Goal: Task Accomplishment & Management: Use online tool/utility

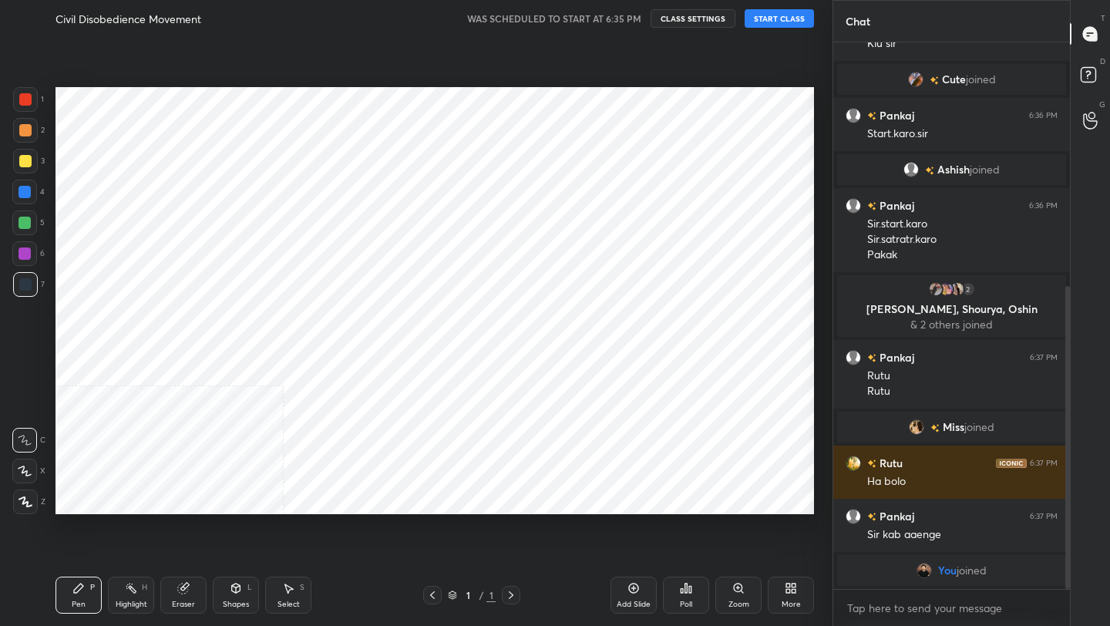
scroll to position [76533, 76290]
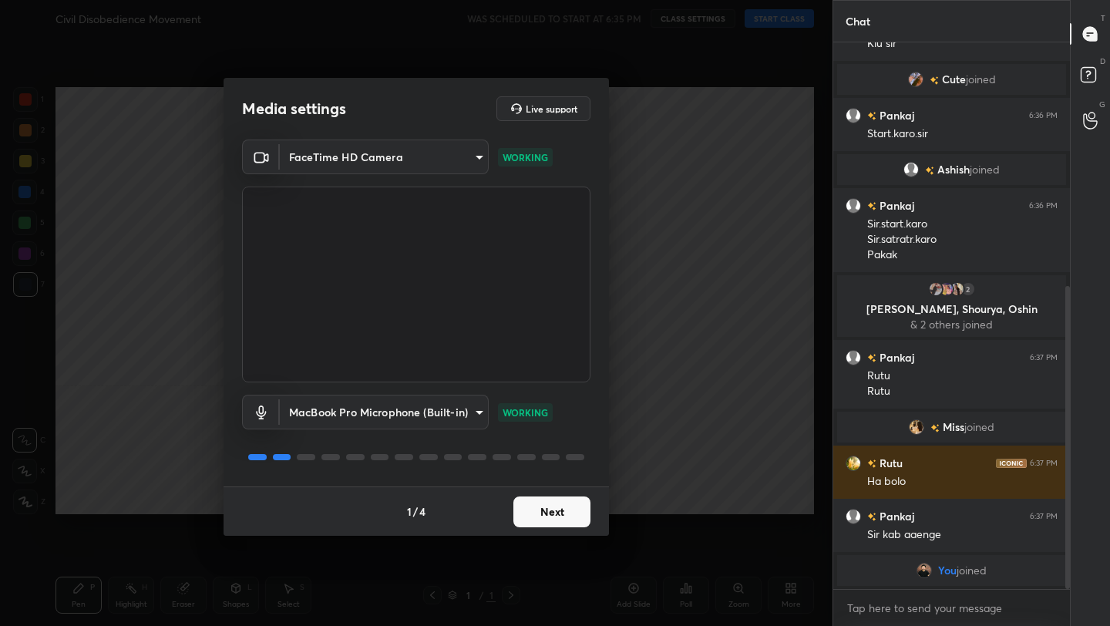
click at [401, 408] on body "1 2 3 4 5 6 7 C X Z C X Z E E Erase all H H Civil Disobedience Movement WAS SCH…" at bounding box center [555, 313] width 1110 height 626
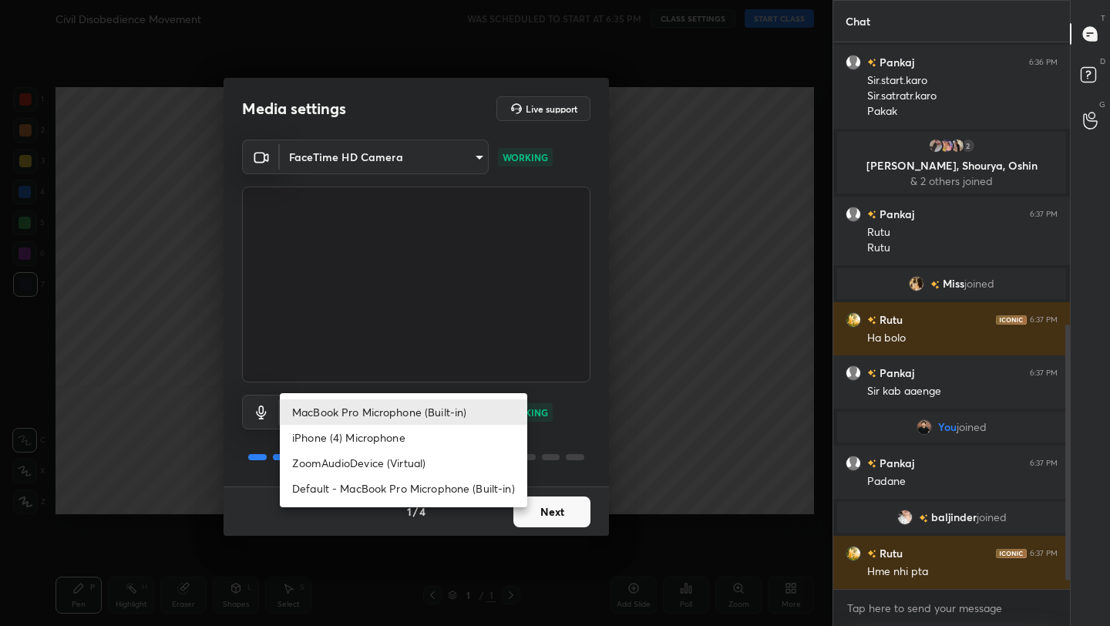
scroll to position [619, 0]
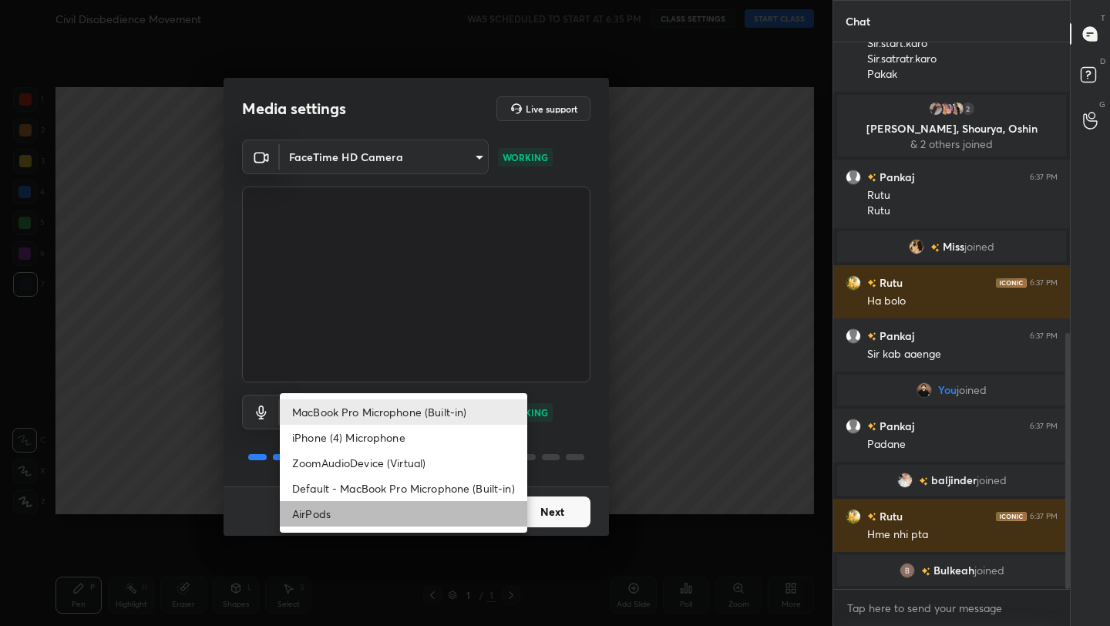
click at [448, 520] on li "AirPods" at bounding box center [403, 513] width 247 height 25
type input "483fa830f433fd6c98a3d3f75d5d899d99d5436cae465fd05eb628fd494c1e0b"
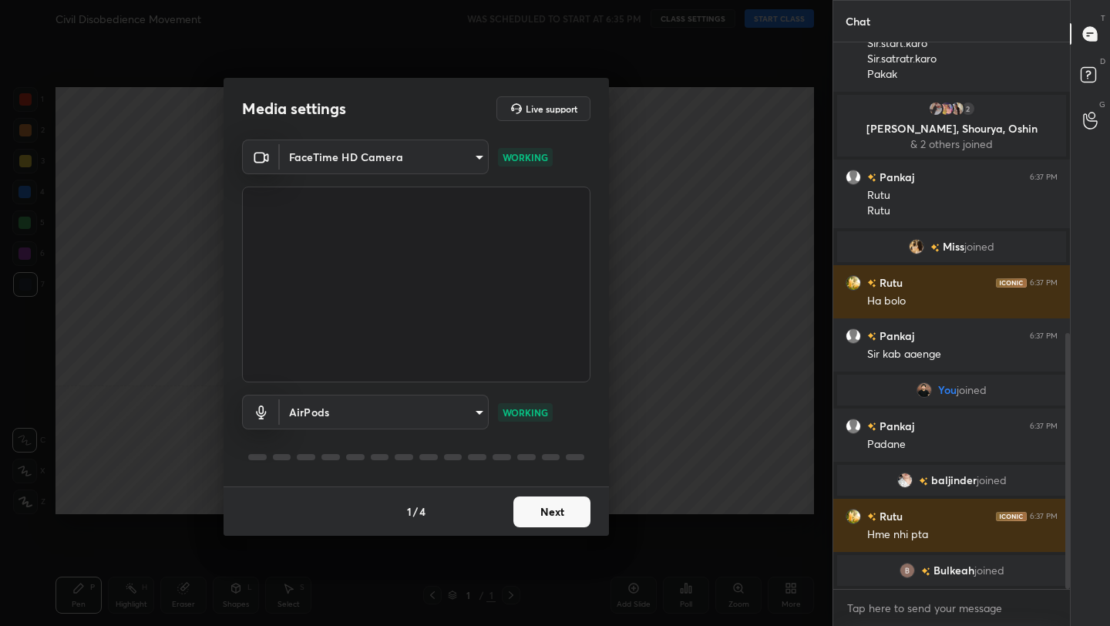
click at [546, 513] on button "Next" at bounding box center [551, 511] width 77 height 31
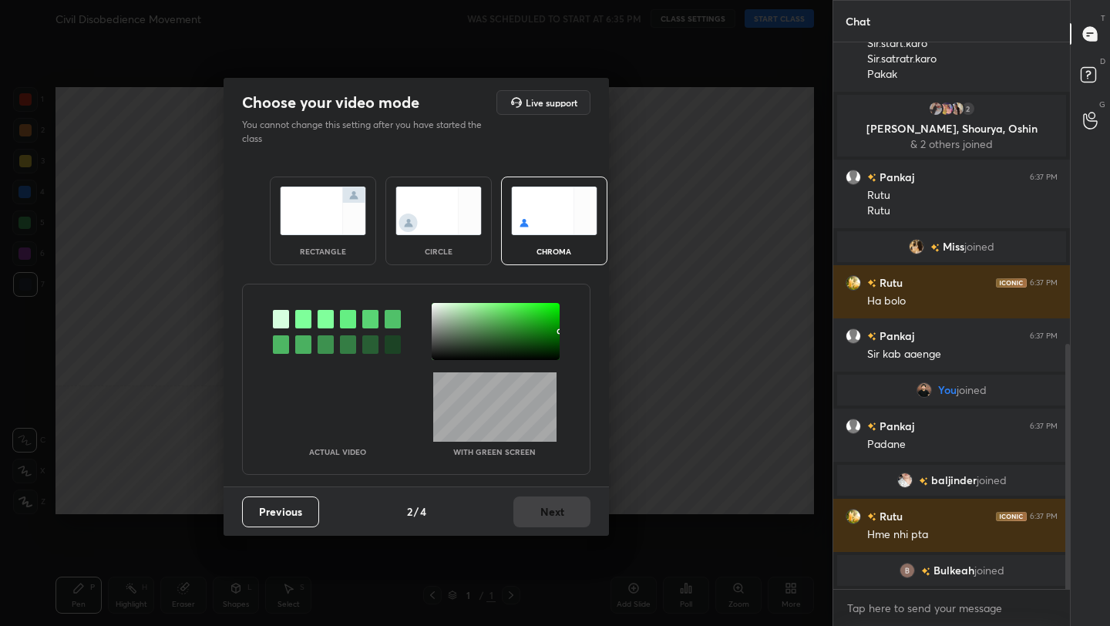
scroll to position [672, 0]
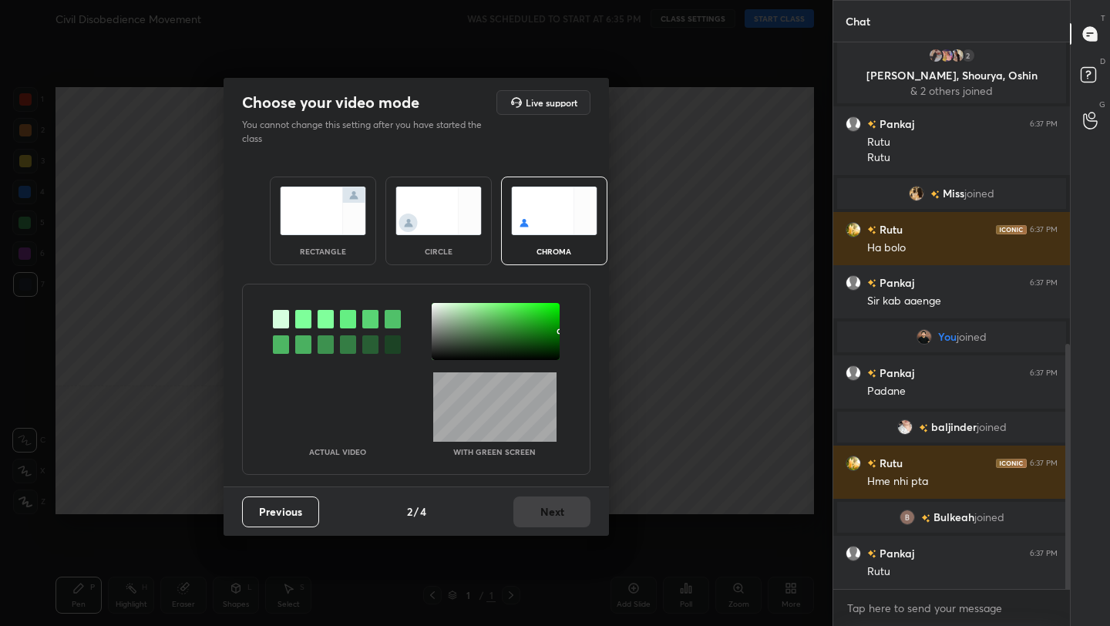
click at [310, 233] on img at bounding box center [323, 210] width 86 height 49
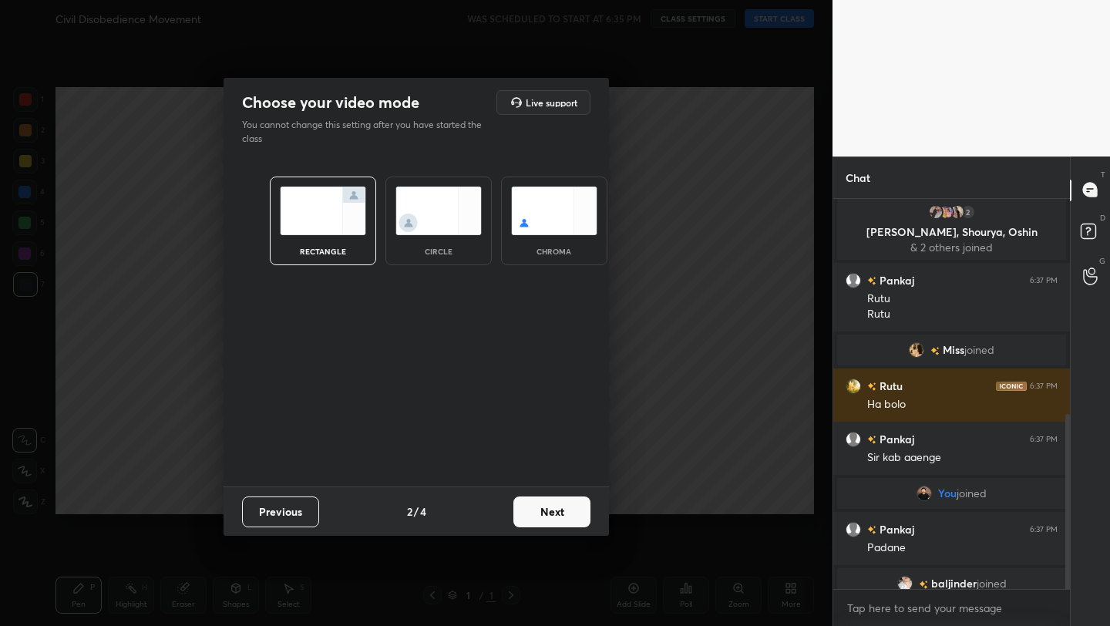
click at [547, 511] on button "Next" at bounding box center [551, 511] width 77 height 31
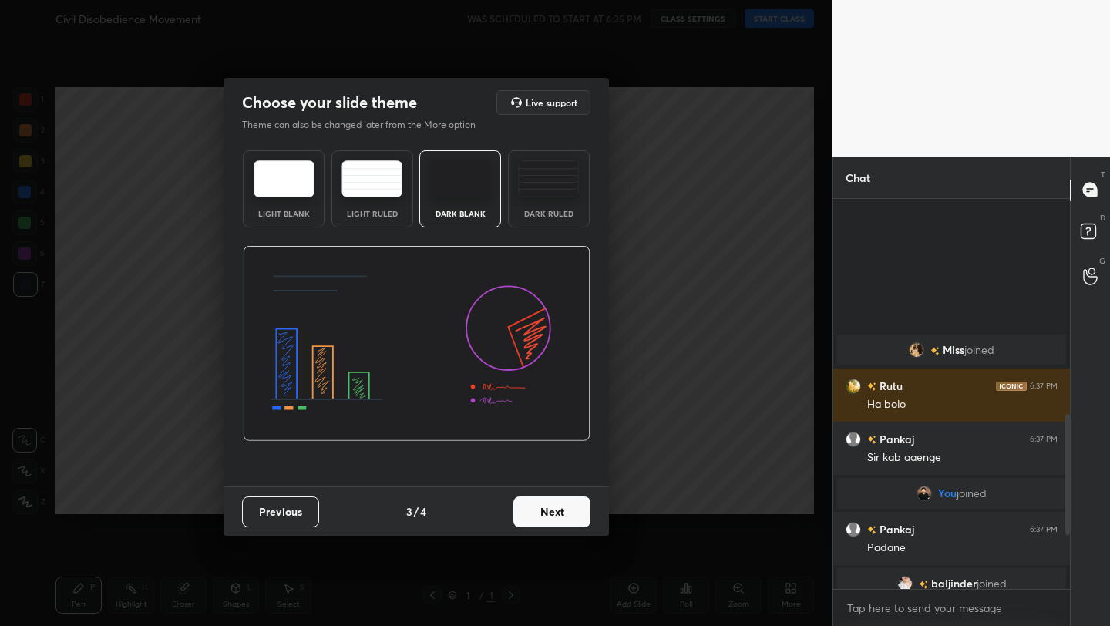
click at [547, 511] on button "Next" at bounding box center [551, 511] width 77 height 31
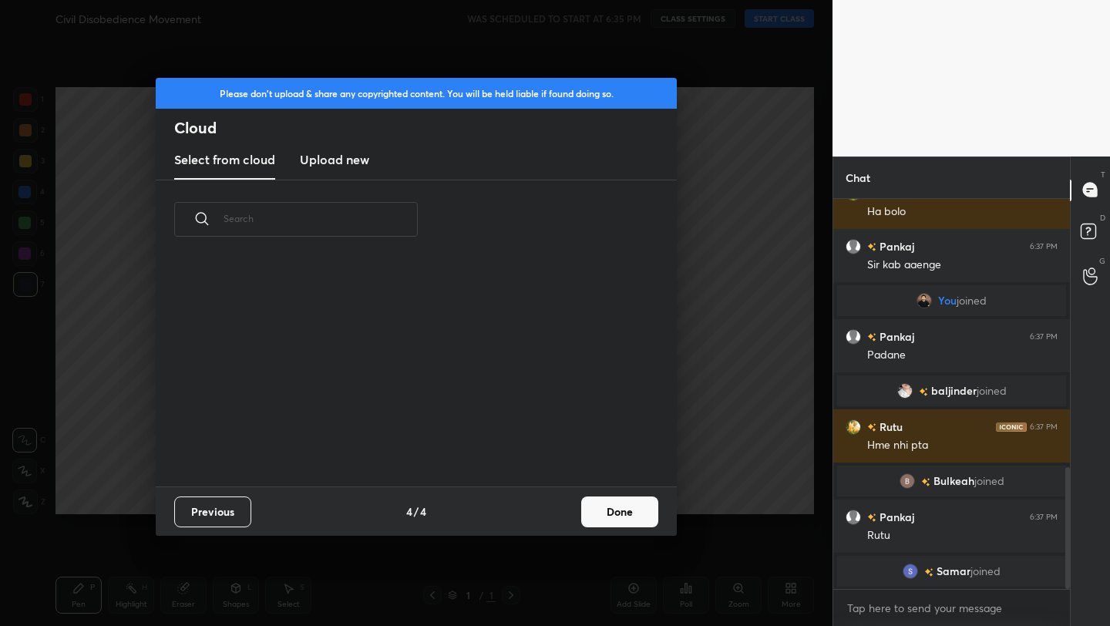
scroll to position [0, 0]
click at [346, 161] on h3 "Upload new" at bounding box center [334, 159] width 69 height 18
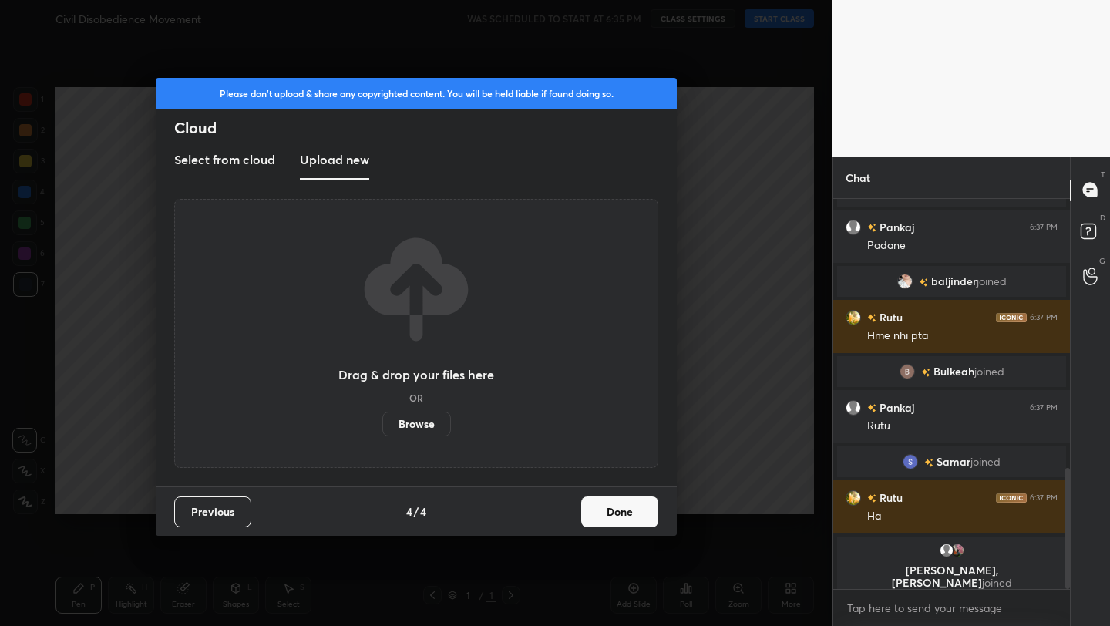
click at [622, 521] on button "Done" at bounding box center [619, 511] width 77 height 31
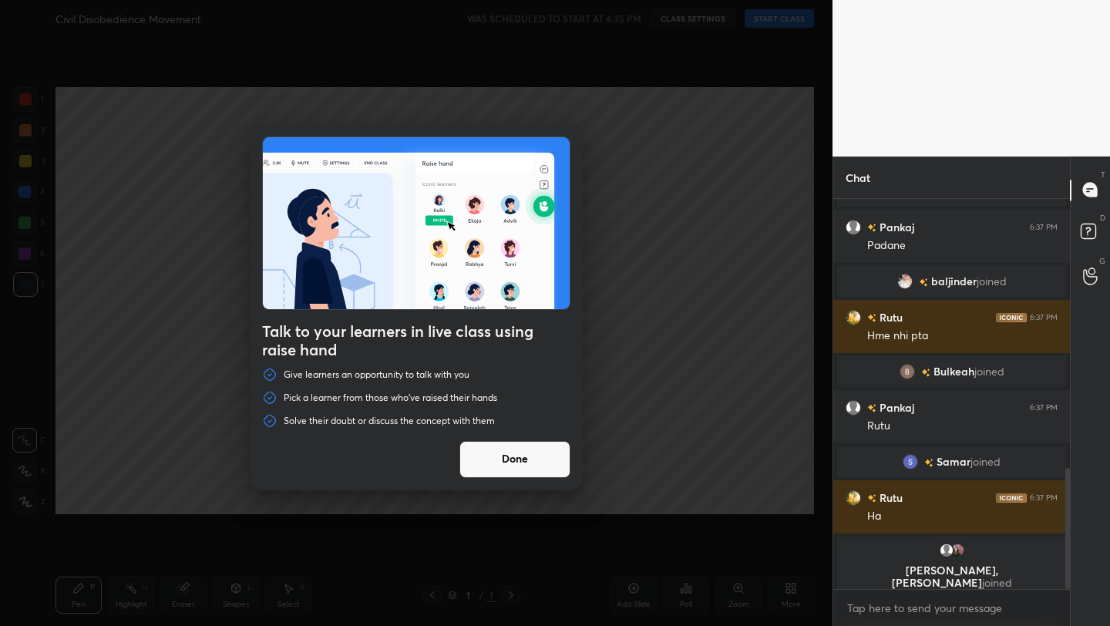
click at [525, 463] on button "Done" at bounding box center [514, 459] width 111 height 37
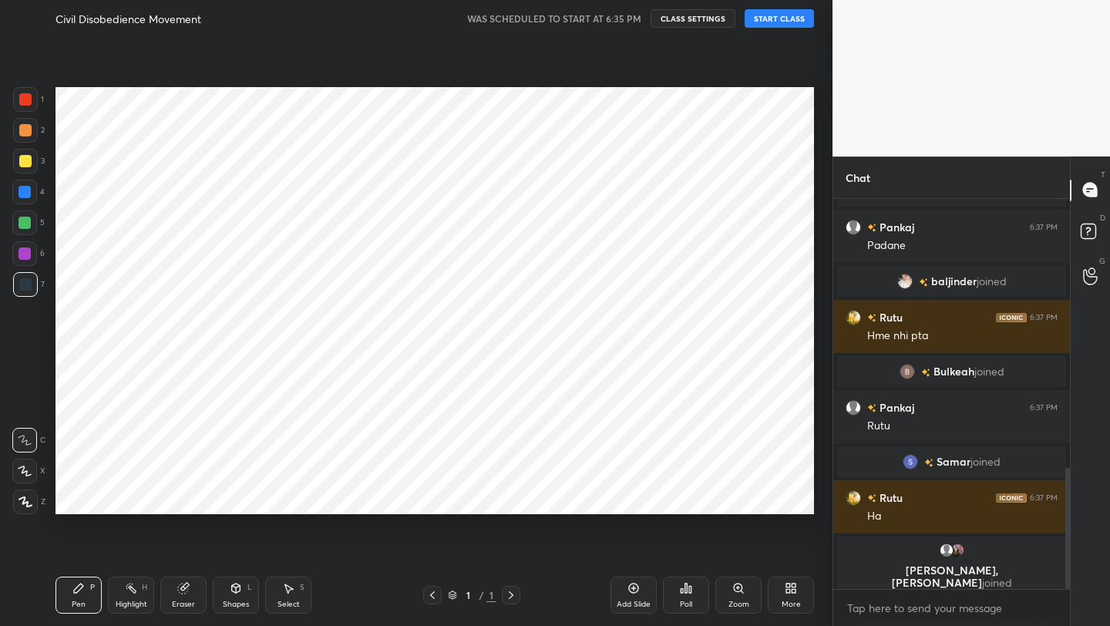
click at [805, 15] on button "START CLASS" at bounding box center [778, 18] width 69 height 18
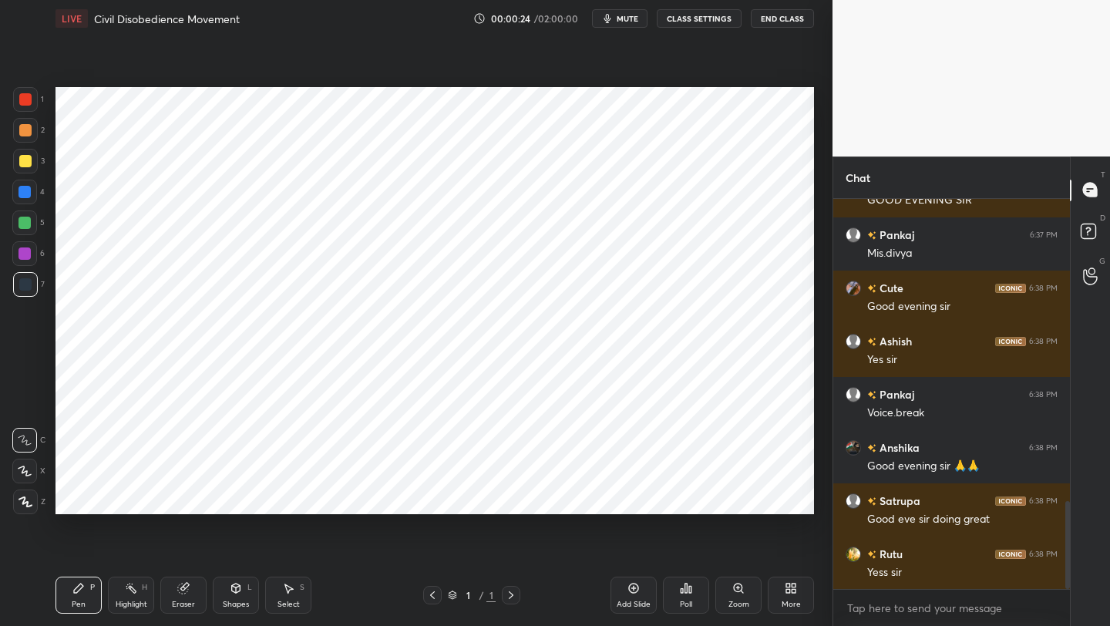
click at [789, 603] on div "More" at bounding box center [790, 604] width 19 height 8
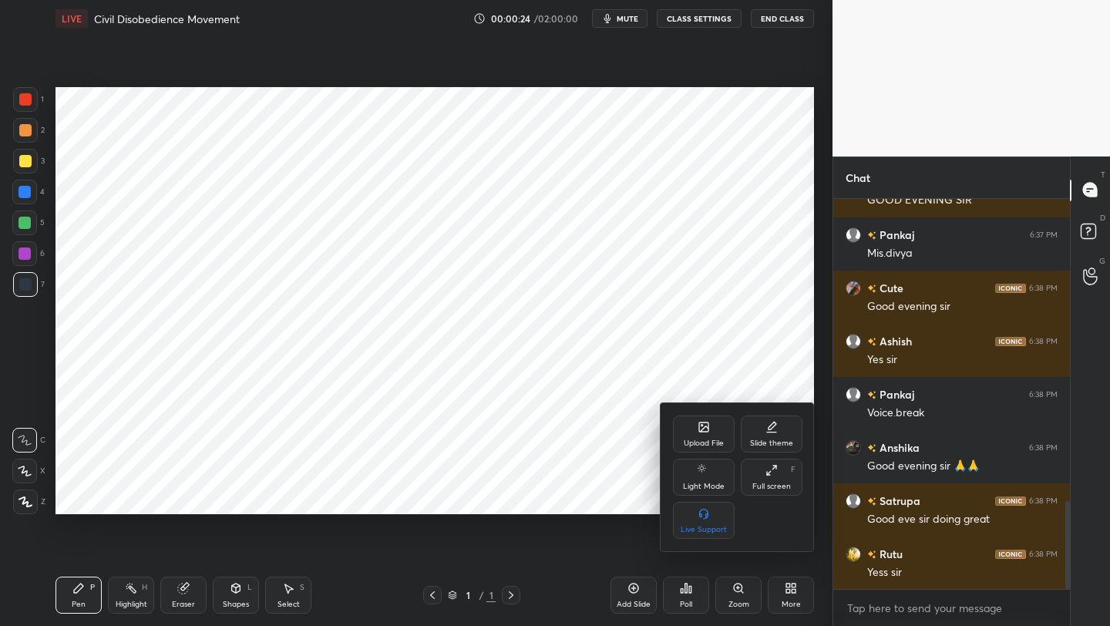
click at [689, 426] on div "Upload File" at bounding box center [704, 433] width 62 height 37
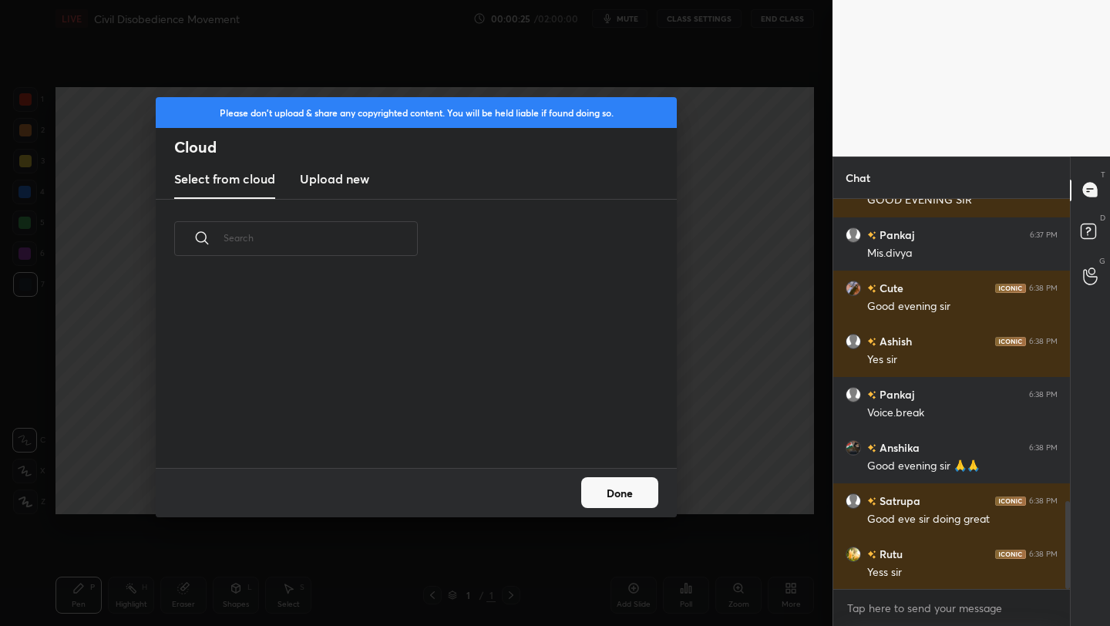
click at [337, 179] on h3 "Upload new" at bounding box center [334, 179] width 69 height 18
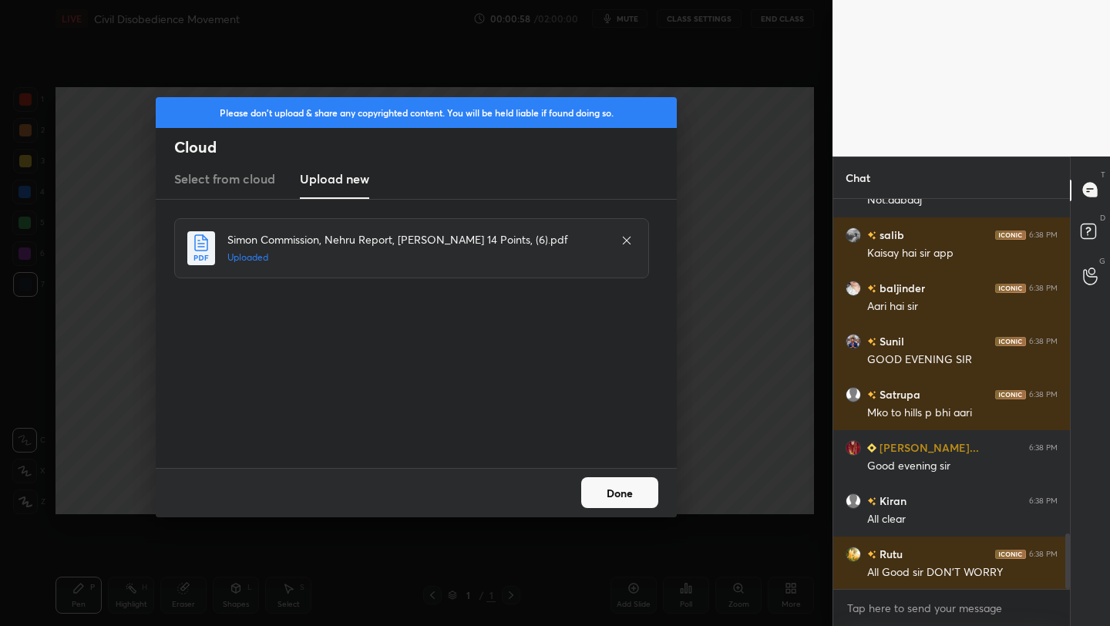
scroll to position [2410, 0]
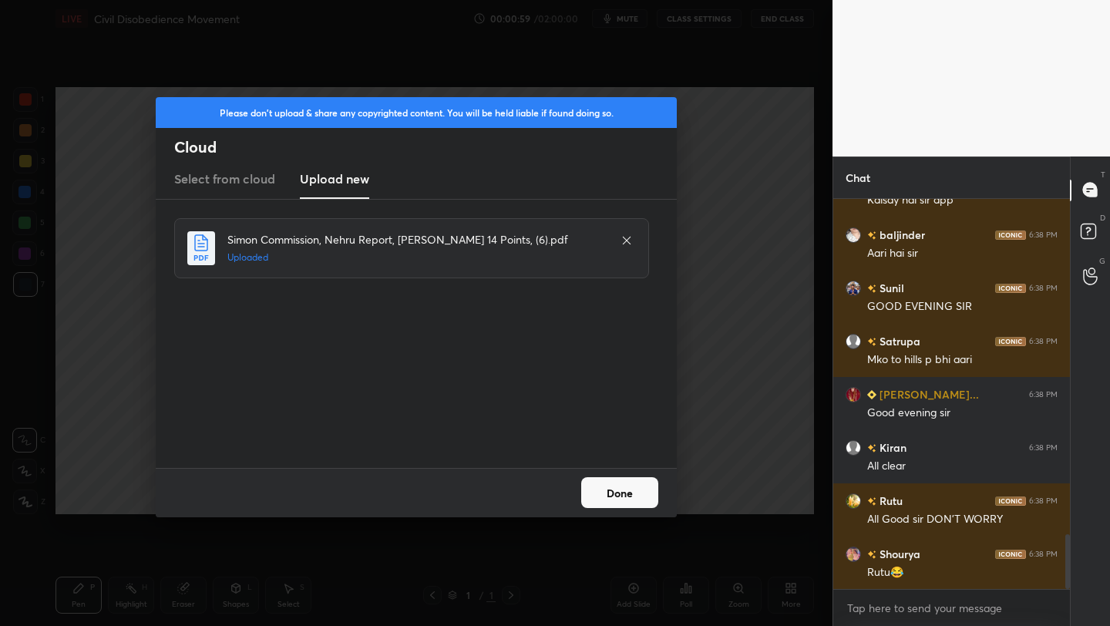
click at [626, 490] on button "Done" at bounding box center [619, 492] width 77 height 31
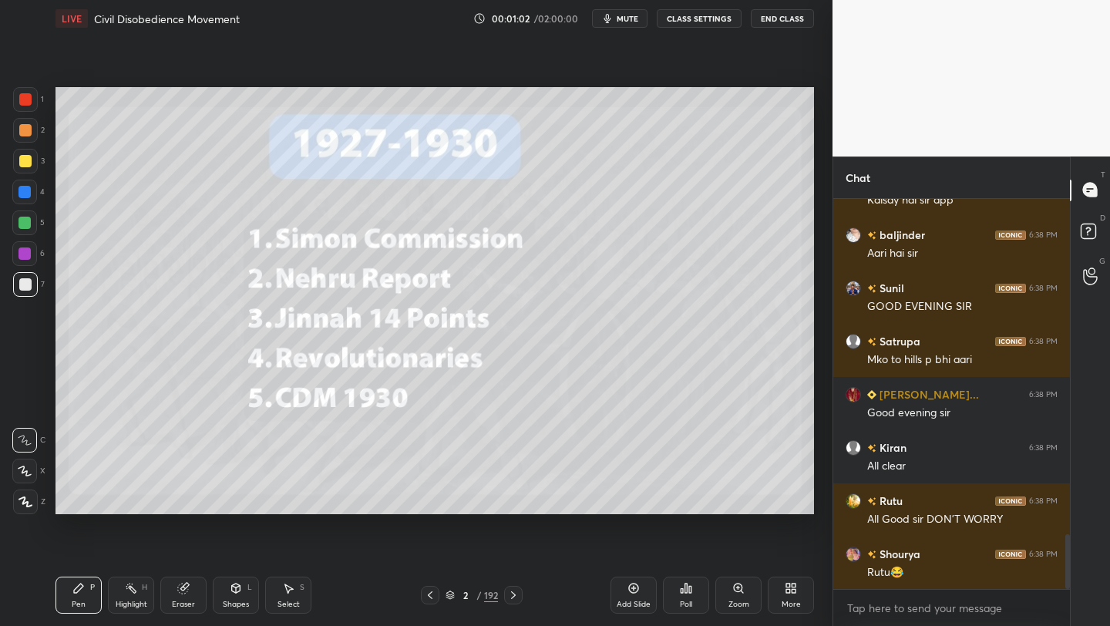
click at [787, 614] on div "Add Slide Poll Zoom More" at bounding box center [711, 595] width 203 height 86
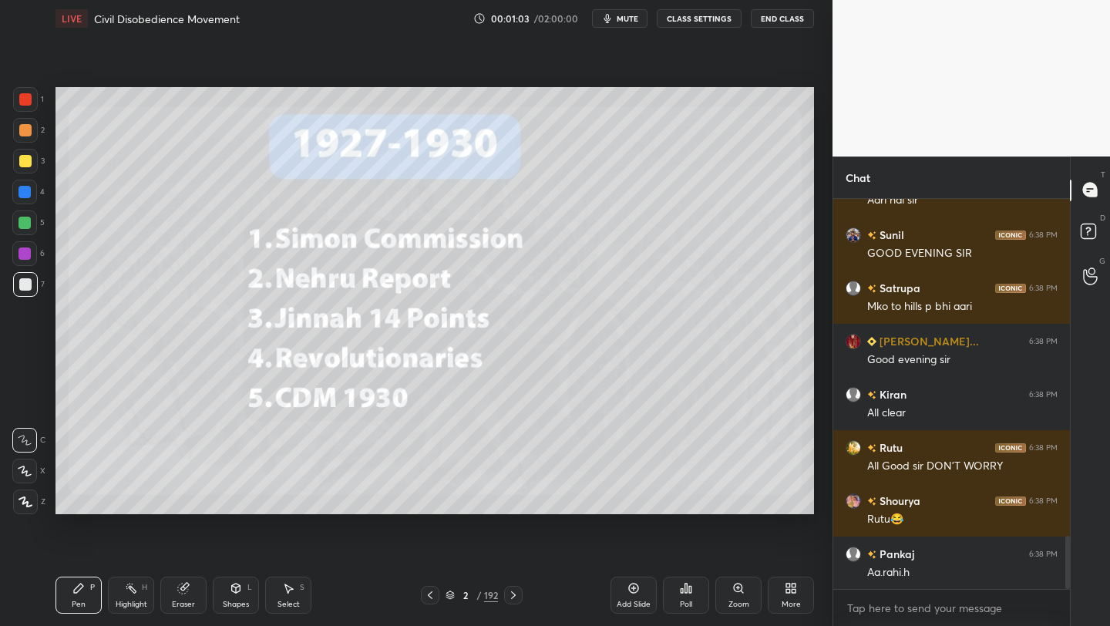
click at [815, 618] on div "LIVE Civil Disobedience Movement 00:01:03 / 02:00:00 mute CLASS SETTINGS End Cl…" at bounding box center [434, 313] width 771 height 626
click at [806, 601] on div "More" at bounding box center [791, 594] width 46 height 37
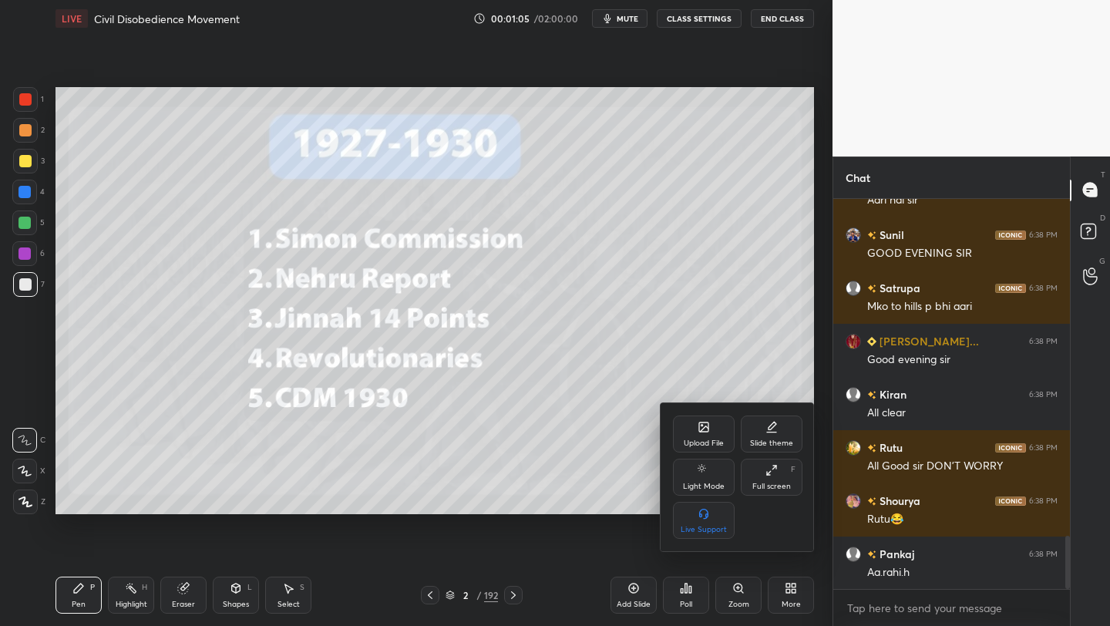
click at [764, 477] on div "Full screen F" at bounding box center [772, 477] width 62 height 37
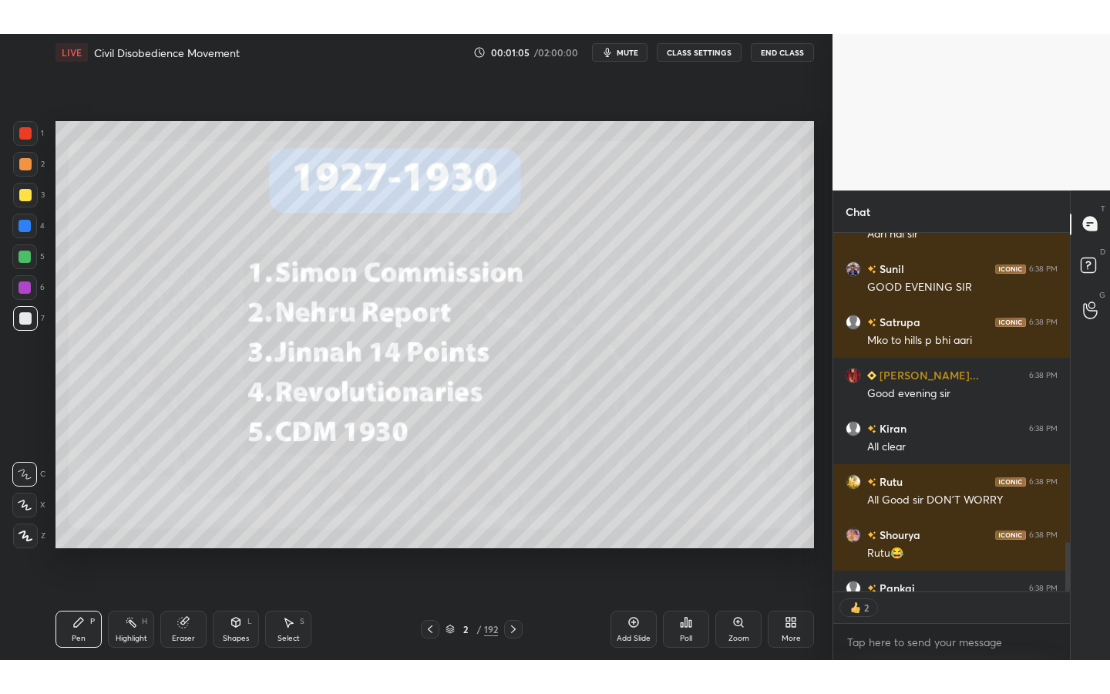
scroll to position [595, 771]
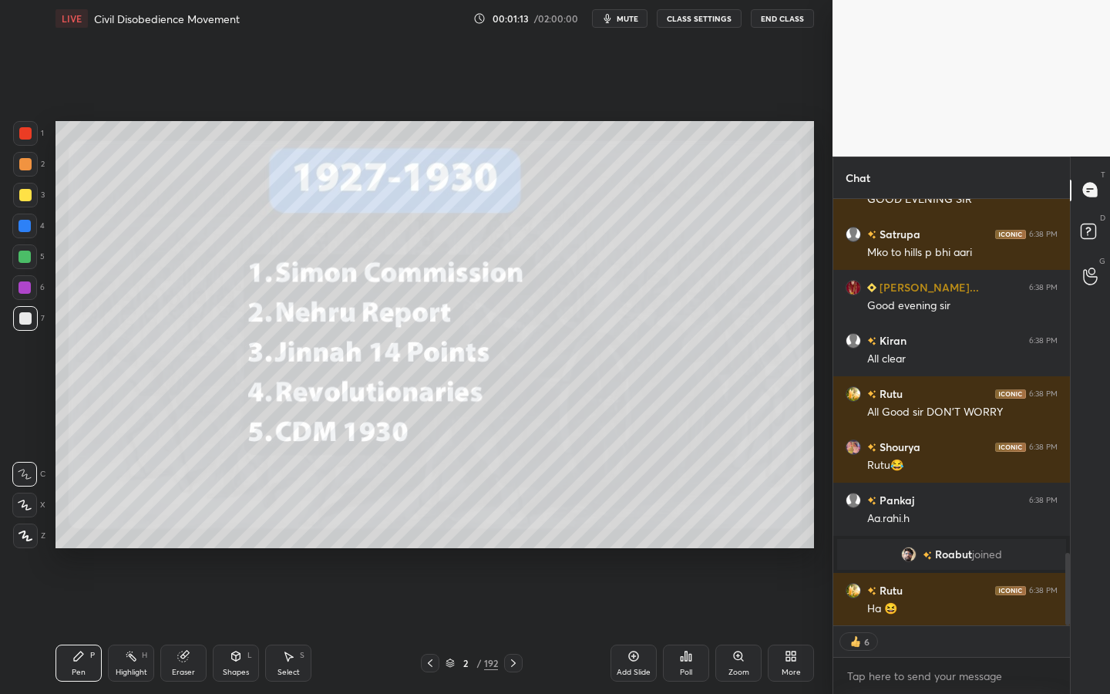
click at [492, 625] on div "192" at bounding box center [491, 663] width 14 height 14
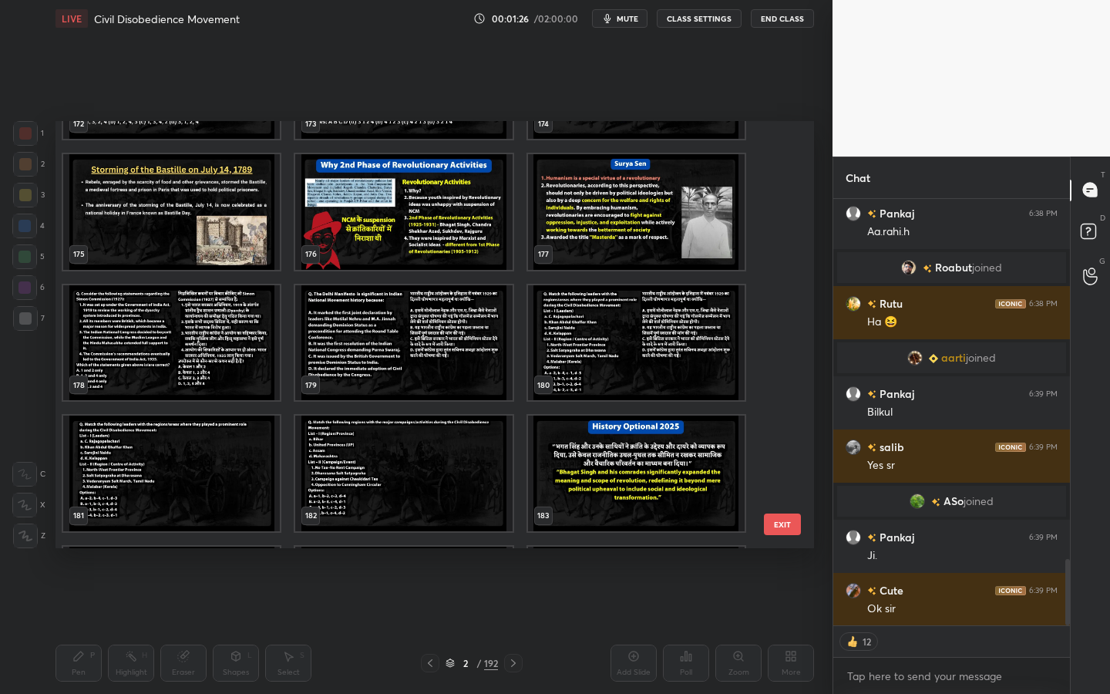
type textarea "x"
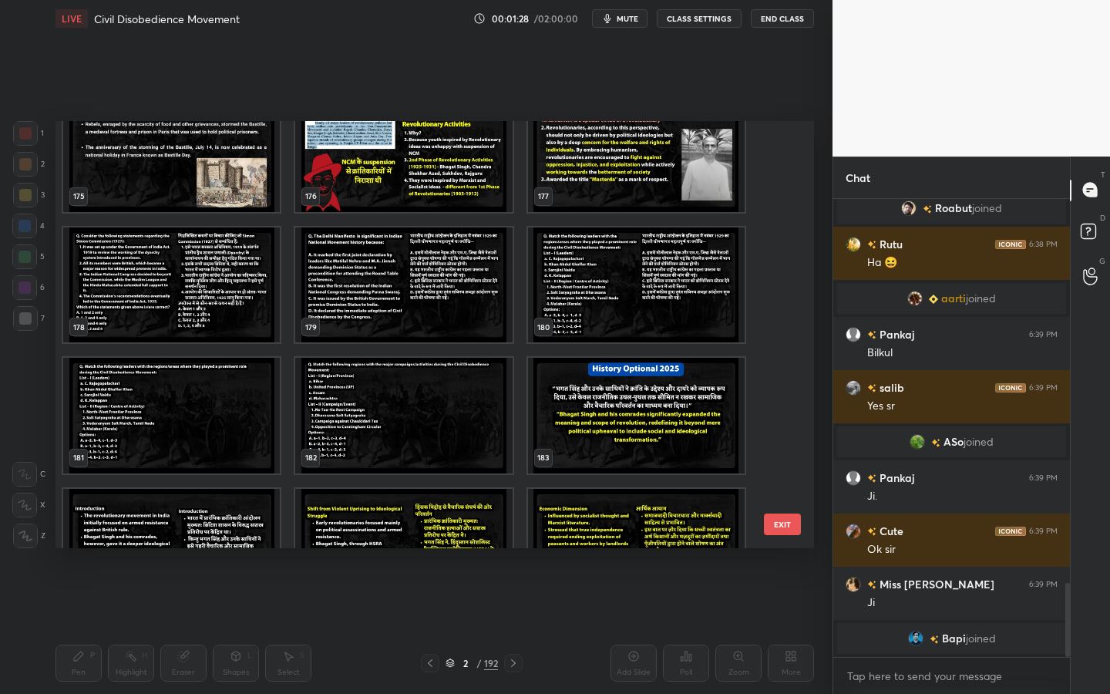
click at [118, 244] on img "grid" at bounding box center [171, 285] width 217 height 116
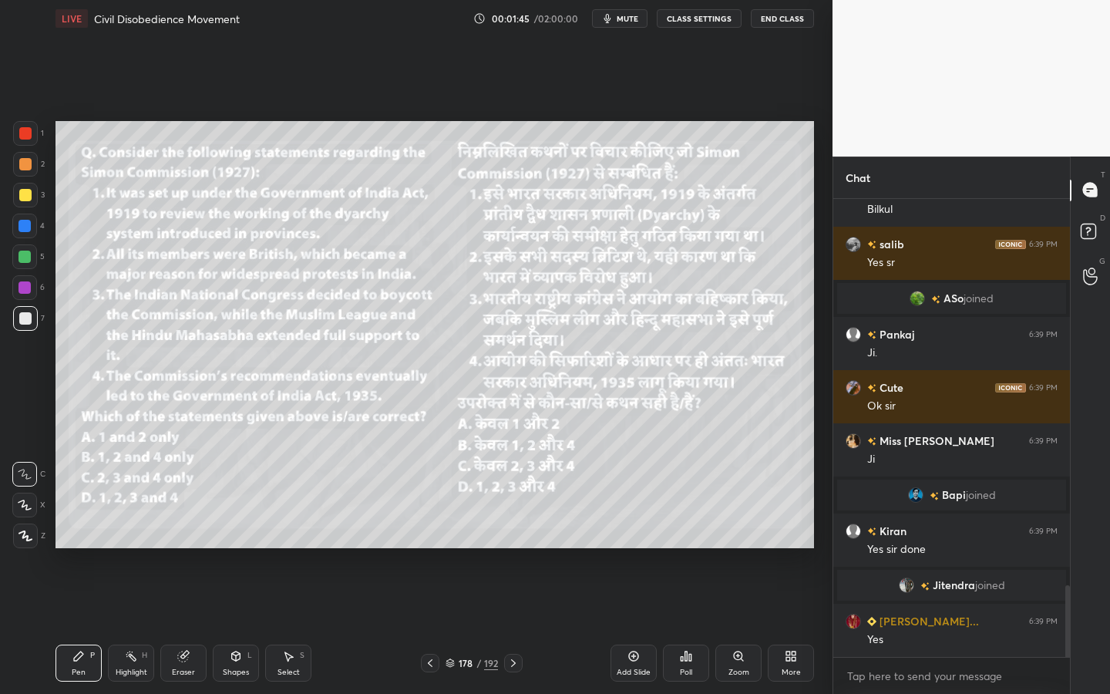
click at [25, 197] on div at bounding box center [25, 195] width 12 height 12
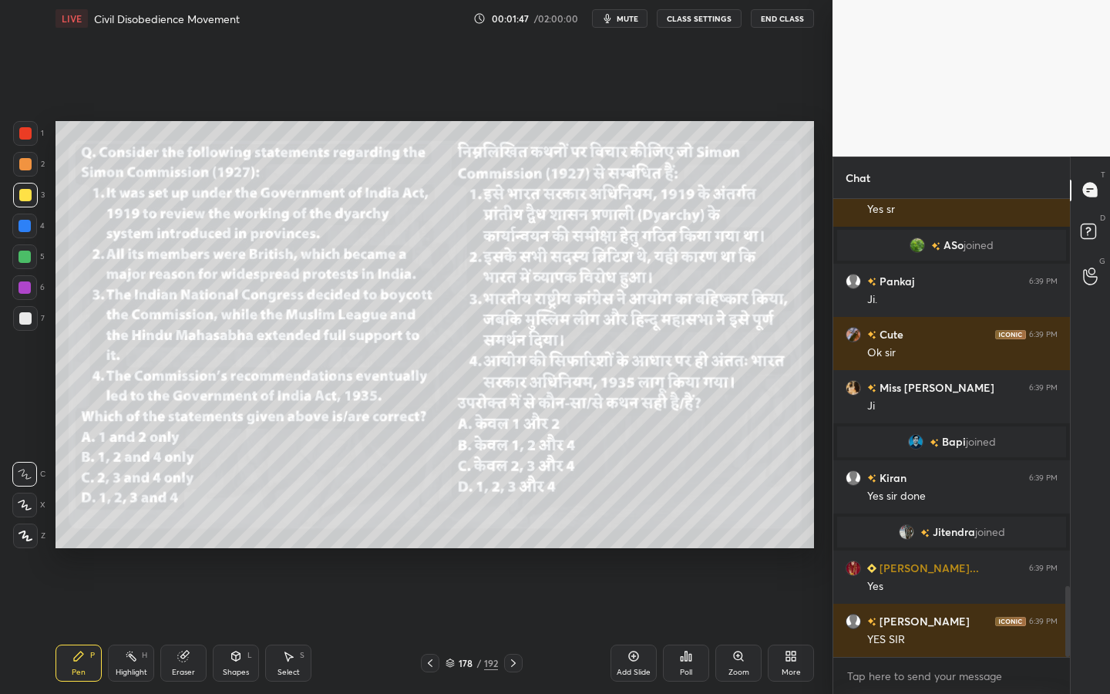
click at [232, 625] on div "Shapes" at bounding box center [236, 672] width 26 height 8
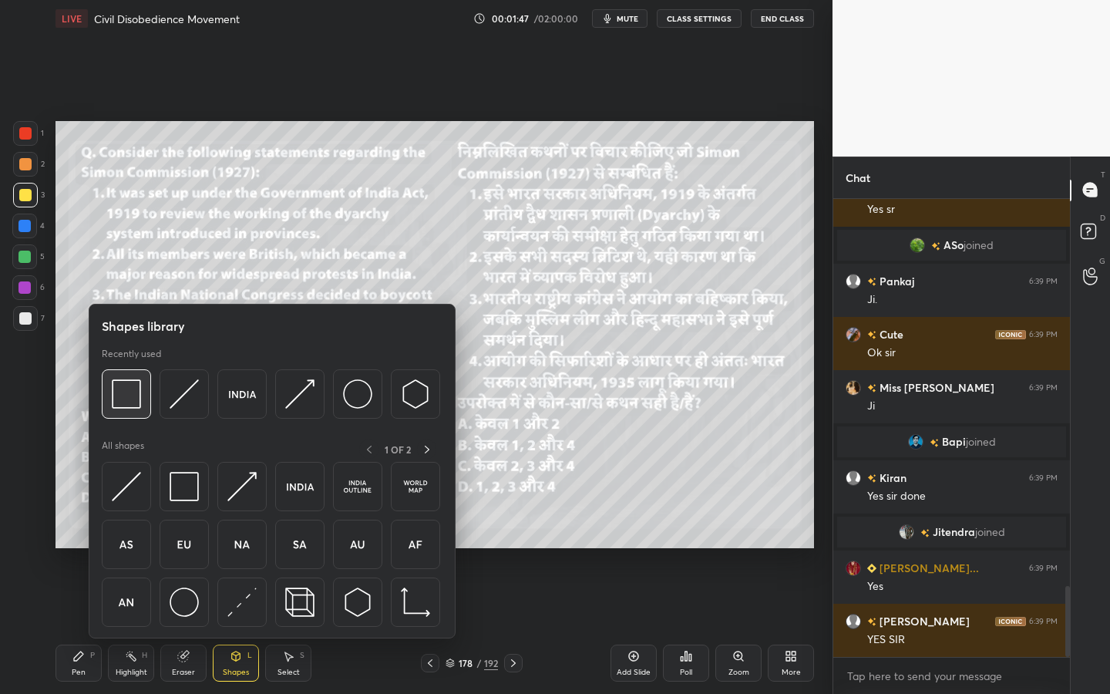
click at [143, 388] on div at bounding box center [126, 393] width 49 height 49
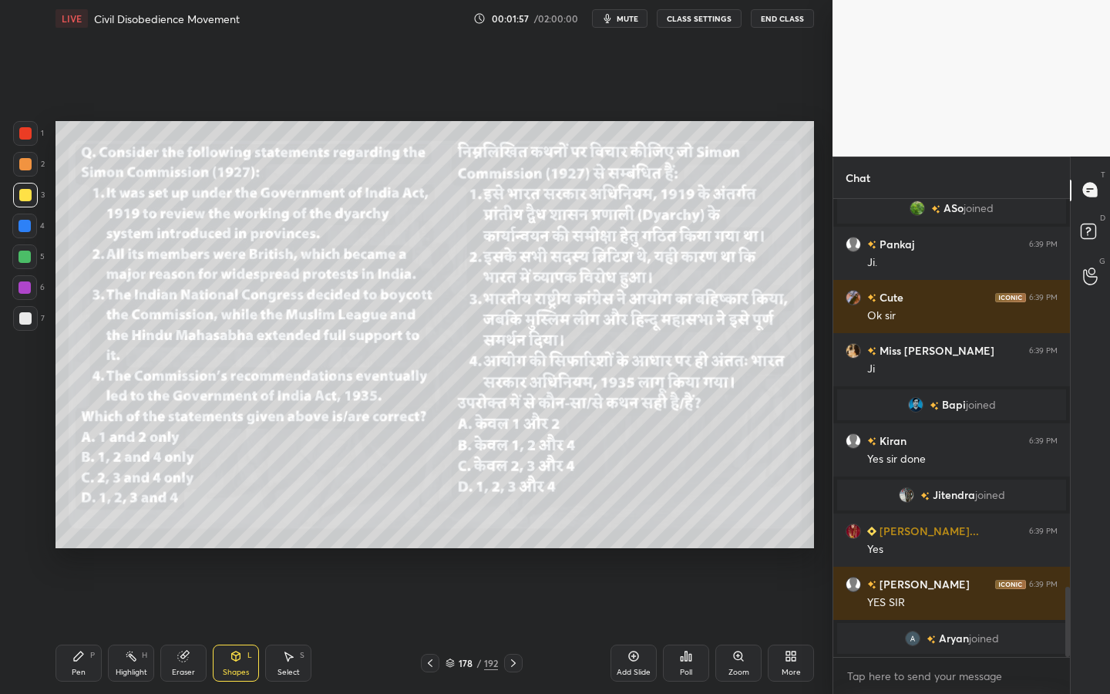
drag, startPoint x: 195, startPoint y: 654, endPoint x: 178, endPoint y: 652, distance: 17.1
click at [195, 625] on div "Eraser" at bounding box center [183, 662] width 46 height 37
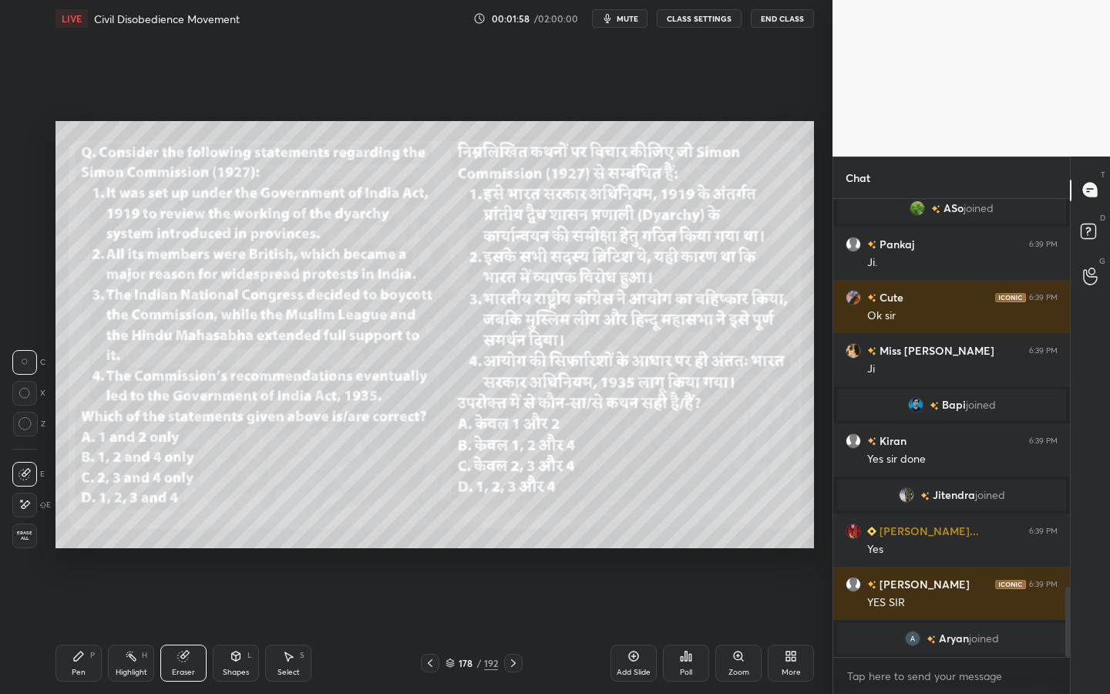
click at [29, 551] on div "1 2 3 4 5 6 7 C X Z C X Z E E Erase all H H LIVE Civil Disobedience Movement 00…" at bounding box center [410, 347] width 820 height 694
click at [31, 540] on span "Erase all" at bounding box center [24, 535] width 23 height 11
click at [42, 425] on div "1 2 3 4 5 6 7 C X Z C X Z E E Erase all H H" at bounding box center [24, 334] width 49 height 427
click at [32, 530] on div at bounding box center [25, 535] width 25 height 25
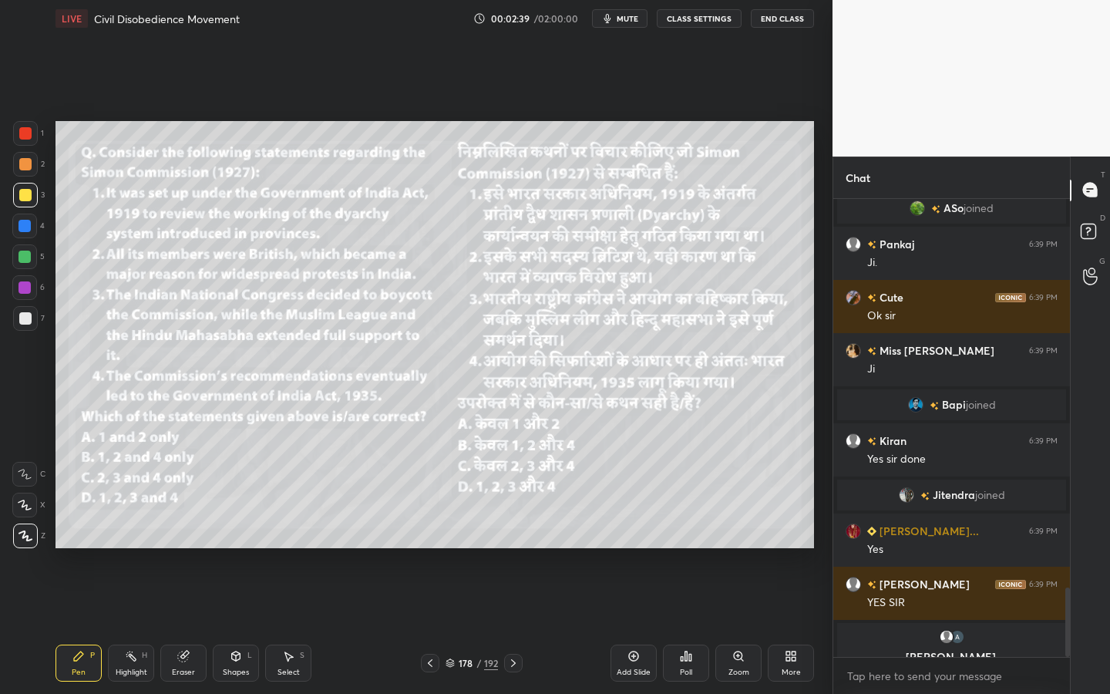
scroll to position [2566, 0]
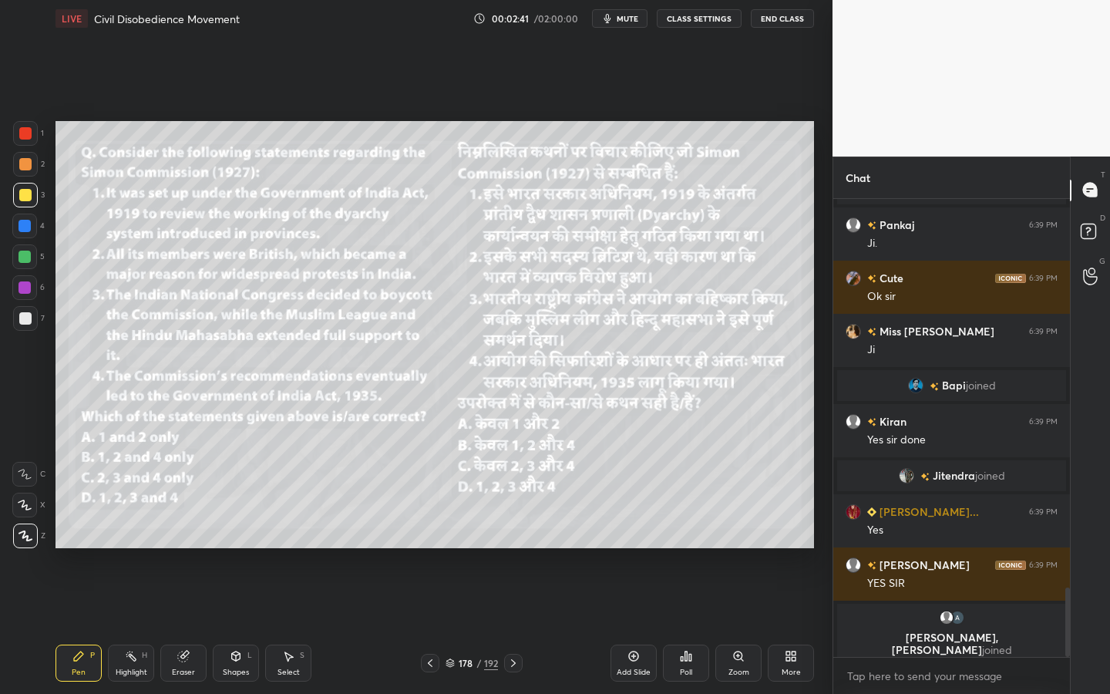
click at [694, 625] on div "Poll" at bounding box center [686, 662] width 46 height 37
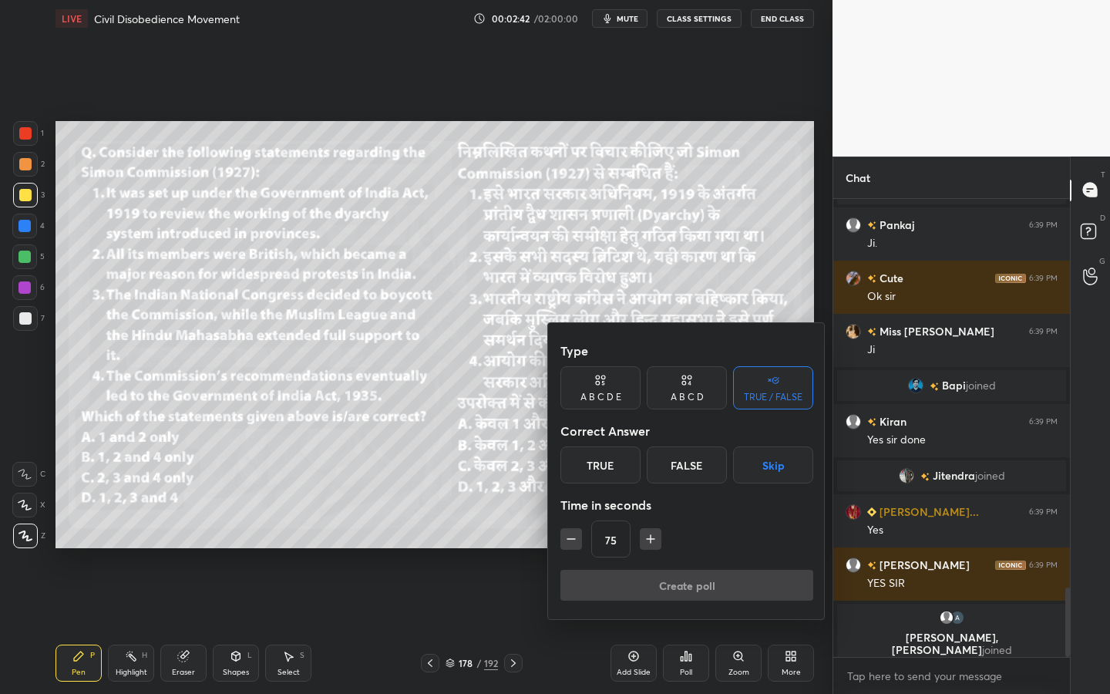
click at [705, 401] on div "A B C D" at bounding box center [687, 387] width 80 height 43
click at [647, 536] on icon "button" at bounding box center [650, 538] width 15 height 15
type input "90"
click at [735, 465] on div "D" at bounding box center [738, 464] width 45 height 37
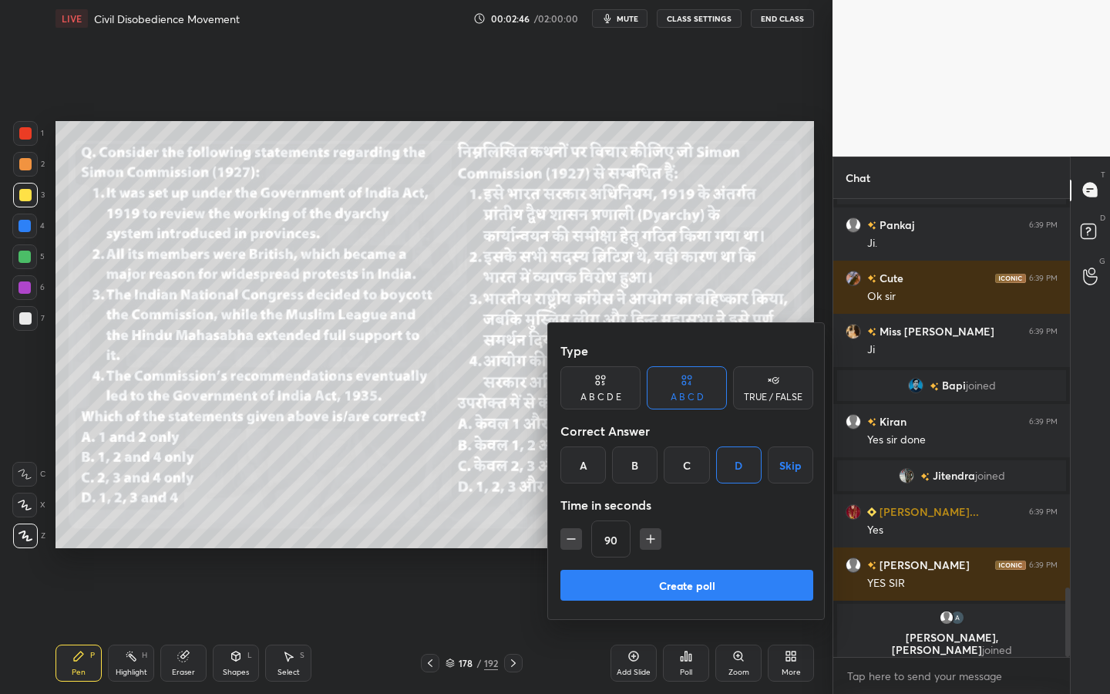
click at [759, 590] on button "Create poll" at bounding box center [686, 584] width 253 height 31
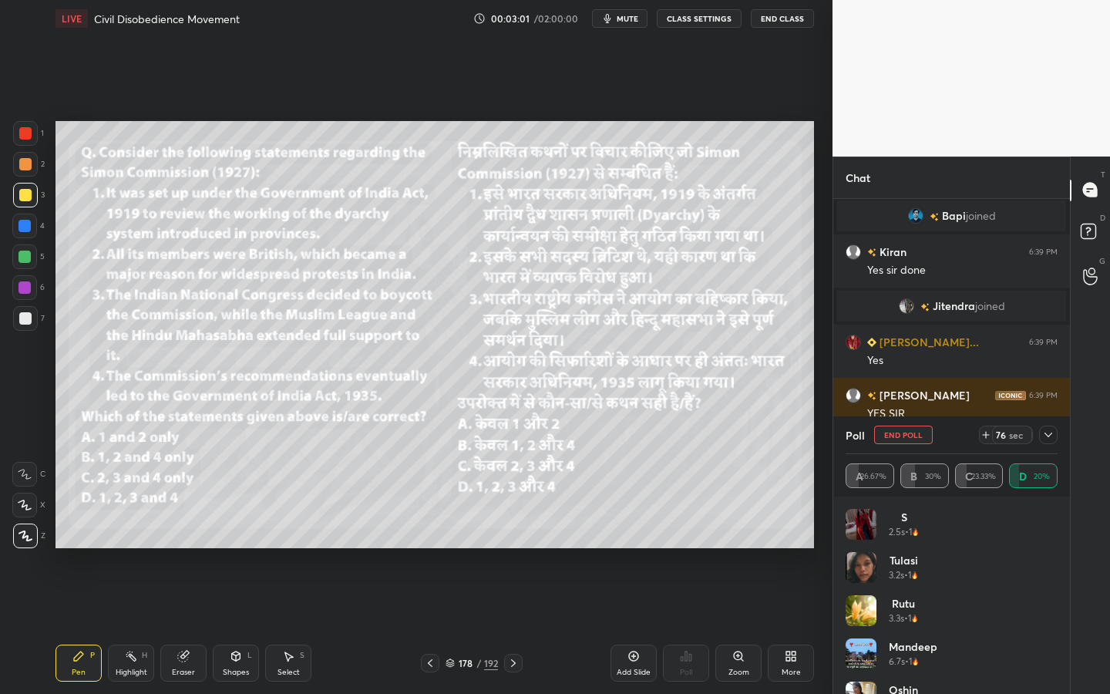
scroll to position [2652, 0]
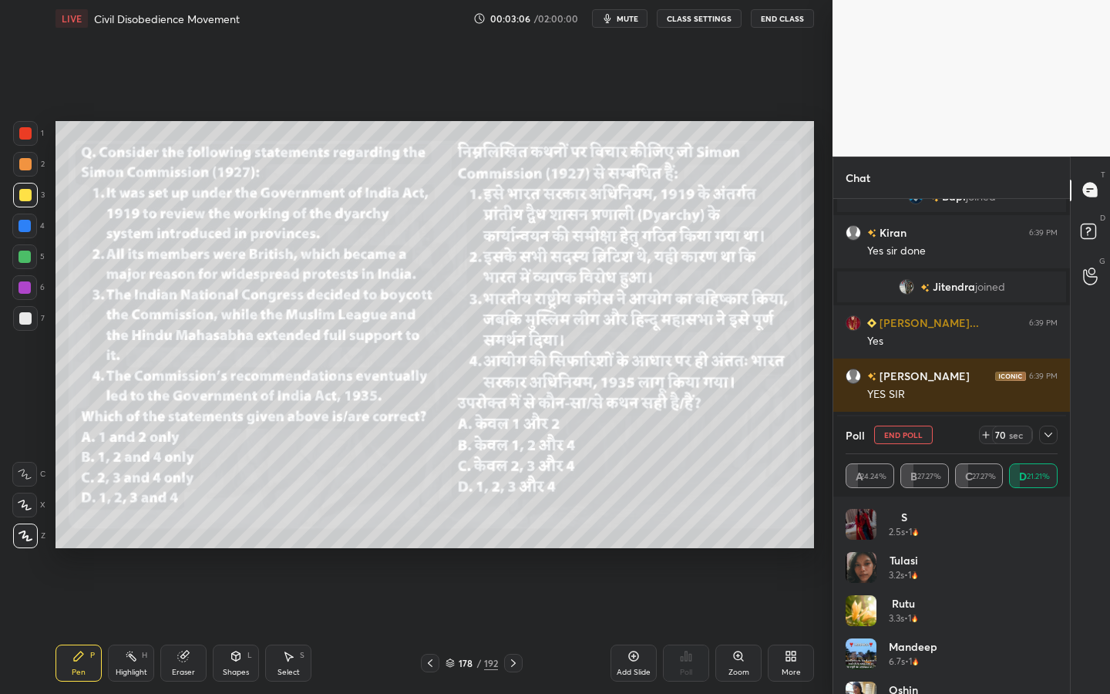
click at [1047, 433] on icon at bounding box center [1048, 434] width 12 height 12
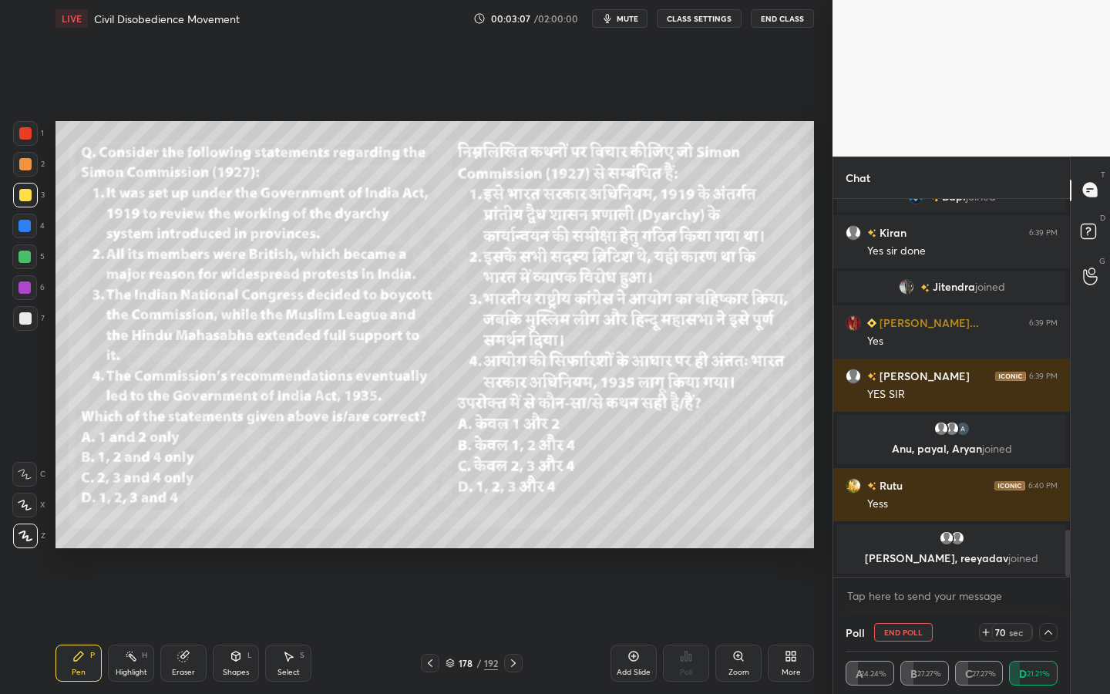
scroll to position [1, 5]
click at [916, 625] on button "End Poll" at bounding box center [903, 632] width 59 height 18
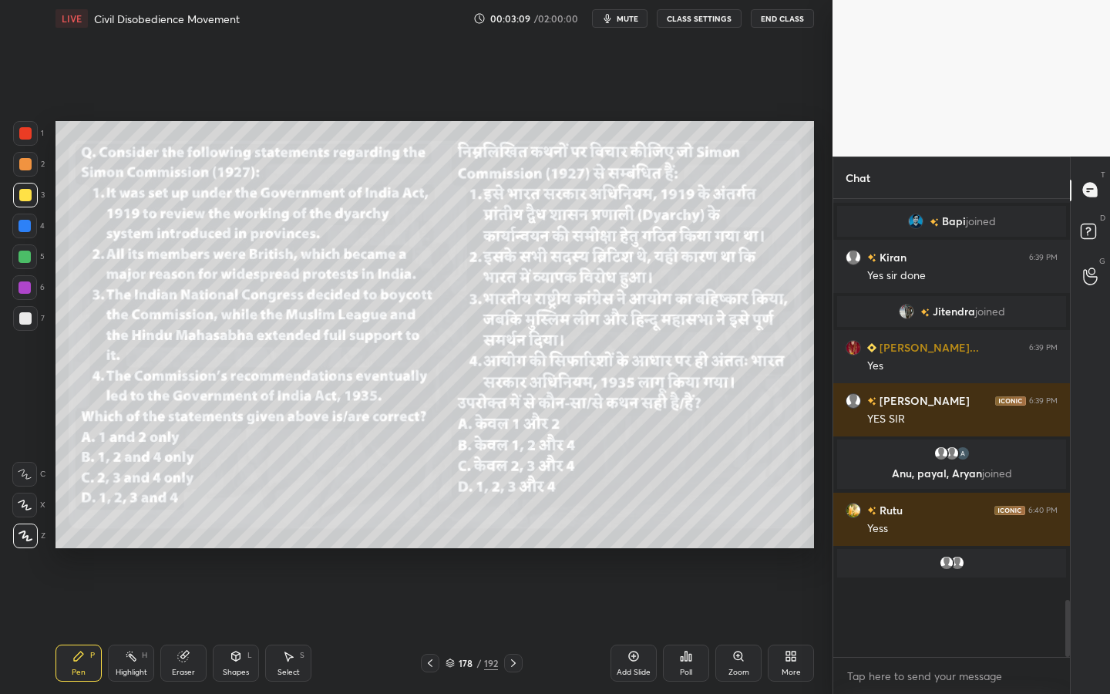
scroll to position [5, 5]
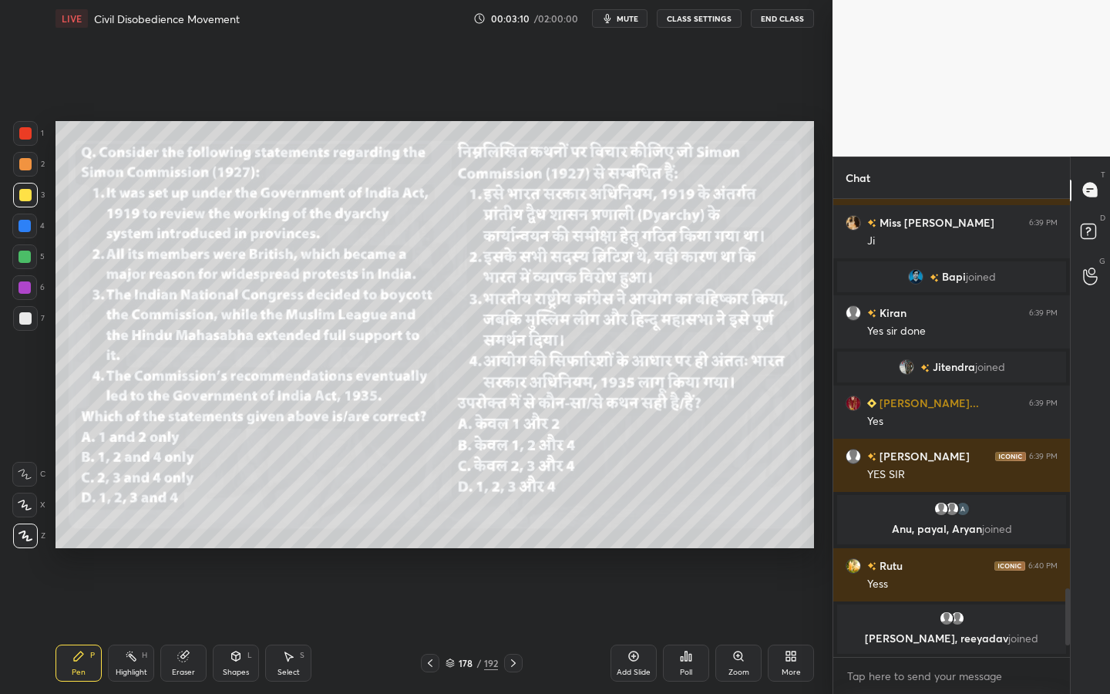
click at [697, 625] on div "Poll" at bounding box center [686, 662] width 46 height 37
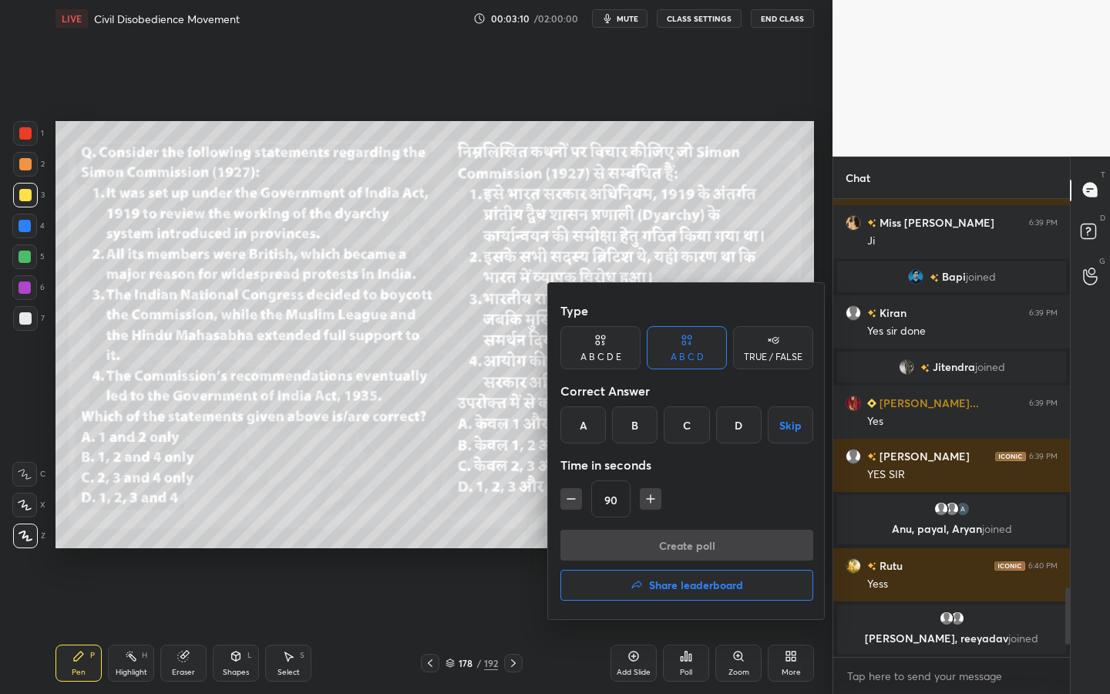
click at [689, 424] on div "C" at bounding box center [685, 424] width 45 height 37
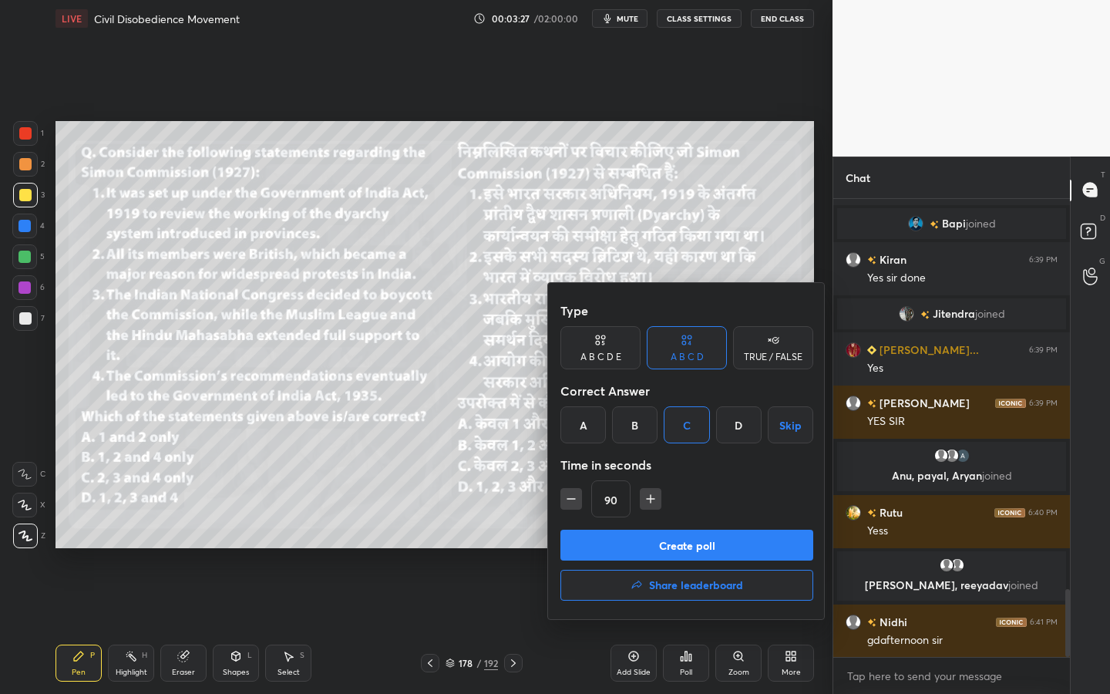
click at [635, 432] on div "B" at bounding box center [634, 424] width 45 height 37
click at [637, 538] on button "Create poll" at bounding box center [686, 544] width 253 height 31
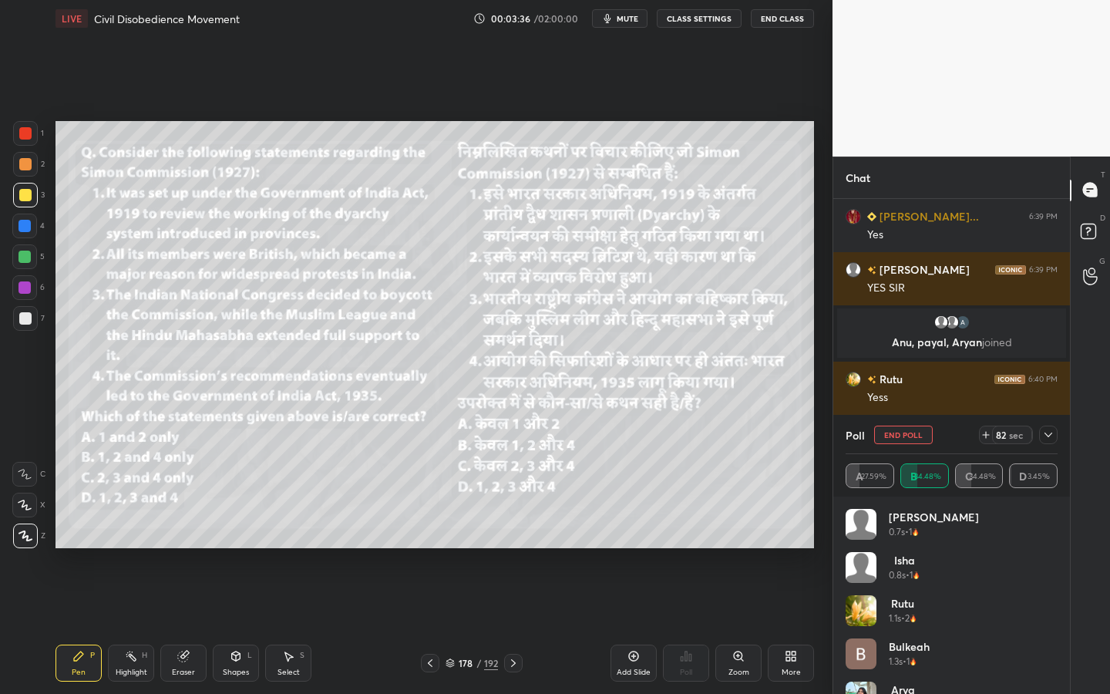
drag, startPoint x: 161, startPoint y: 656, endPoint x: 170, endPoint y: 653, distance: 9.0
click at [162, 625] on div "Eraser" at bounding box center [183, 662] width 46 height 37
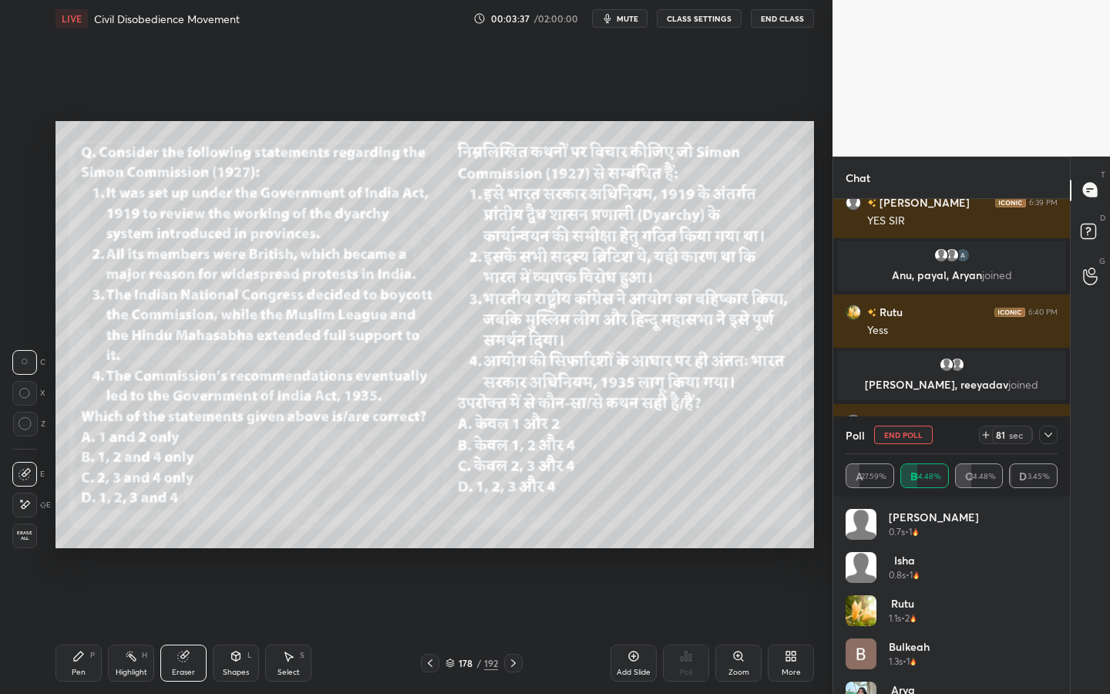
click at [25, 536] on span "Erase all" at bounding box center [24, 535] width 23 height 11
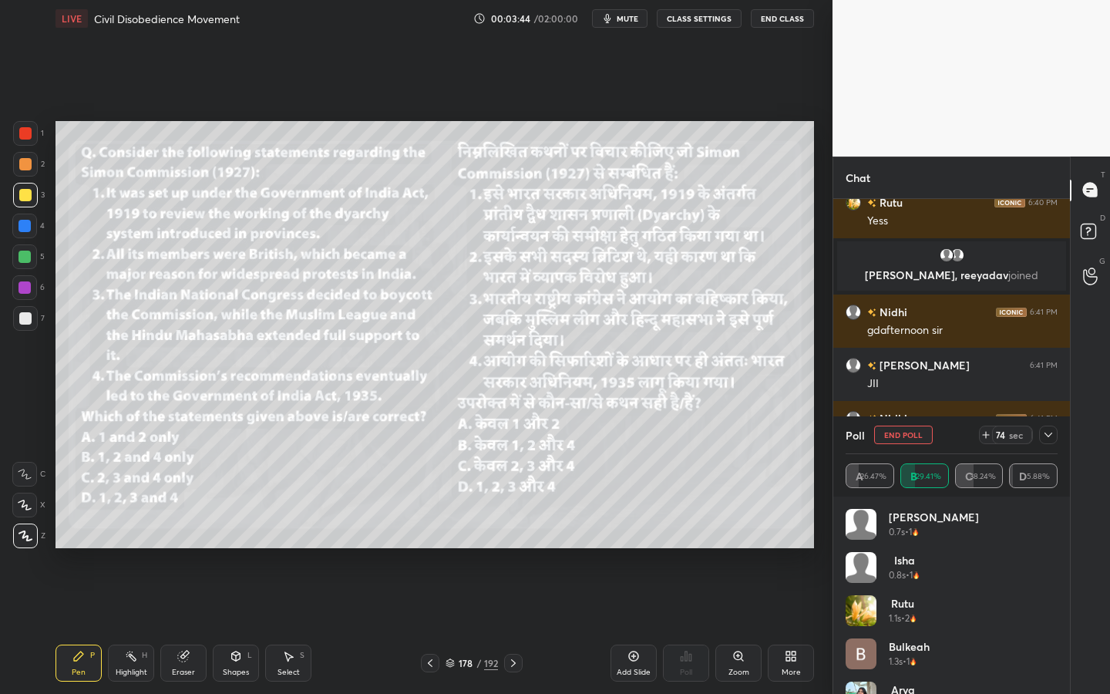
click at [1053, 428] on div at bounding box center [1048, 434] width 18 height 18
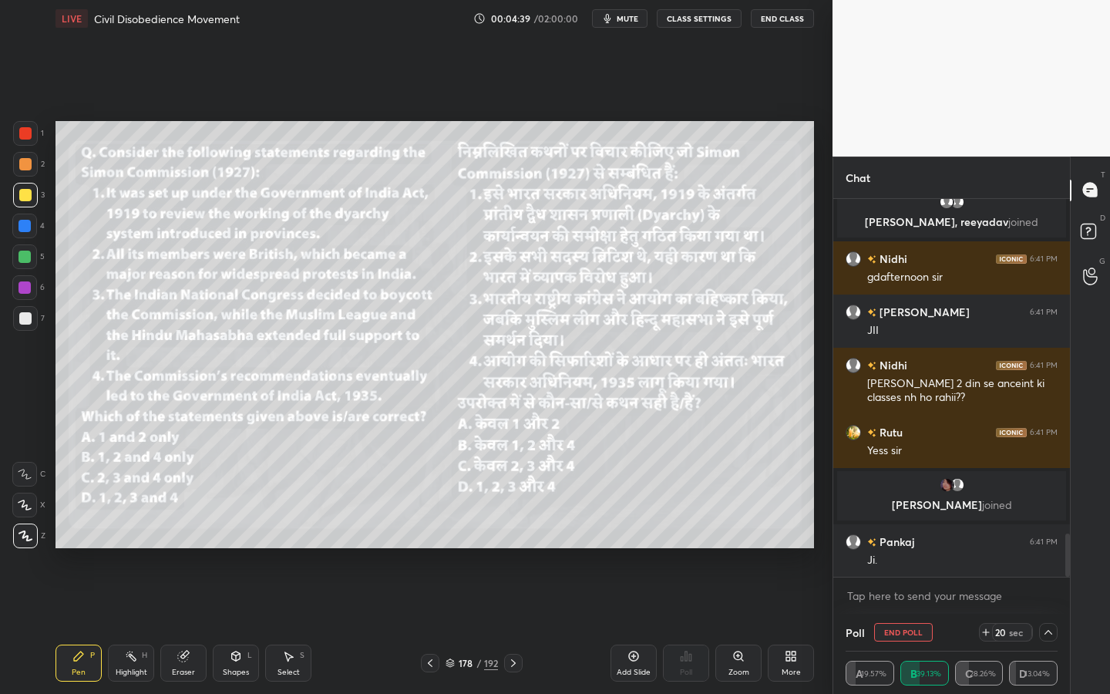
click at [175, 625] on div "Eraser" at bounding box center [183, 662] width 46 height 37
click at [42, 543] on div "E E Erase all" at bounding box center [31, 501] width 39 height 92
click at [34, 542] on div "Erase all" at bounding box center [24, 535] width 25 height 25
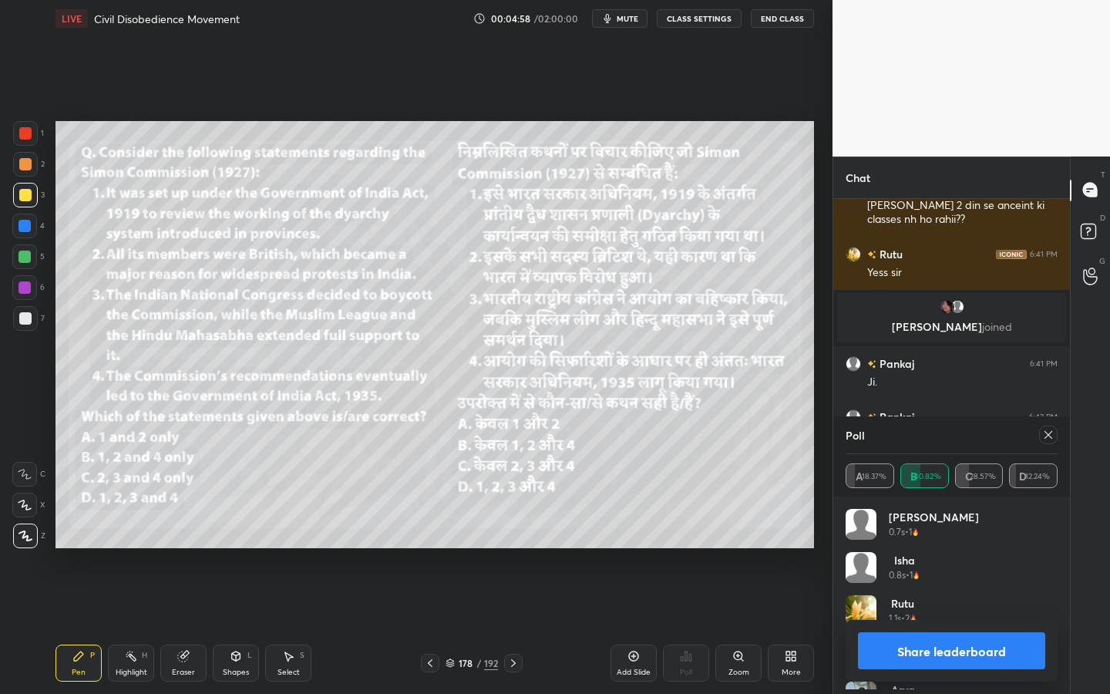
scroll to position [180, 207]
click at [1050, 433] on icon at bounding box center [1048, 434] width 12 height 12
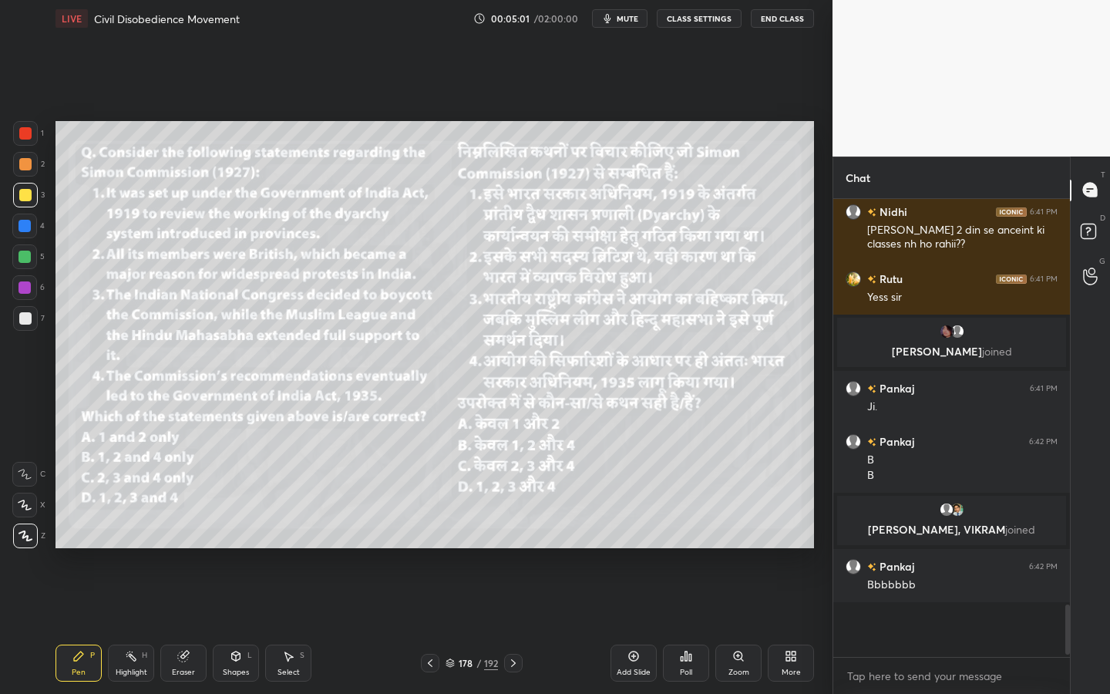
scroll to position [445, 232]
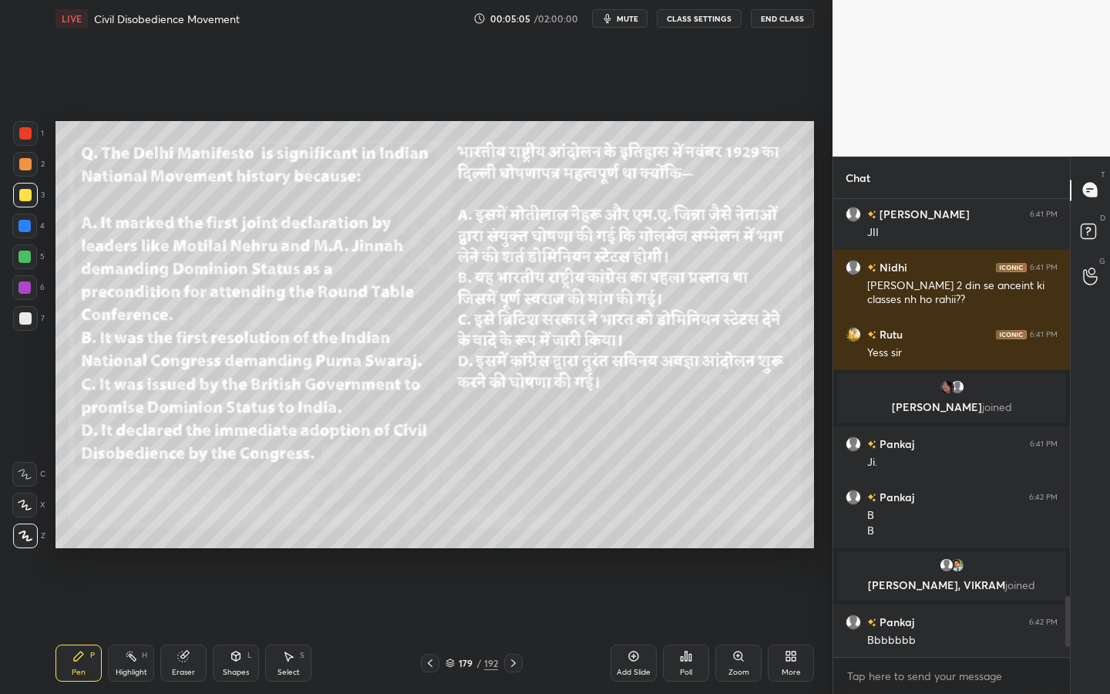
click at [246, 625] on div "Shapes" at bounding box center [236, 672] width 26 height 8
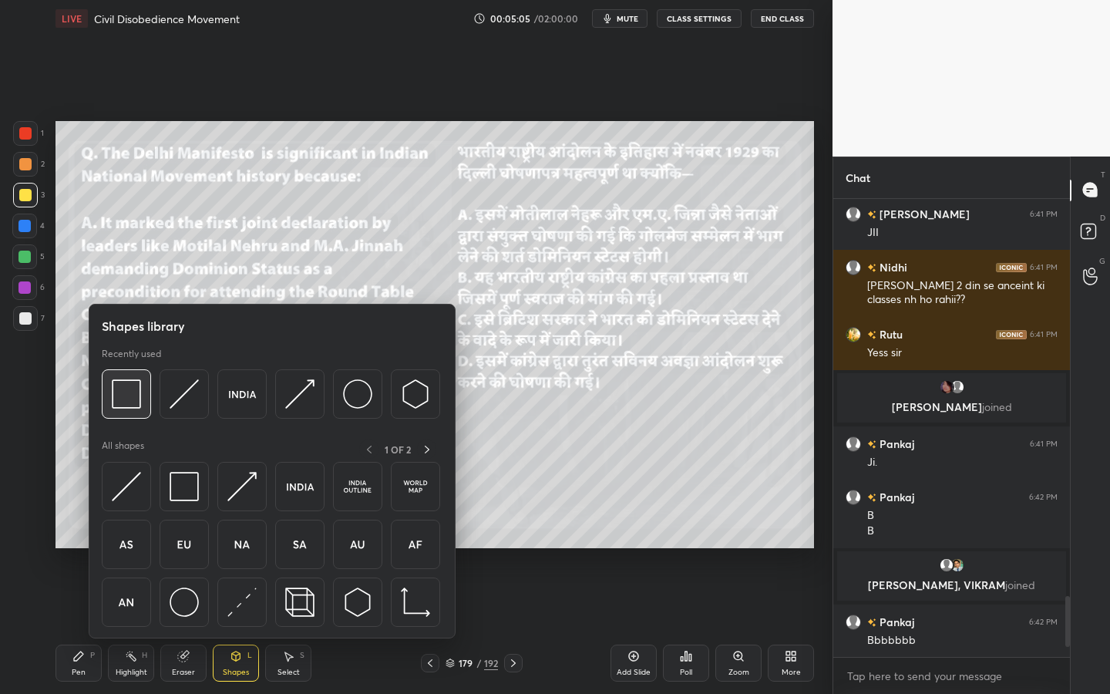
click at [131, 397] on img at bounding box center [126, 393] width 29 height 29
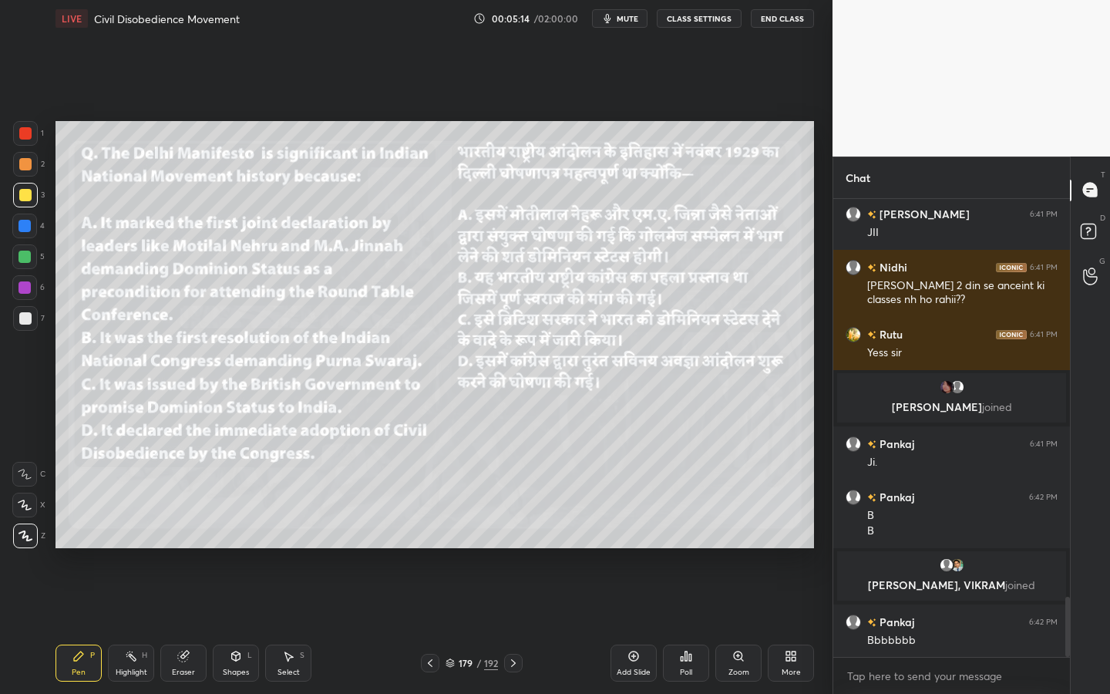
scroll to position [3042, 0]
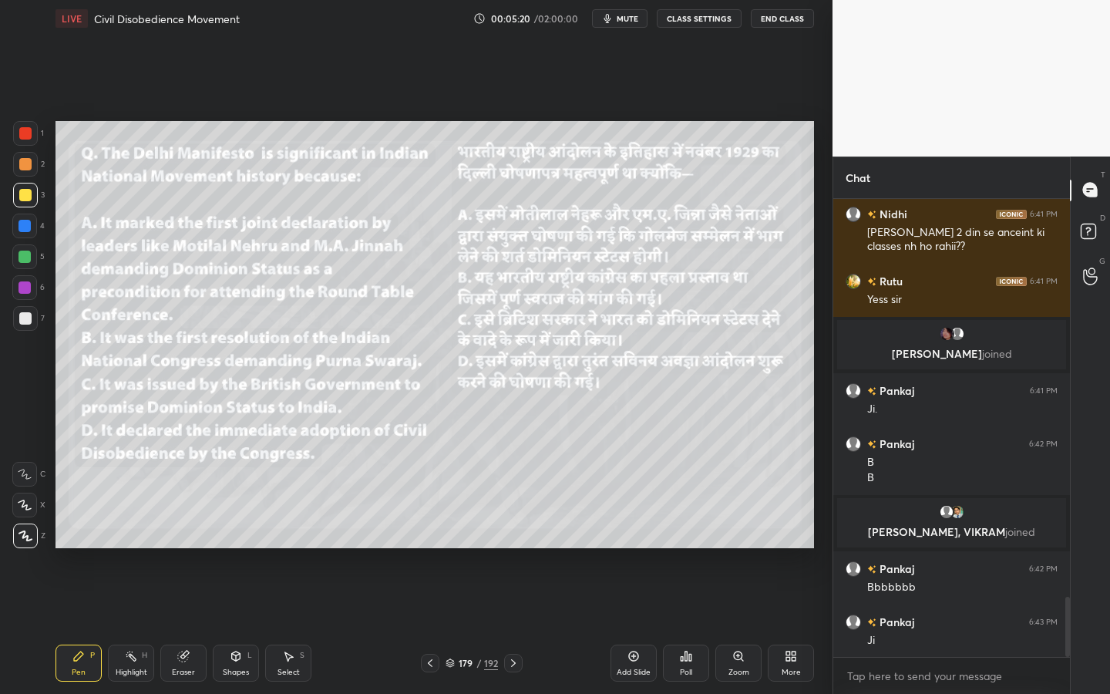
click at [685, 625] on icon at bounding box center [686, 655] width 2 height 9
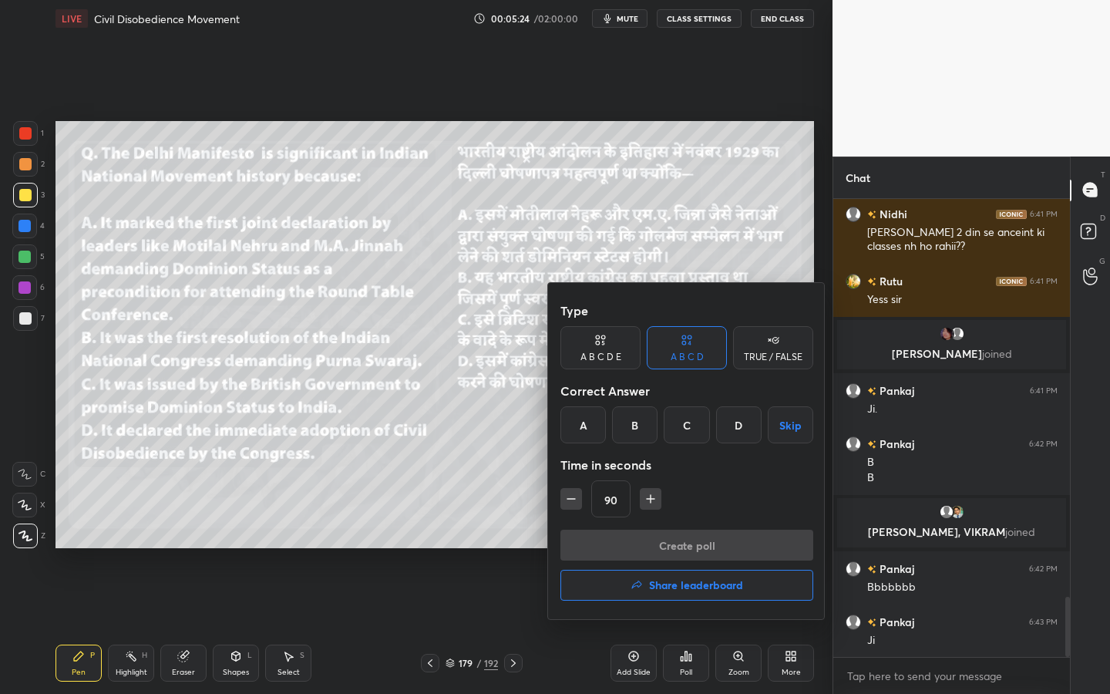
click at [588, 422] on div "A" at bounding box center [582, 424] width 45 height 37
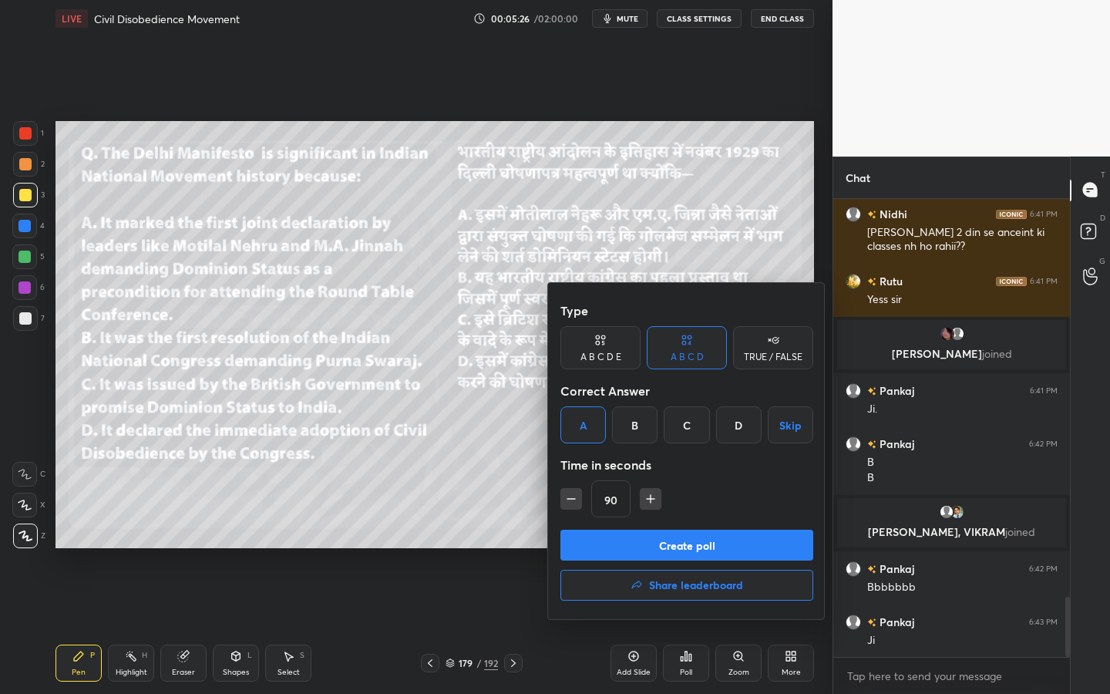
click at [653, 551] on button "Create poll" at bounding box center [686, 544] width 253 height 31
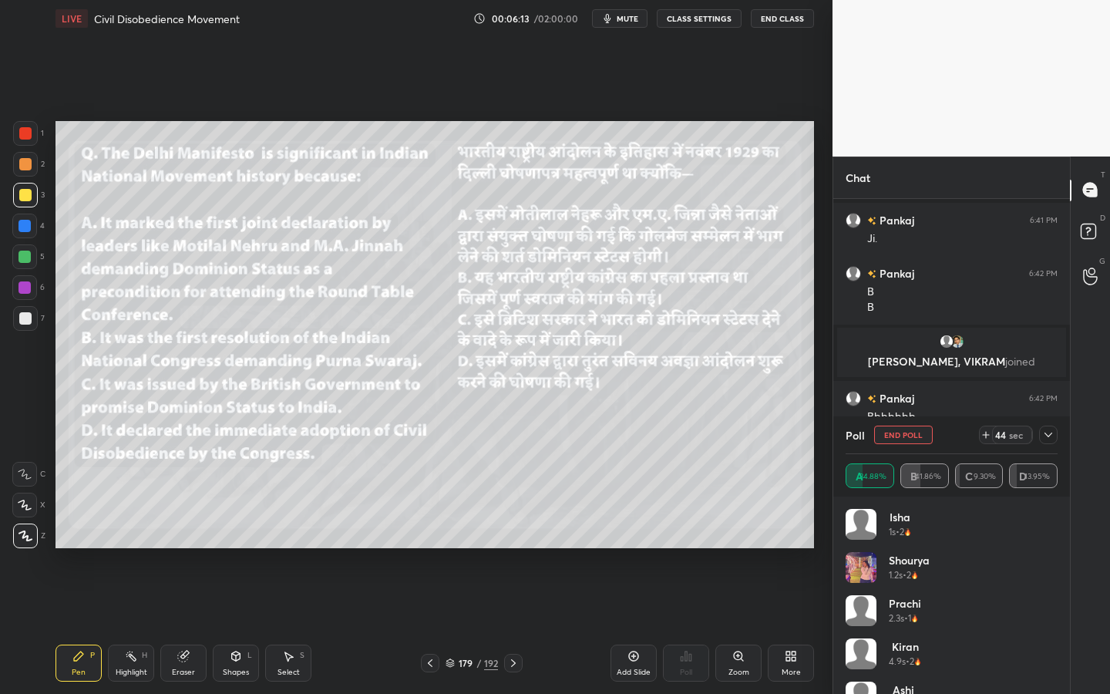
scroll to position [3220, 0]
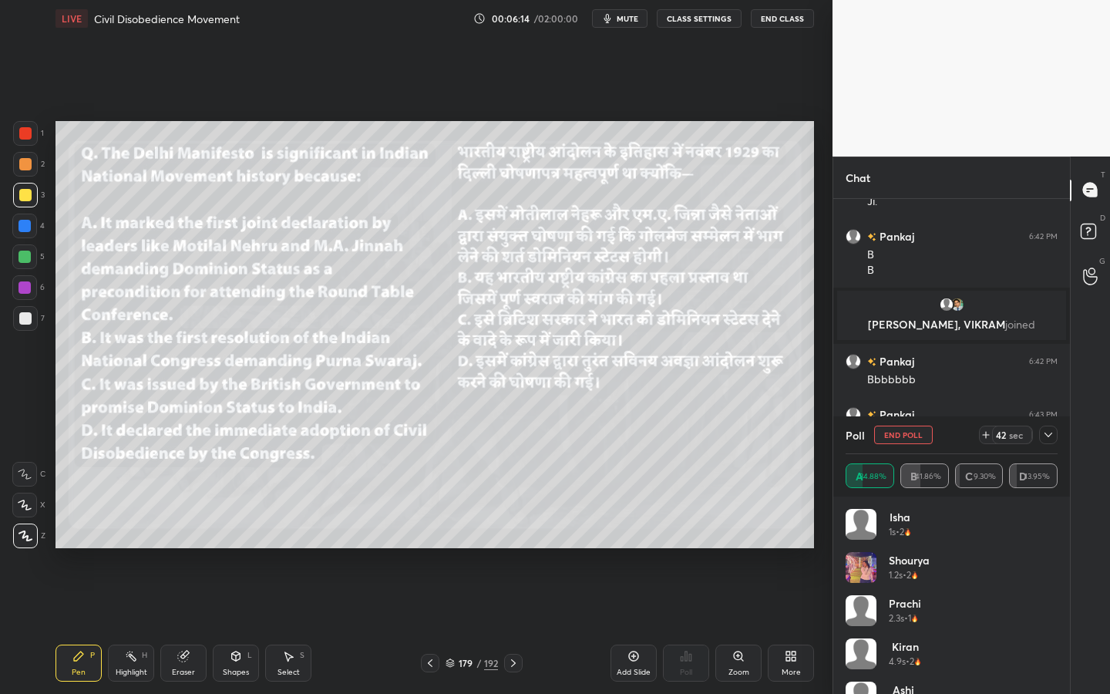
click at [1049, 437] on icon at bounding box center [1048, 434] width 12 height 12
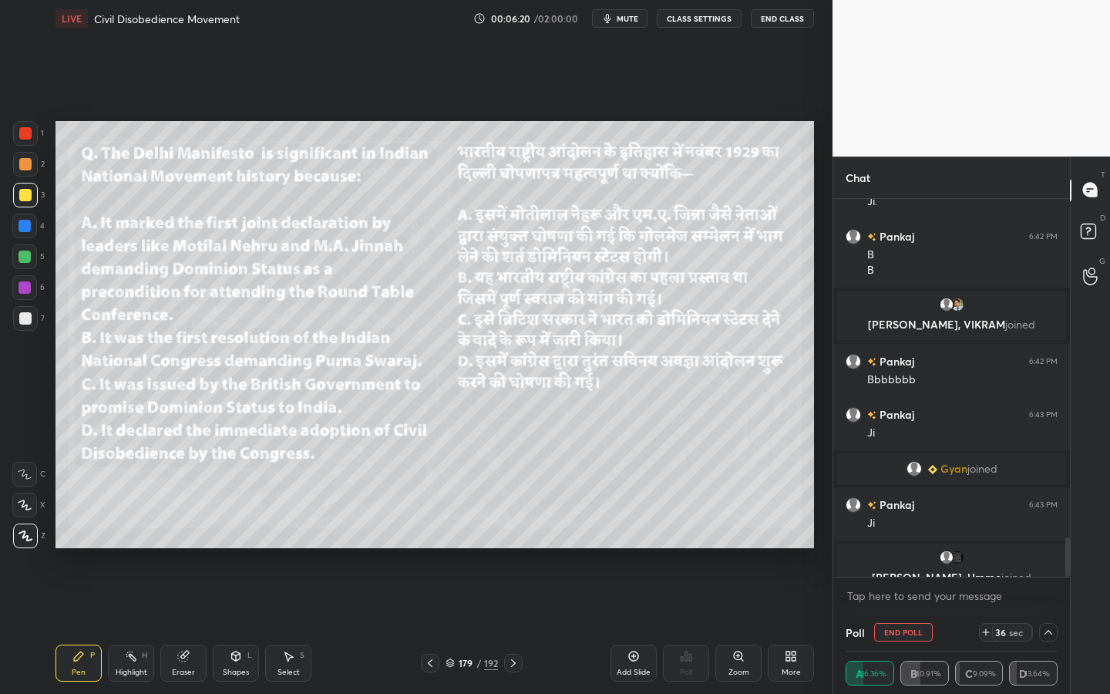
scroll to position [3239, 0]
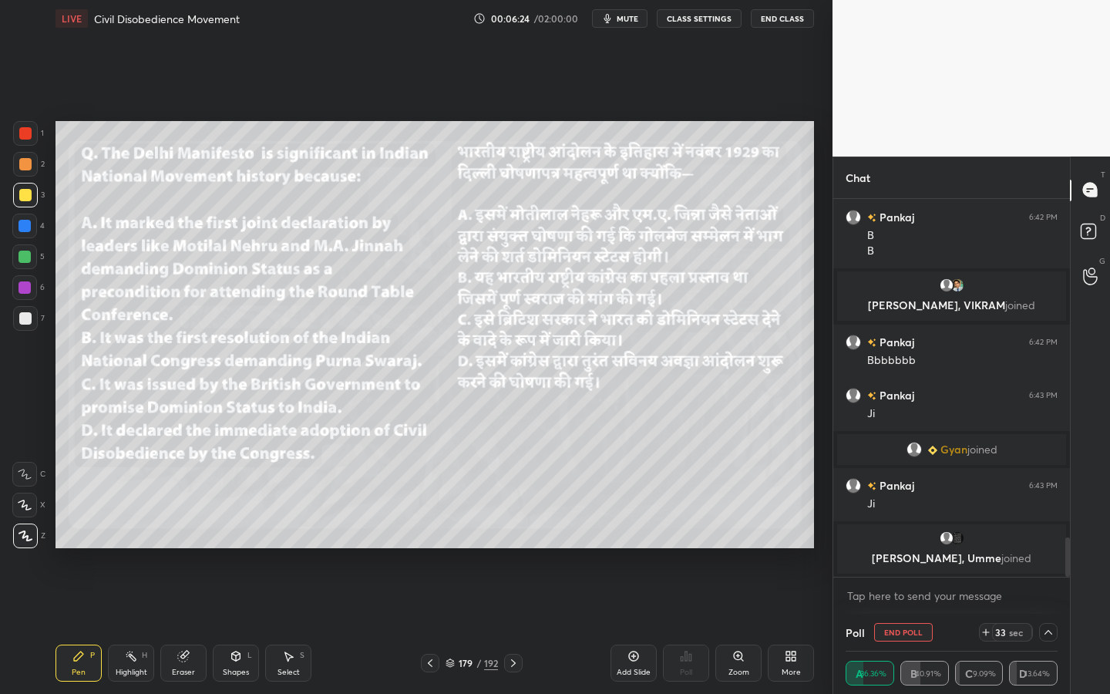
drag, startPoint x: 197, startPoint y: 660, endPoint x: 183, endPoint y: 640, distance: 23.9
click at [197, 625] on div "Eraser" at bounding box center [183, 662] width 46 height 37
click at [26, 532] on span "Erase all" at bounding box center [24, 535] width 23 height 11
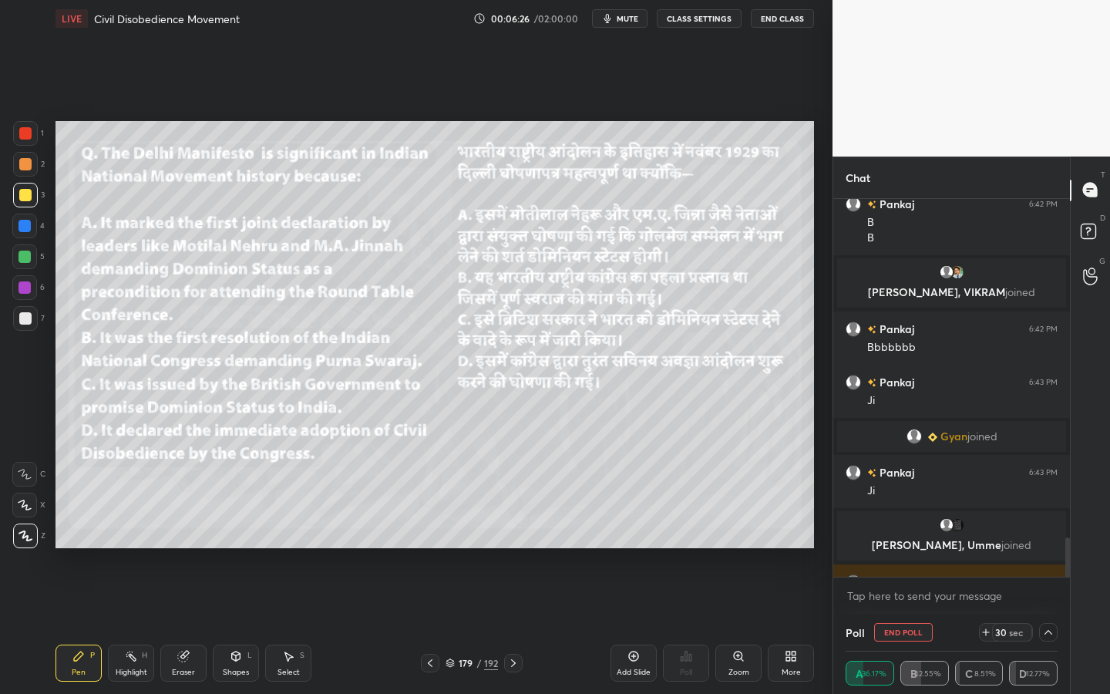
scroll to position [3279, 0]
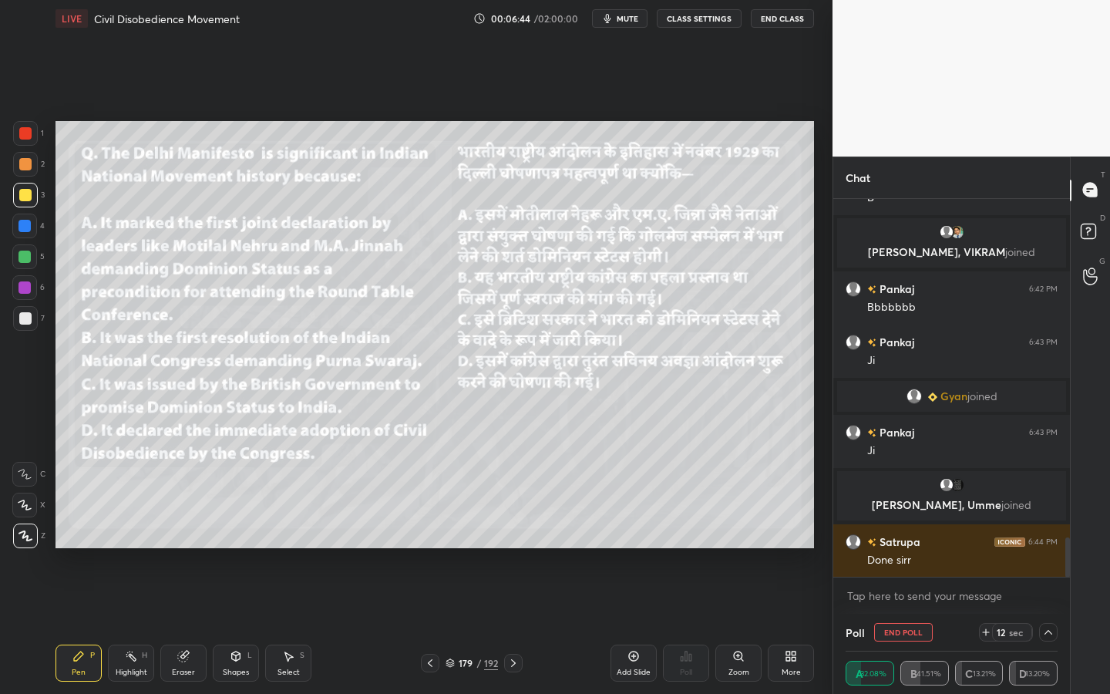
click at [638, 625] on div "Add Slide" at bounding box center [633, 662] width 46 height 37
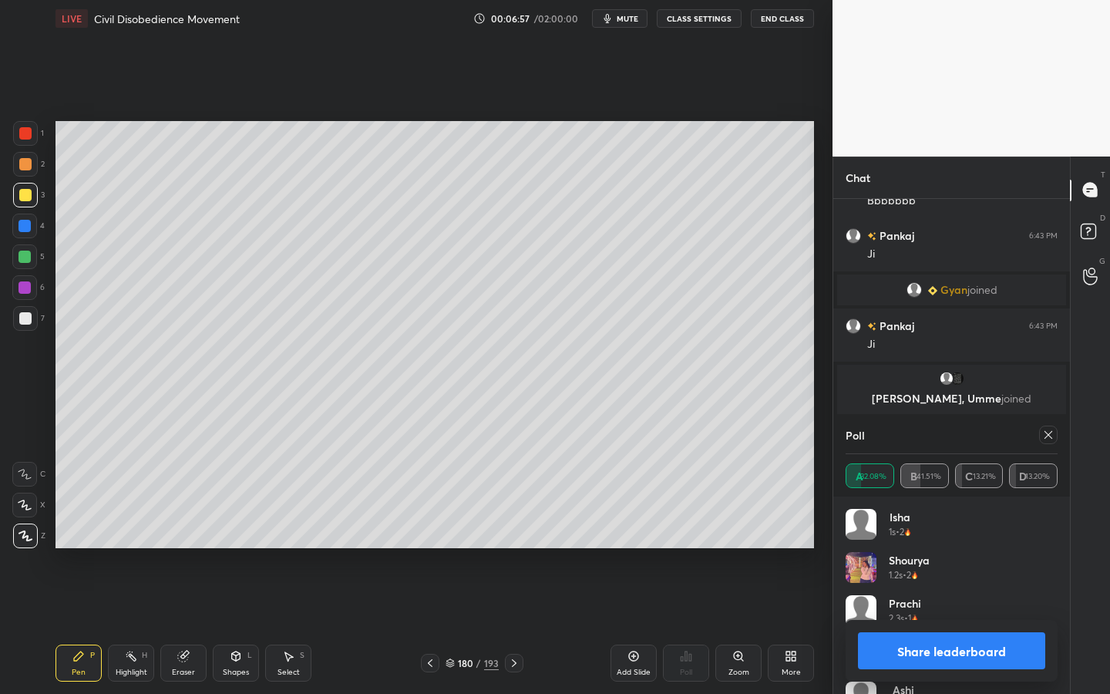
scroll to position [3438, 0]
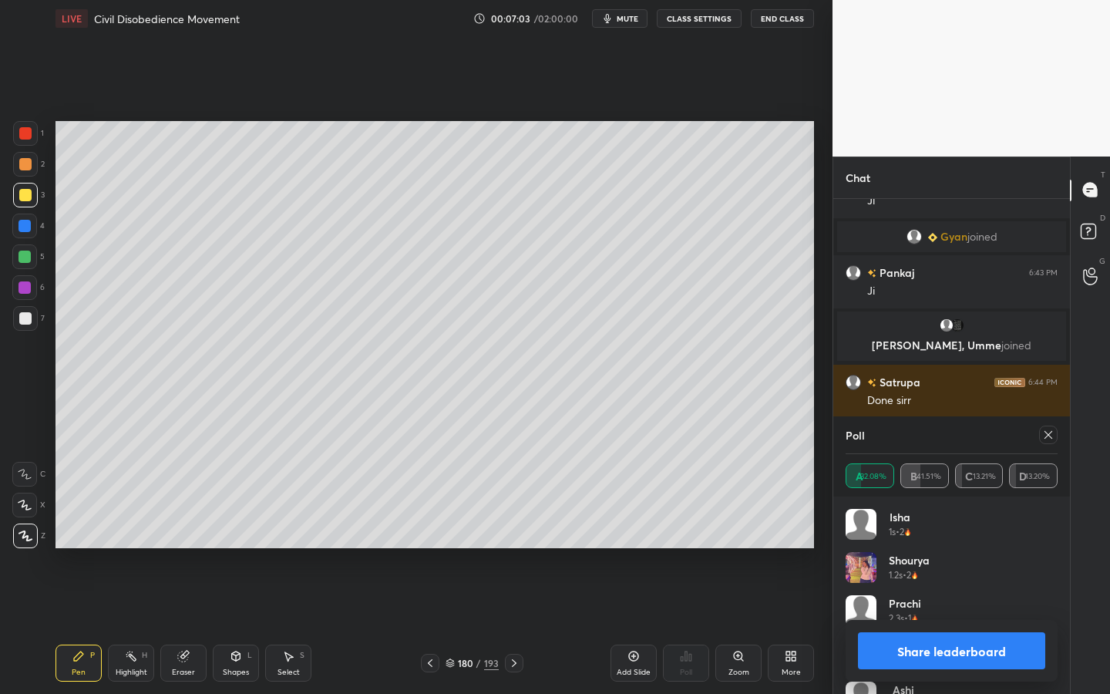
click at [1049, 435] on icon at bounding box center [1048, 434] width 12 height 12
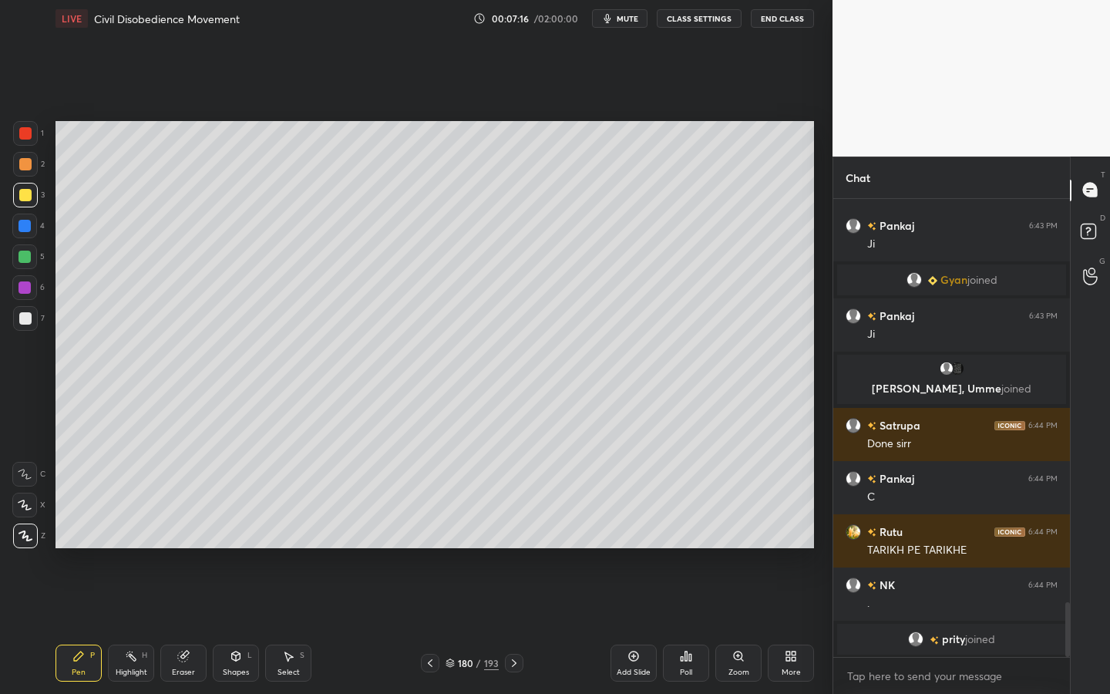
scroll to position [3403, 0]
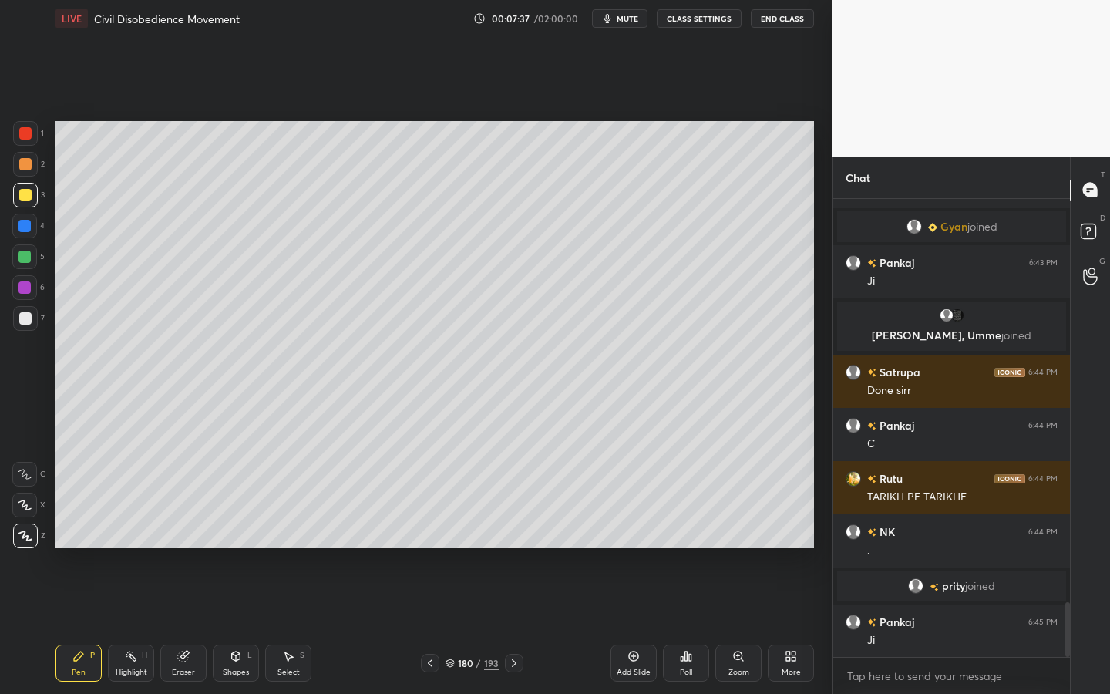
click at [21, 322] on div at bounding box center [25, 318] width 12 height 12
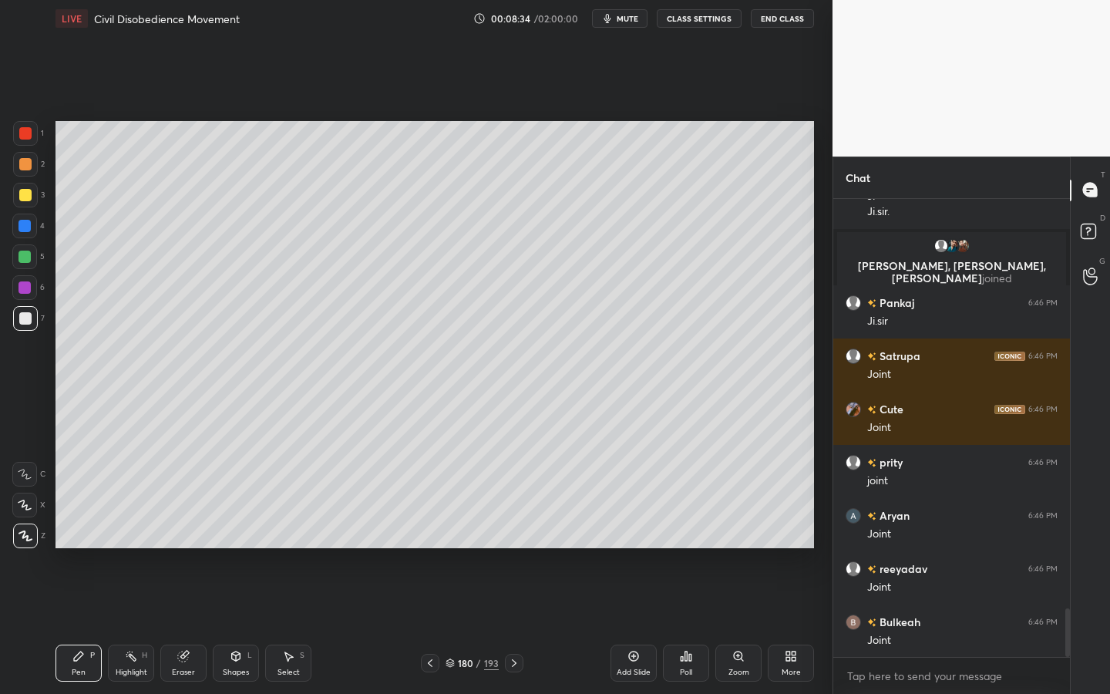
scroll to position [3915, 0]
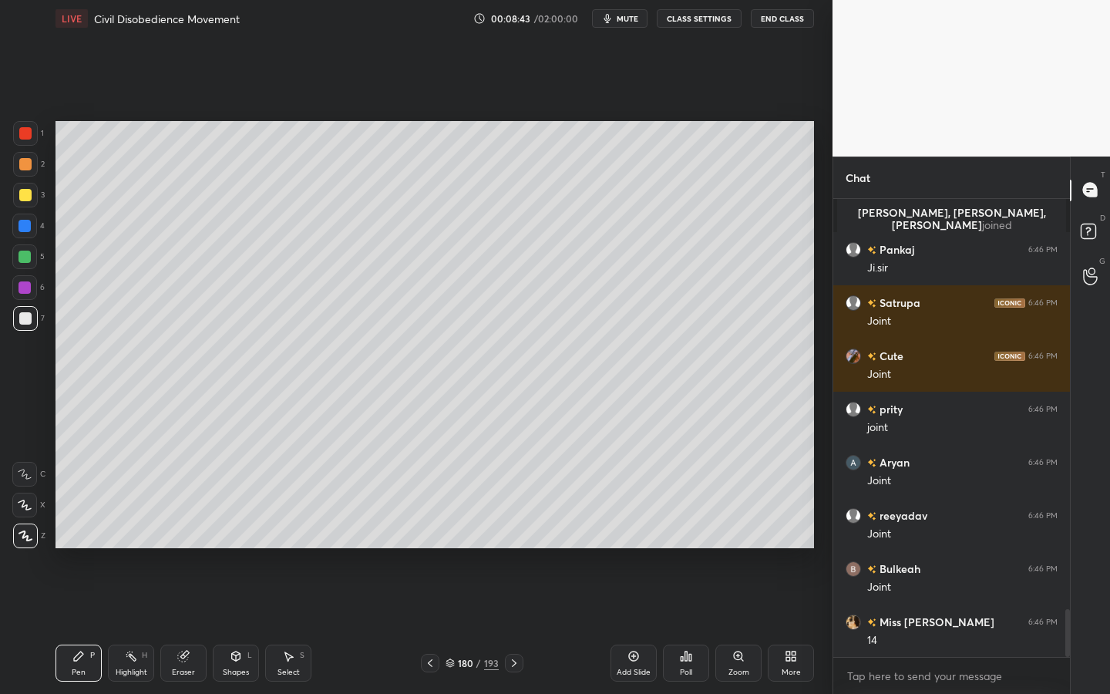
click at [29, 190] on div at bounding box center [25, 195] width 12 height 12
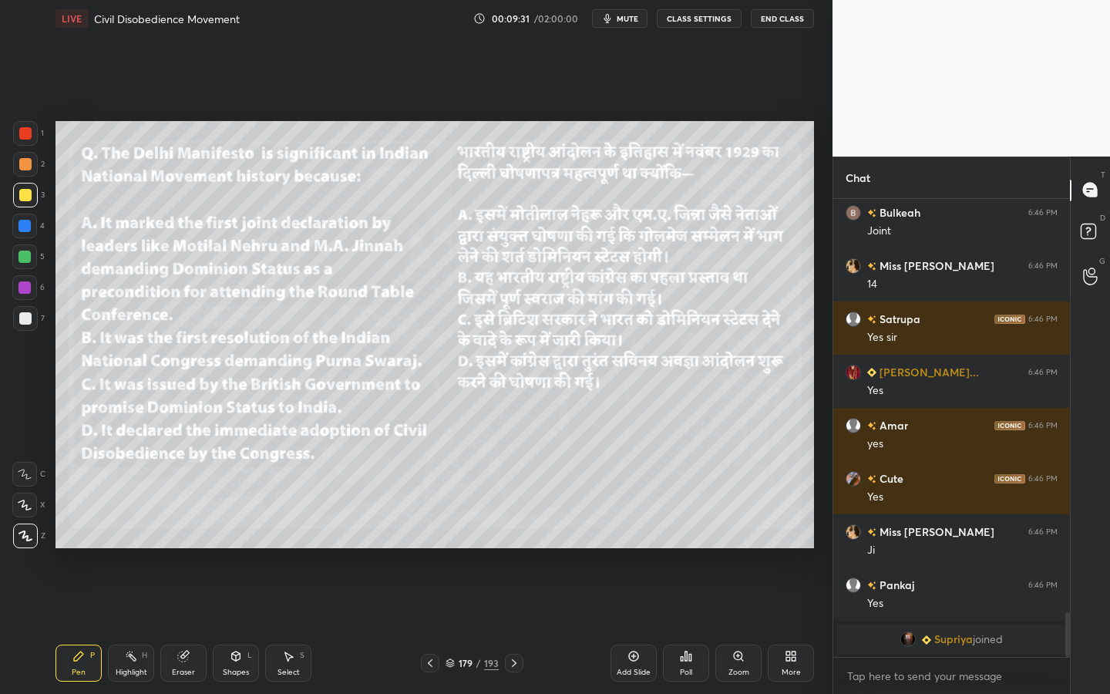
scroll to position [4291, 0]
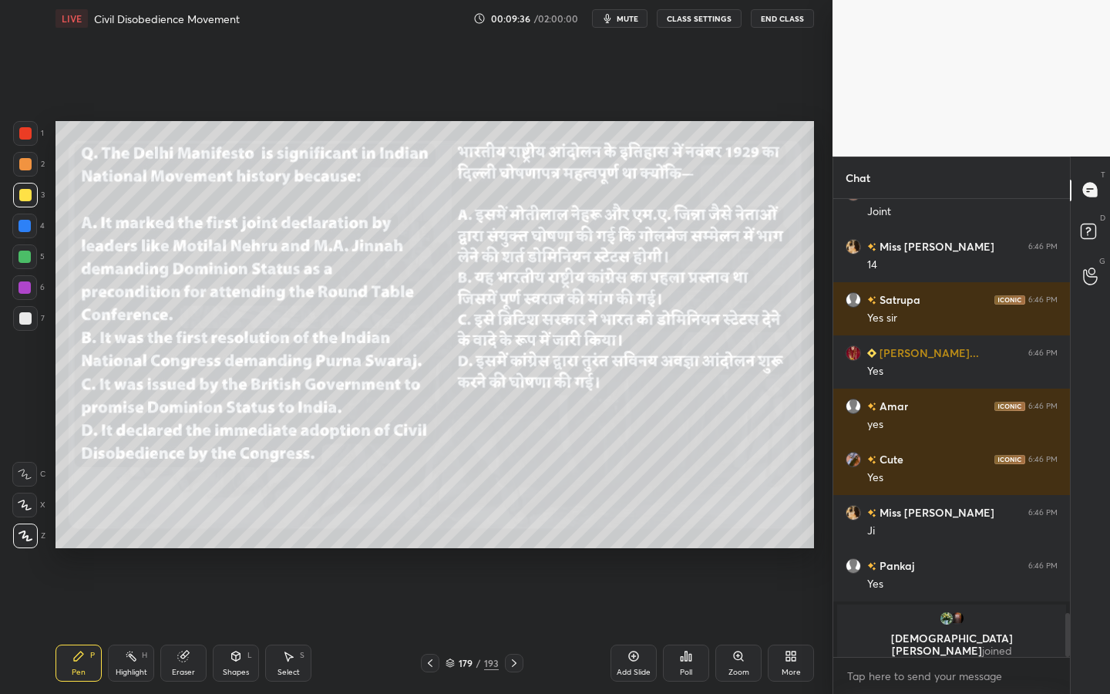
drag, startPoint x: 640, startPoint y: 663, endPoint x: 624, endPoint y: 642, distance: 27.0
click at [640, 625] on div "Add Slide" at bounding box center [633, 662] width 46 height 37
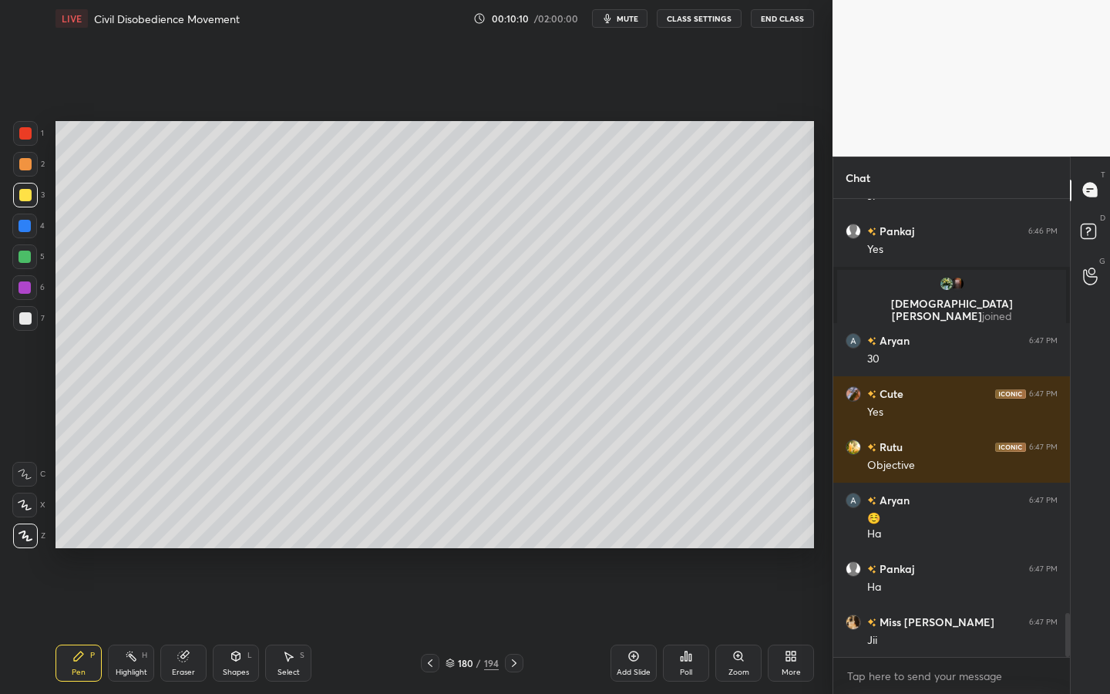
scroll to position [4419, 0]
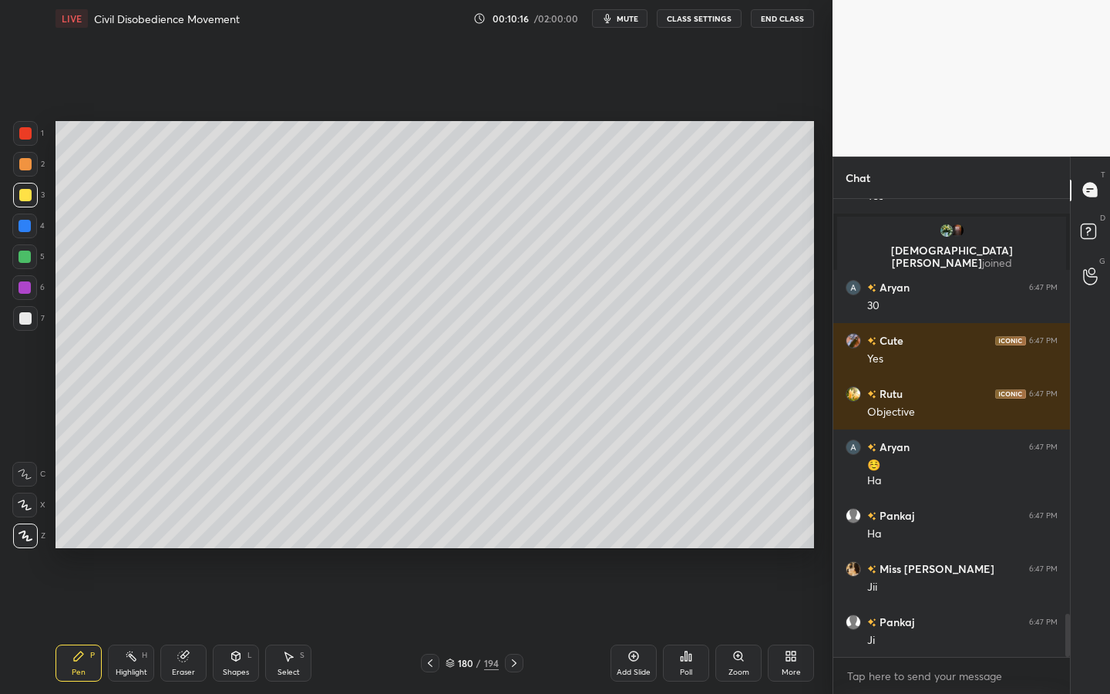
click at [471, 625] on div "180" at bounding box center [465, 662] width 15 height 9
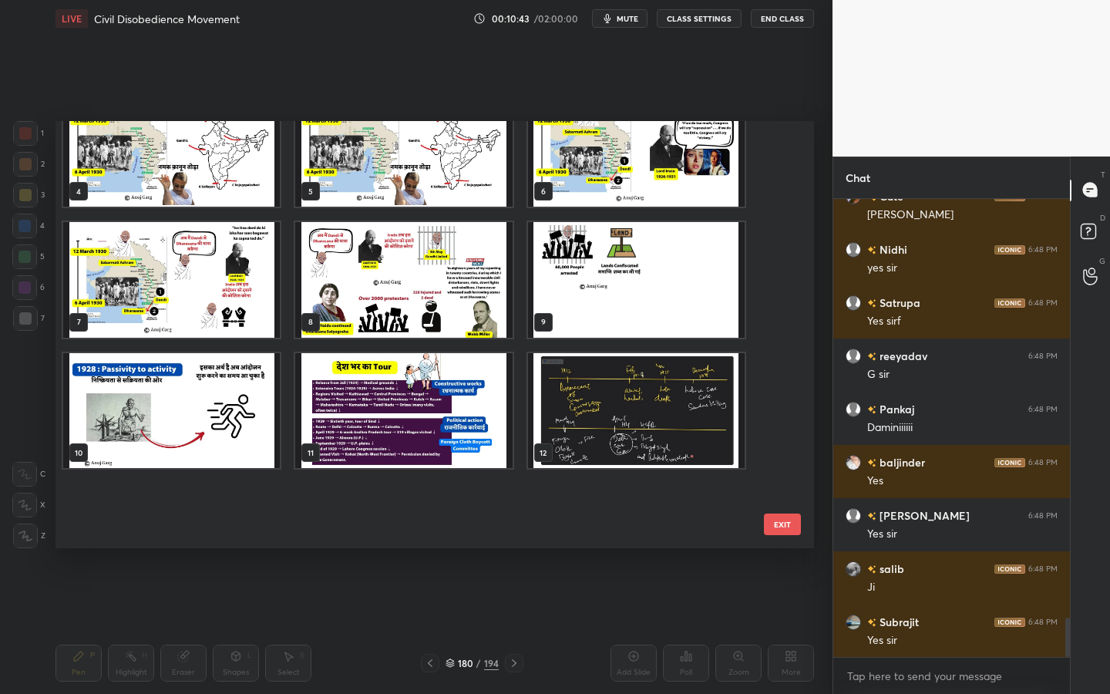
scroll to position [31, 0]
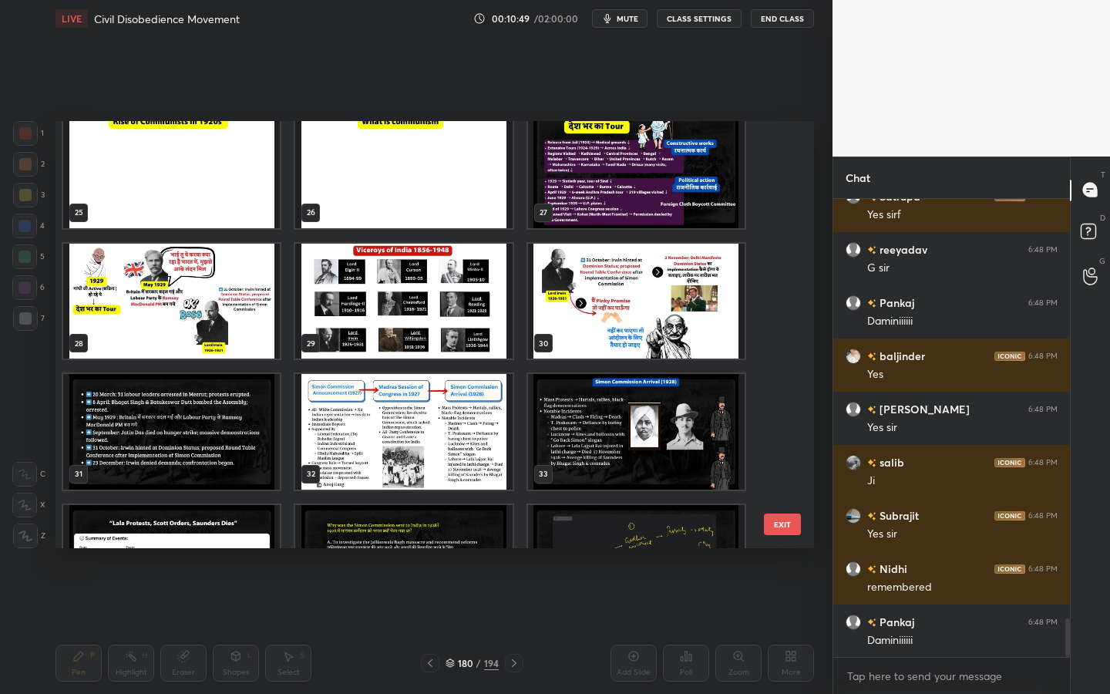
click at [107, 311] on img "grid" at bounding box center [171, 302] width 217 height 116
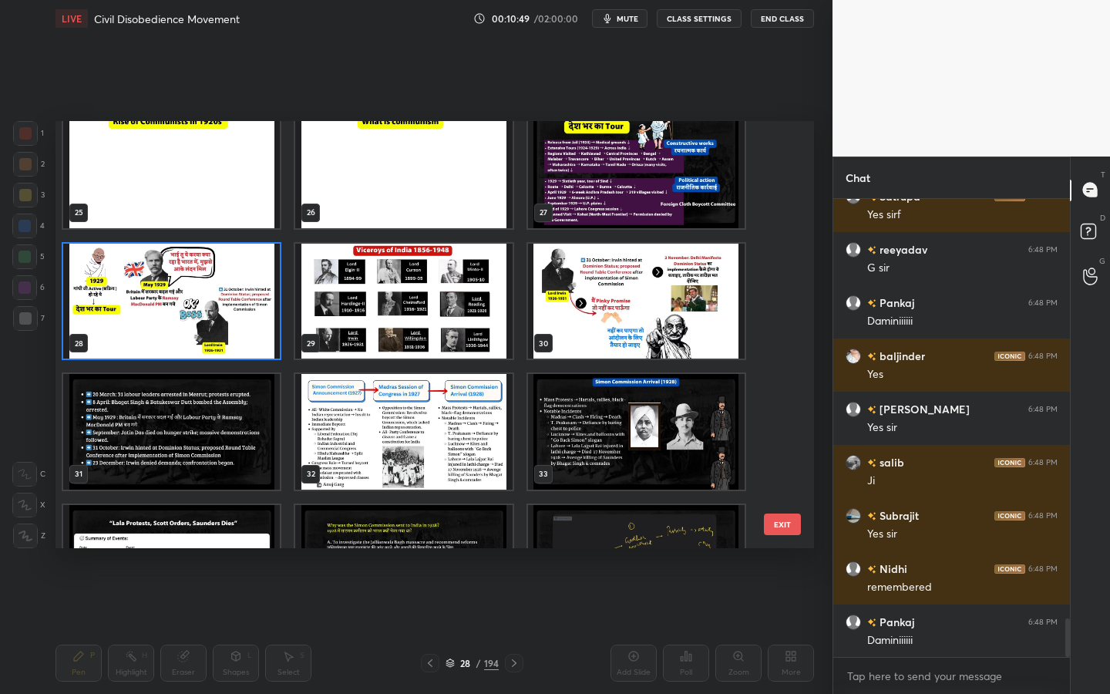
click at [107, 311] on img "grid" at bounding box center [171, 302] width 217 height 116
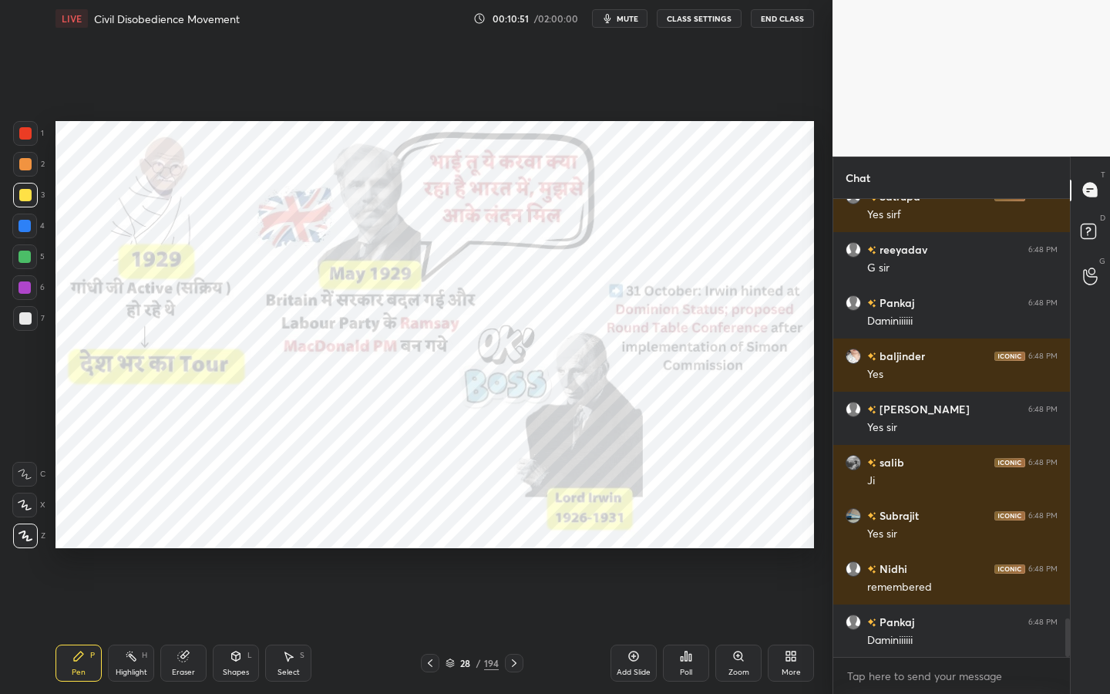
click at [35, 132] on div at bounding box center [25, 133] width 25 height 25
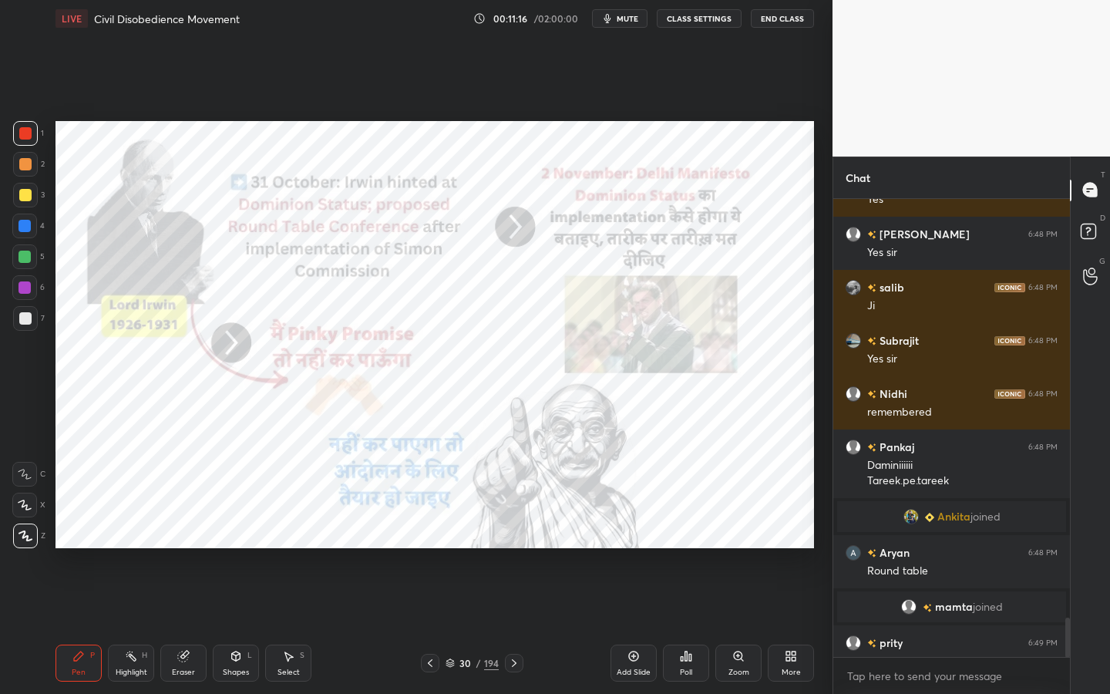
scroll to position [4871, 0]
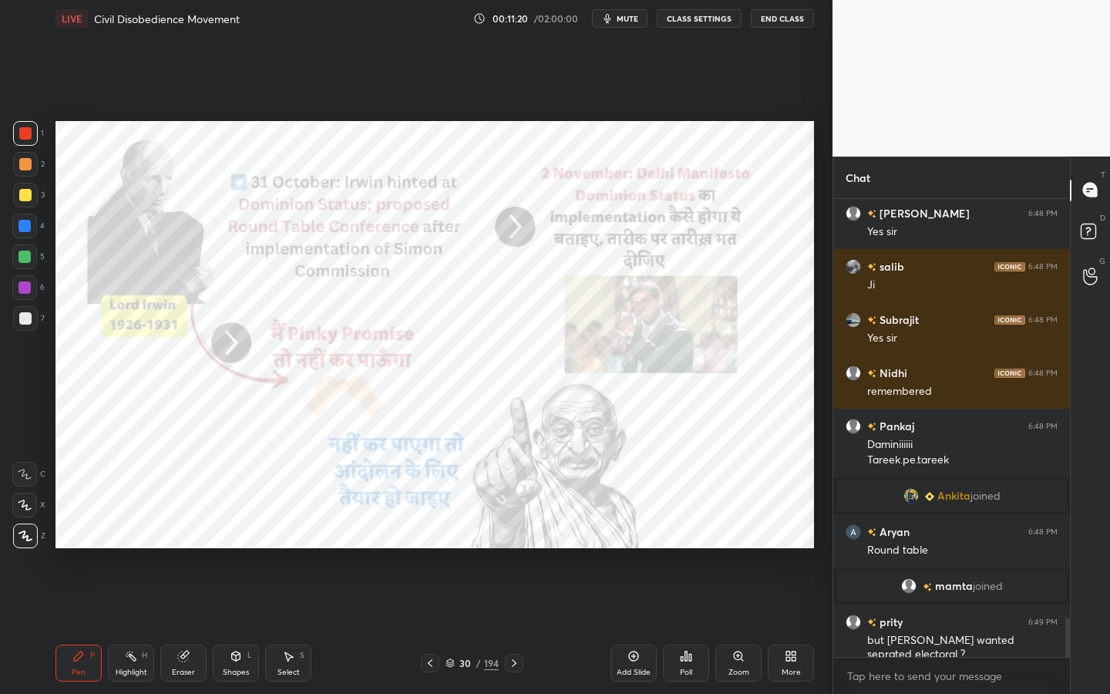
click at [482, 625] on div "30 / 194" at bounding box center [471, 663] width 53 height 14
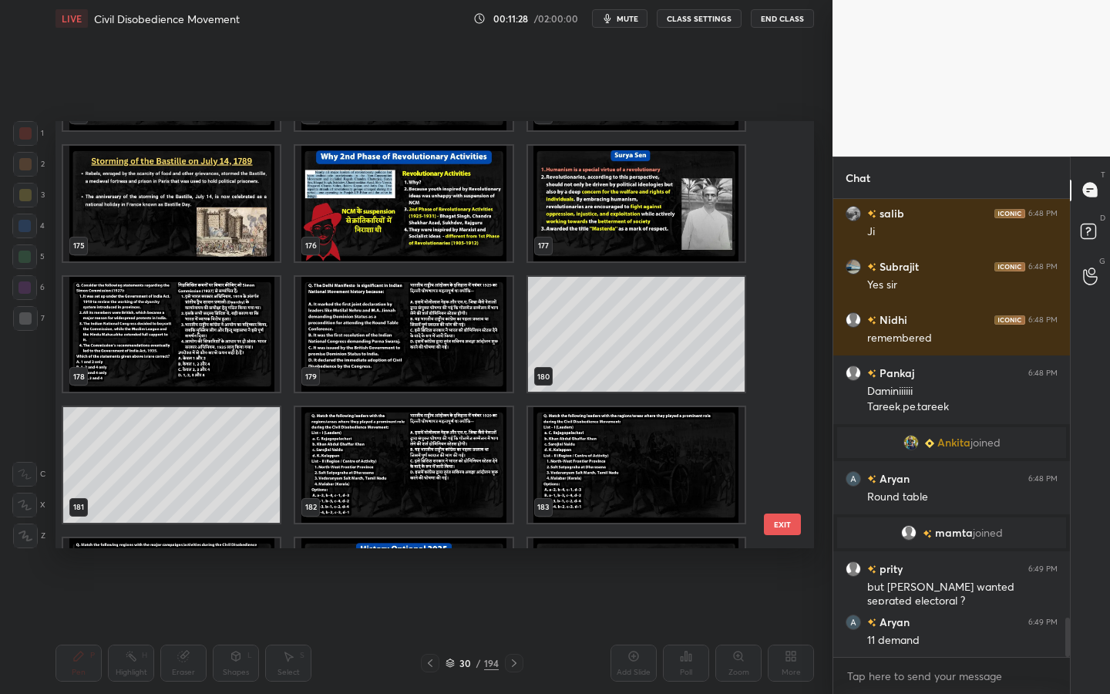
scroll to position [7563, 0]
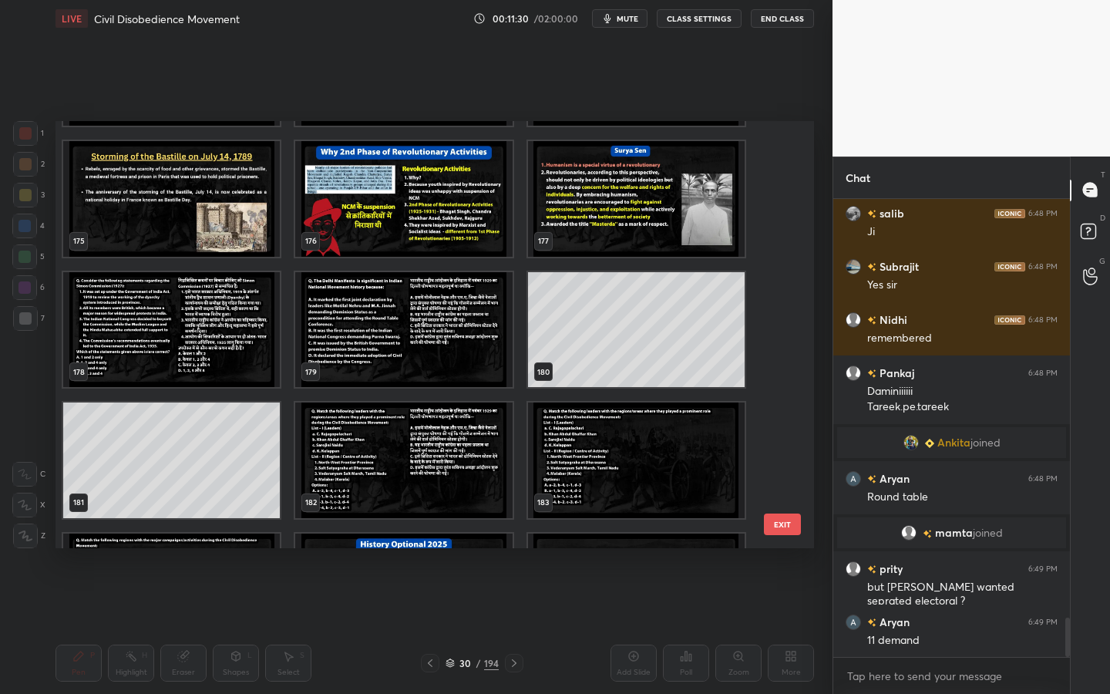
click at [358, 356] on img "grid" at bounding box center [403, 330] width 217 height 116
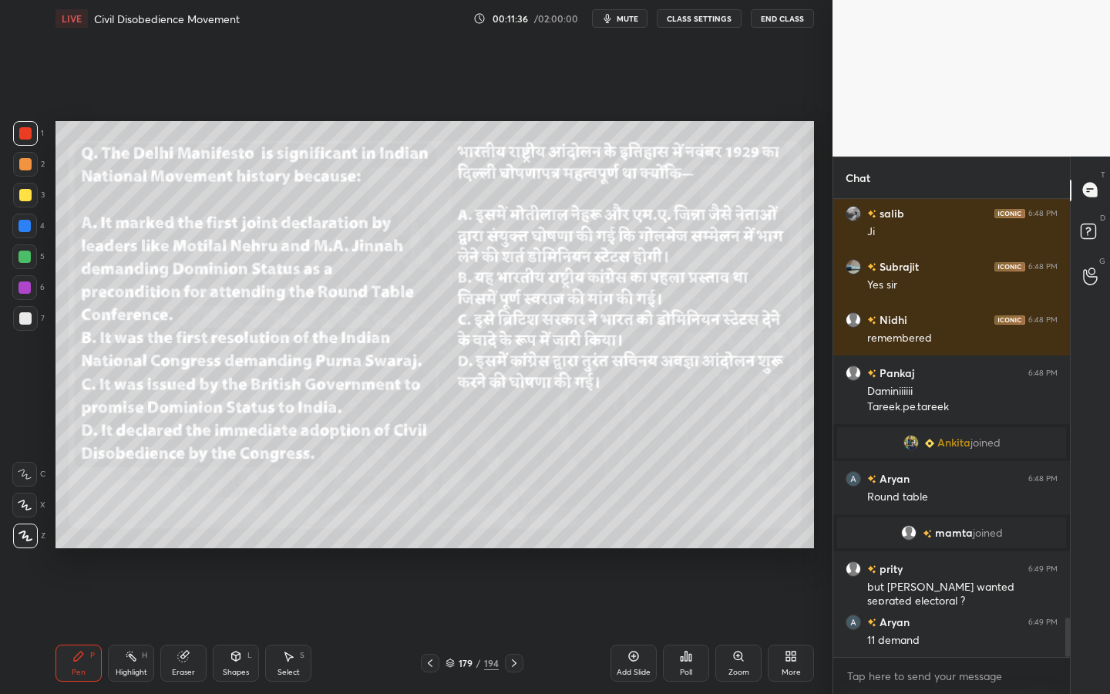
click at [182, 625] on div "Eraser" at bounding box center [183, 672] width 23 height 8
click at [26, 543] on div "Erase all" at bounding box center [24, 535] width 25 height 25
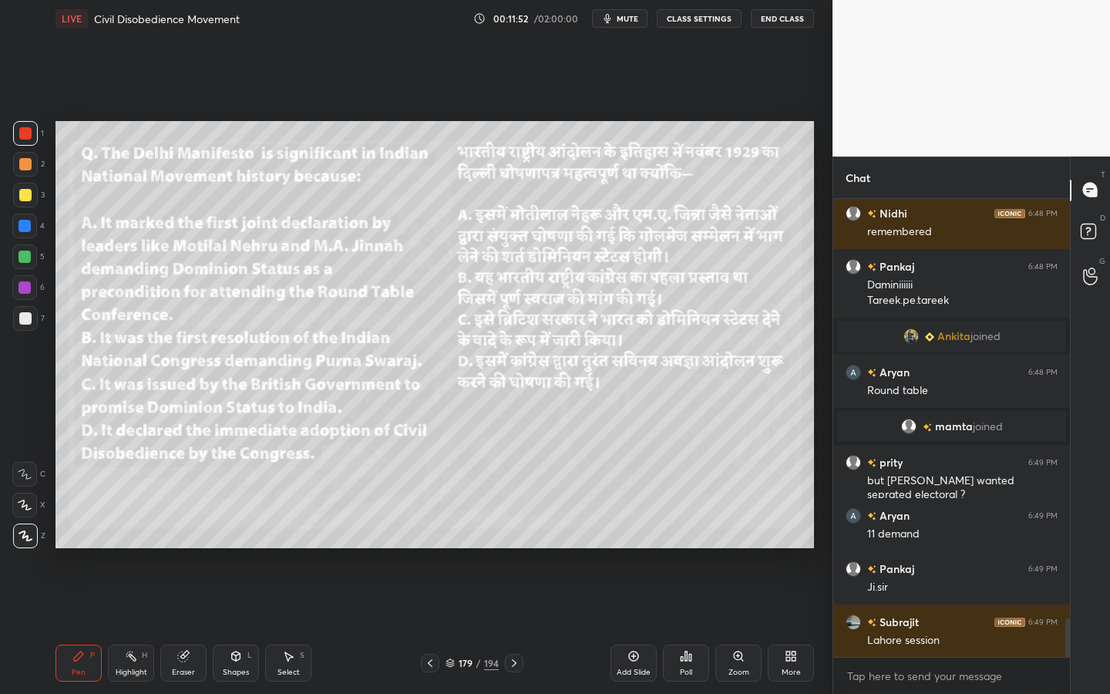
scroll to position [5067, 0]
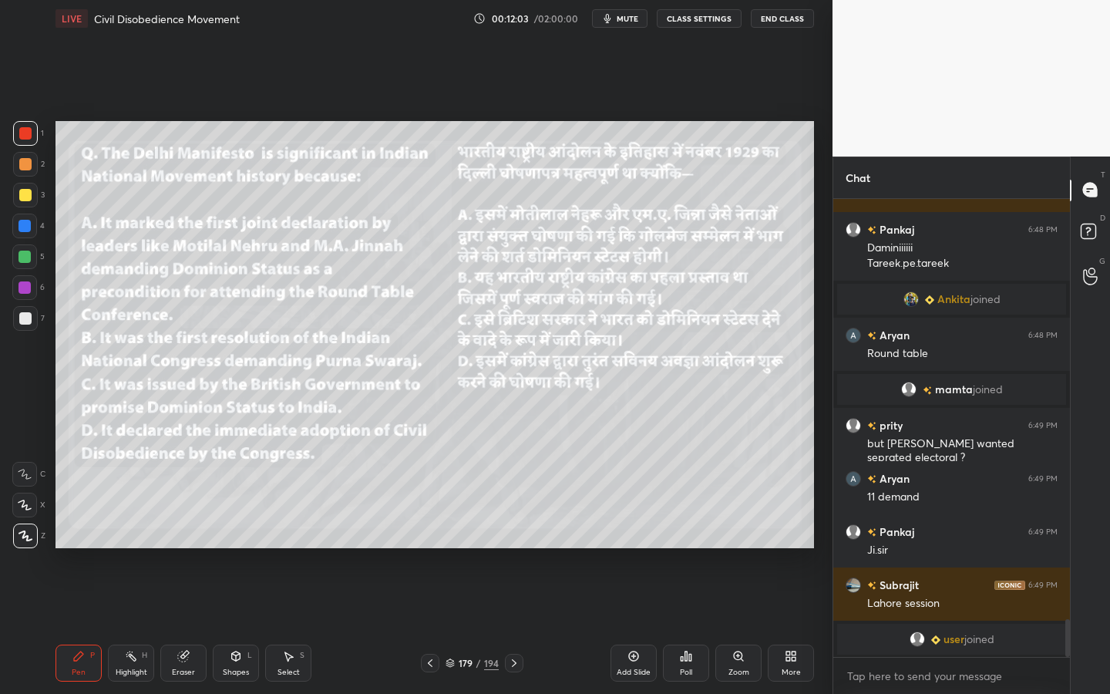
click at [45, 216] on div "1 2 3 4 5 6 7 C X Z C X Z E E Erase all H H LIVE Civil Disobedience Movement 00…" at bounding box center [410, 347] width 820 height 694
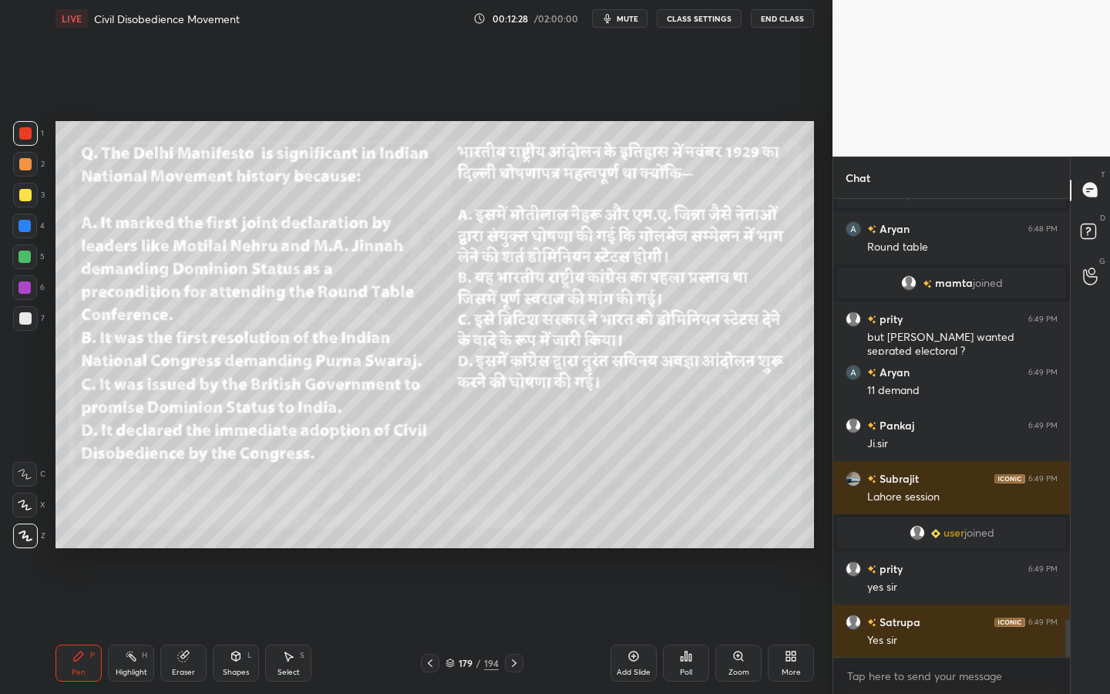
scroll to position [5138, 0]
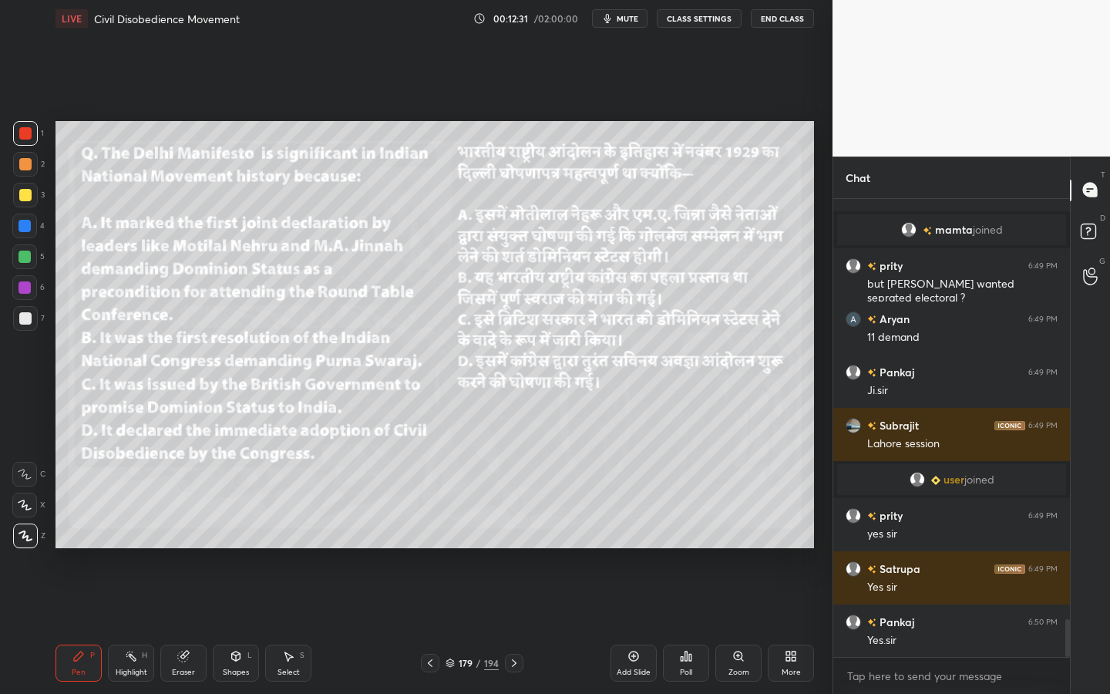
click at [185, 625] on icon at bounding box center [183, 656] width 10 height 10
drag, startPoint x: 26, startPoint y: 535, endPoint x: 41, endPoint y: 541, distance: 15.9
click at [26, 535] on span "Erase all" at bounding box center [24, 535] width 23 height 11
drag, startPoint x: 239, startPoint y: 662, endPoint x: 239, endPoint y: 647, distance: 14.6
click at [239, 625] on div "Shapes L" at bounding box center [236, 662] width 46 height 37
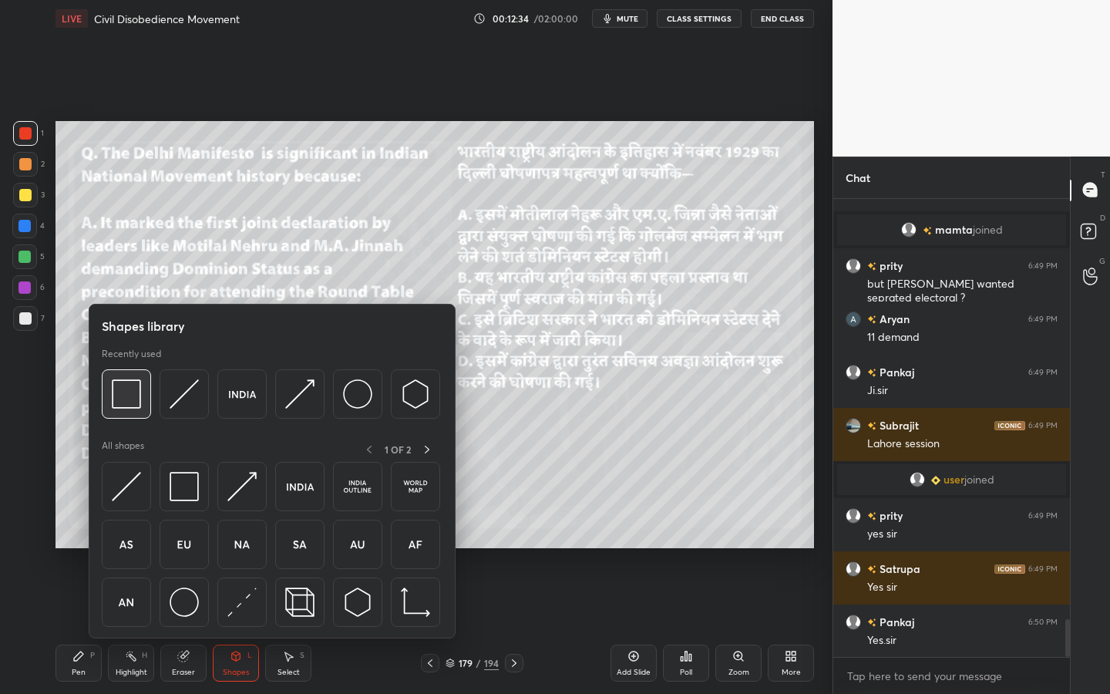
click at [135, 385] on img at bounding box center [126, 393] width 29 height 29
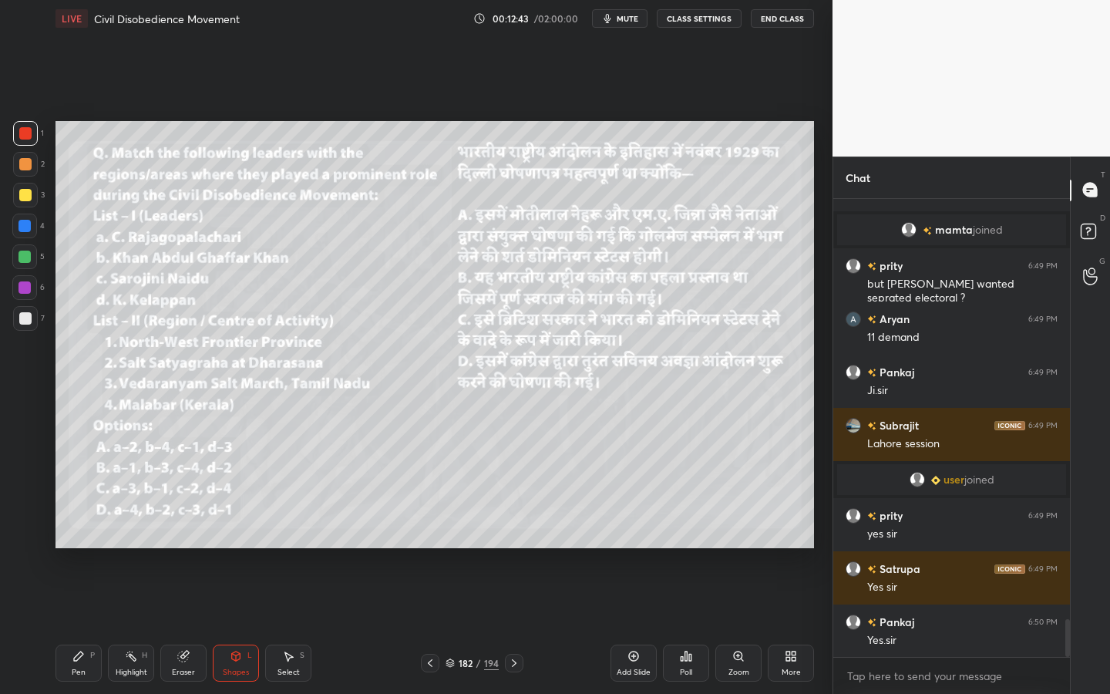
click at [236, 625] on icon at bounding box center [236, 657] width 0 height 5
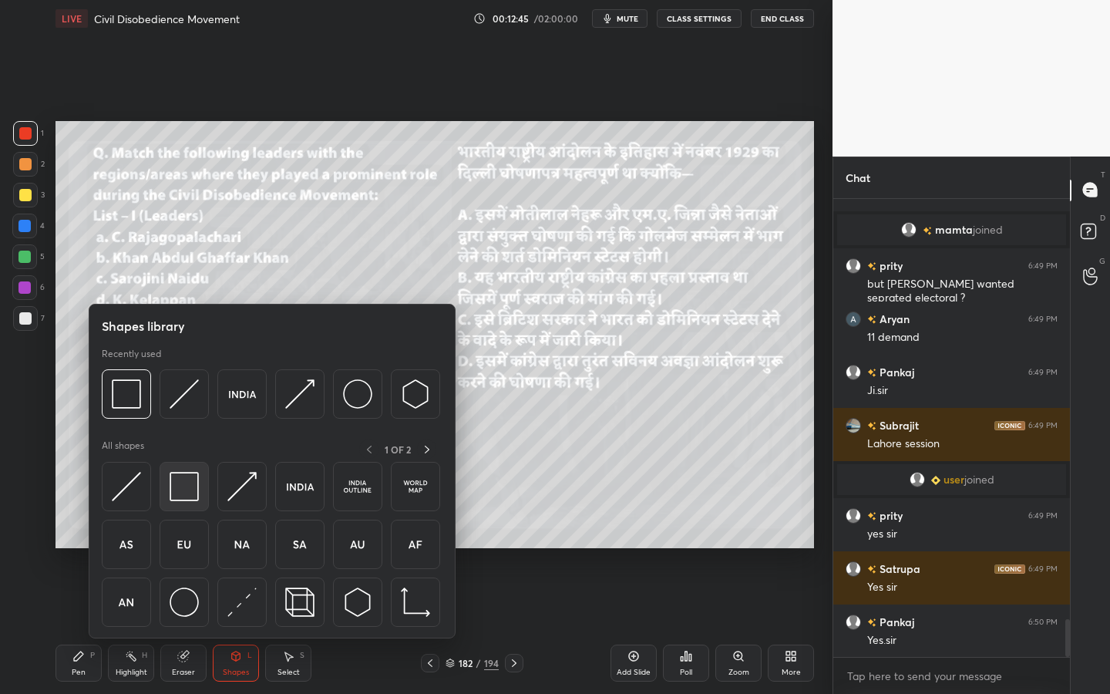
click at [180, 484] on img at bounding box center [184, 486] width 29 height 29
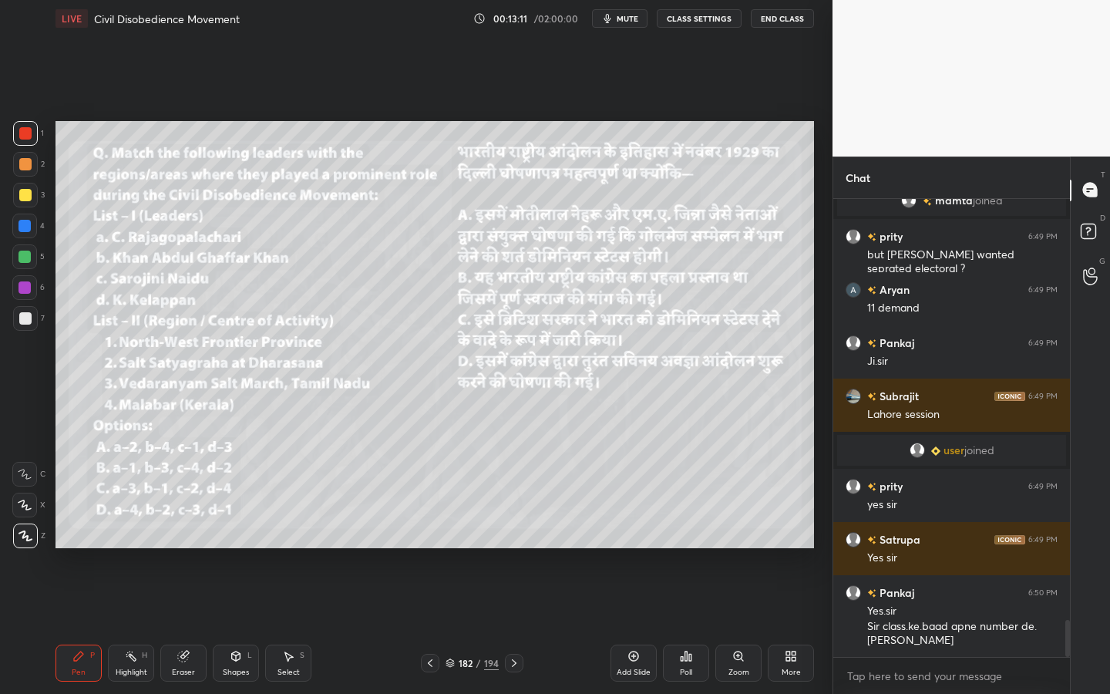
scroll to position [5205, 0]
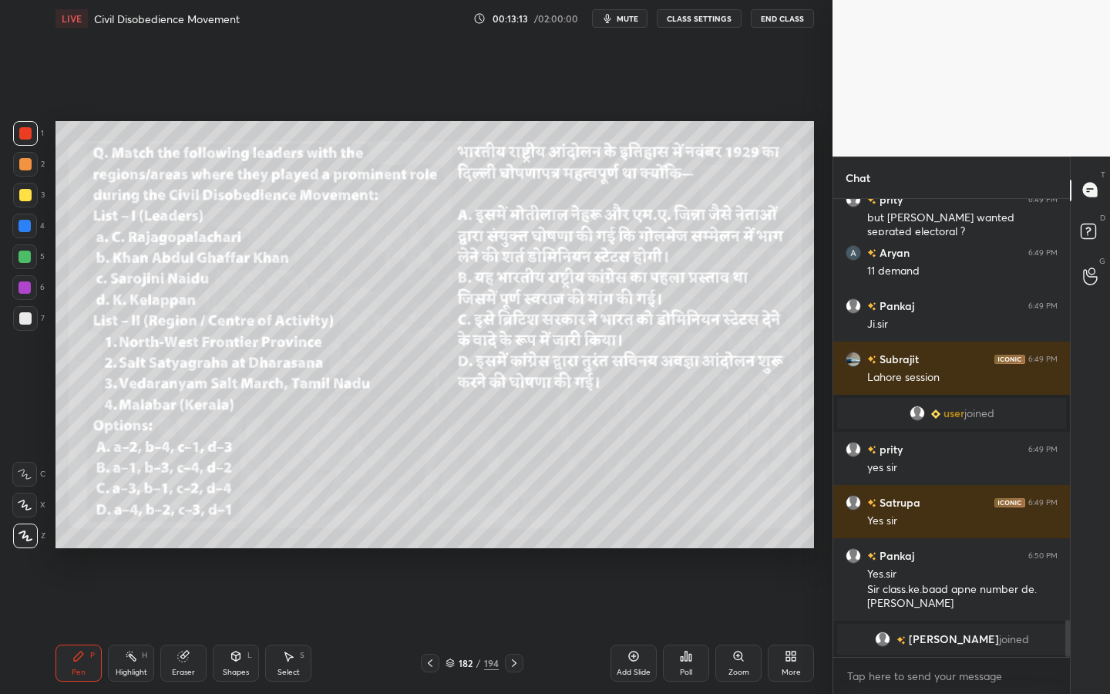
click at [701, 625] on div "Poll" at bounding box center [686, 662] width 46 height 37
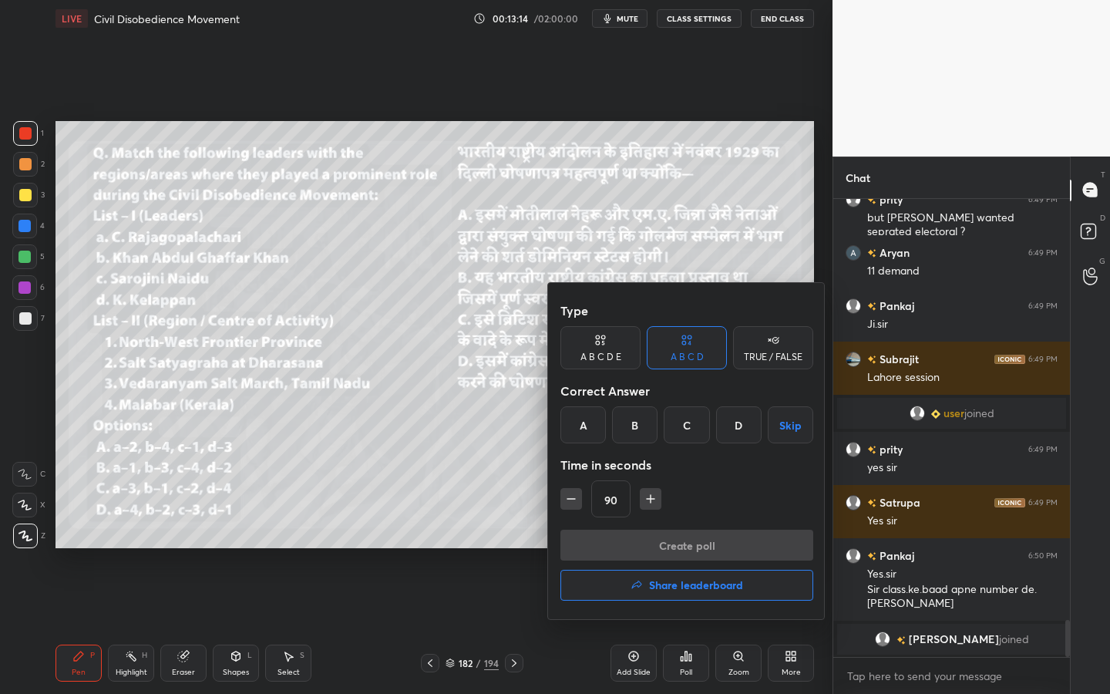
drag, startPoint x: 680, startPoint y: 435, endPoint x: 672, endPoint y: 476, distance: 41.6
click at [680, 436] on div "C" at bounding box center [685, 424] width 45 height 37
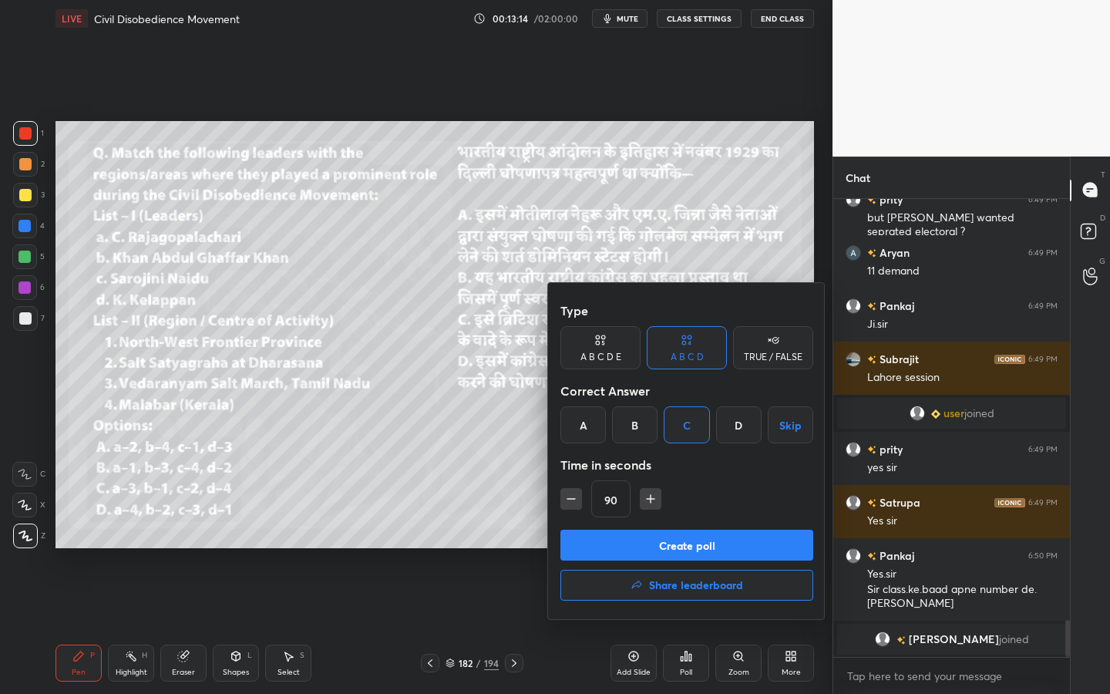
click at [647, 541] on button "Create poll" at bounding box center [686, 544] width 253 height 31
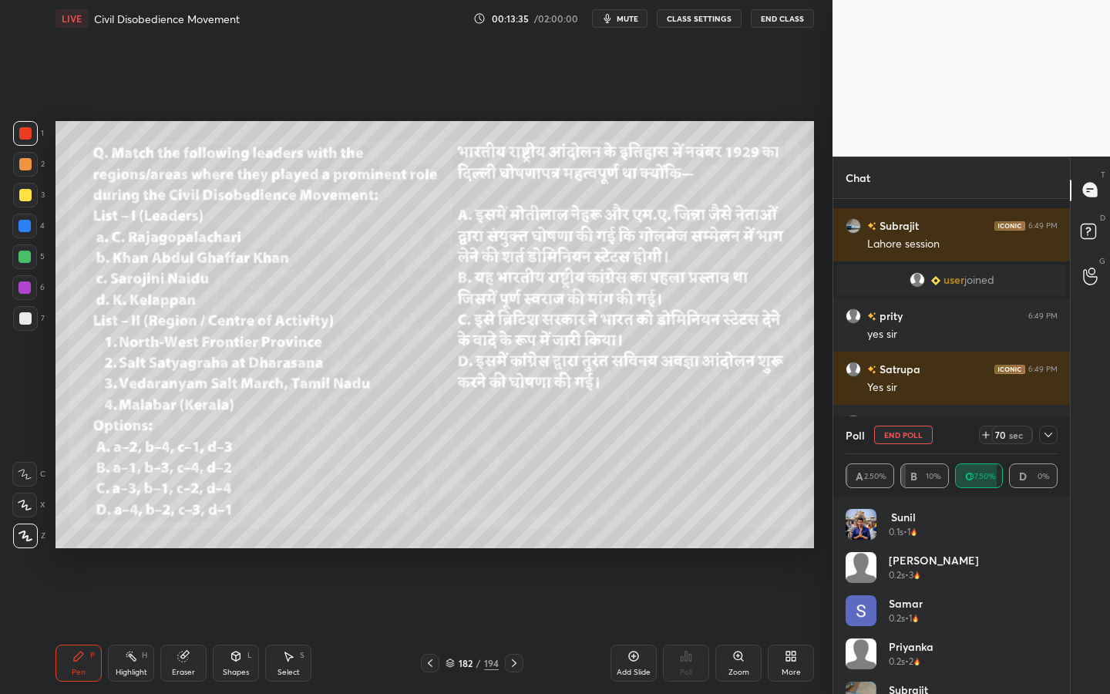
scroll to position [5250, 0]
click at [174, 625] on div "Eraser" at bounding box center [183, 672] width 23 height 8
click at [25, 546] on div "Erase all" at bounding box center [24, 535] width 25 height 25
click at [23, 201] on div at bounding box center [25, 195] width 25 height 25
click at [170, 625] on div "Eraser" at bounding box center [183, 662] width 46 height 37
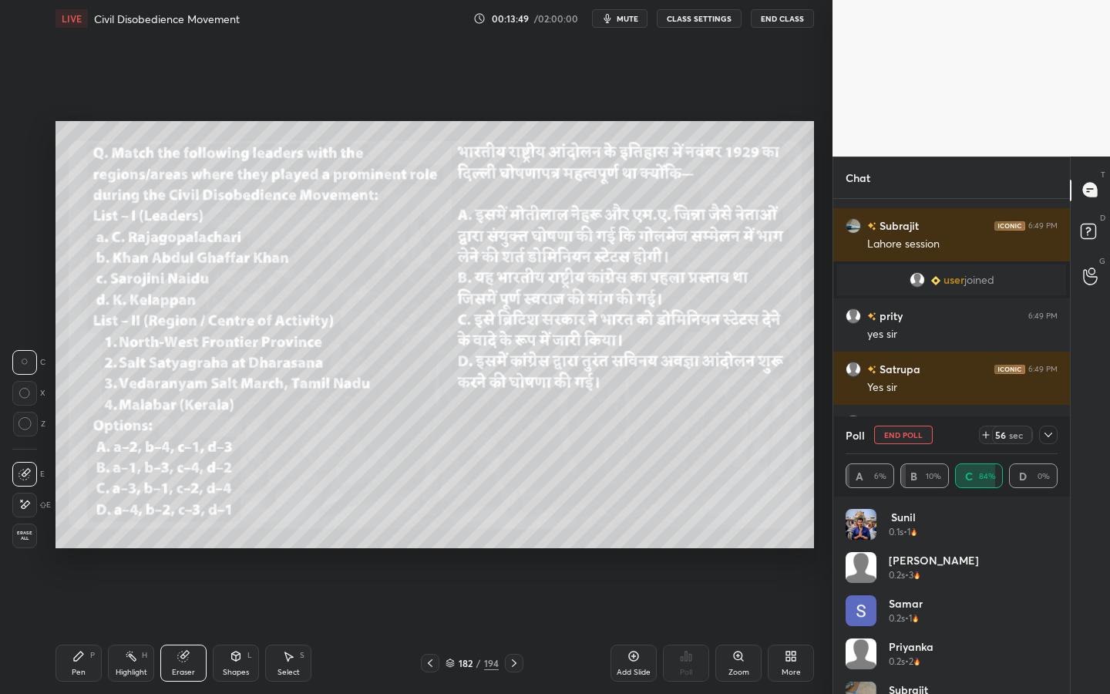
click at [32, 532] on span "Erase all" at bounding box center [24, 535] width 23 height 11
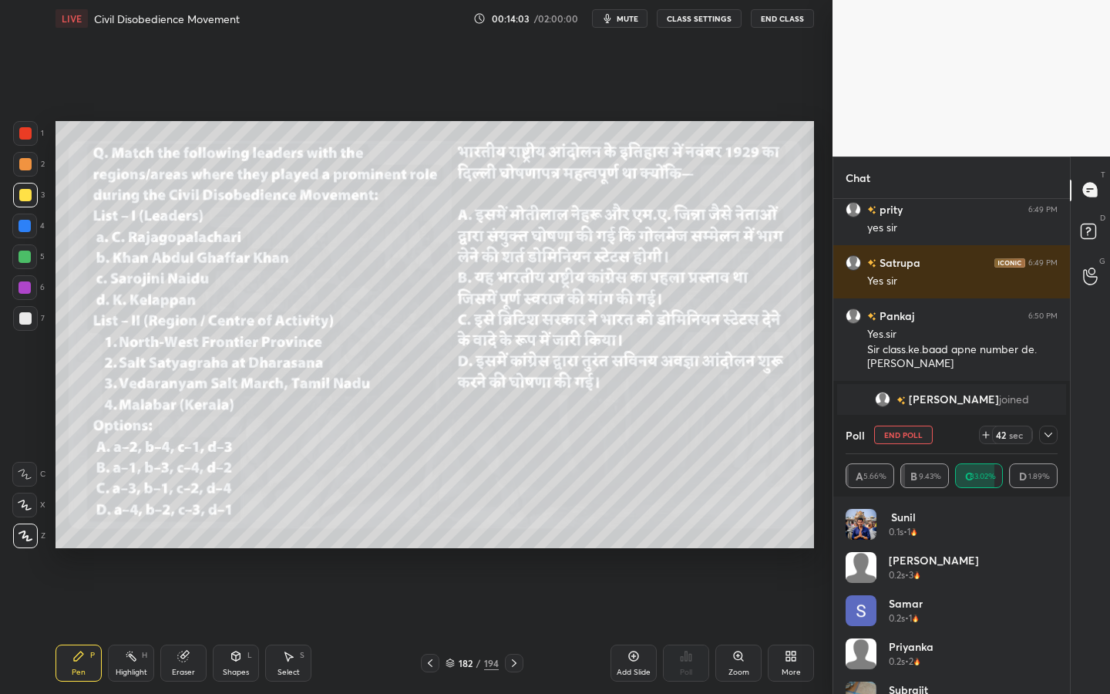
scroll to position [5410, 0]
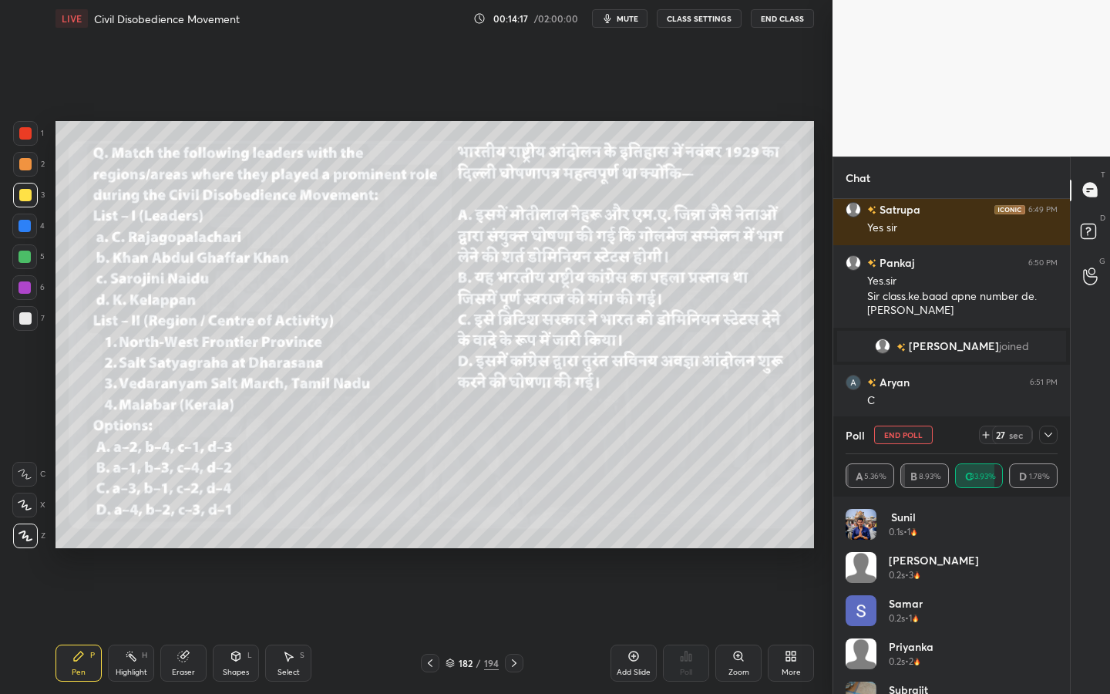
click at [1053, 436] on icon at bounding box center [1048, 434] width 12 height 12
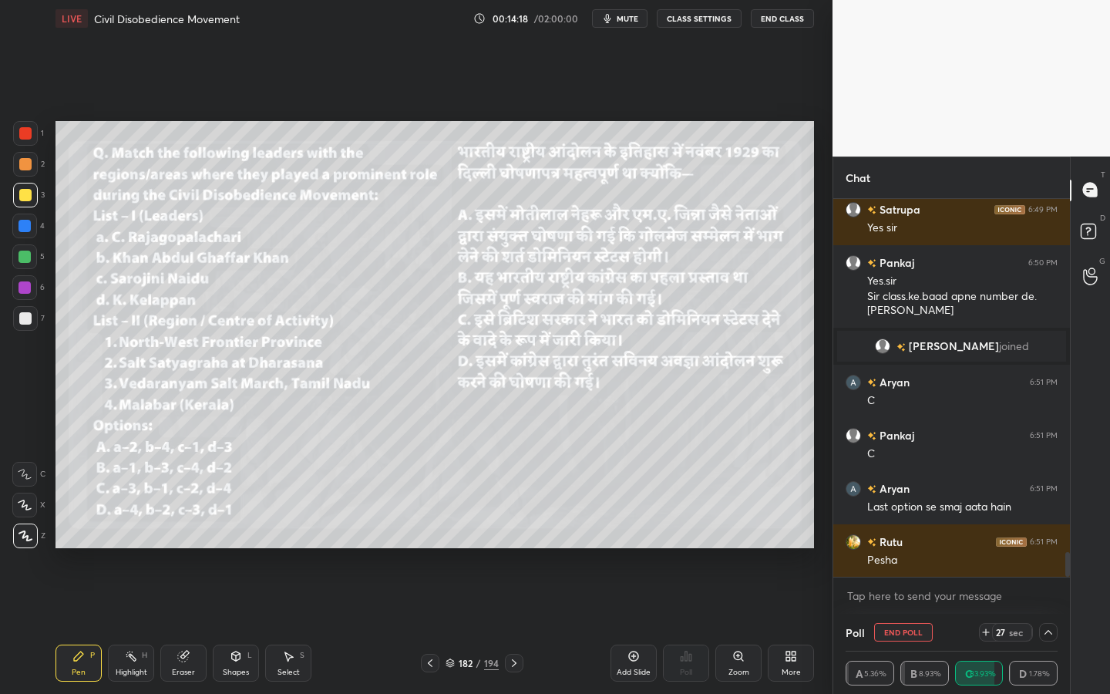
scroll to position [1, 5]
click at [234, 625] on div "Shapes L" at bounding box center [236, 662] width 46 height 37
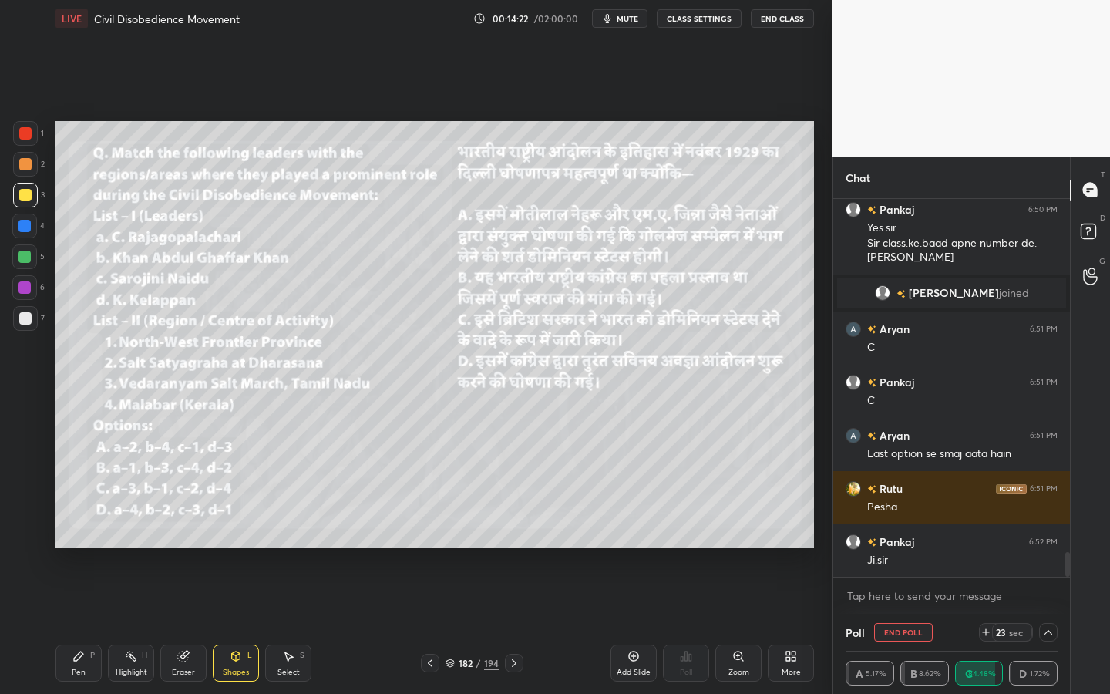
click at [643, 625] on div "Add Slide" at bounding box center [633, 662] width 46 height 37
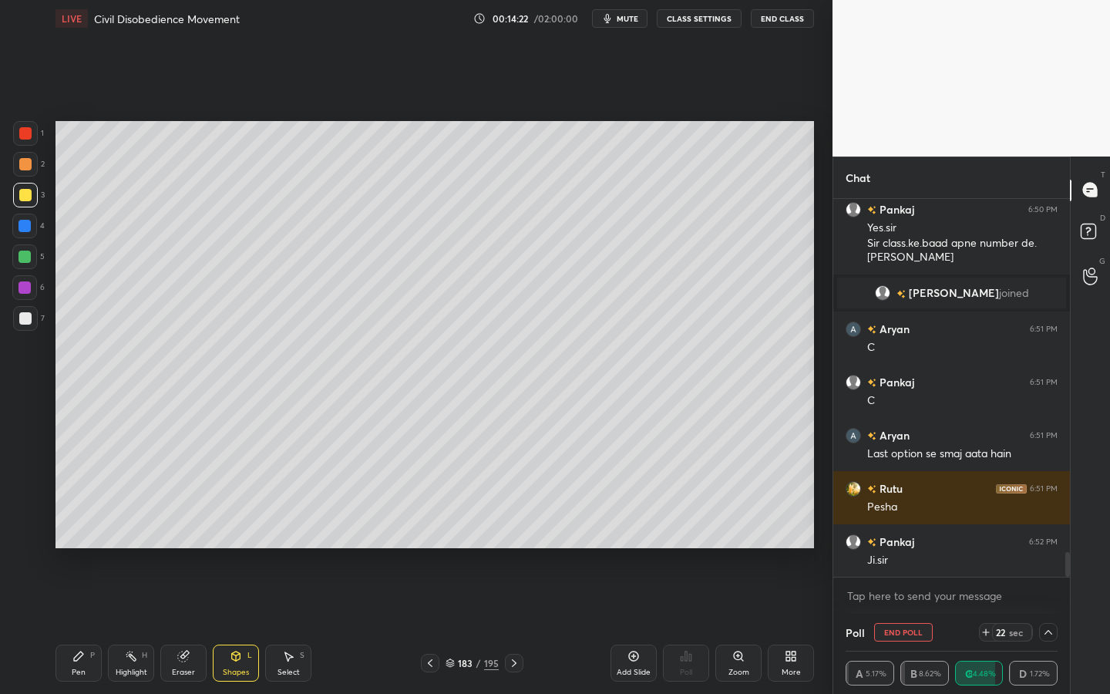
click at [236, 625] on div "Shapes L" at bounding box center [236, 662] width 46 height 37
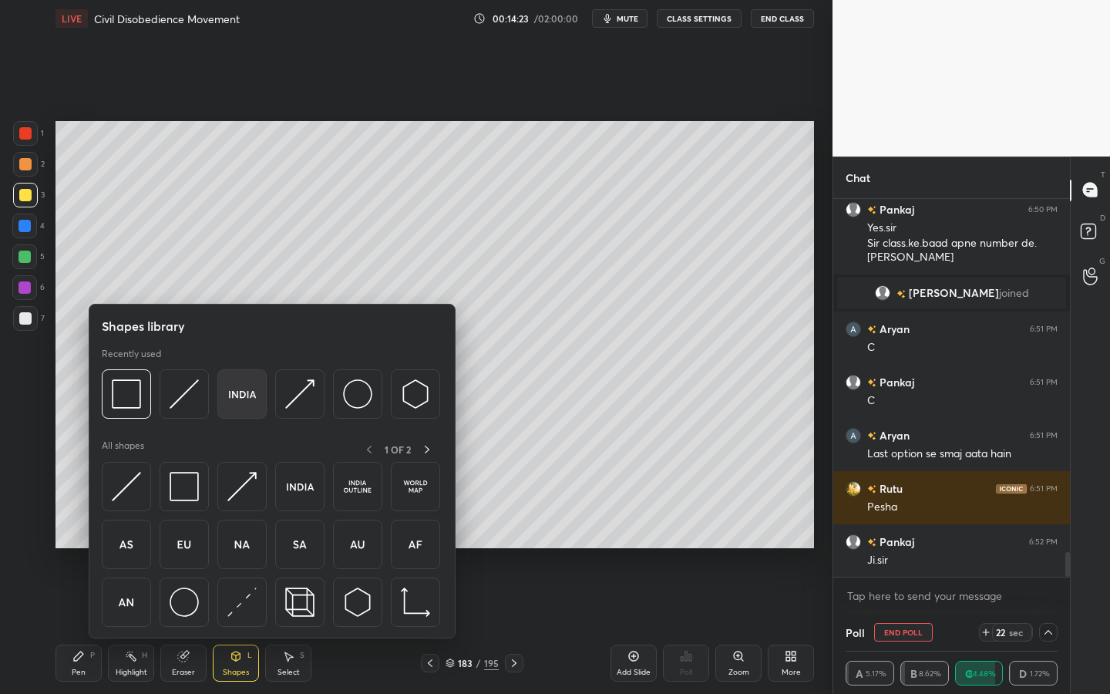
click at [240, 398] on img at bounding box center [241, 393] width 29 height 29
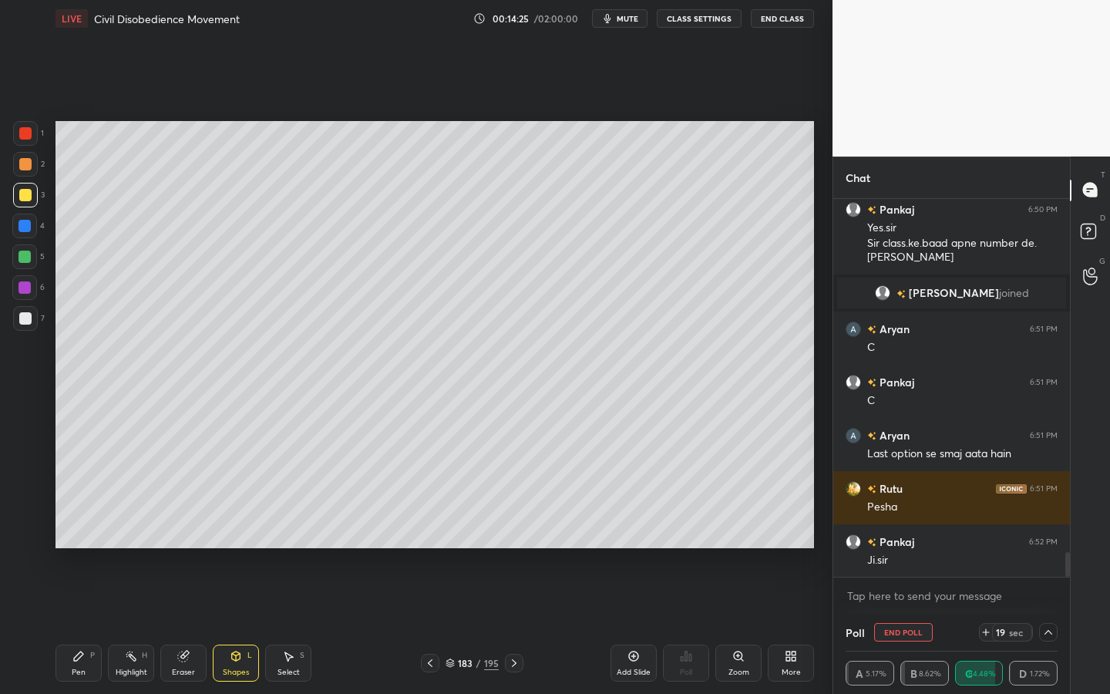
scroll to position [5516, 0]
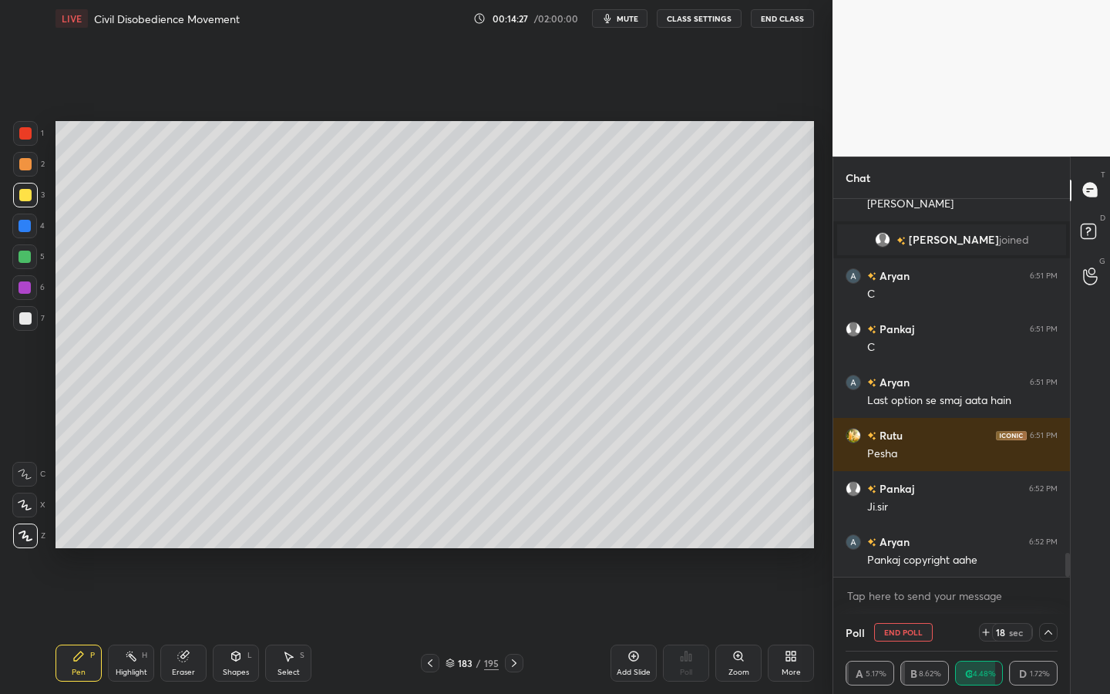
drag, startPoint x: 23, startPoint y: 315, endPoint x: 45, endPoint y: 325, distance: 24.5
click at [24, 315] on div at bounding box center [25, 318] width 12 height 12
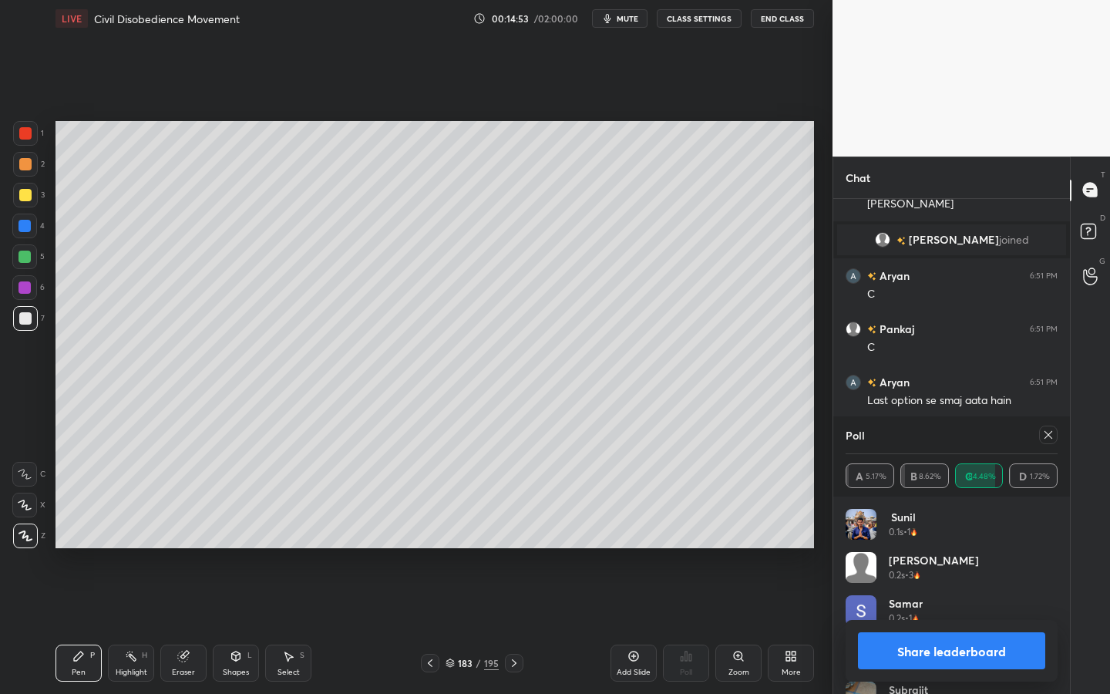
scroll to position [5569, 0]
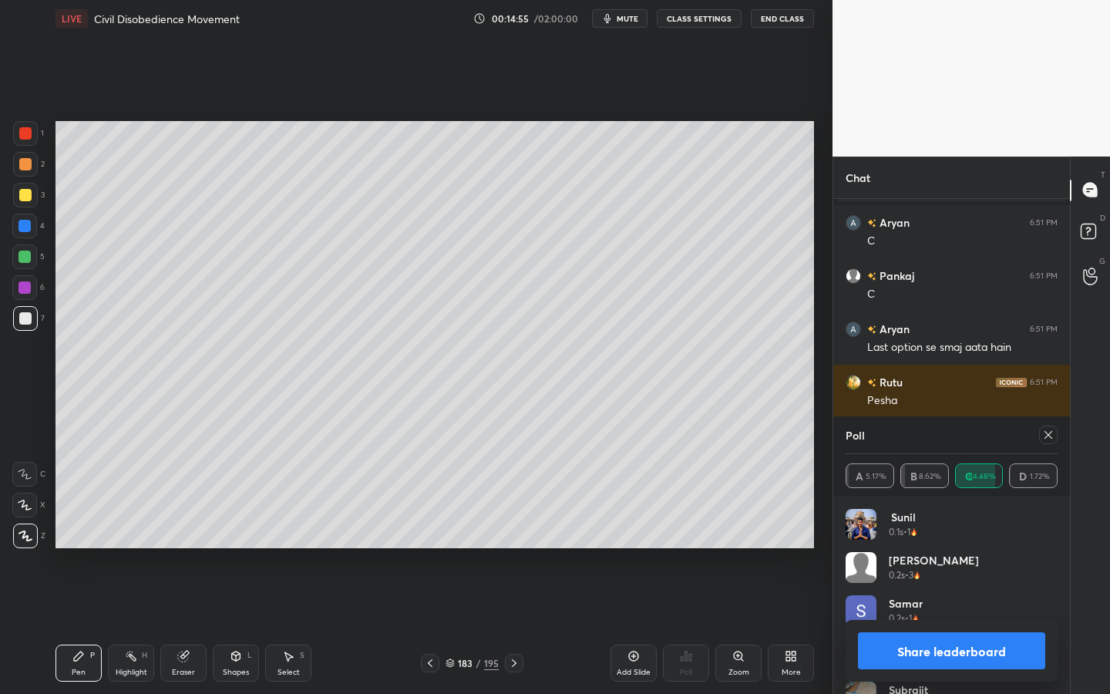
click at [633, 625] on div "Add Slide" at bounding box center [633, 672] width 34 height 8
drag, startPoint x: 240, startPoint y: 663, endPoint x: 243, endPoint y: 647, distance: 17.1
click at [240, 625] on div "Shapes L" at bounding box center [236, 662] width 46 height 37
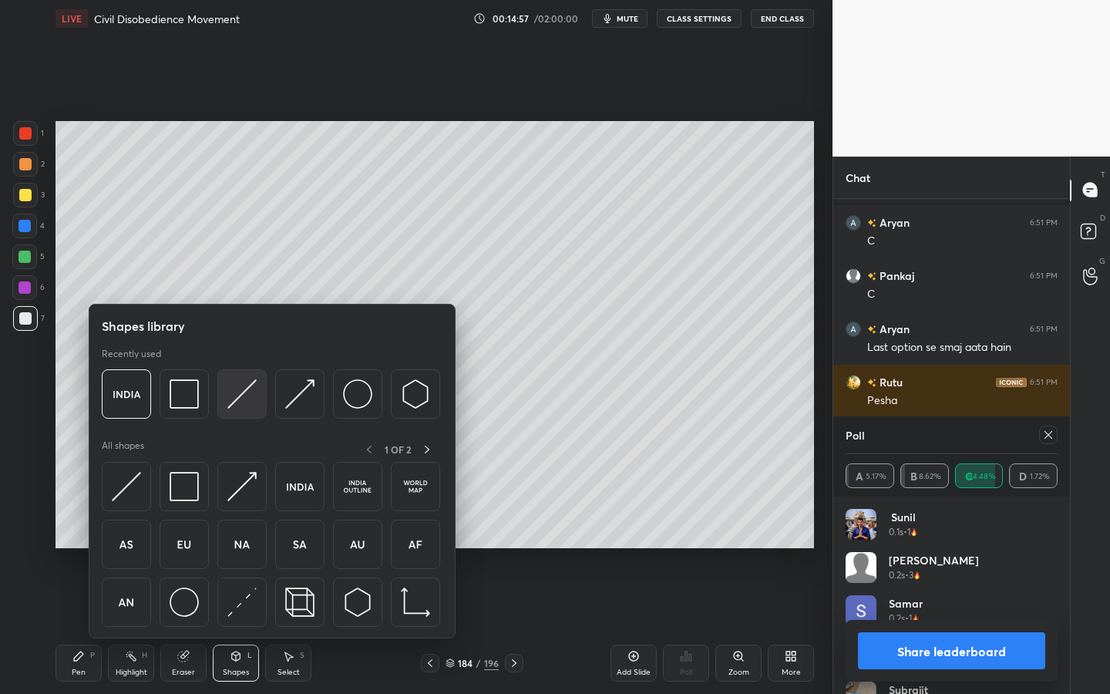
click at [246, 388] on img at bounding box center [241, 393] width 29 height 29
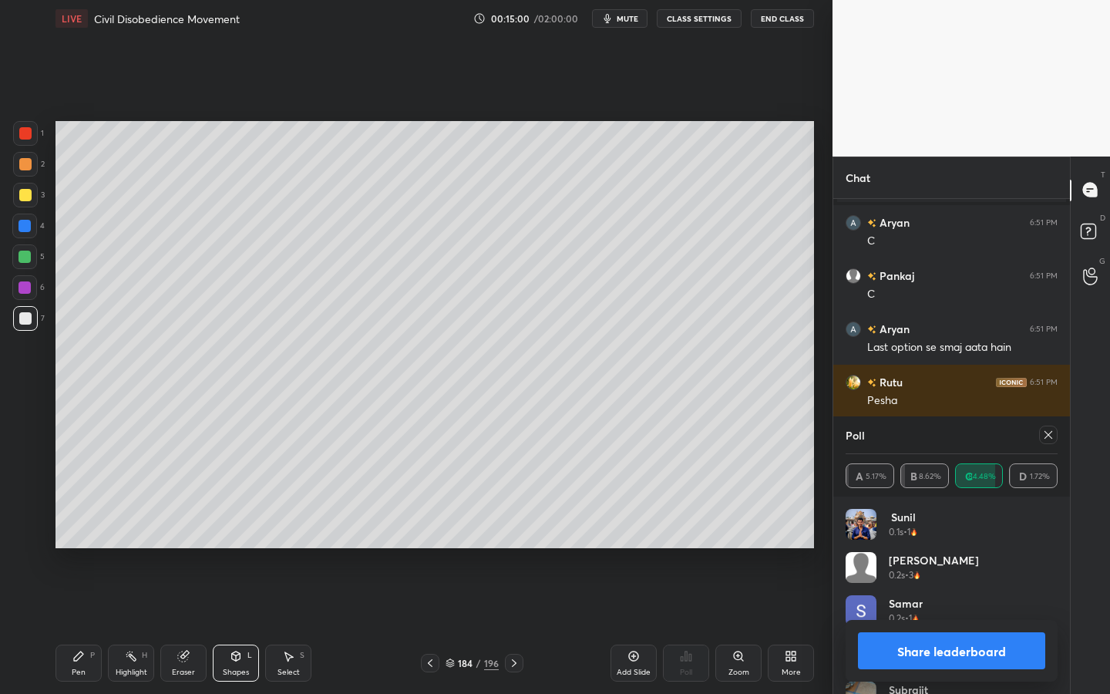
click at [1056, 431] on div at bounding box center [1048, 434] width 18 height 18
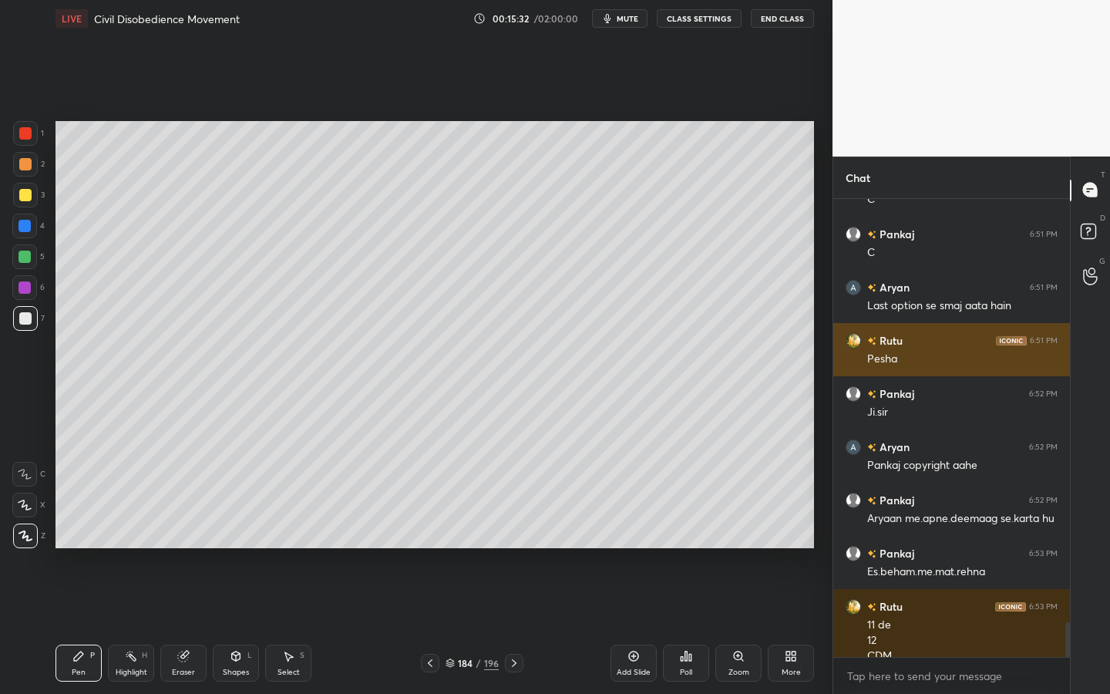
scroll to position [5626, 0]
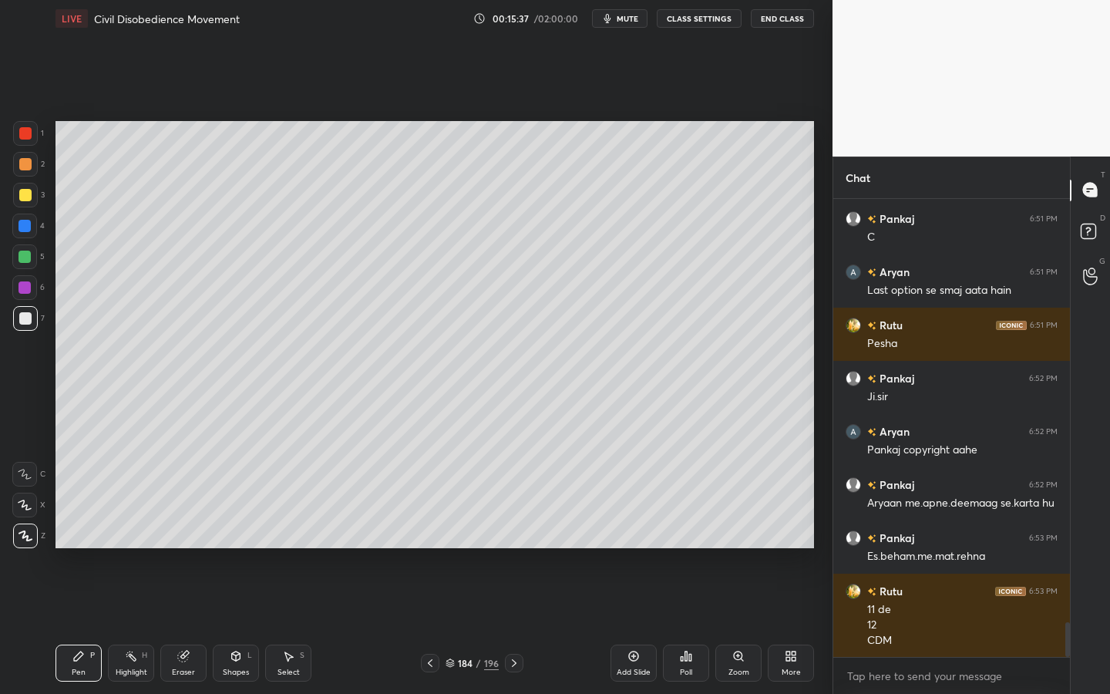
click at [234, 625] on div "Shapes" at bounding box center [236, 672] width 26 height 8
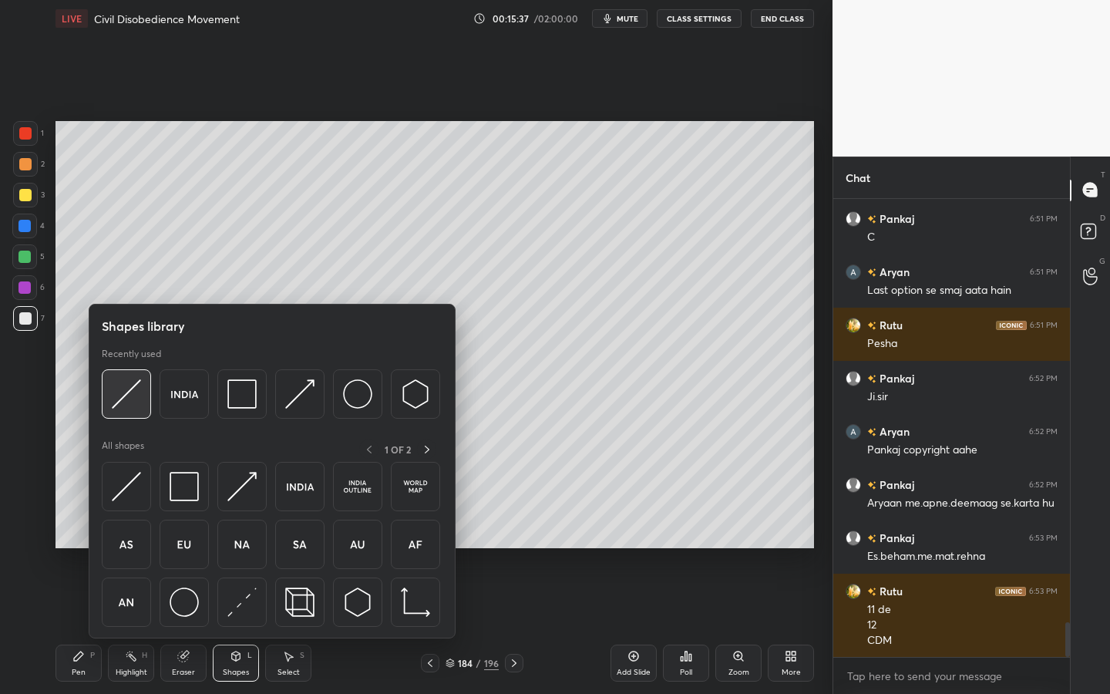
click at [123, 389] on img at bounding box center [126, 393] width 29 height 29
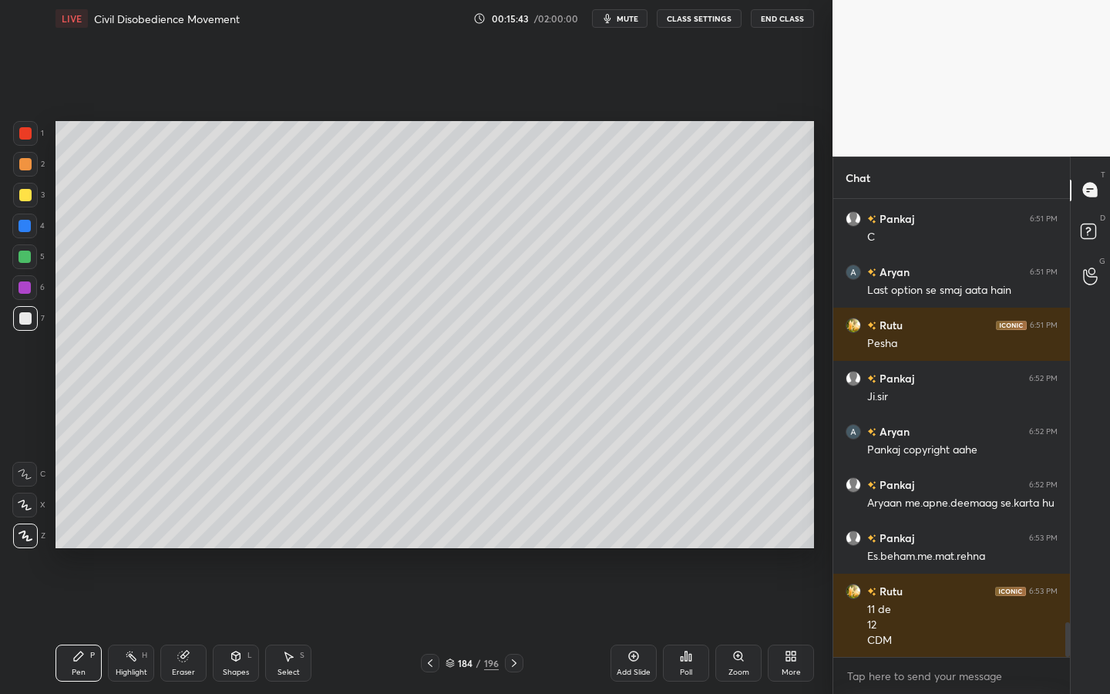
scroll to position [5679, 0]
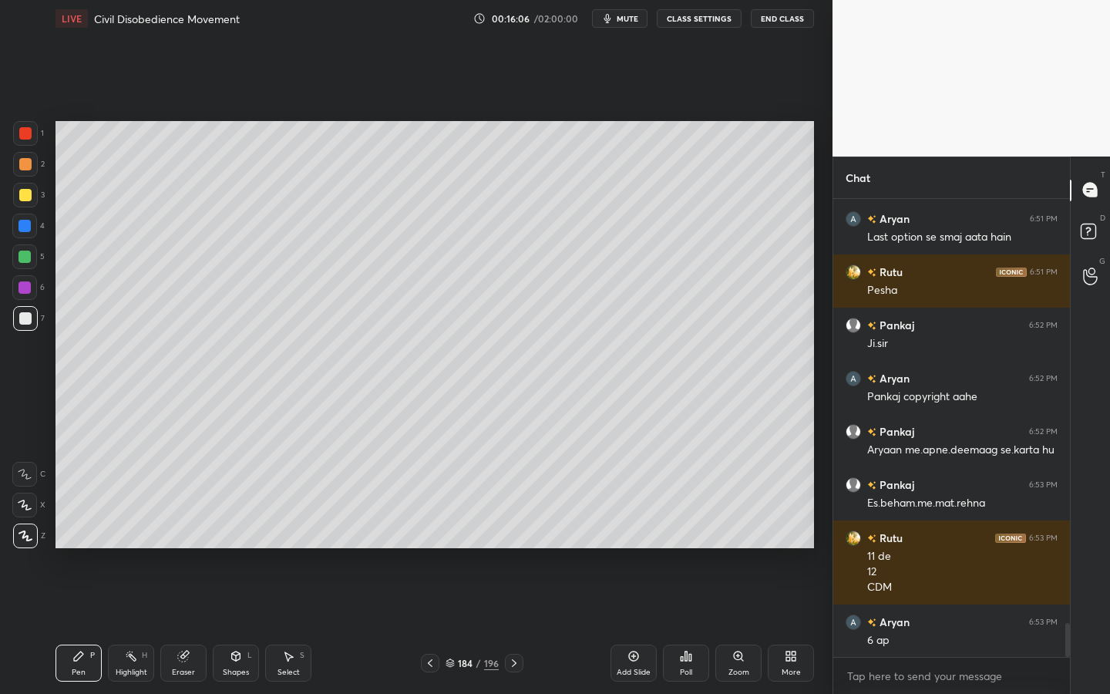
click at [486, 625] on div "196" at bounding box center [491, 663] width 15 height 14
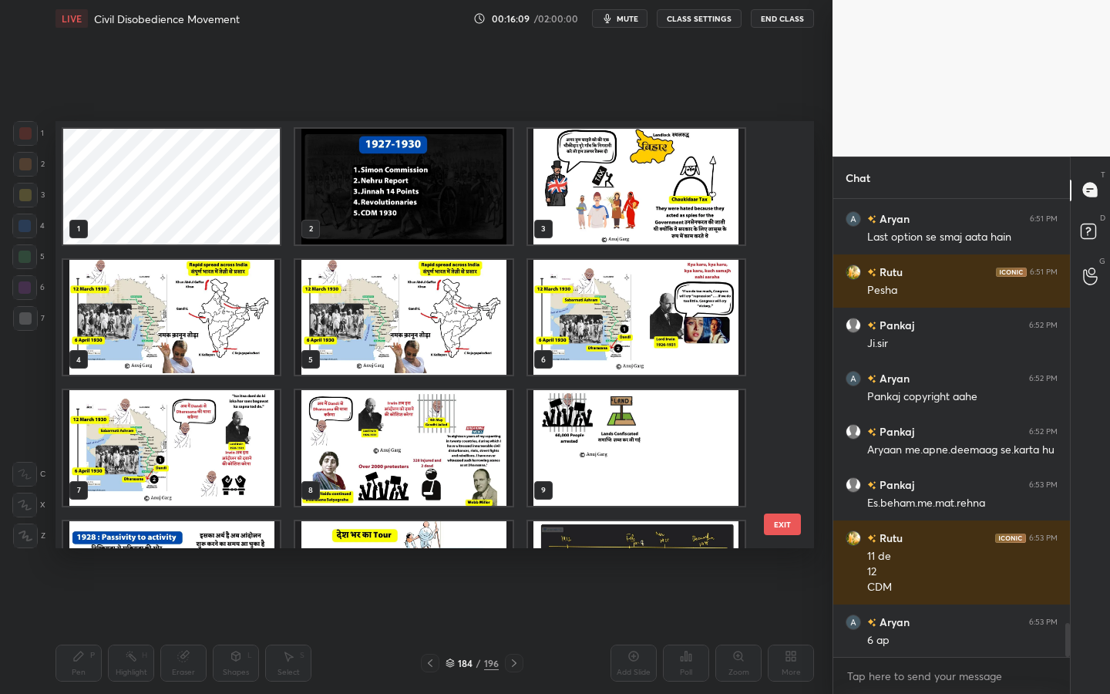
scroll to position [5733, 0]
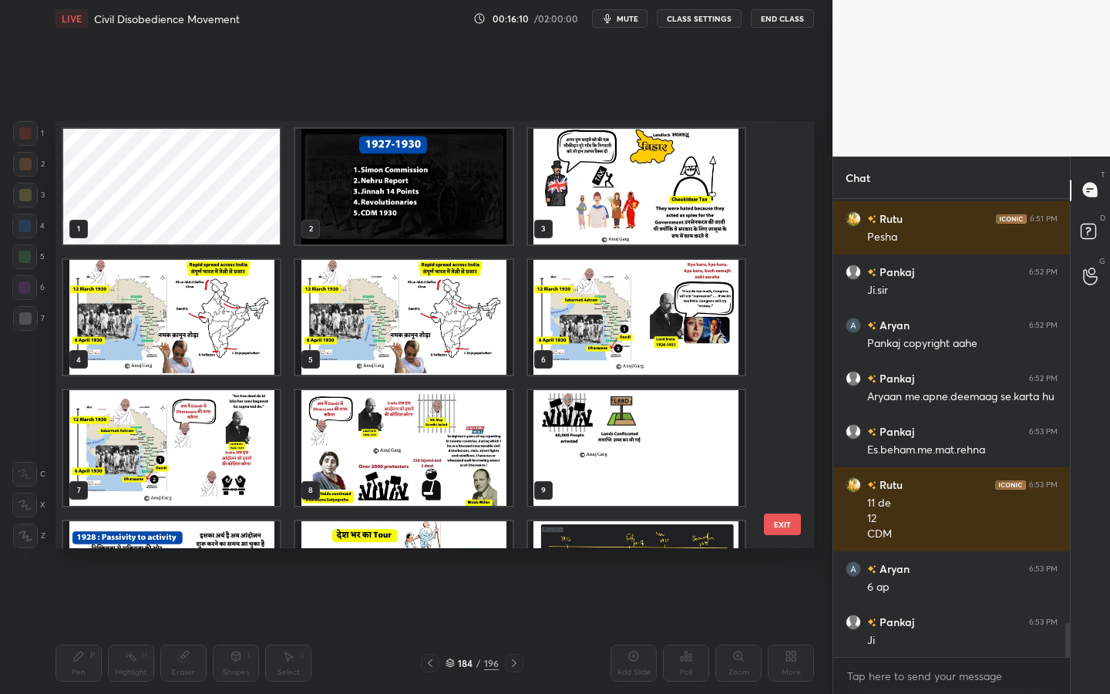
click at [337, 447] on img "grid" at bounding box center [403, 448] width 217 height 116
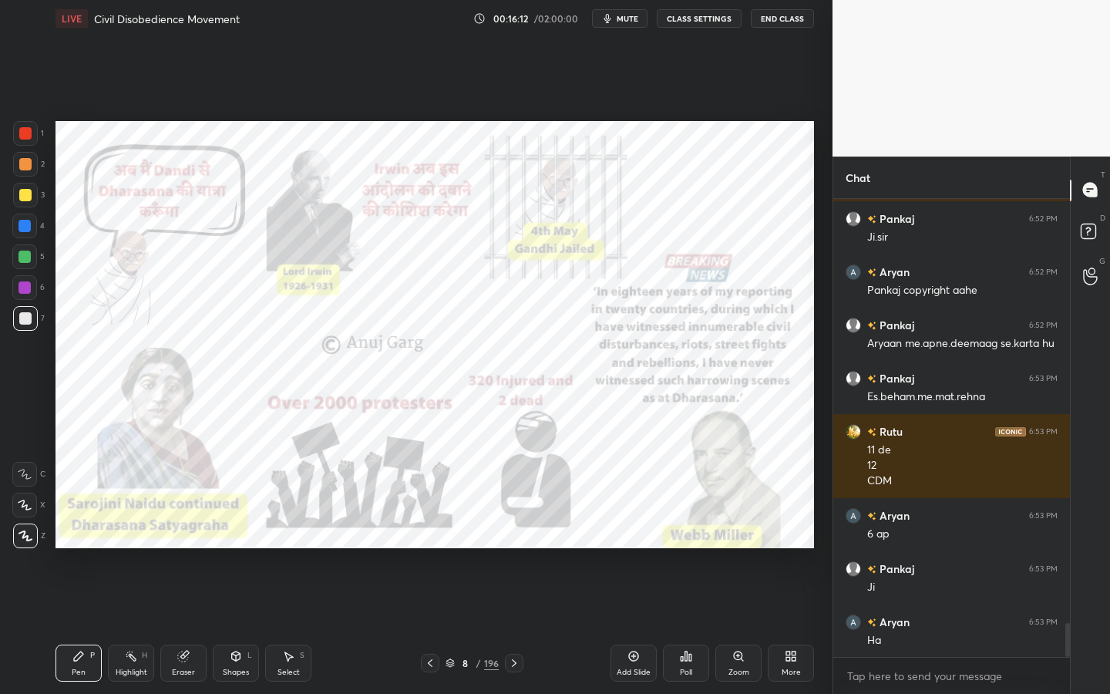
scroll to position [5839, 0]
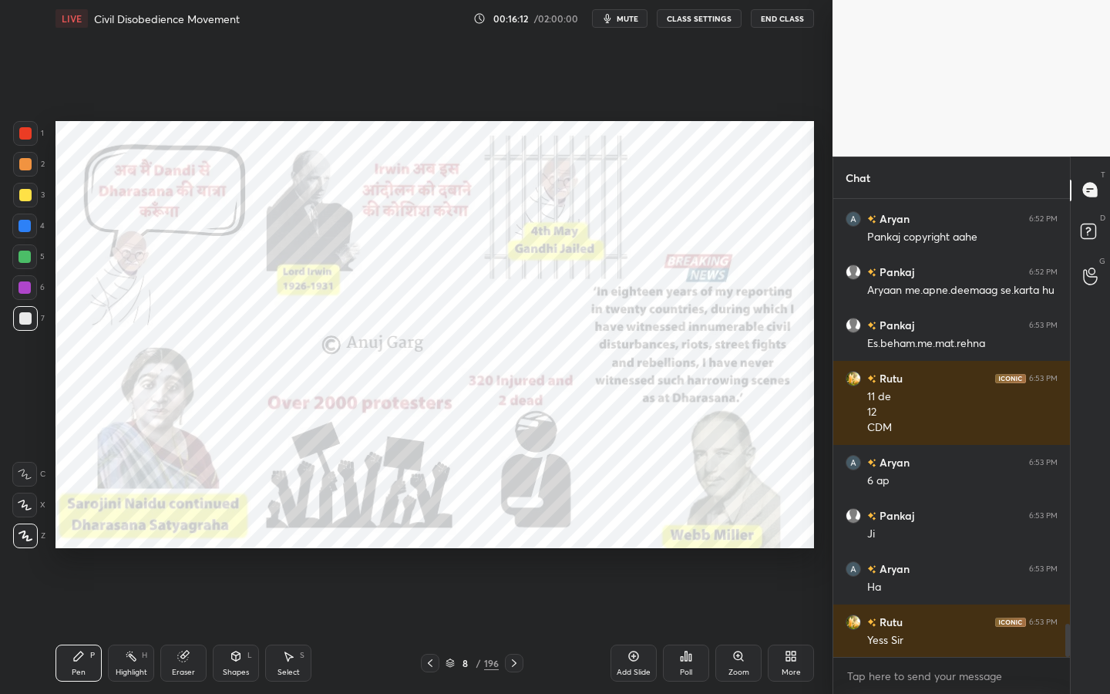
click at [30, 126] on div at bounding box center [25, 133] width 25 height 25
click at [474, 625] on div "8 / 196" at bounding box center [471, 663] width 53 height 14
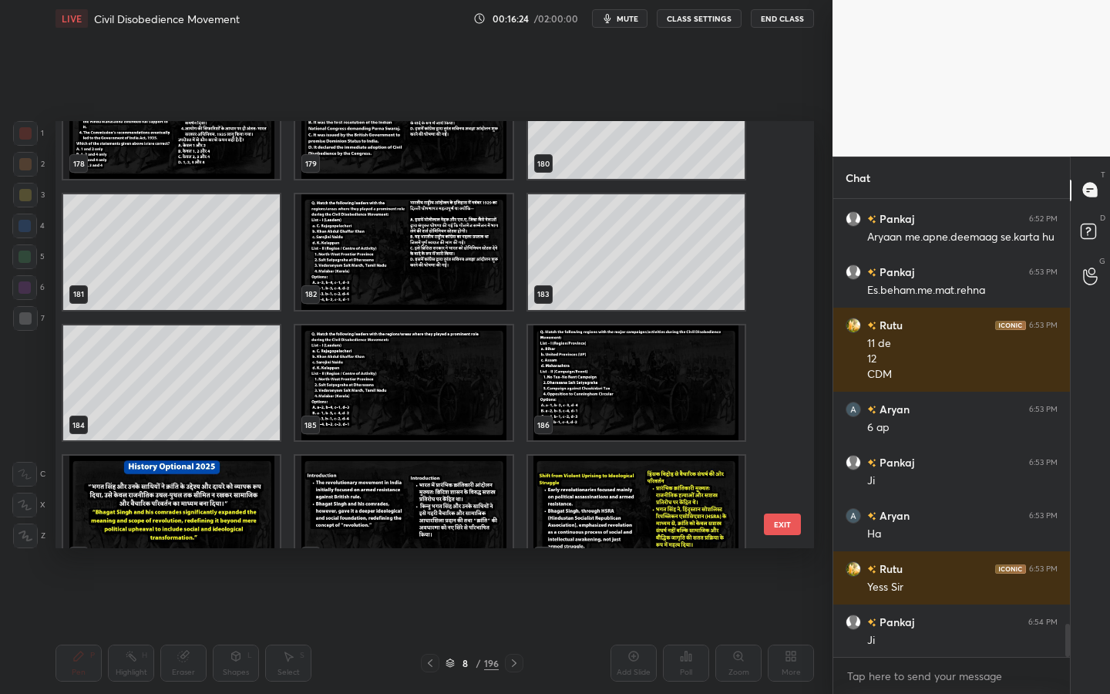
scroll to position [7865, 0]
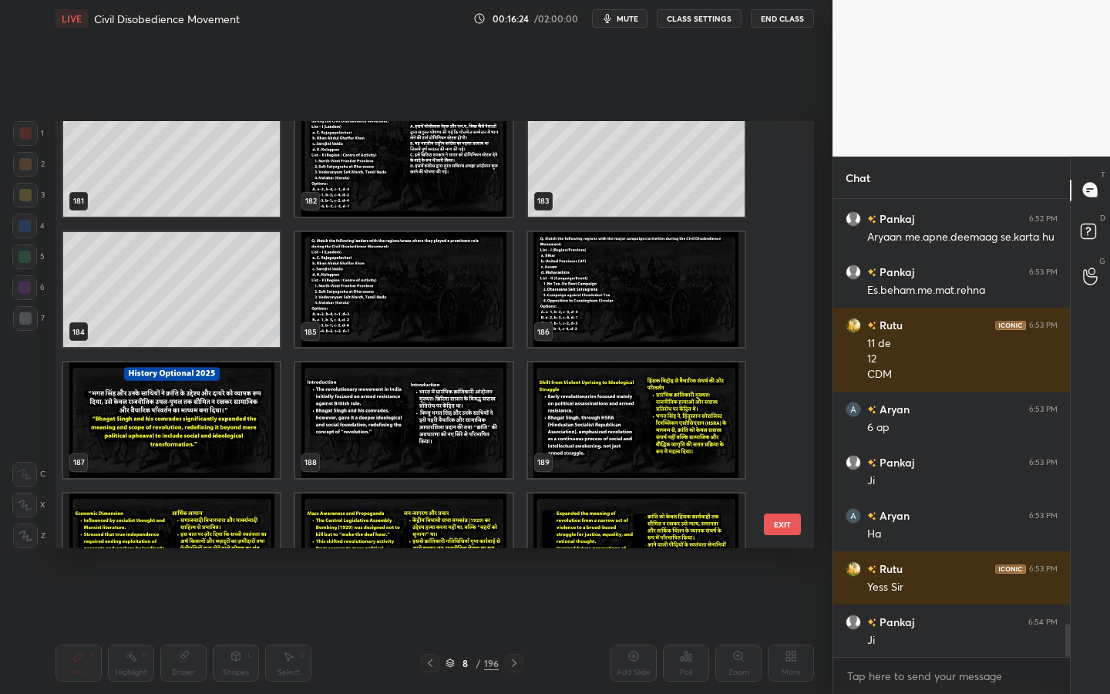
click at [459, 435] on img "grid" at bounding box center [403, 420] width 217 height 116
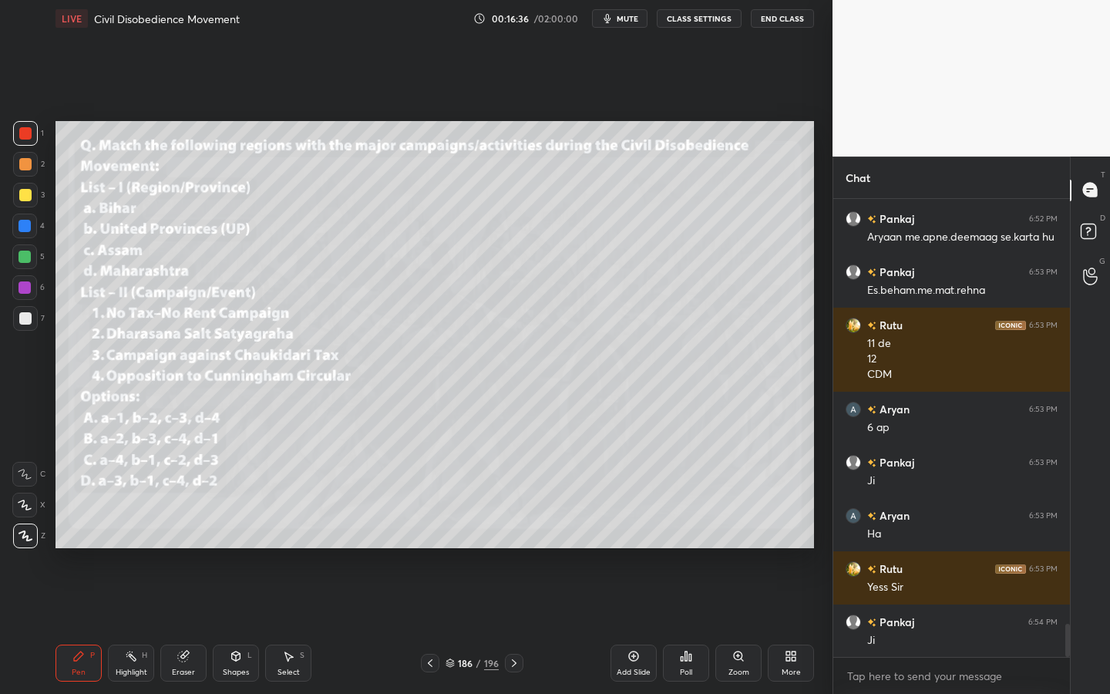
click at [240, 625] on icon at bounding box center [236, 656] width 12 height 12
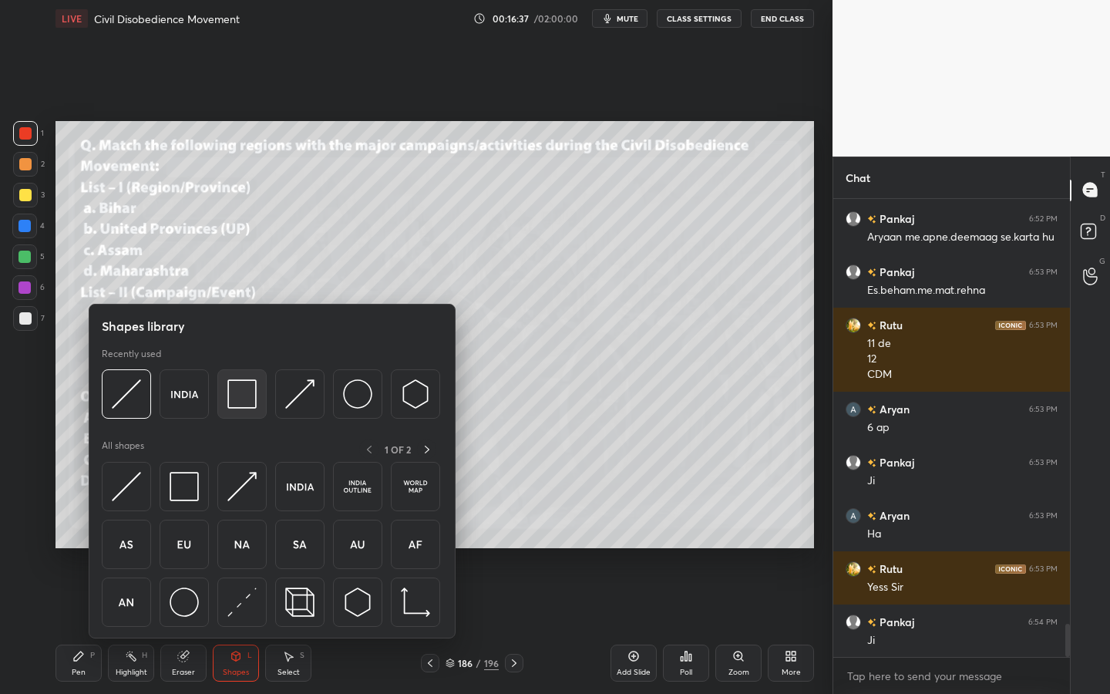
click at [237, 390] on img at bounding box center [241, 393] width 29 height 29
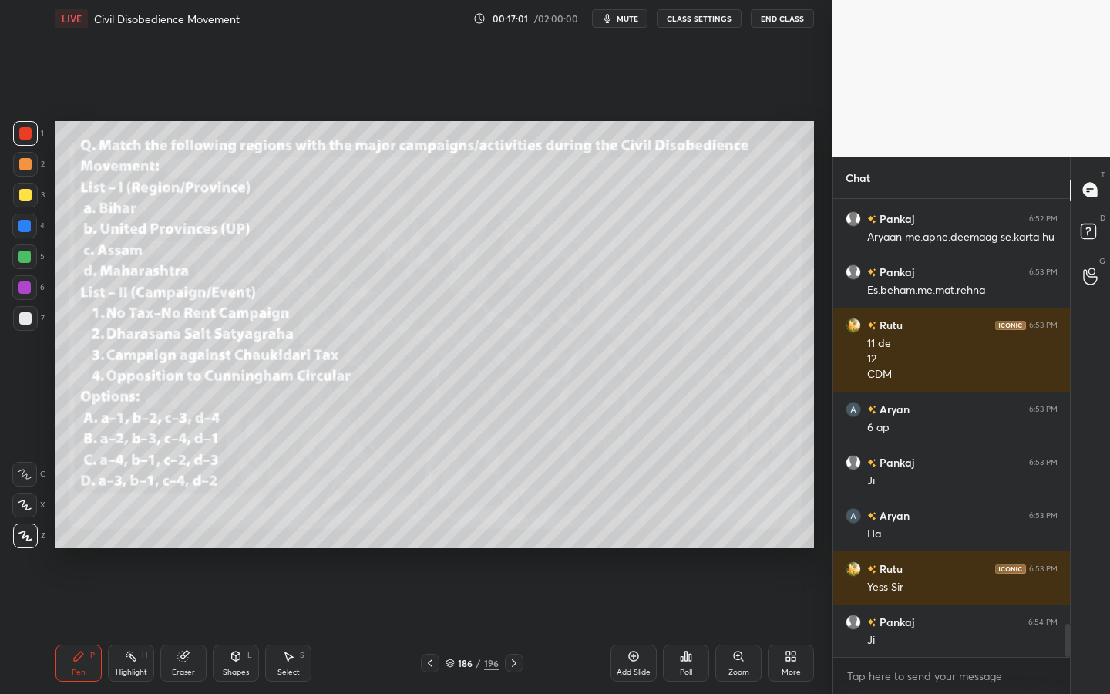
click at [683, 625] on div "Poll" at bounding box center [686, 672] width 12 height 8
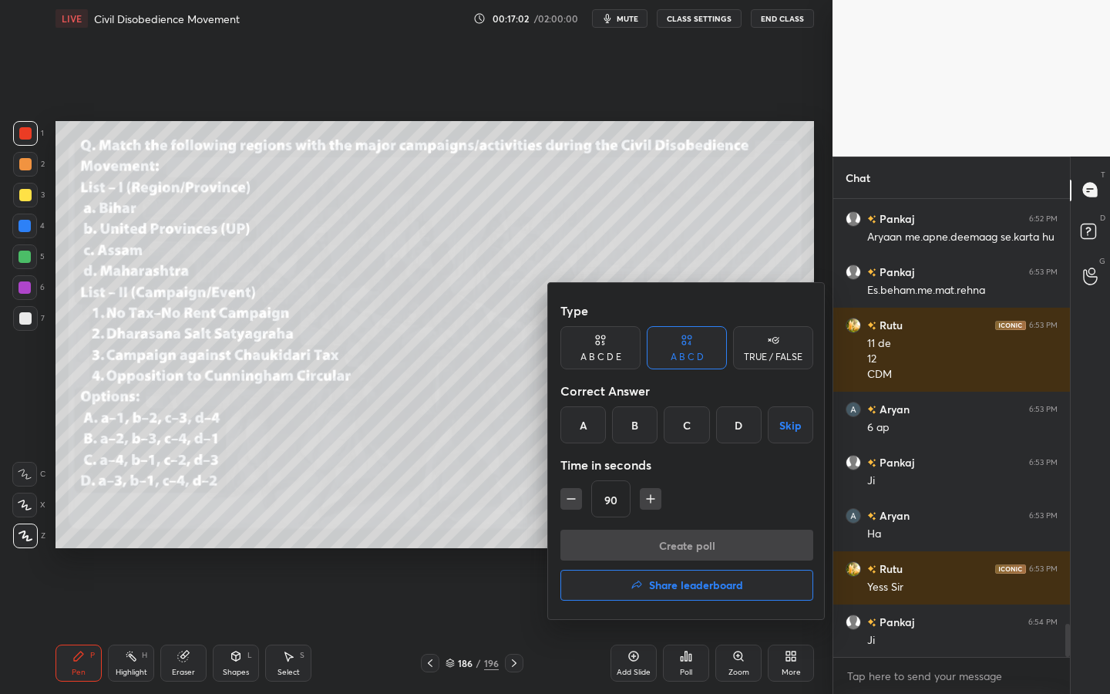
click at [728, 437] on div "D" at bounding box center [738, 424] width 45 height 37
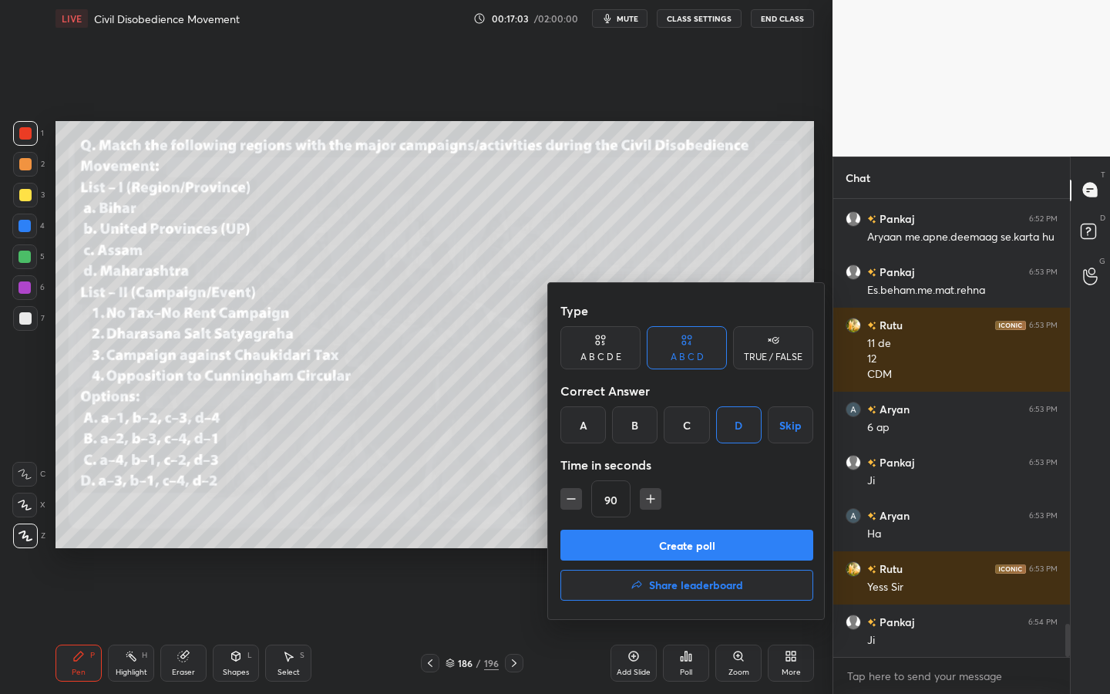
click at [672, 539] on button "Create poll" at bounding box center [686, 544] width 253 height 31
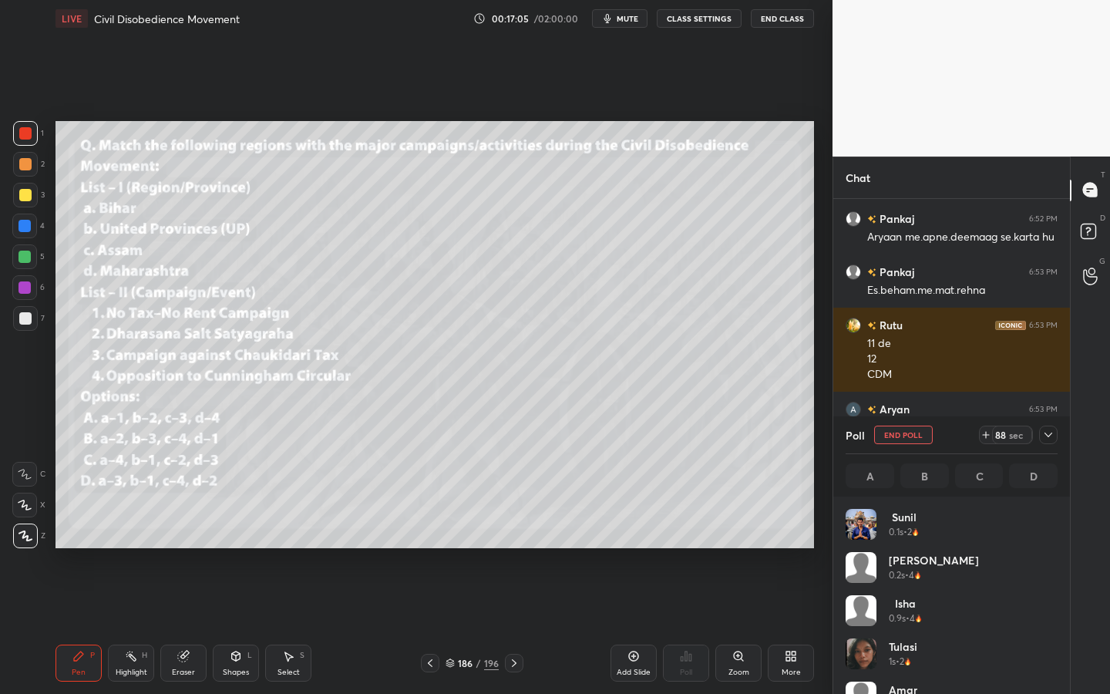
scroll to position [180, 207]
click at [1047, 439] on icon at bounding box center [1048, 434] width 12 height 12
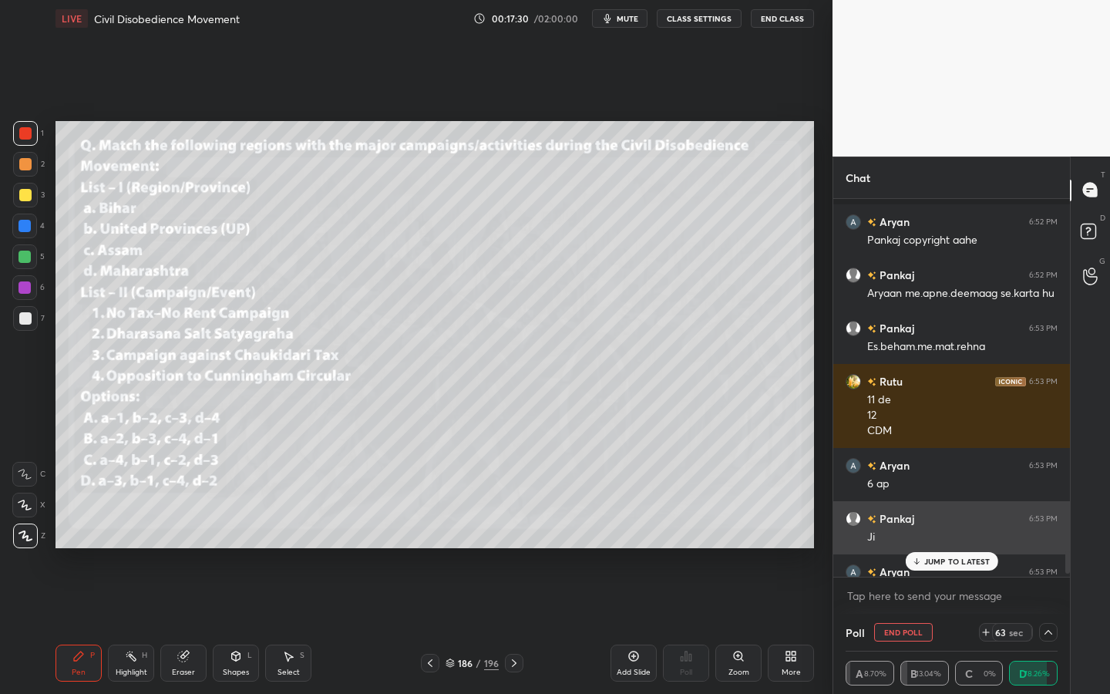
scroll to position [5972, 0]
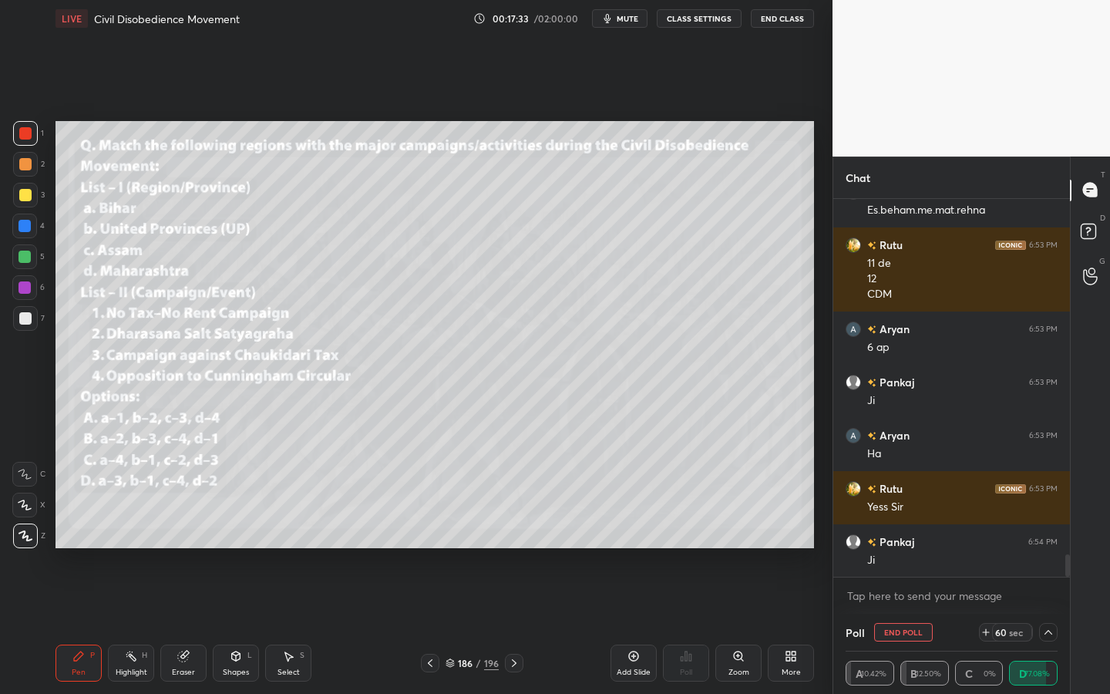
click at [25, 196] on div at bounding box center [25, 195] width 12 height 12
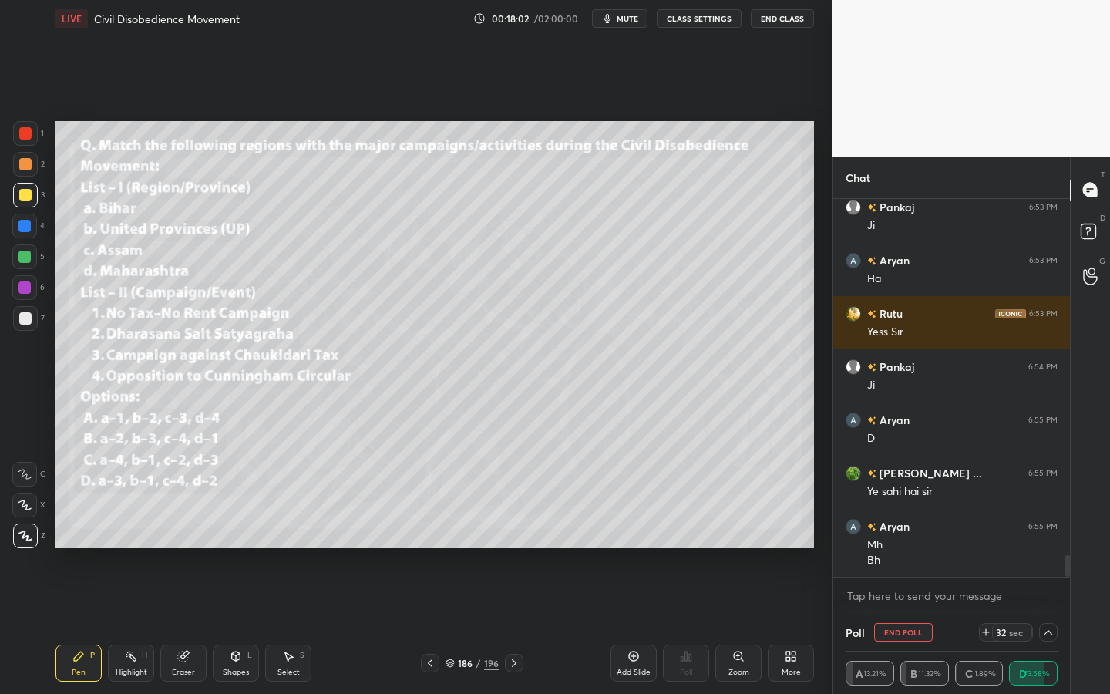
scroll to position [6200, 0]
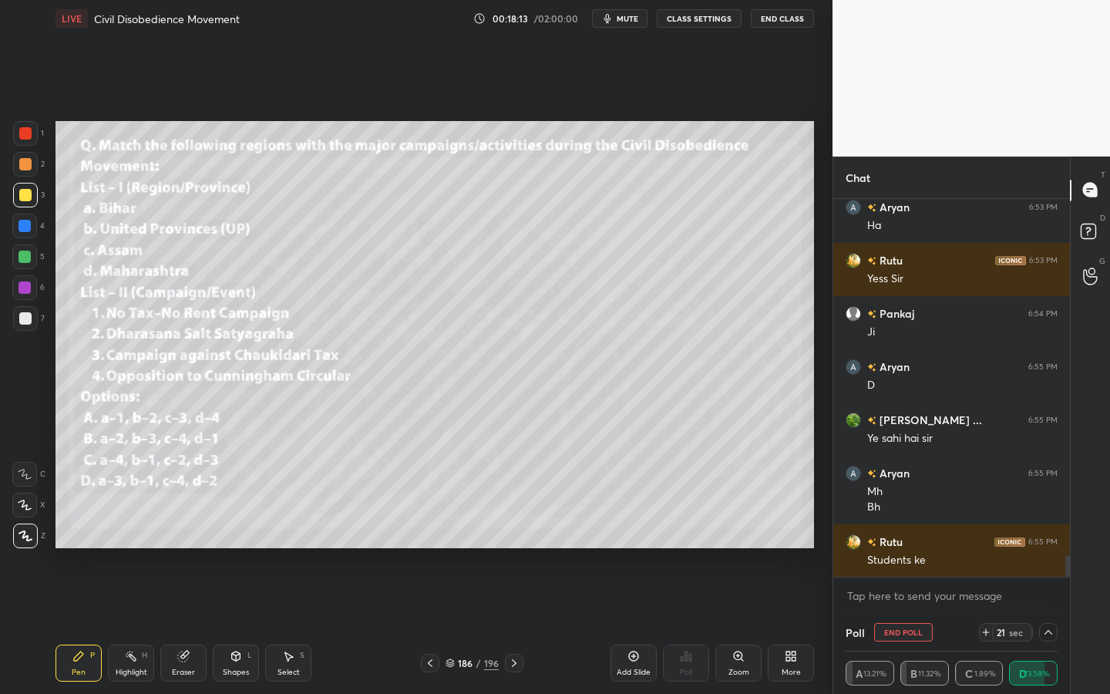
click at [186, 625] on icon at bounding box center [183, 656] width 10 height 10
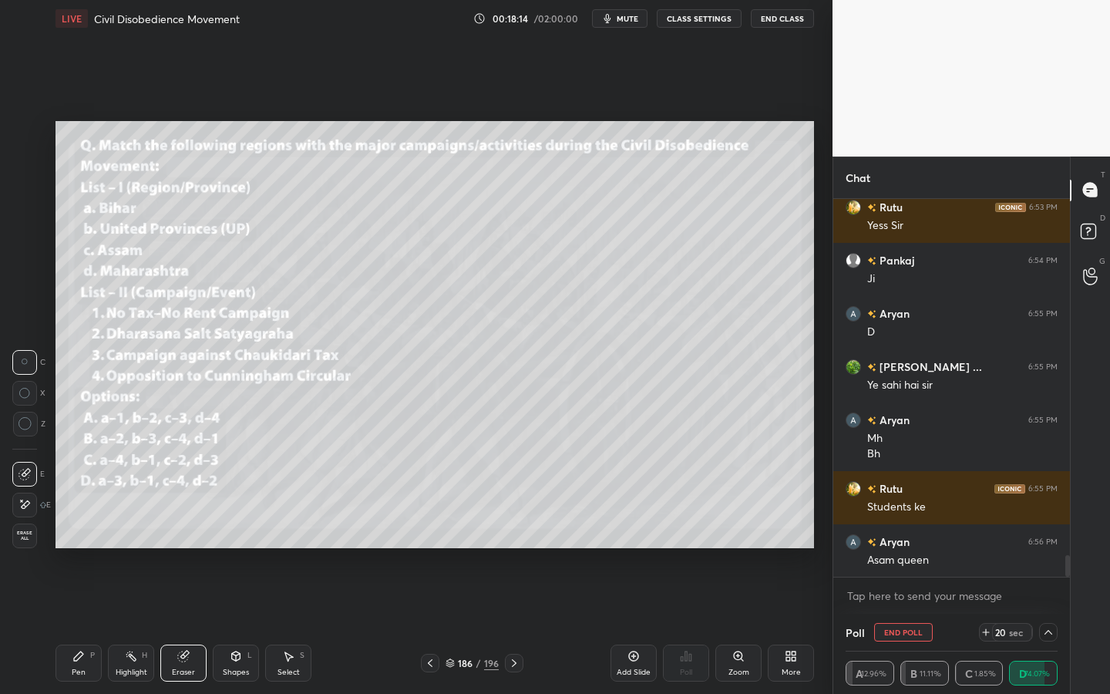
click at [25, 538] on span "Erase all" at bounding box center [24, 535] width 23 height 11
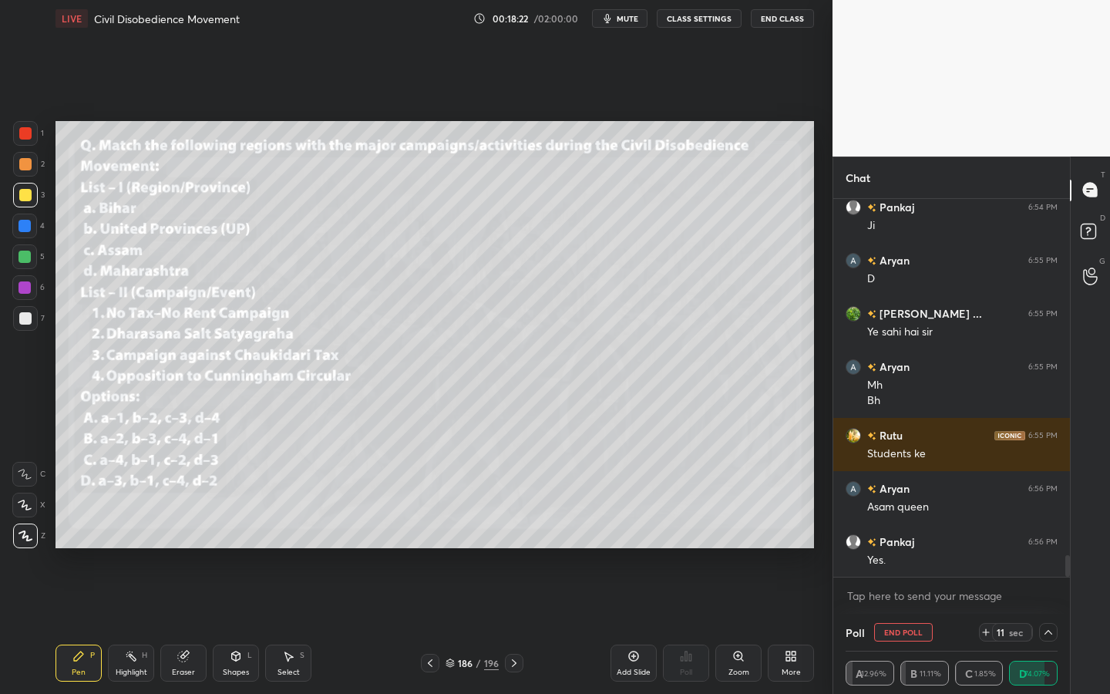
scroll to position [6360, 0]
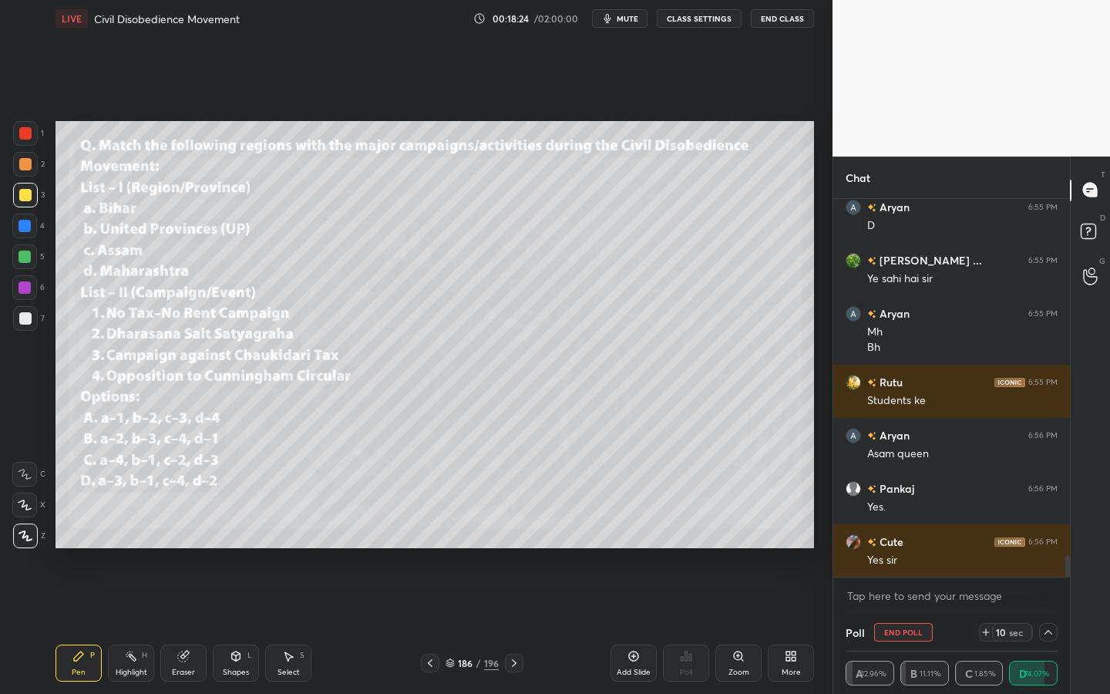
drag, startPoint x: 196, startPoint y: 659, endPoint x: 190, endPoint y: 632, distance: 27.5
click at [197, 625] on div "Eraser" at bounding box center [183, 662] width 46 height 37
click at [25, 543] on div "Erase all" at bounding box center [24, 535] width 25 height 25
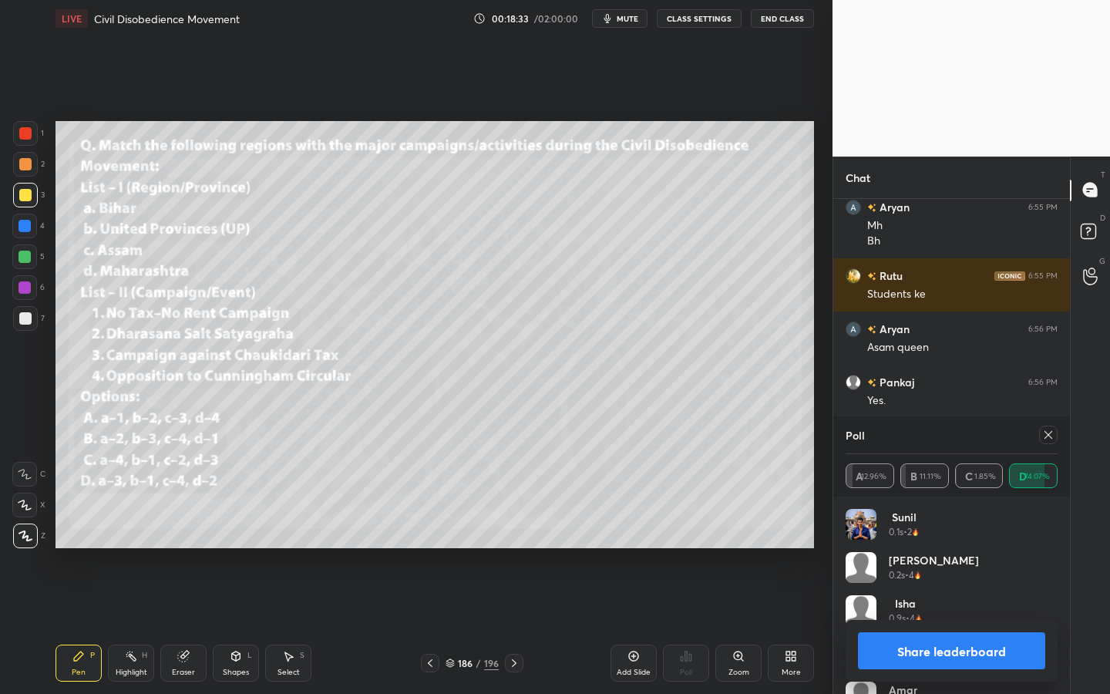
scroll to position [180, 207]
click at [1050, 432] on icon at bounding box center [1048, 435] width 8 height 8
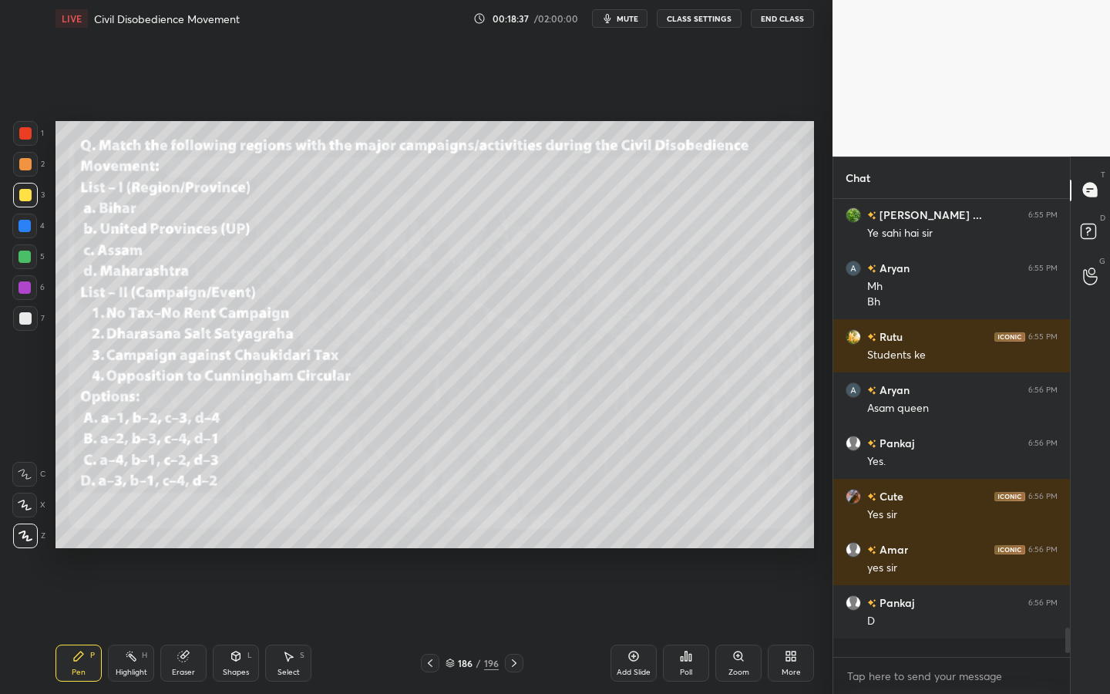
scroll to position [449, 232]
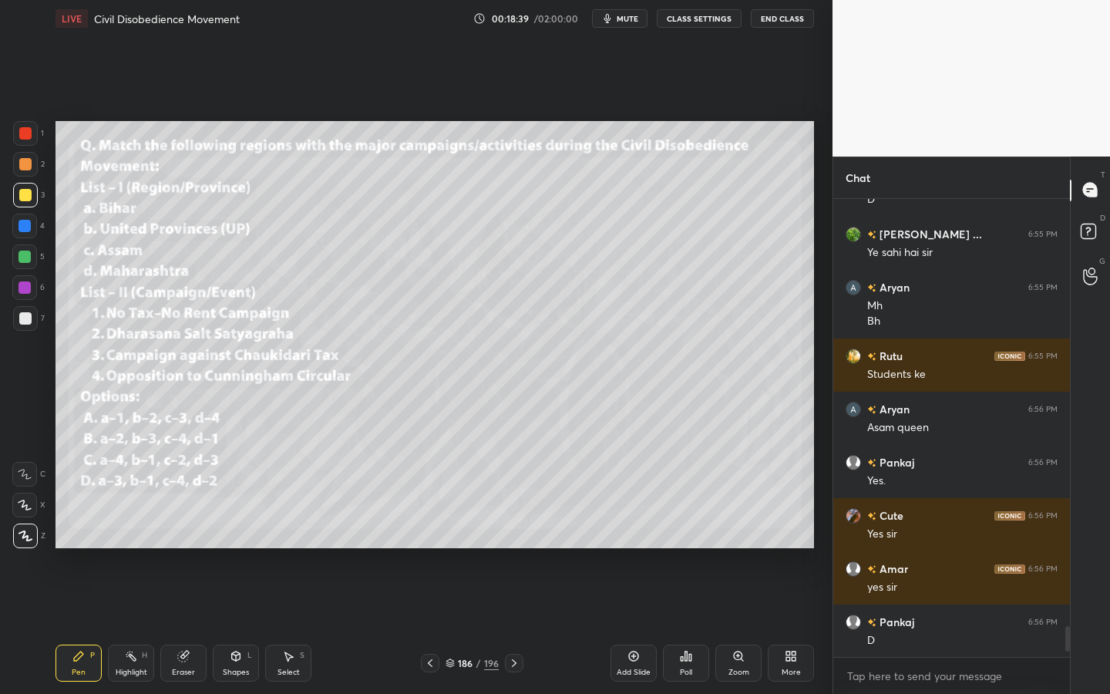
click at [220, 625] on div "Shapes L" at bounding box center [236, 662] width 46 height 37
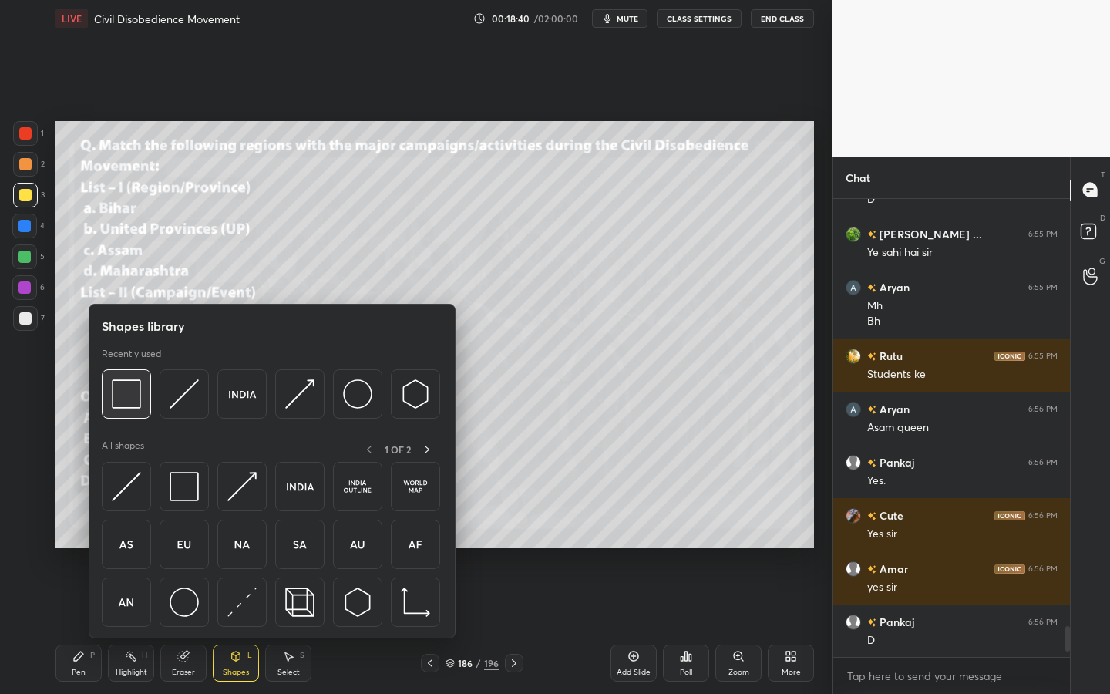
click at [145, 395] on div at bounding box center [126, 393] width 49 height 49
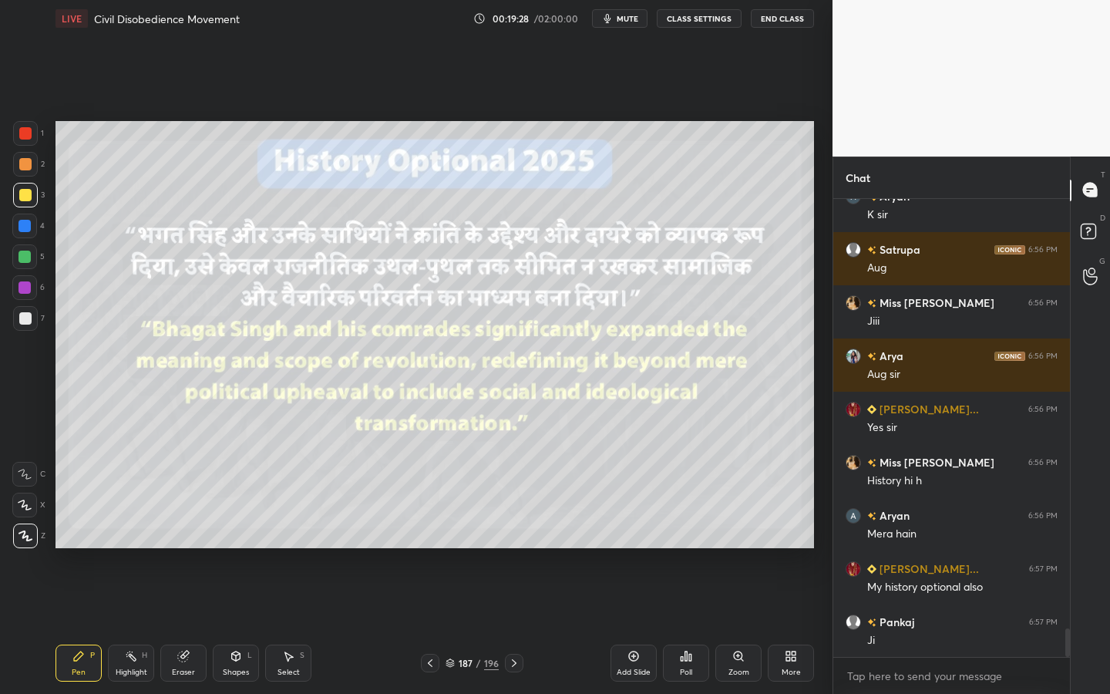
click at [230, 625] on icon at bounding box center [236, 656] width 12 height 12
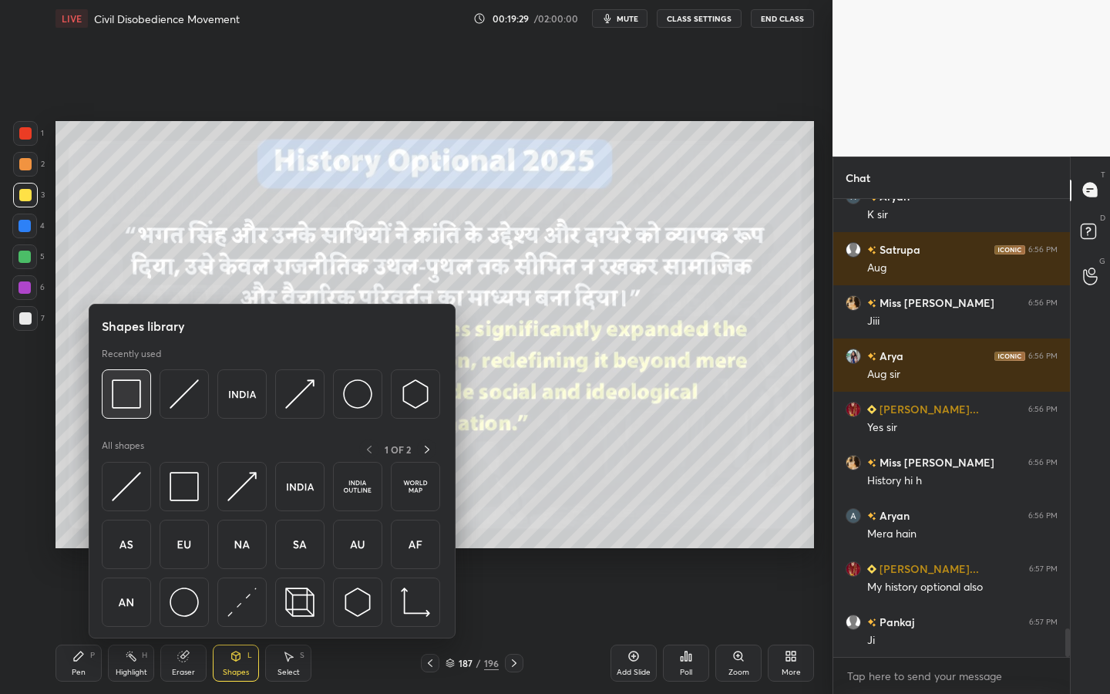
click at [131, 390] on img at bounding box center [126, 393] width 29 height 29
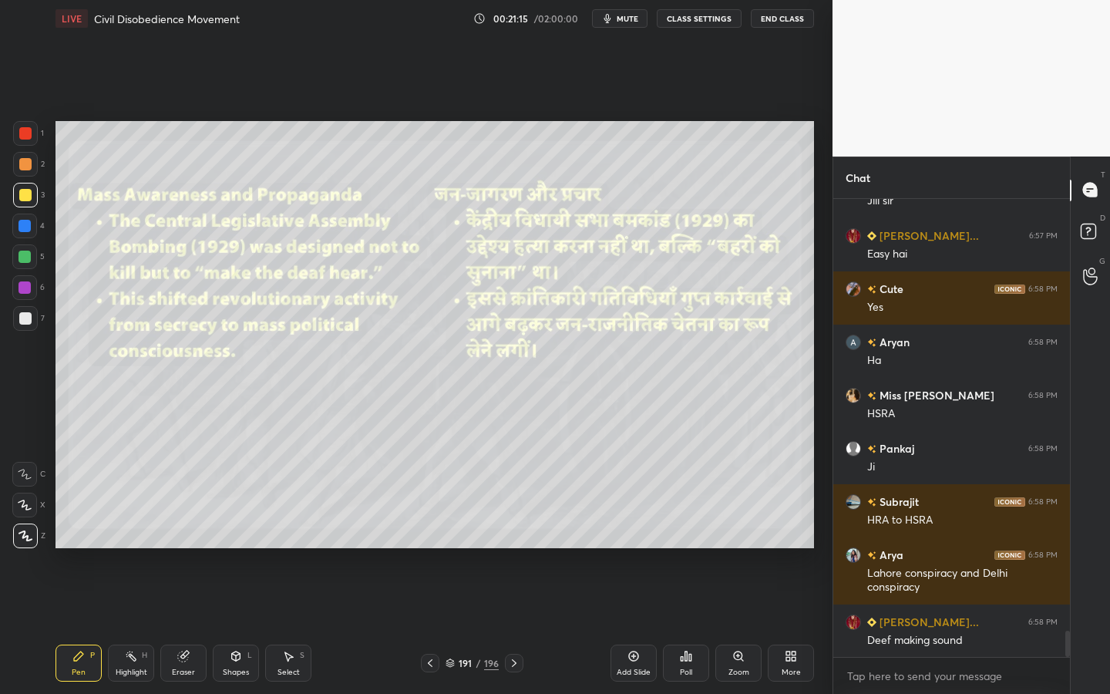
scroll to position [7516, 0]
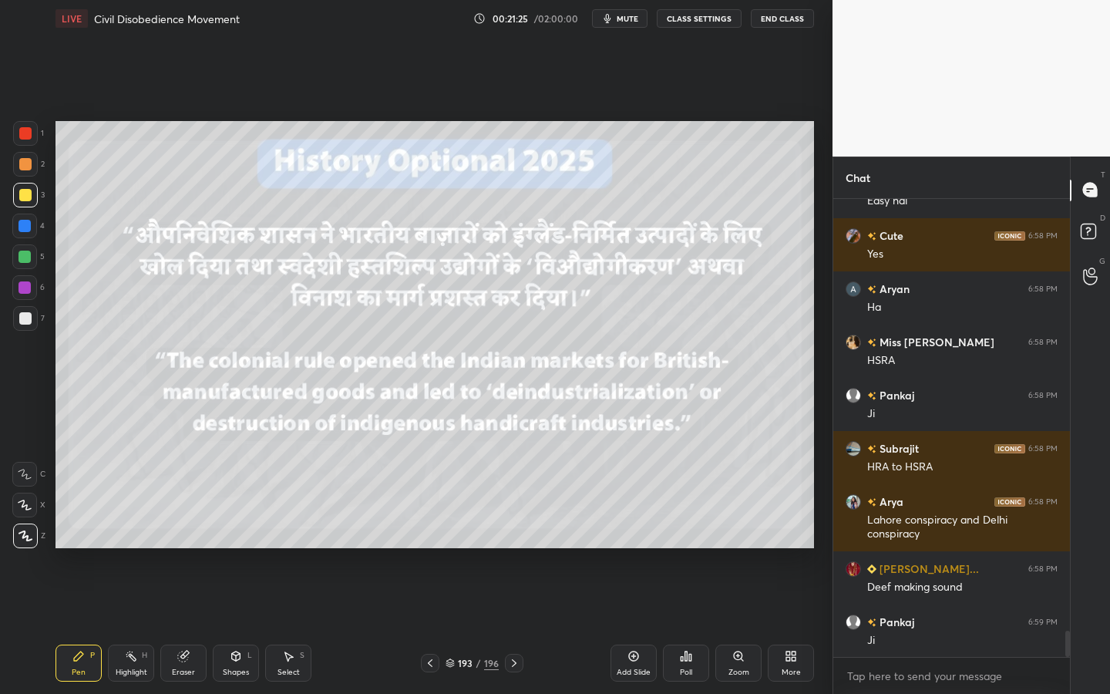
click at [232, 606] on div "Setting up your live class Poll for secs No correct answer Start poll" at bounding box center [434, 334] width 771 height 595
drag, startPoint x: 247, startPoint y: 670, endPoint x: 251, endPoint y: 684, distance: 14.6
click at [250, 625] on div "Pen P Highlight H Eraser Shapes L Select S 193 / 196 Add Slide Poll Zoom More" at bounding box center [434, 663] width 758 height 62
click at [241, 625] on div "Shapes" at bounding box center [236, 672] width 26 height 8
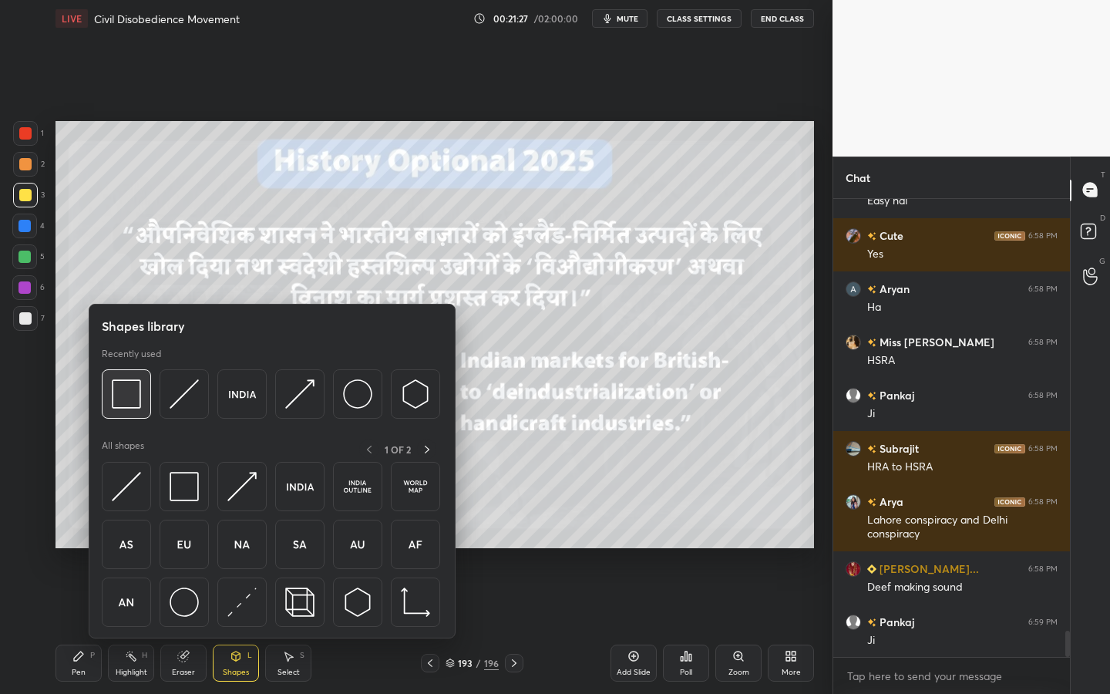
click at [134, 403] on img at bounding box center [126, 393] width 29 height 29
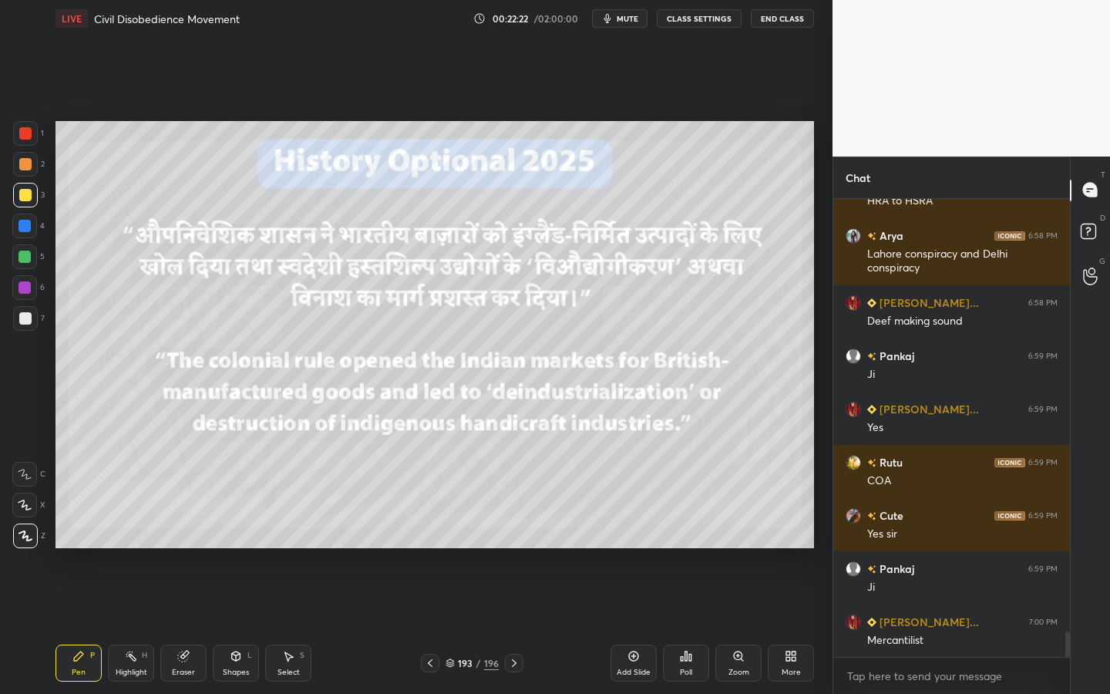
scroll to position [7836, 0]
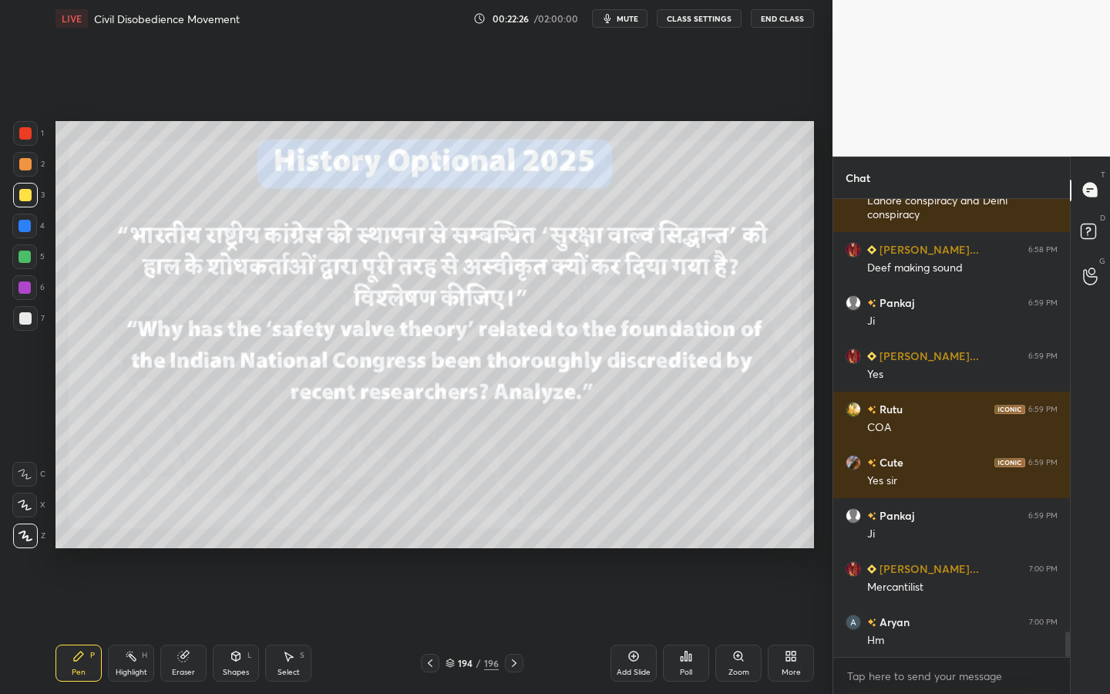
drag, startPoint x: 233, startPoint y: 661, endPoint x: 235, endPoint y: 641, distance: 20.1
click at [233, 625] on icon at bounding box center [236, 656] width 12 height 12
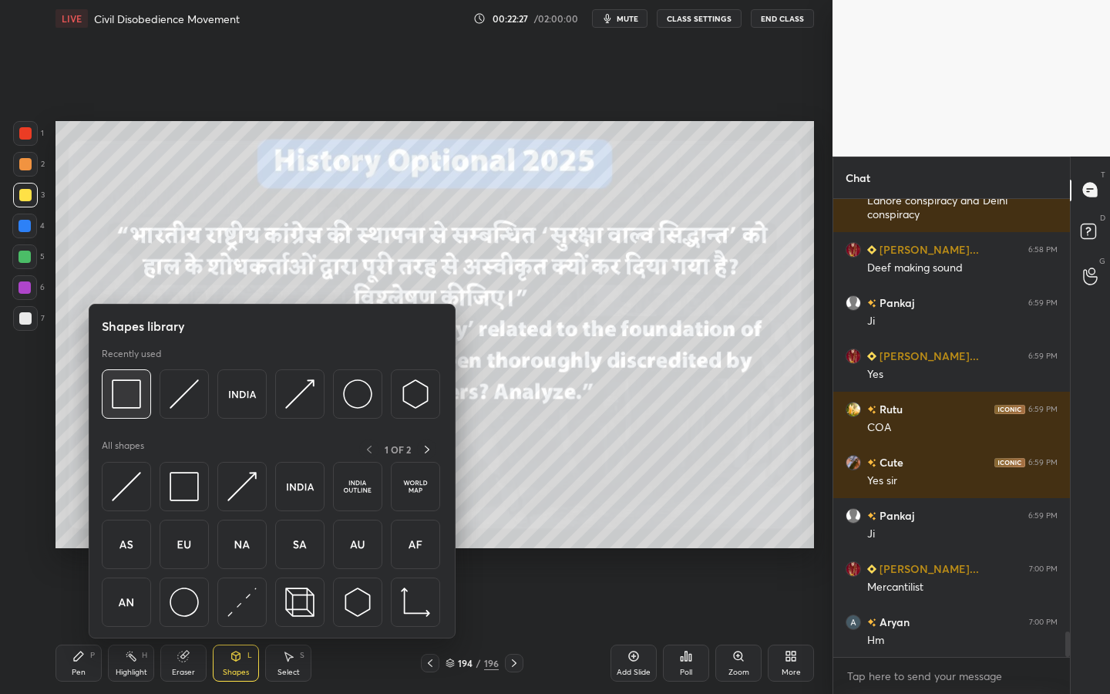
click at [136, 392] on img at bounding box center [126, 393] width 29 height 29
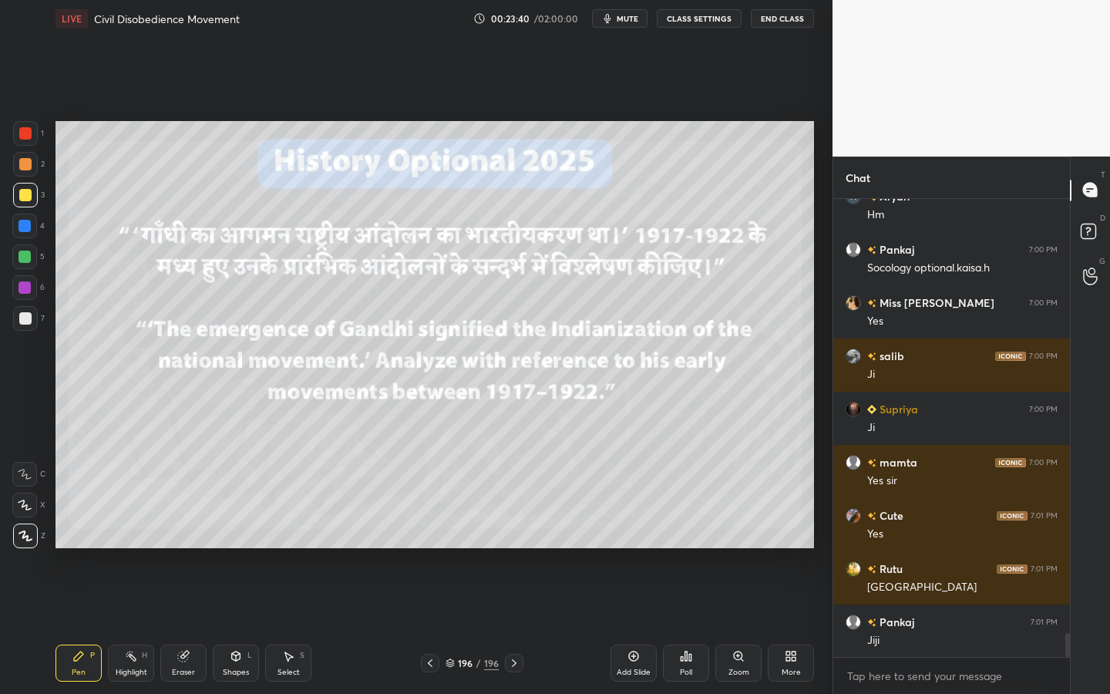
scroll to position [8314, 0]
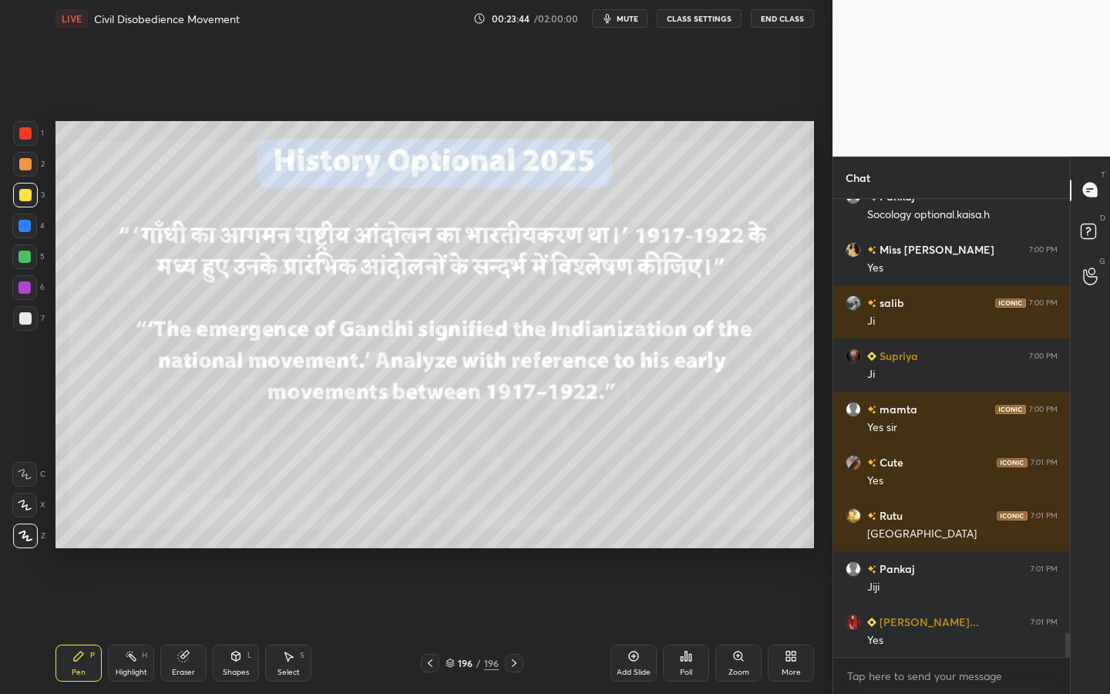
drag, startPoint x: 247, startPoint y: 672, endPoint x: 249, endPoint y: 638, distance: 33.9
click at [247, 625] on div "Shapes" at bounding box center [236, 672] width 26 height 8
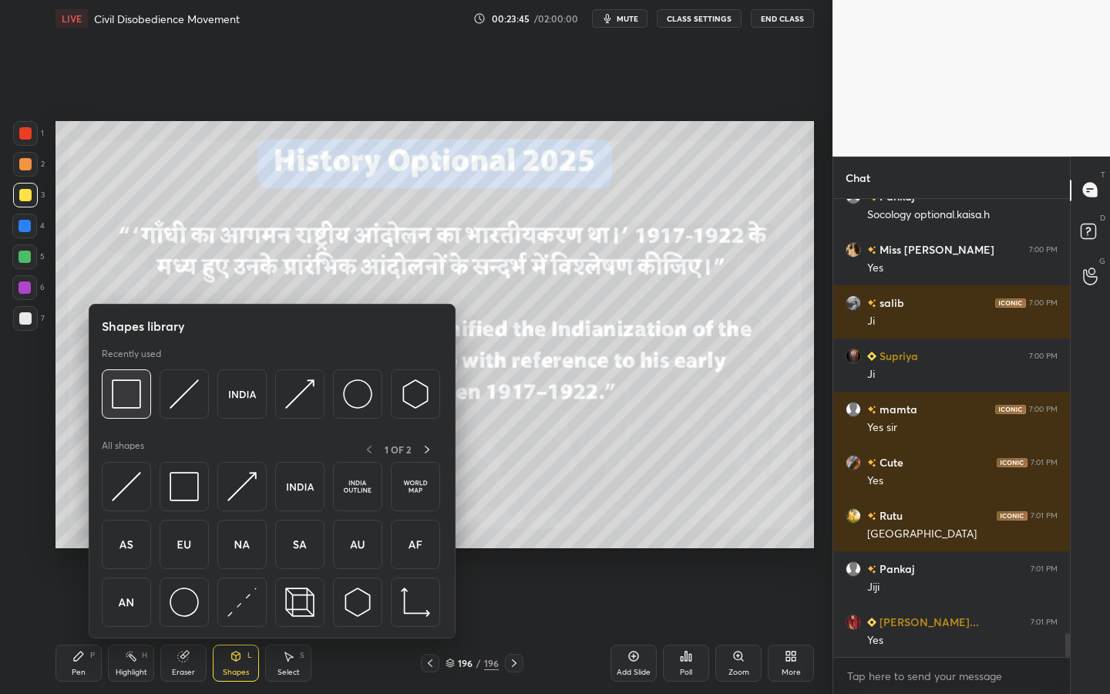
click at [116, 371] on div at bounding box center [126, 393] width 49 height 49
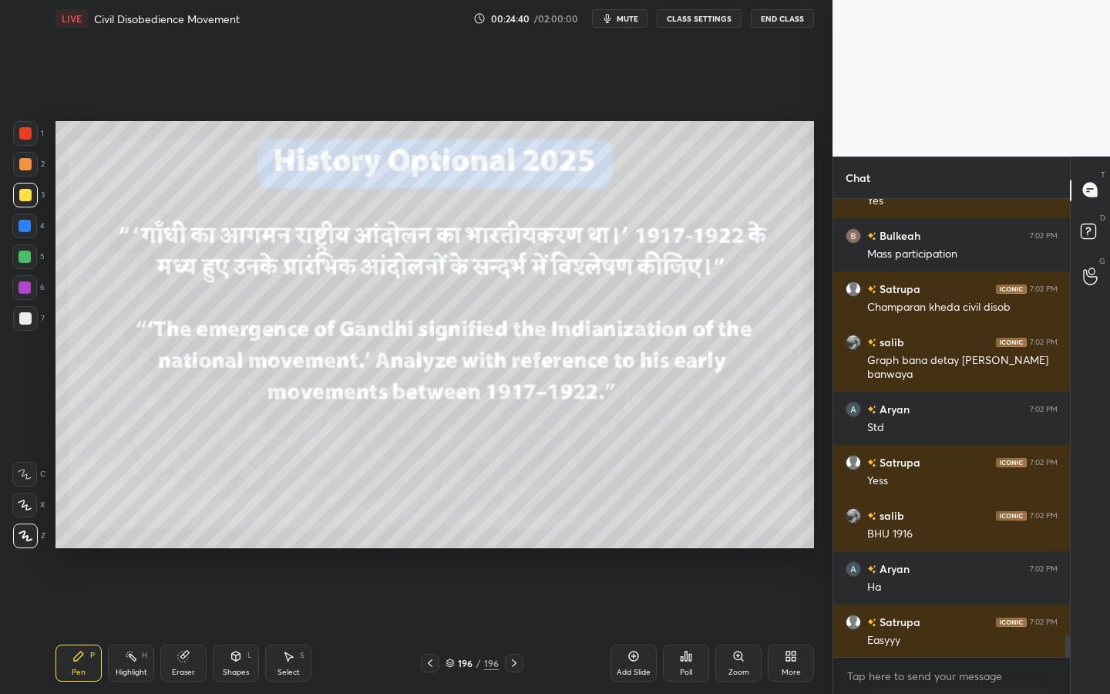
scroll to position [9072, 0]
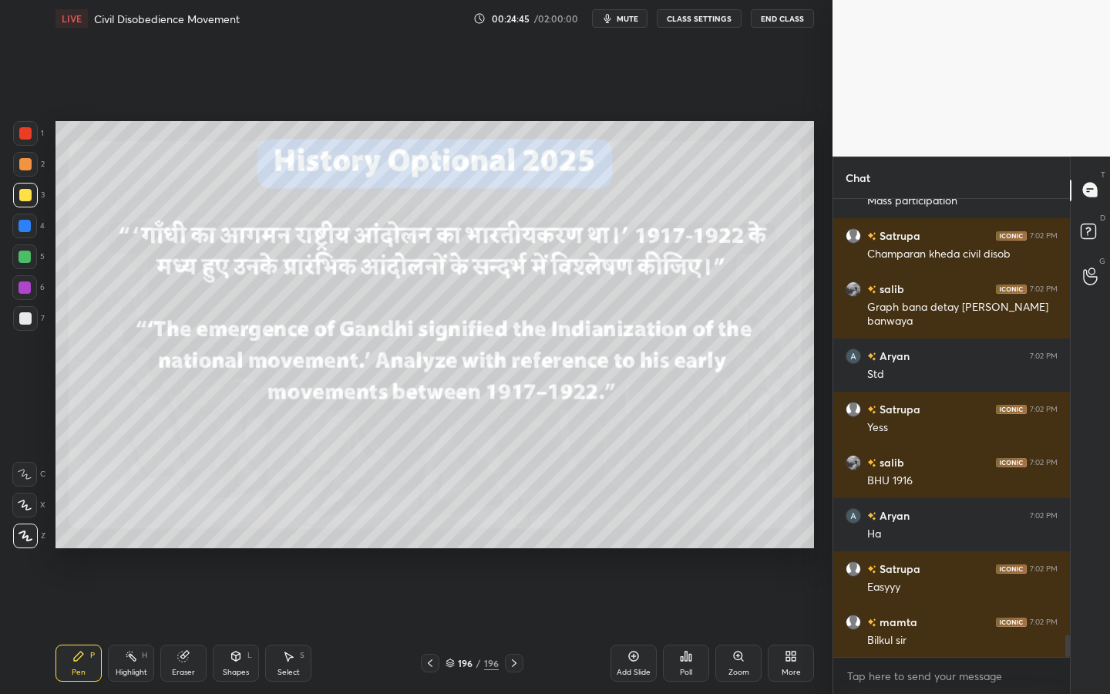
click at [233, 625] on icon at bounding box center [236, 654] width 8 height 2
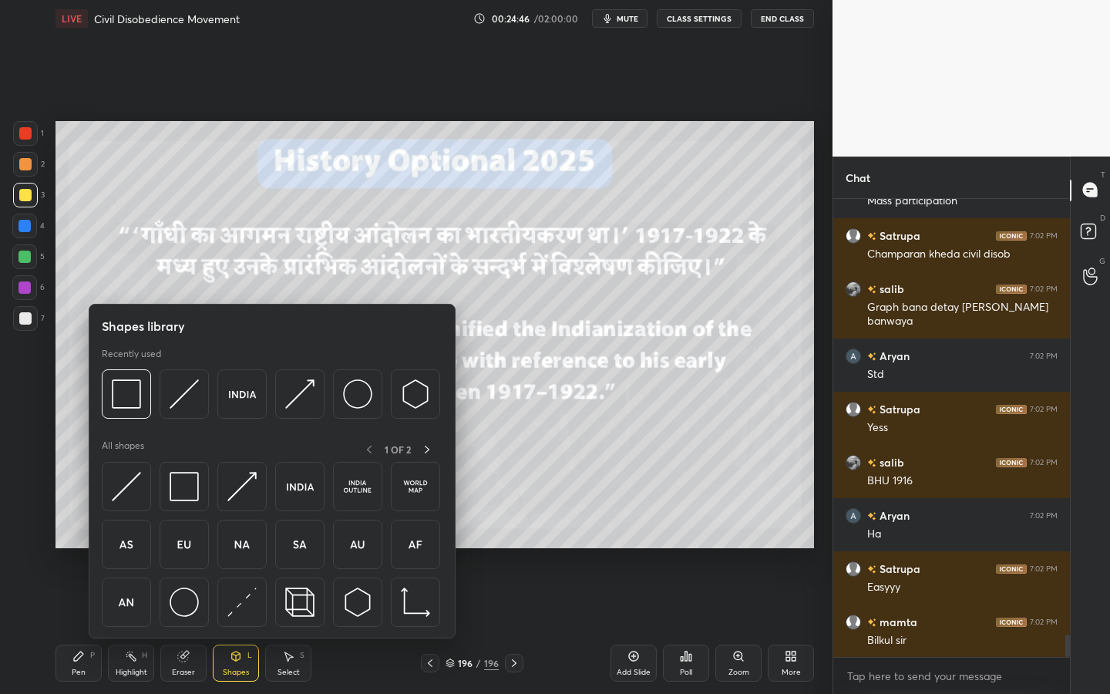
click at [178, 625] on icon at bounding box center [183, 656] width 12 height 12
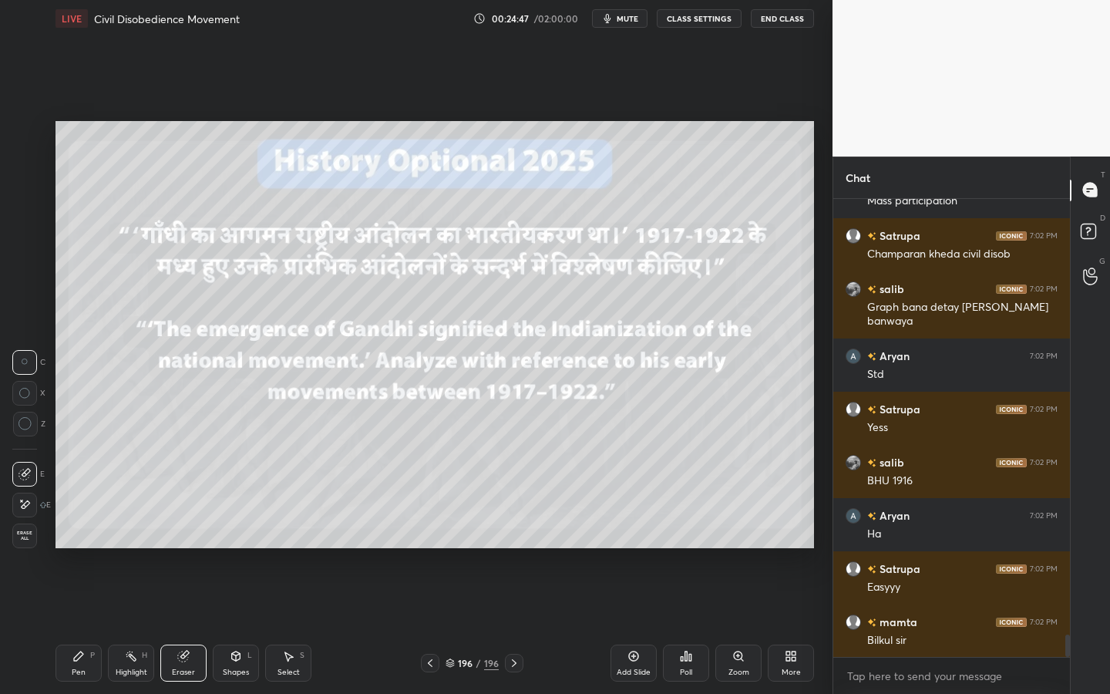
click at [35, 528] on div "Erase all" at bounding box center [26, 535] width 28 height 25
click at [30, 535] on div "Z" at bounding box center [29, 535] width 32 height 25
click at [222, 625] on div "Shapes L" at bounding box center [236, 662] width 46 height 37
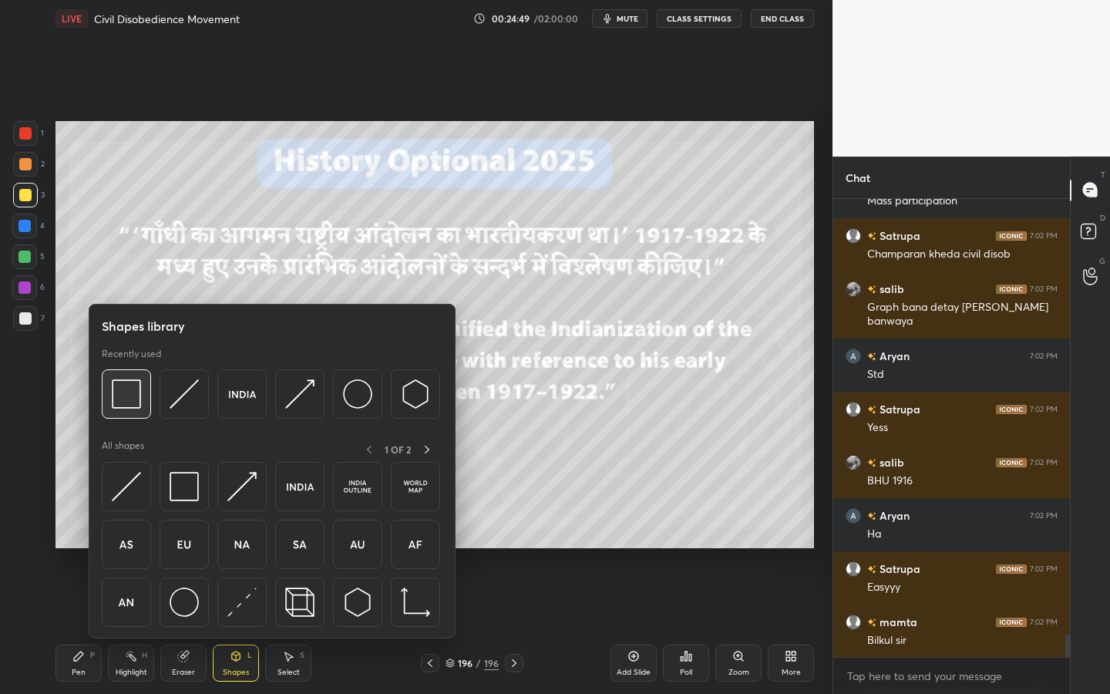
click at [130, 392] on img at bounding box center [126, 393] width 29 height 29
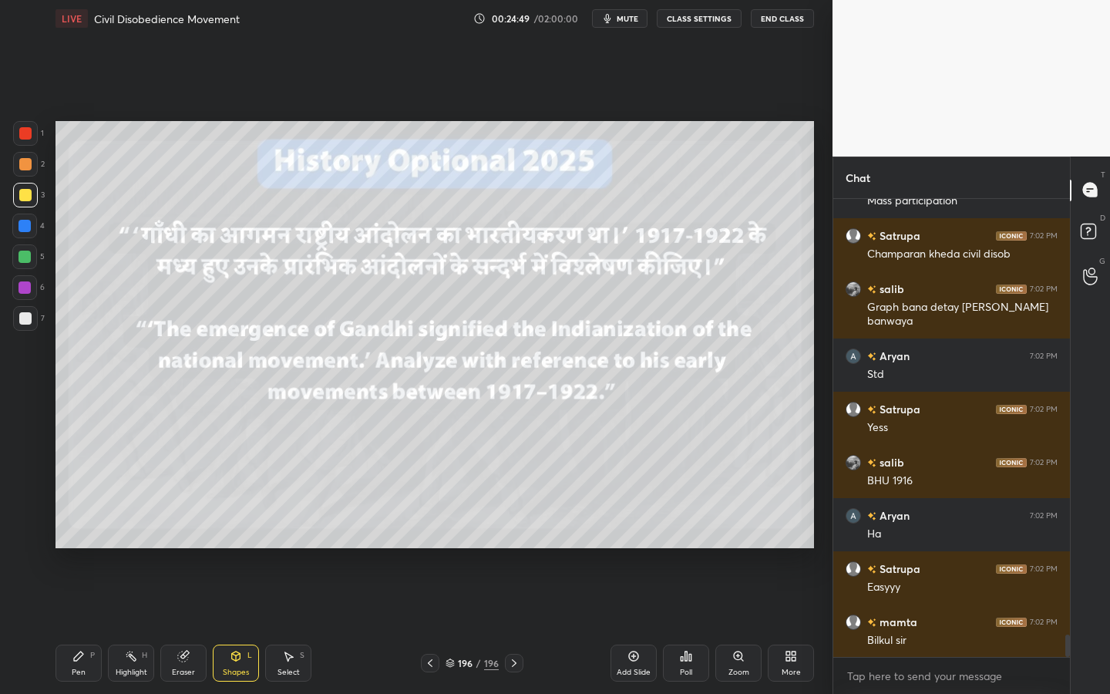
scroll to position [9126, 0]
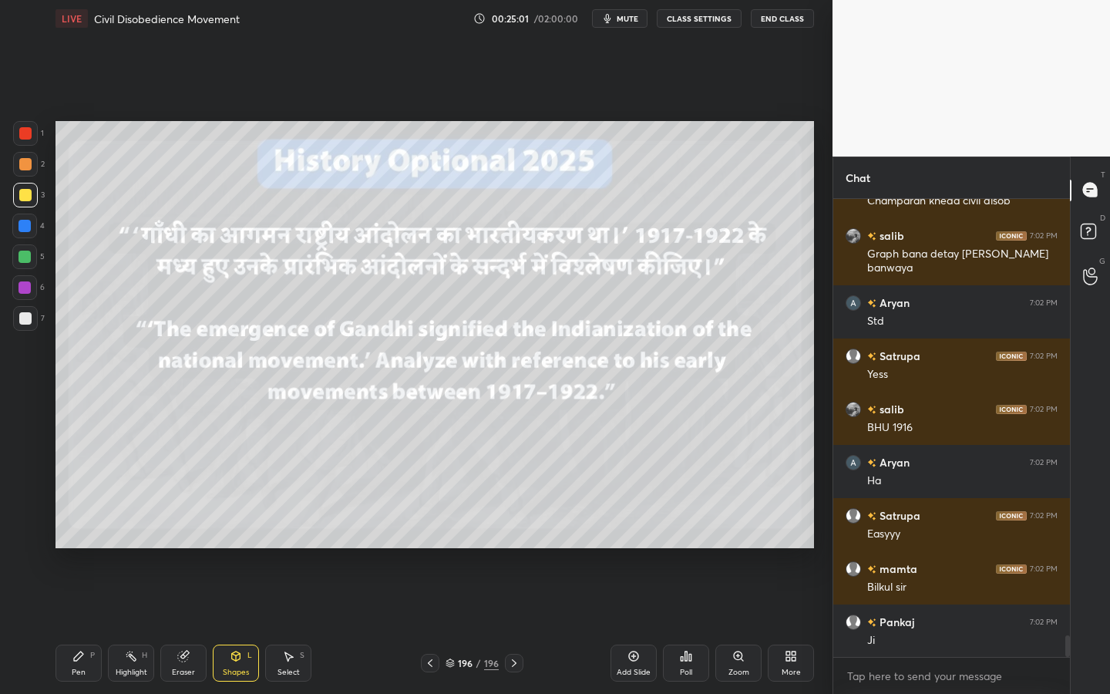
click at [465, 625] on div "196" at bounding box center [465, 662] width 15 height 9
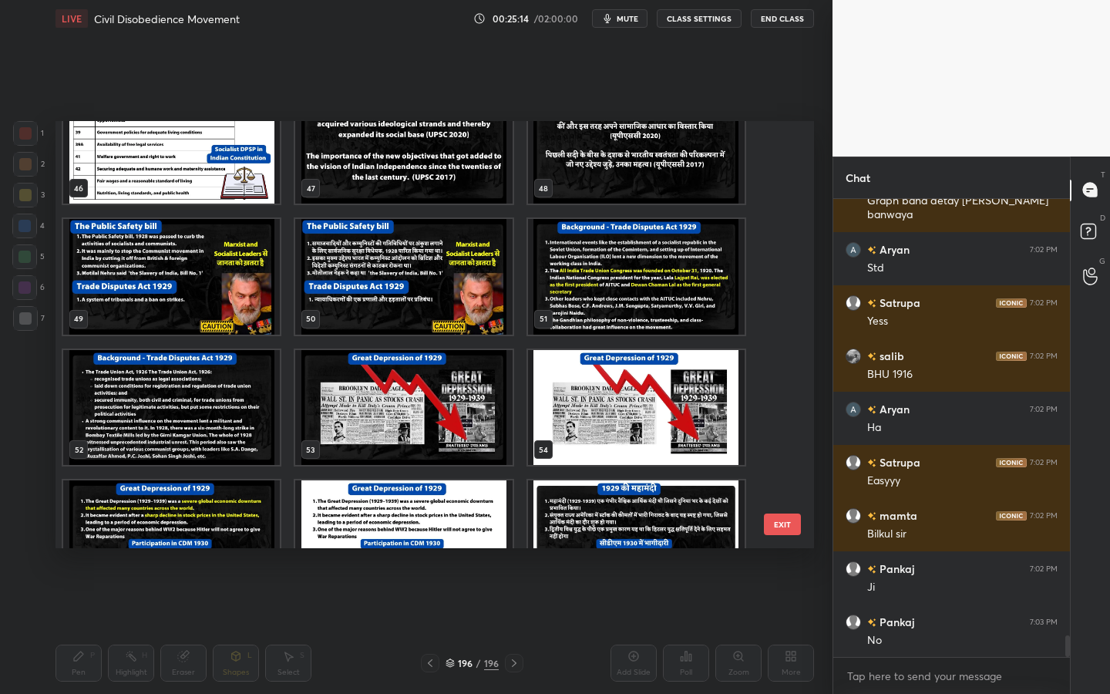
scroll to position [2012, 0]
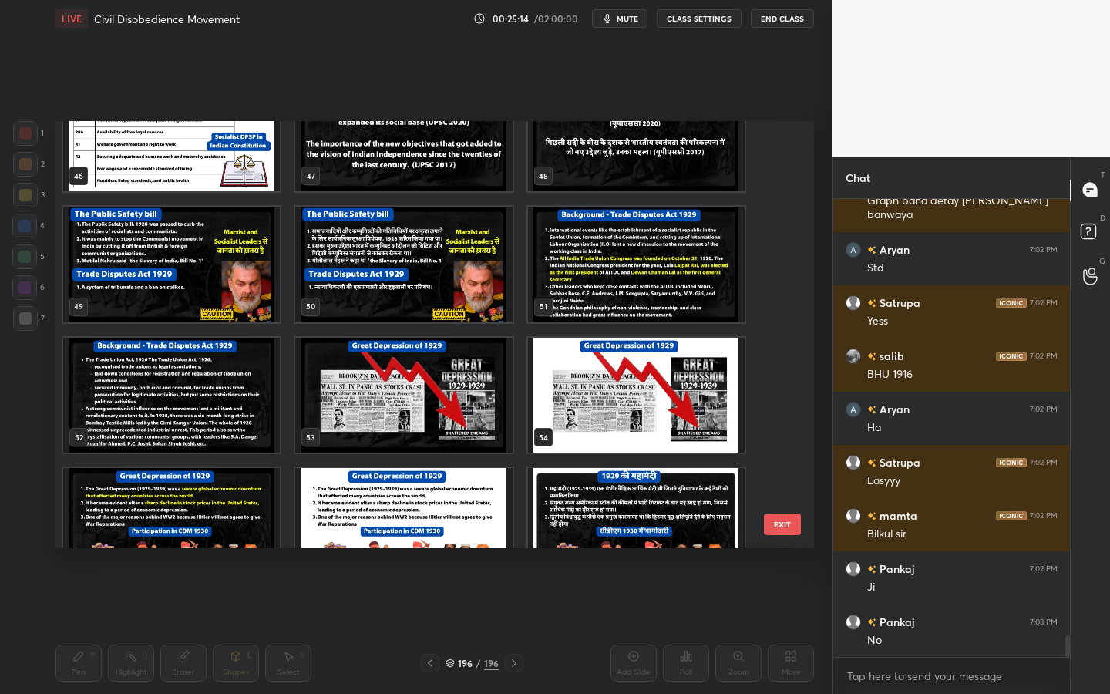
click at [409, 375] on img "grid" at bounding box center [403, 396] width 217 height 116
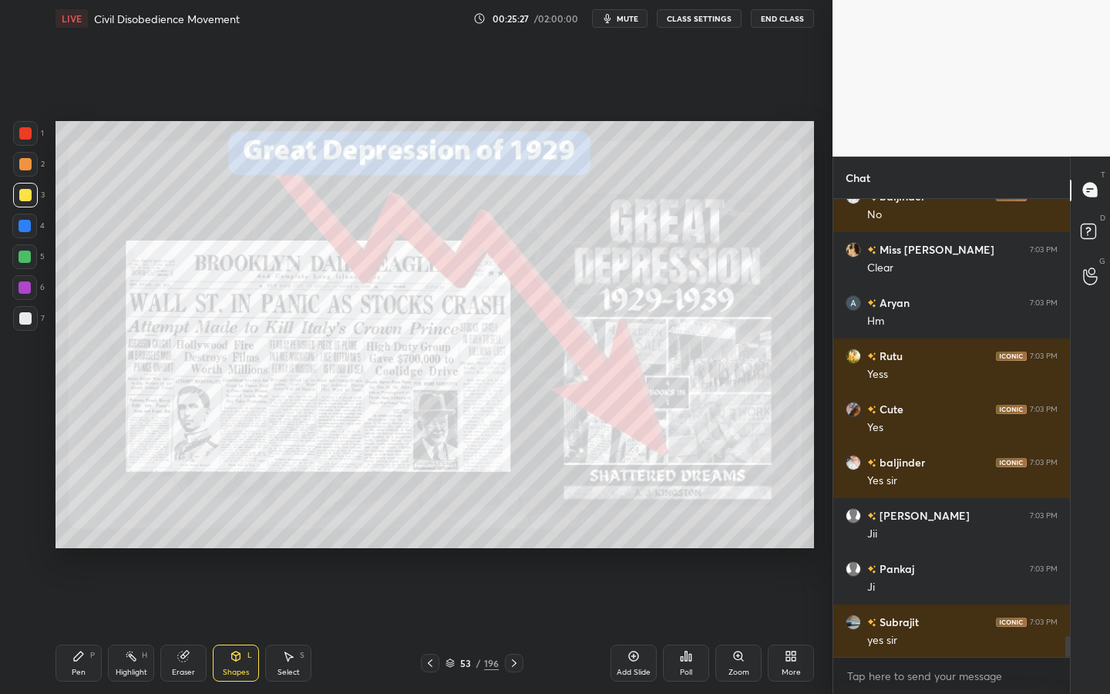
scroll to position [9710, 0]
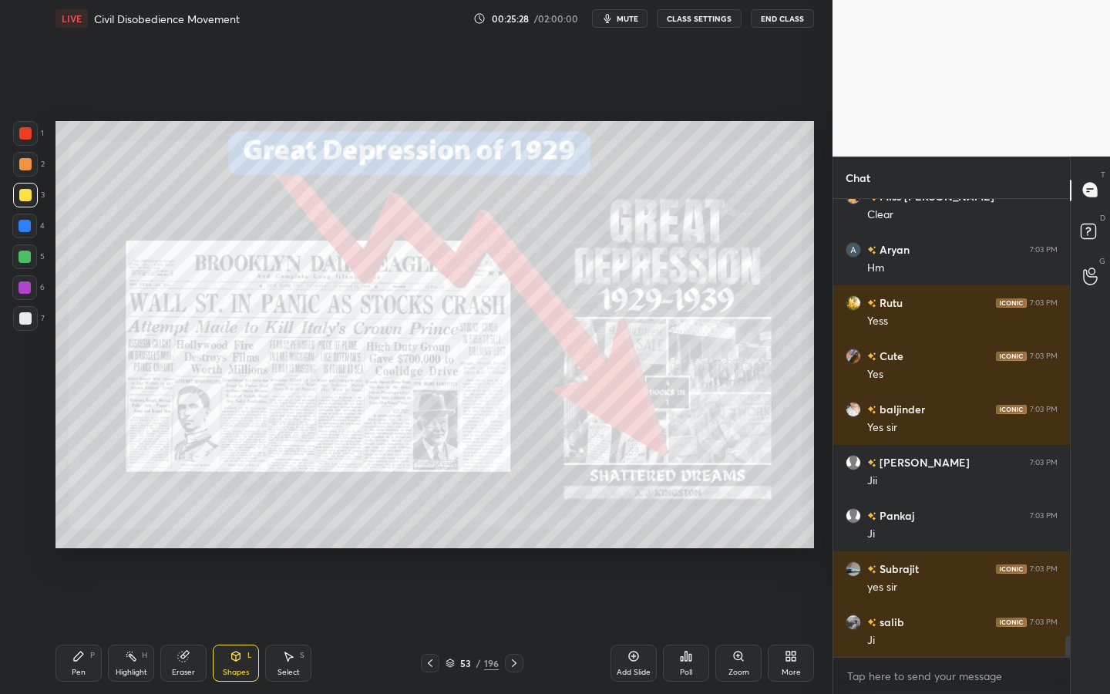
click at [631, 625] on icon at bounding box center [634, 656] width 10 height 10
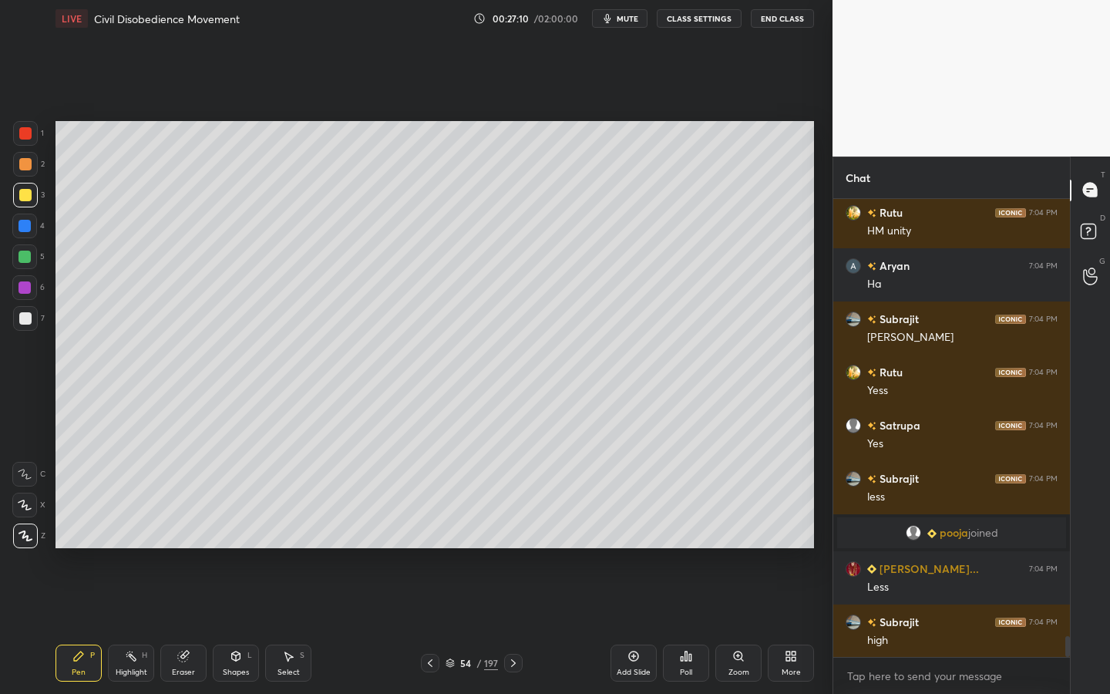
scroll to position [9663, 0]
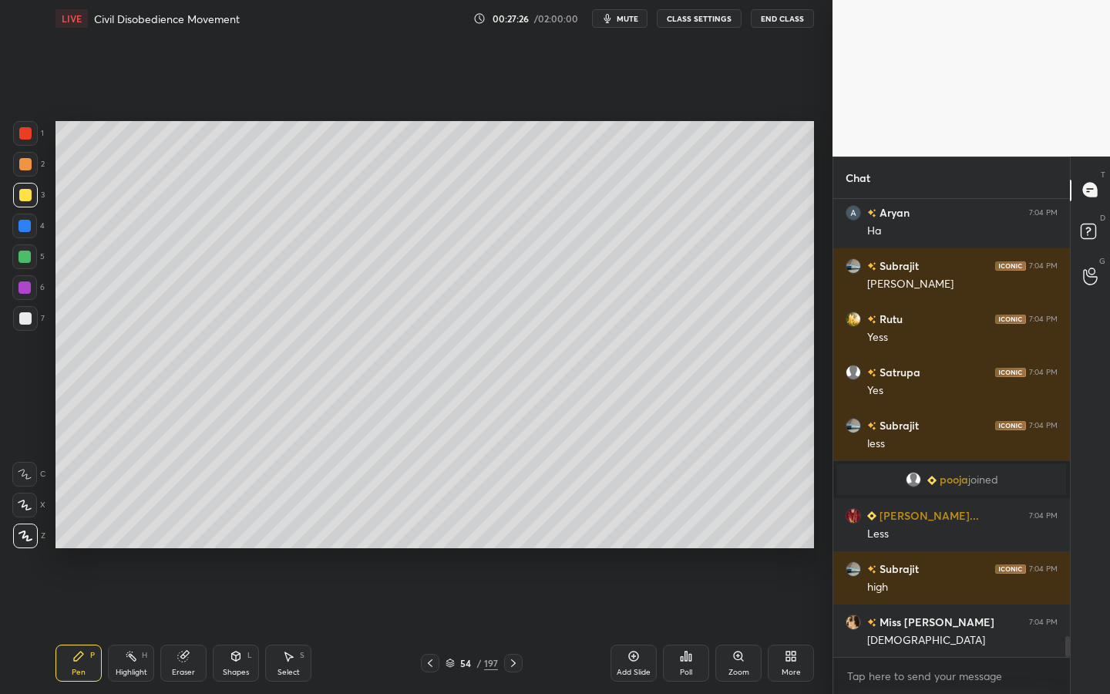
click at [29, 324] on div at bounding box center [25, 318] width 25 height 25
click at [655, 625] on div "Add Slide" at bounding box center [633, 662] width 46 height 37
click at [244, 625] on div "Shapes L" at bounding box center [236, 662] width 46 height 37
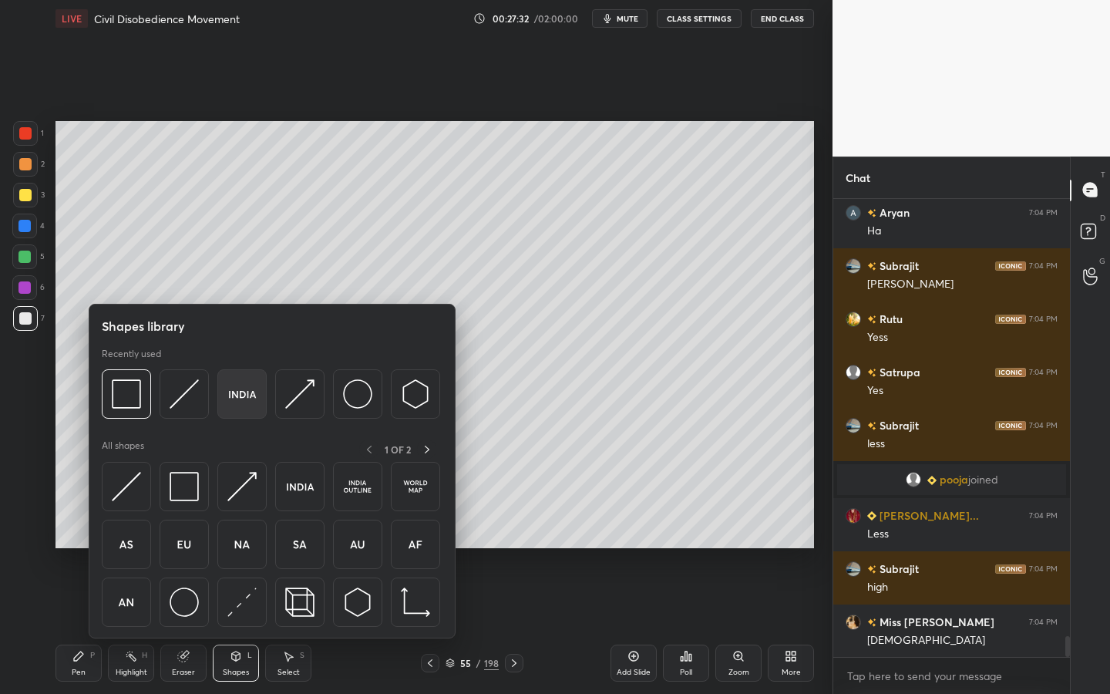
click at [256, 408] on img at bounding box center [241, 393] width 29 height 29
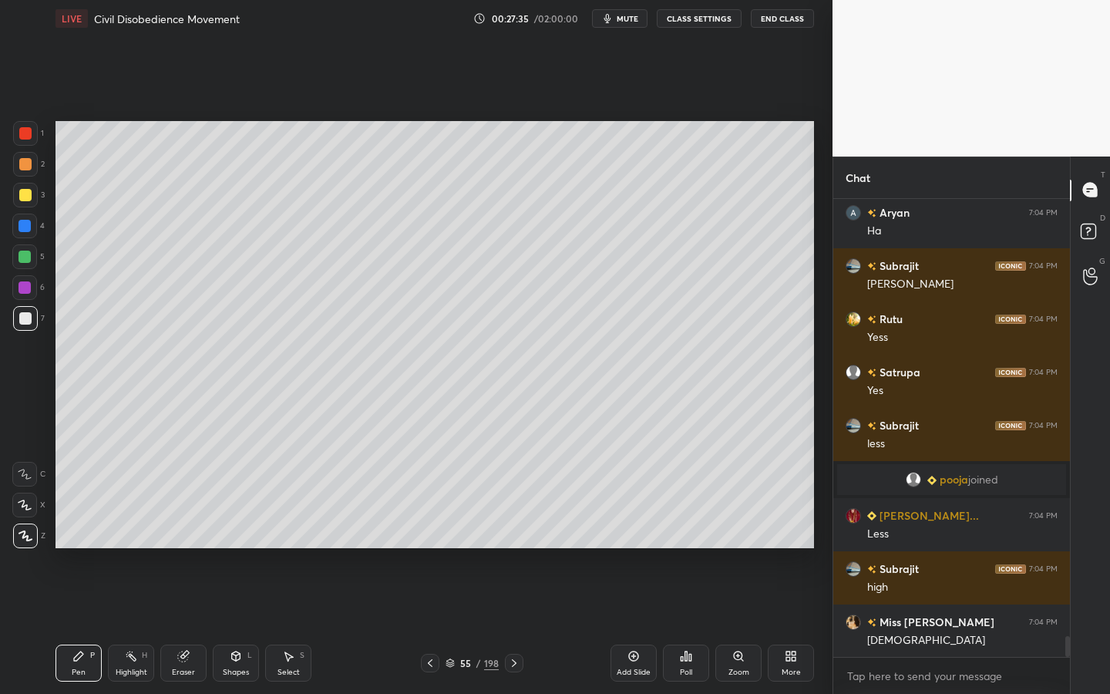
drag, startPoint x: 28, startPoint y: 186, endPoint x: 39, endPoint y: 188, distance: 11.8
click at [27, 186] on div at bounding box center [25, 195] width 25 height 25
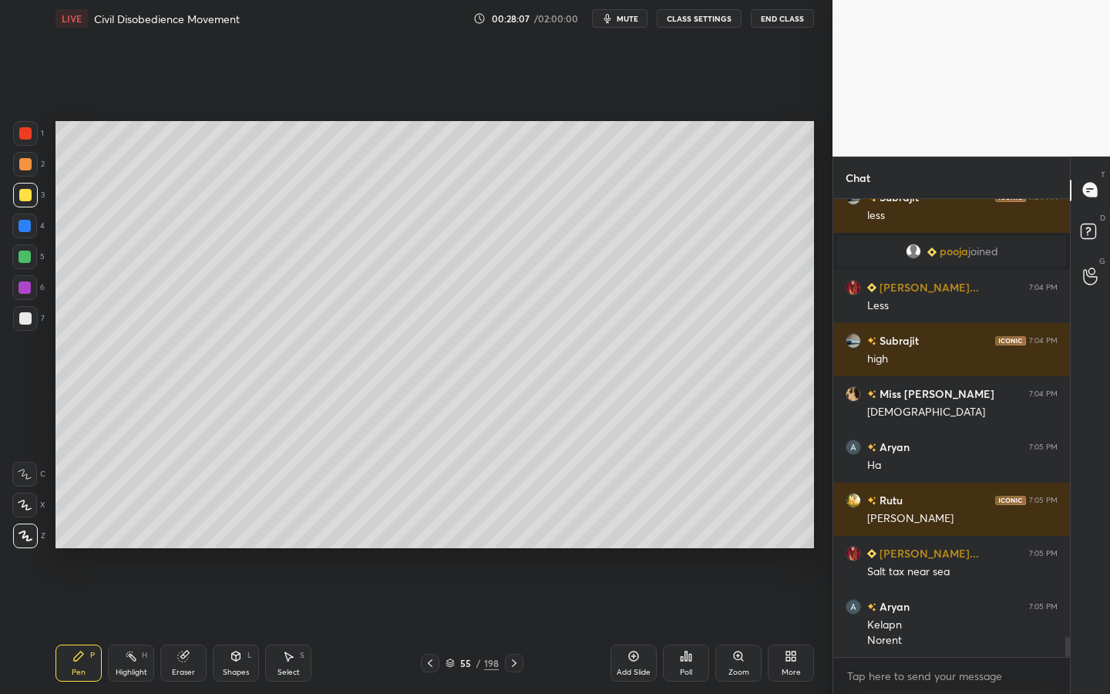
scroll to position [9945, 0]
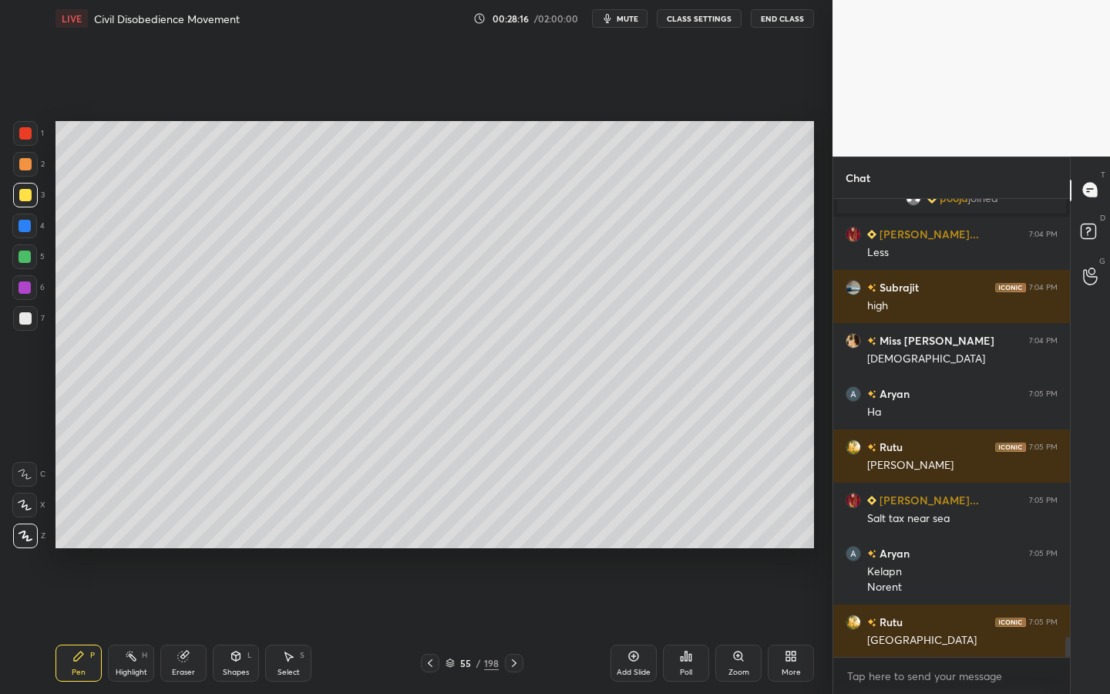
click at [25, 323] on div at bounding box center [25, 318] width 12 height 12
click at [28, 254] on div at bounding box center [24, 256] width 12 height 12
click at [495, 625] on div "198" at bounding box center [491, 663] width 15 height 14
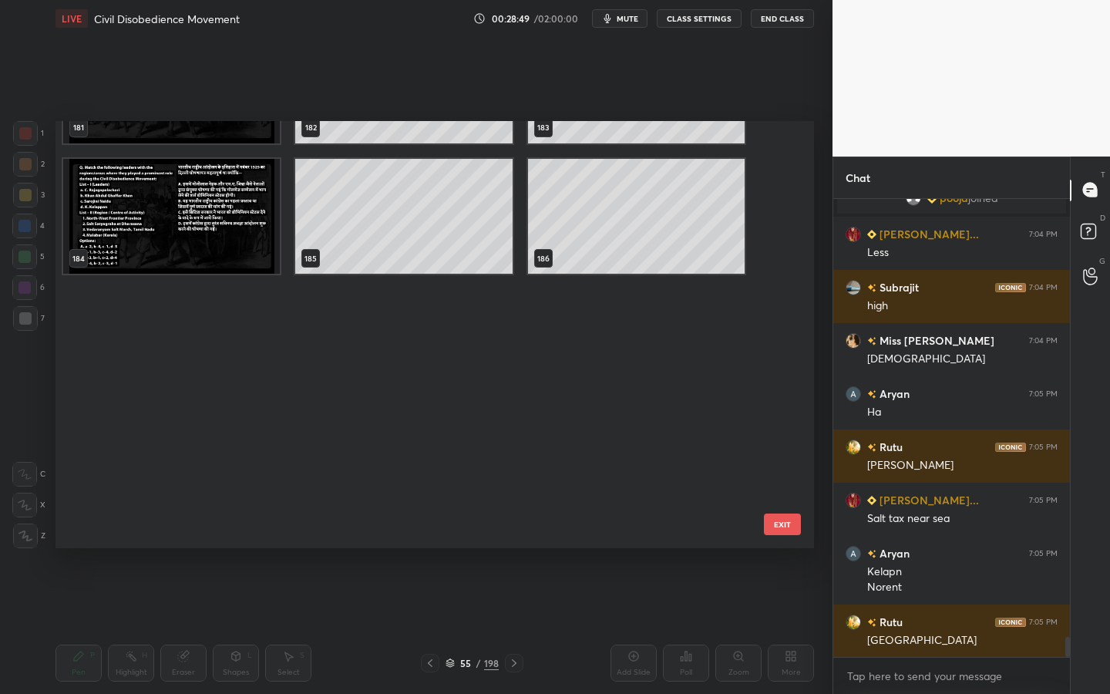
scroll to position [8194, 0]
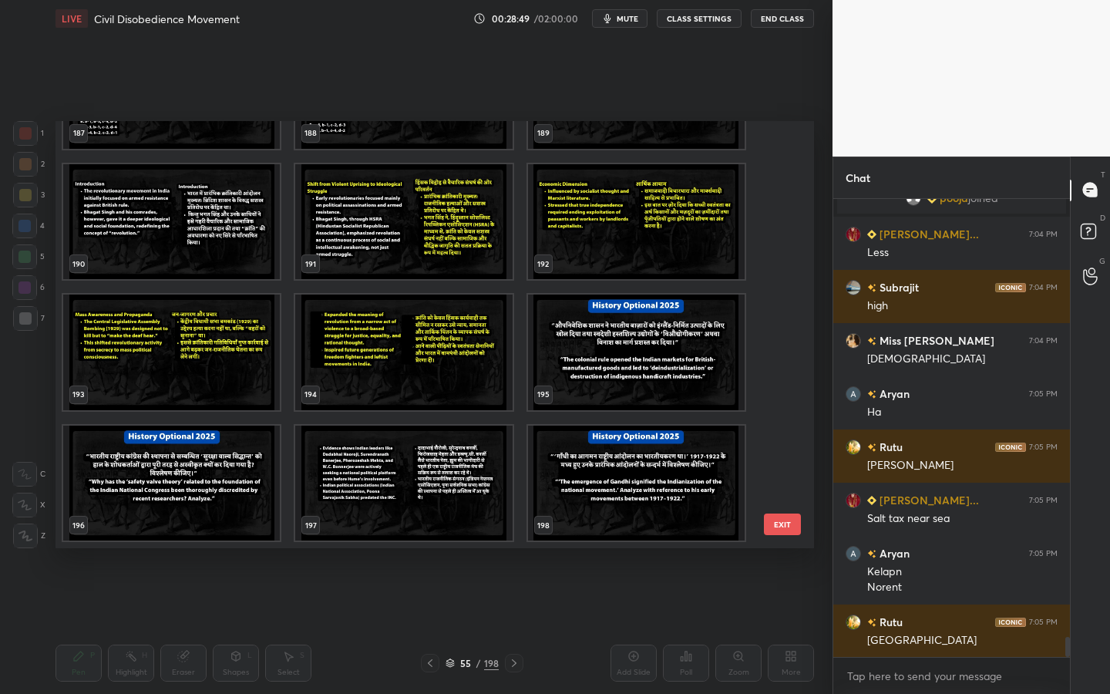
click at [616, 445] on img "grid" at bounding box center [636, 483] width 217 height 116
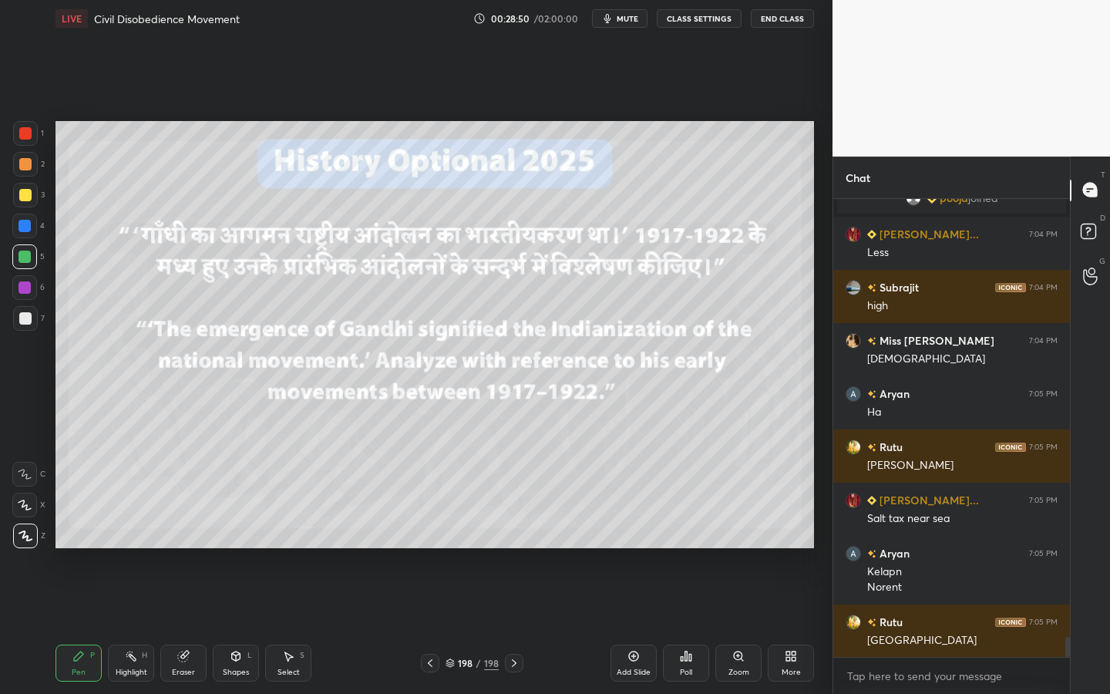
click at [658, 625] on div "Add Slide Poll Zoom More" at bounding box center [711, 663] width 203 height 86
click at [646, 625] on div "Add Slide" at bounding box center [633, 662] width 46 height 37
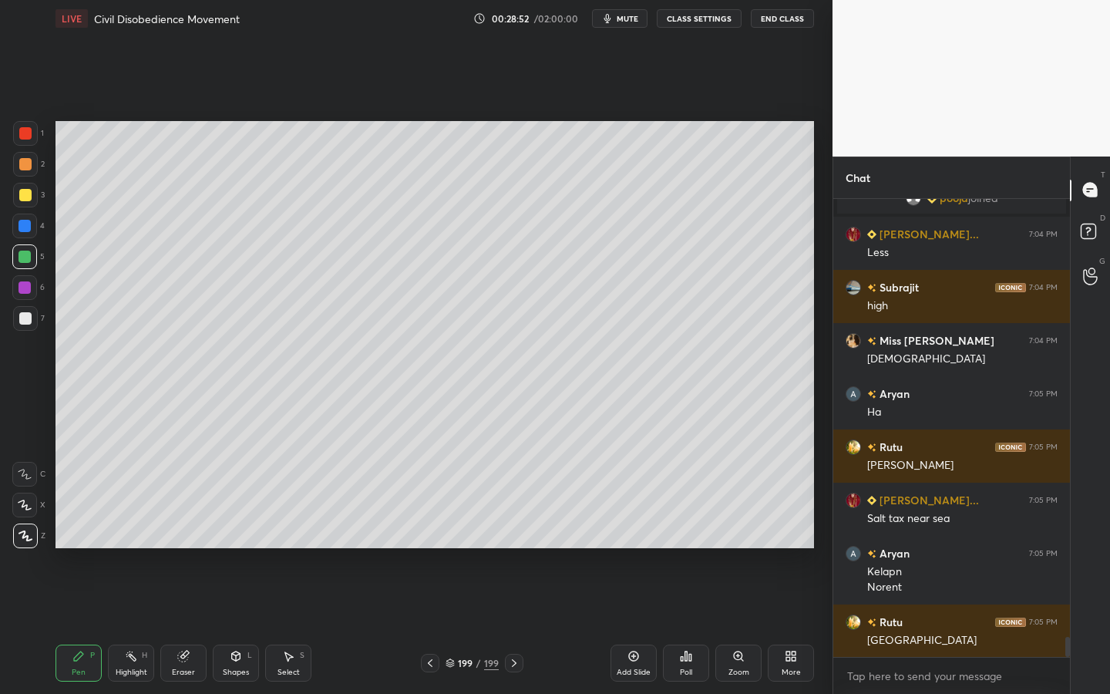
click at [787, 625] on div "More" at bounding box center [790, 672] width 19 height 8
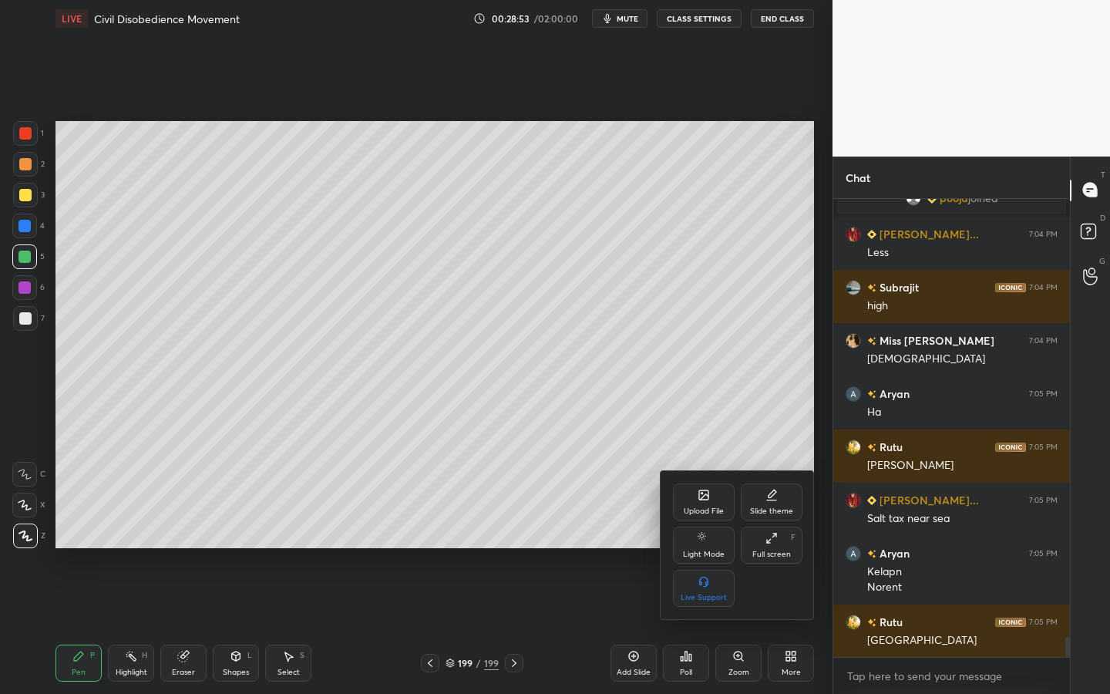
click at [674, 508] on div "Upload File" at bounding box center [704, 501] width 62 height 37
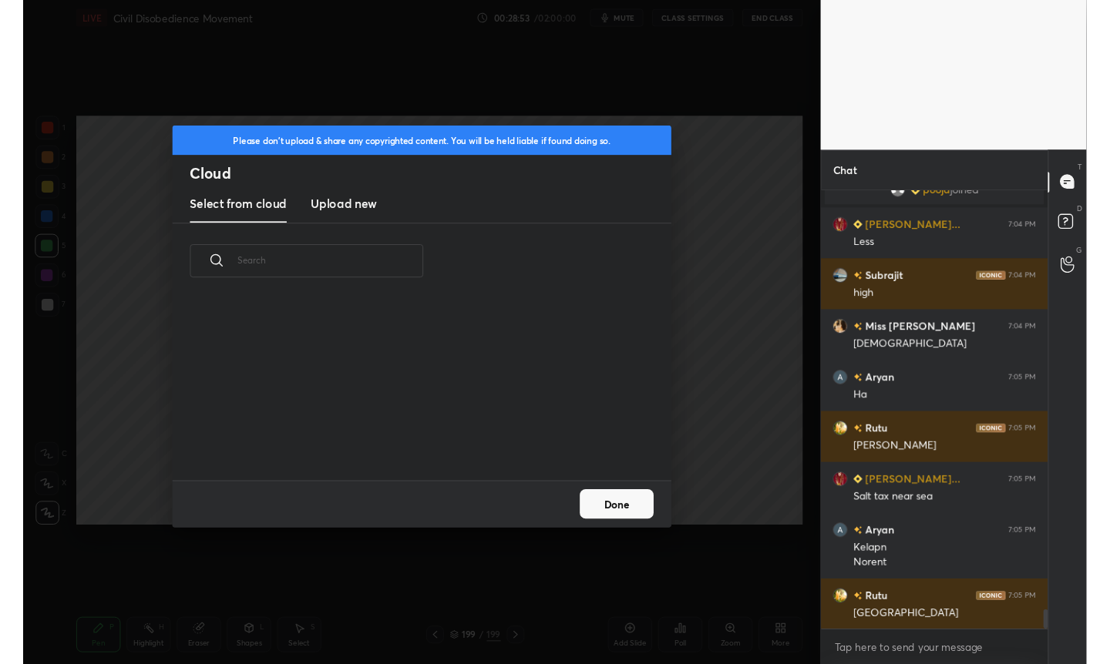
scroll to position [190, 495]
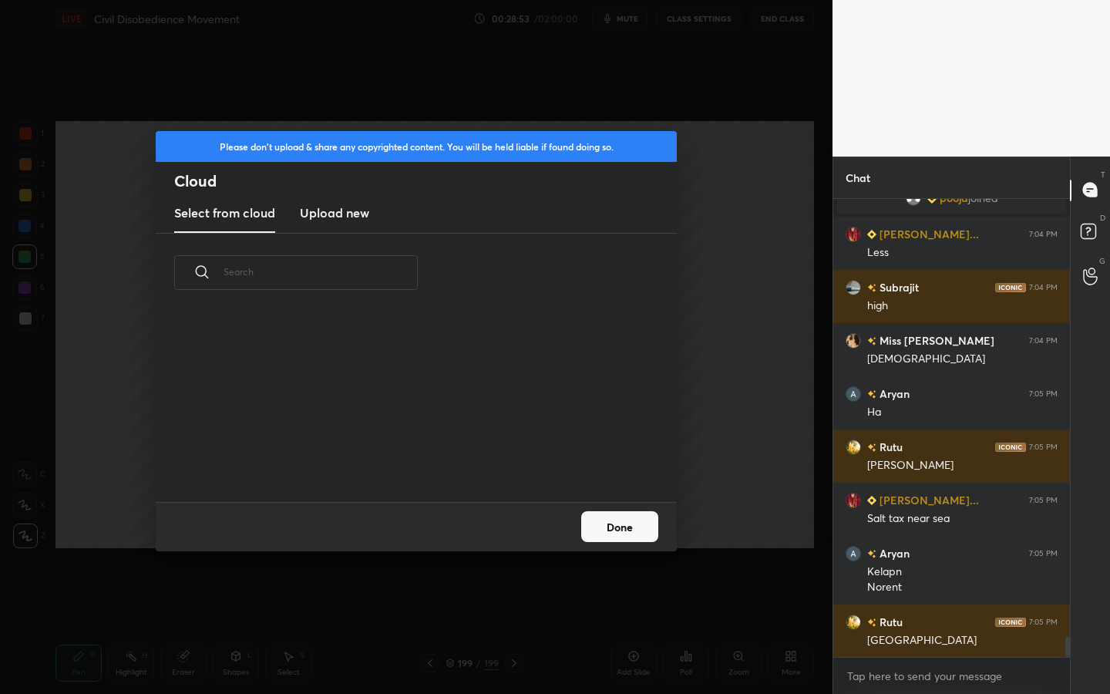
click at [351, 240] on input "text" at bounding box center [320, 272] width 194 height 66
click at [345, 212] on h3 "Upload new" at bounding box center [334, 212] width 69 height 18
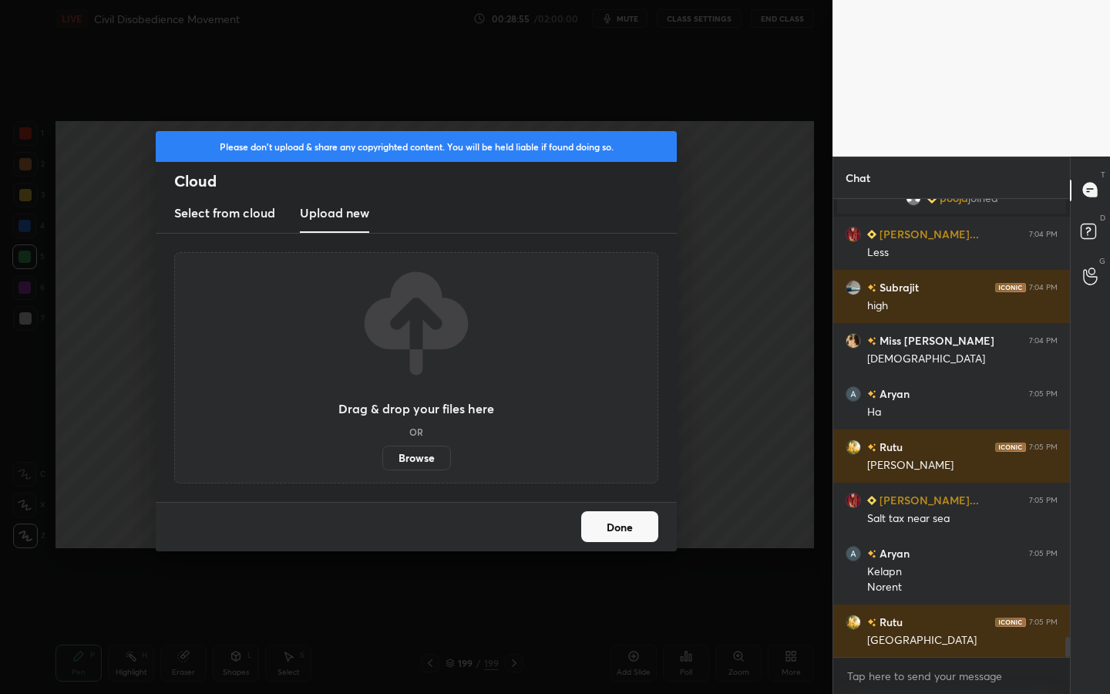
click at [422, 455] on label "Browse" at bounding box center [416, 457] width 69 height 25
click at [382, 455] on input "Browse" at bounding box center [382, 457] width 0 height 25
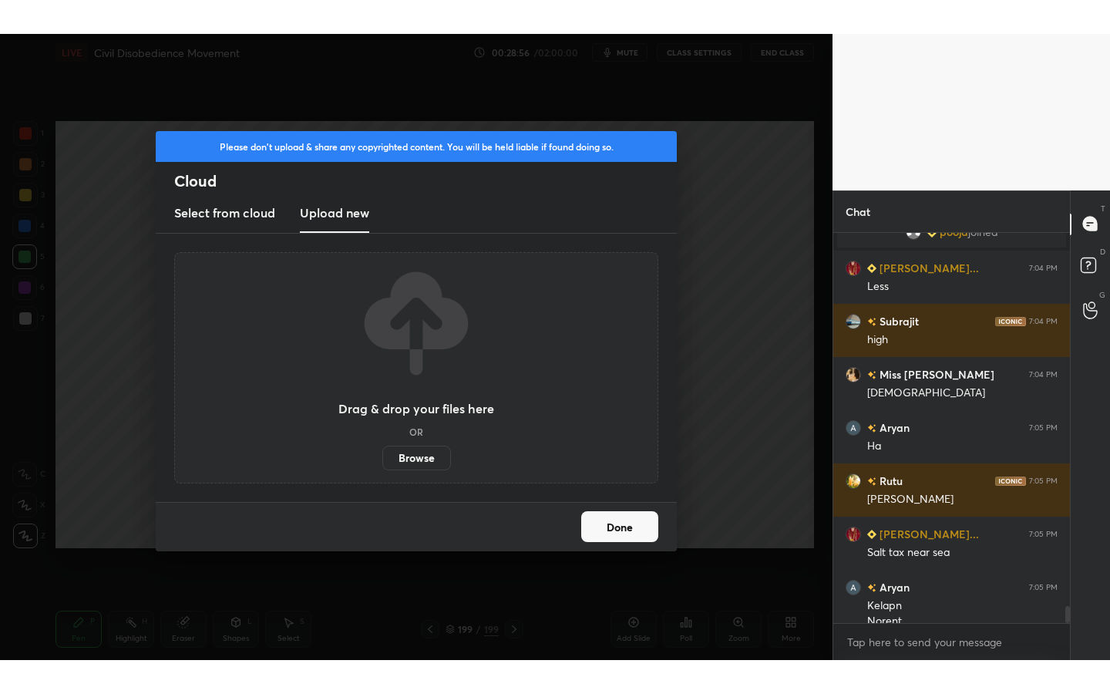
scroll to position [10066, 0]
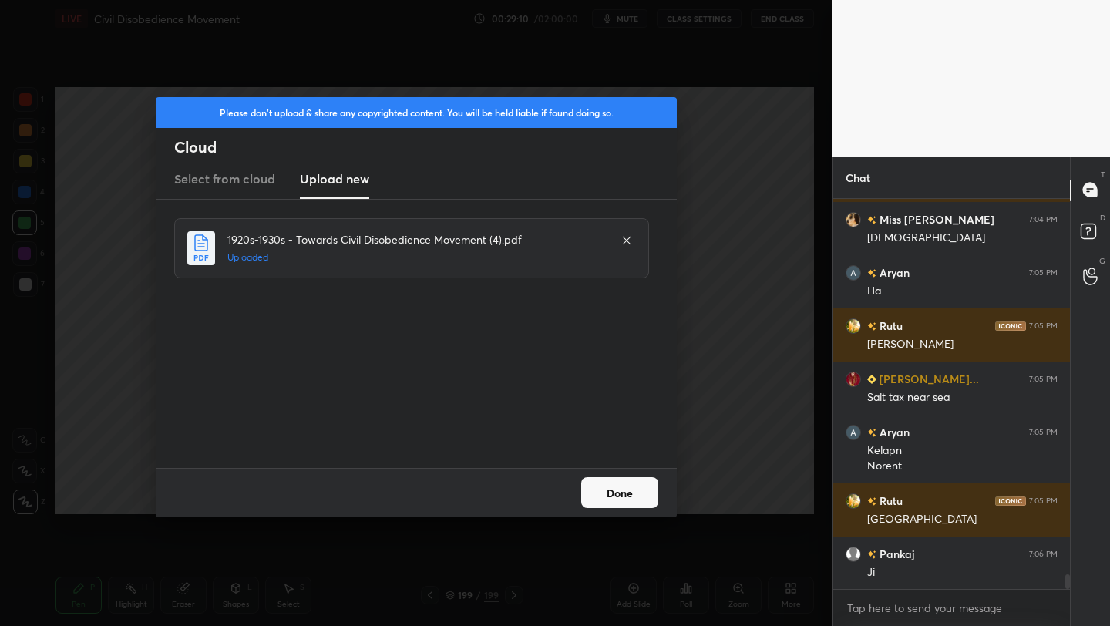
click at [639, 498] on button "Done" at bounding box center [619, 492] width 77 height 31
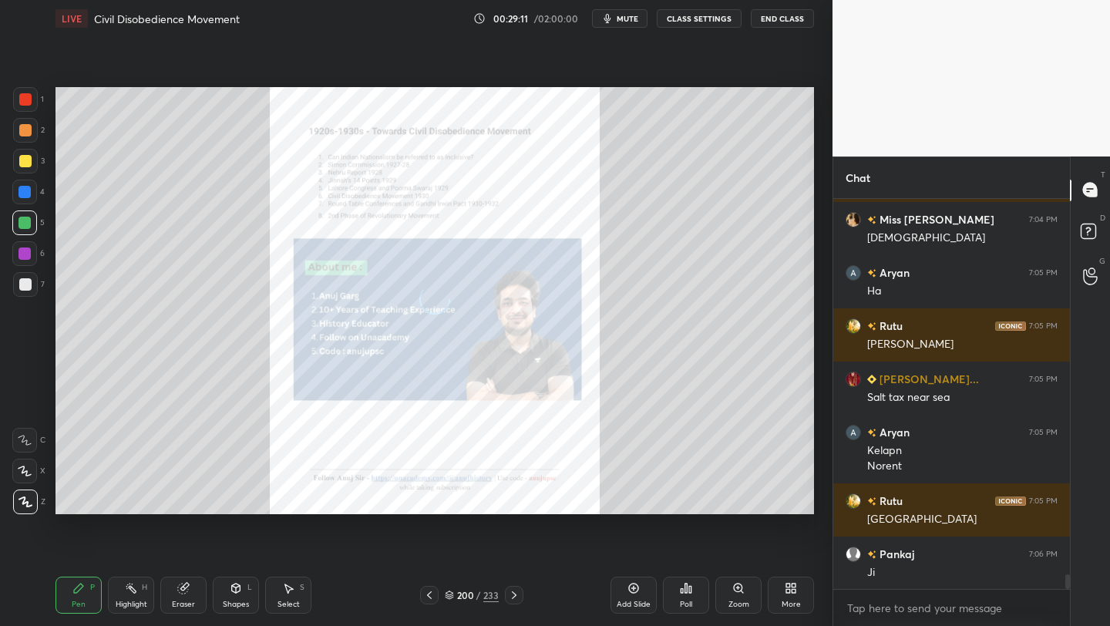
click at [794, 598] on div "More" at bounding box center [791, 594] width 46 height 37
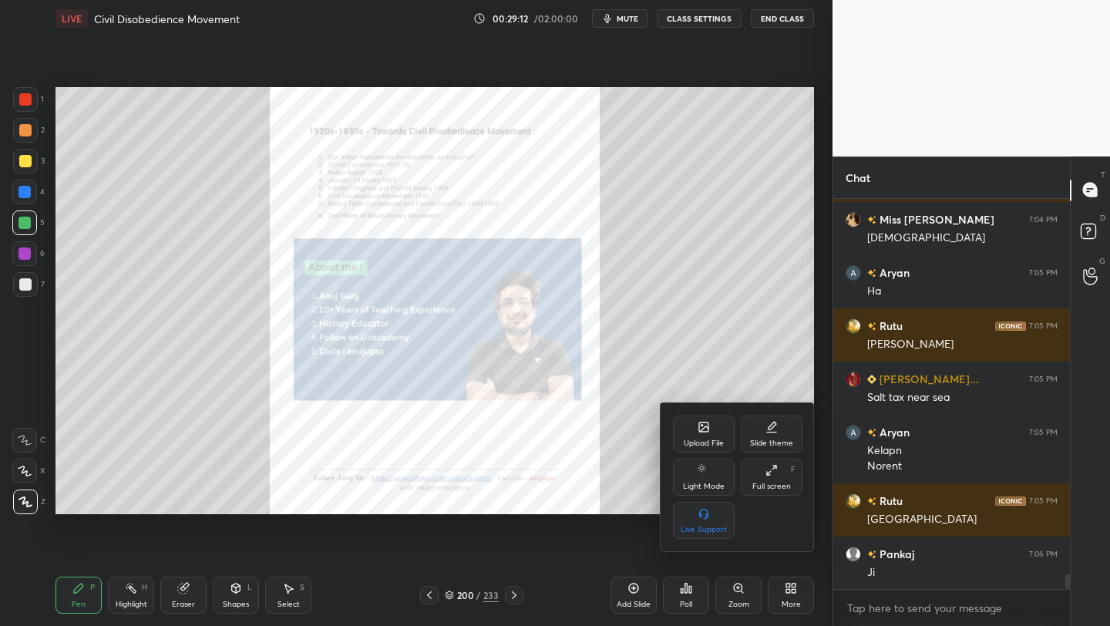
click at [770, 482] on div "Full screen" at bounding box center [771, 486] width 39 height 8
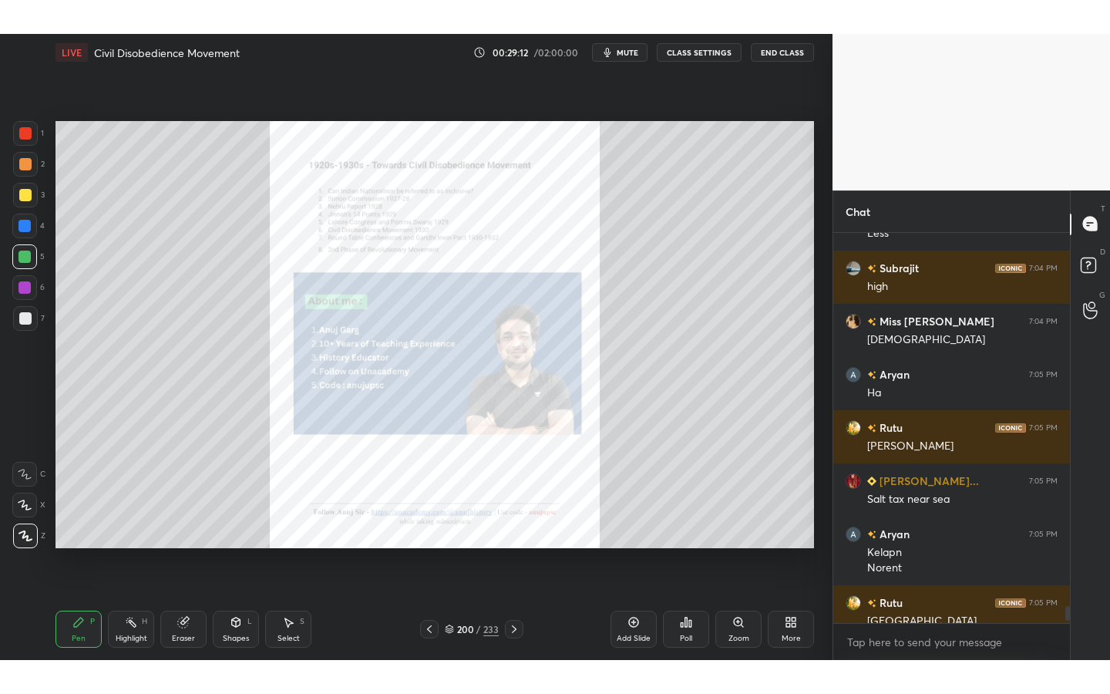
scroll to position [9998, 0]
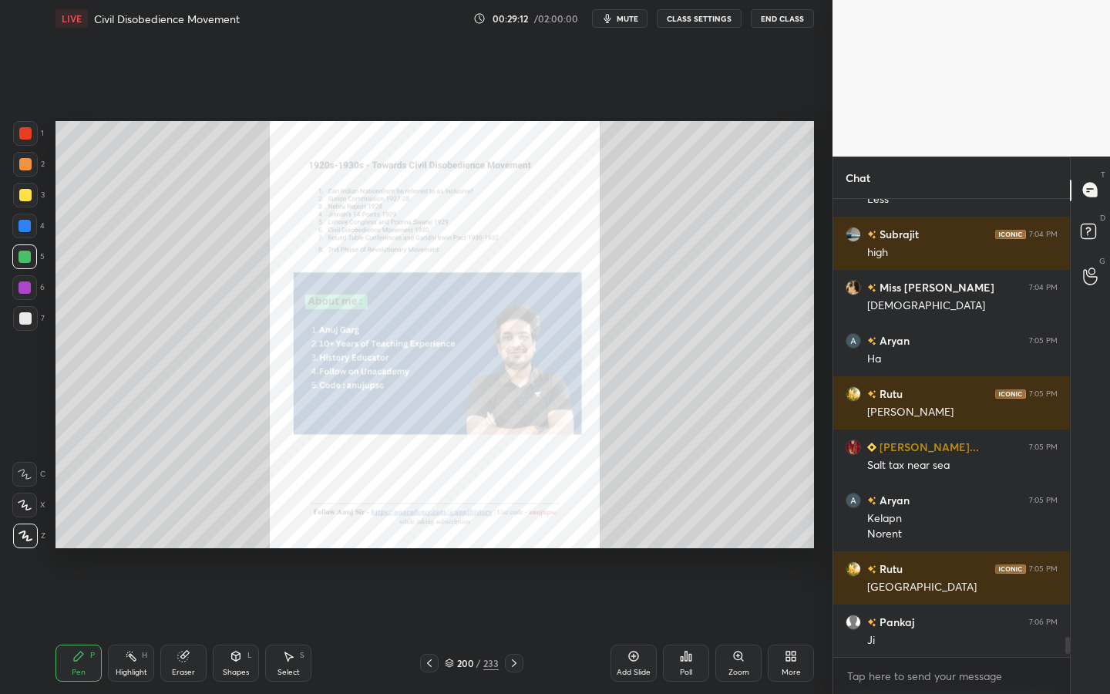
click at [466, 625] on div "200" at bounding box center [464, 662] width 15 height 9
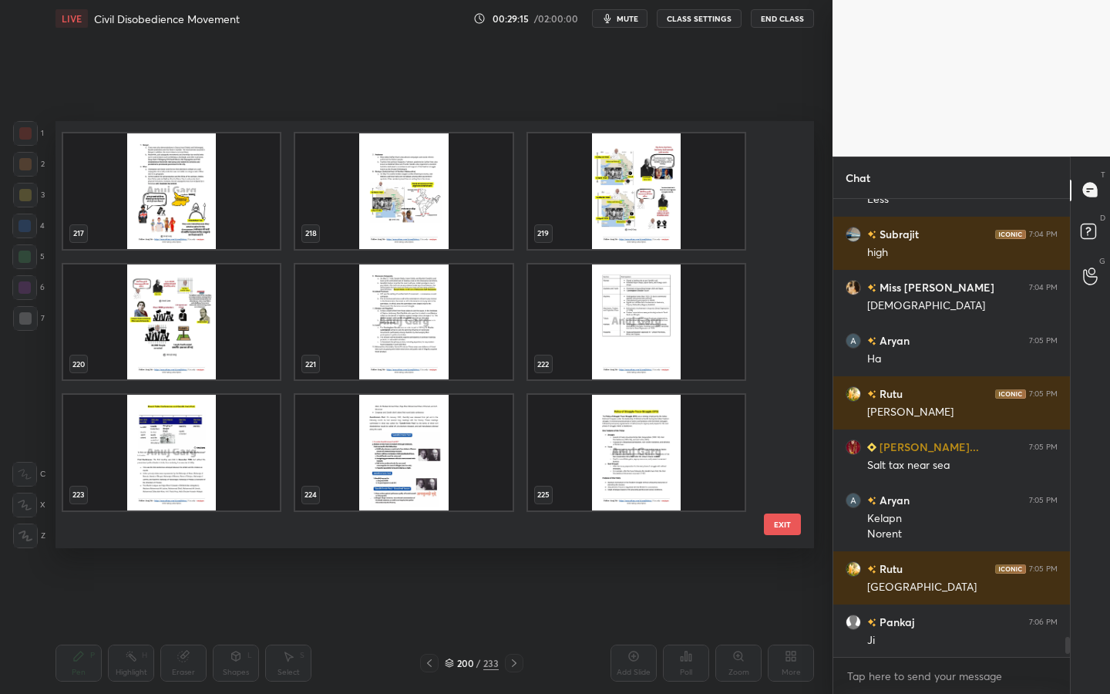
scroll to position [9351, 0]
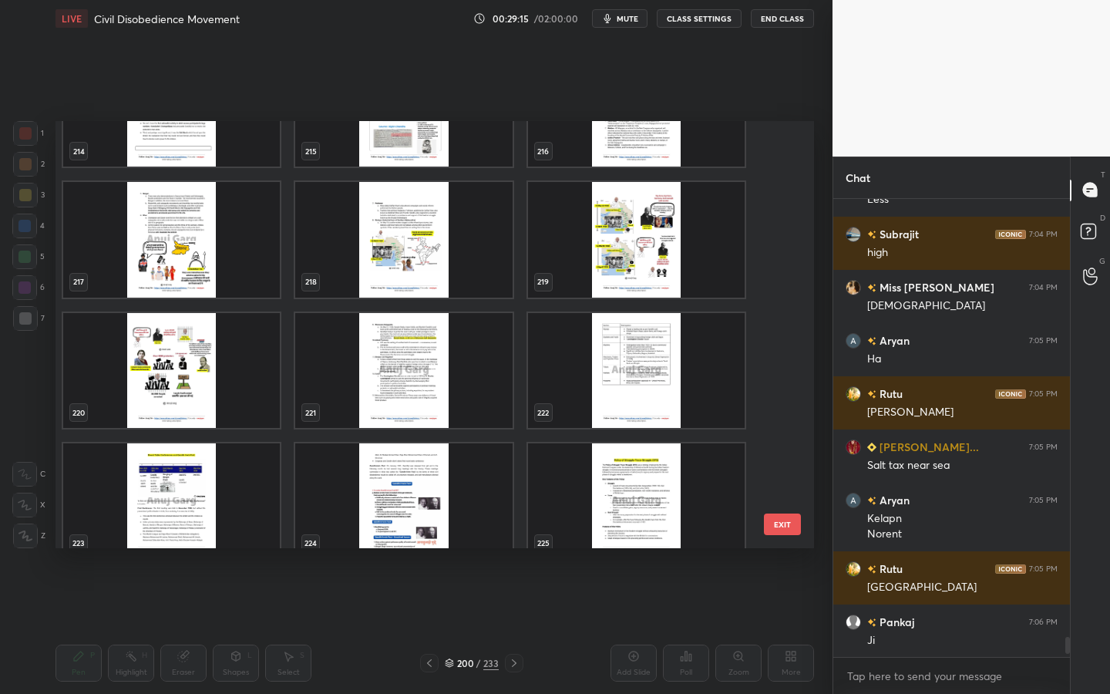
click at [412, 338] on img "grid" at bounding box center [403, 371] width 217 height 116
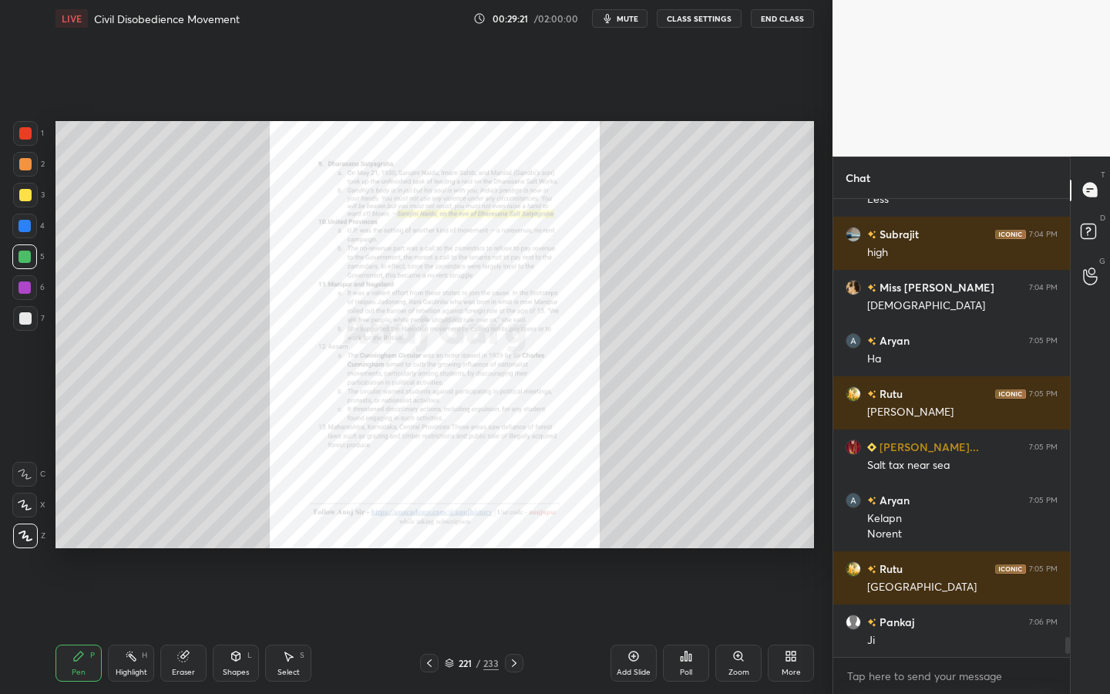
click at [728, 625] on div "Zoom" at bounding box center [738, 662] width 46 height 37
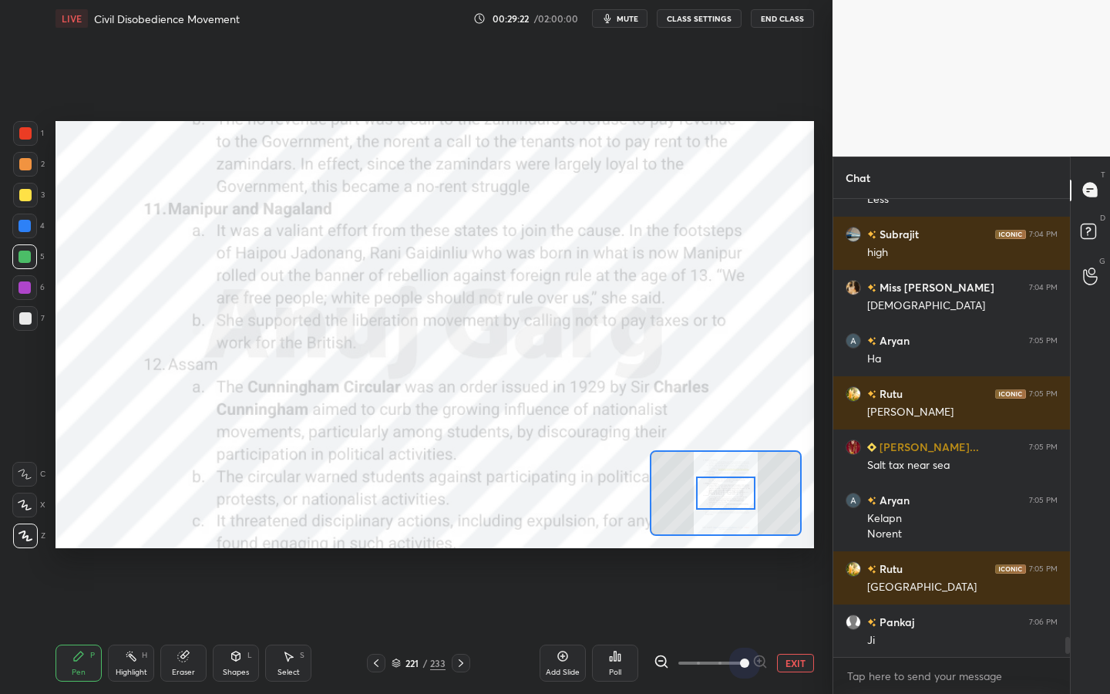
drag, startPoint x: 727, startPoint y: 665, endPoint x: 785, endPoint y: 652, distance: 59.3
click at [785, 625] on div "EXIT" at bounding box center [733, 662] width 160 height 18
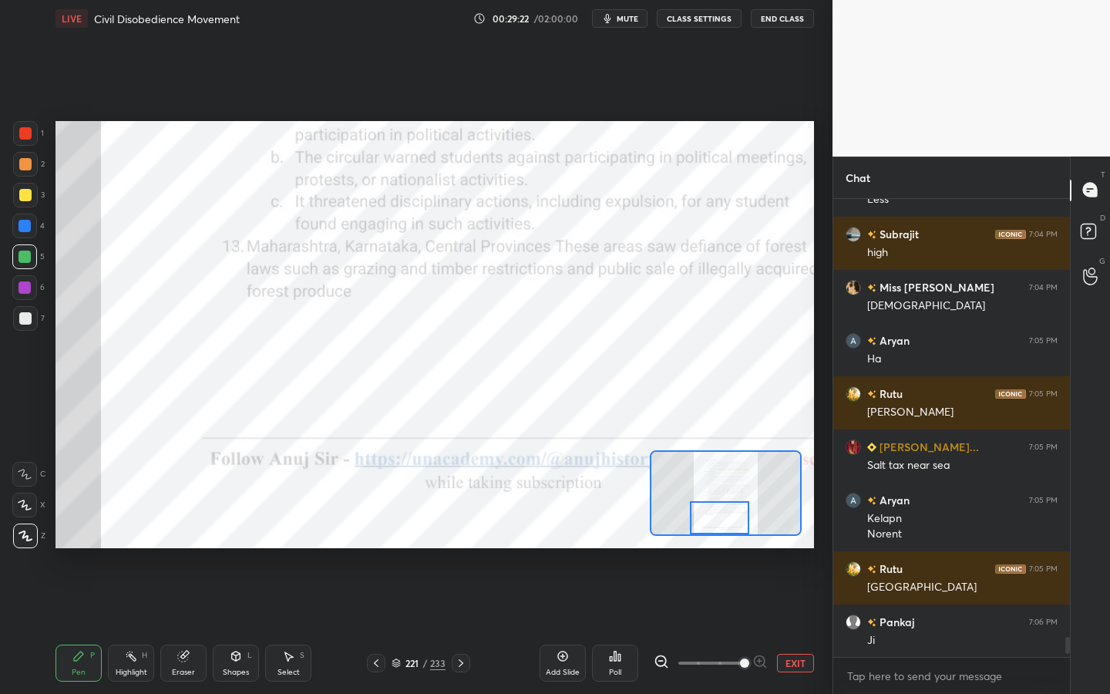
drag, startPoint x: 726, startPoint y: 480, endPoint x: 720, endPoint y: 515, distance: 35.2
click at [720, 515] on div at bounding box center [719, 517] width 59 height 33
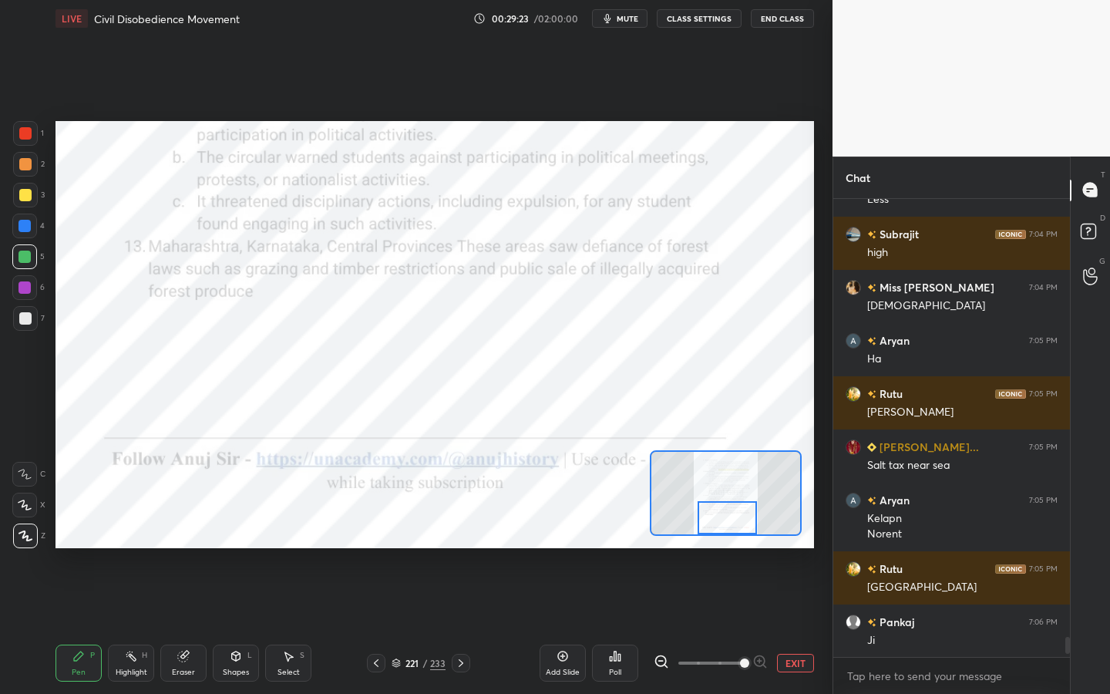
drag, startPoint x: 723, startPoint y: 506, endPoint x: 731, endPoint y: 508, distance: 7.9
click at [731, 509] on div at bounding box center [726, 517] width 59 height 33
click at [26, 135] on div at bounding box center [25, 133] width 12 height 12
click at [19, 476] on icon at bounding box center [25, 474] width 14 height 11
drag, startPoint x: 180, startPoint y: 667, endPoint x: 168, endPoint y: 643, distance: 25.8
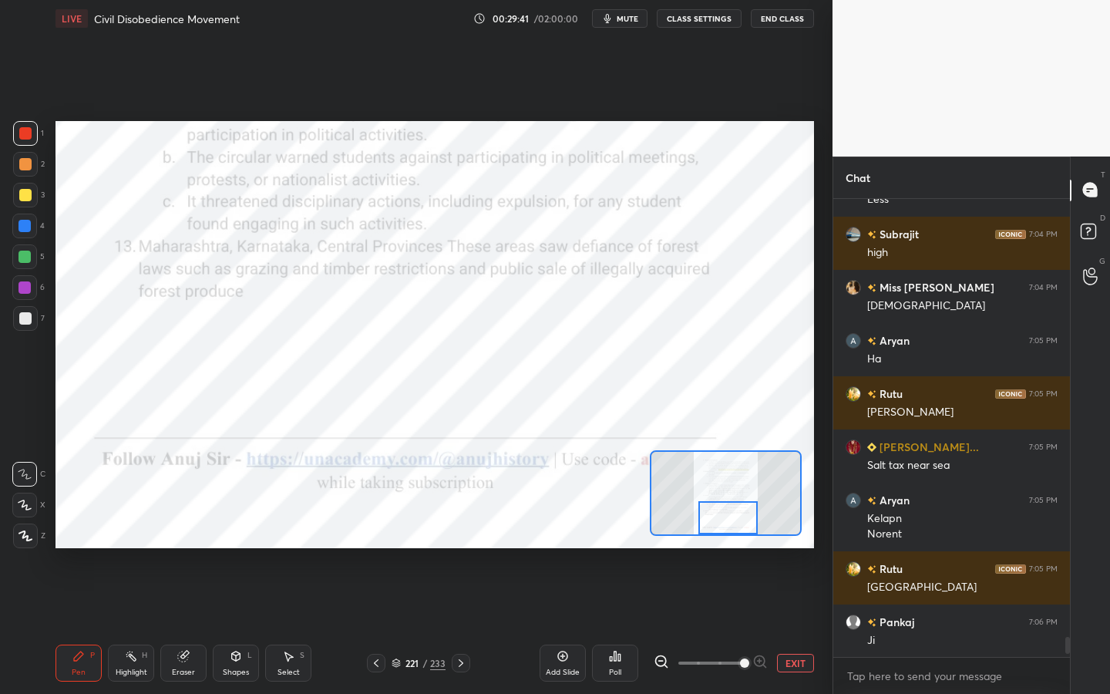
click at [180, 625] on div "Eraser" at bounding box center [183, 672] width 23 height 8
click at [37, 532] on div "Erase all" at bounding box center [26, 535] width 28 height 25
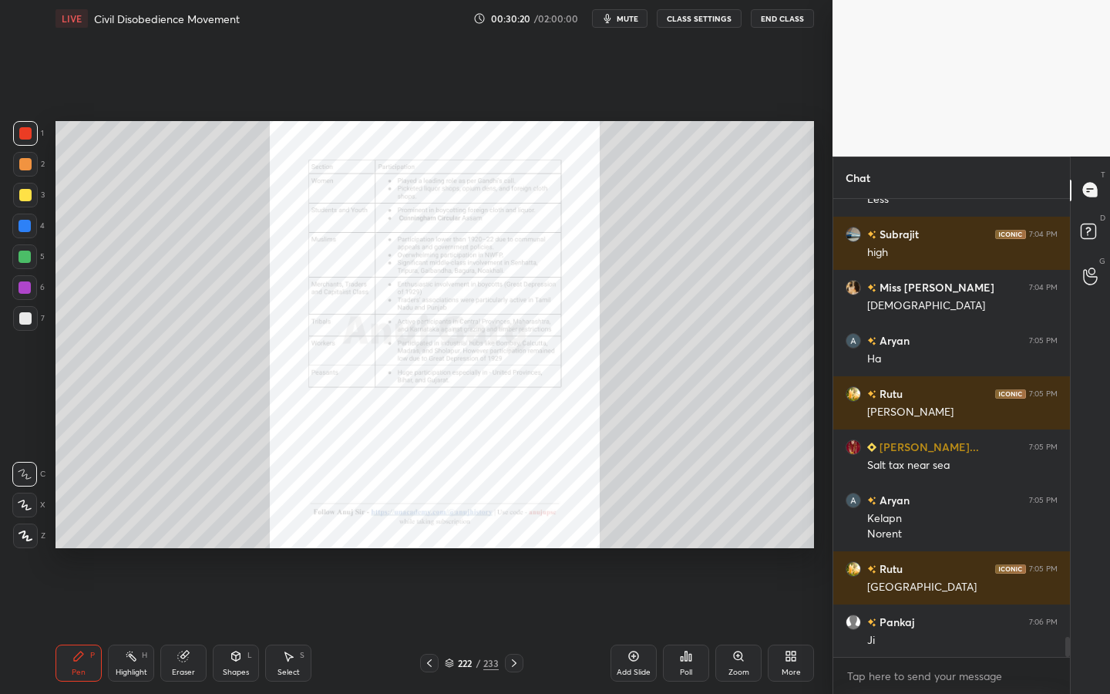
scroll to position [10051, 0]
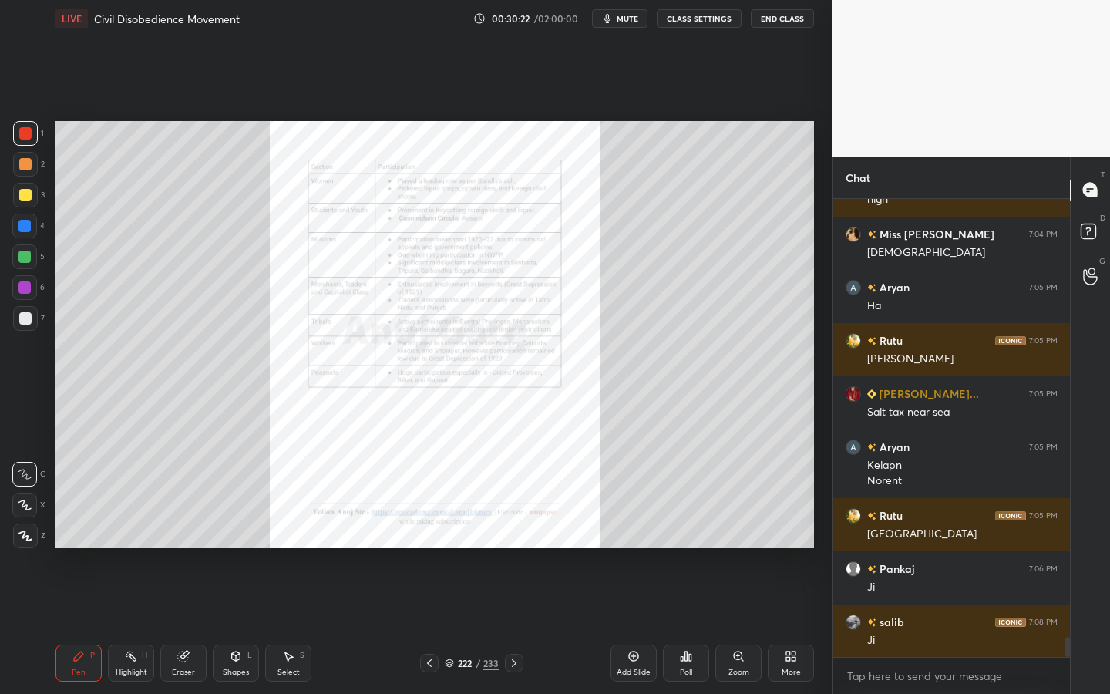
click at [738, 625] on icon at bounding box center [738, 656] width 12 height 12
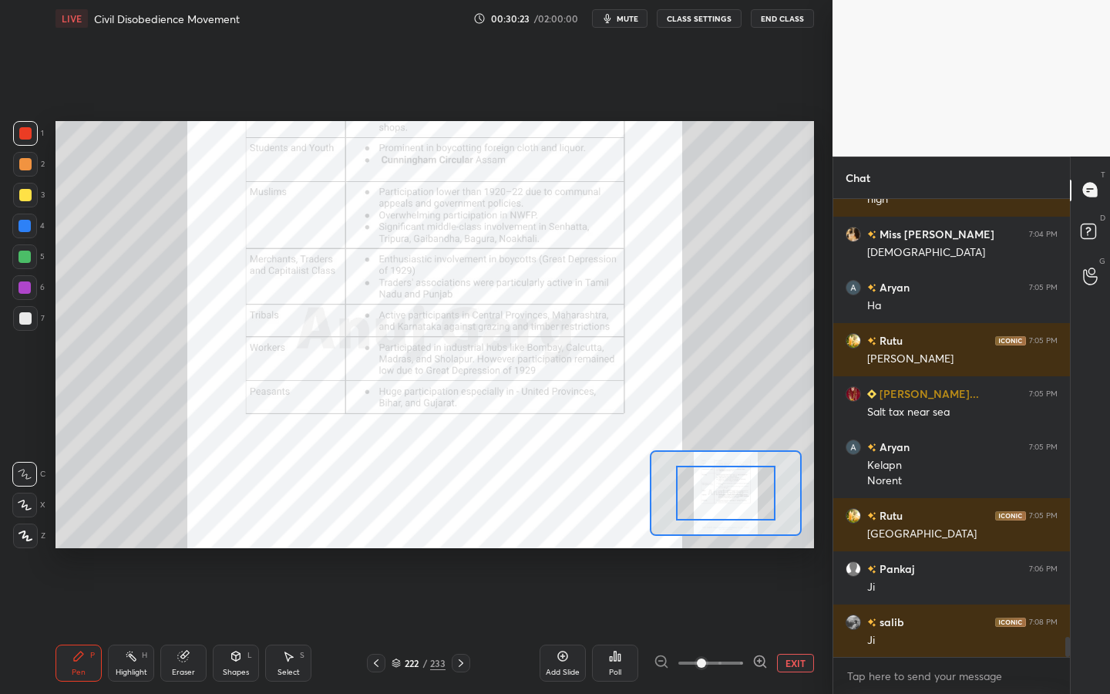
click at [737, 625] on div "Add Slide Poll EXIT" at bounding box center [676, 663] width 274 height 86
drag, startPoint x: 738, startPoint y: 653, endPoint x: 746, endPoint y: 658, distance: 9.4
click at [739, 625] on span at bounding box center [710, 662] width 65 height 23
click at [706, 625] on span at bounding box center [701, 662] width 9 height 9
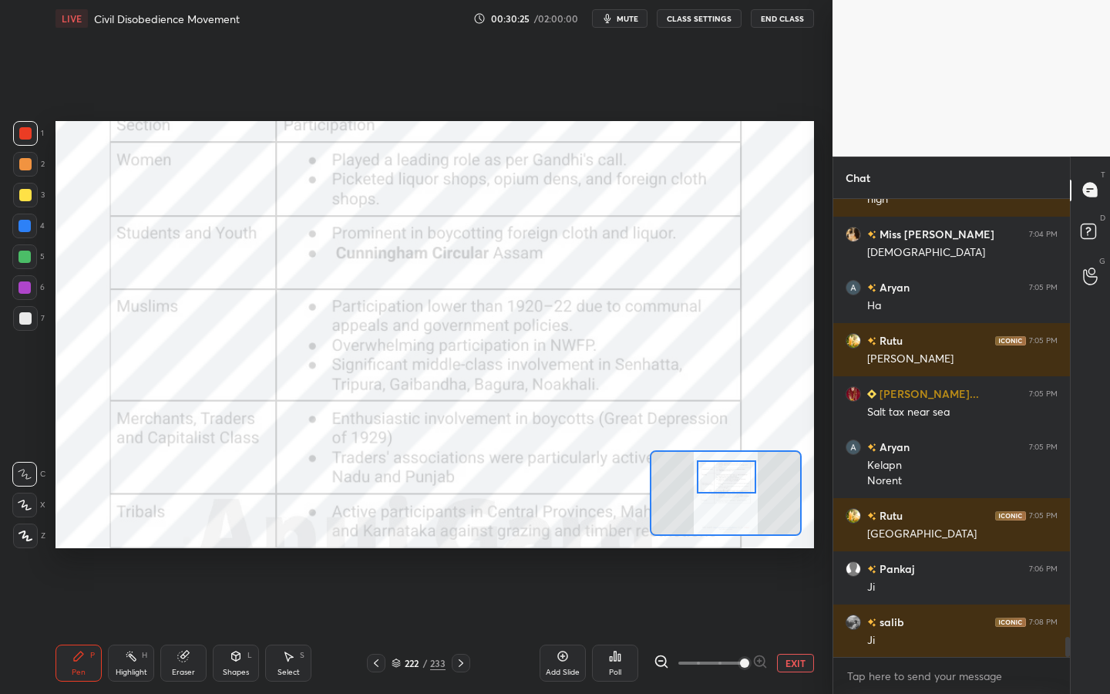
scroll to position [10104, 0]
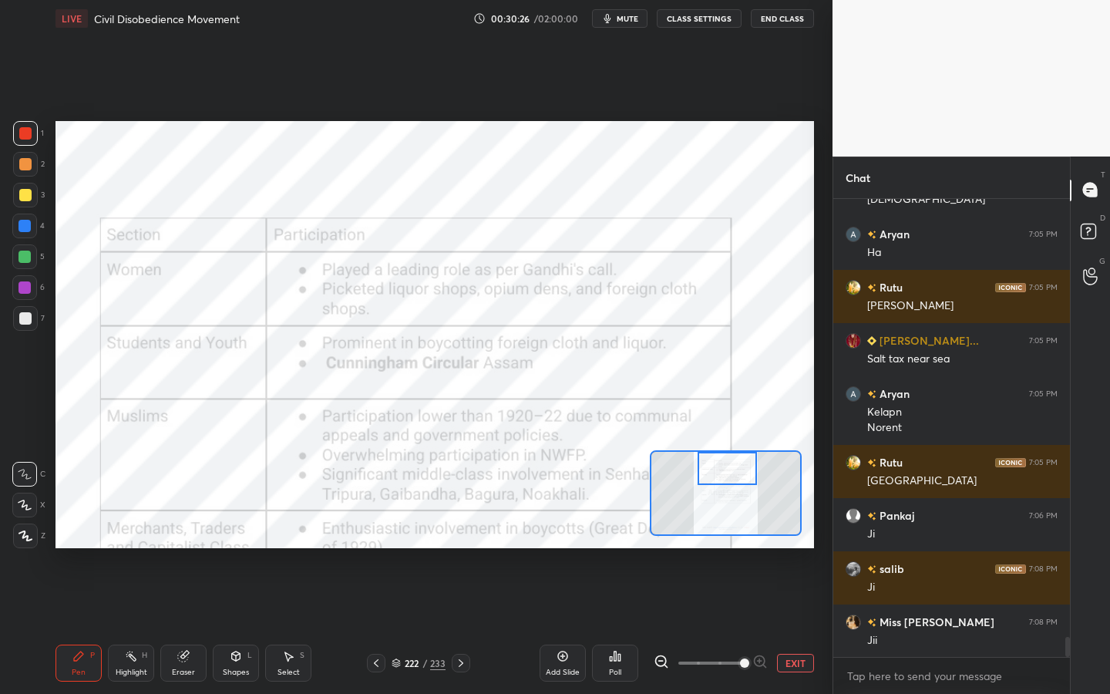
drag, startPoint x: 724, startPoint y: 489, endPoint x: 723, endPoint y: 465, distance: 24.7
click at [725, 466] on div at bounding box center [726, 468] width 59 height 33
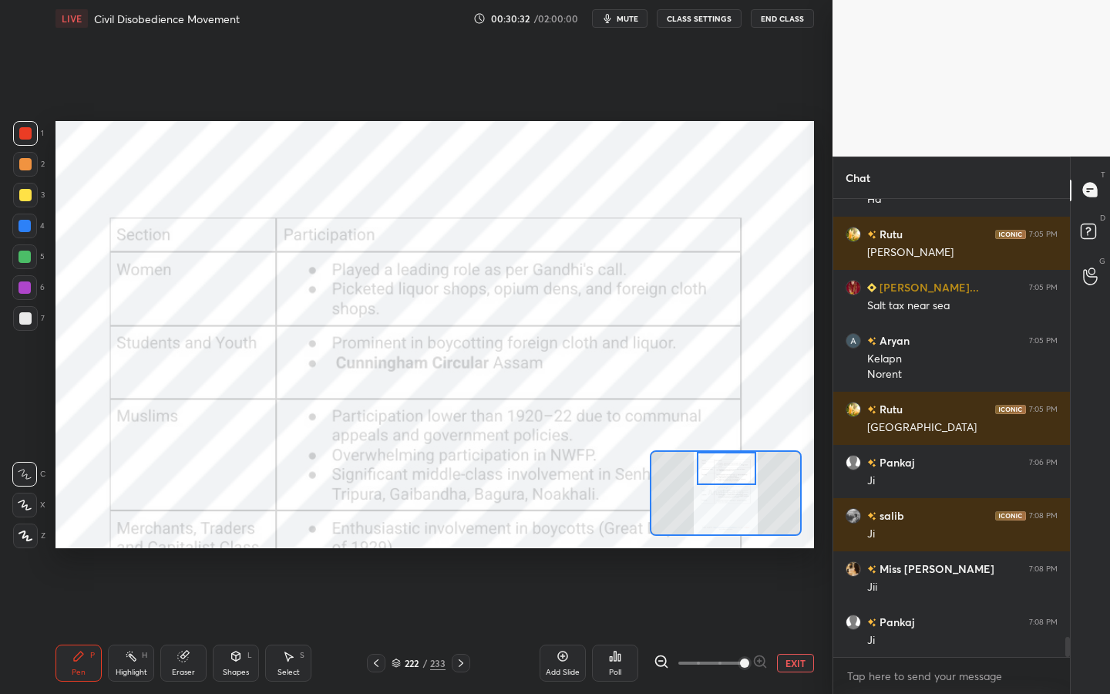
scroll to position [10211, 0]
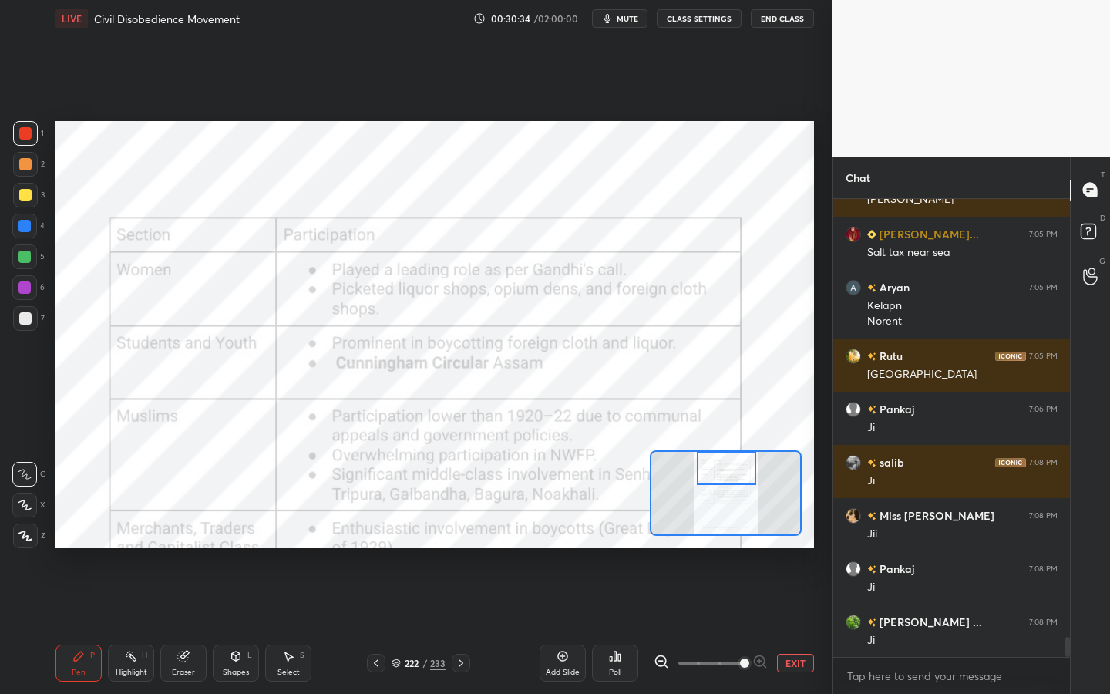
click at [21, 506] on icon at bounding box center [25, 504] width 14 height 11
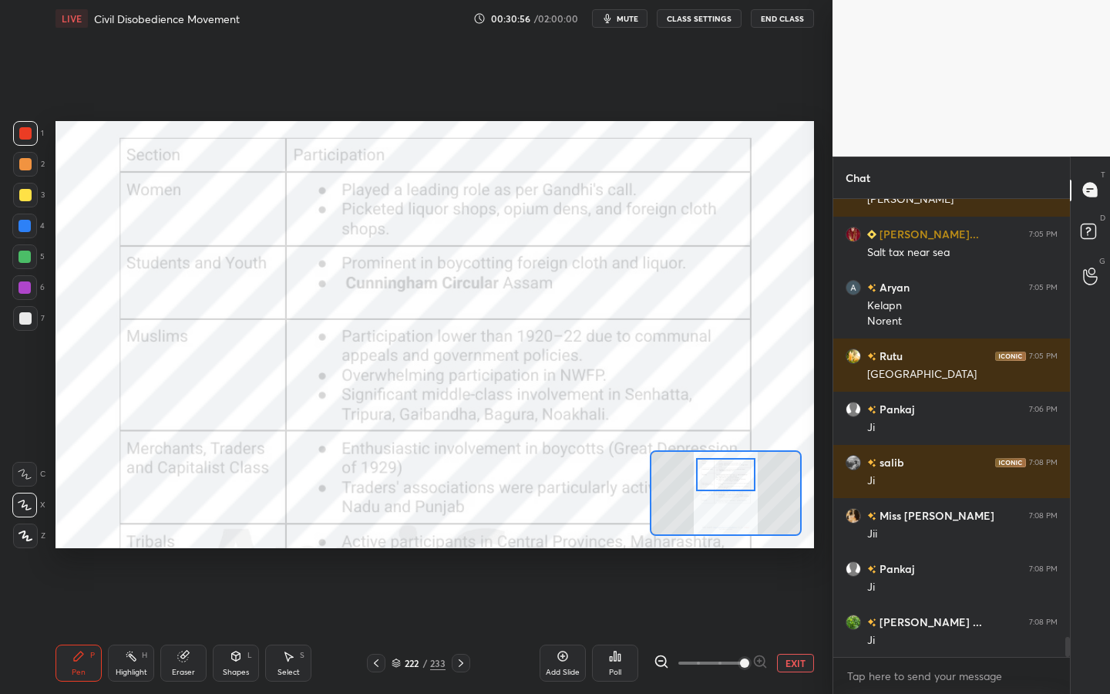
click at [731, 479] on div at bounding box center [725, 474] width 59 height 33
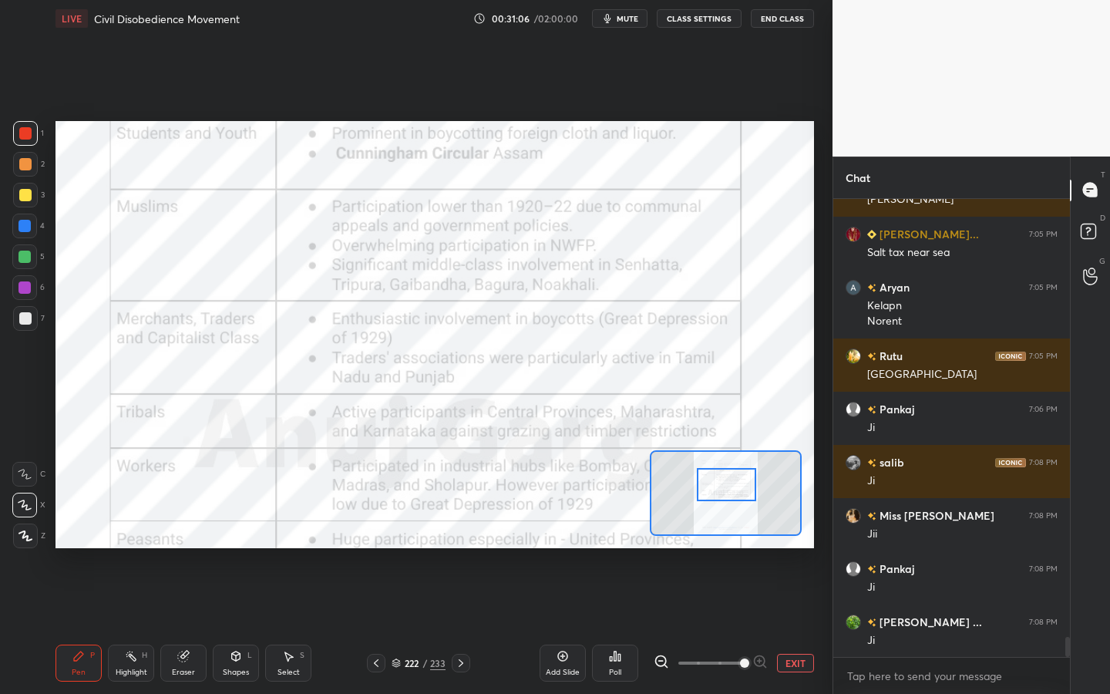
drag, startPoint x: 731, startPoint y: 477, endPoint x: 732, endPoint y: 487, distance: 10.0
click at [732, 488] on div at bounding box center [726, 484] width 59 height 33
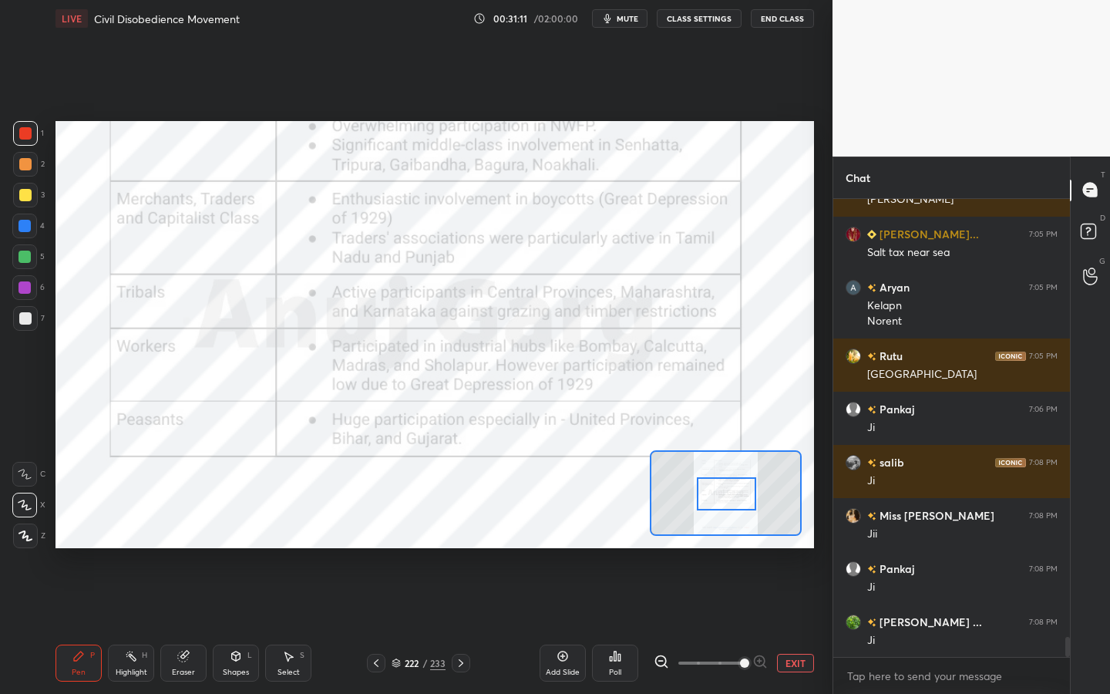
click at [731, 496] on div at bounding box center [726, 493] width 59 height 33
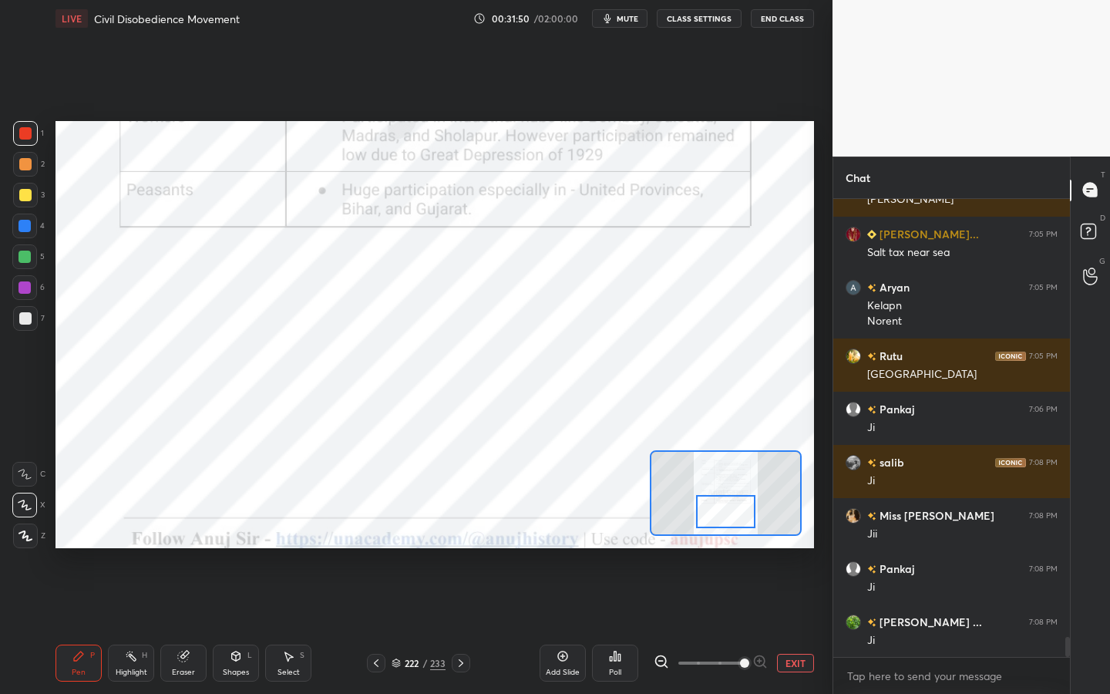
drag, startPoint x: 724, startPoint y: 489, endPoint x: 723, endPoint y: 506, distance: 17.0
click at [723, 506] on div at bounding box center [725, 511] width 59 height 33
click at [223, 625] on div "Shapes" at bounding box center [236, 672] width 26 height 8
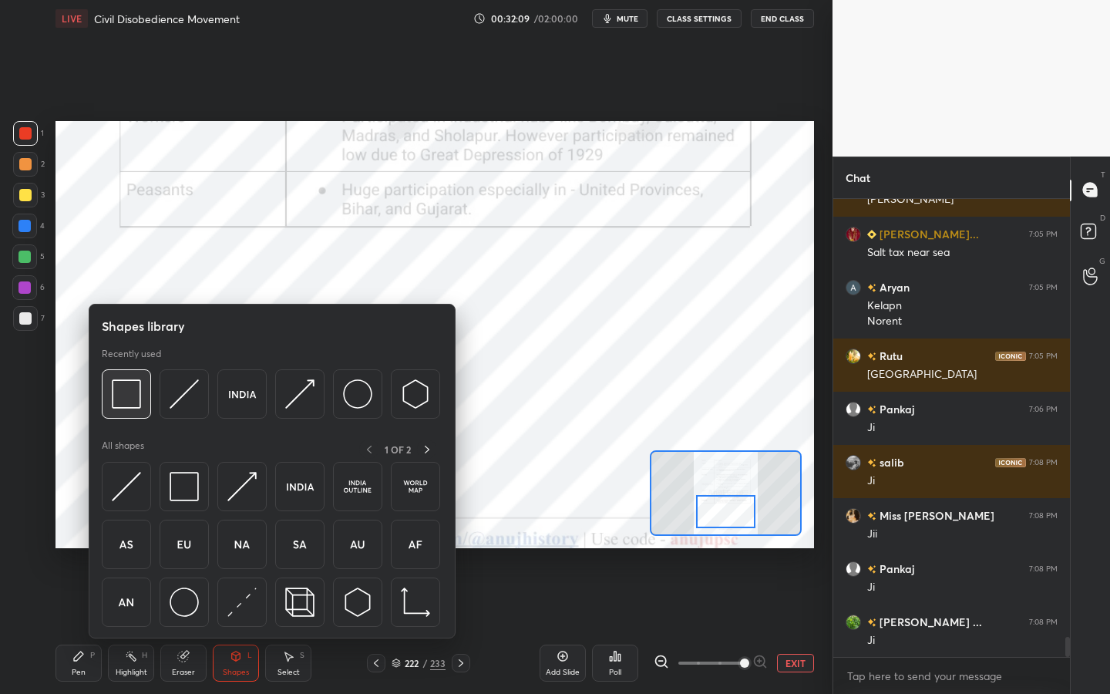
click at [131, 387] on img at bounding box center [126, 393] width 29 height 29
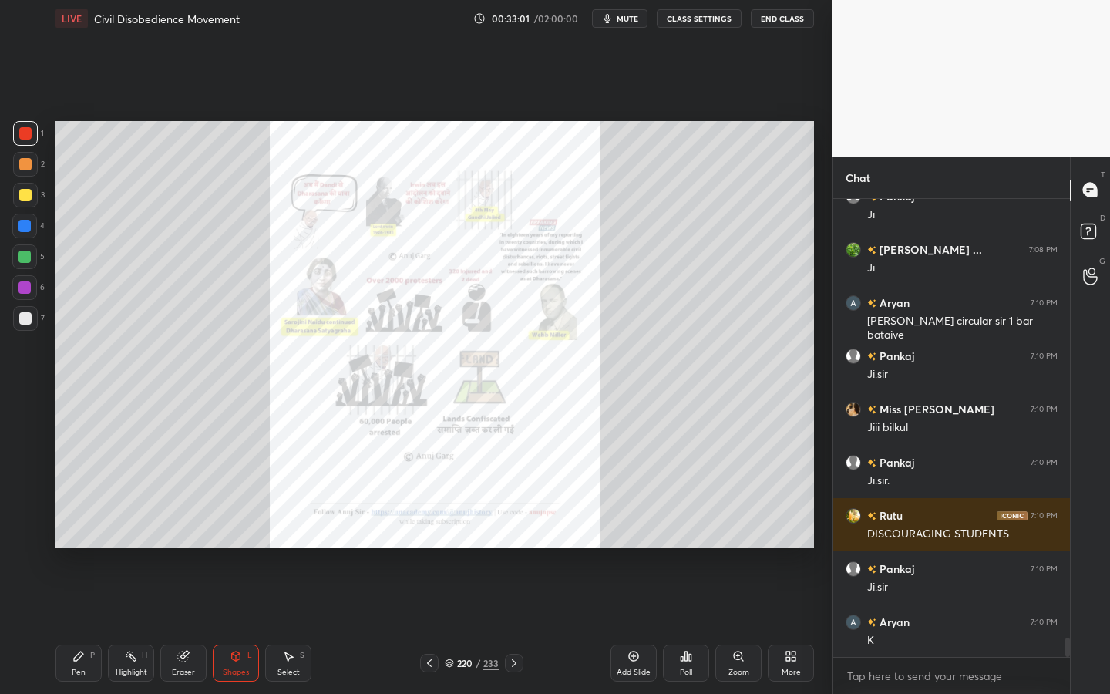
scroll to position [10598, 0]
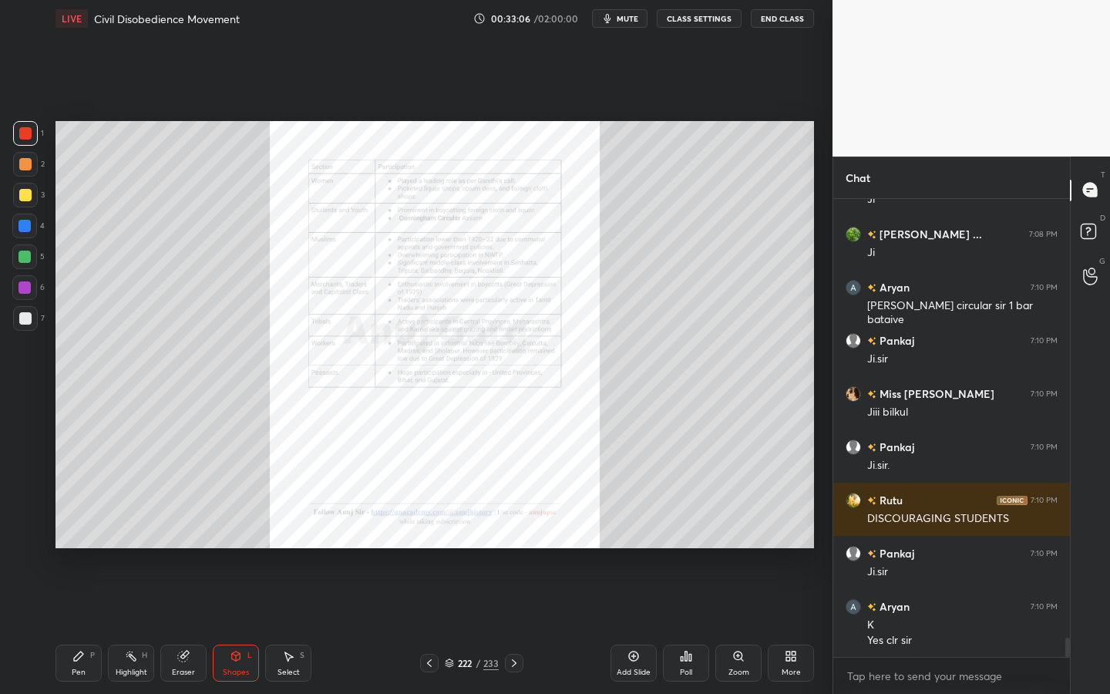
click at [640, 625] on div "Add Slide" at bounding box center [633, 672] width 34 height 8
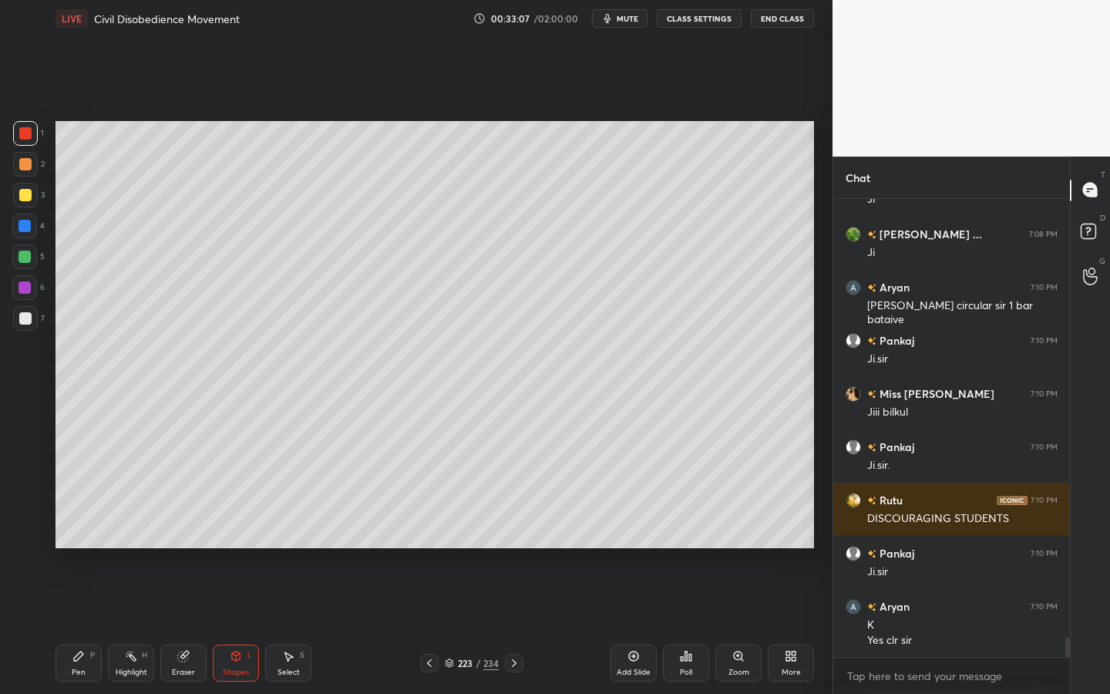
click at [39, 197] on div "3" at bounding box center [29, 195] width 32 height 25
click at [233, 625] on div "Shapes L" at bounding box center [236, 662] width 46 height 37
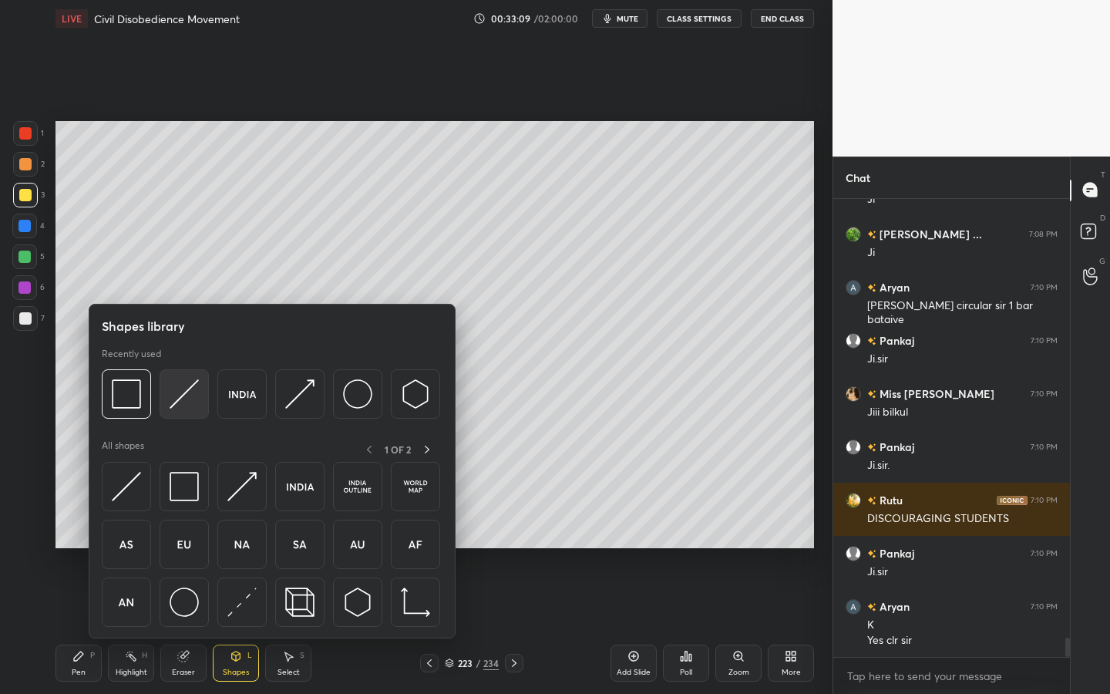
click at [195, 371] on div at bounding box center [184, 393] width 49 height 49
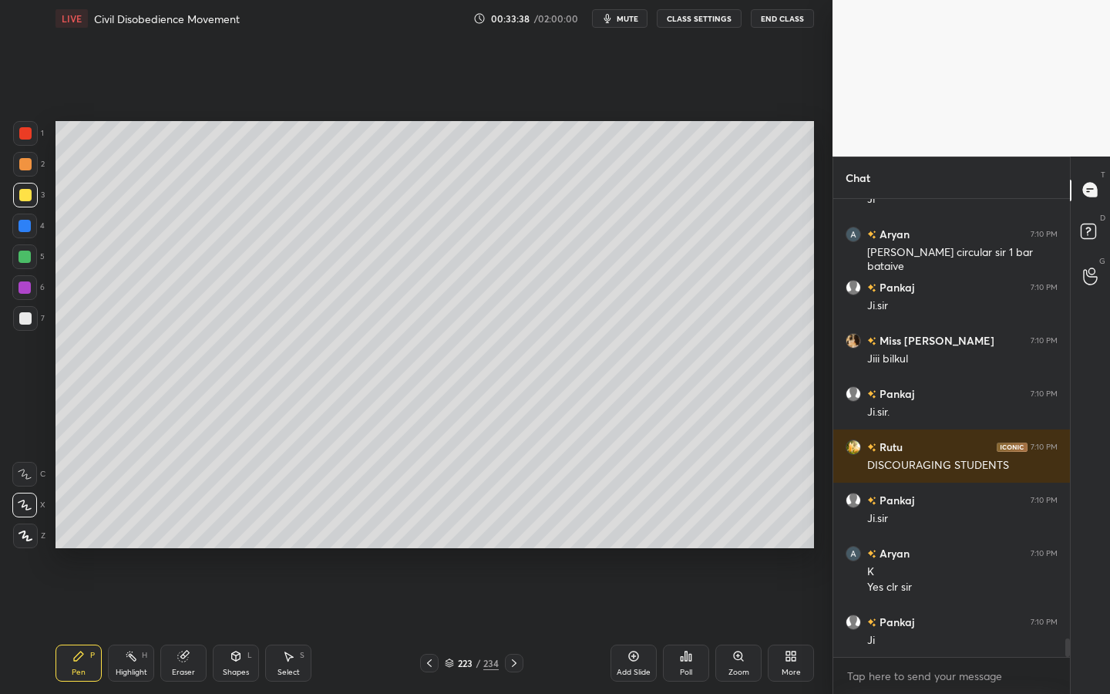
scroll to position [10704, 0]
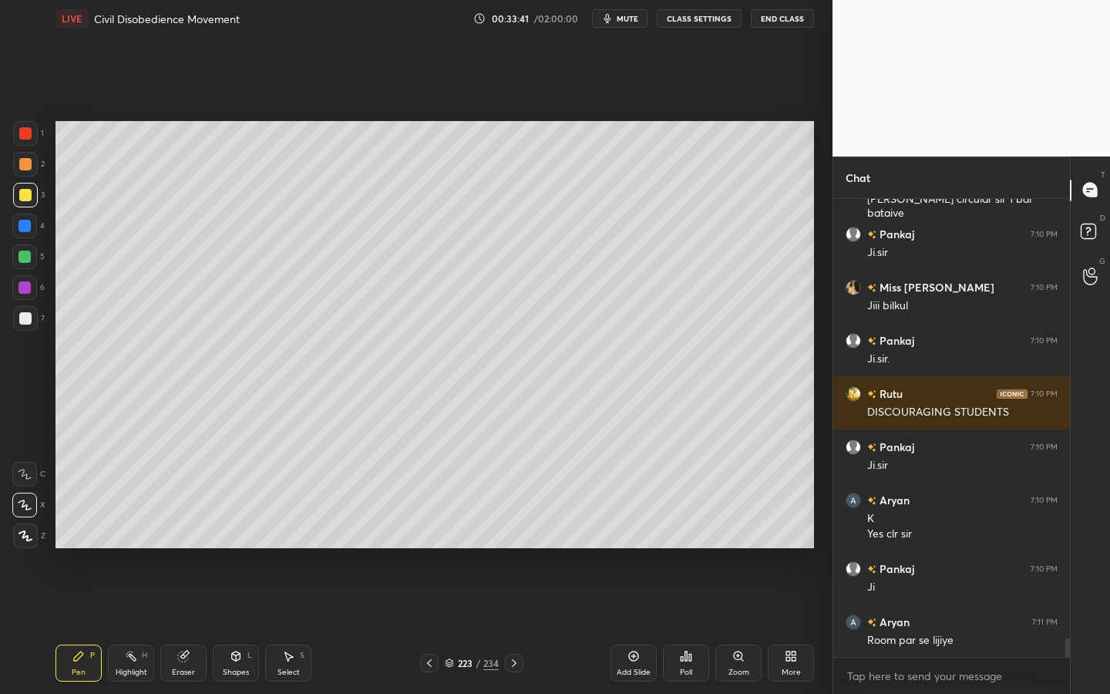
click at [30, 530] on icon at bounding box center [25, 535] width 14 height 11
click at [28, 321] on div at bounding box center [25, 318] width 12 height 12
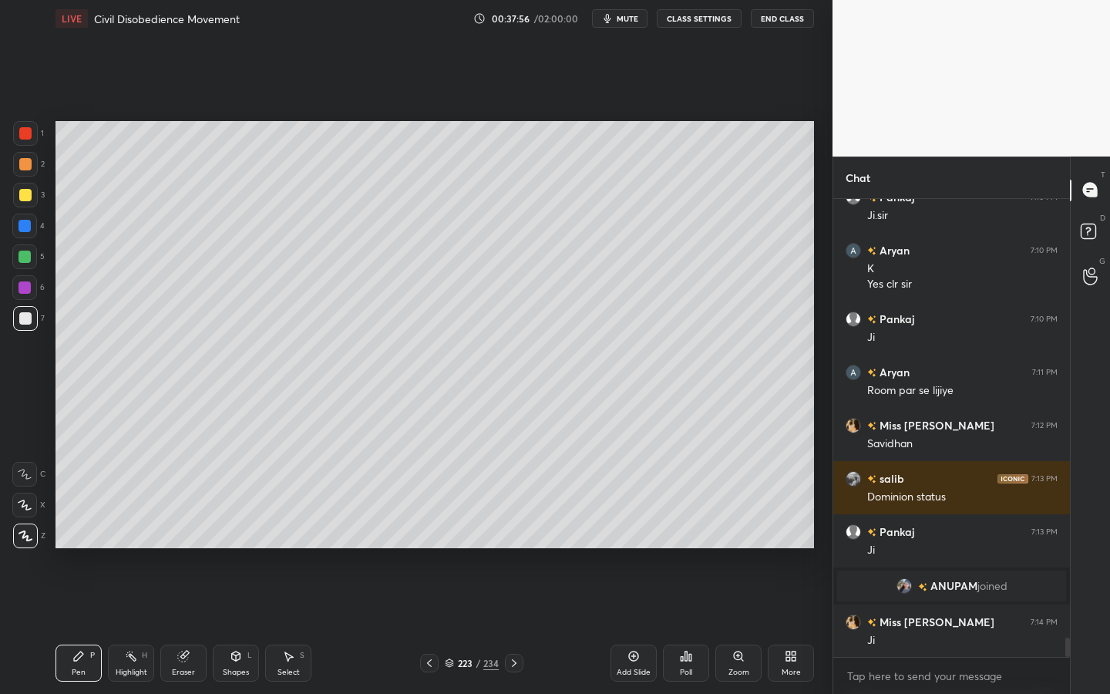
scroll to position [10643, 0]
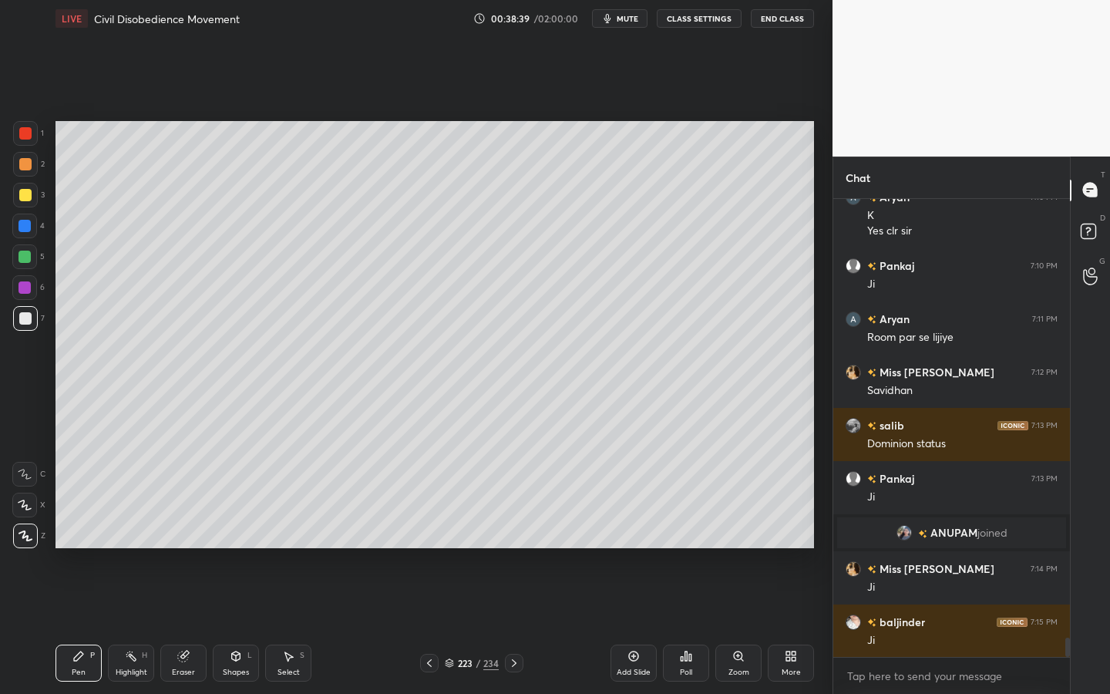
click at [489, 625] on div "234" at bounding box center [490, 663] width 15 height 14
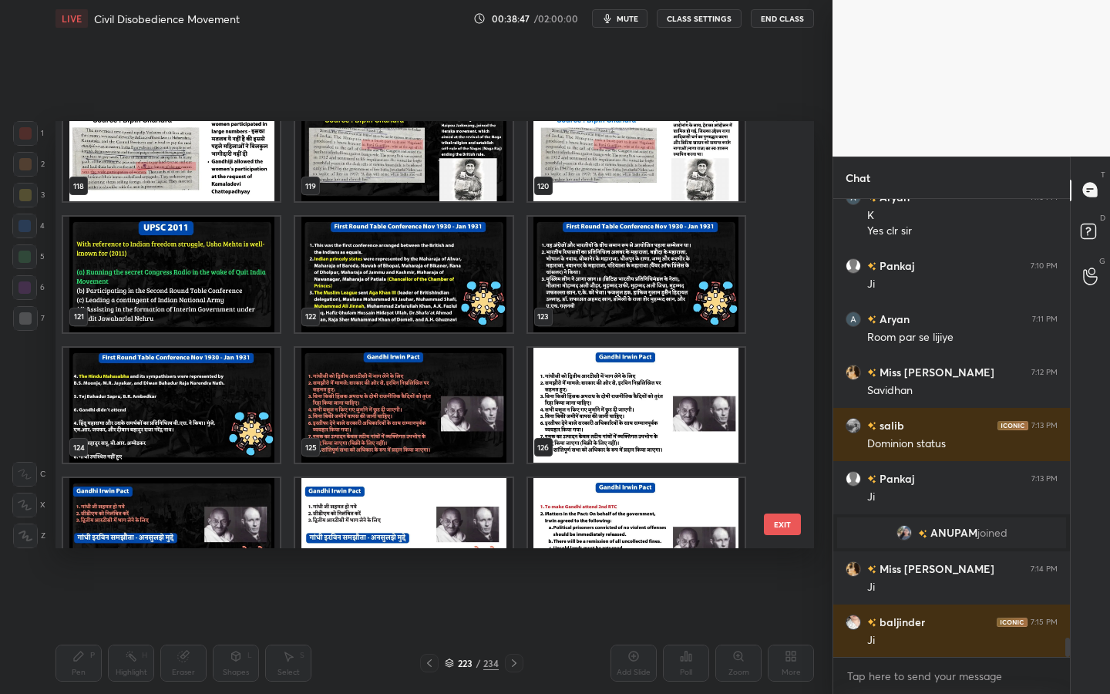
scroll to position [5132, 0]
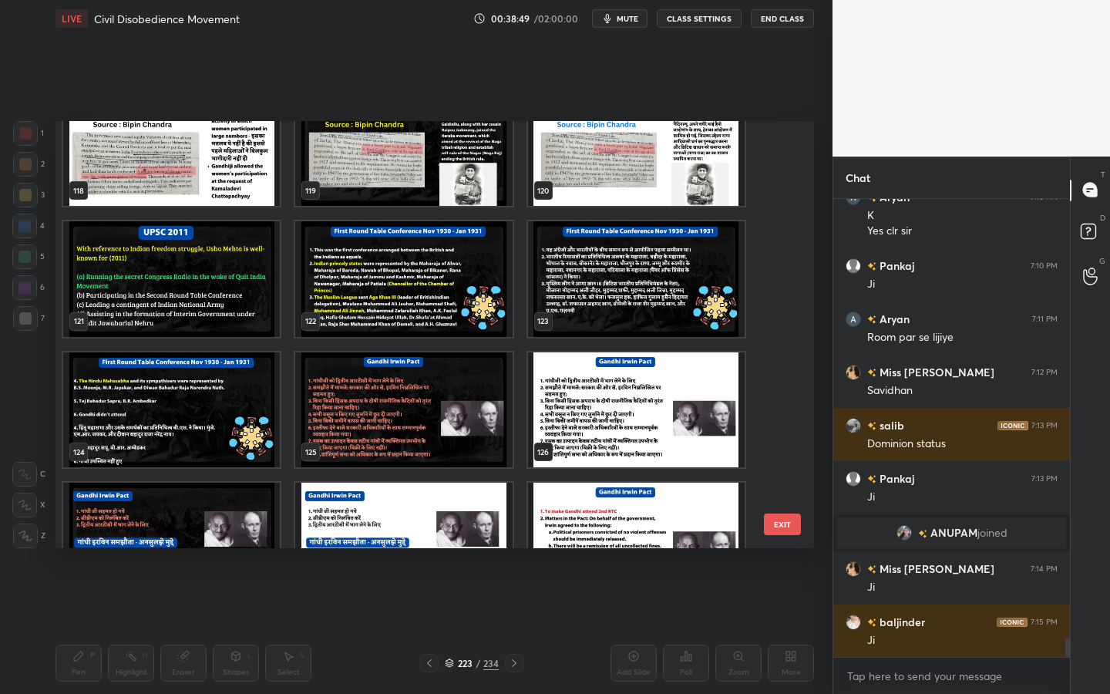
click at [416, 287] on img "grid" at bounding box center [403, 279] width 217 height 116
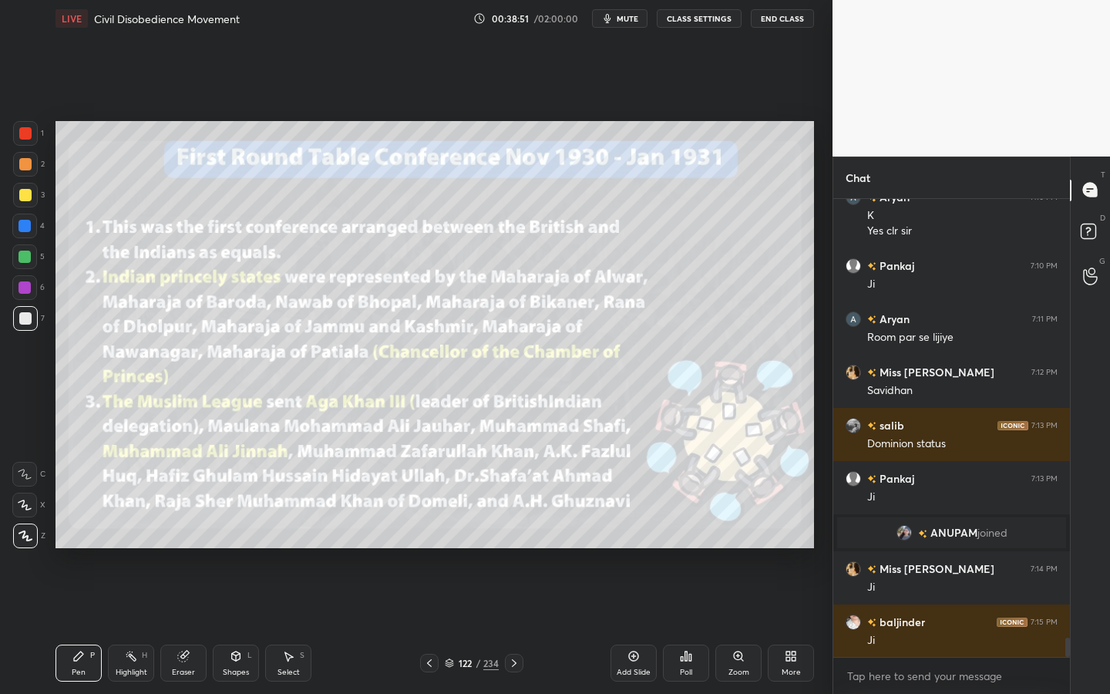
click at [23, 199] on div at bounding box center [25, 195] width 12 height 12
click at [226, 625] on div "Shapes L" at bounding box center [236, 662] width 46 height 37
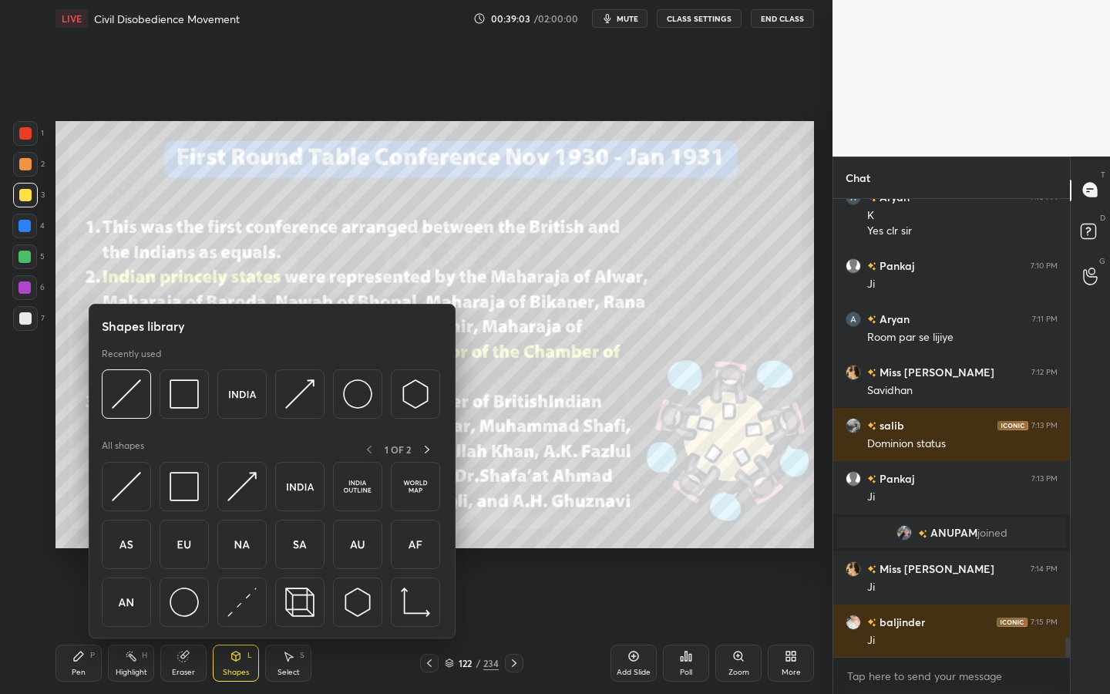
click at [180, 625] on icon at bounding box center [183, 656] width 10 height 10
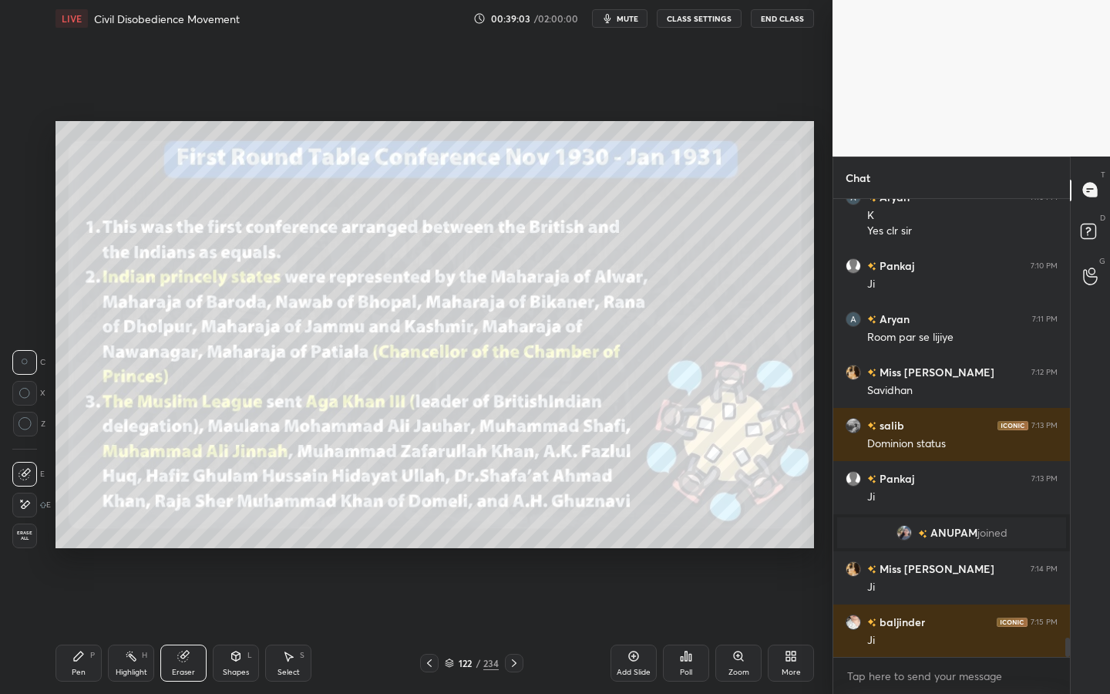
click at [25, 530] on span "Erase all" at bounding box center [24, 535] width 23 height 11
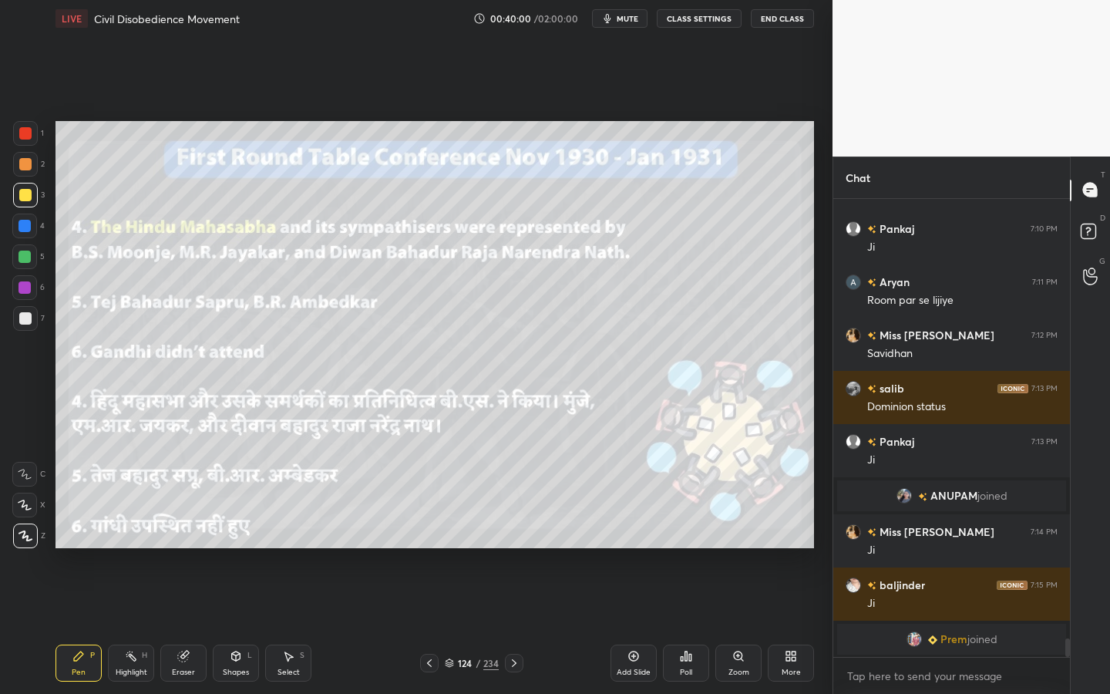
click at [185, 625] on icon at bounding box center [183, 656] width 12 height 12
click at [26, 528] on div "Erase all" at bounding box center [24, 535] width 25 height 25
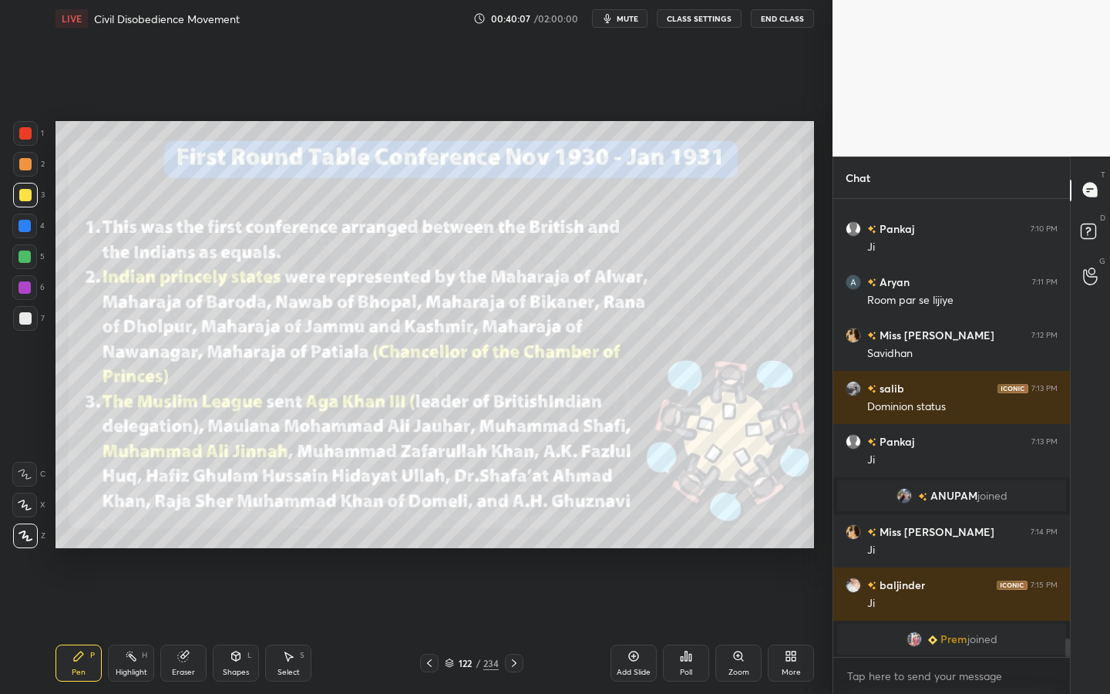
drag, startPoint x: 178, startPoint y: 653, endPoint x: 163, endPoint y: 634, distance: 24.2
click at [177, 625] on icon at bounding box center [183, 656] width 12 height 12
drag, startPoint x: 34, startPoint y: 545, endPoint x: 35, endPoint y: 512, distance: 32.4
click at [33, 545] on div "Erase all" at bounding box center [24, 535] width 25 height 25
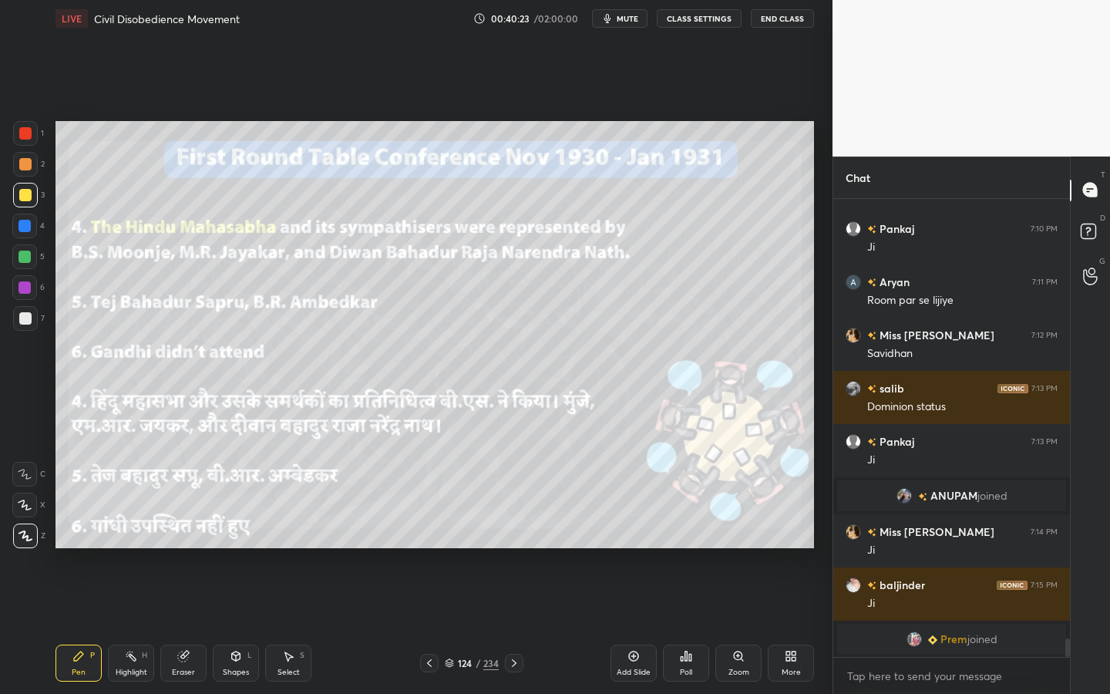
click at [647, 625] on div "Add Slide" at bounding box center [633, 672] width 34 height 8
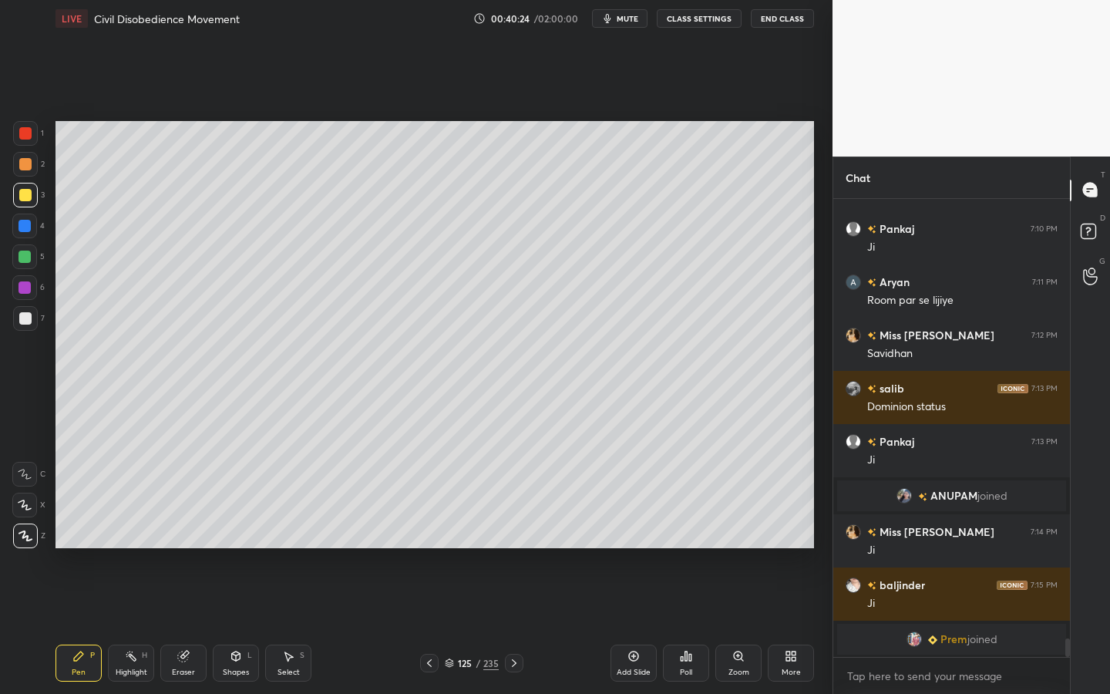
click at [243, 625] on div "Shapes L" at bounding box center [236, 662] width 46 height 37
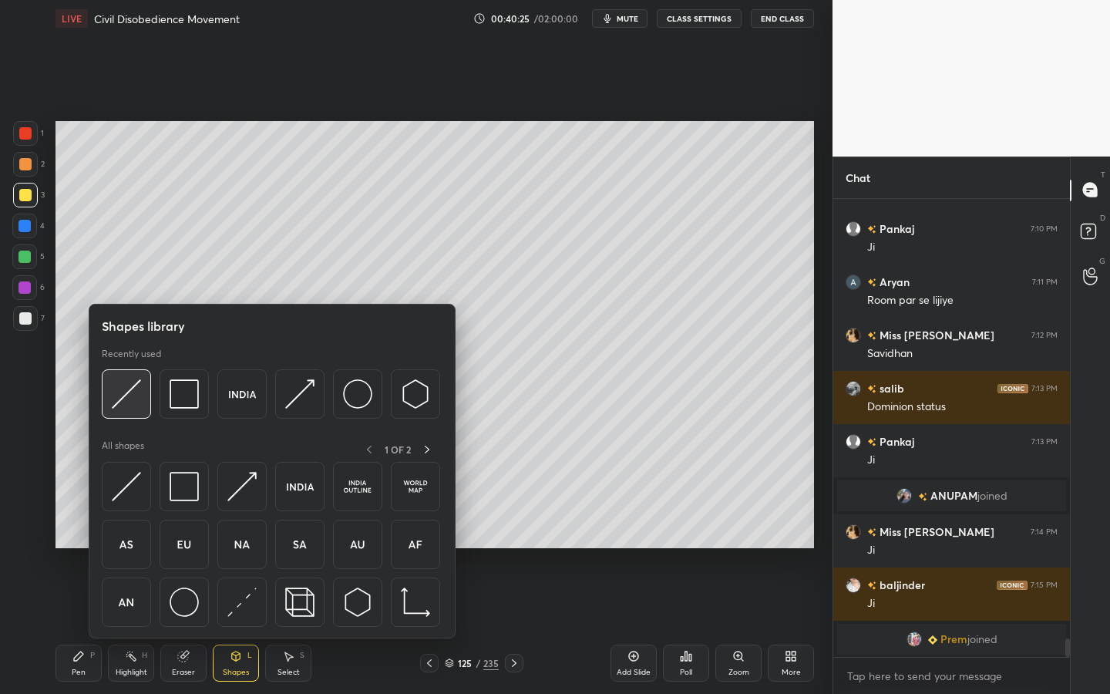
click at [126, 398] on img at bounding box center [126, 393] width 29 height 29
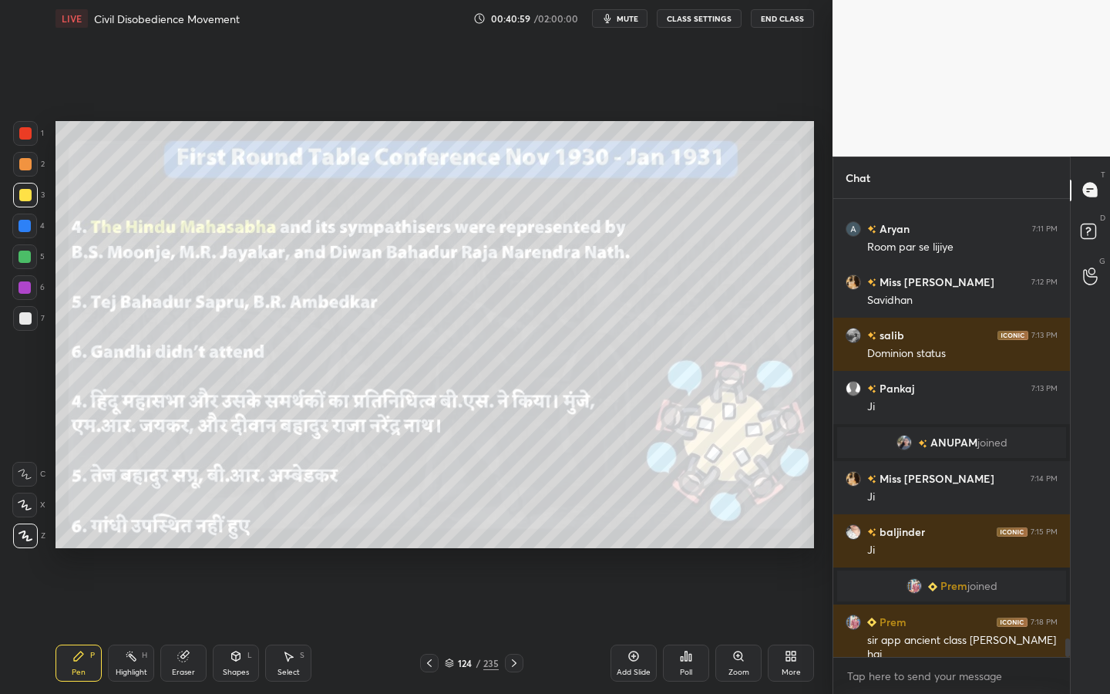
scroll to position [10727, 0]
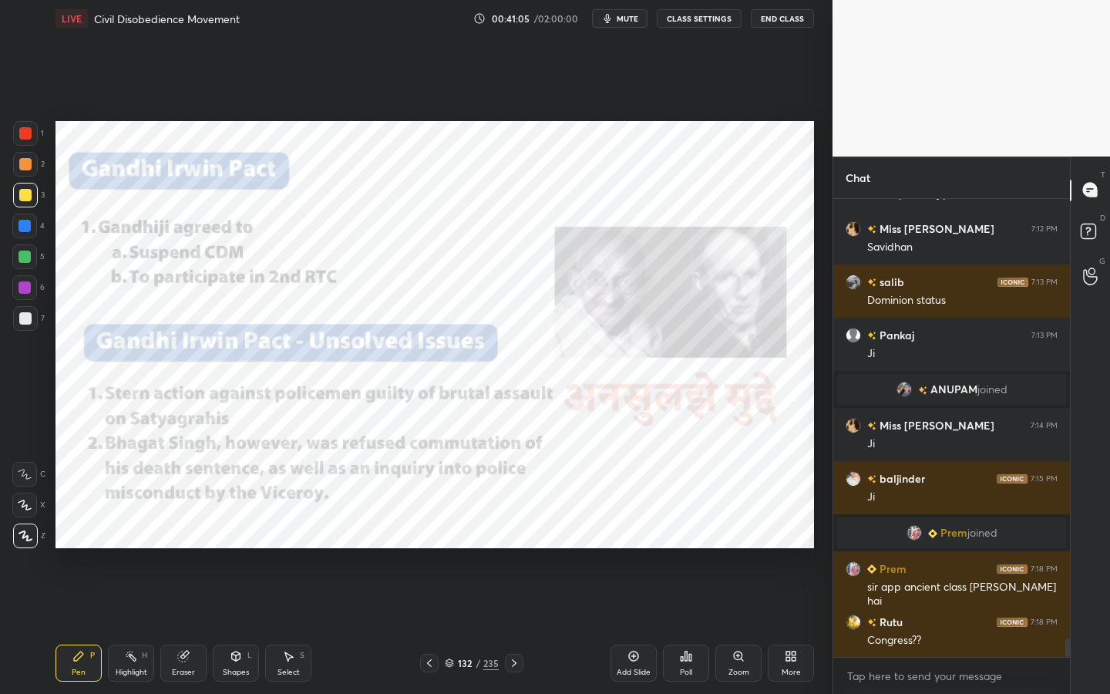
click at [483, 625] on div "235" at bounding box center [490, 663] width 15 height 14
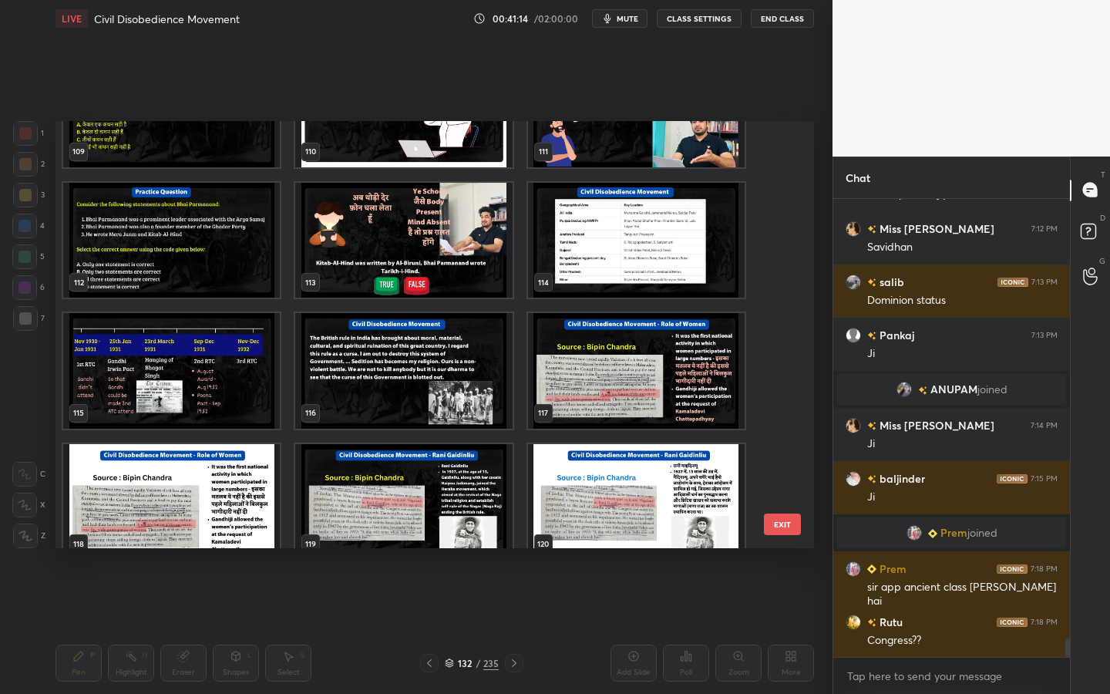
scroll to position [4794, 0]
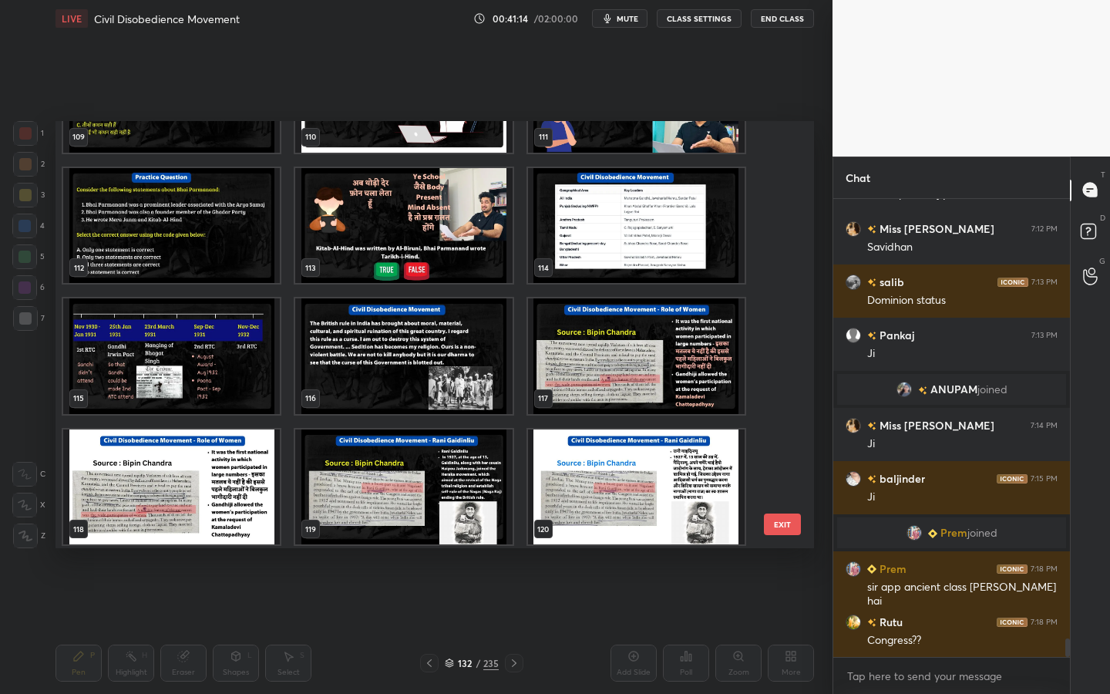
click at [153, 339] on img "grid" at bounding box center [171, 356] width 217 height 116
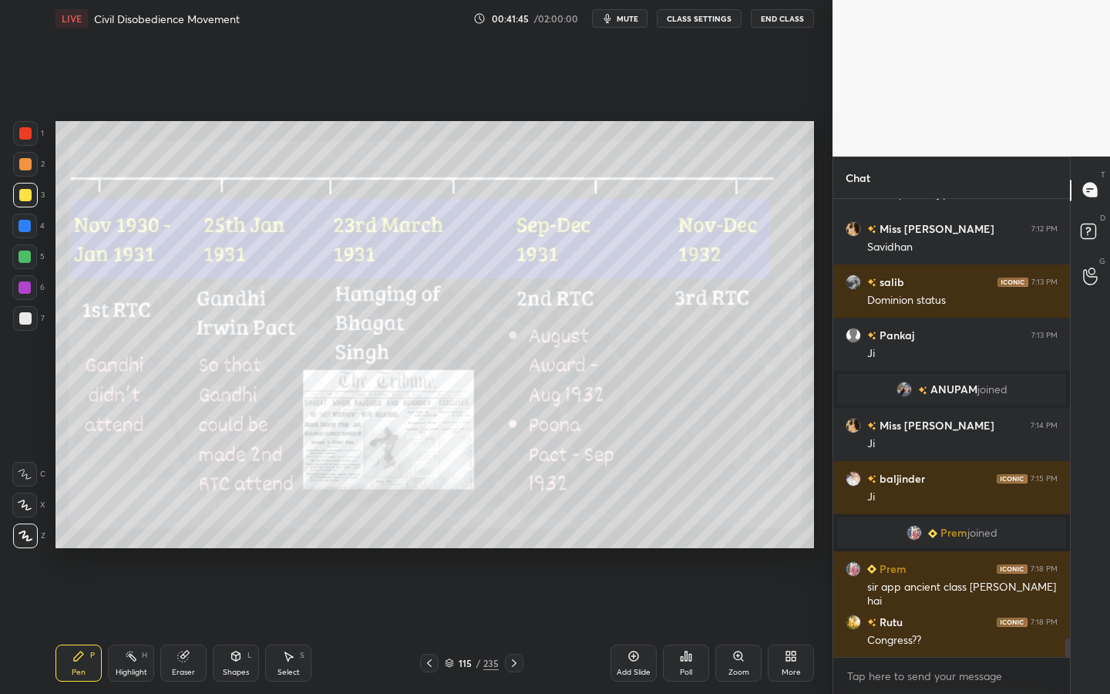
click at [640, 625] on div "Add Slide" at bounding box center [633, 672] width 34 height 8
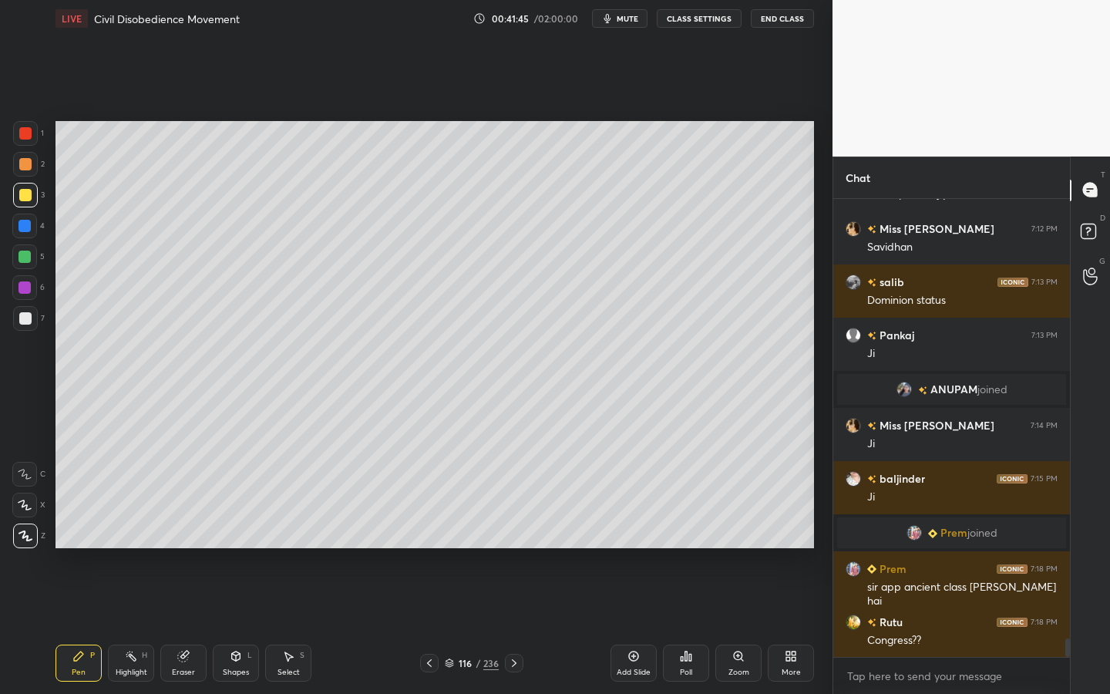
click at [229, 625] on div "Shapes L" at bounding box center [236, 662] width 46 height 37
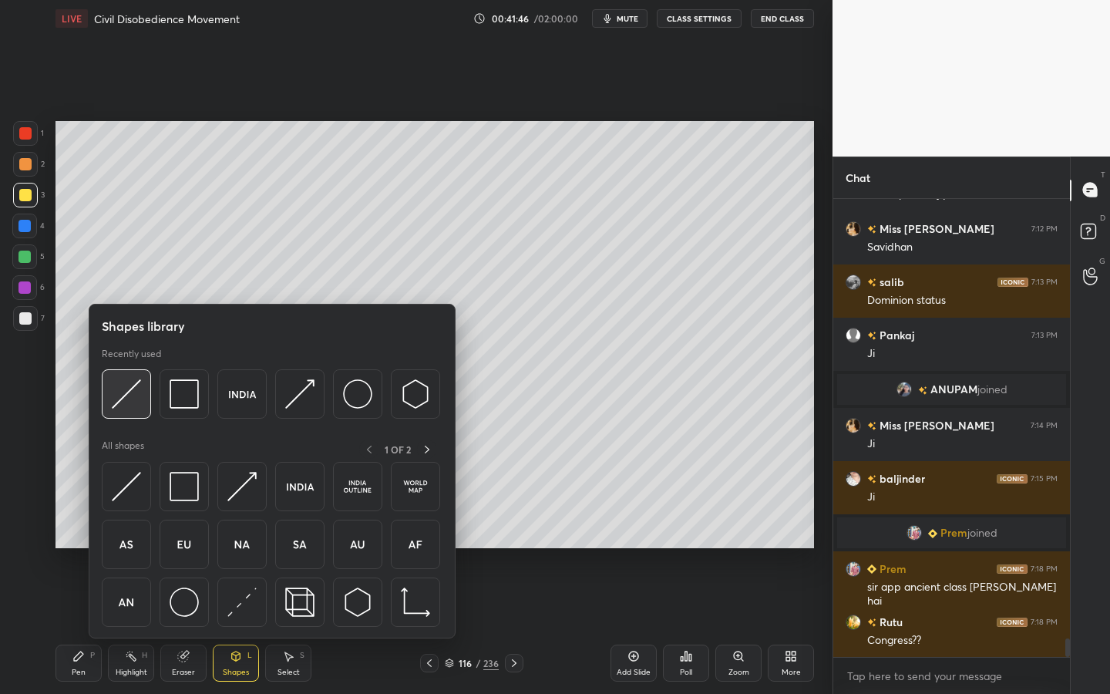
click at [145, 395] on div at bounding box center [126, 393] width 49 height 49
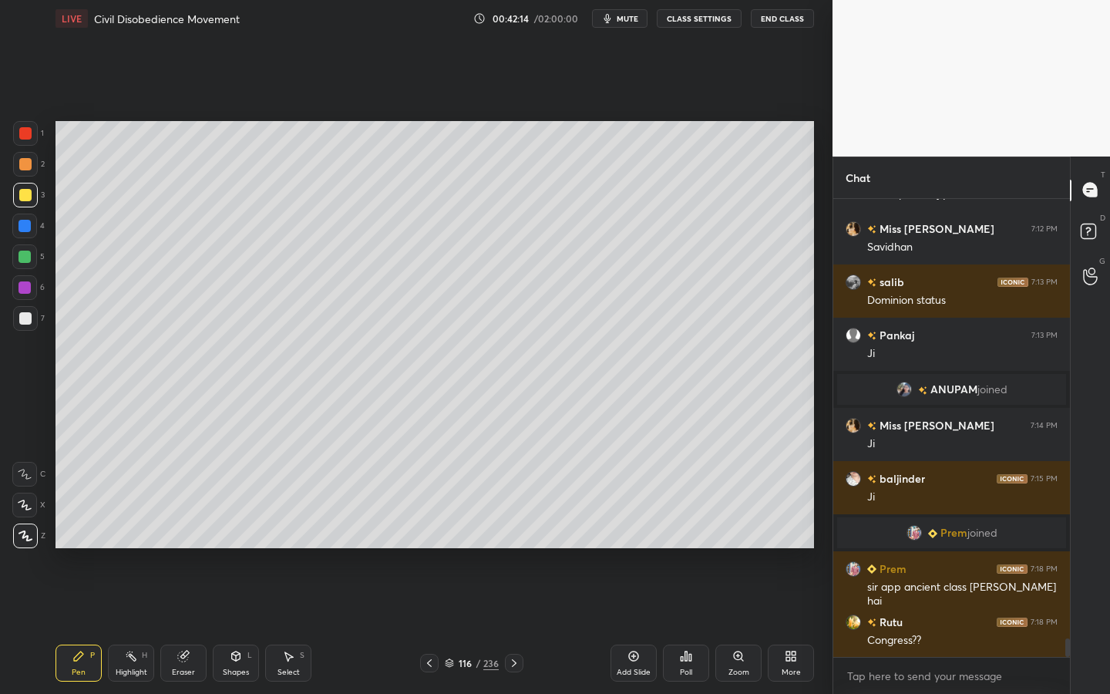
scroll to position [10780, 0]
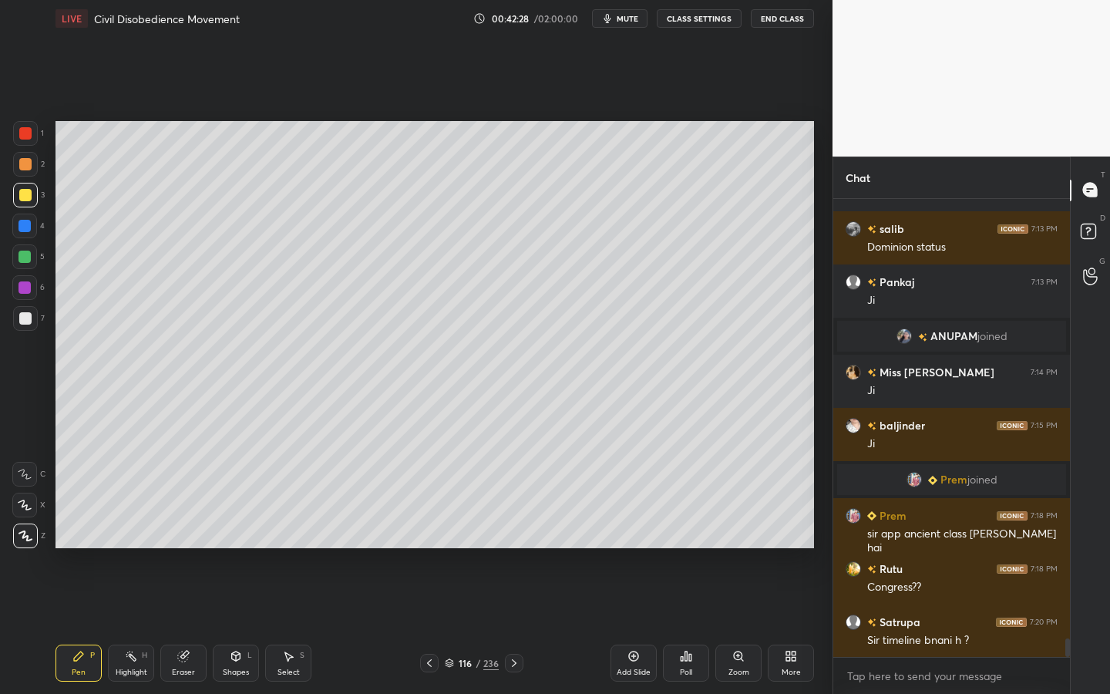
click at [25, 325] on div at bounding box center [25, 318] width 25 height 25
click at [233, 625] on div "Shapes" at bounding box center [236, 672] width 26 height 8
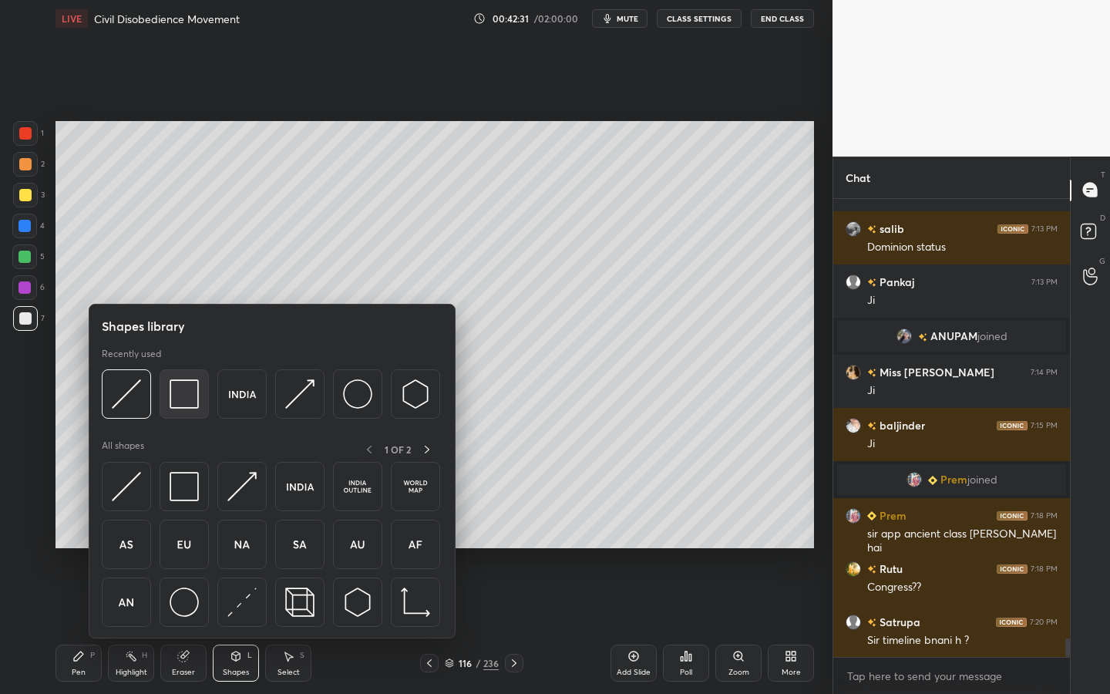
click at [182, 399] on img at bounding box center [184, 393] width 29 height 29
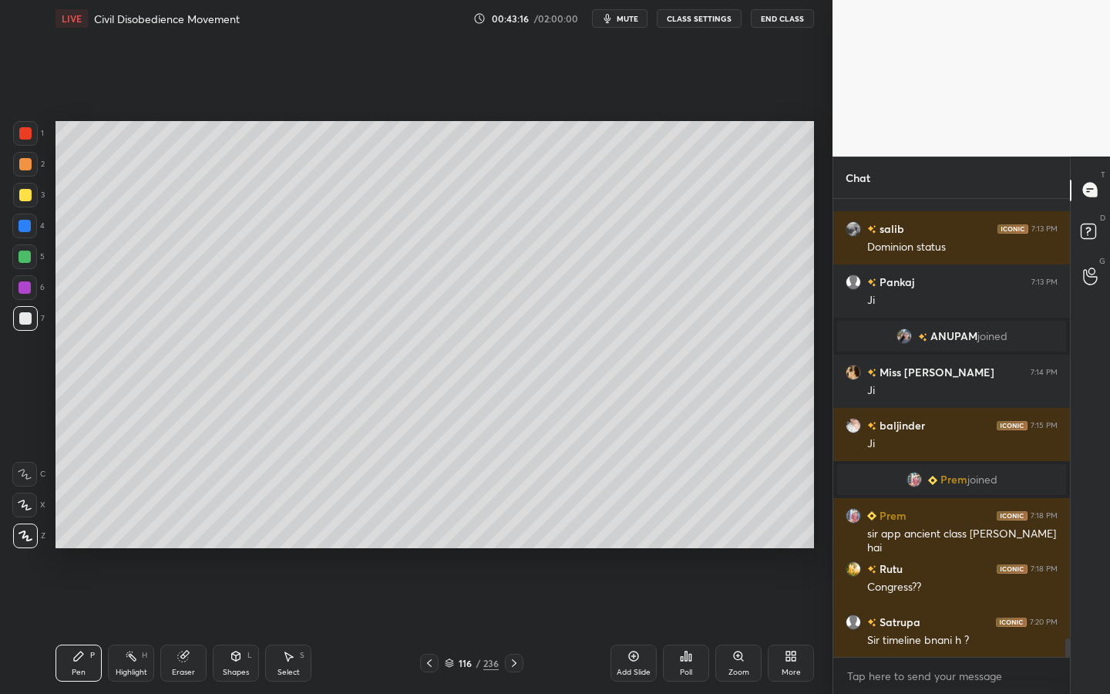
scroll to position [10833, 0]
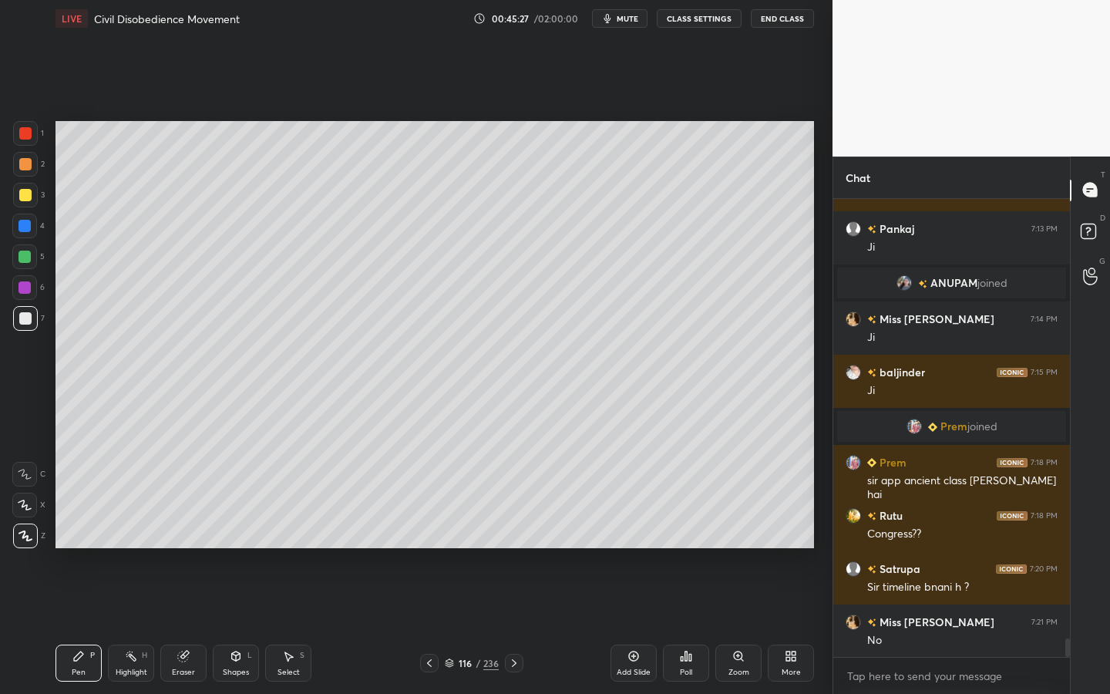
click at [627, 625] on div "Add Slide" at bounding box center [633, 662] width 46 height 37
drag, startPoint x: 193, startPoint y: 657, endPoint x: 227, endPoint y: 655, distance: 34.7
click at [193, 625] on div "Eraser" at bounding box center [183, 662] width 46 height 37
click at [236, 625] on icon at bounding box center [236, 657] width 0 height 5
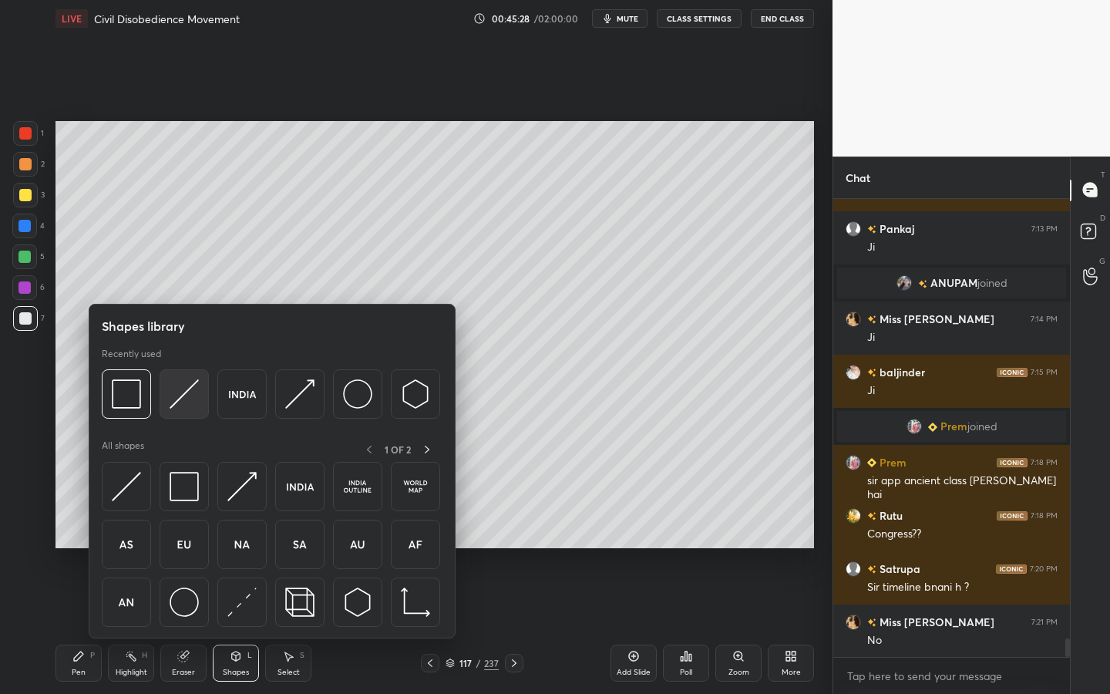
click at [190, 395] on img at bounding box center [184, 393] width 29 height 29
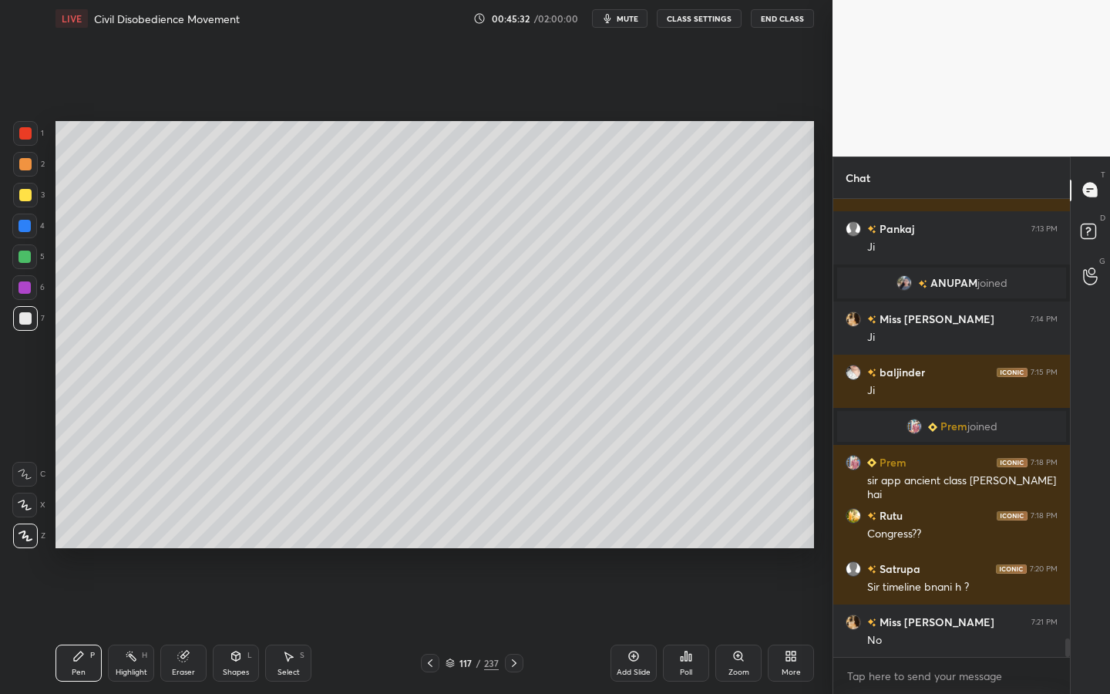
drag, startPoint x: 23, startPoint y: 207, endPoint x: 53, endPoint y: 224, distance: 34.9
click at [21, 207] on div at bounding box center [25, 195] width 25 height 25
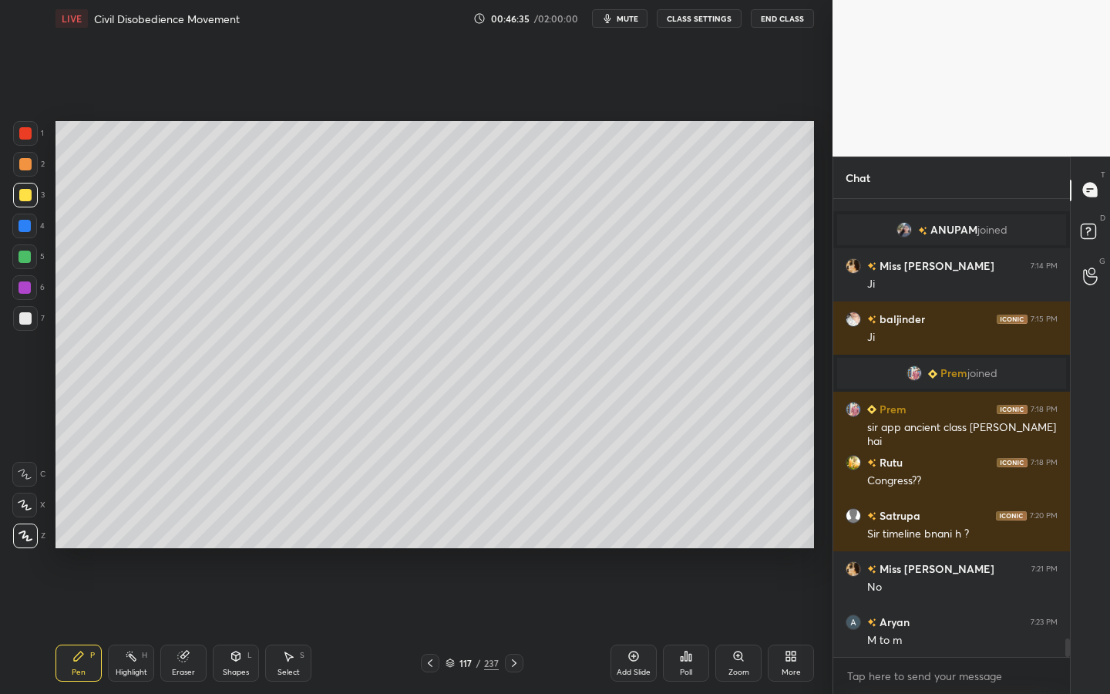
click at [25, 318] on div at bounding box center [25, 318] width 12 height 12
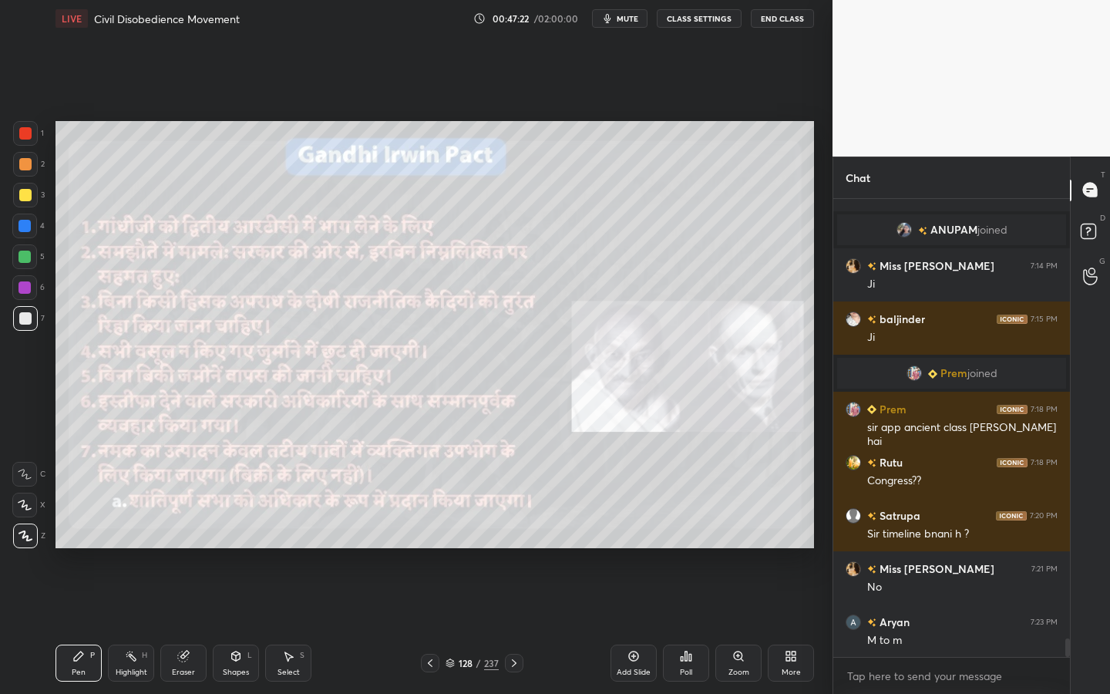
click at [24, 193] on div at bounding box center [25, 195] width 12 height 12
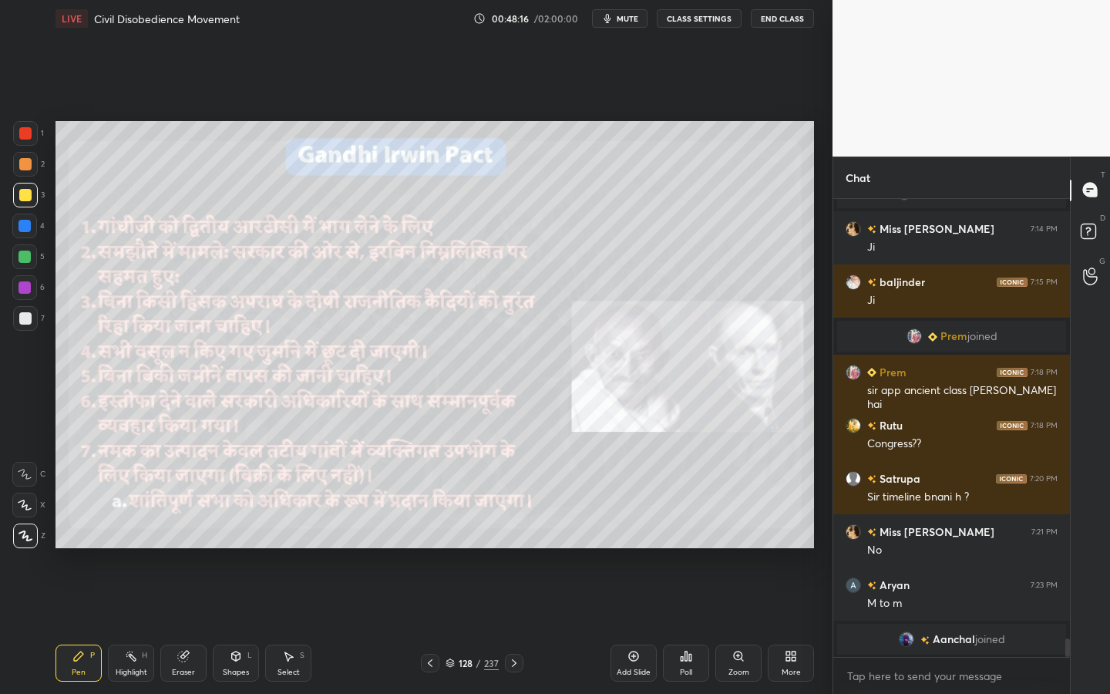
click at [638, 625] on div "Add Slide" at bounding box center [633, 662] width 46 height 37
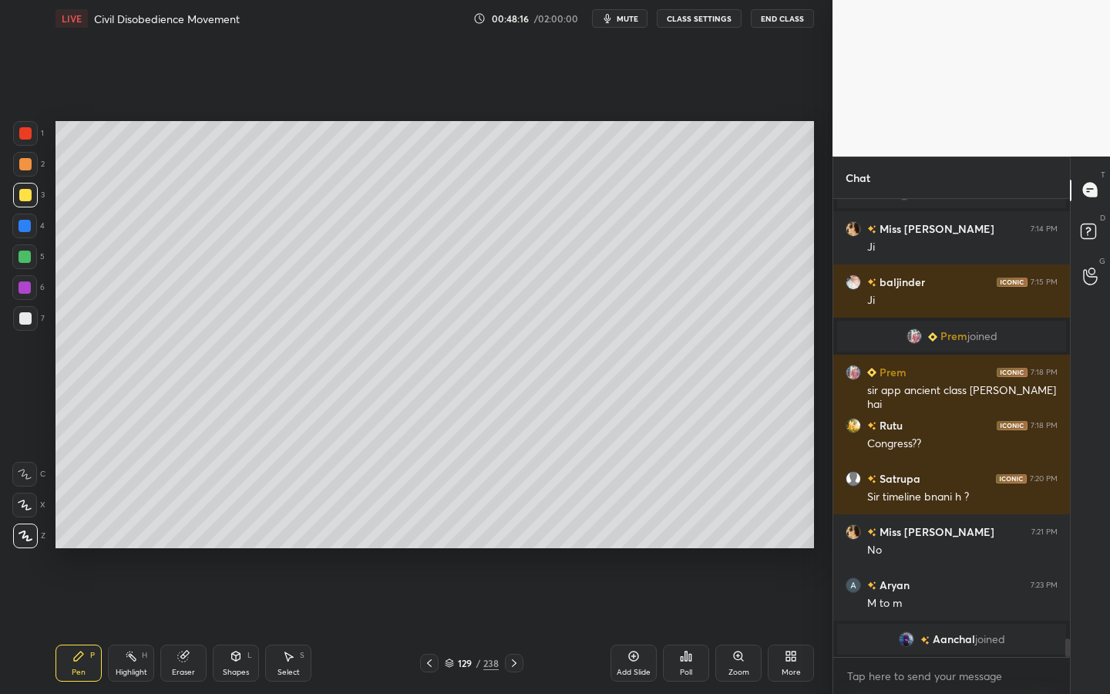
click at [228, 625] on div "Shapes L" at bounding box center [236, 662] width 46 height 37
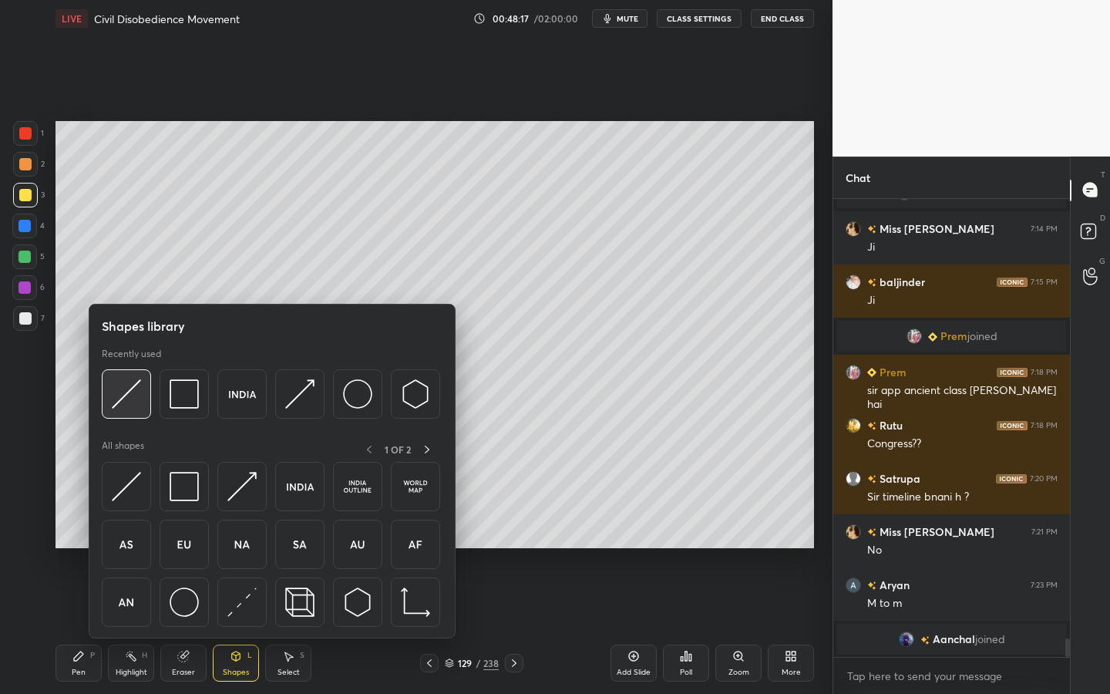
click at [122, 401] on img at bounding box center [126, 393] width 29 height 29
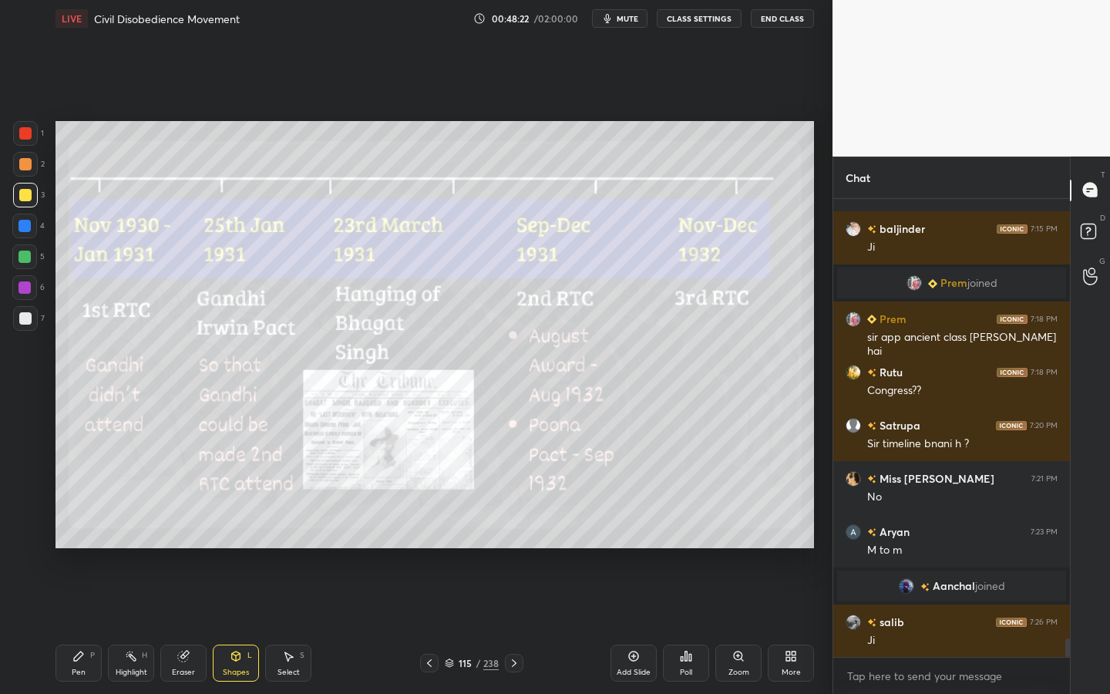
click at [197, 625] on div "Eraser" at bounding box center [183, 662] width 46 height 37
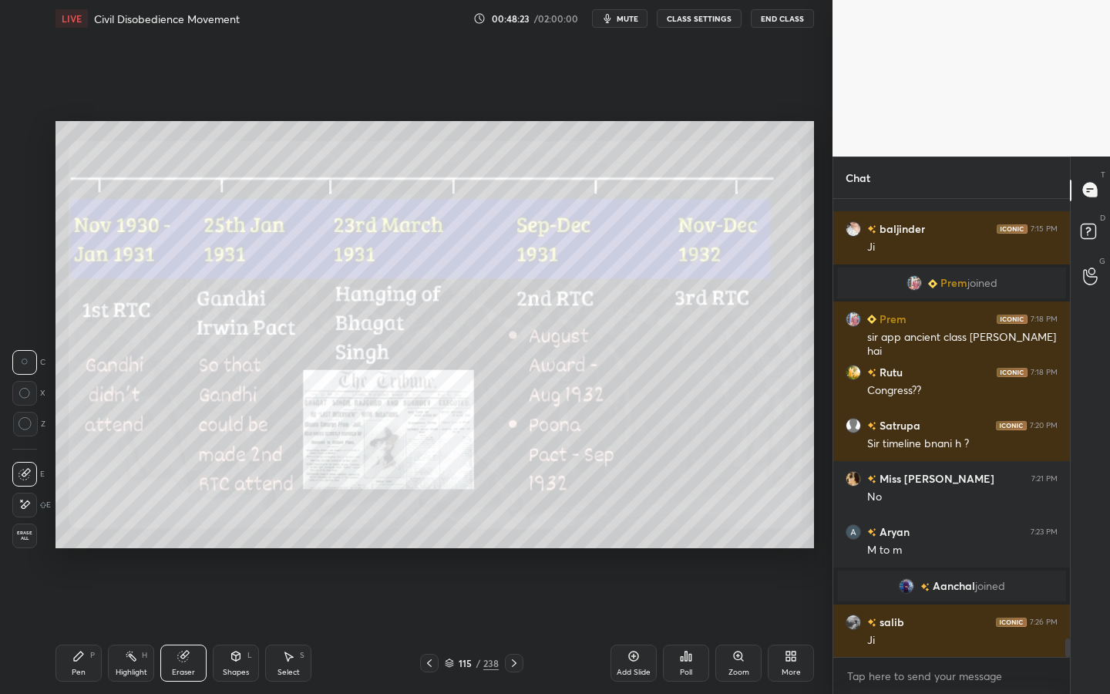
scroll to position [10956, 0]
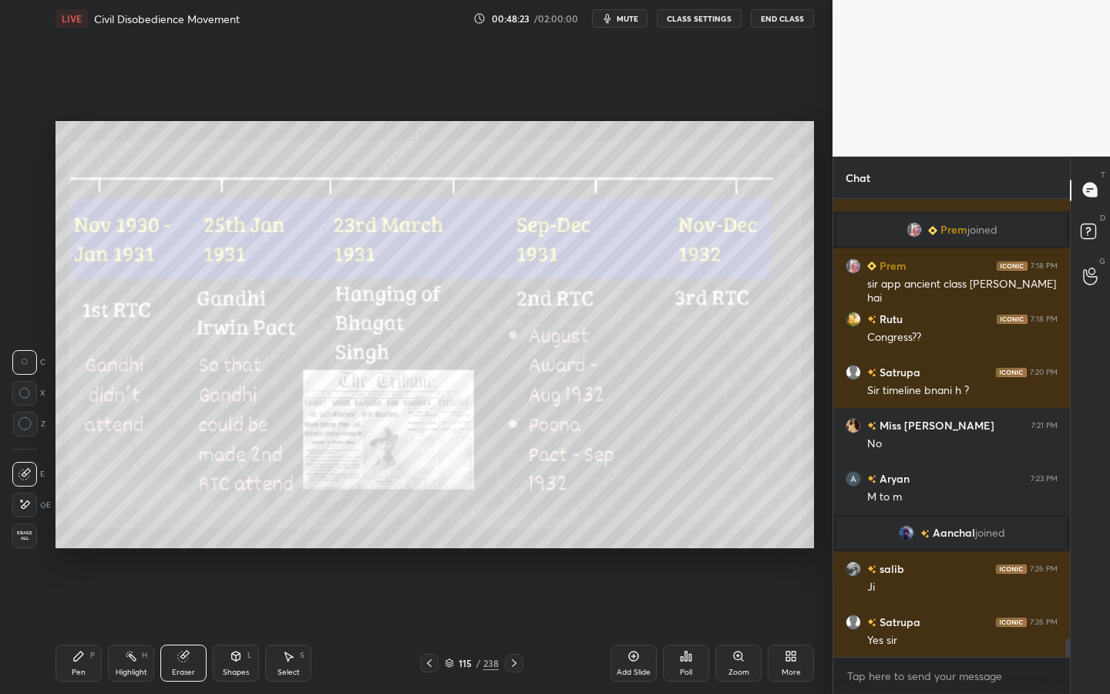
click at [32, 536] on span "Erase all" at bounding box center [24, 535] width 23 height 11
click at [225, 625] on div "Shapes L" at bounding box center [236, 662] width 46 height 37
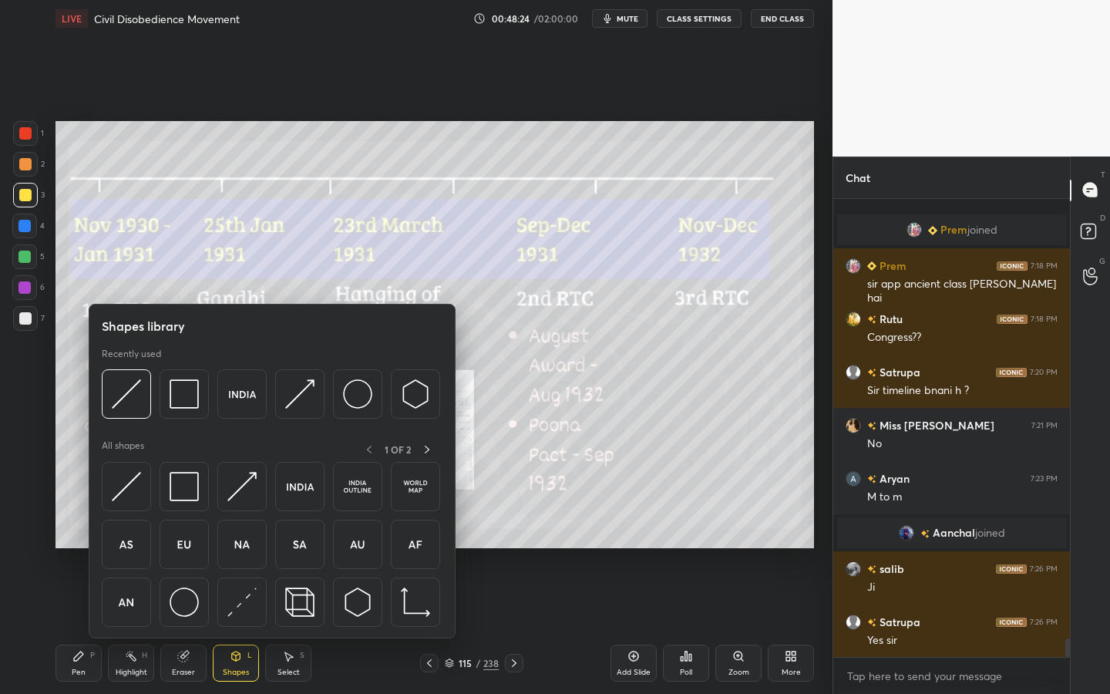
scroll to position [11010, 0]
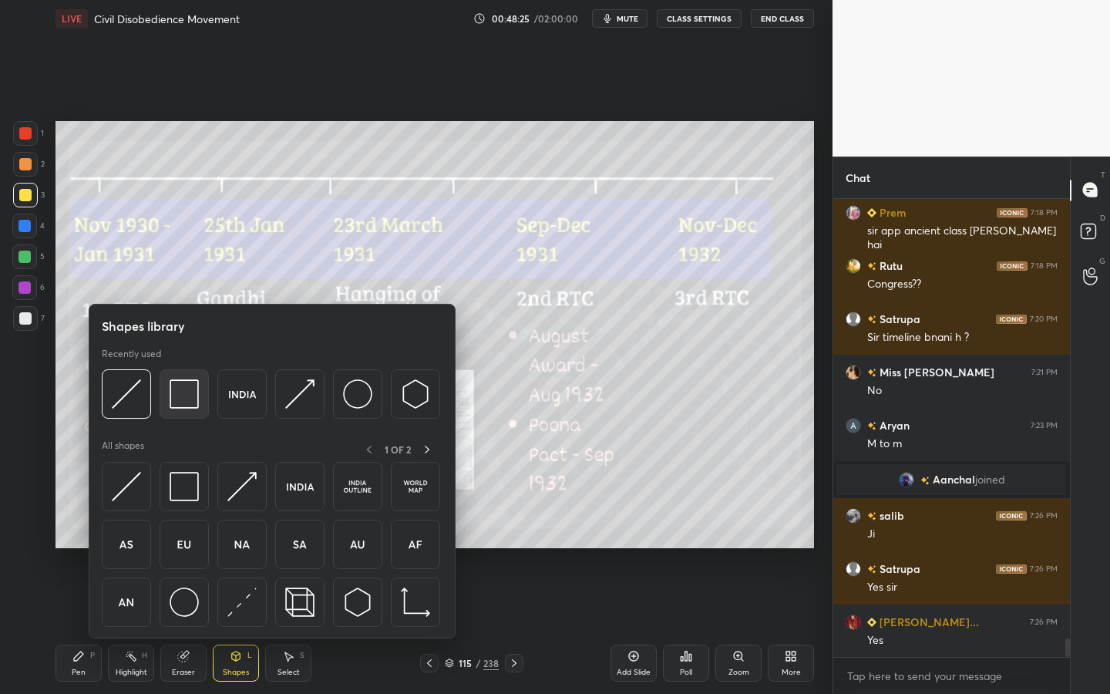
click at [186, 400] on img at bounding box center [184, 393] width 29 height 29
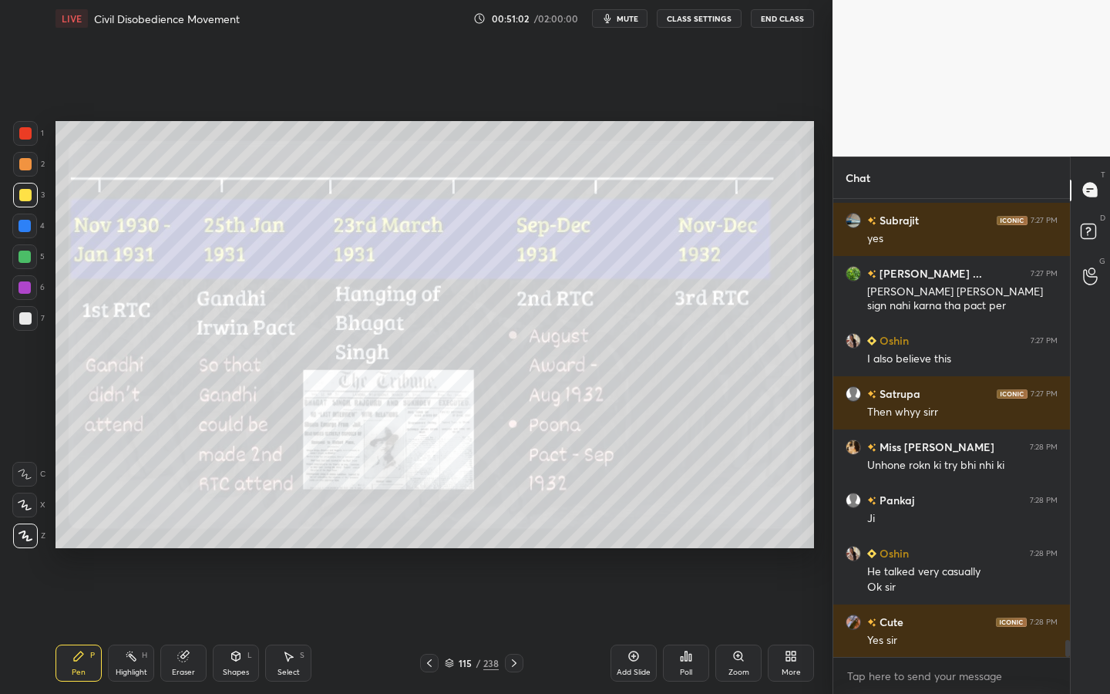
scroll to position [11786, 0]
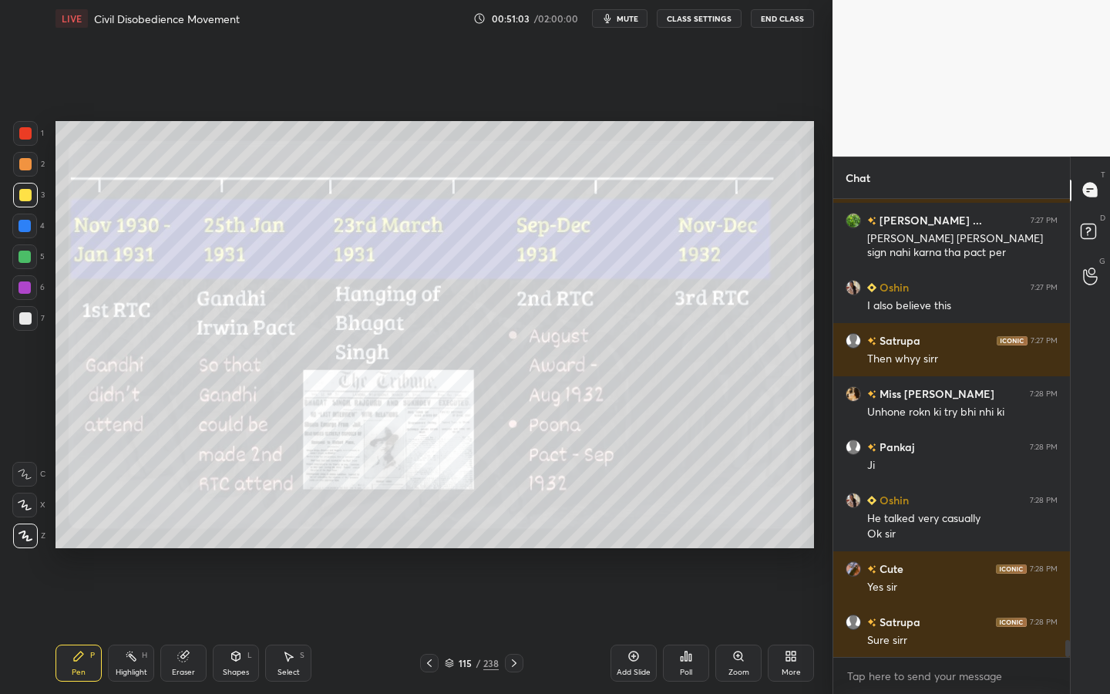
click at [639, 625] on div "Add Slide" at bounding box center [633, 672] width 34 height 8
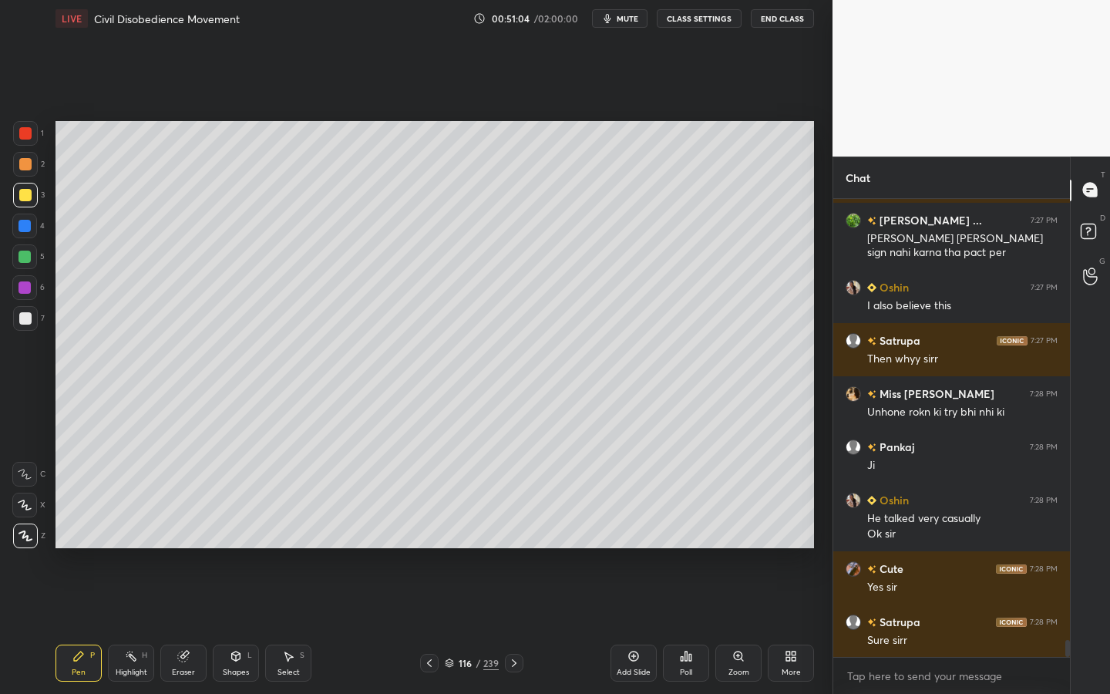
click at [250, 625] on div "Shapes L" at bounding box center [236, 662] width 46 height 37
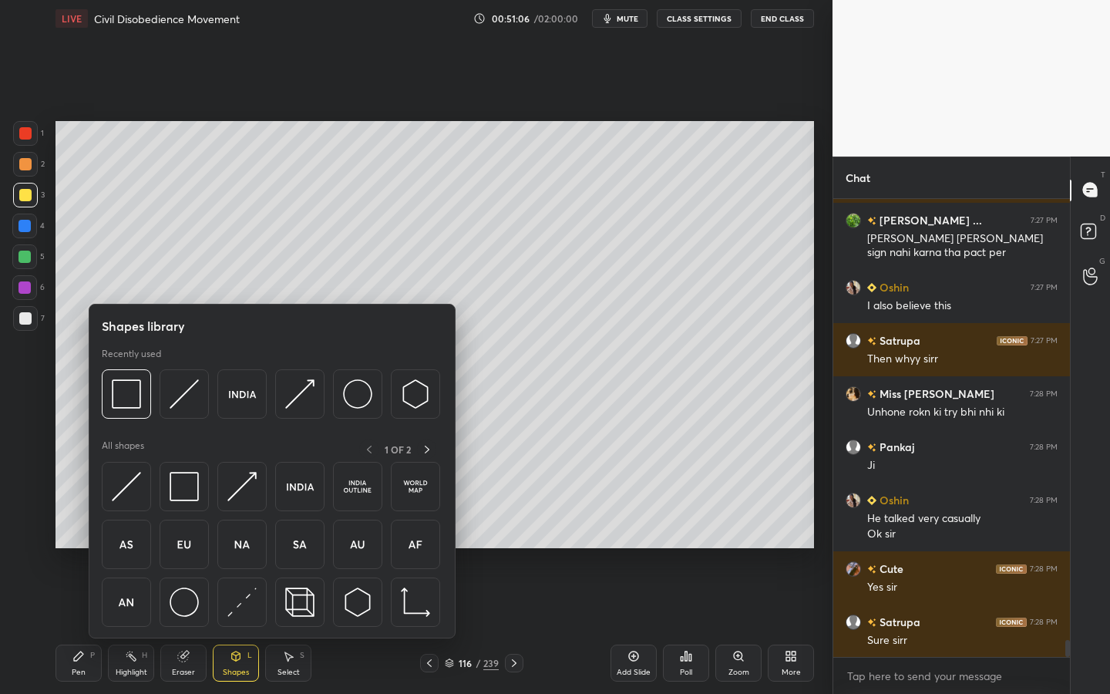
click at [126, 365] on div "Recently used" at bounding box center [271, 387] width 338 height 79
click at [116, 393] on img at bounding box center [126, 393] width 29 height 29
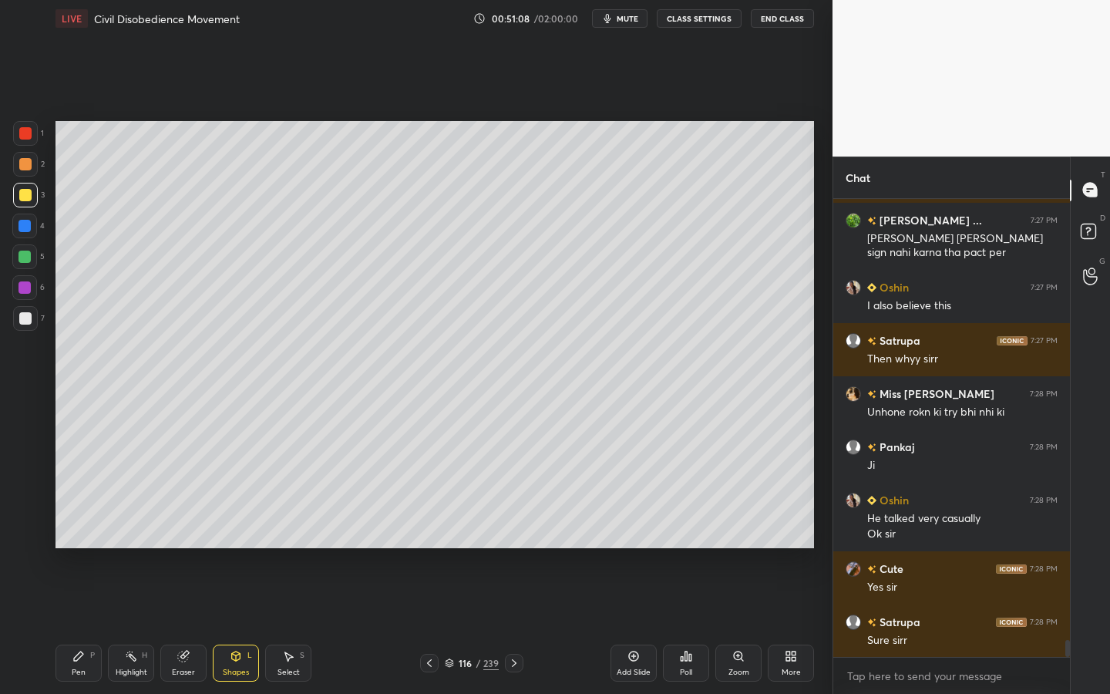
scroll to position [11839, 0]
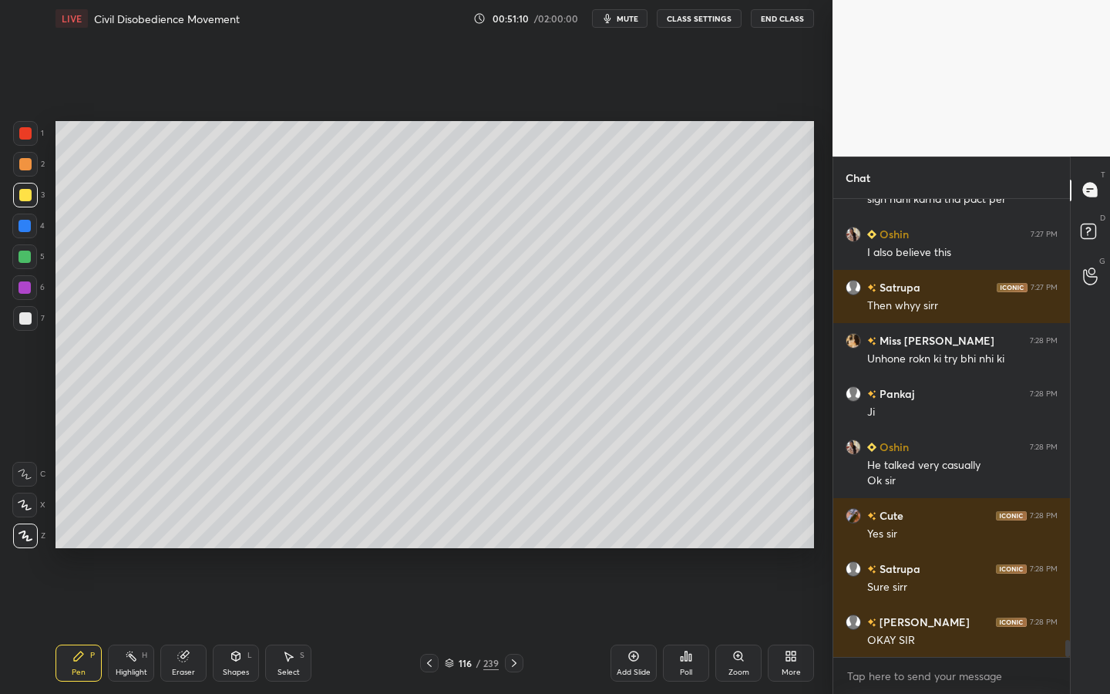
click at [35, 318] on div at bounding box center [25, 318] width 25 height 25
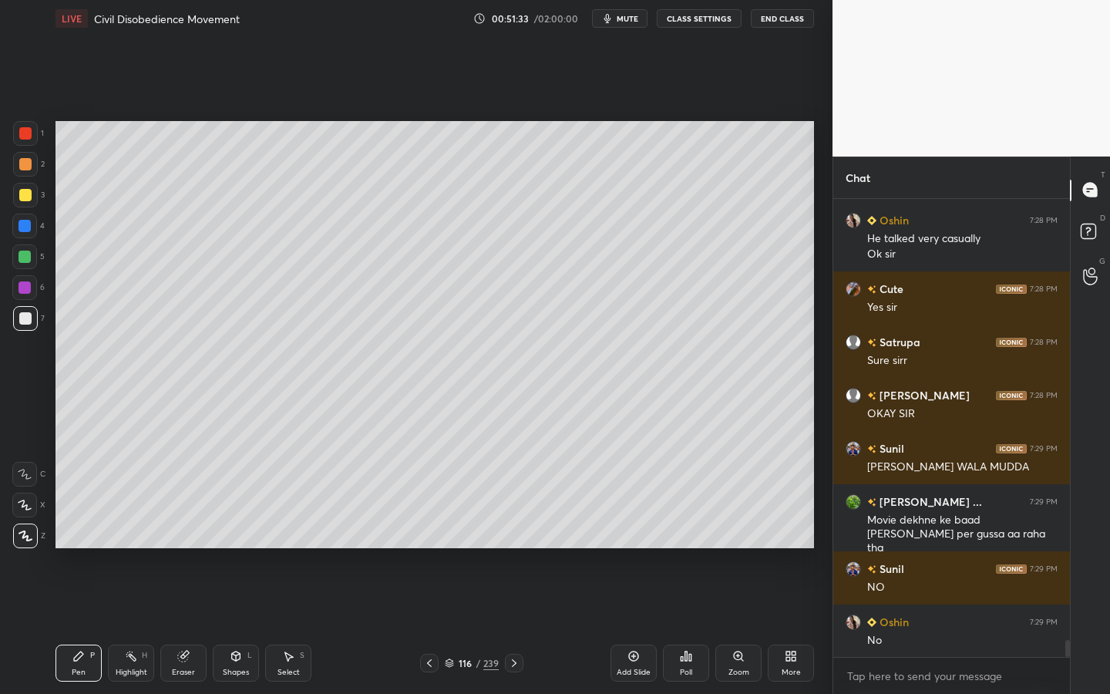
scroll to position [12172, 0]
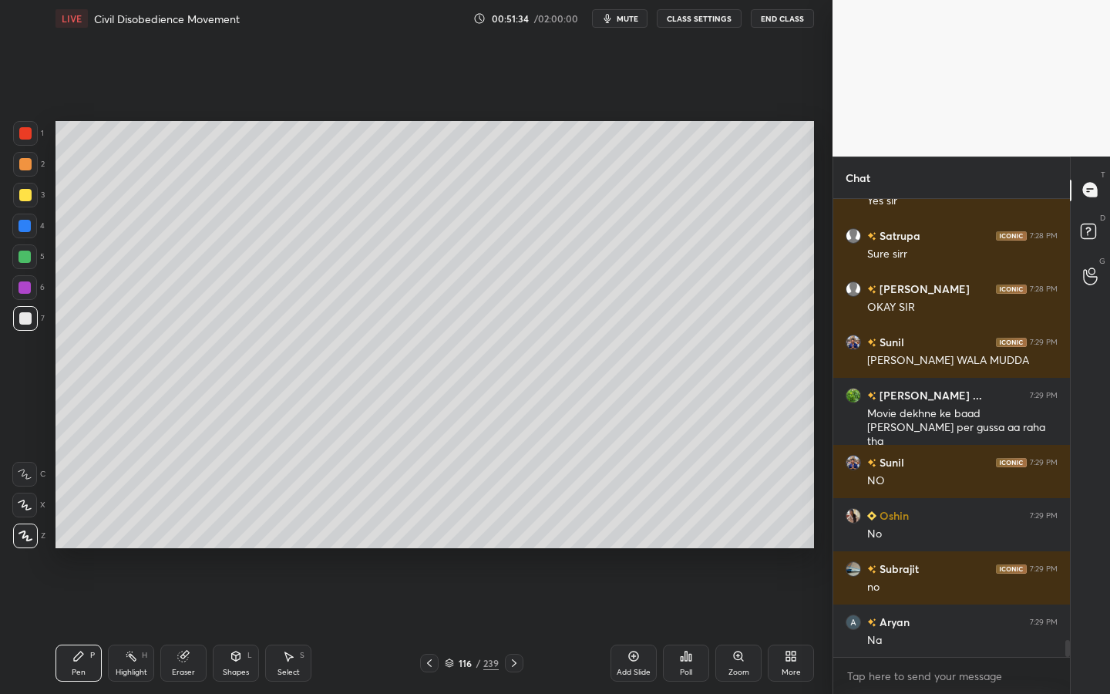
drag, startPoint x: 244, startPoint y: 659, endPoint x: 247, endPoint y: 644, distance: 14.8
click at [244, 625] on div "Shapes L" at bounding box center [236, 662] width 46 height 37
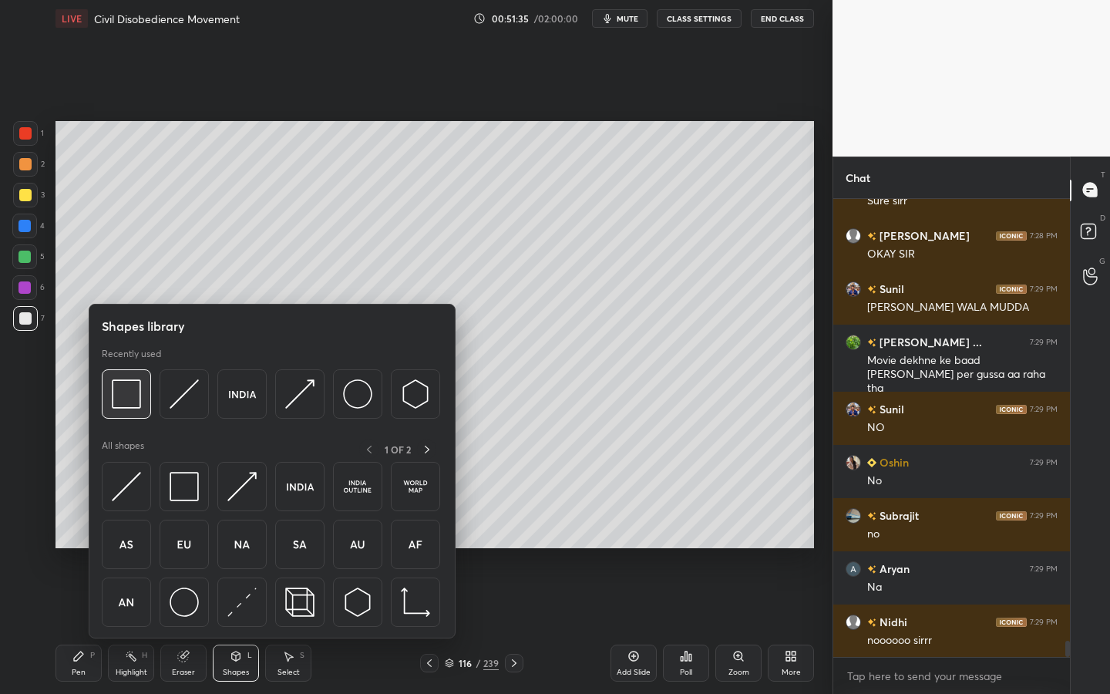
click at [132, 401] on img at bounding box center [126, 393] width 29 height 29
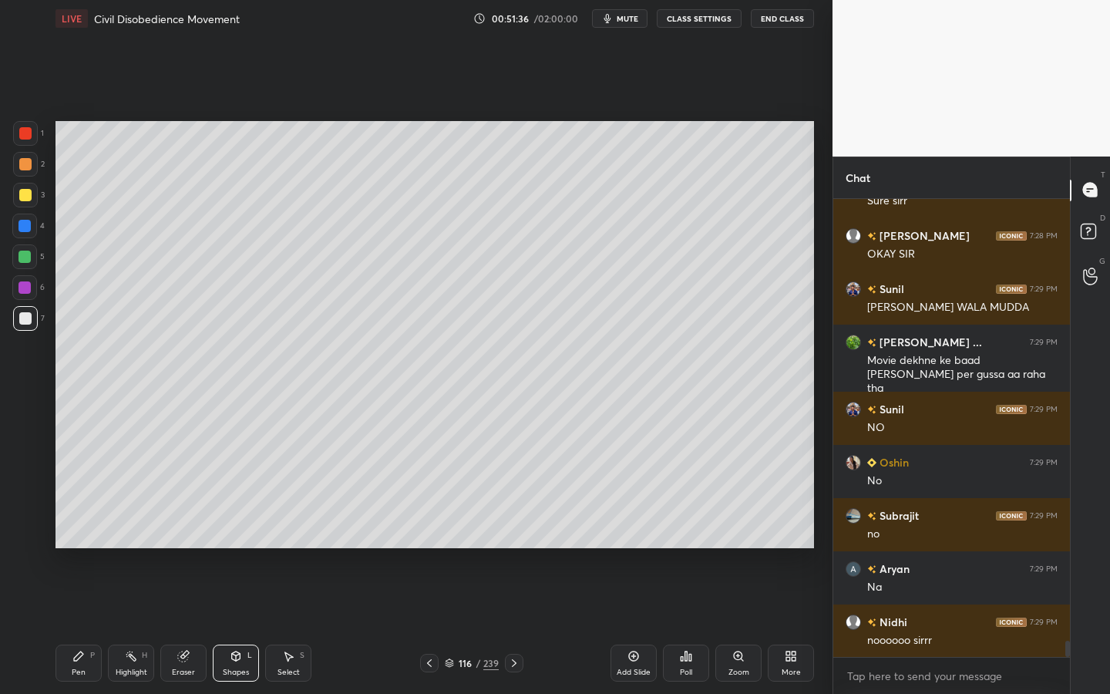
click at [25, 191] on div at bounding box center [25, 195] width 12 height 12
click at [30, 316] on div at bounding box center [25, 318] width 25 height 25
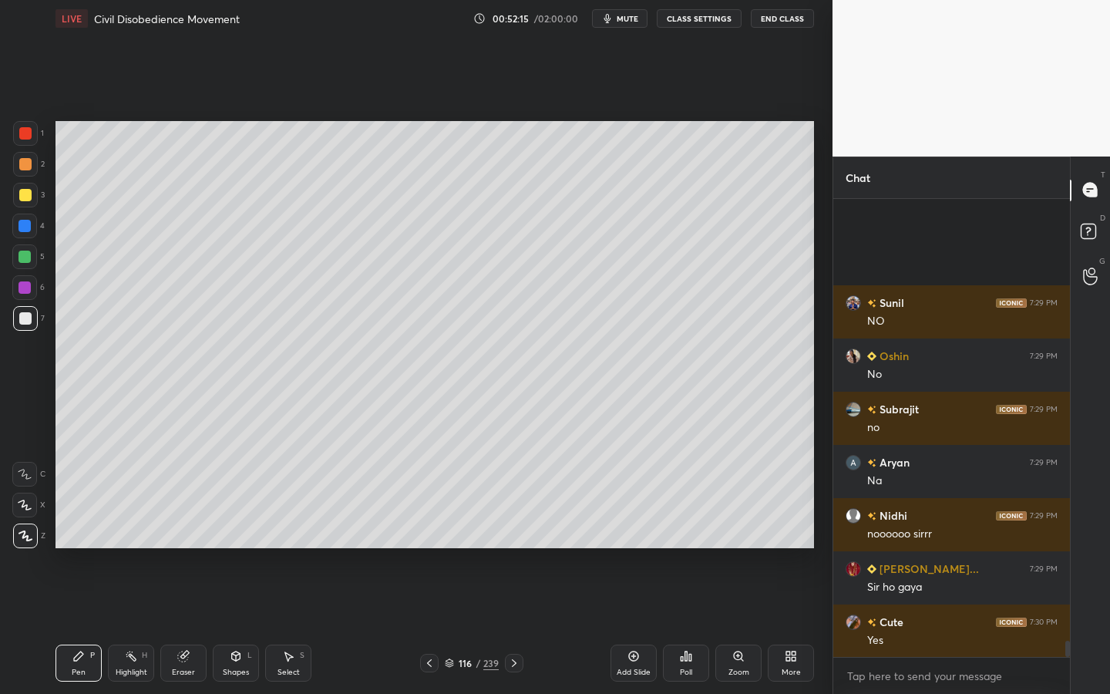
scroll to position [12491, 0]
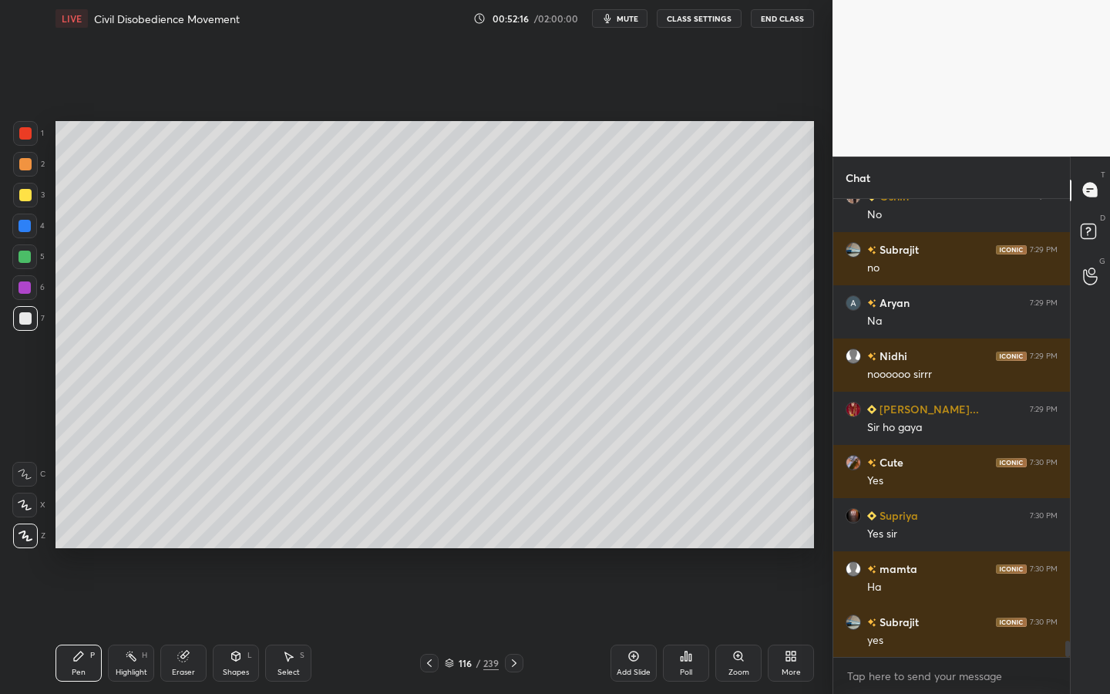
drag, startPoint x: 244, startPoint y: 661, endPoint x: 247, endPoint y: 653, distance: 8.0
click at [245, 625] on div "Shapes L" at bounding box center [236, 662] width 46 height 37
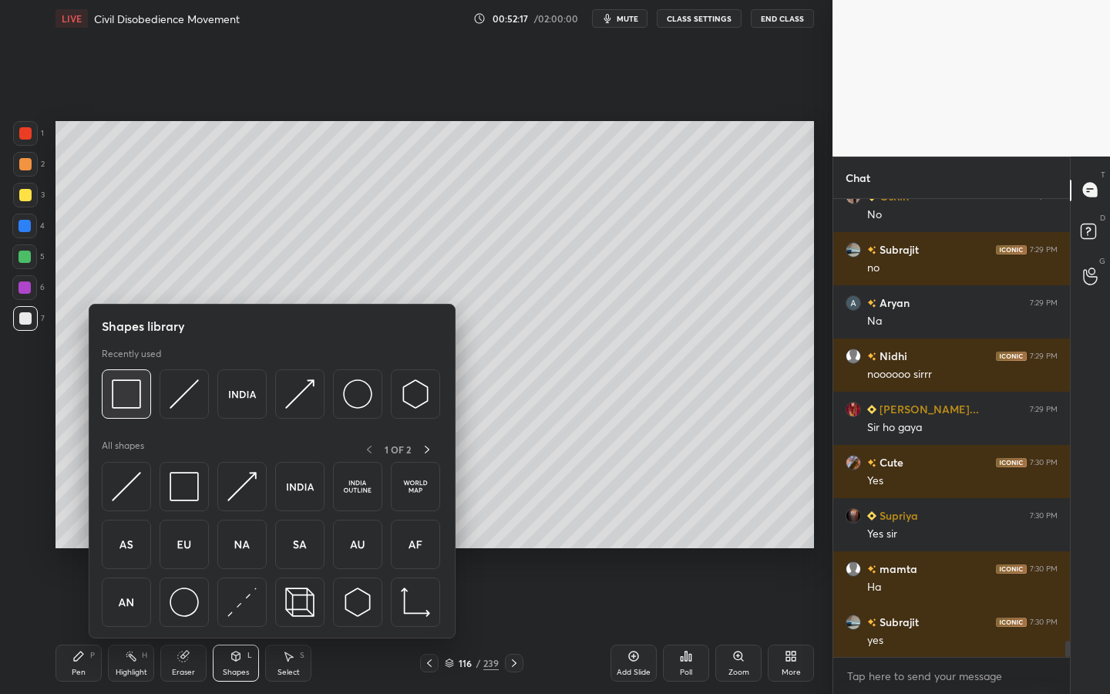
click at [136, 398] on img at bounding box center [126, 393] width 29 height 29
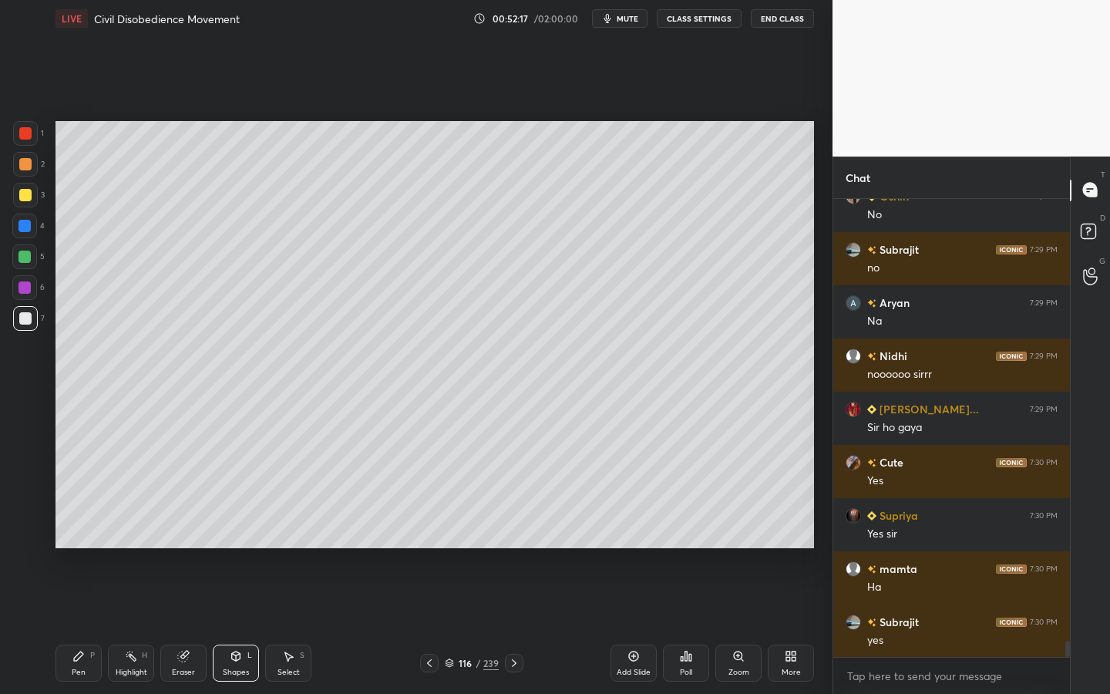
scroll to position [12544, 0]
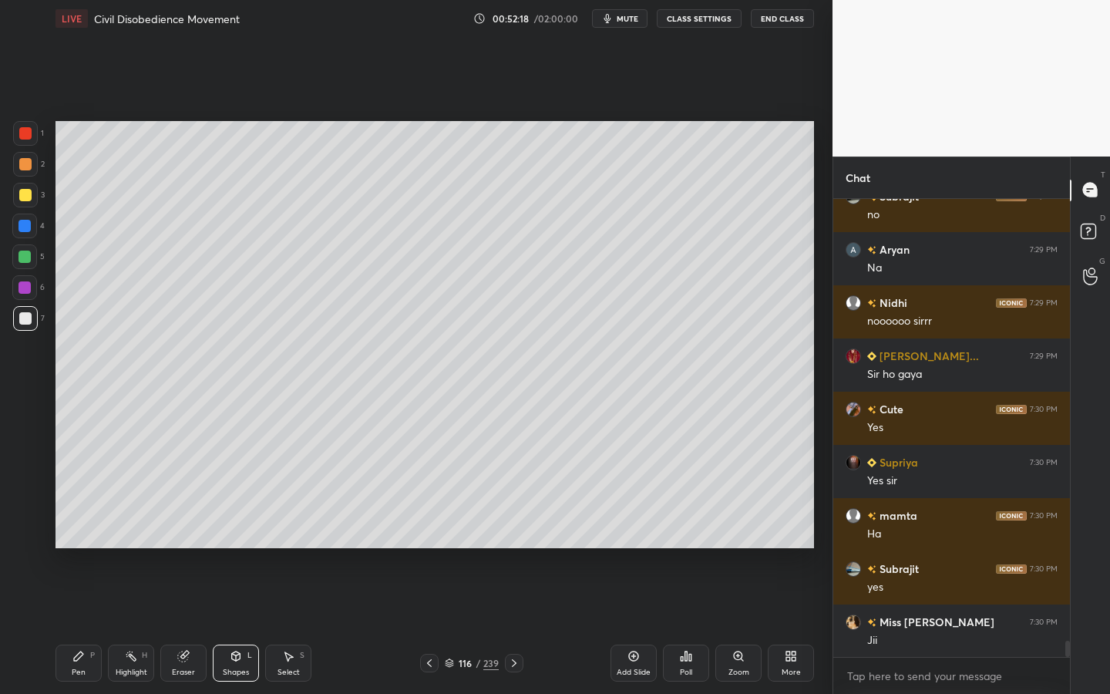
click at [25, 201] on div at bounding box center [25, 195] width 12 height 12
click at [721, 625] on div "Zoom" at bounding box center [738, 662] width 46 height 37
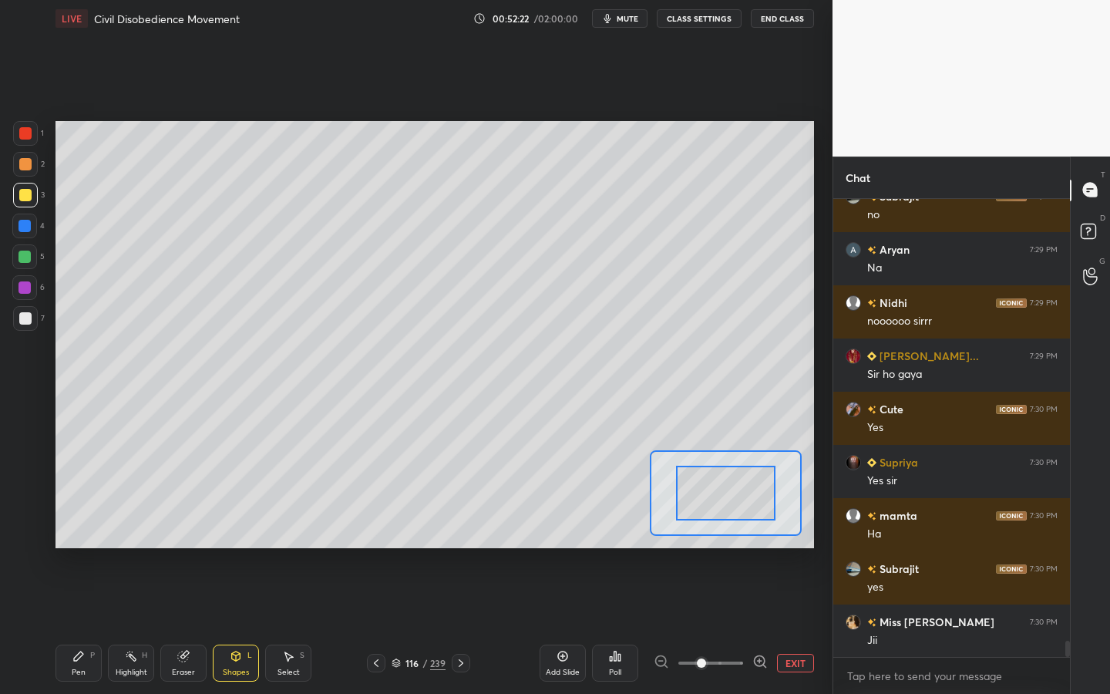
click at [721, 625] on span at bounding box center [710, 662] width 65 height 23
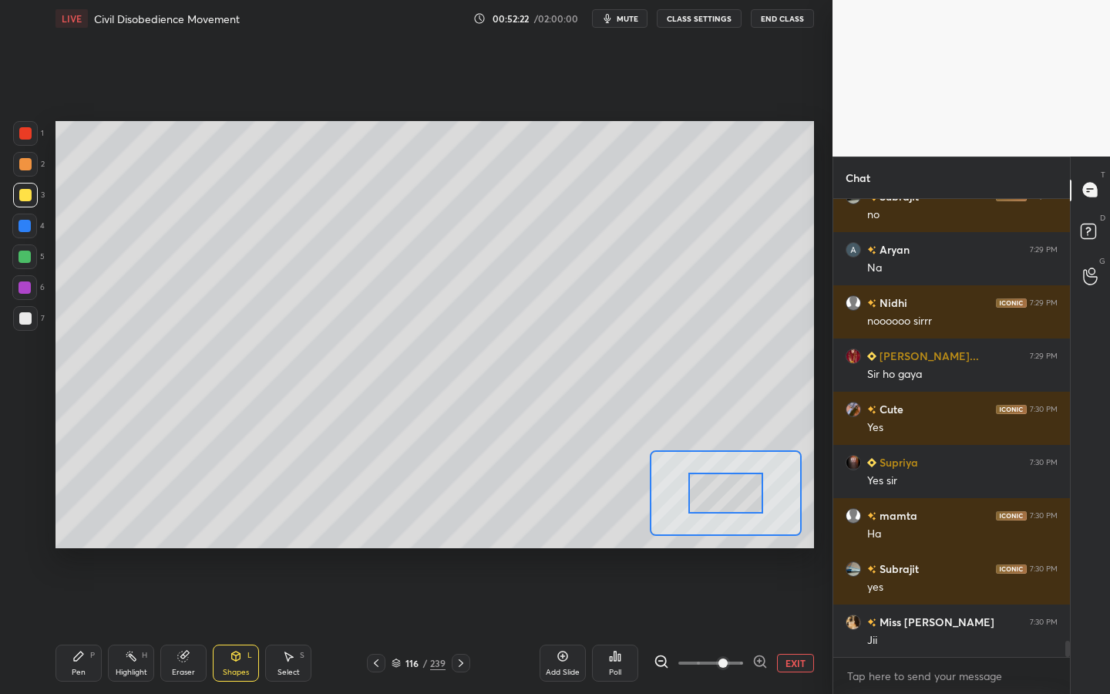
drag, startPoint x: 716, startPoint y: 492, endPoint x: 670, endPoint y: 505, distance: 47.3
click at [688, 505] on div at bounding box center [725, 492] width 74 height 41
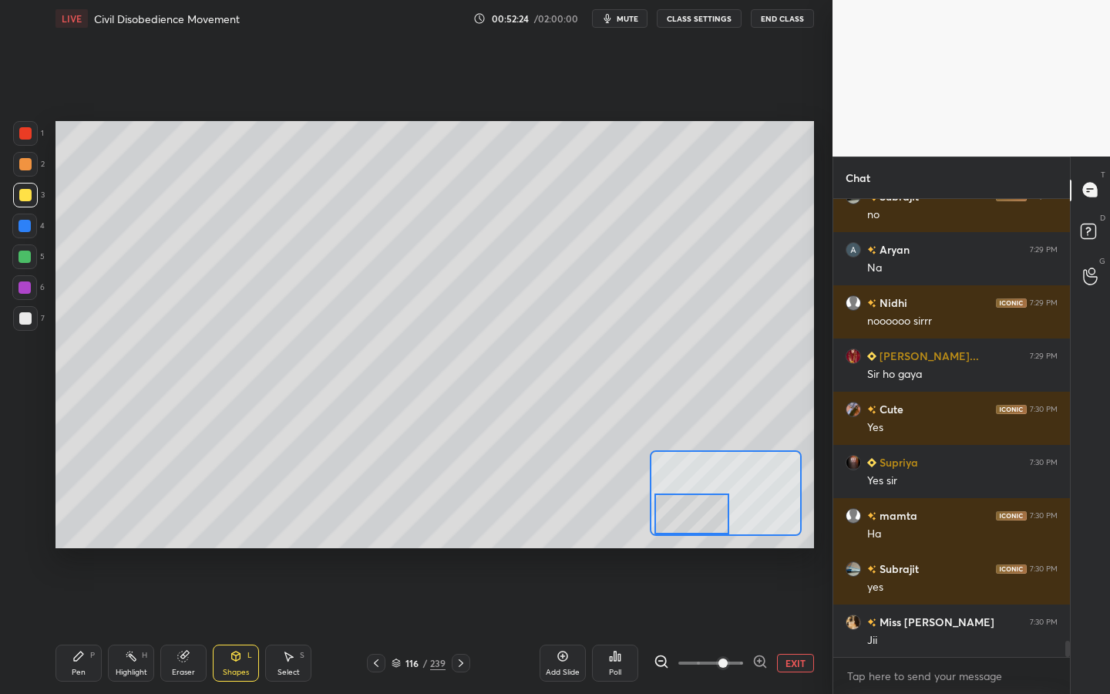
click at [687, 522] on div at bounding box center [691, 513] width 74 height 41
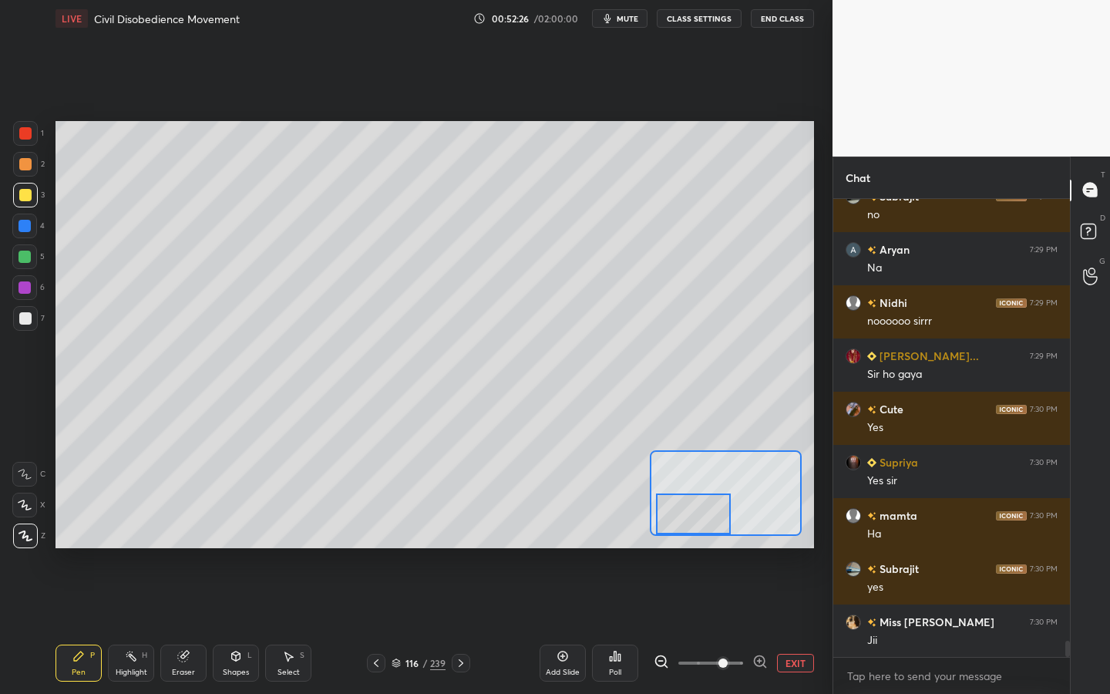
click at [29, 502] on icon at bounding box center [25, 504] width 14 height 11
click at [790, 625] on button "EXIT" at bounding box center [795, 662] width 37 height 18
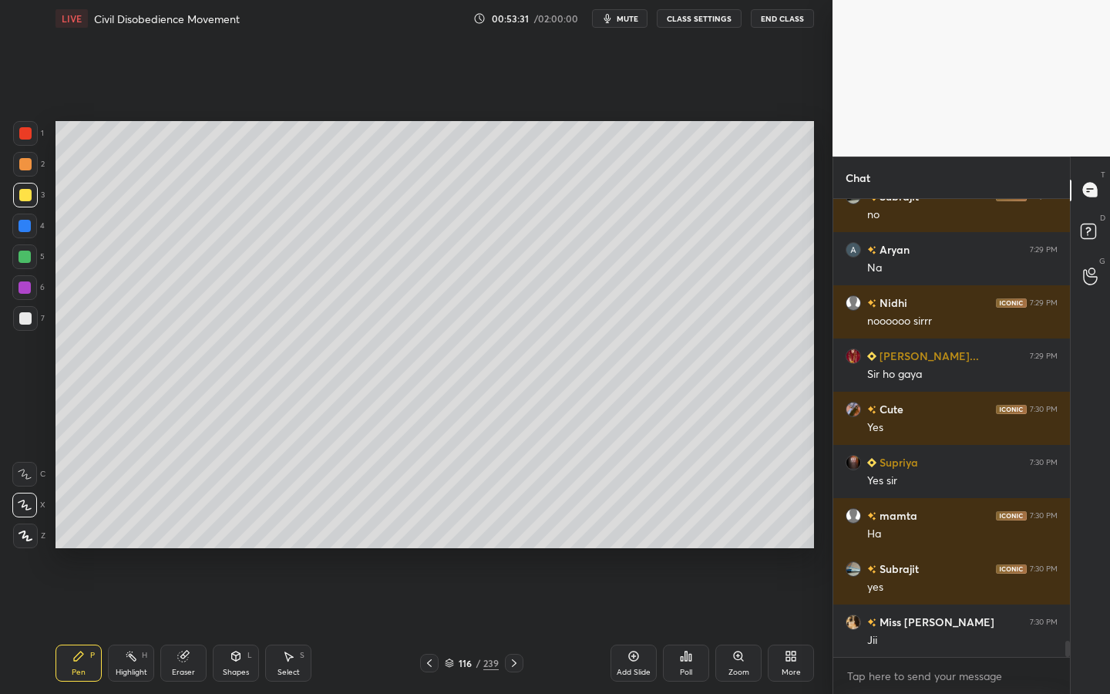
click at [247, 625] on div "L" at bounding box center [249, 655] width 5 height 8
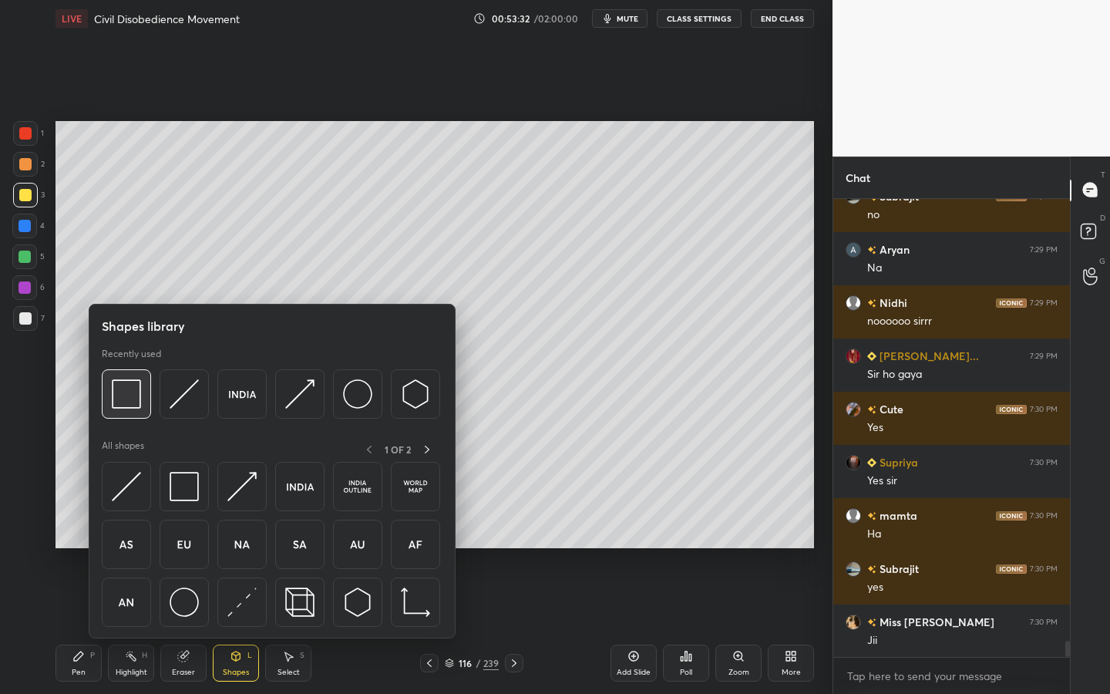
click at [141, 404] on img at bounding box center [126, 393] width 29 height 29
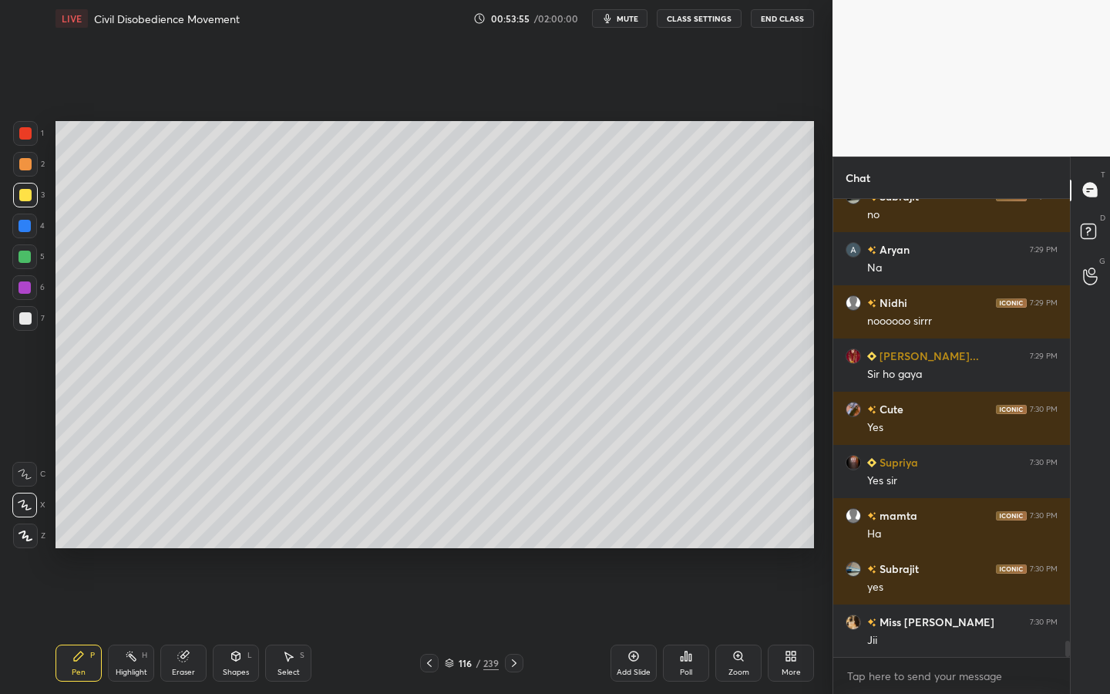
click at [231, 625] on div "Shapes" at bounding box center [236, 672] width 26 height 8
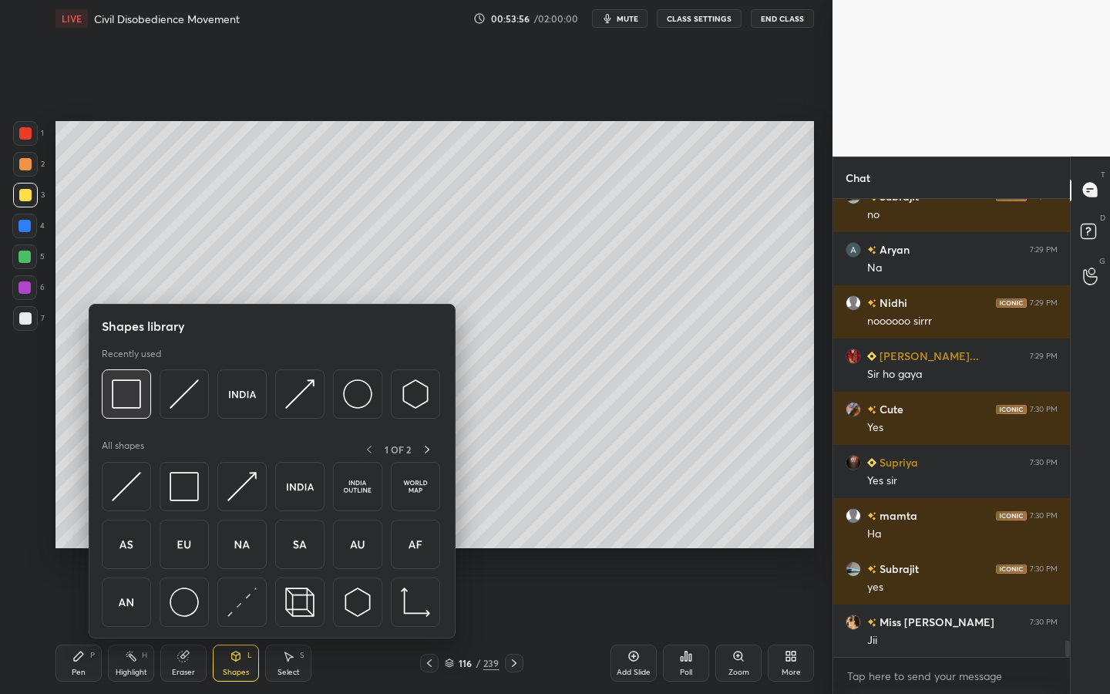
click at [123, 398] on img at bounding box center [126, 393] width 29 height 29
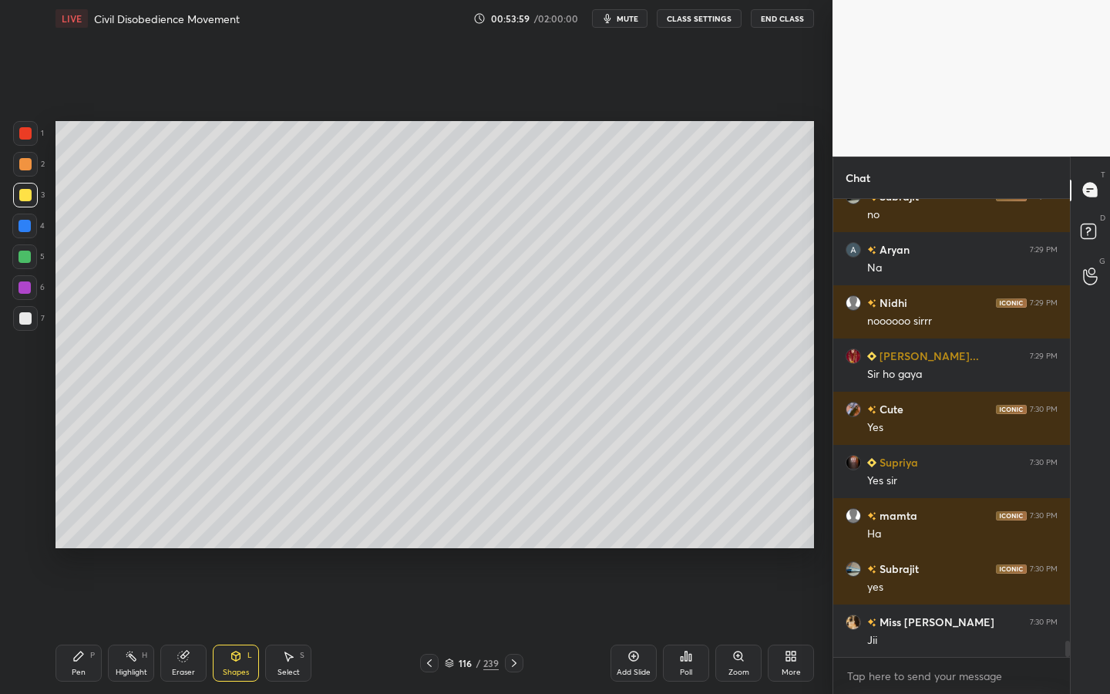
click at [745, 625] on div "Zoom" at bounding box center [738, 662] width 46 height 37
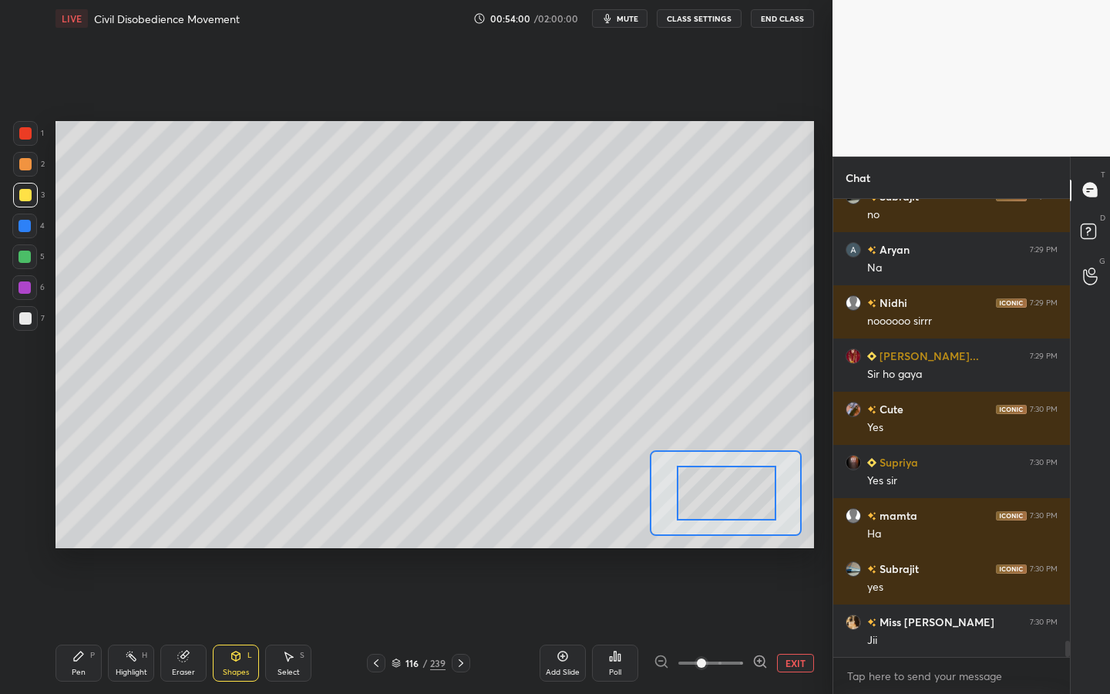
click at [807, 525] on div "Setting up your live class Poll for secs No correct answer Start poll" at bounding box center [434, 334] width 758 height 427
click at [806, 526] on div "Setting up your live class Poll for secs No correct answer Start poll" at bounding box center [434, 334] width 758 height 427
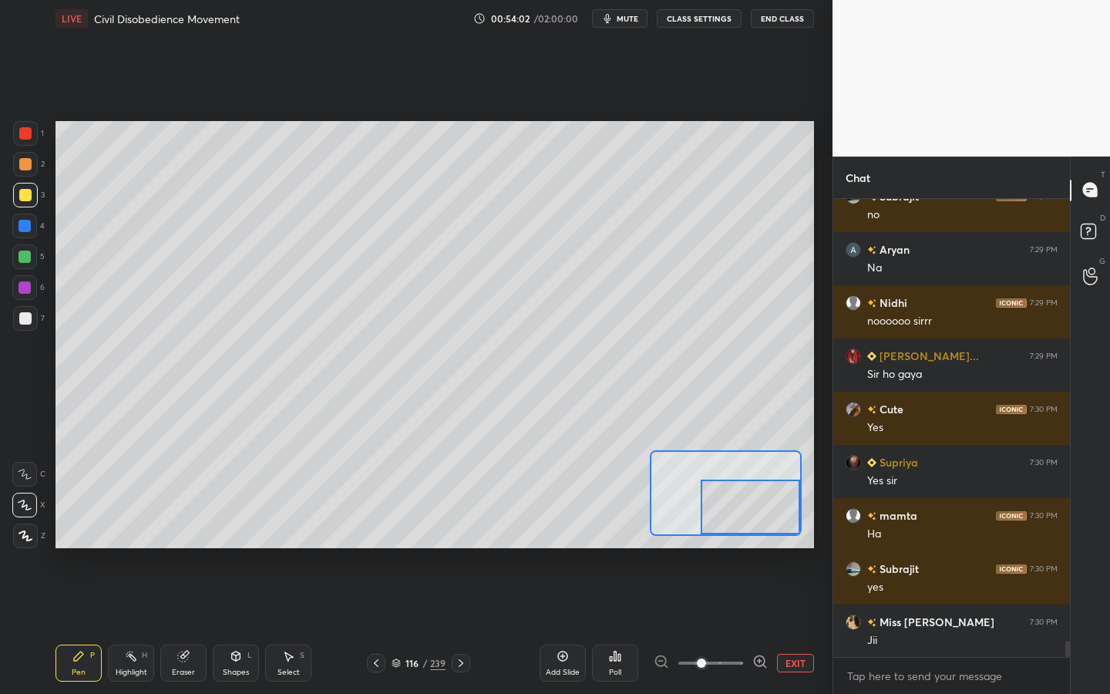
click at [29, 323] on div at bounding box center [25, 318] width 12 height 12
click at [823, 625] on div "1 2 3 4 5 6 7 C X Z C X Z E E Erase all H H LIVE Civil Disobedience Movement 00…" at bounding box center [416, 347] width 832 height 694
click at [803, 625] on button "EXIT" at bounding box center [795, 662] width 37 height 18
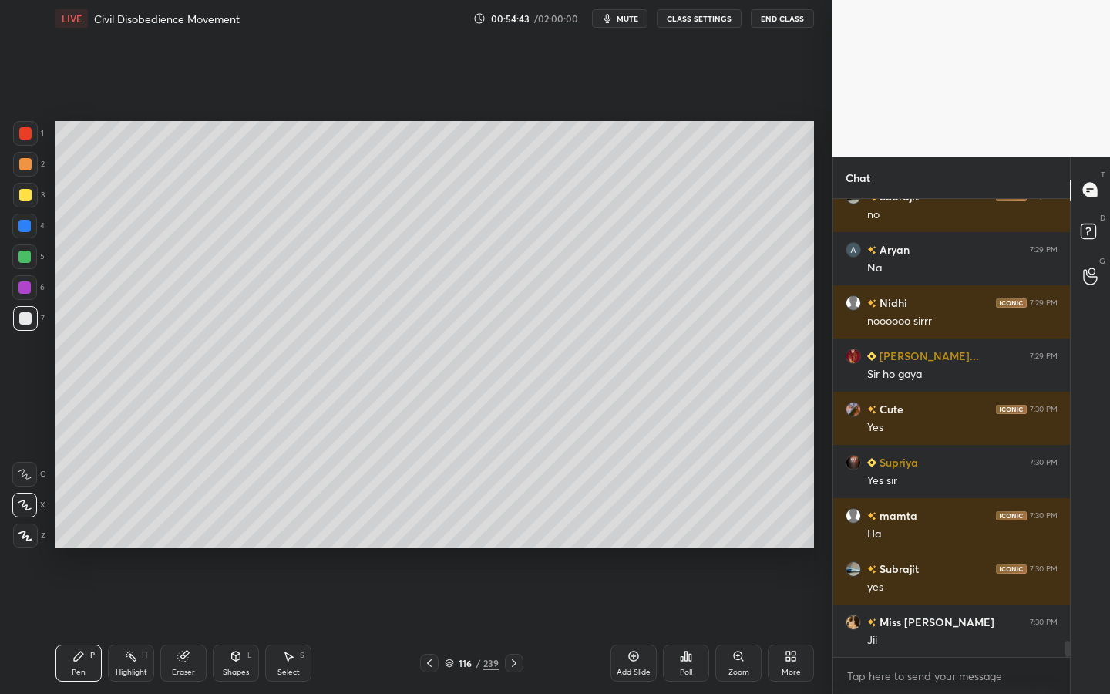
click at [643, 625] on div "Add Slide" at bounding box center [633, 672] width 34 height 8
click at [233, 625] on div "Shapes L" at bounding box center [236, 662] width 46 height 37
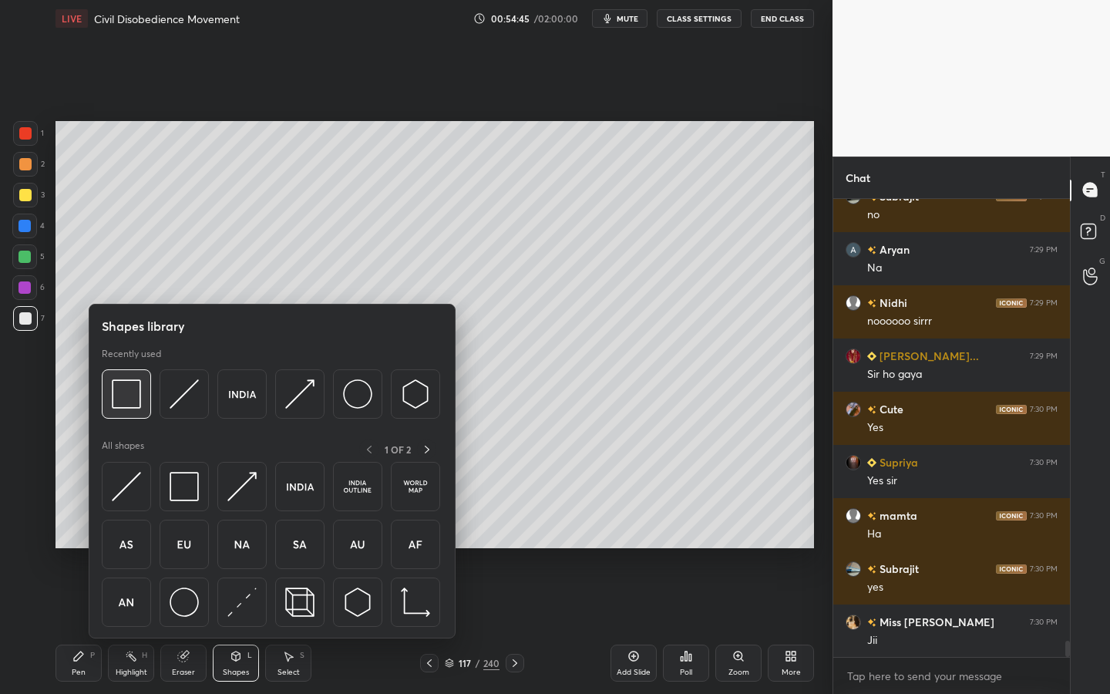
click at [142, 404] on div at bounding box center [126, 393] width 49 height 49
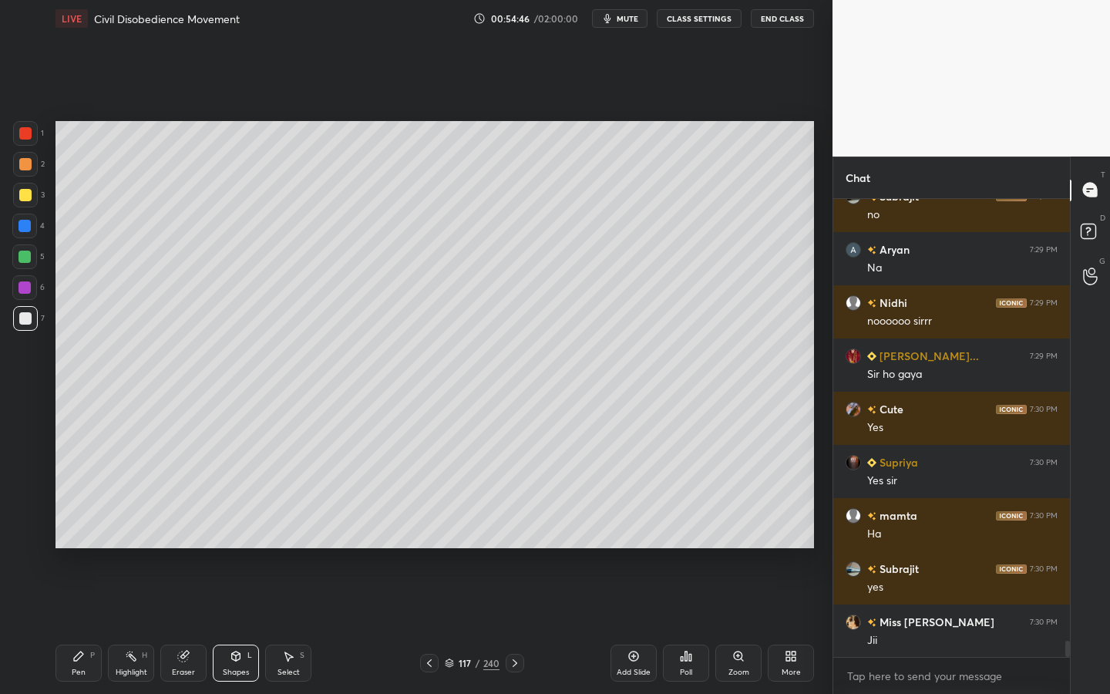
drag, startPoint x: 16, startPoint y: 193, endPoint x: 46, endPoint y: 189, distance: 30.4
click at [16, 193] on div at bounding box center [25, 195] width 25 height 25
drag, startPoint x: 725, startPoint y: 652, endPoint x: 725, endPoint y: 642, distance: 10.0
click at [723, 625] on div "Zoom" at bounding box center [738, 662] width 46 height 37
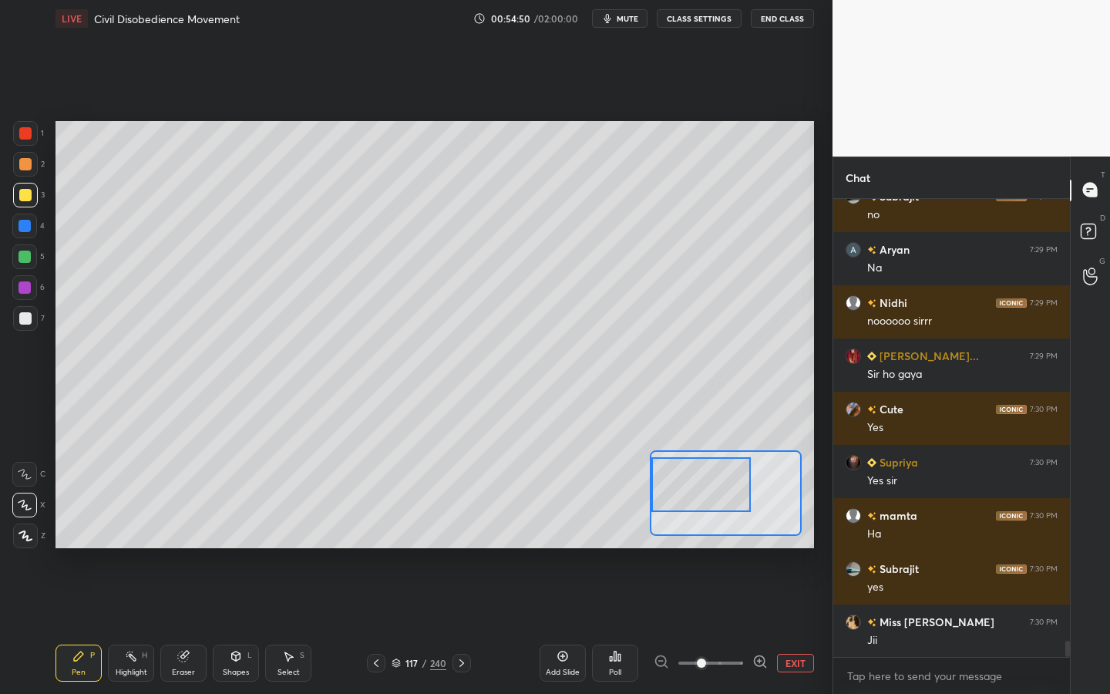
click at [633, 466] on div "Setting up your live class Poll for secs No correct answer Start poll" at bounding box center [434, 334] width 758 height 427
click at [24, 312] on div at bounding box center [25, 318] width 25 height 25
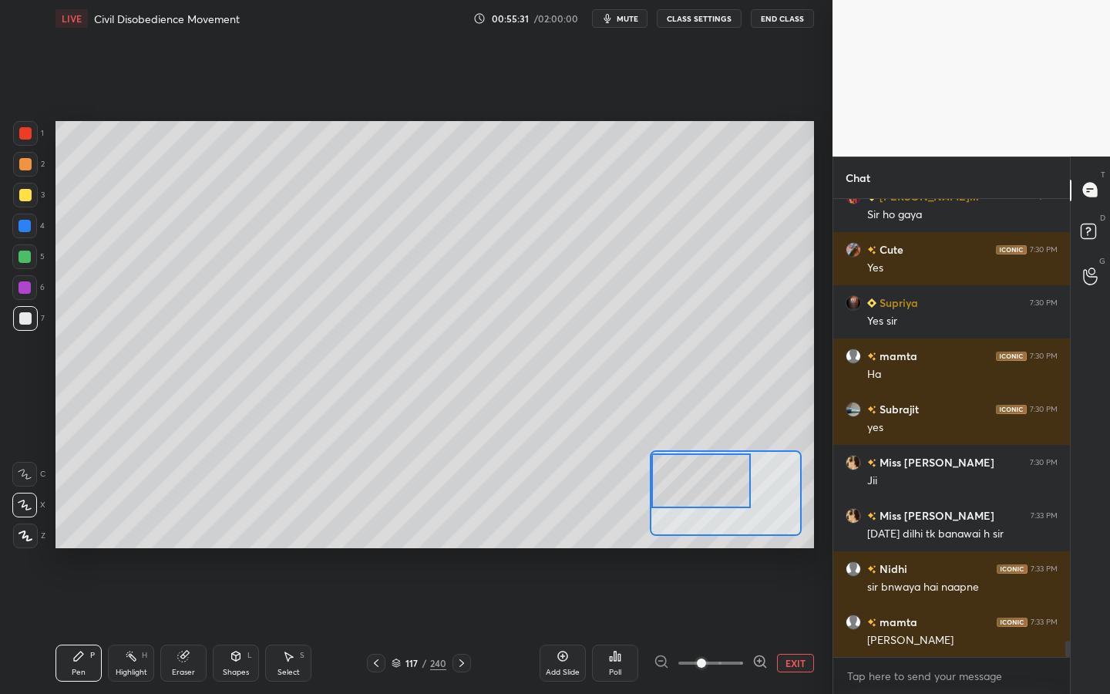
scroll to position [12757, 0]
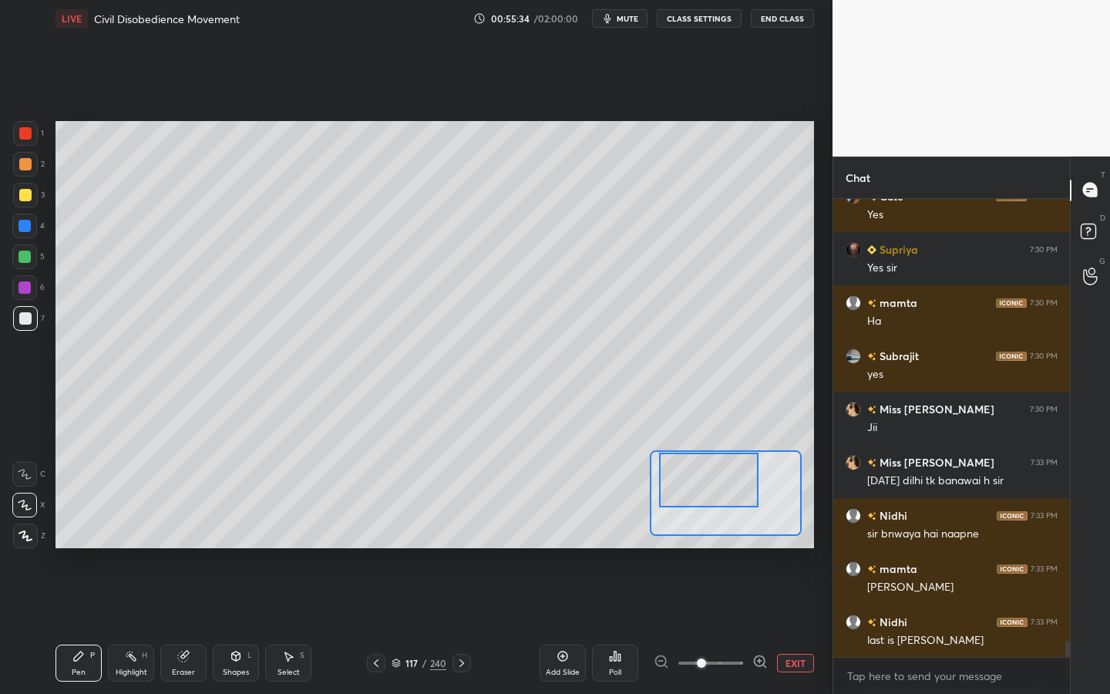
drag, startPoint x: 736, startPoint y: 486, endPoint x: 744, endPoint y: 485, distance: 7.7
click at [744, 485] on div at bounding box center [708, 479] width 99 height 55
click at [233, 625] on icon at bounding box center [236, 655] width 8 height 9
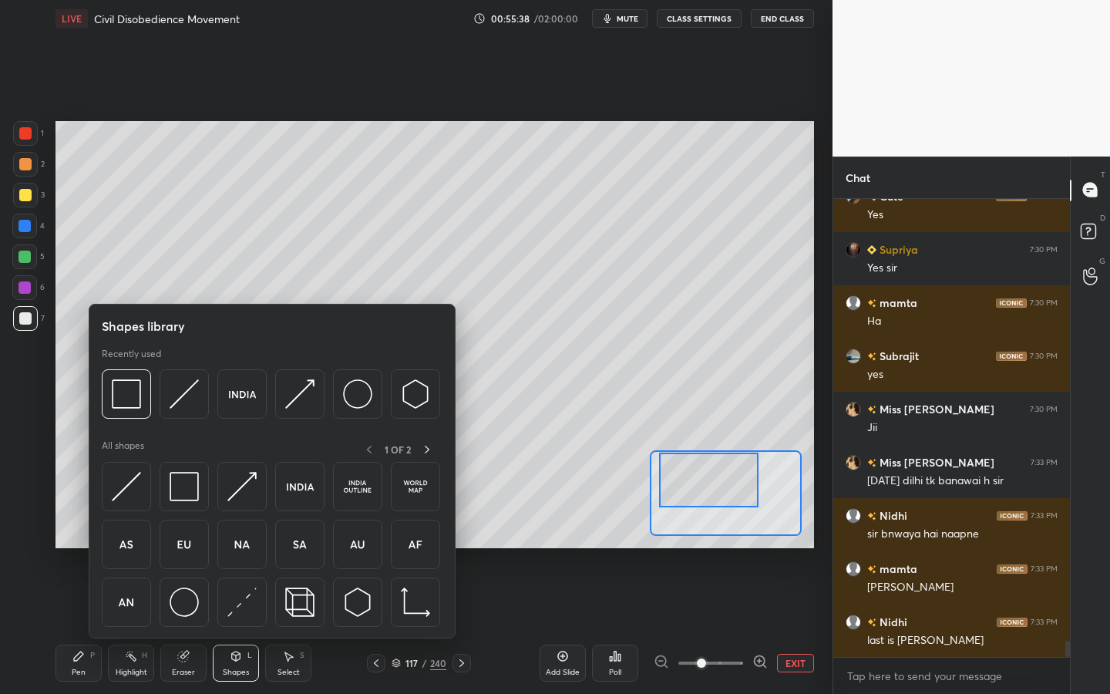
click at [28, 193] on div at bounding box center [25, 195] width 12 height 12
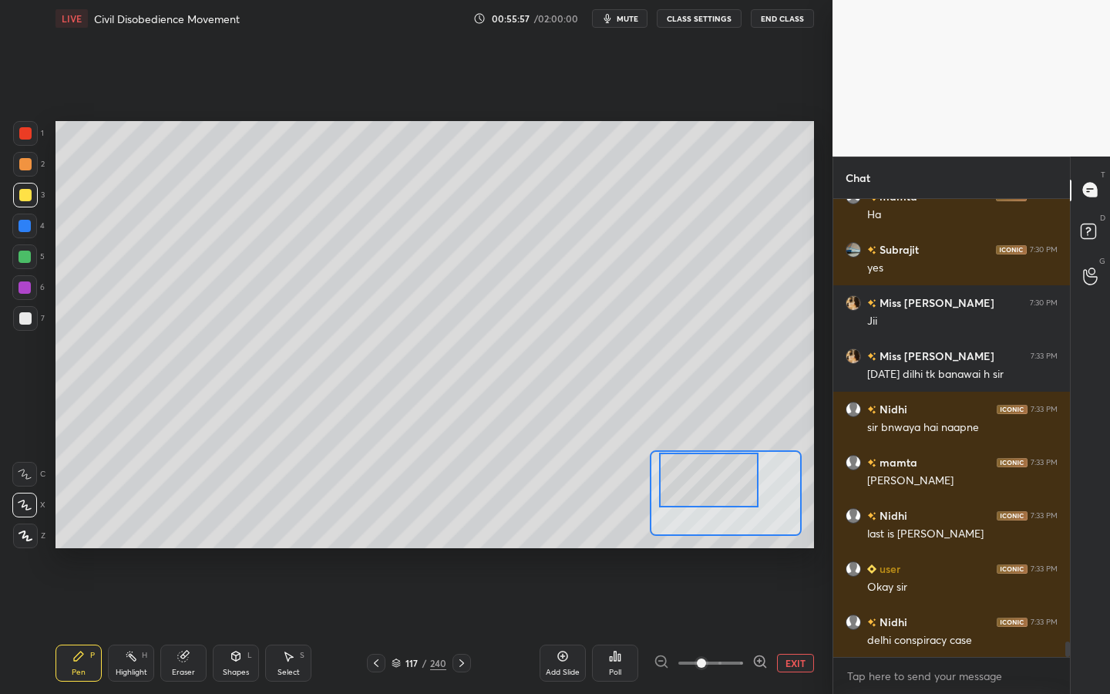
scroll to position [12916, 0]
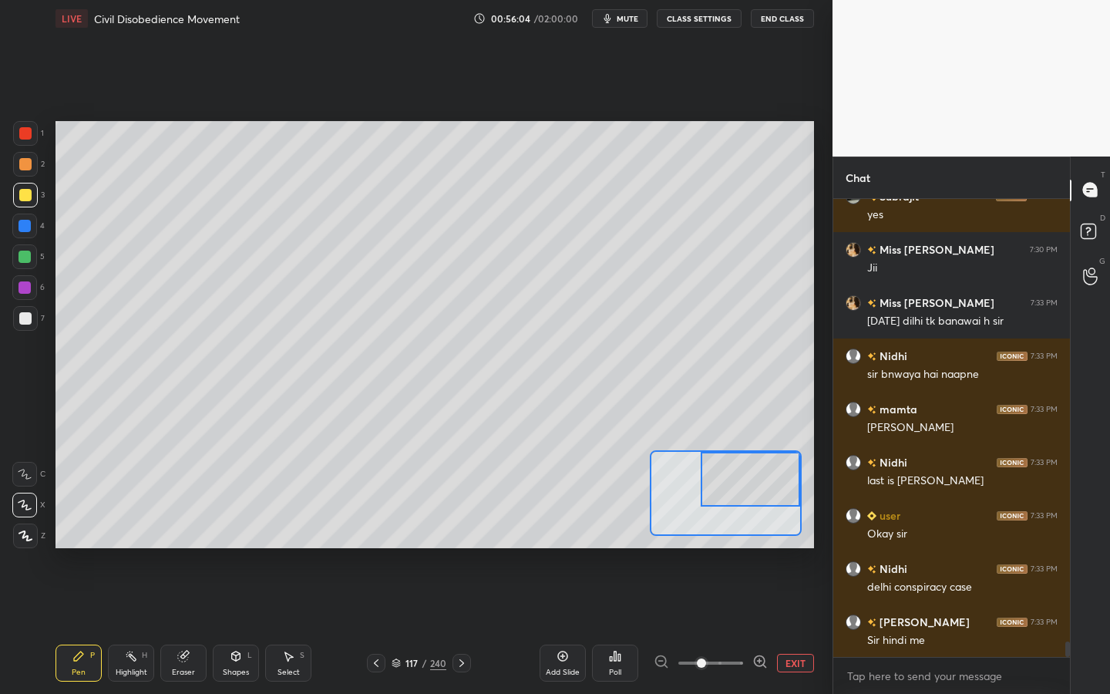
drag, startPoint x: 771, startPoint y: 485, endPoint x: 793, endPoint y: 483, distance: 21.6
click at [798, 485] on div at bounding box center [749, 479] width 99 height 55
click at [233, 625] on icon at bounding box center [236, 656] width 12 height 12
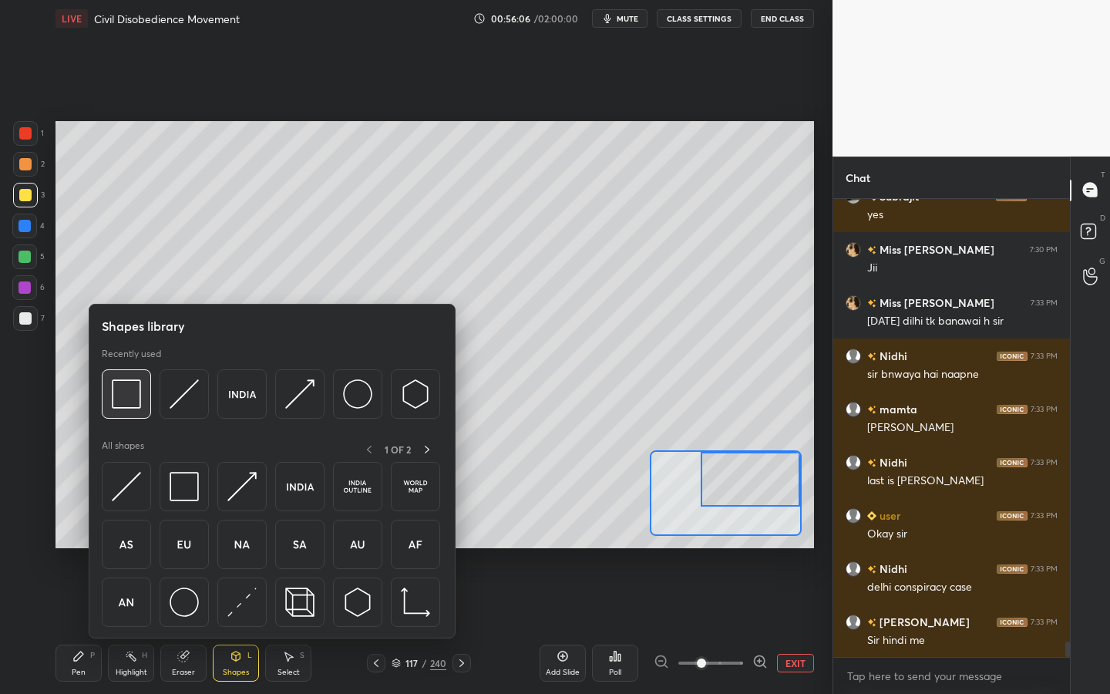
click at [133, 392] on img at bounding box center [126, 393] width 29 height 29
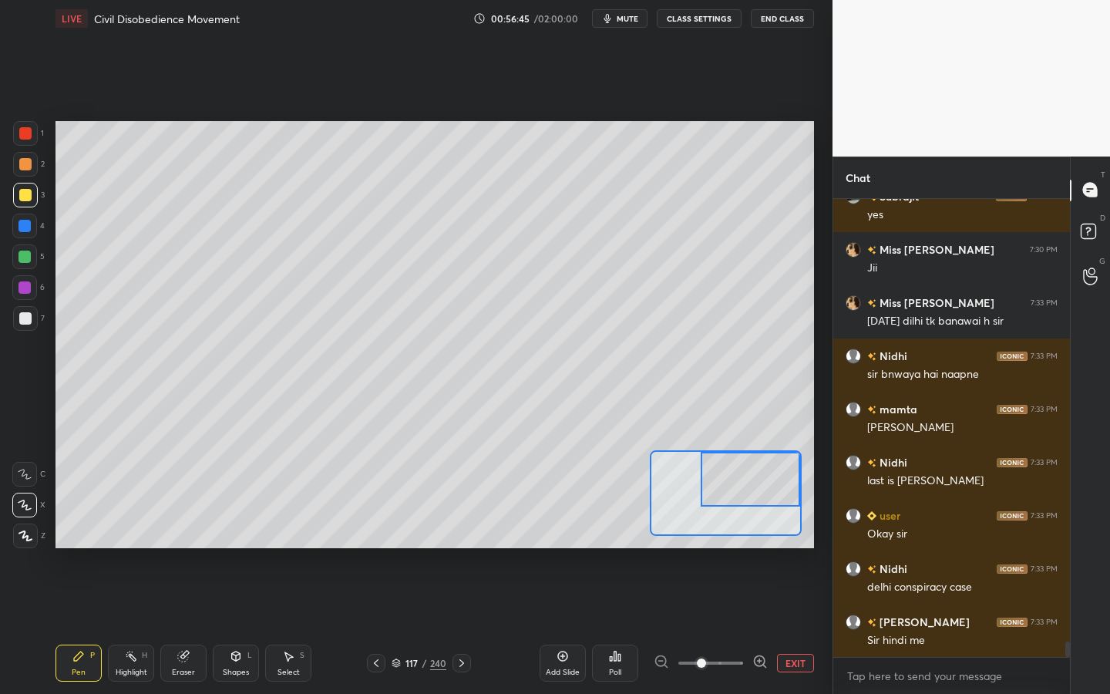
scroll to position [12969, 0]
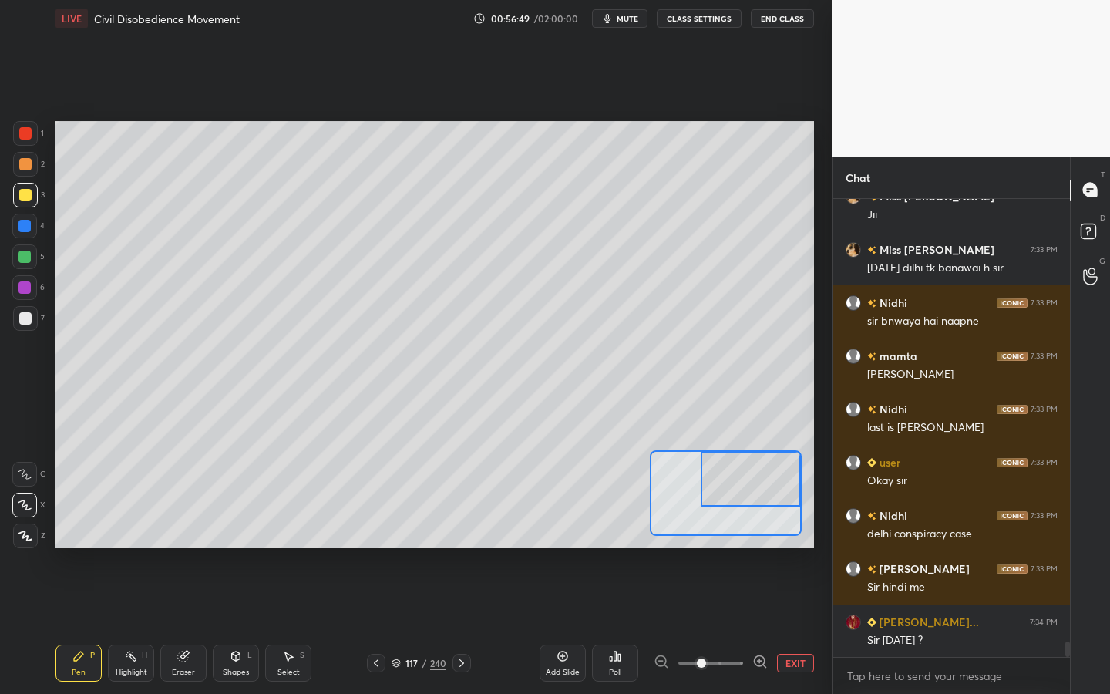
drag, startPoint x: 752, startPoint y: 465, endPoint x: 776, endPoint y: 465, distance: 23.9
click at [778, 465] on div at bounding box center [749, 479] width 99 height 55
click at [806, 625] on button "EXIT" at bounding box center [795, 662] width 37 height 18
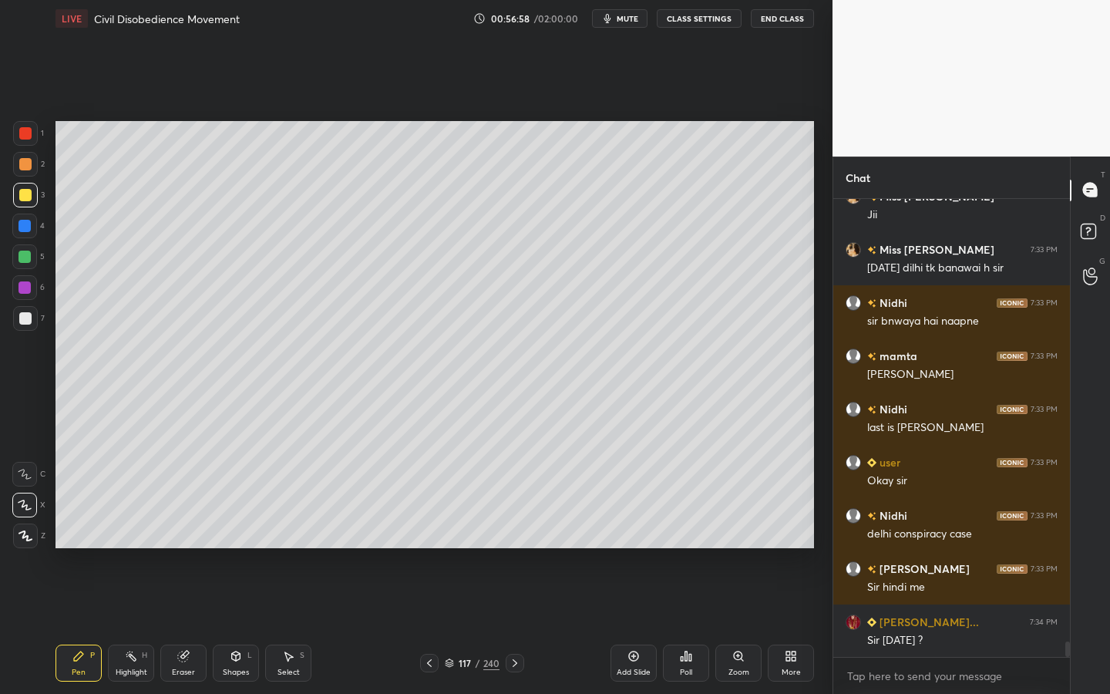
click at [207, 625] on div "Pen P Highlight H Eraser Shapes L Select S" at bounding box center [193, 662] width 277 height 37
click at [242, 625] on div "Shapes" at bounding box center [236, 672] width 26 height 8
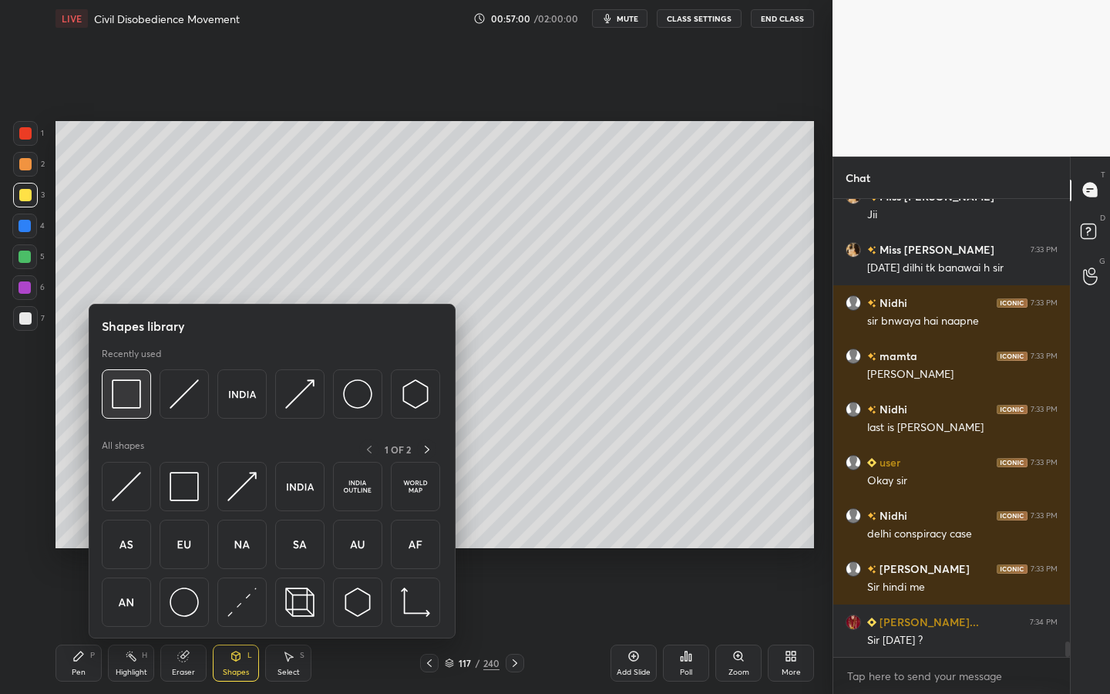
click at [126, 395] on img at bounding box center [126, 393] width 29 height 29
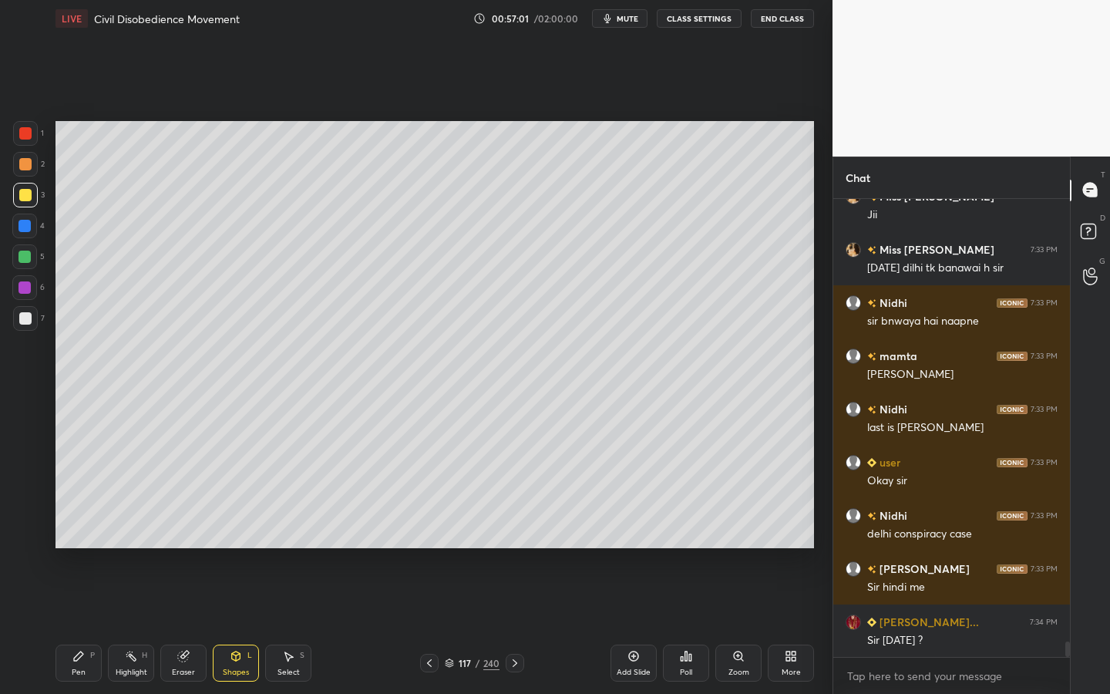
click at [25, 321] on div at bounding box center [25, 318] width 12 height 12
click at [735, 625] on div "Zoom" at bounding box center [738, 672] width 21 height 8
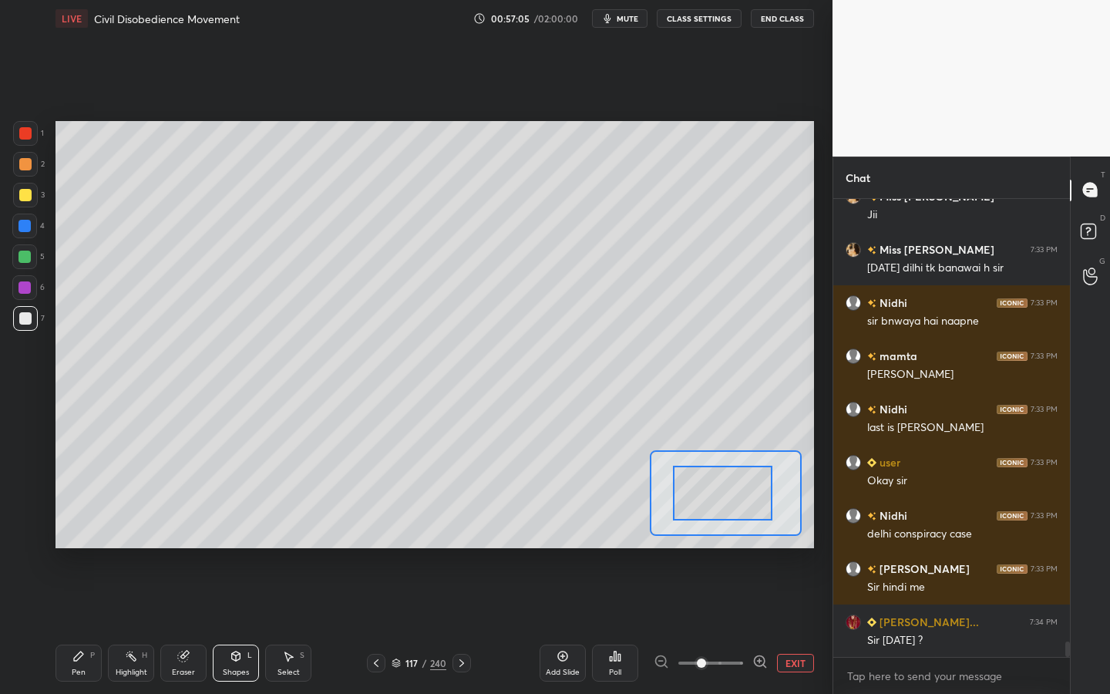
click at [617, 528] on div "Setting up your live class Poll for secs No correct answer Start poll" at bounding box center [434, 334] width 758 height 427
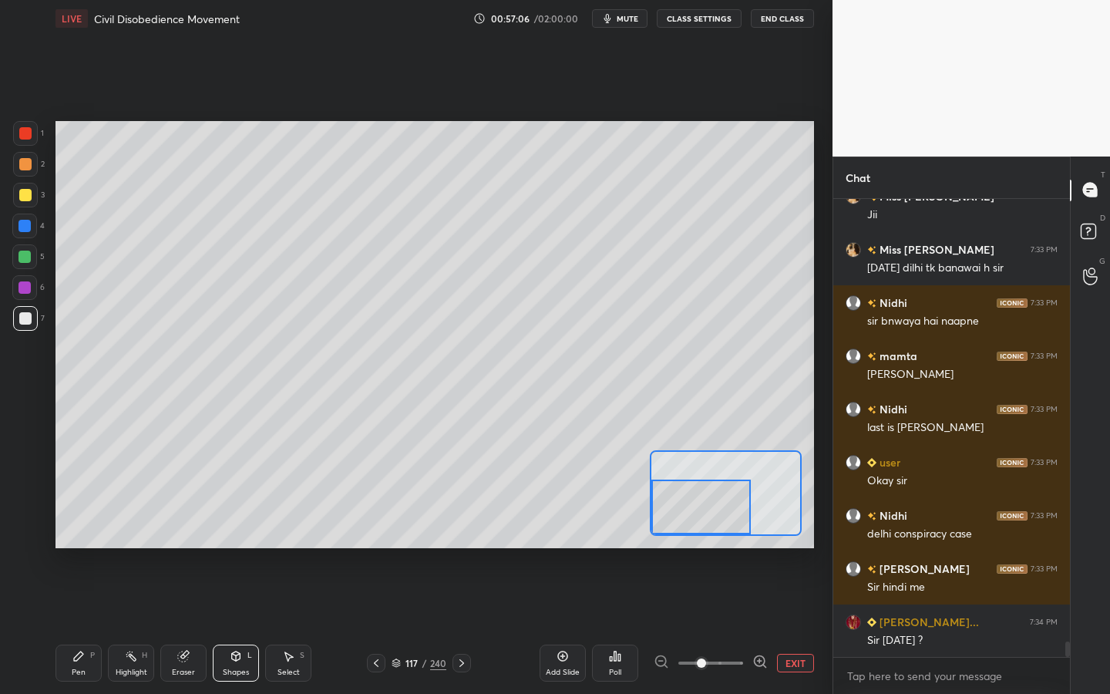
drag, startPoint x: 711, startPoint y: 502, endPoint x: 663, endPoint y: 519, distance: 50.4
click at [663, 519] on div at bounding box center [700, 506] width 99 height 55
click at [10, 184] on div "1 2 3 4 5 6 7 C X Z C X Z E E Erase all H H" at bounding box center [24, 334] width 49 height 427
click at [25, 197] on div at bounding box center [25, 195] width 12 height 12
drag, startPoint x: 721, startPoint y: 500, endPoint x: 741, endPoint y: 502, distance: 20.9
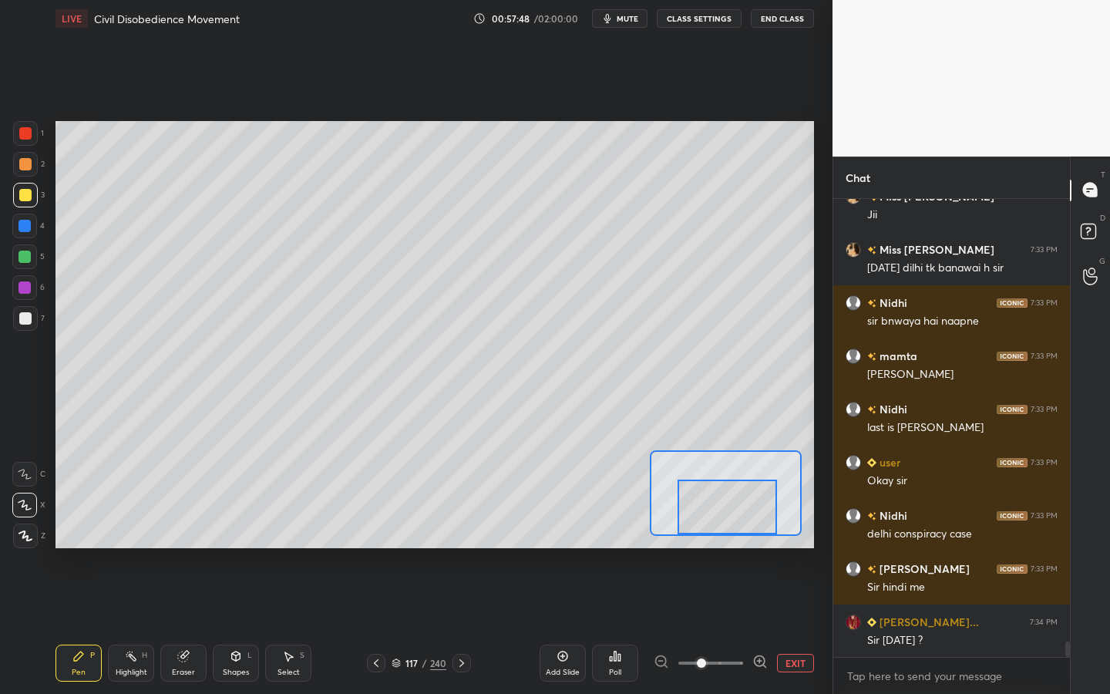
click at [744, 504] on div at bounding box center [726, 506] width 99 height 55
click at [250, 625] on div "Shapes L" at bounding box center [236, 662] width 46 height 37
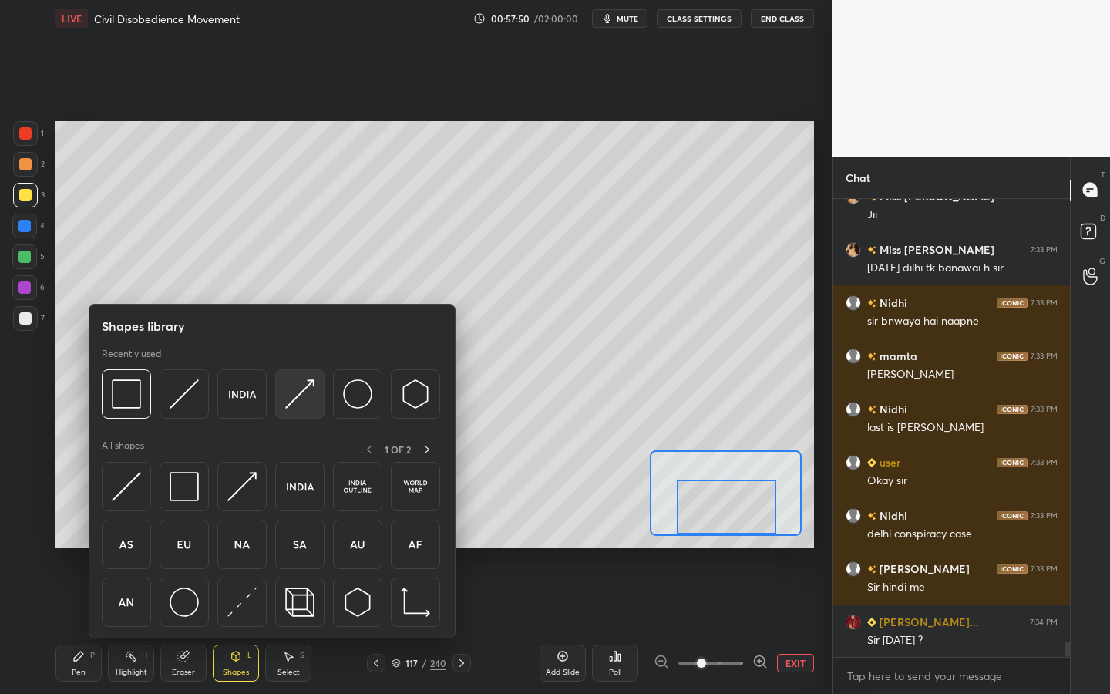
click at [282, 397] on div at bounding box center [299, 393] width 49 height 49
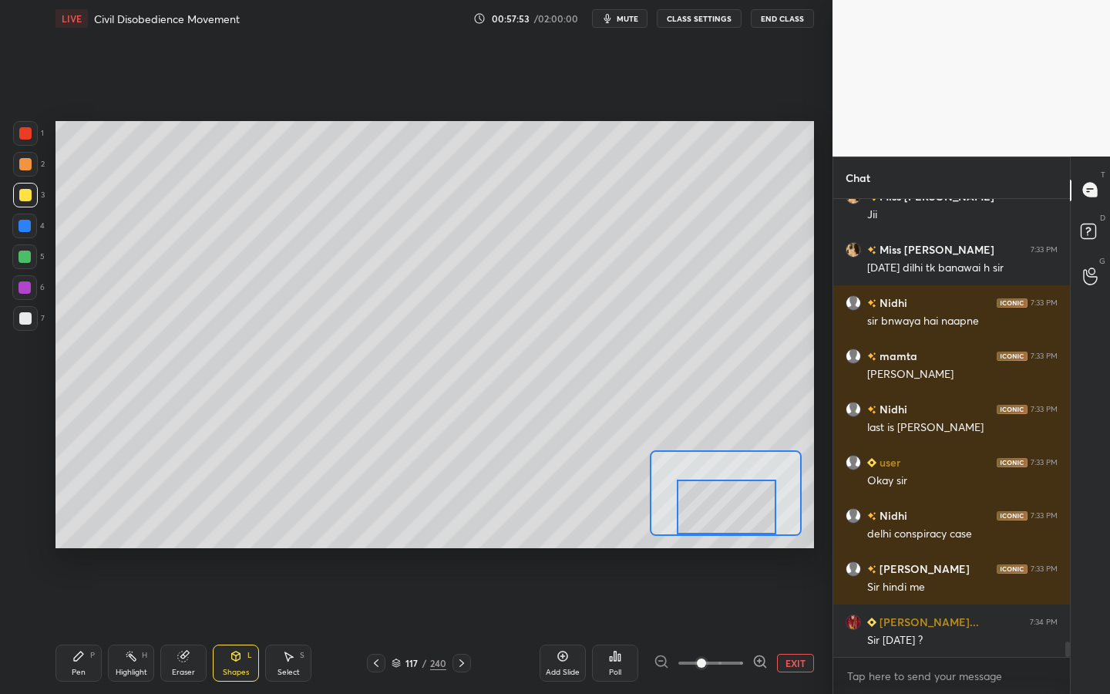
click at [238, 625] on div "Shapes L" at bounding box center [236, 662] width 46 height 37
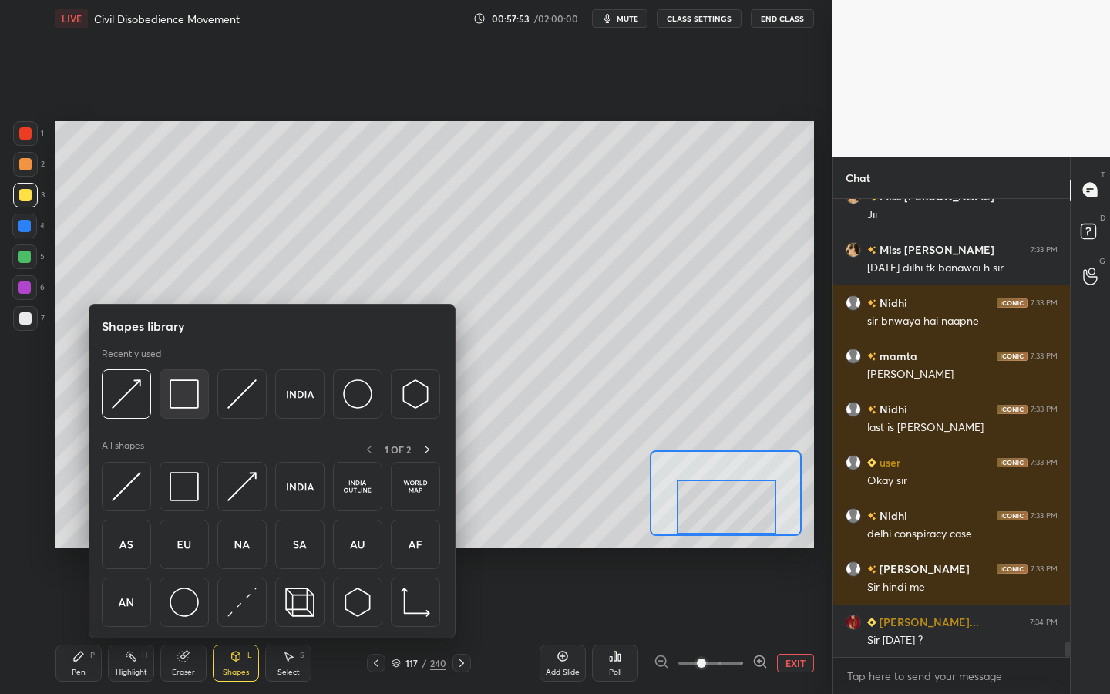
click at [195, 392] on img at bounding box center [184, 393] width 29 height 29
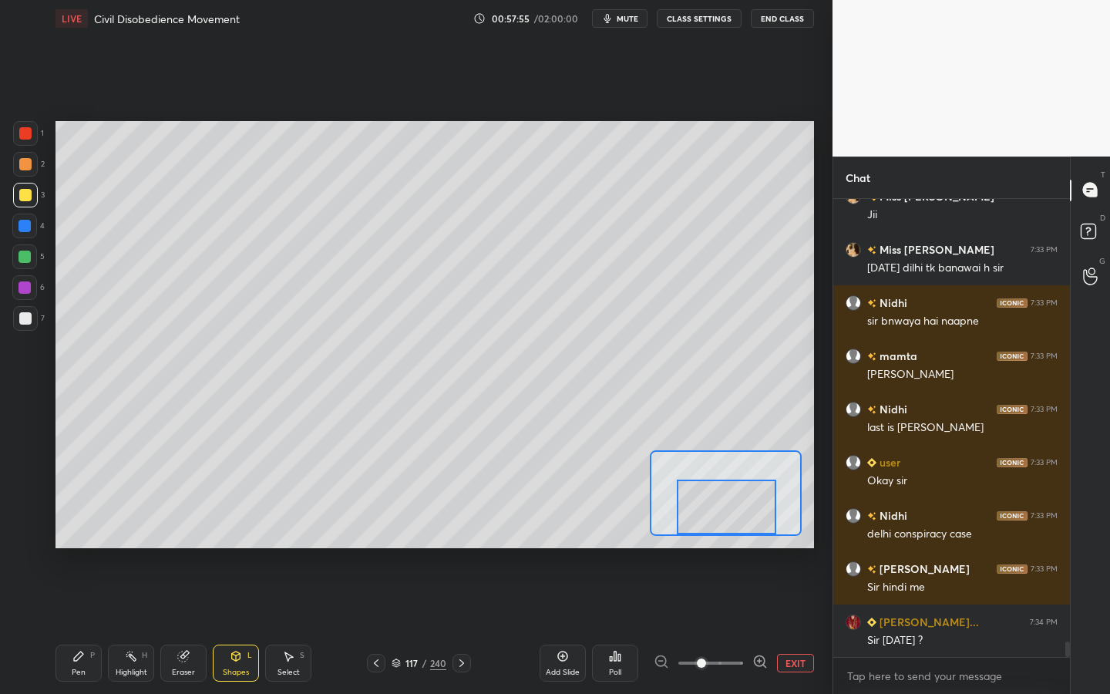
click at [32, 309] on div at bounding box center [25, 318] width 25 height 25
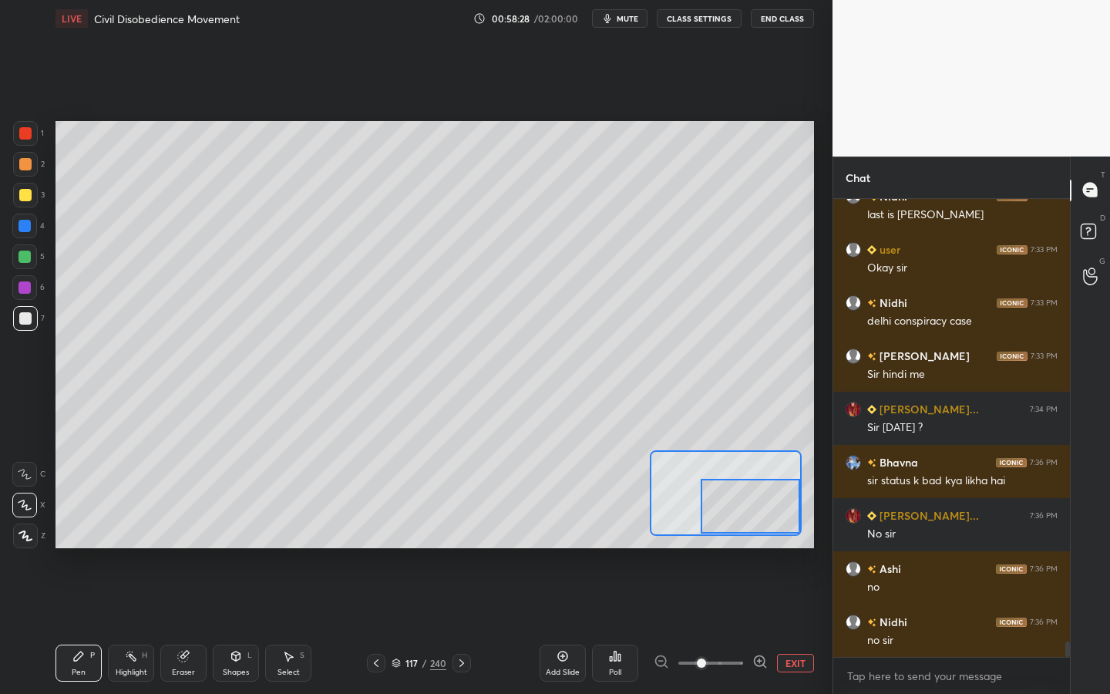
scroll to position [13235, 0]
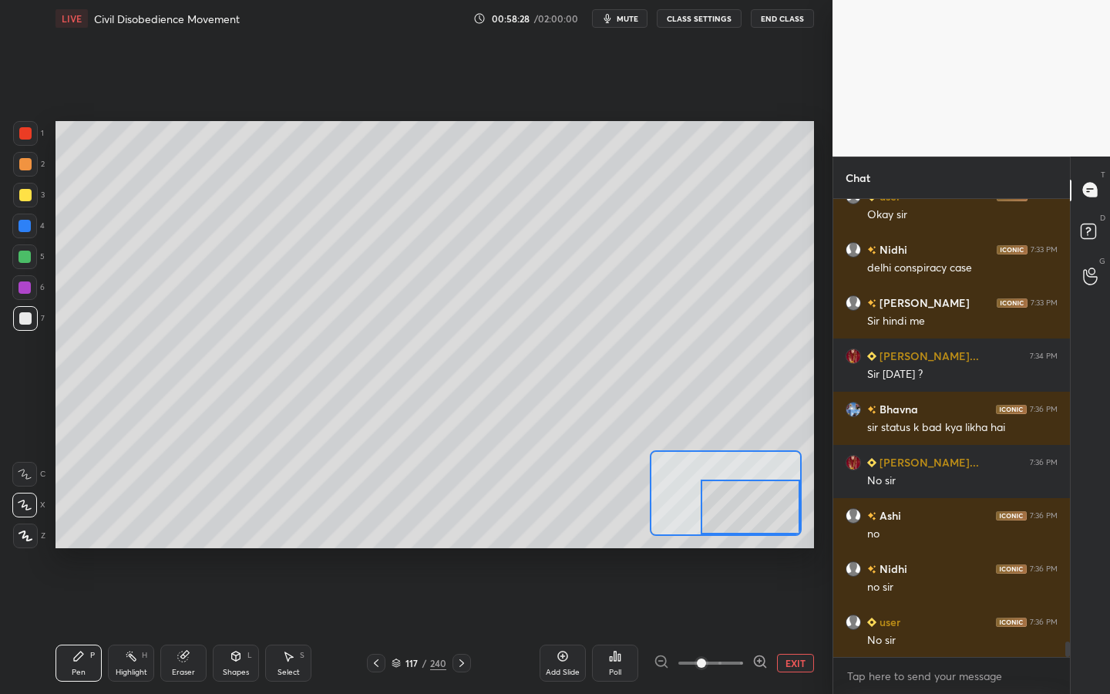
drag, startPoint x: 733, startPoint y: 497, endPoint x: 759, endPoint y: 496, distance: 26.2
click at [763, 497] on div at bounding box center [749, 506] width 99 height 55
click at [237, 625] on icon at bounding box center [236, 655] width 8 height 9
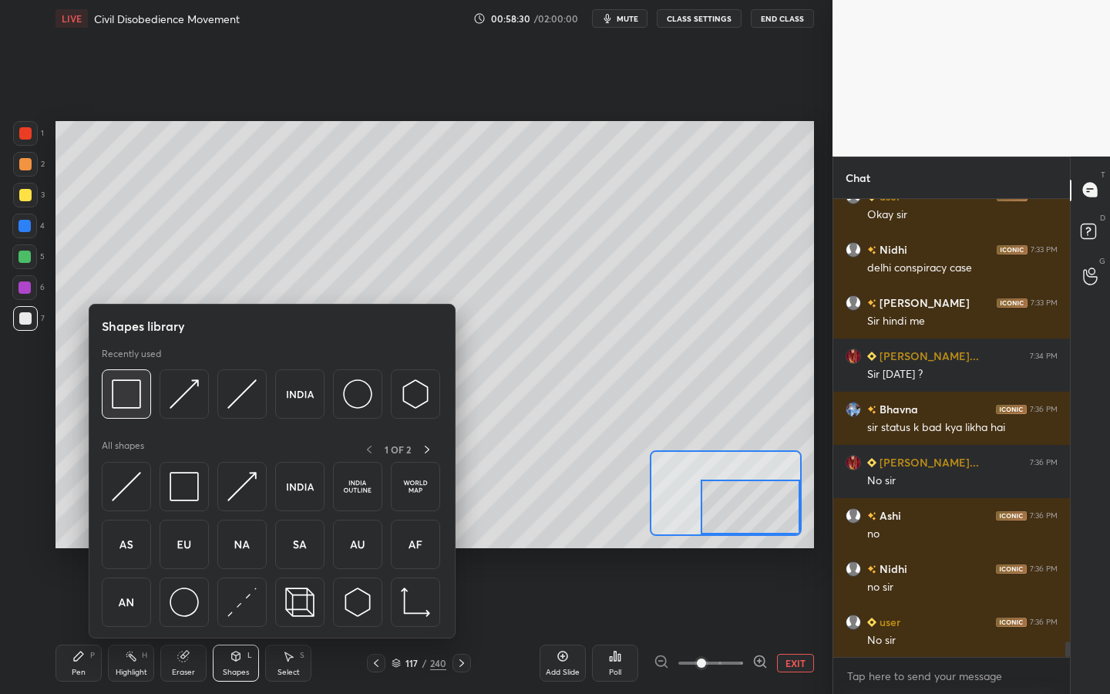
click at [125, 397] on img at bounding box center [126, 393] width 29 height 29
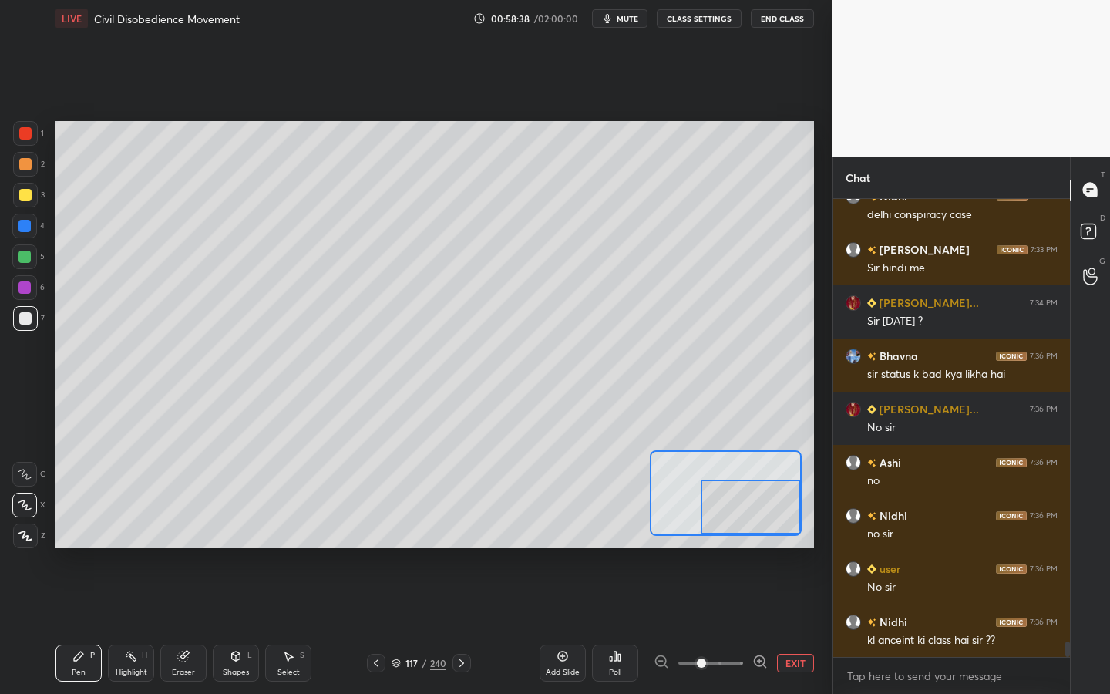
scroll to position [13341, 0]
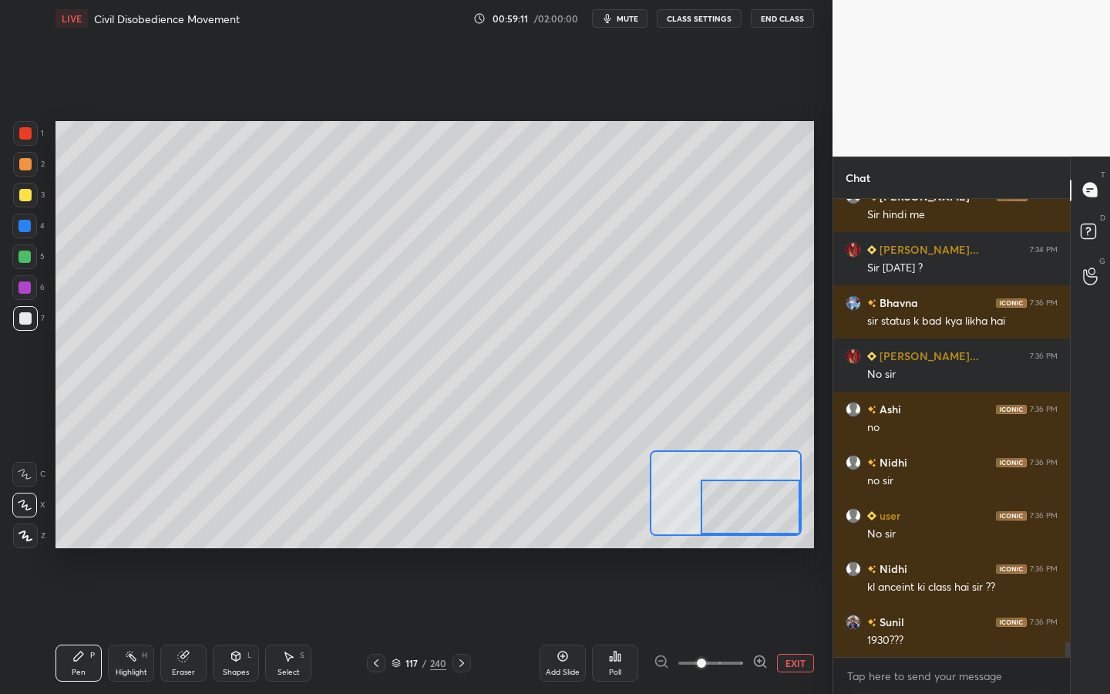
click at [780, 625] on button "EXIT" at bounding box center [795, 662] width 37 height 18
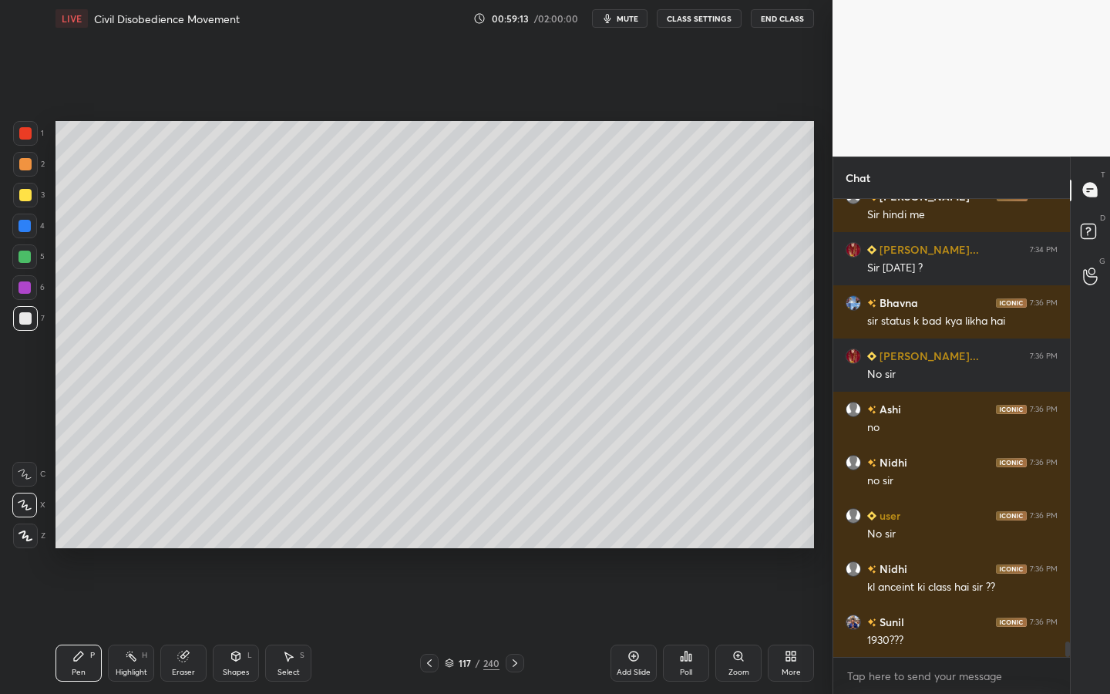
click at [627, 625] on div "Add Slide" at bounding box center [633, 662] width 46 height 37
click at [250, 625] on div "Shapes L" at bounding box center [236, 662] width 46 height 37
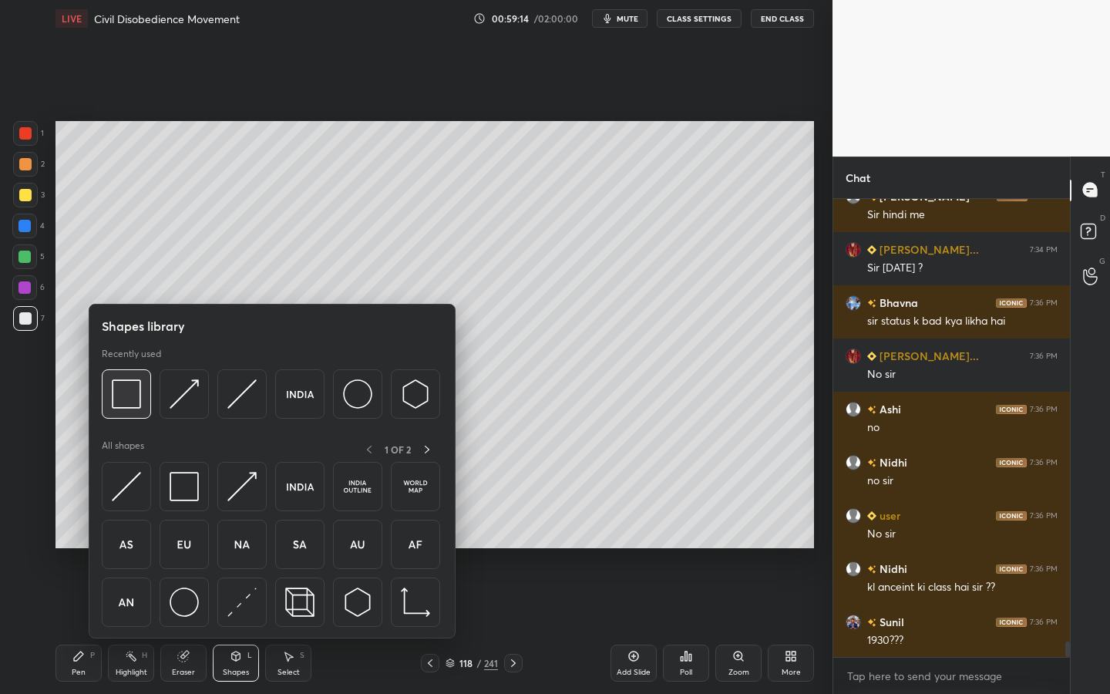
click at [110, 371] on div at bounding box center [126, 393] width 49 height 49
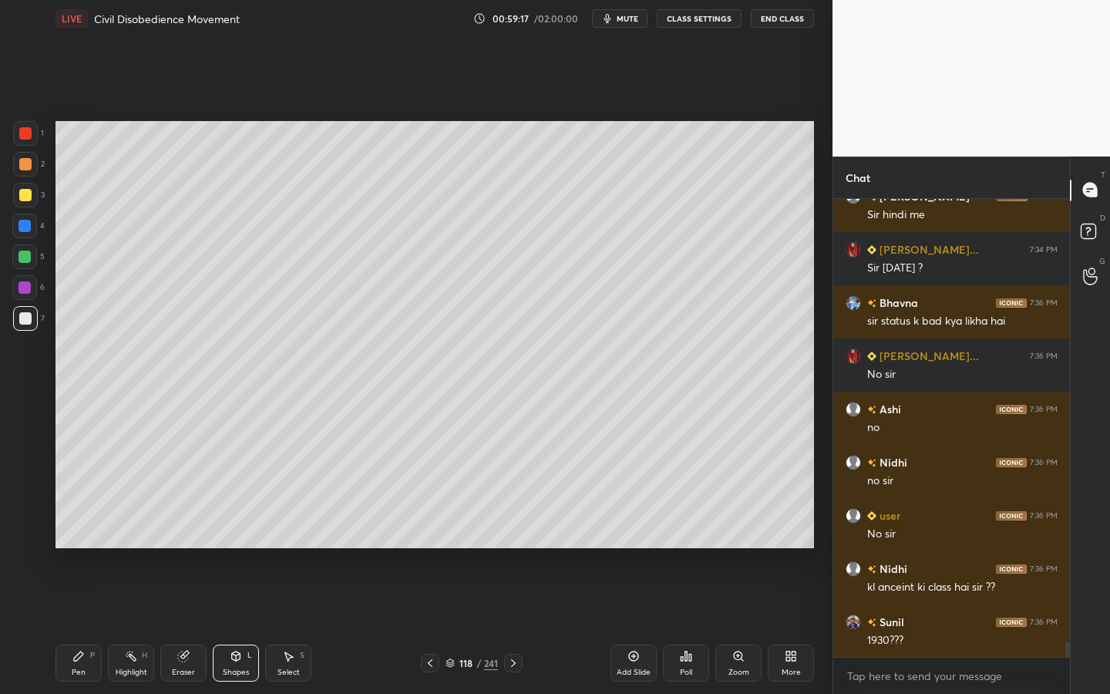
click at [721, 625] on div "Zoom" at bounding box center [738, 662] width 46 height 37
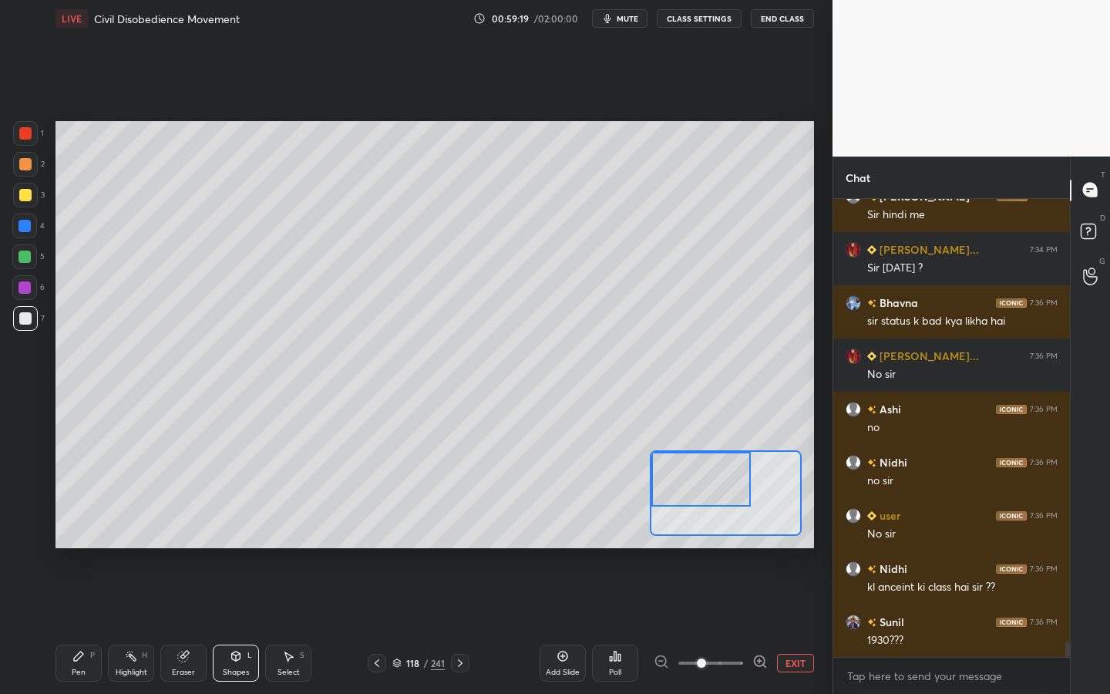
click at [621, 472] on div "Setting up your live class Poll for secs No correct answer Start poll" at bounding box center [434, 334] width 758 height 427
click at [21, 194] on div at bounding box center [25, 195] width 12 height 12
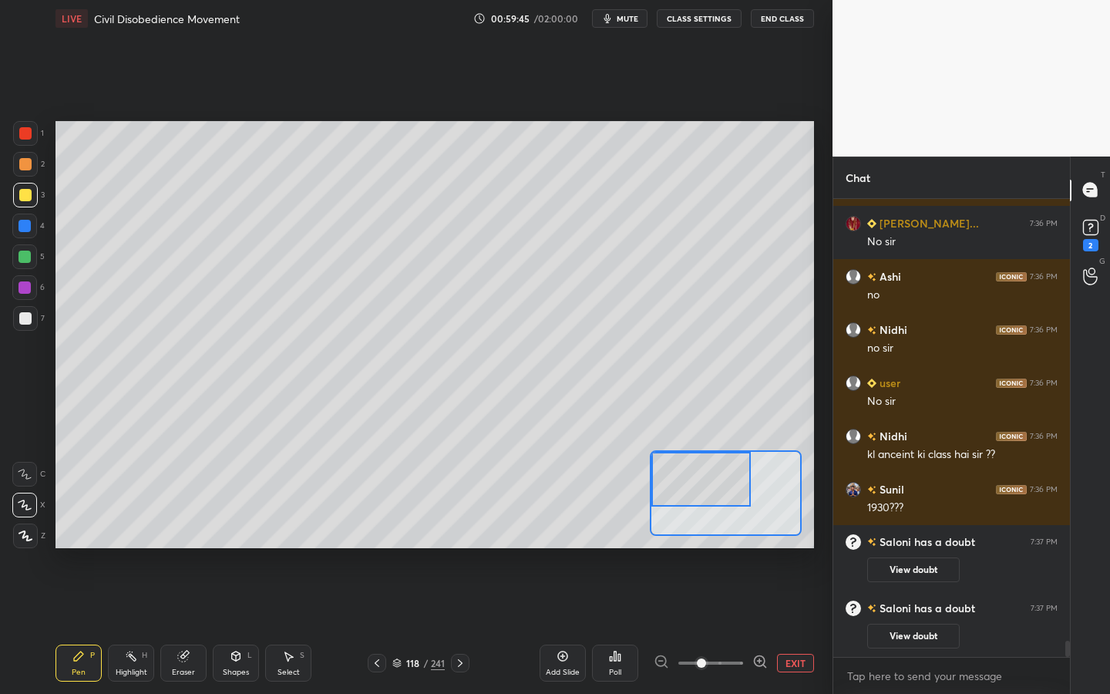
scroll to position [12888, 0]
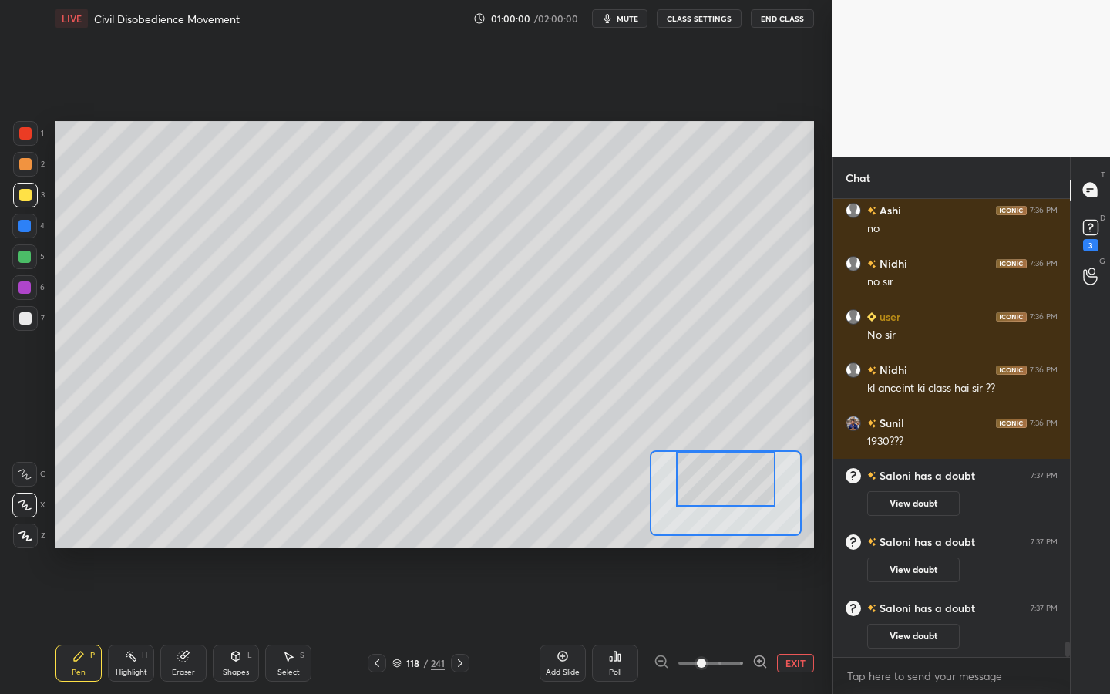
drag, startPoint x: 702, startPoint y: 481, endPoint x: 728, endPoint y: 475, distance: 26.9
click at [728, 475] on div at bounding box center [725, 479] width 99 height 55
click at [240, 625] on div "Shapes L" at bounding box center [236, 662] width 46 height 37
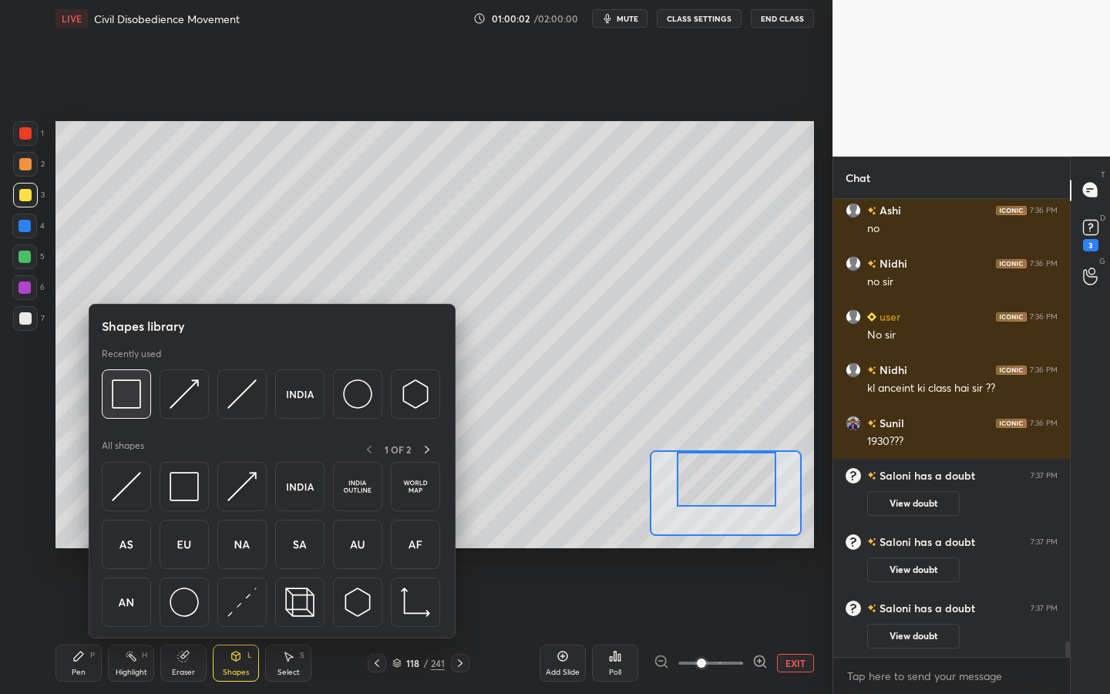
click at [140, 394] on img at bounding box center [126, 393] width 29 height 29
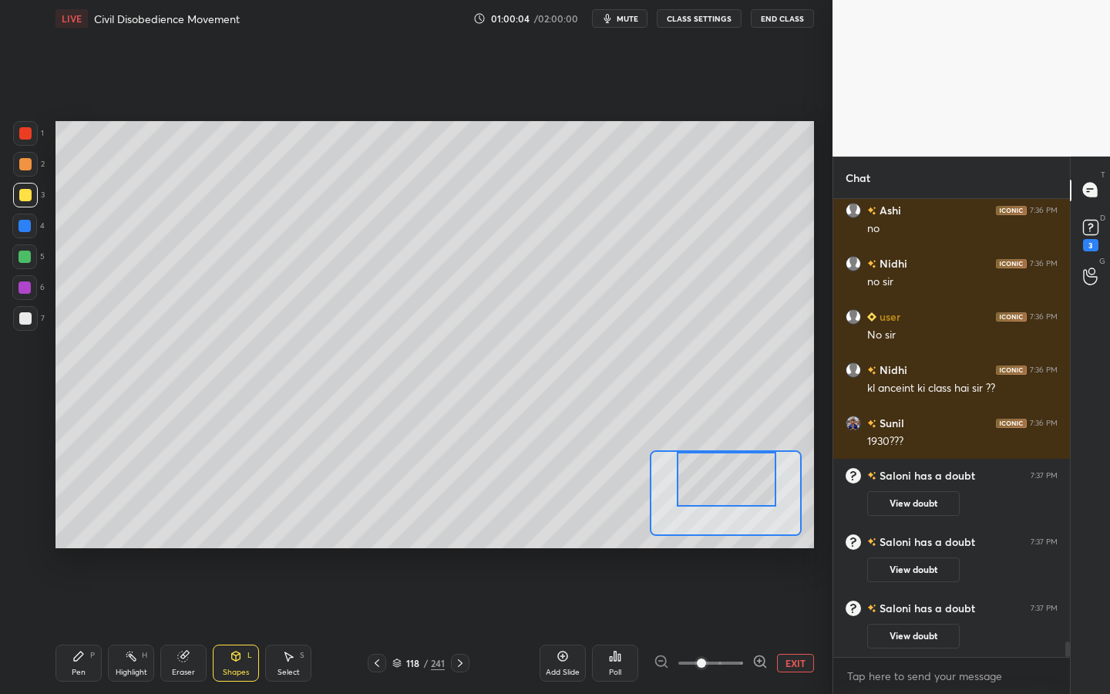
click at [36, 324] on div at bounding box center [25, 318] width 25 height 25
drag, startPoint x: 707, startPoint y: 489, endPoint x: 731, endPoint y: 488, distance: 24.7
click at [731, 488] on div at bounding box center [749, 479] width 99 height 55
click at [232, 625] on div "Shapes" at bounding box center [236, 672] width 26 height 8
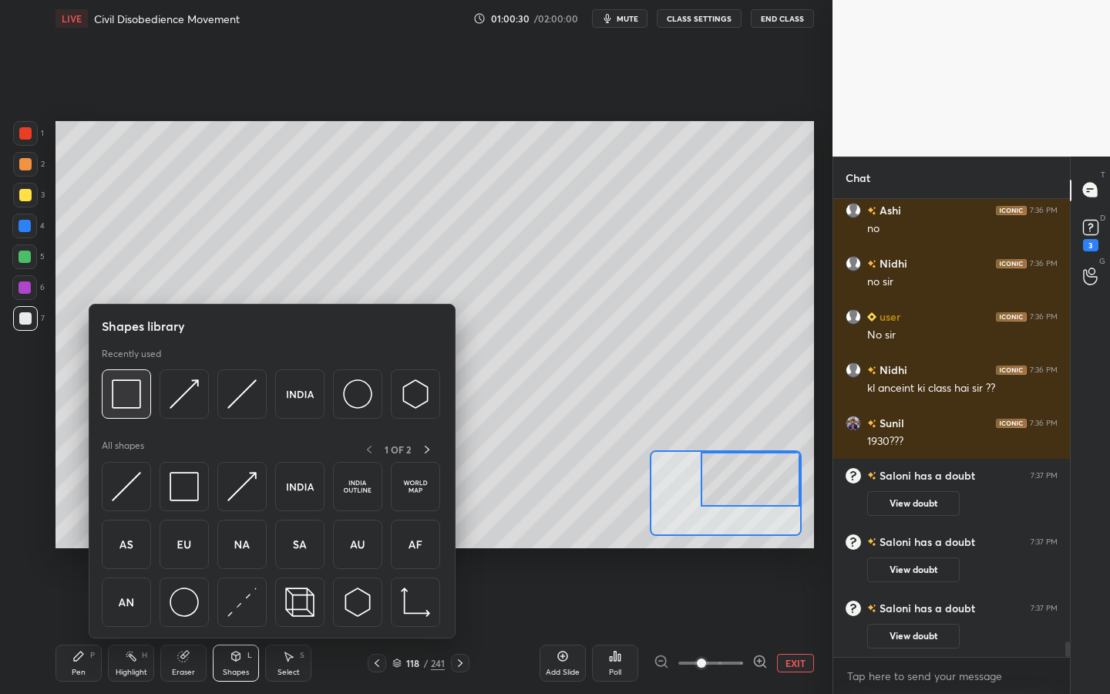
click at [123, 389] on img at bounding box center [126, 393] width 29 height 29
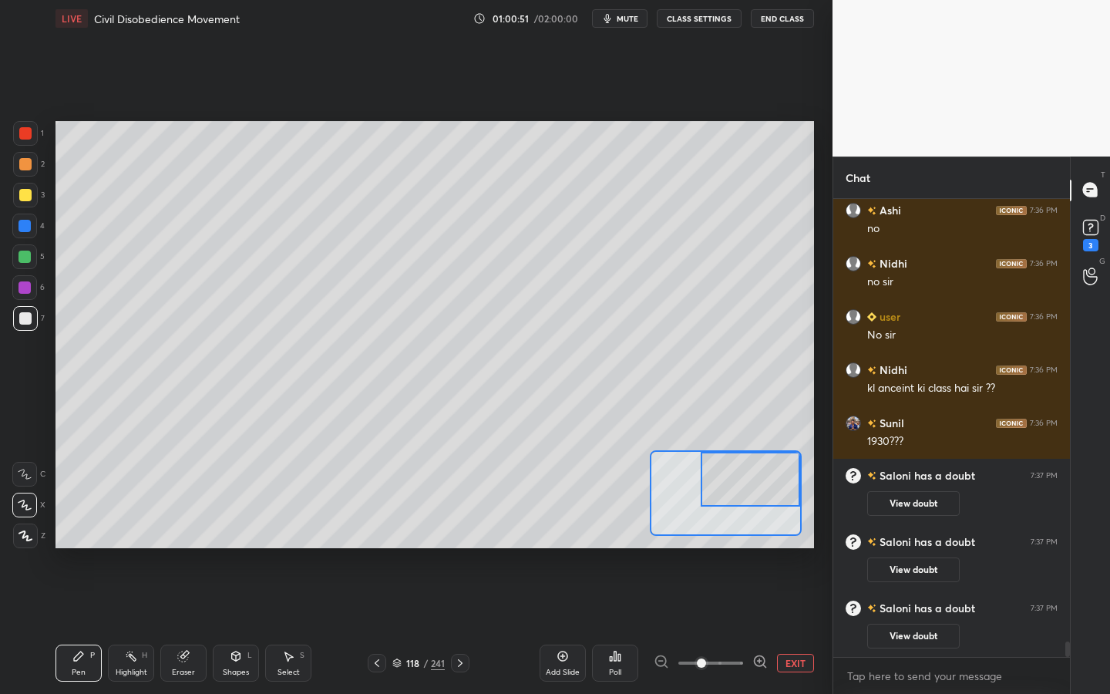
click at [787, 625] on button "EXIT" at bounding box center [795, 662] width 37 height 18
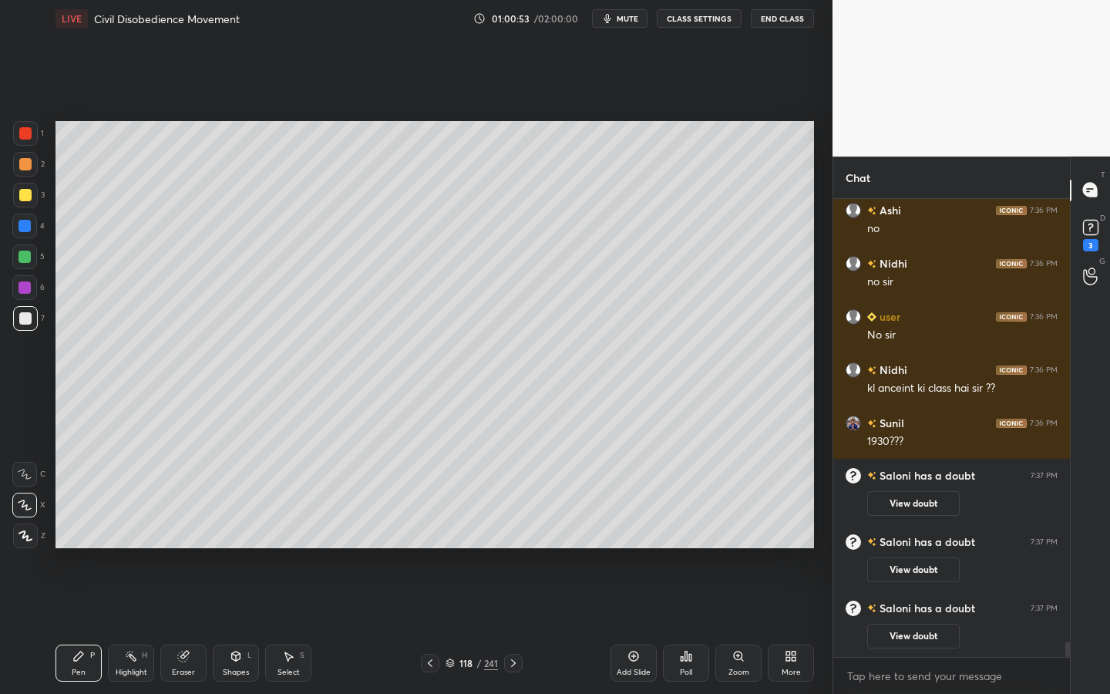
click at [176, 625] on div "Eraser" at bounding box center [183, 662] width 46 height 37
click at [250, 625] on div "Shapes L" at bounding box center [236, 662] width 46 height 37
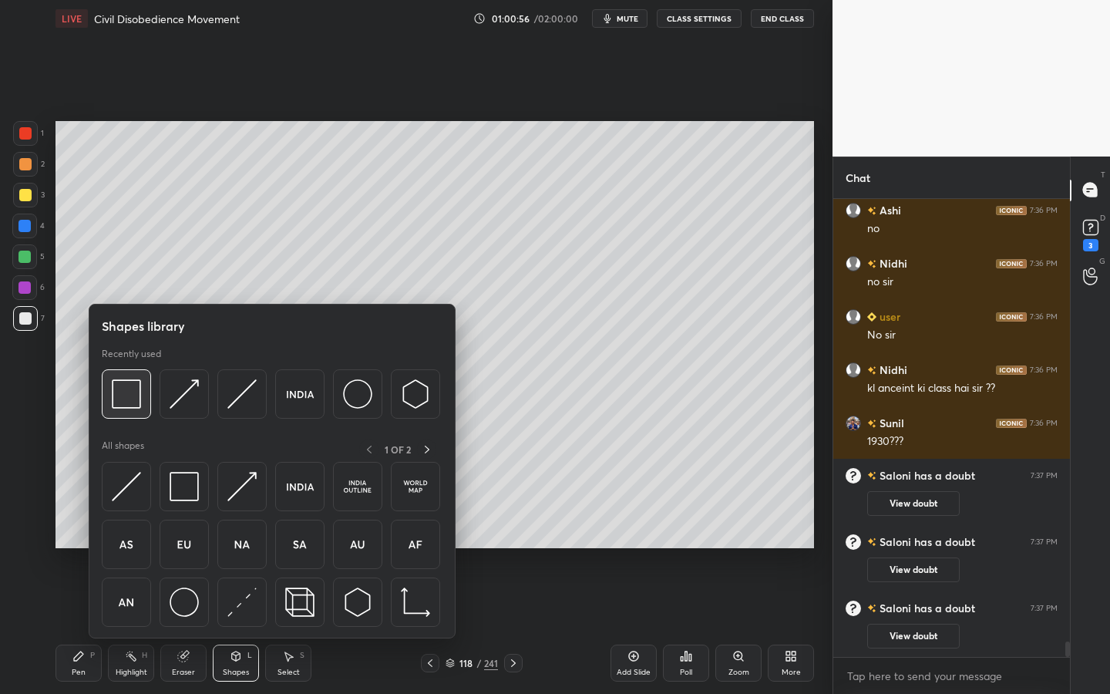
click at [129, 390] on img at bounding box center [126, 393] width 29 height 29
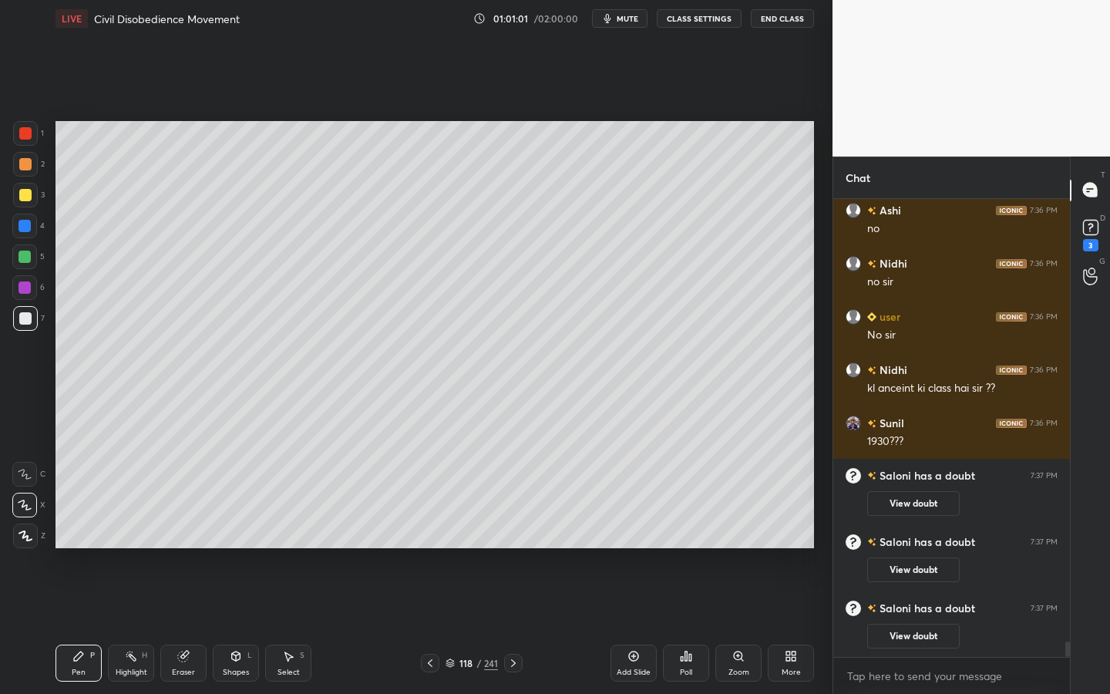
click at [745, 625] on div "Zoom" at bounding box center [738, 672] width 21 height 8
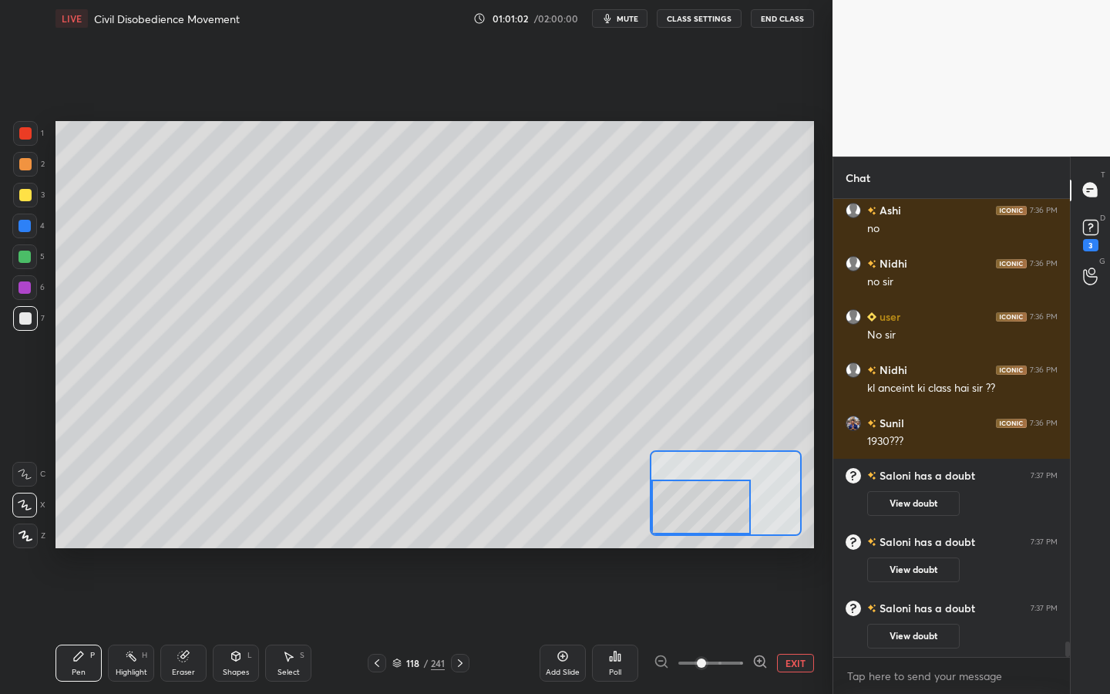
drag, startPoint x: 688, startPoint y: 504, endPoint x: 658, endPoint y: 533, distance: 42.0
click at [660, 534] on div at bounding box center [726, 493] width 152 height 86
click at [34, 204] on div at bounding box center [25, 195] width 25 height 25
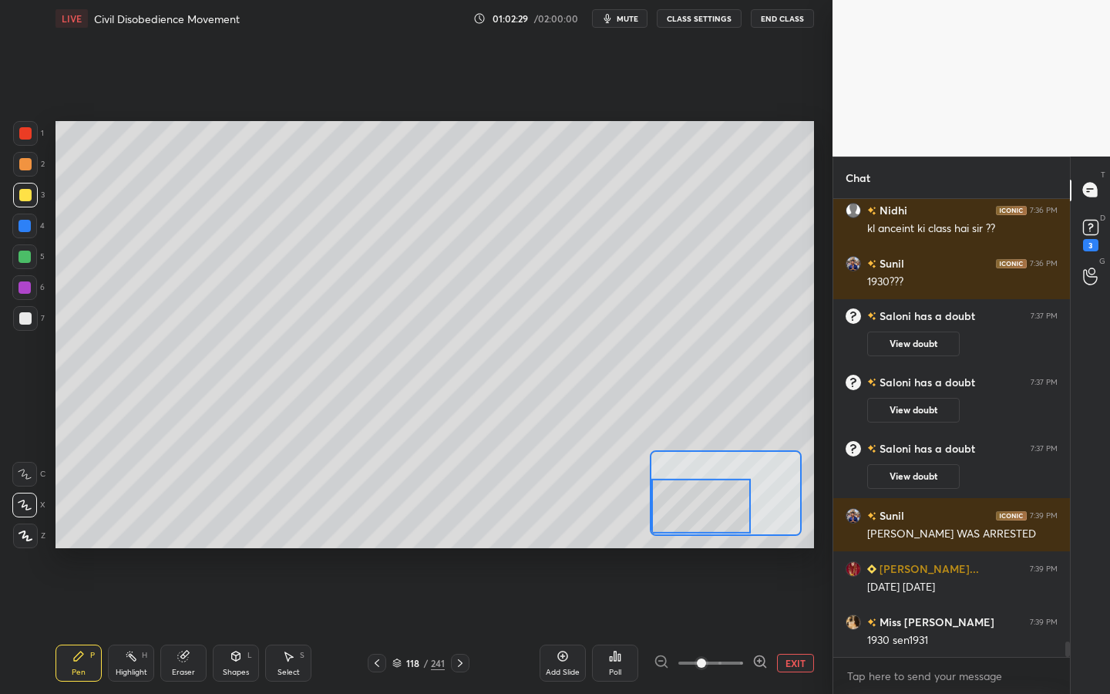
scroll to position [13071, 0]
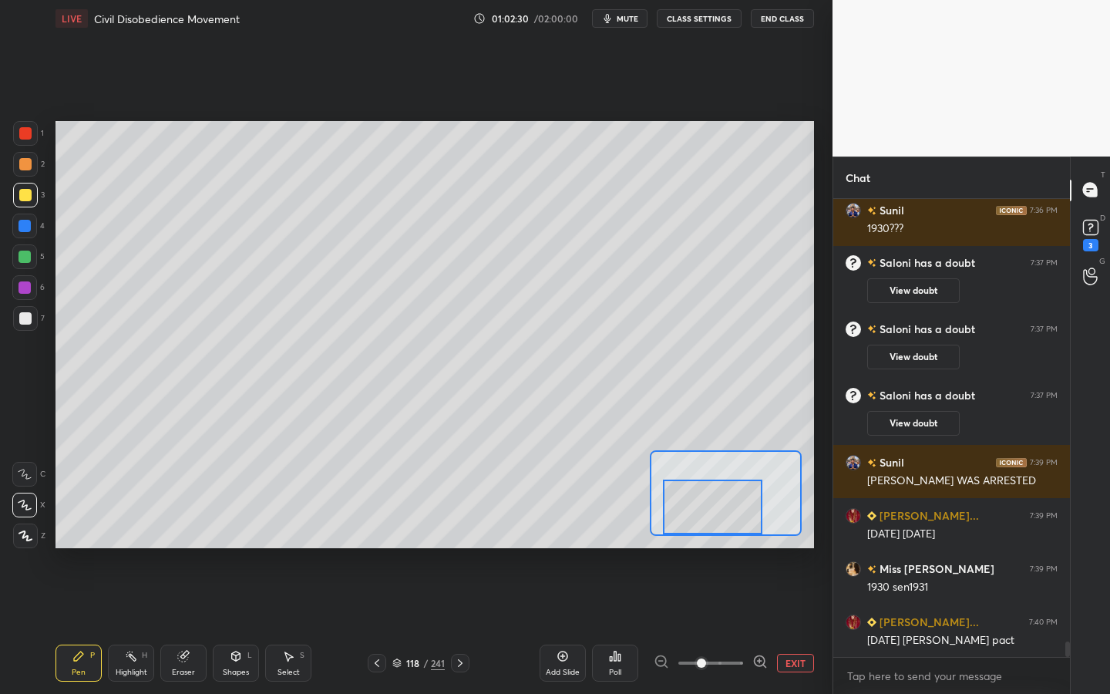
drag, startPoint x: 736, startPoint y: 488, endPoint x: 747, endPoint y: 497, distance: 14.2
click at [748, 497] on div at bounding box center [712, 506] width 99 height 55
drag, startPoint x: 723, startPoint y: 481, endPoint x: 742, endPoint y: 485, distance: 19.6
click at [744, 485] on div at bounding box center [736, 506] width 99 height 55
click at [243, 625] on div "Shapes L" at bounding box center [236, 662] width 46 height 37
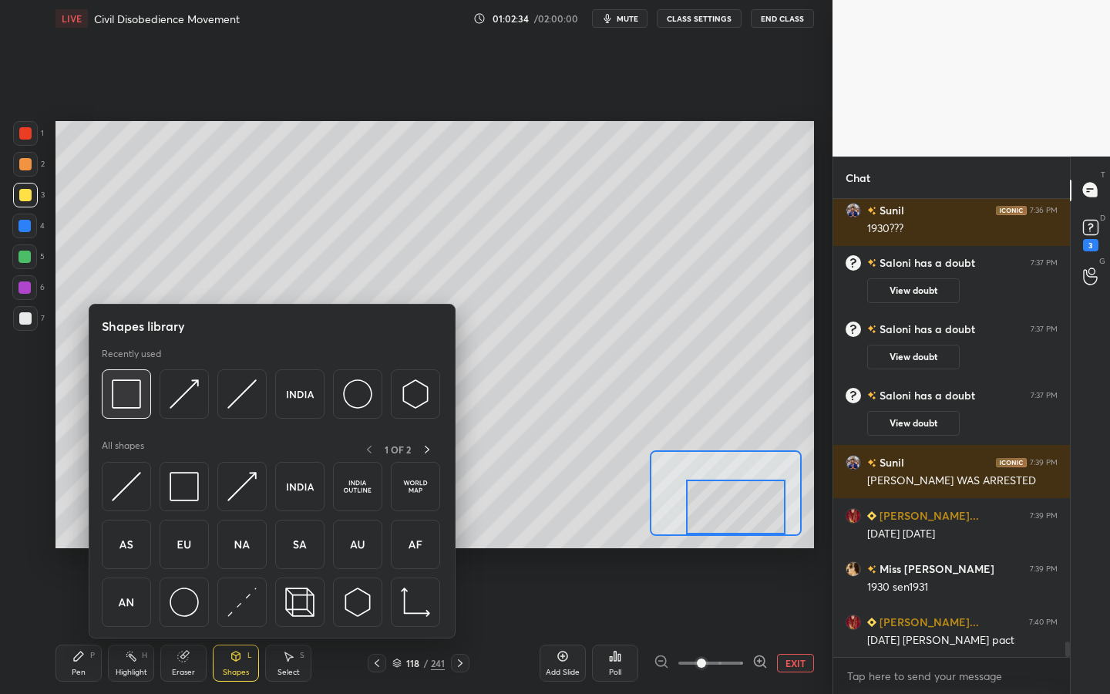
click at [107, 378] on div at bounding box center [126, 393] width 49 height 49
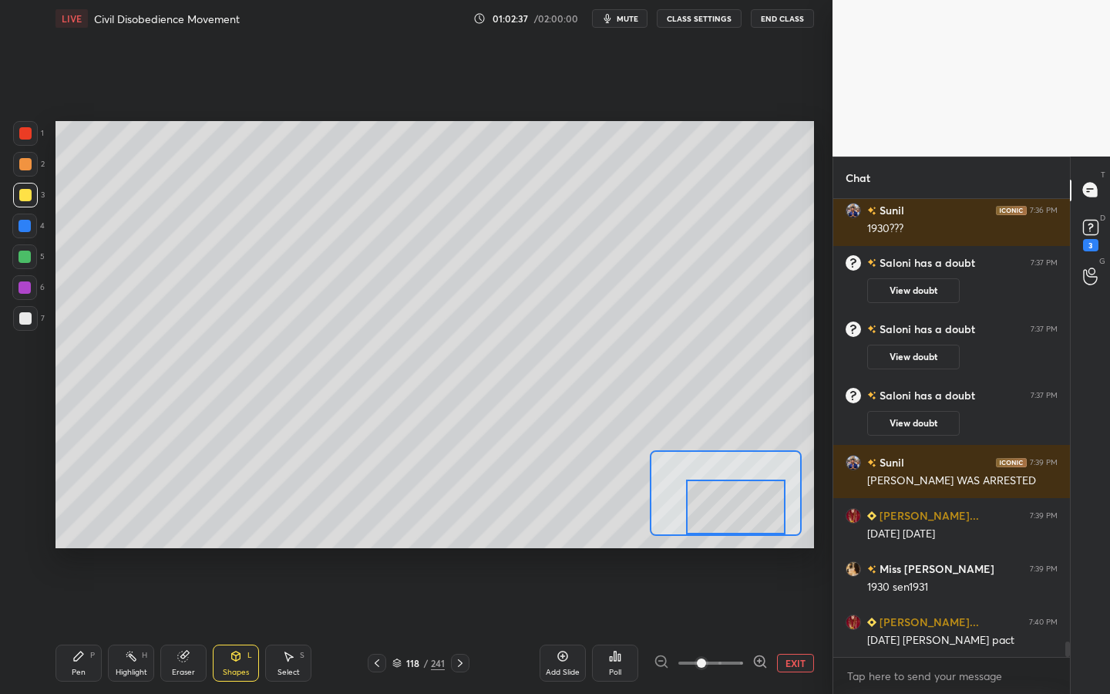
scroll to position [13124, 0]
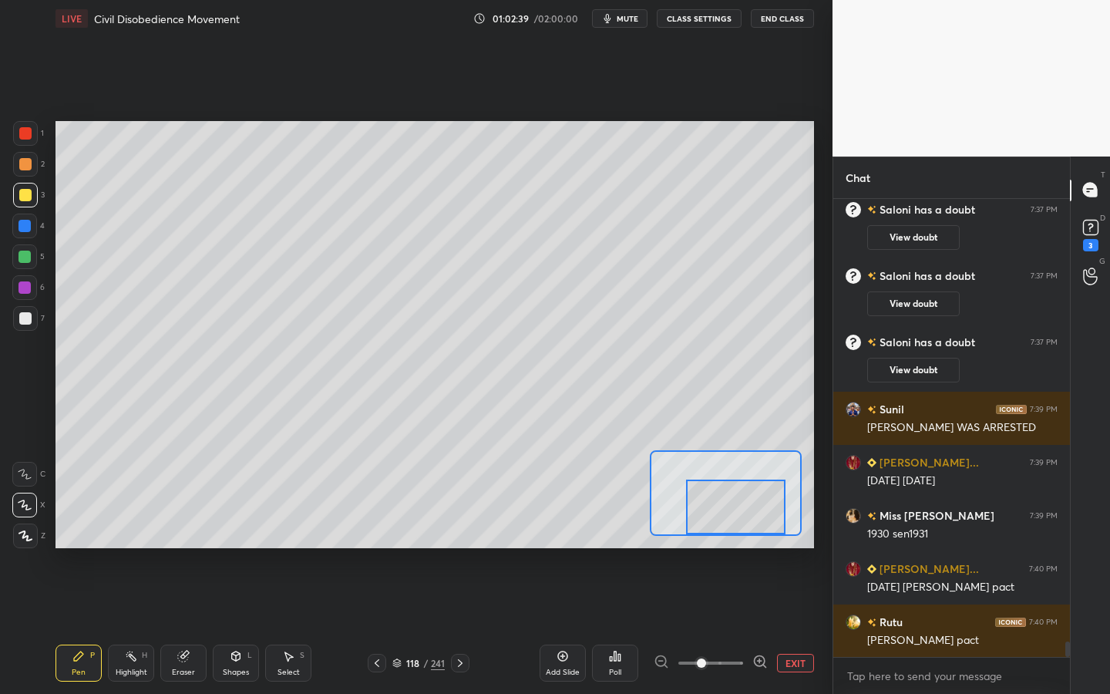
click at [21, 316] on div at bounding box center [25, 318] width 12 height 12
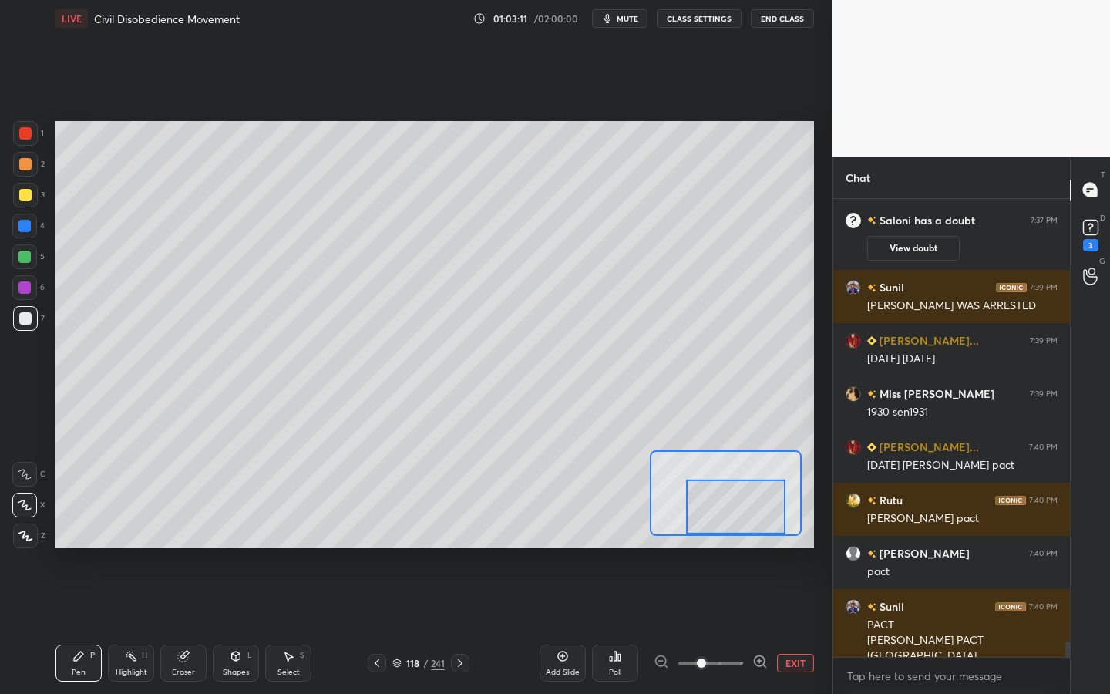
scroll to position [13261, 0]
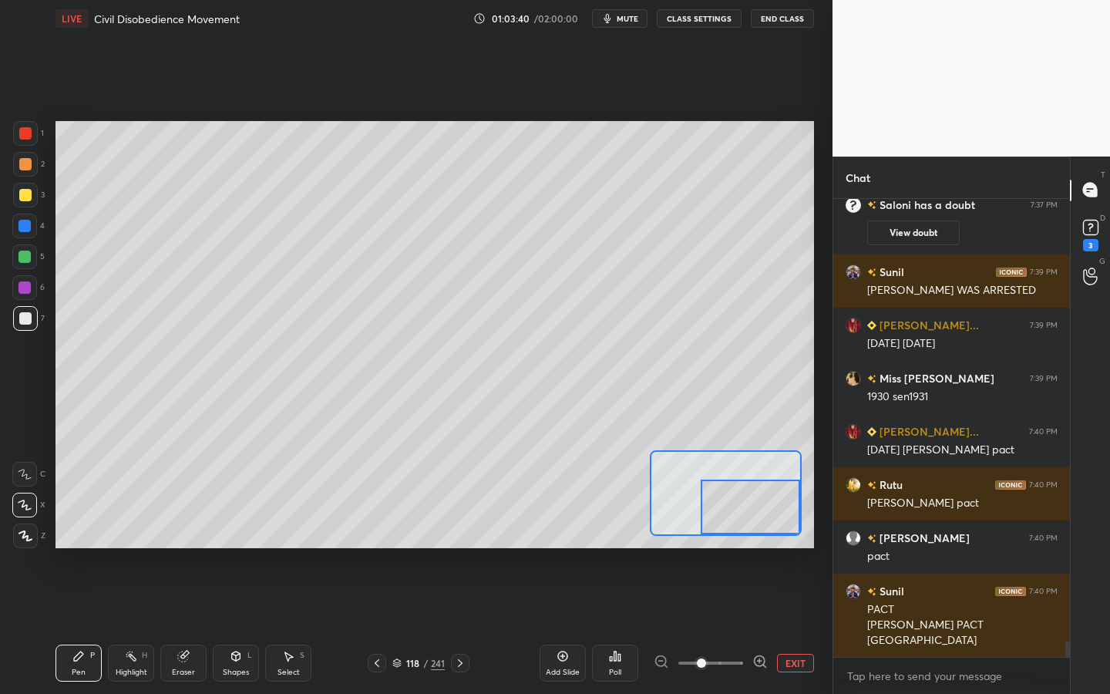
drag, startPoint x: 760, startPoint y: 502, endPoint x: 784, endPoint y: 504, distance: 23.9
click at [784, 504] on div at bounding box center [749, 506] width 99 height 55
click at [237, 625] on div "Shapes" at bounding box center [236, 672] width 26 height 8
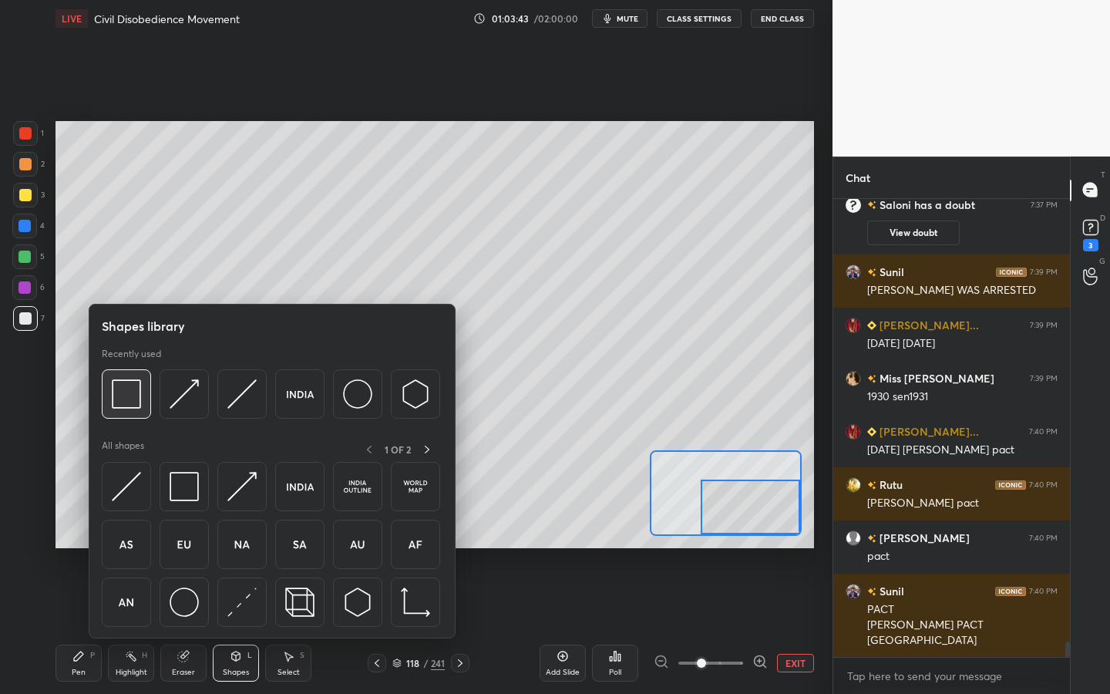
click at [102, 397] on div "Shapes library Recently used All shapes 1 OF 2" at bounding box center [272, 471] width 367 height 334
click at [109, 393] on div at bounding box center [126, 393] width 49 height 49
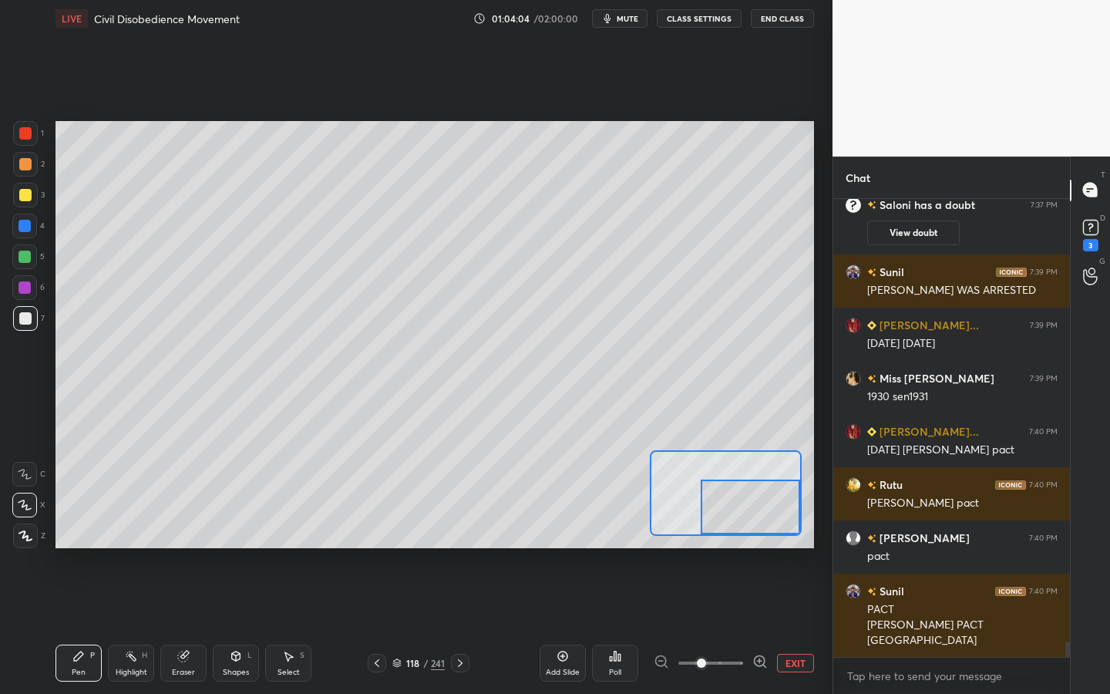
click at [556, 625] on icon at bounding box center [562, 656] width 12 height 12
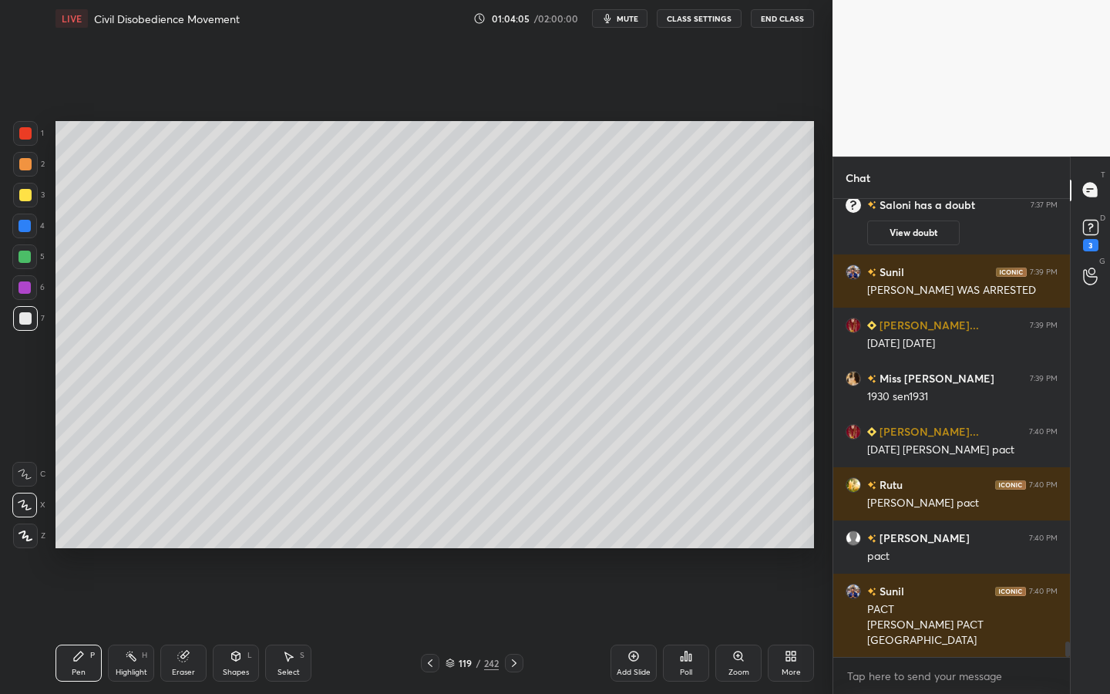
click at [213, 625] on div "Shapes L" at bounding box center [236, 662] width 46 height 37
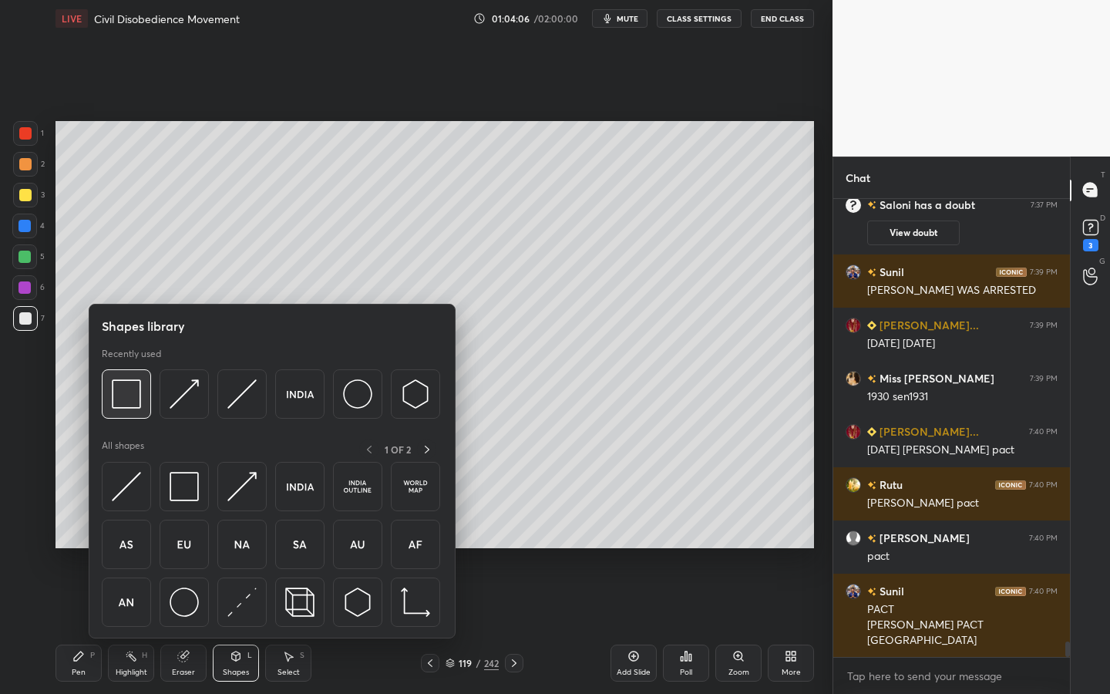
click at [109, 375] on div at bounding box center [126, 393] width 49 height 49
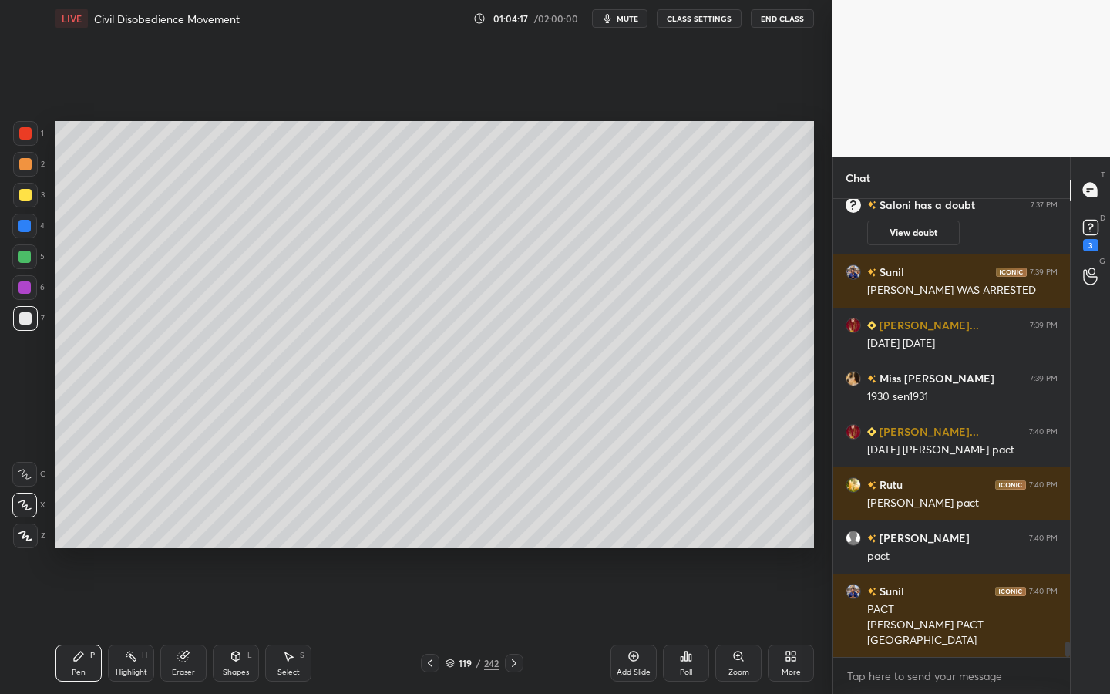
scroll to position [13315, 0]
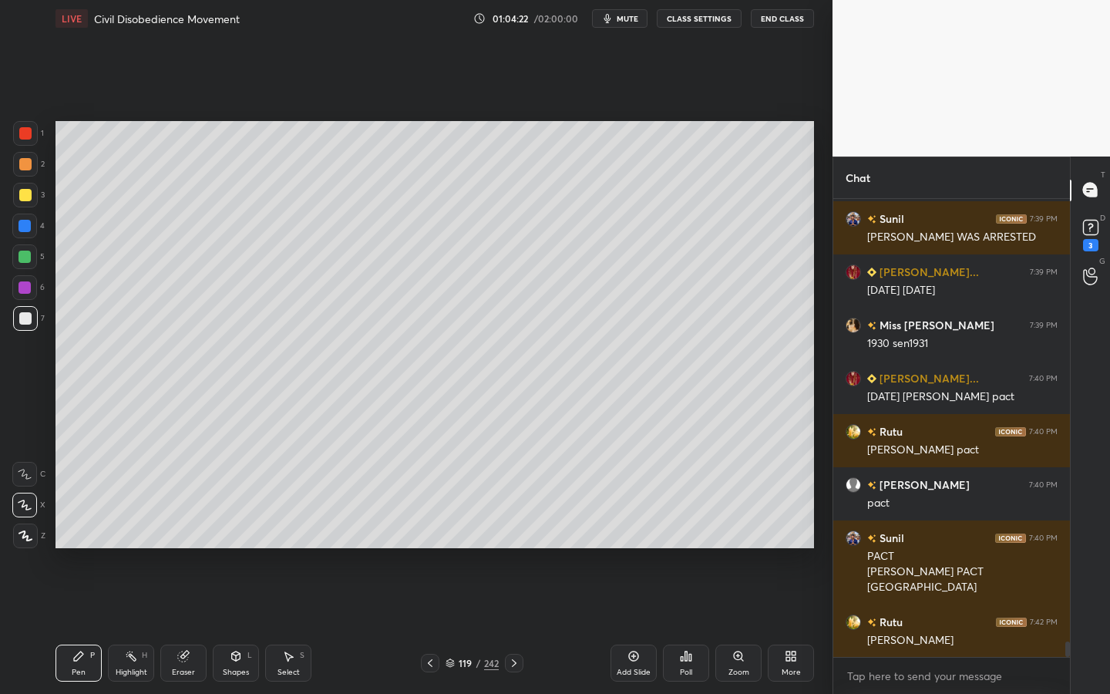
click at [252, 625] on div "Shapes L" at bounding box center [236, 662] width 46 height 37
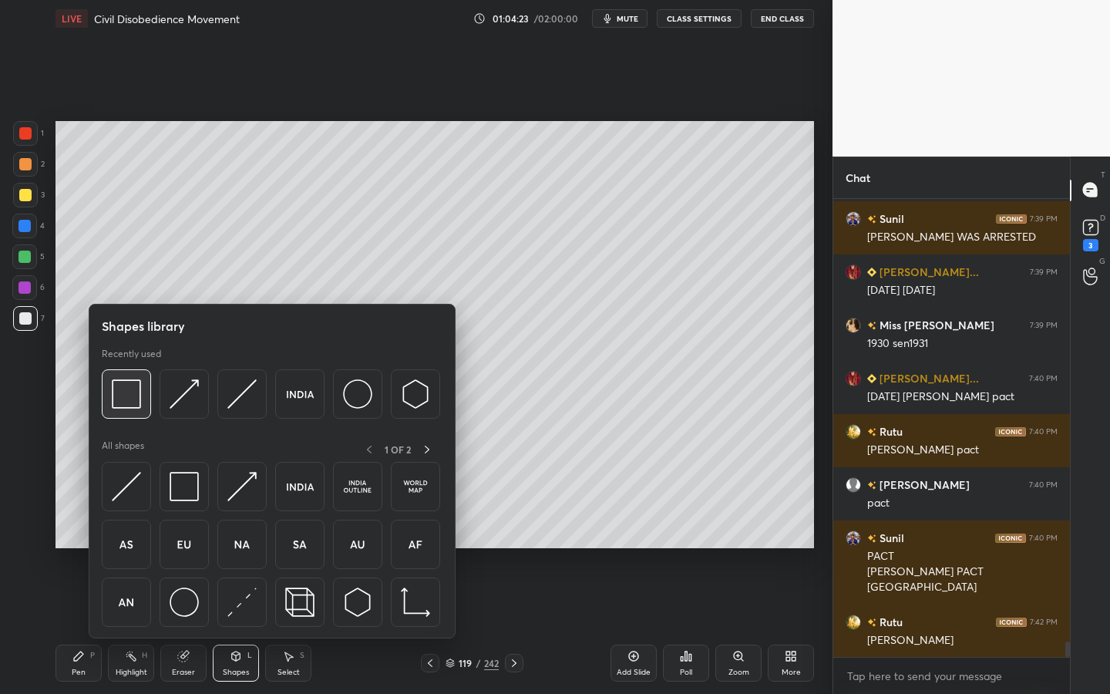
click at [139, 398] on img at bounding box center [126, 393] width 29 height 29
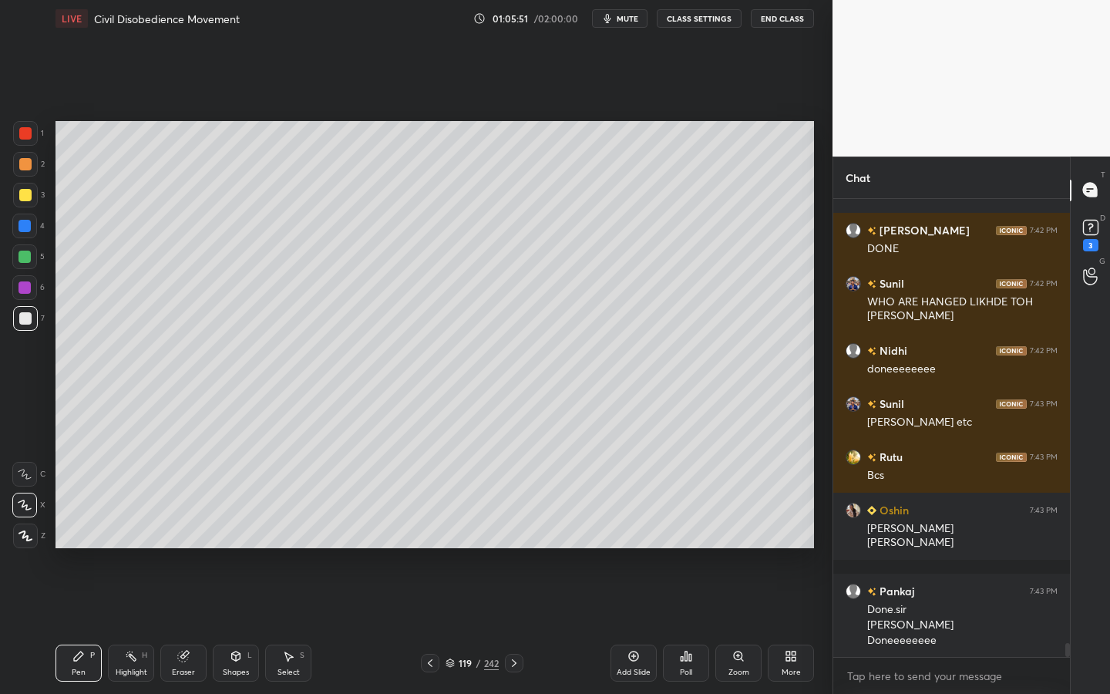
scroll to position [14575, 0]
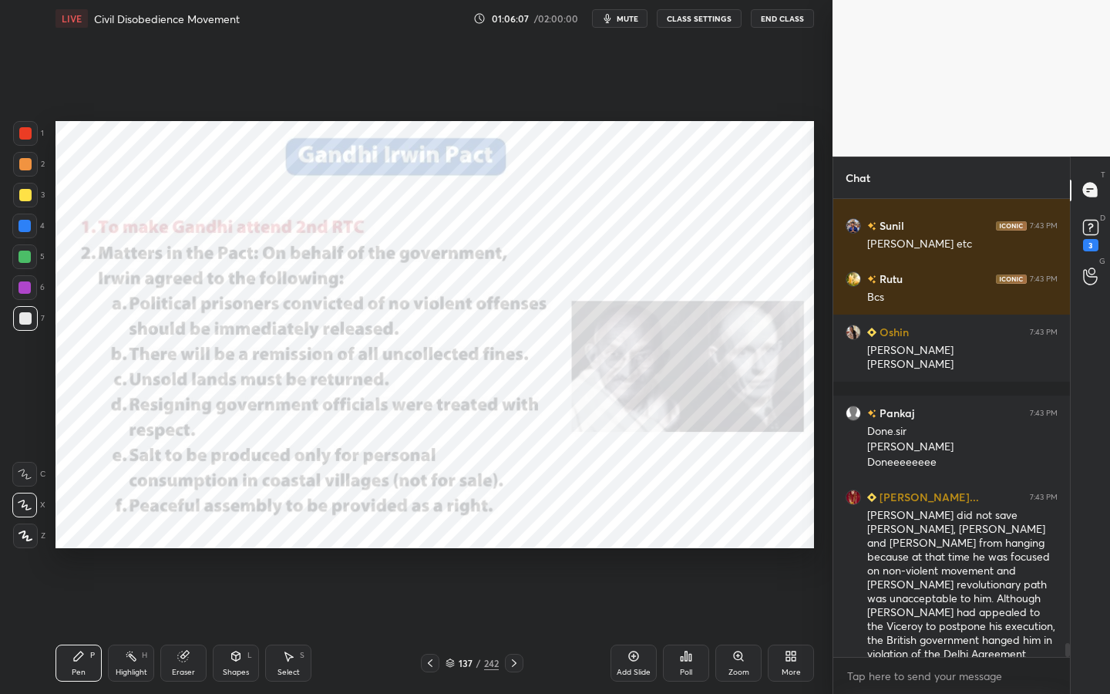
click at [29, 142] on div at bounding box center [25, 133] width 25 height 25
drag, startPoint x: 39, startPoint y: 530, endPoint x: 54, endPoint y: 516, distance: 20.2
click at [39, 530] on div "Z" at bounding box center [29, 535] width 32 height 25
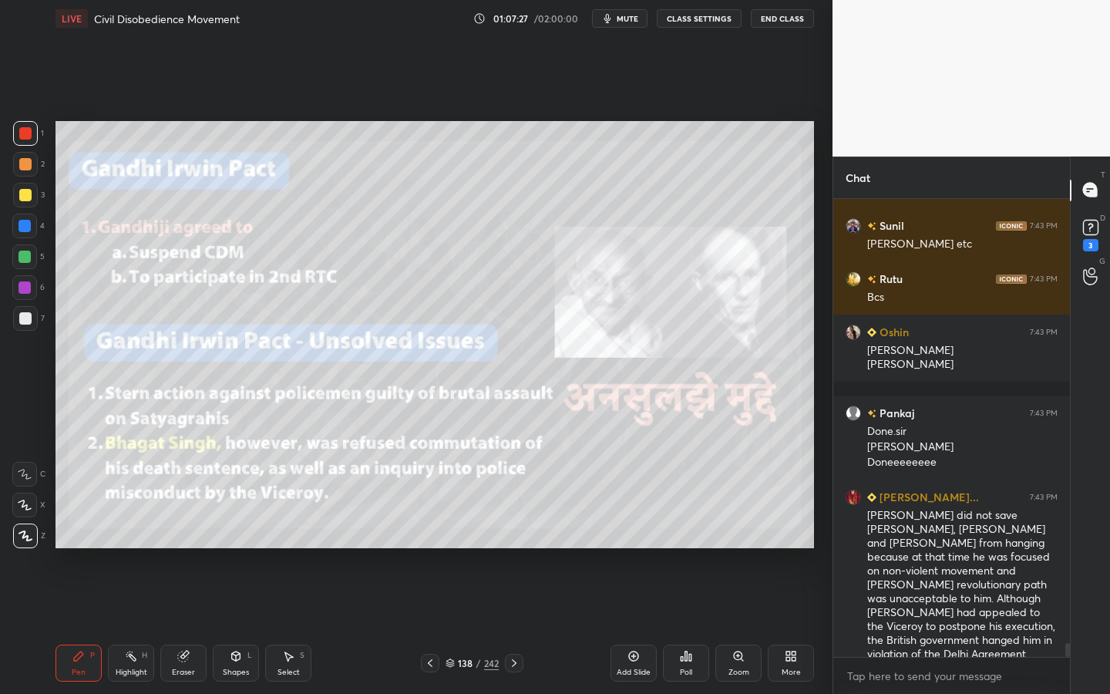
scroll to position [14641, 0]
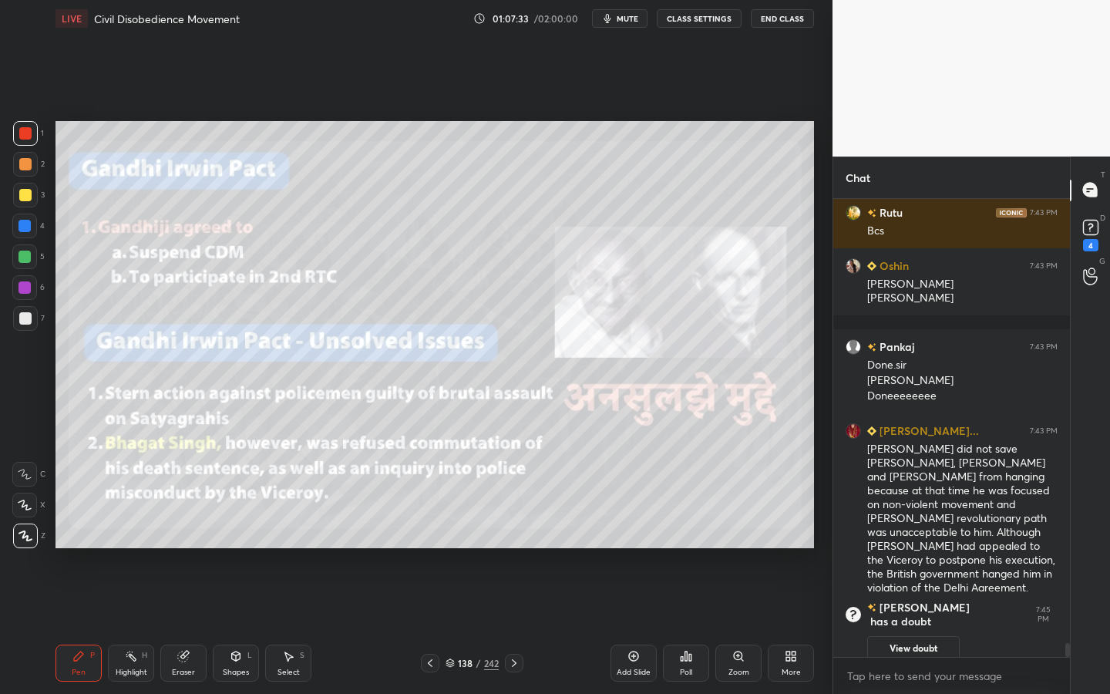
click at [182, 625] on div "Eraser" at bounding box center [183, 672] width 23 height 8
click at [28, 541] on div "Erase all" at bounding box center [24, 535] width 25 height 25
click at [254, 625] on div "Shapes L" at bounding box center [236, 662] width 46 height 37
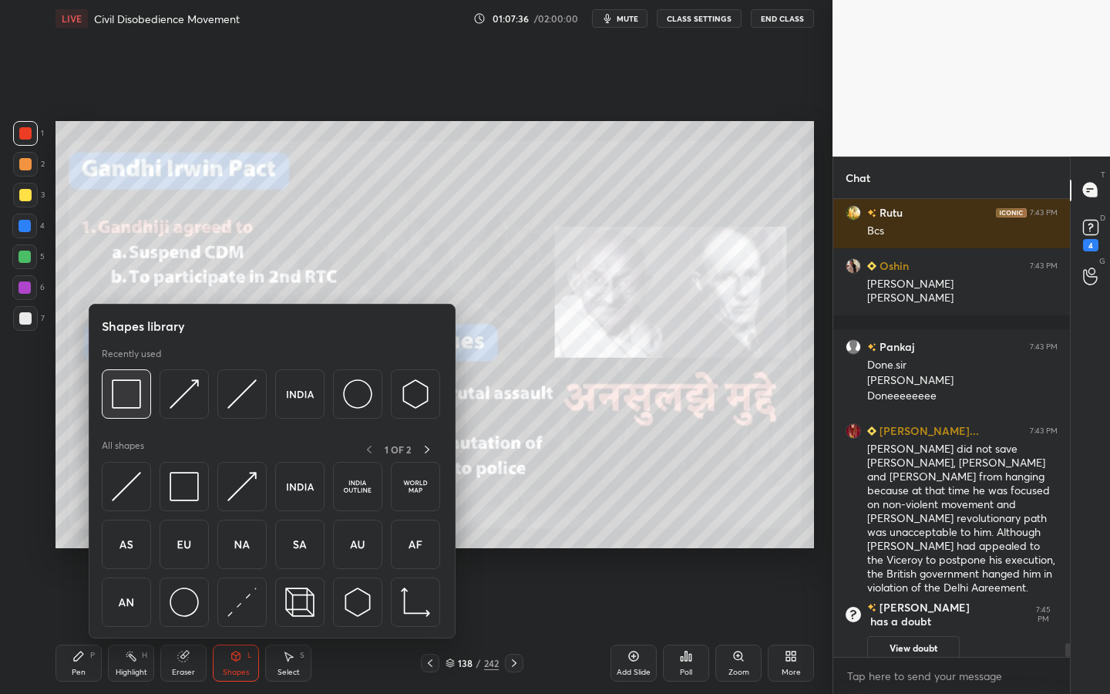
click at [129, 376] on div at bounding box center [126, 393] width 49 height 49
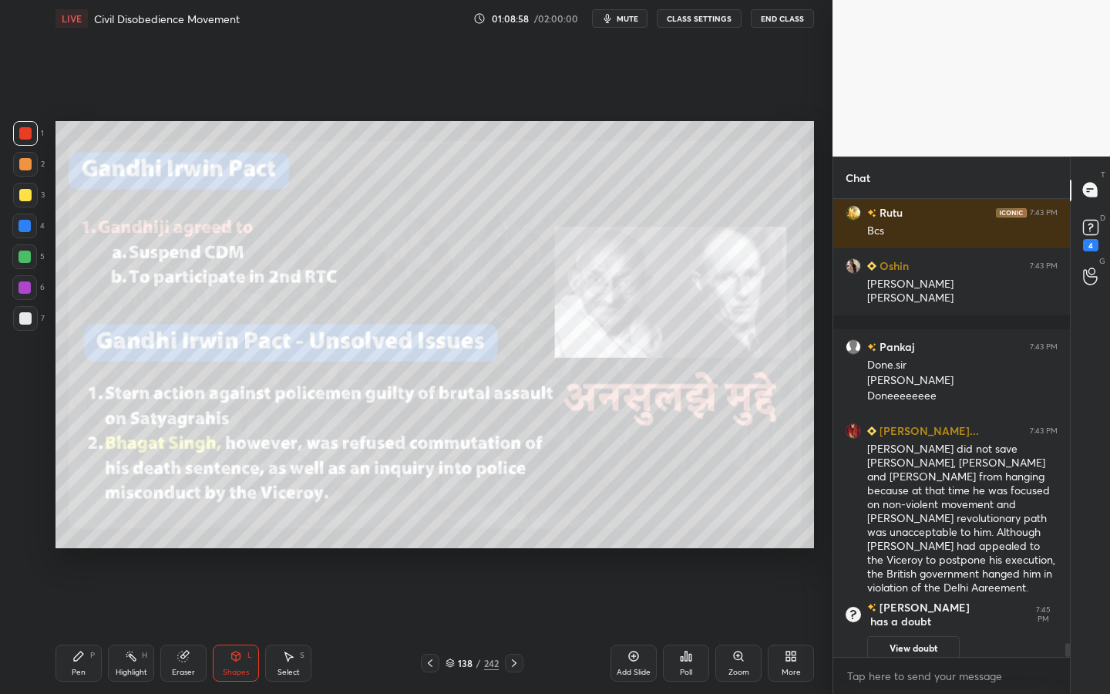
scroll to position [14171, 0]
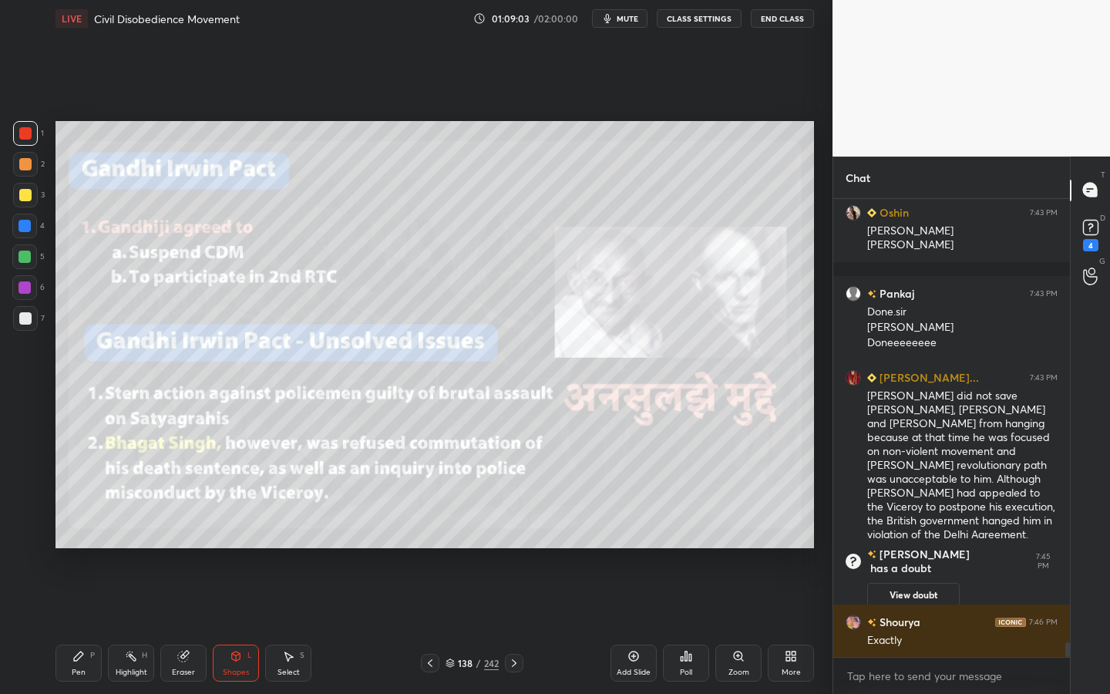
click at [179, 625] on div "Eraser" at bounding box center [183, 672] width 23 height 8
click at [37, 541] on div "Erase all" at bounding box center [26, 535] width 28 height 25
drag, startPoint x: 229, startPoint y: 666, endPoint x: 231, endPoint y: 646, distance: 20.2
click at [229, 625] on div "Shapes" at bounding box center [236, 672] width 26 height 8
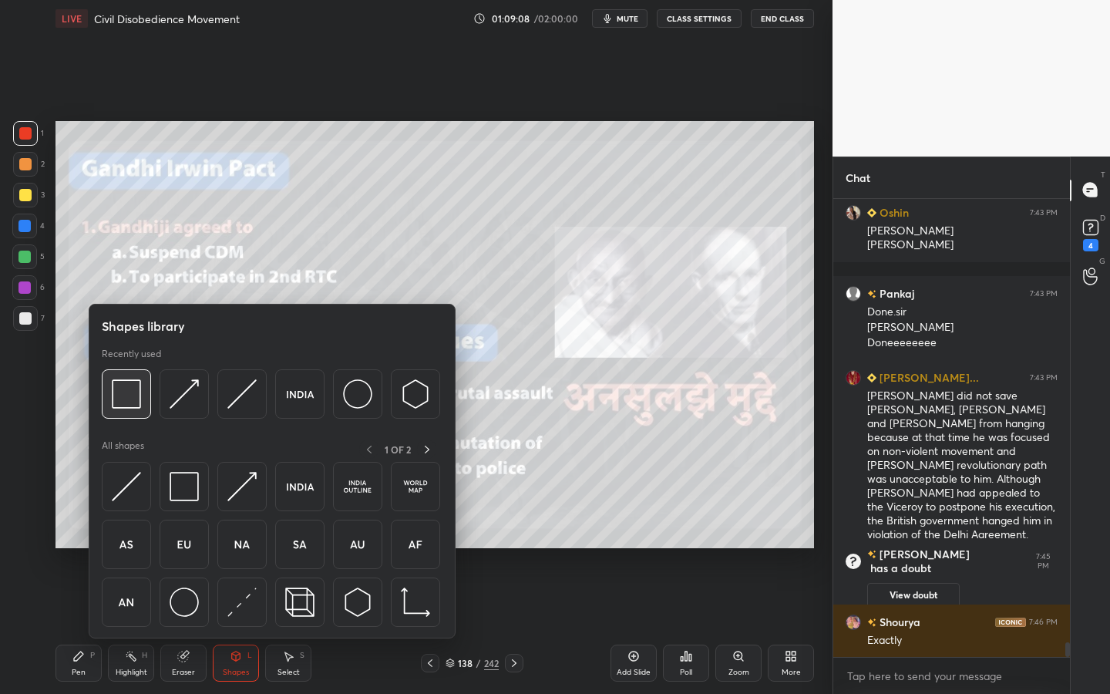
click at [123, 386] on img at bounding box center [126, 393] width 29 height 29
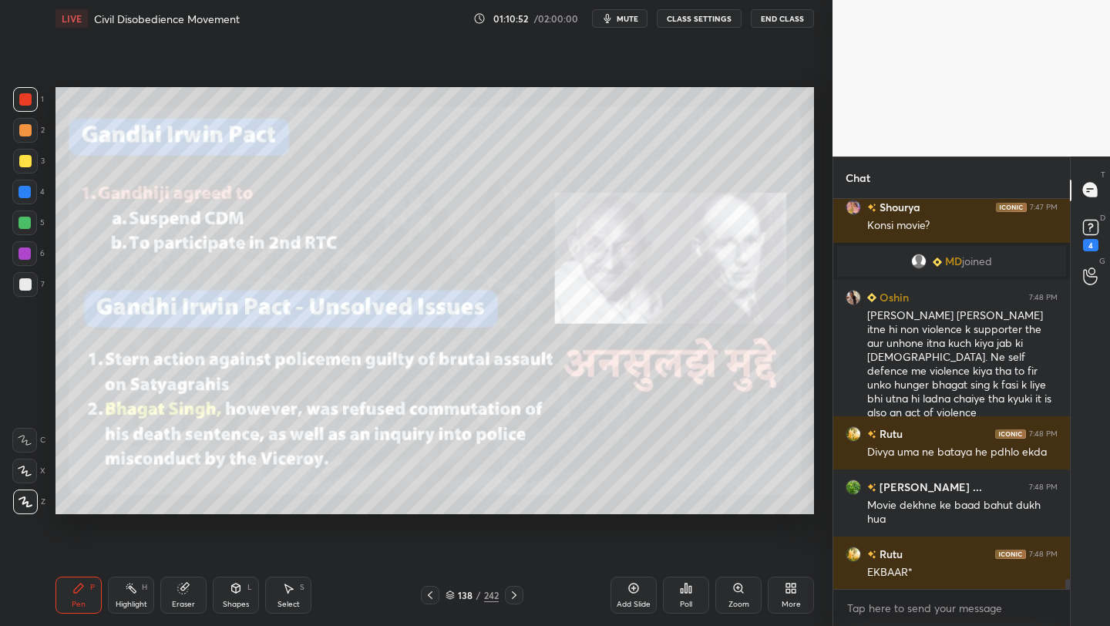
scroll to position [15042, 0]
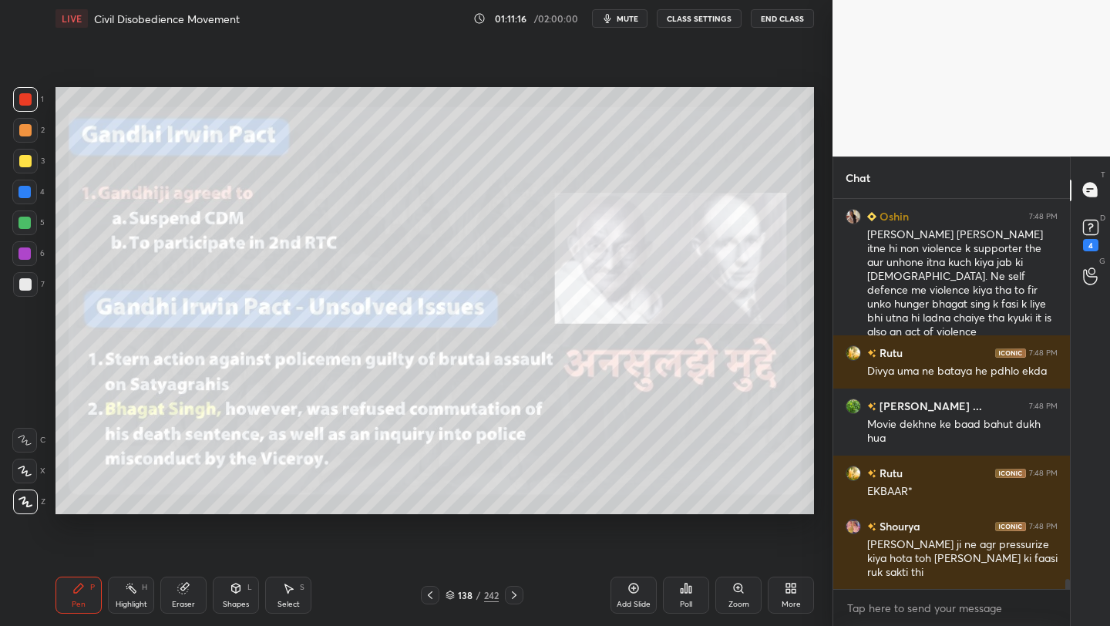
click at [772, 600] on div "More" at bounding box center [791, 594] width 46 height 37
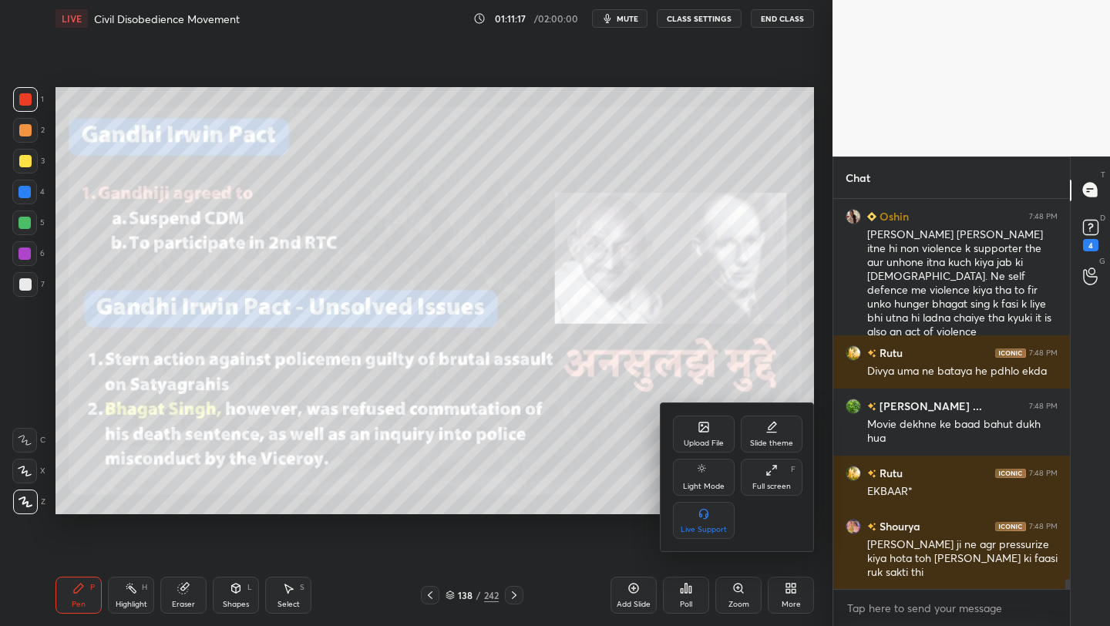
click at [713, 418] on div "Upload File" at bounding box center [704, 433] width 62 height 37
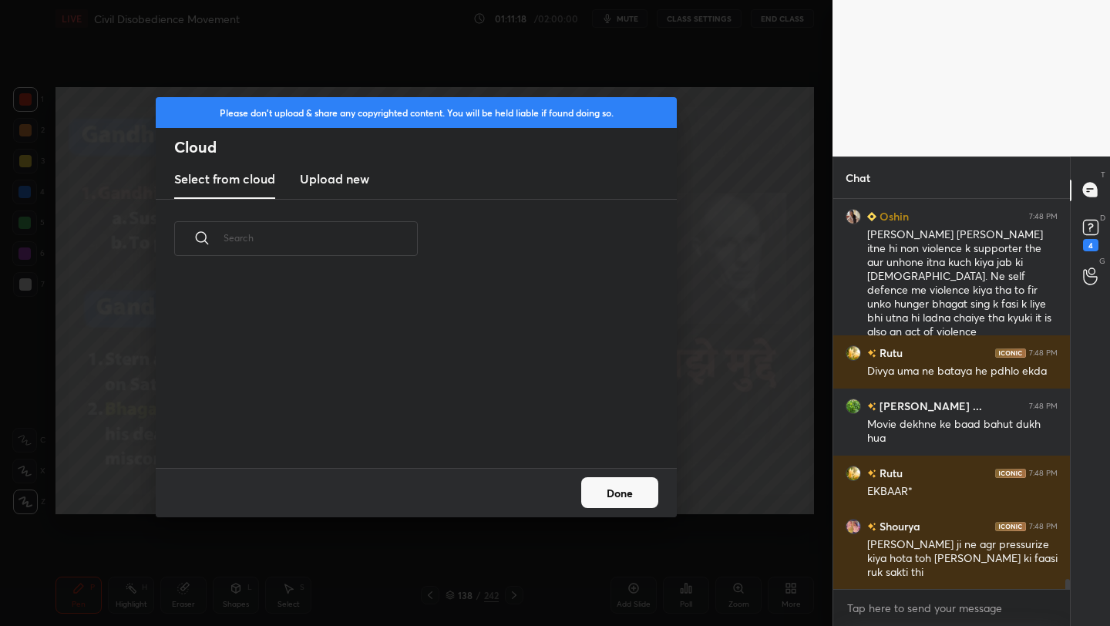
scroll to position [190, 495]
click at [344, 176] on h3 "Upload new" at bounding box center [334, 179] width 69 height 18
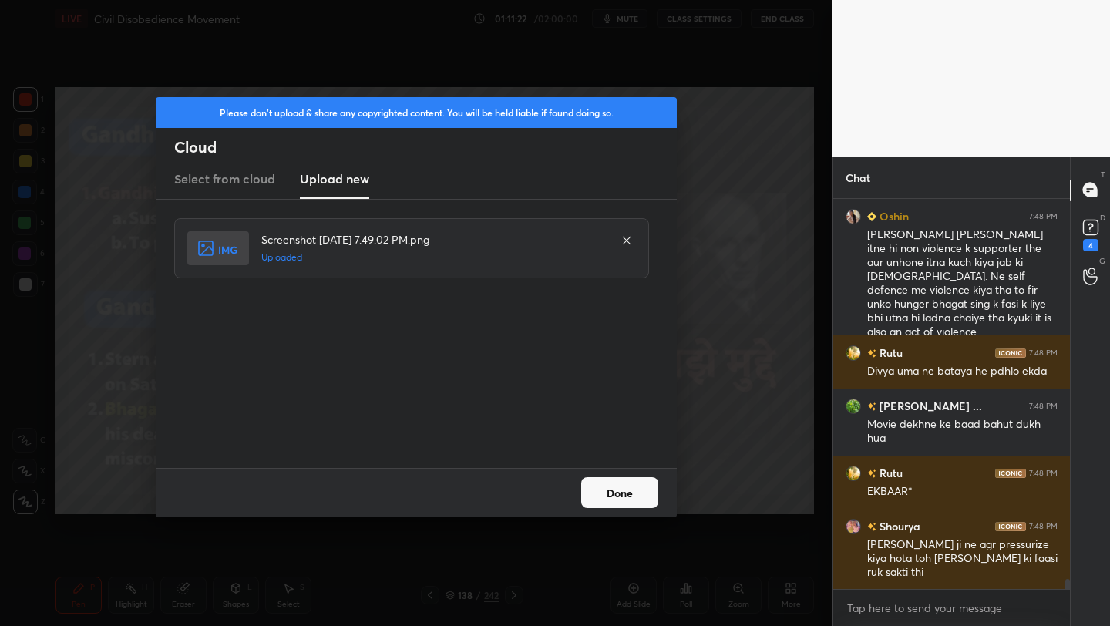
click at [627, 488] on button "Done" at bounding box center [619, 492] width 77 height 31
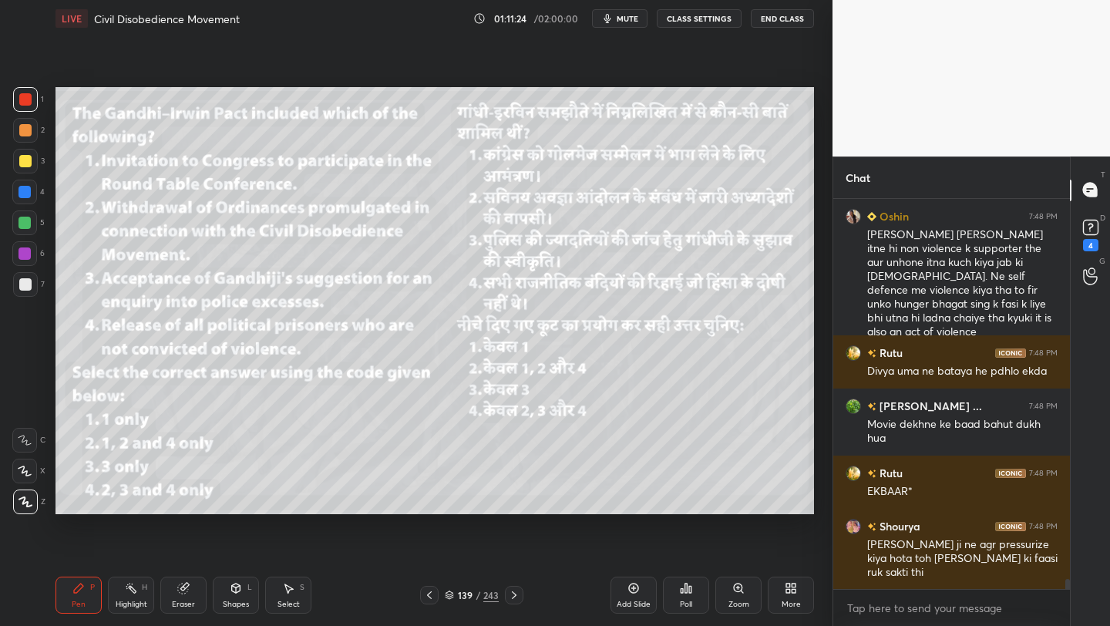
scroll to position [15095, 0]
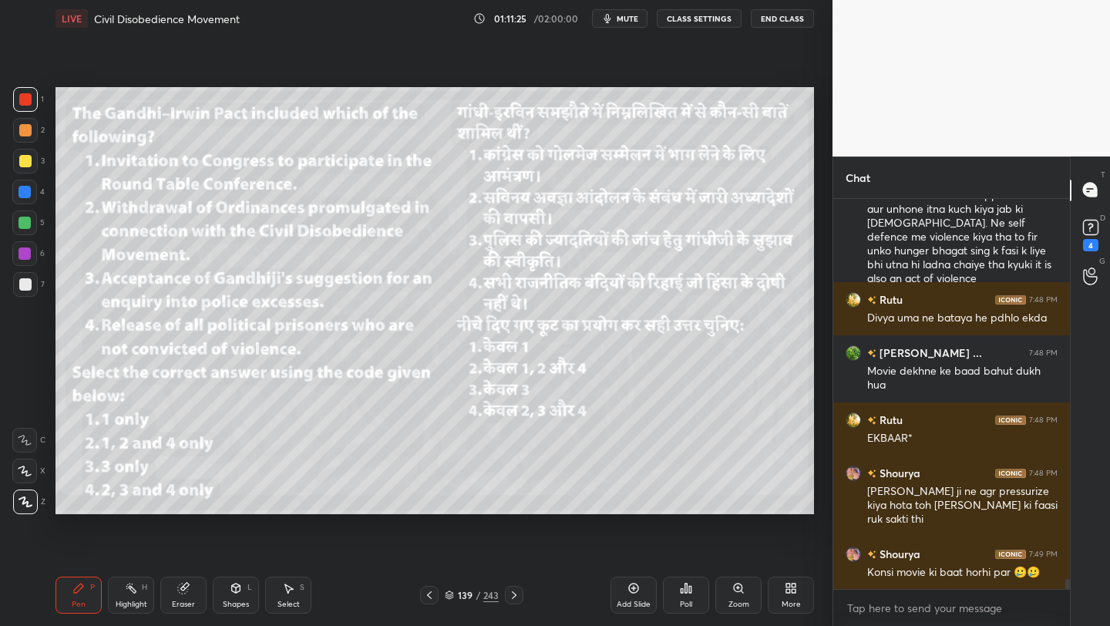
click at [771, 586] on div "More" at bounding box center [791, 594] width 46 height 37
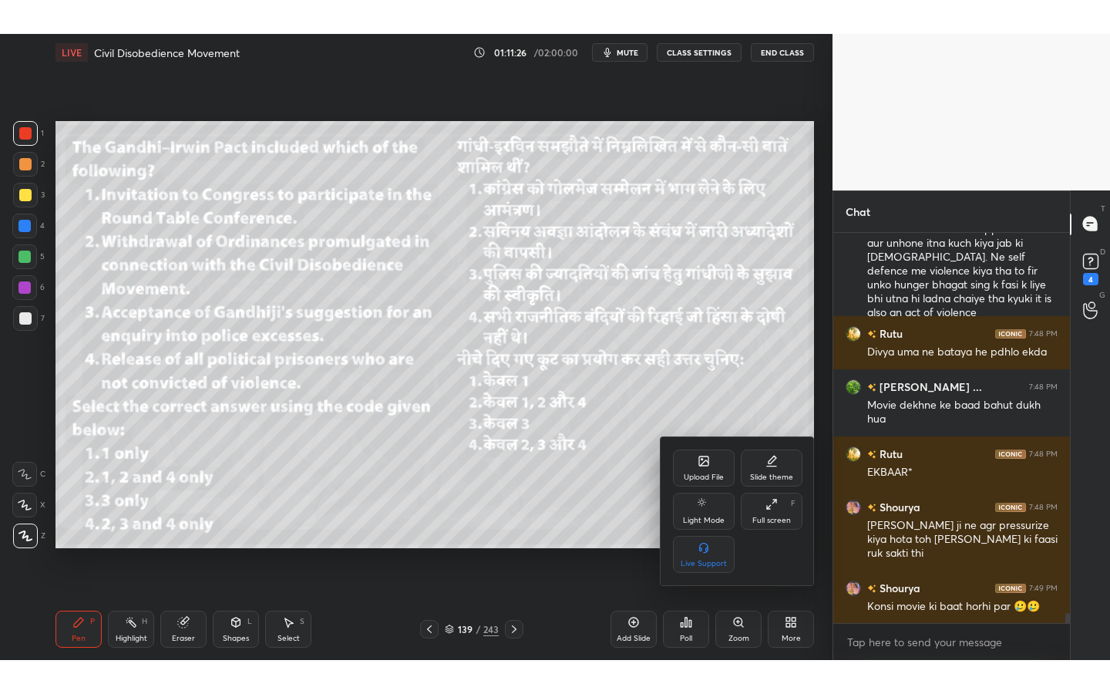
scroll to position [15149, 0]
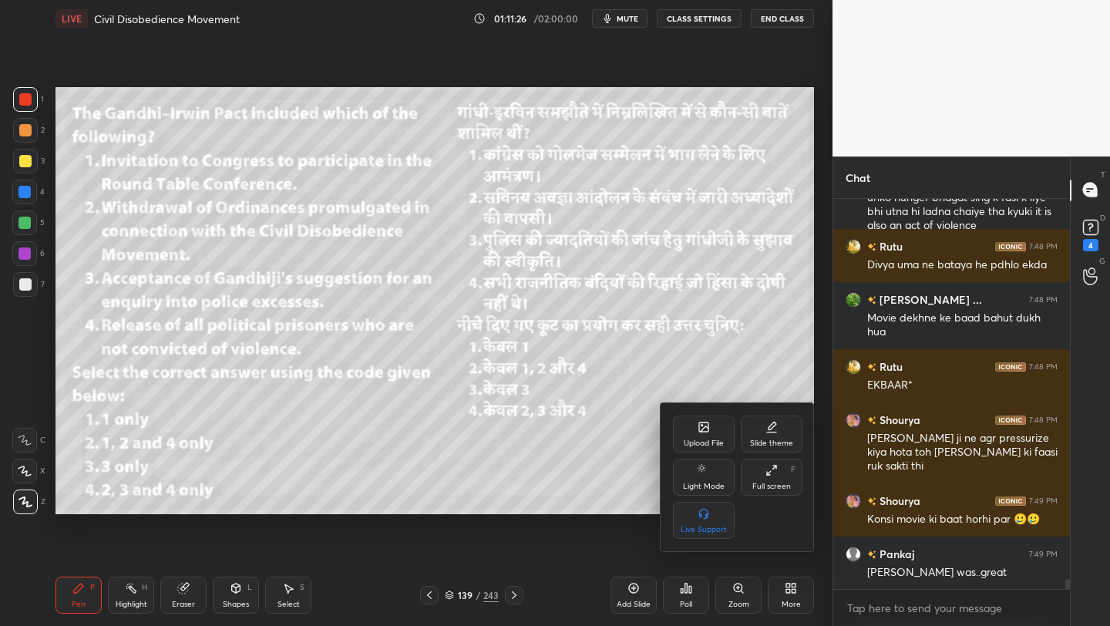
click at [762, 476] on div "Full screen F" at bounding box center [772, 477] width 62 height 37
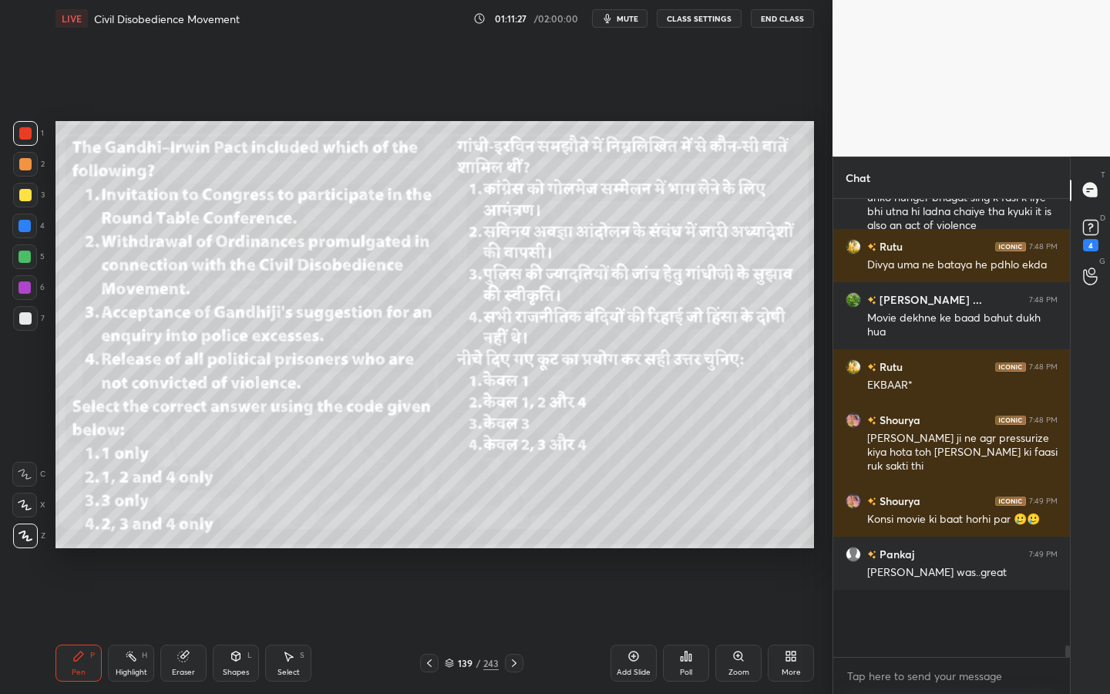
scroll to position [15081, 0]
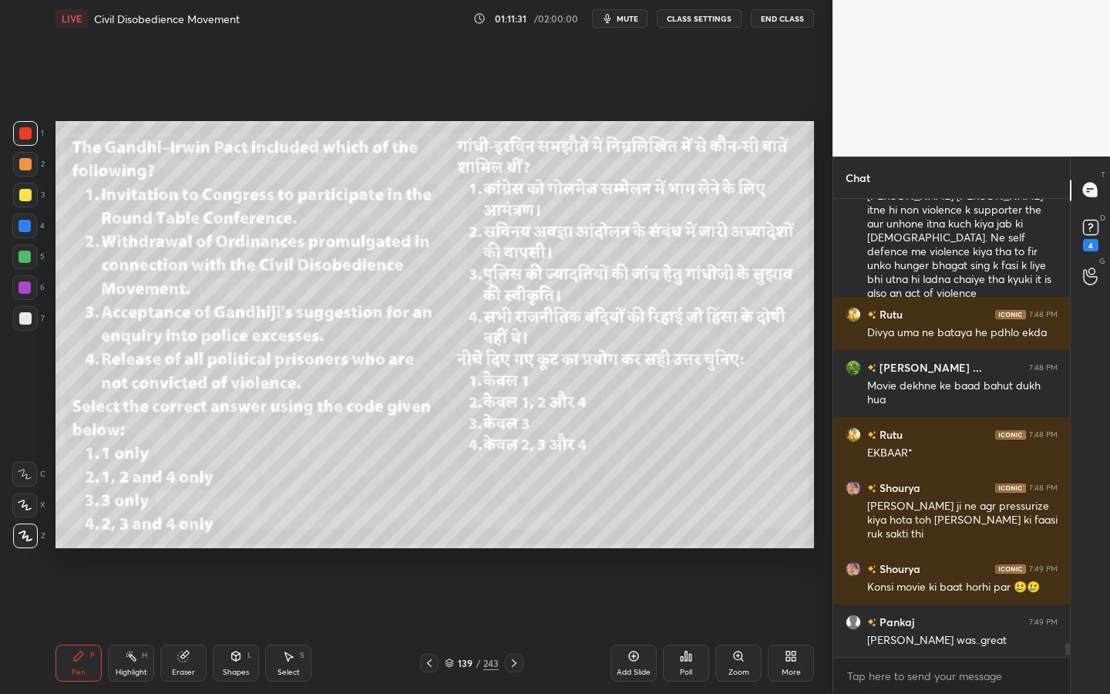
click at [24, 185] on div at bounding box center [25, 195] width 25 height 25
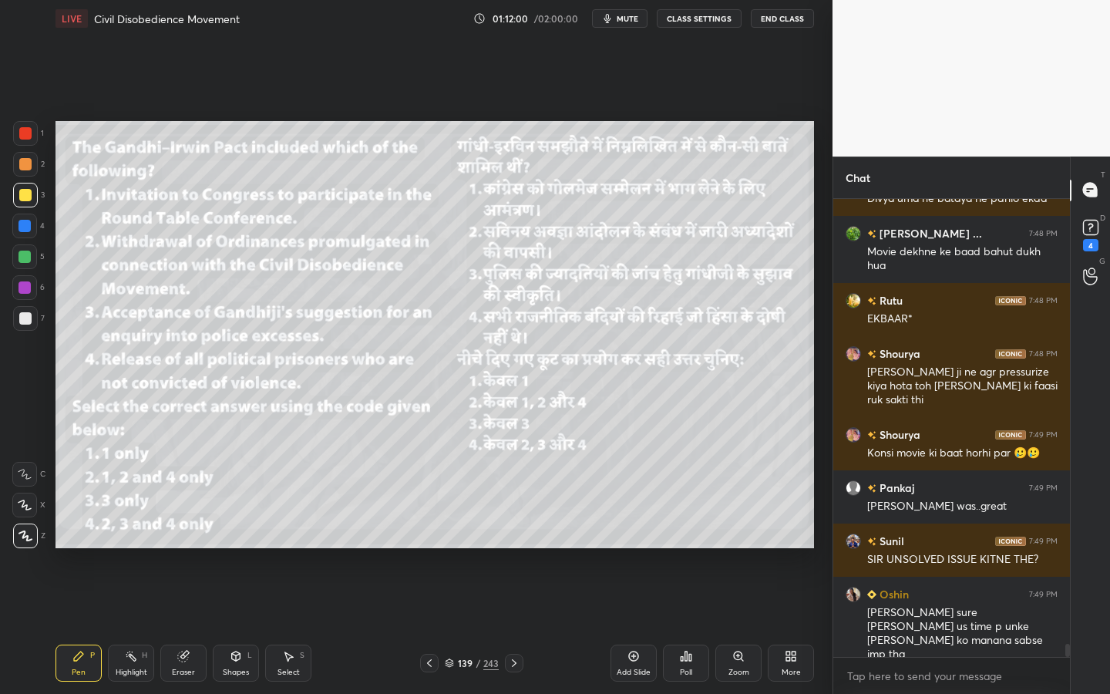
scroll to position [15268, 0]
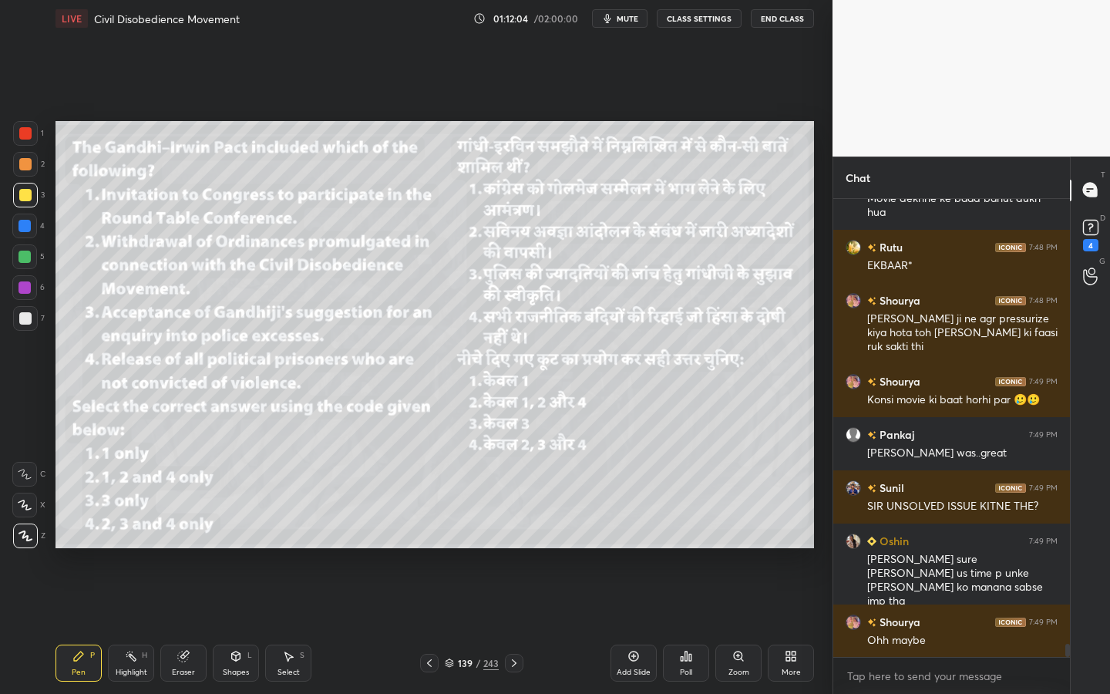
click at [198, 625] on div "Eraser" at bounding box center [183, 662] width 46 height 37
click at [33, 535] on span "Erase all" at bounding box center [24, 535] width 23 height 11
click at [697, 625] on div "Poll" at bounding box center [686, 662] width 46 height 37
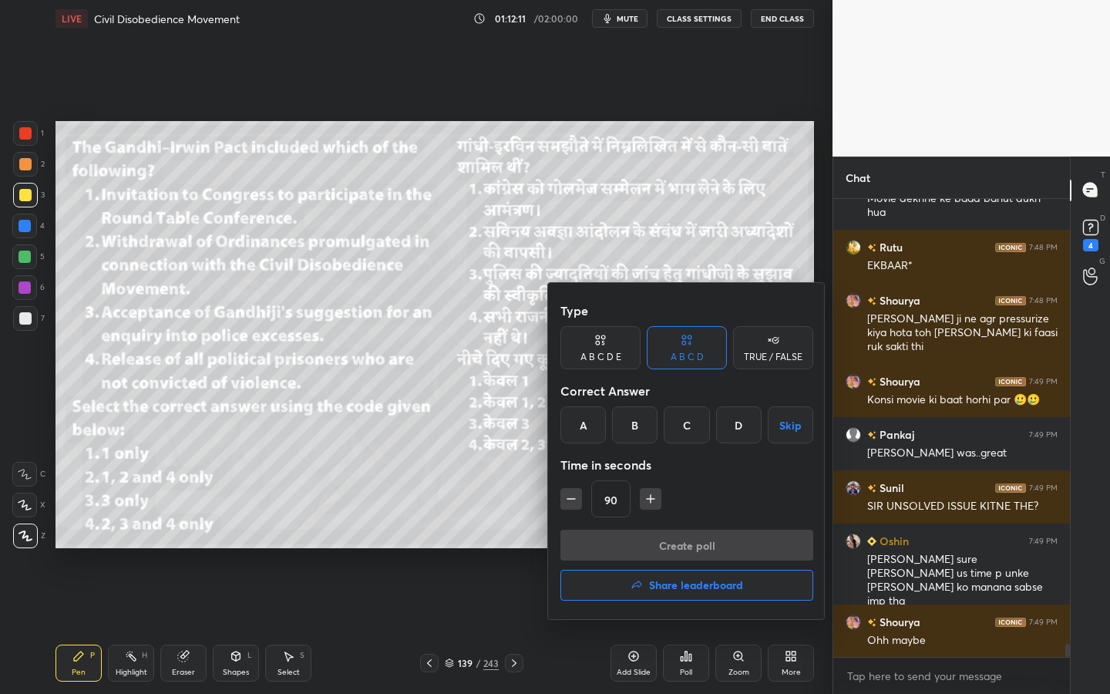
click at [634, 432] on div "B" at bounding box center [634, 424] width 45 height 37
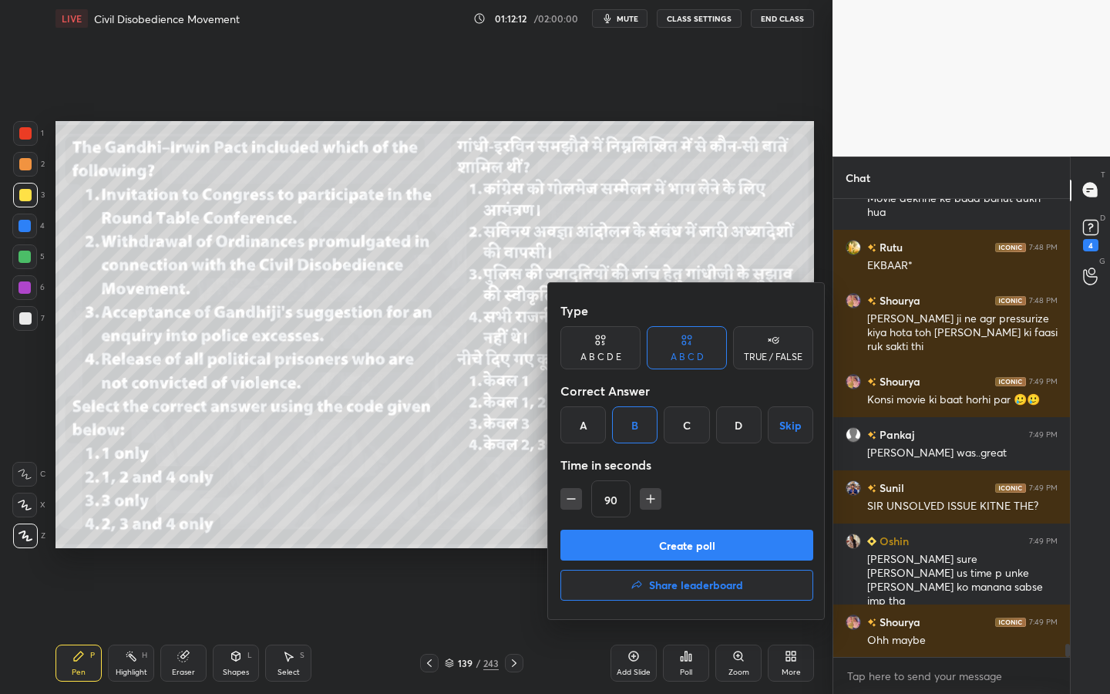
click at [627, 544] on button "Create poll" at bounding box center [686, 544] width 253 height 31
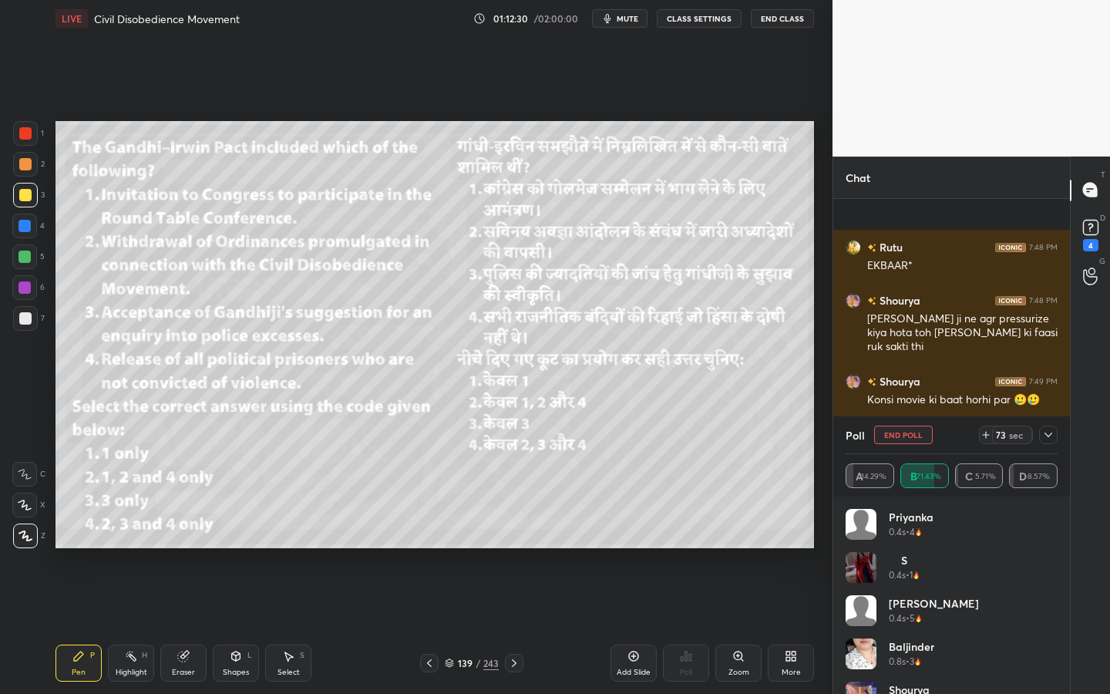
scroll to position [15401, 0]
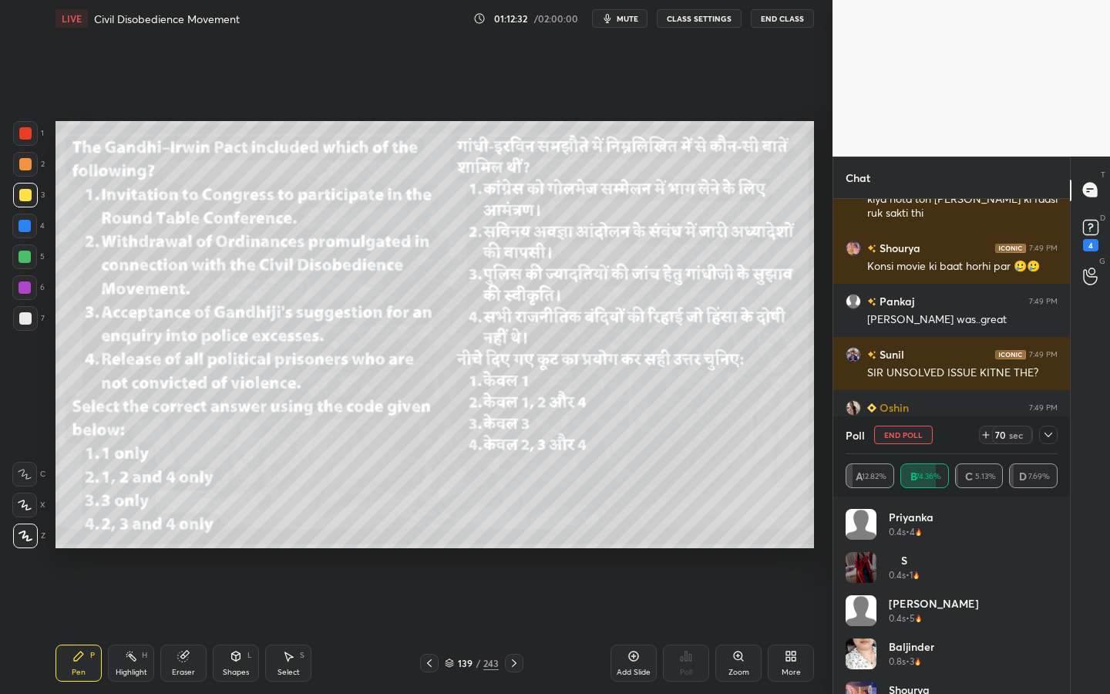
click at [1058, 429] on div "Poll End Poll 70 sec A 12.82% B 74.36% C 5.13% D 7.69%" at bounding box center [951, 456] width 237 height 80
click at [1047, 436] on icon at bounding box center [1048, 434] width 12 height 12
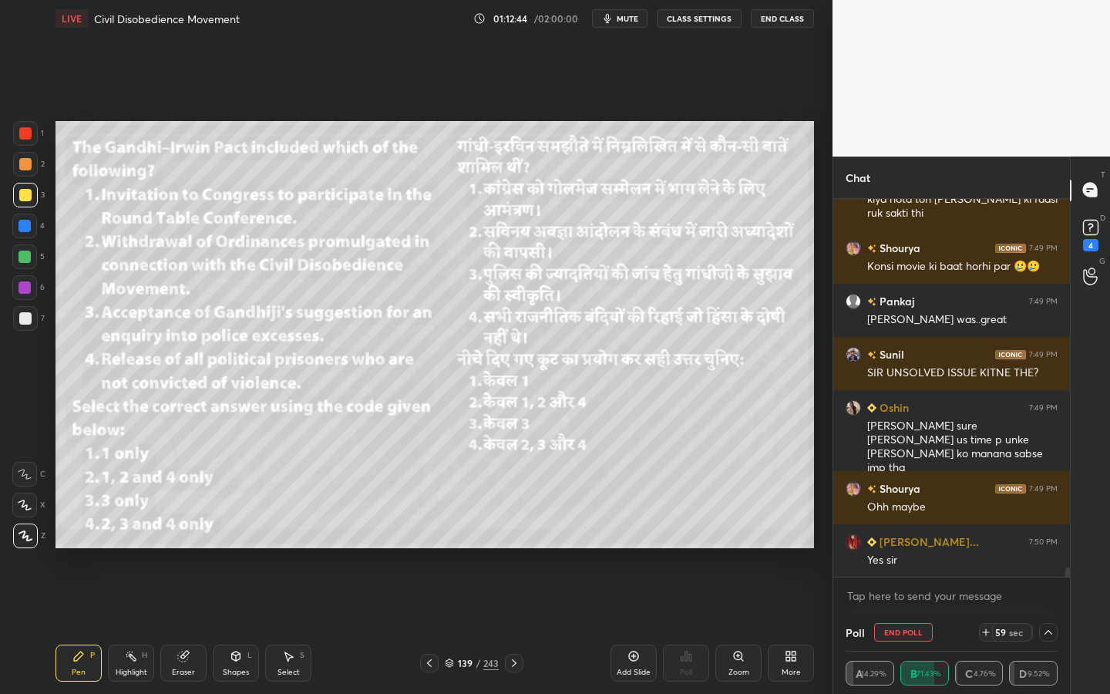
scroll to position [15454, 0]
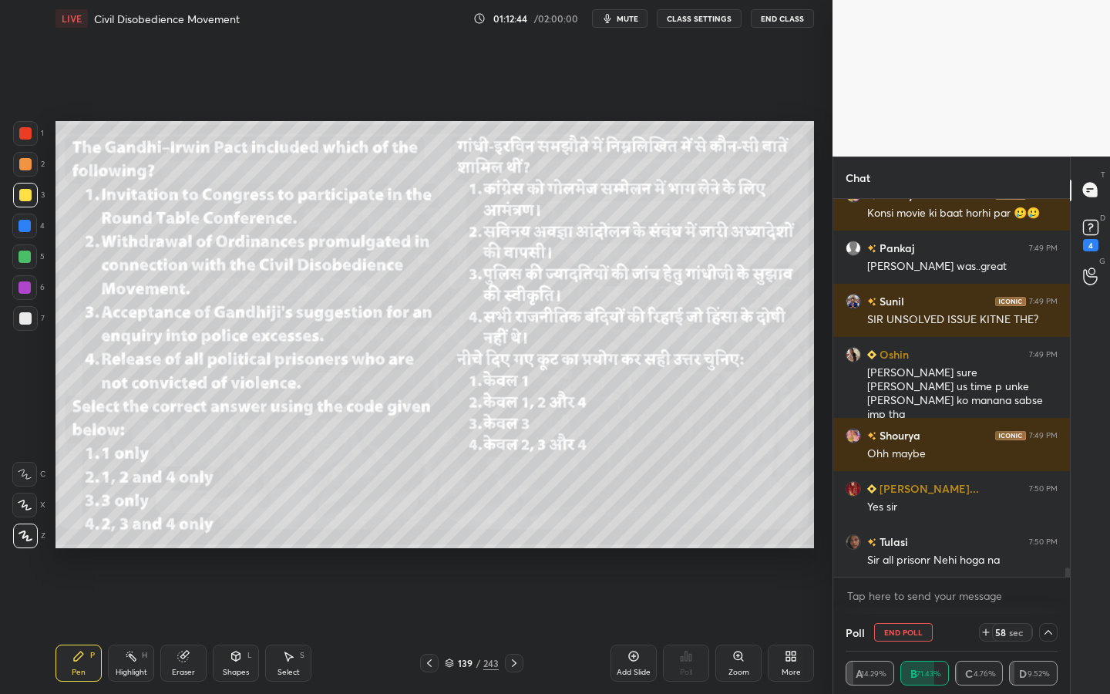
click at [168, 625] on div "Eraser" at bounding box center [183, 662] width 46 height 37
click at [22, 535] on span "Erase all" at bounding box center [24, 535] width 23 height 11
click at [173, 625] on div "Eraser" at bounding box center [183, 672] width 23 height 8
click at [14, 526] on div "Erase all" at bounding box center [24, 535] width 25 height 25
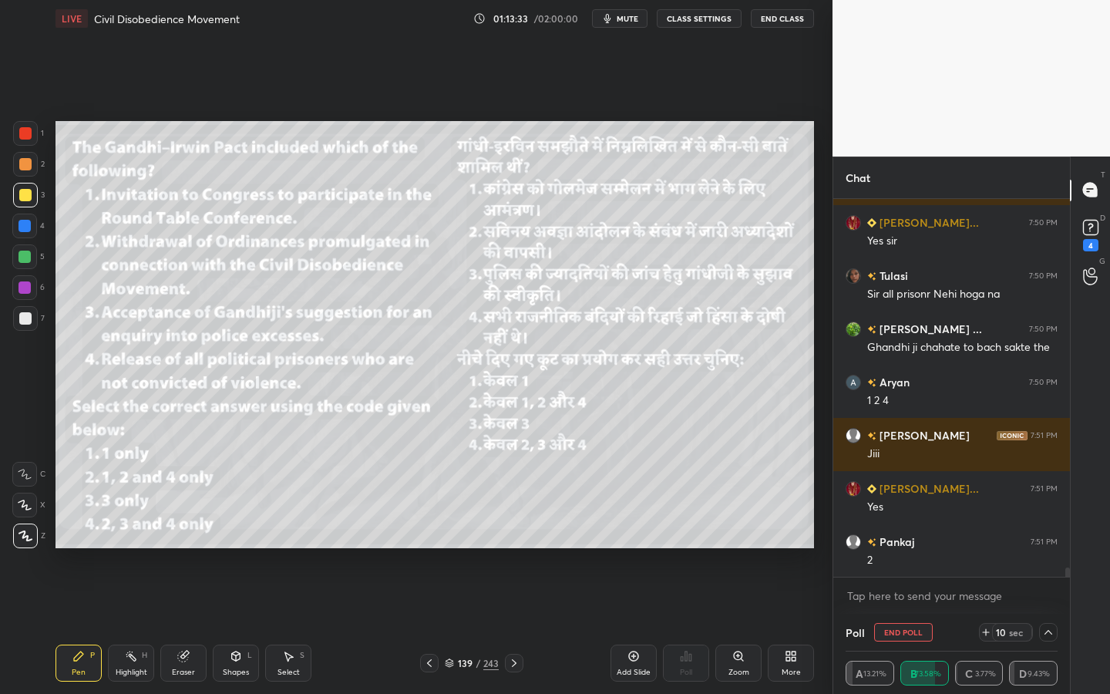
scroll to position [15774, 0]
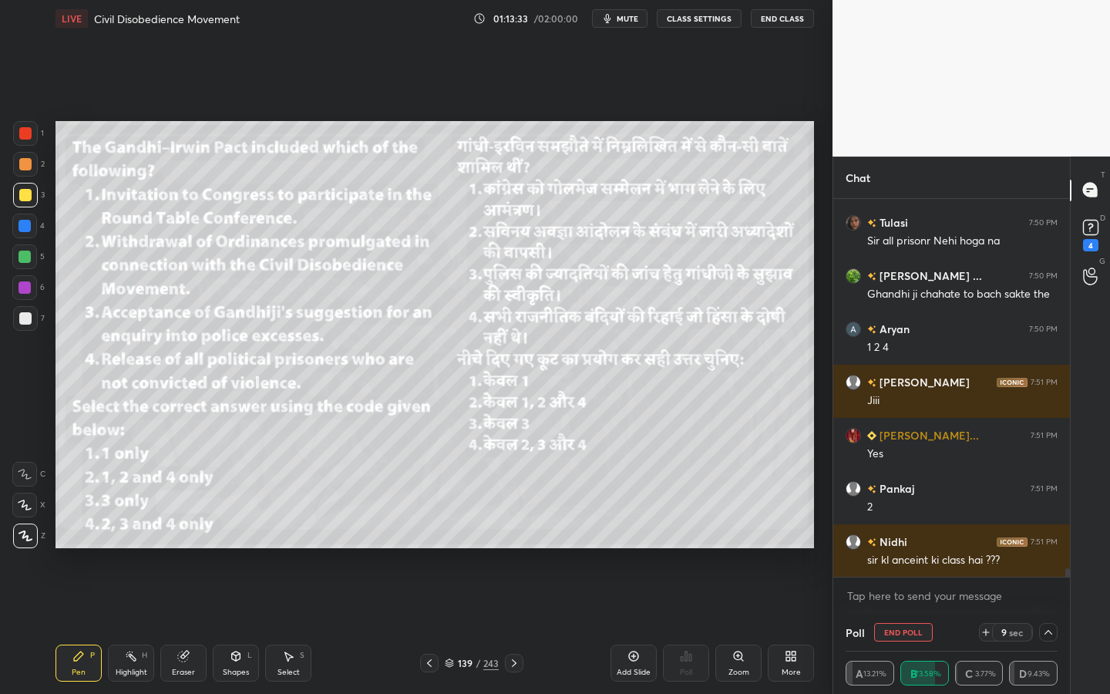
click at [186, 625] on icon at bounding box center [183, 656] width 10 height 10
click at [25, 539] on span "Erase all" at bounding box center [24, 535] width 23 height 11
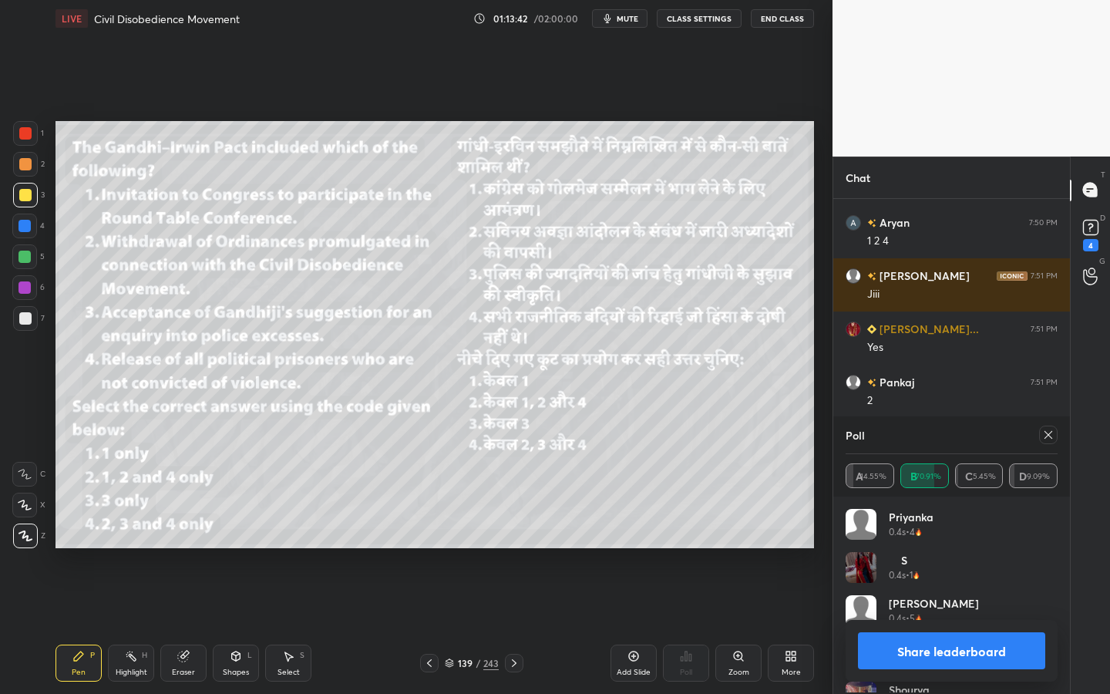
scroll to position [180, 207]
click at [1047, 442] on div "Poll" at bounding box center [951, 434] width 212 height 37
click at [1046, 438] on icon at bounding box center [1048, 434] width 12 height 12
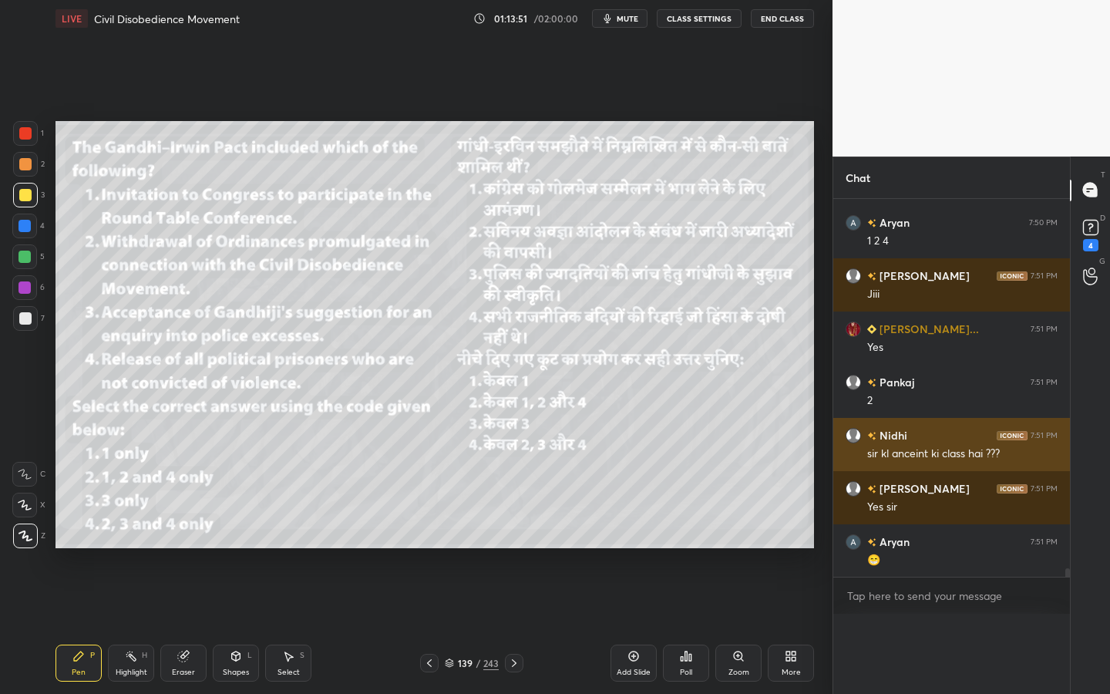
scroll to position [0, 0]
click at [1046, 438] on div "7:51 PM" at bounding box center [1043, 434] width 27 height 9
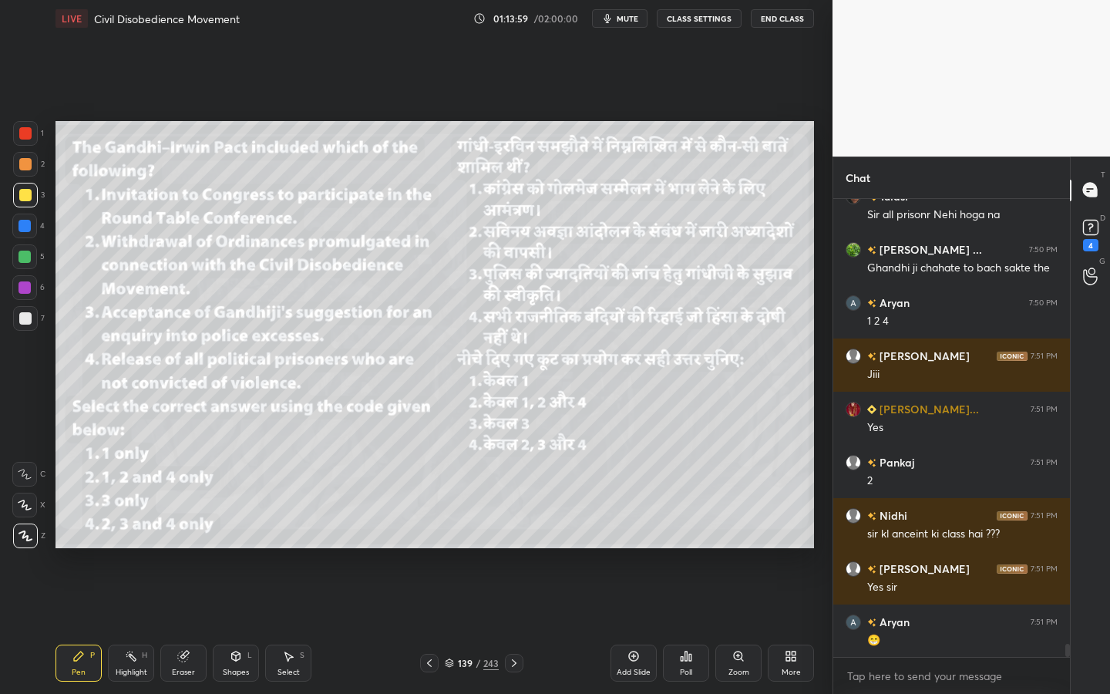
scroll to position [15853, 0]
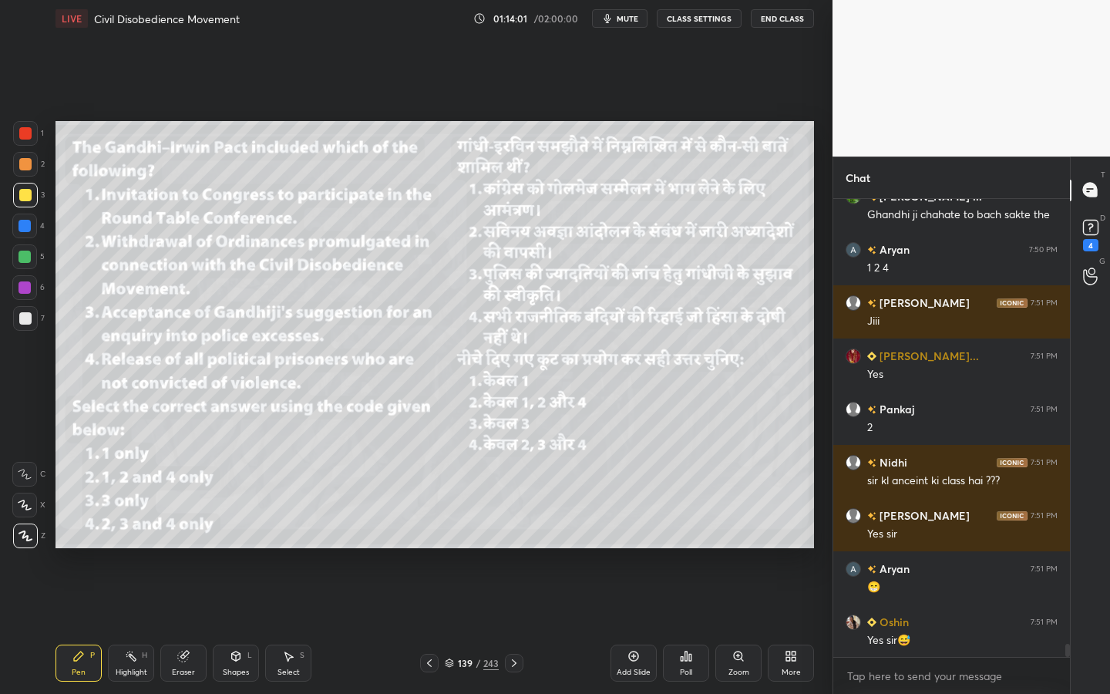
click at [488, 625] on div "243" at bounding box center [490, 663] width 15 height 14
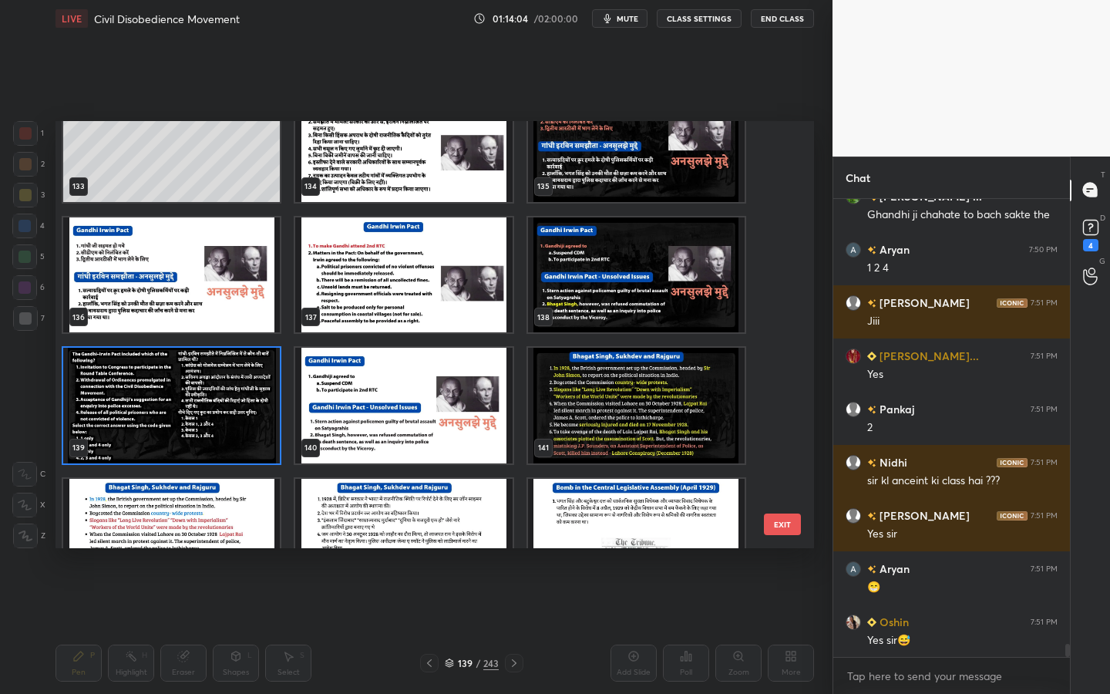
scroll to position [5791, 0]
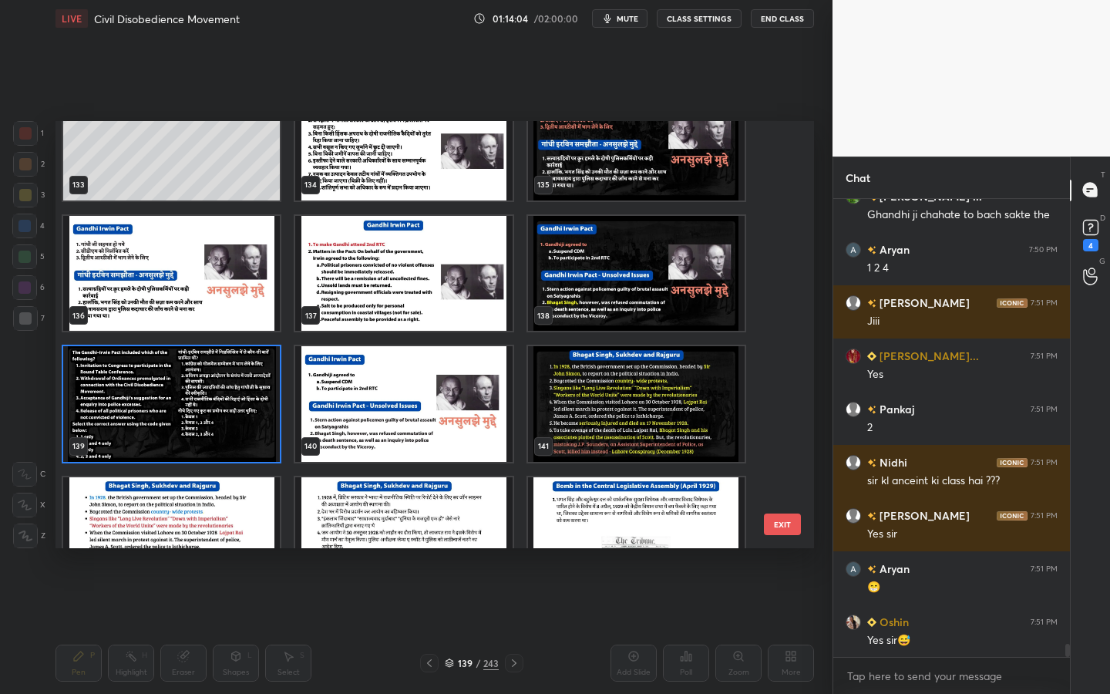
click at [610, 455] on img "grid" at bounding box center [636, 404] width 217 height 116
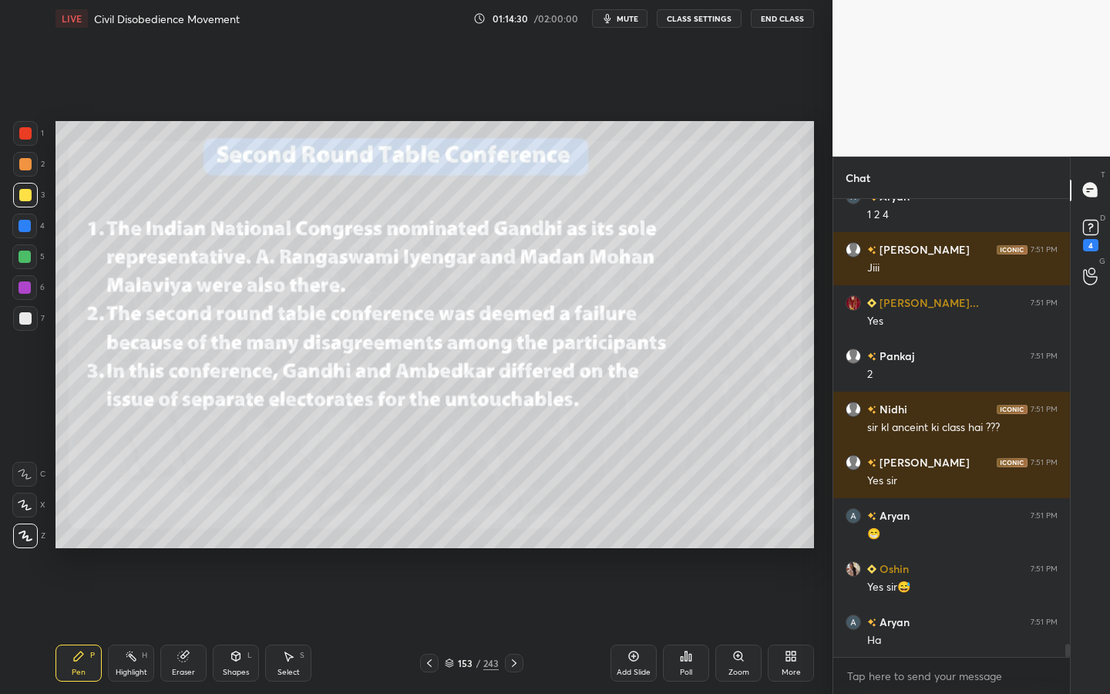
scroll to position [15959, 0]
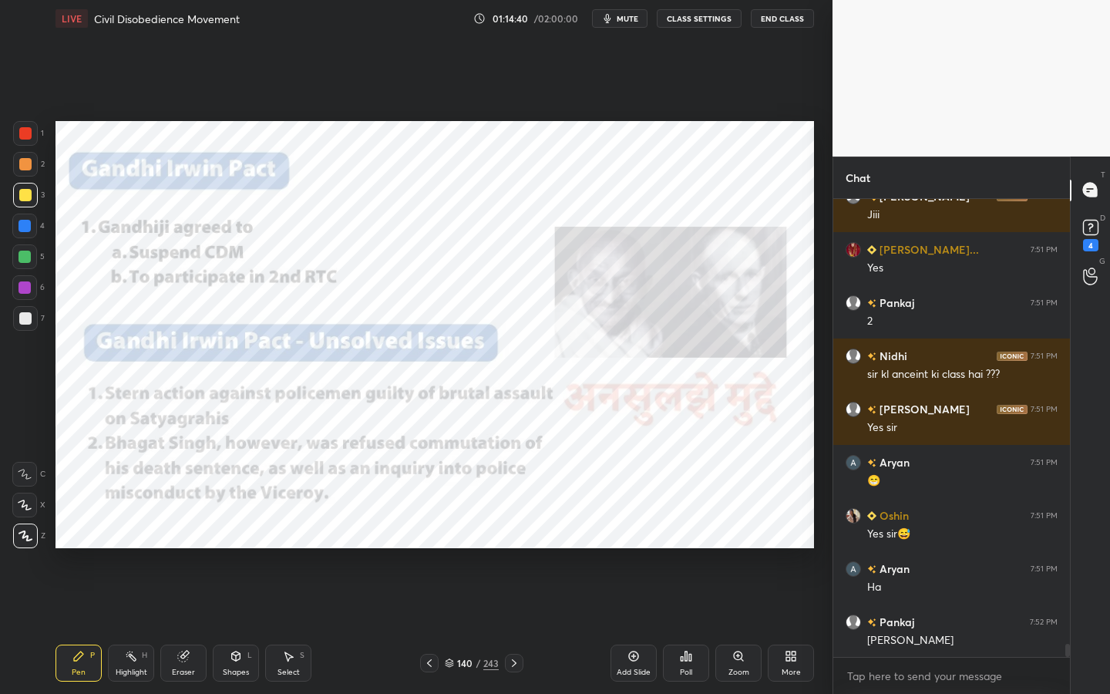
click at [630, 625] on icon at bounding box center [633, 656] width 12 height 12
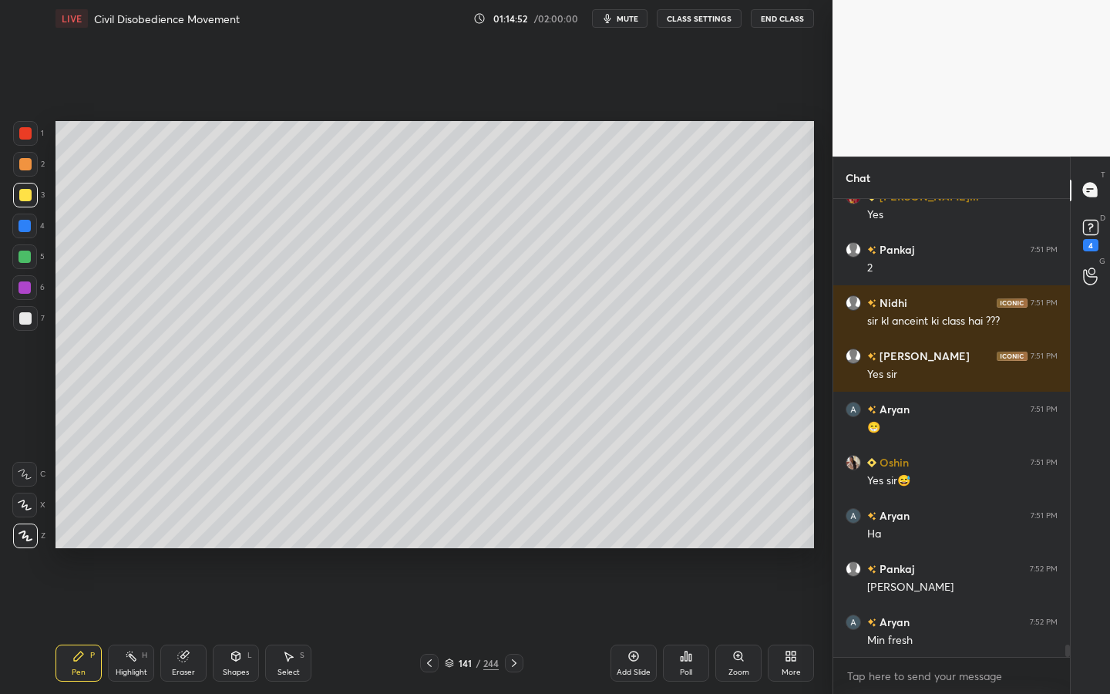
scroll to position [16066, 0]
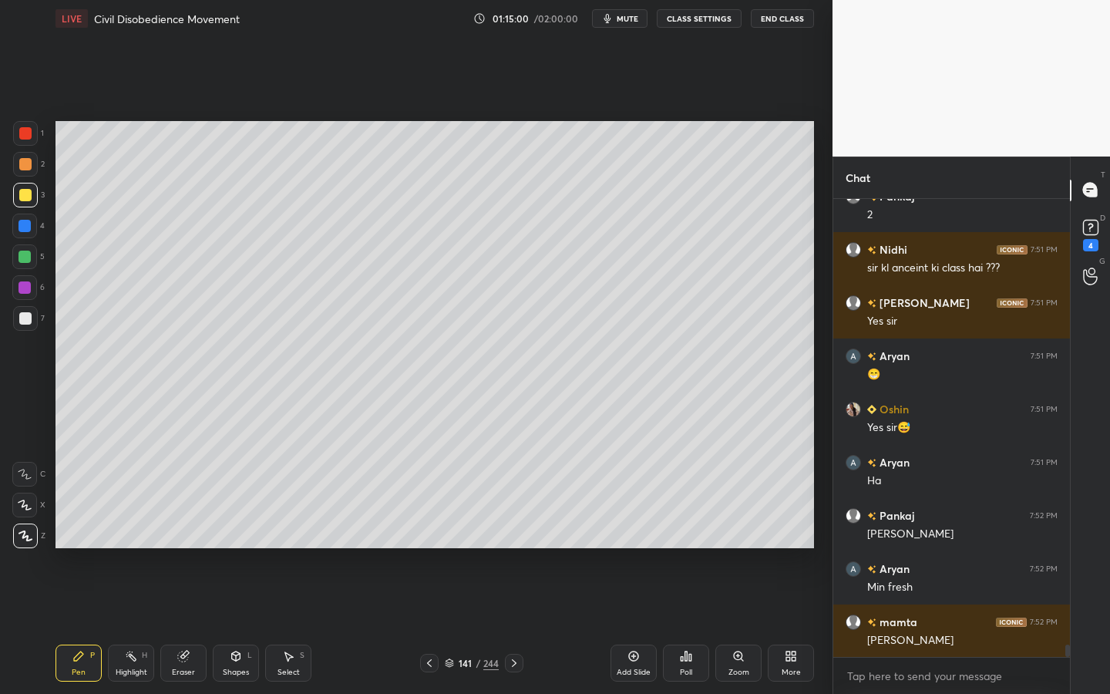
click at [630, 18] on span "mute" at bounding box center [627, 18] width 22 height 11
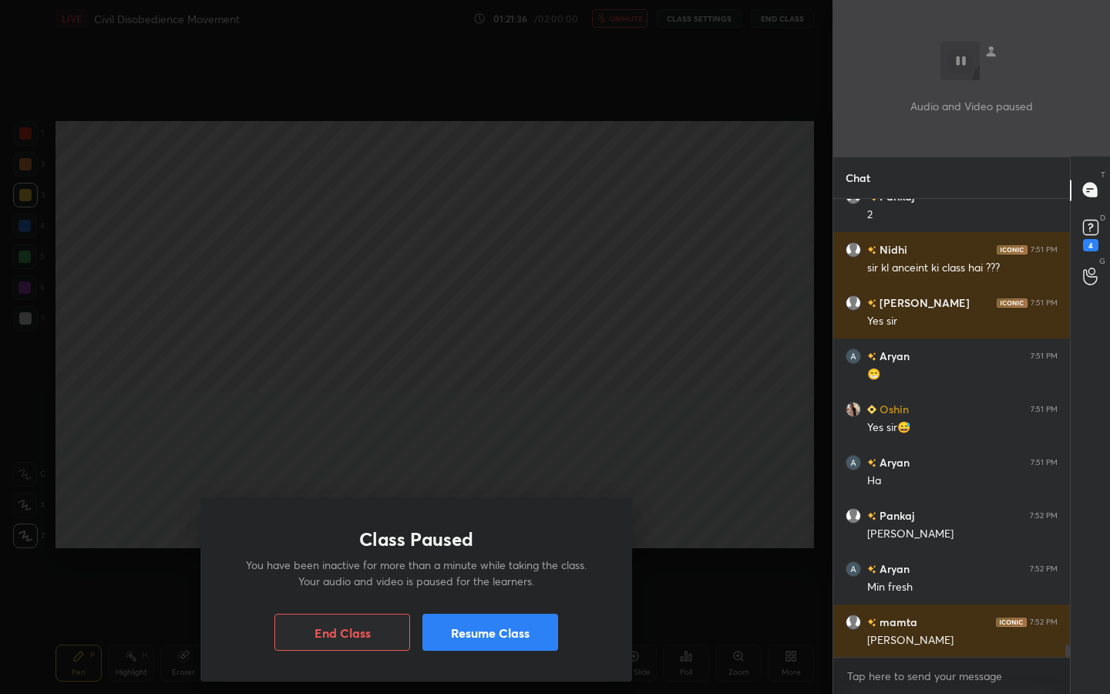
click at [542, 625] on button "Resume Class" at bounding box center [490, 631] width 136 height 37
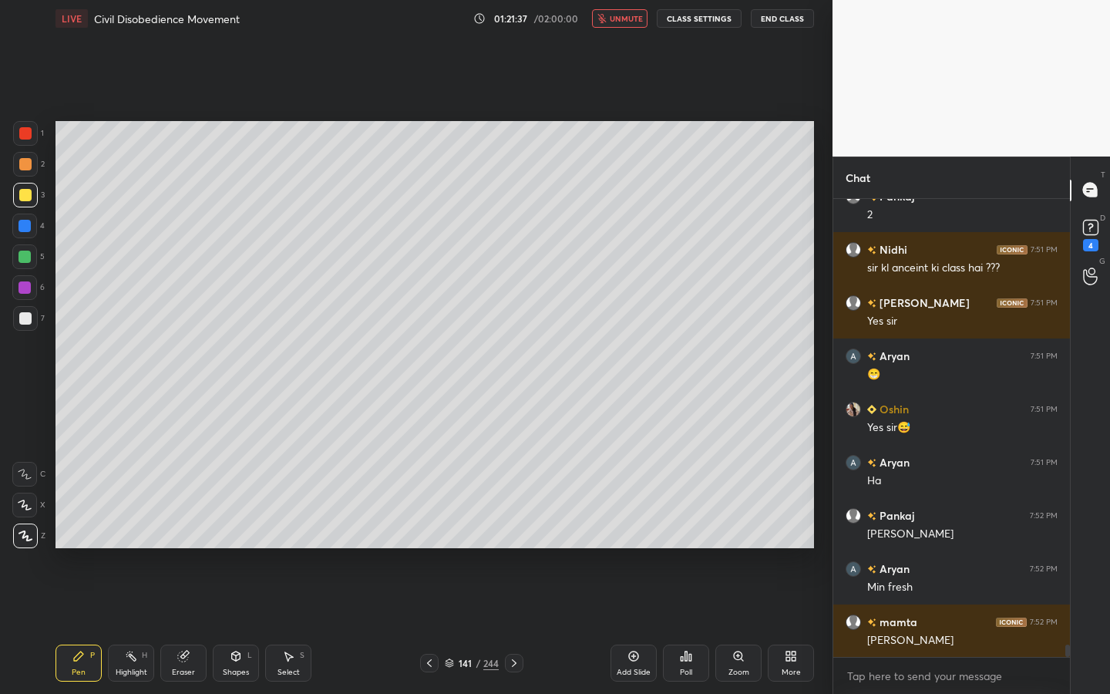
click at [595, 12] on button "unmute" at bounding box center [619, 18] width 55 height 18
click at [792, 625] on icon at bounding box center [793, 659] width 4 height 4
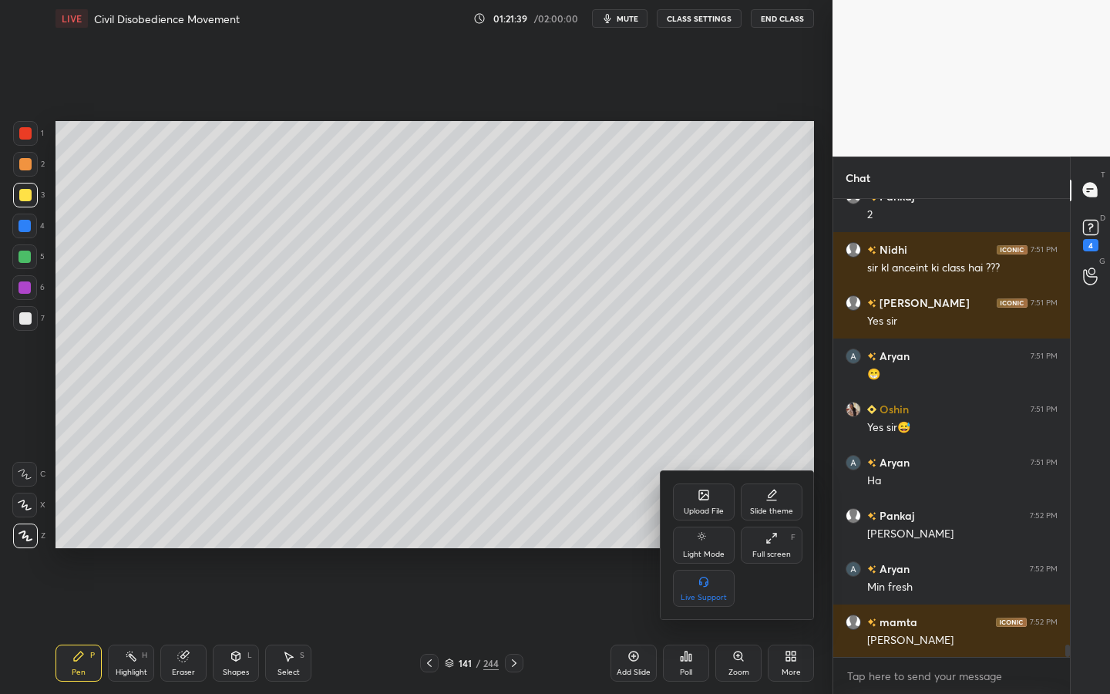
click at [780, 544] on div "Full screen F" at bounding box center [772, 544] width 62 height 37
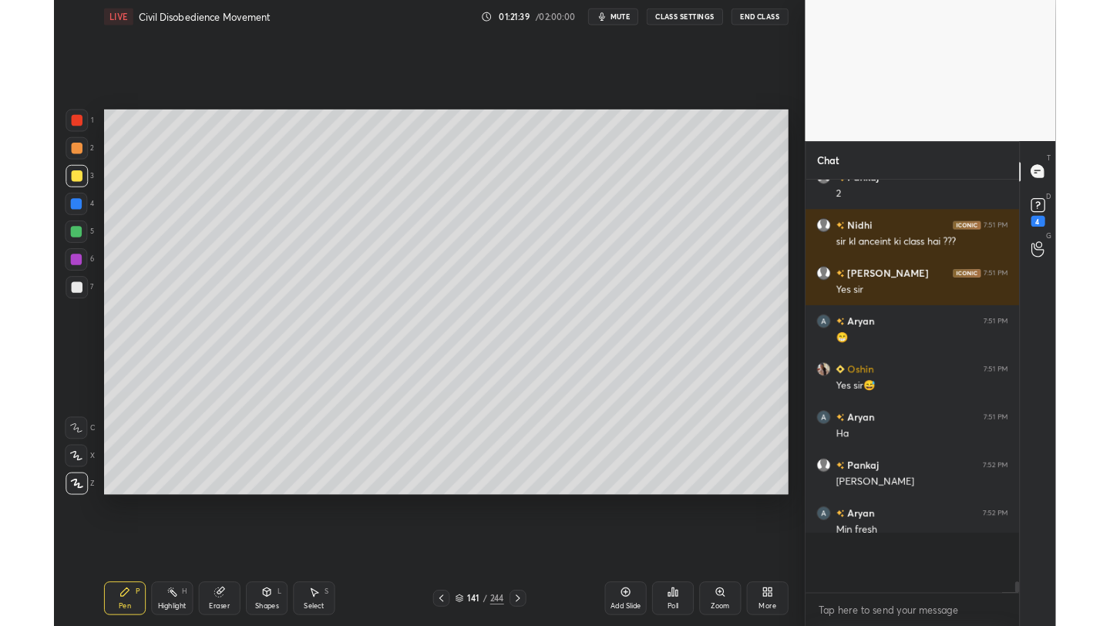
scroll to position [76533, 76290]
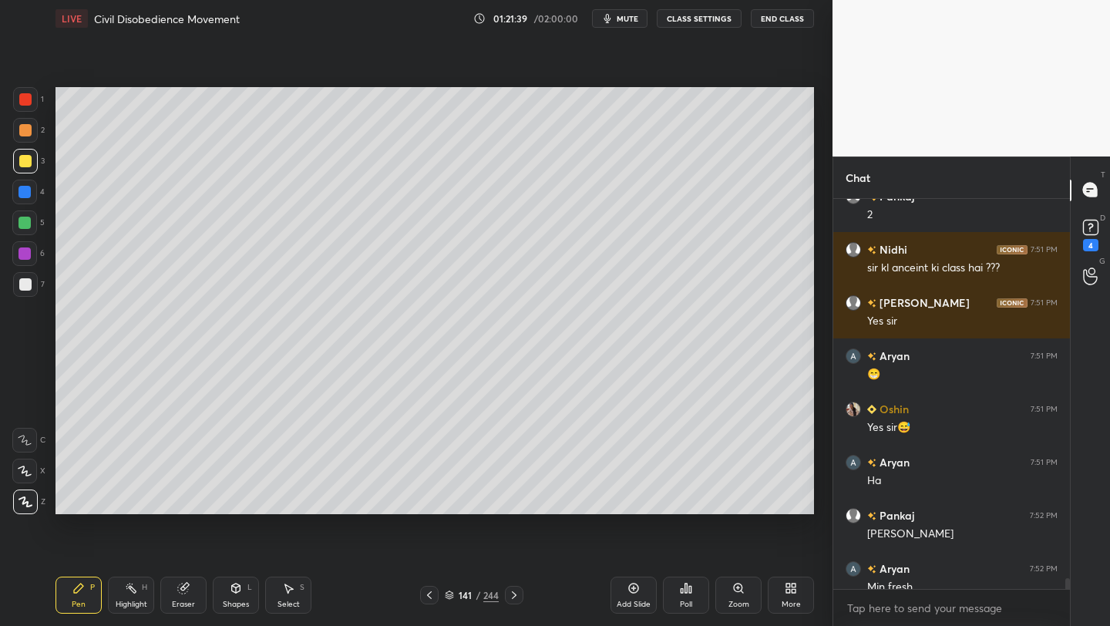
type textarea "x"
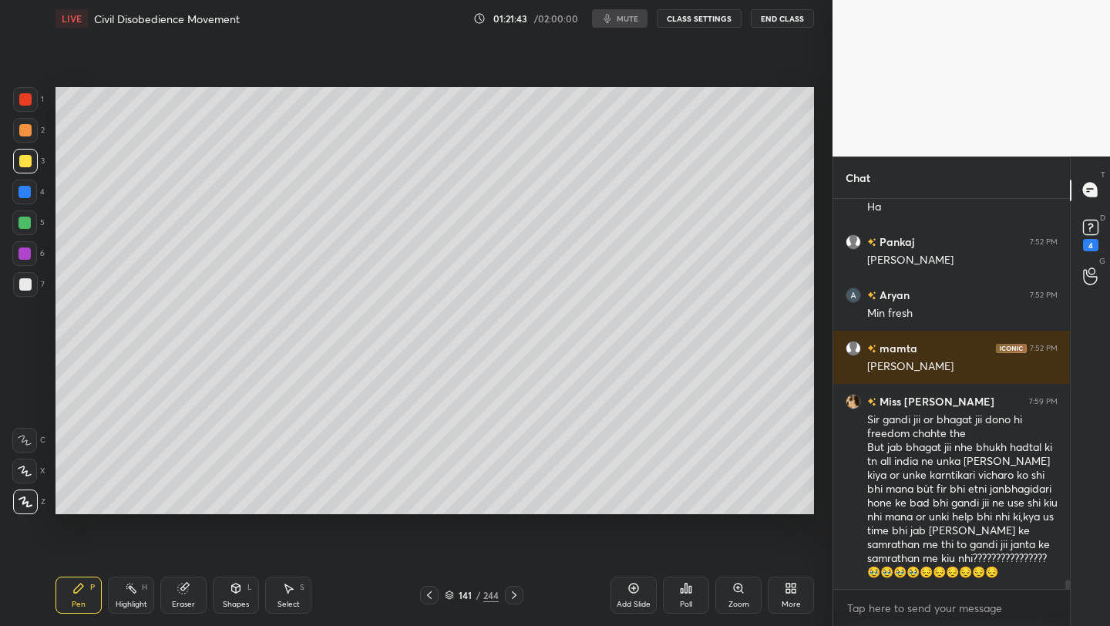
scroll to position [15610, 0]
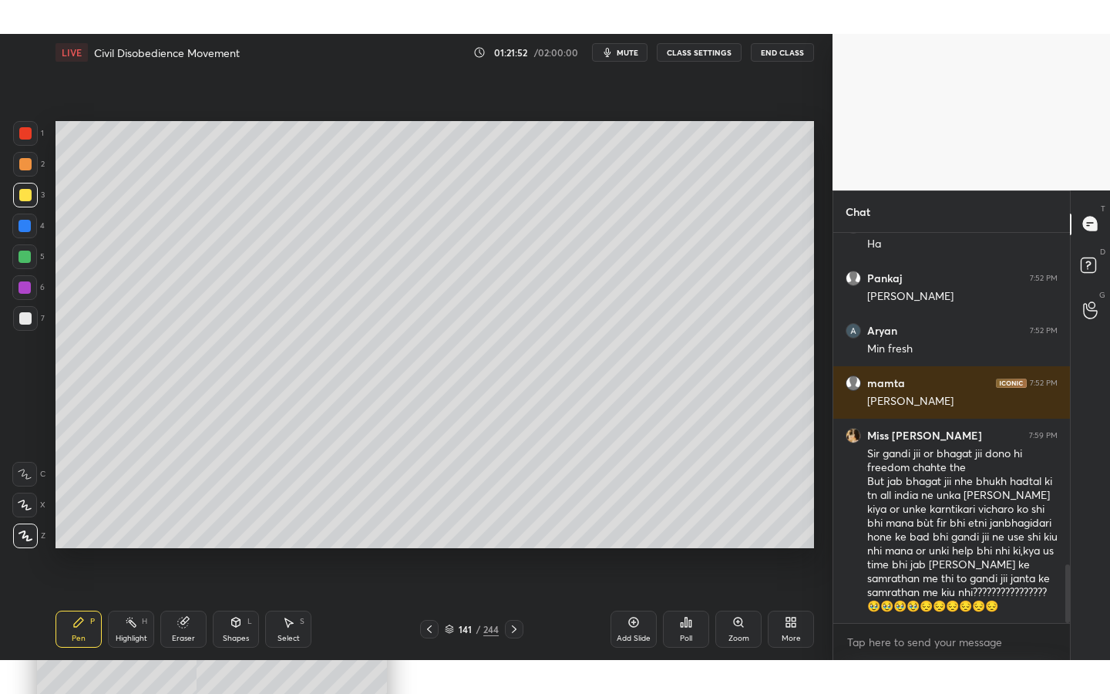
scroll to position [76533, 76290]
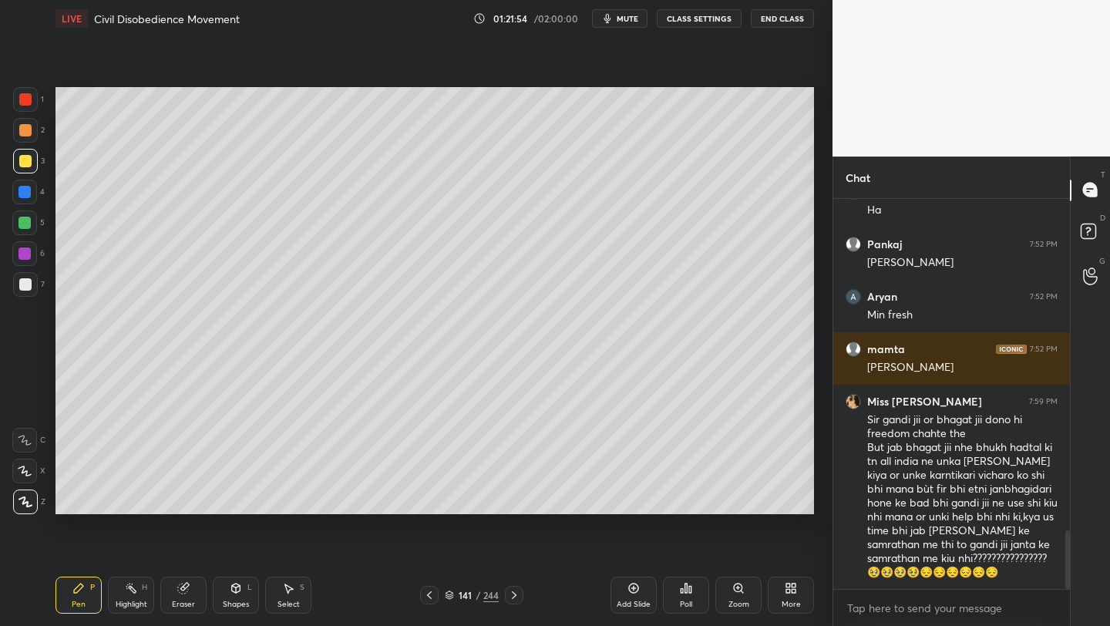
click at [784, 593] on div "More" at bounding box center [791, 594] width 46 height 37
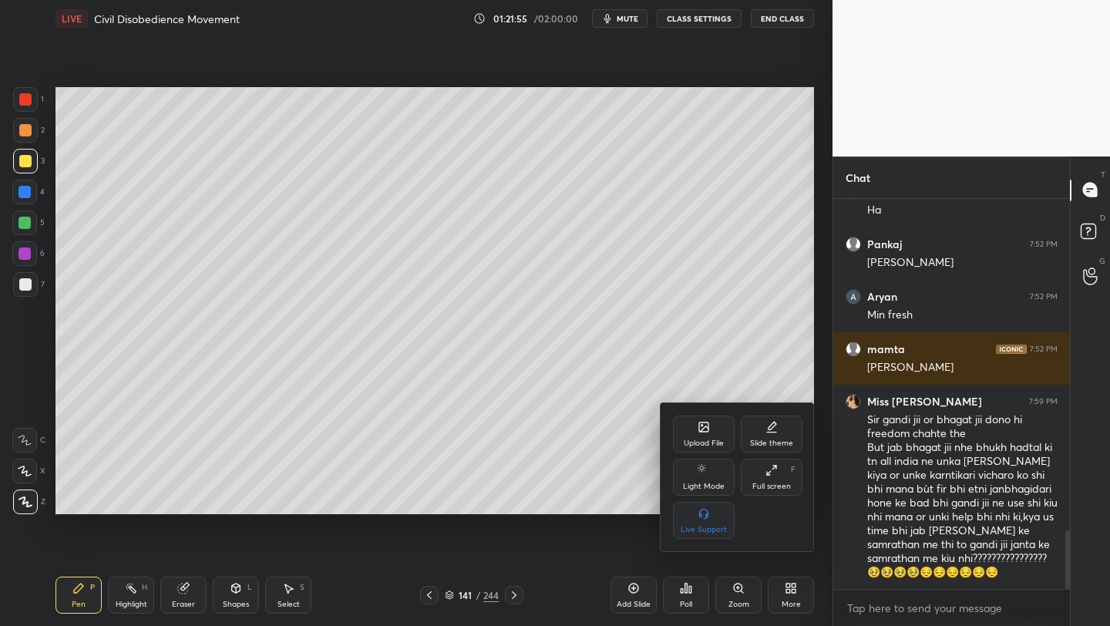
click at [779, 482] on div "Full screen" at bounding box center [771, 486] width 39 height 8
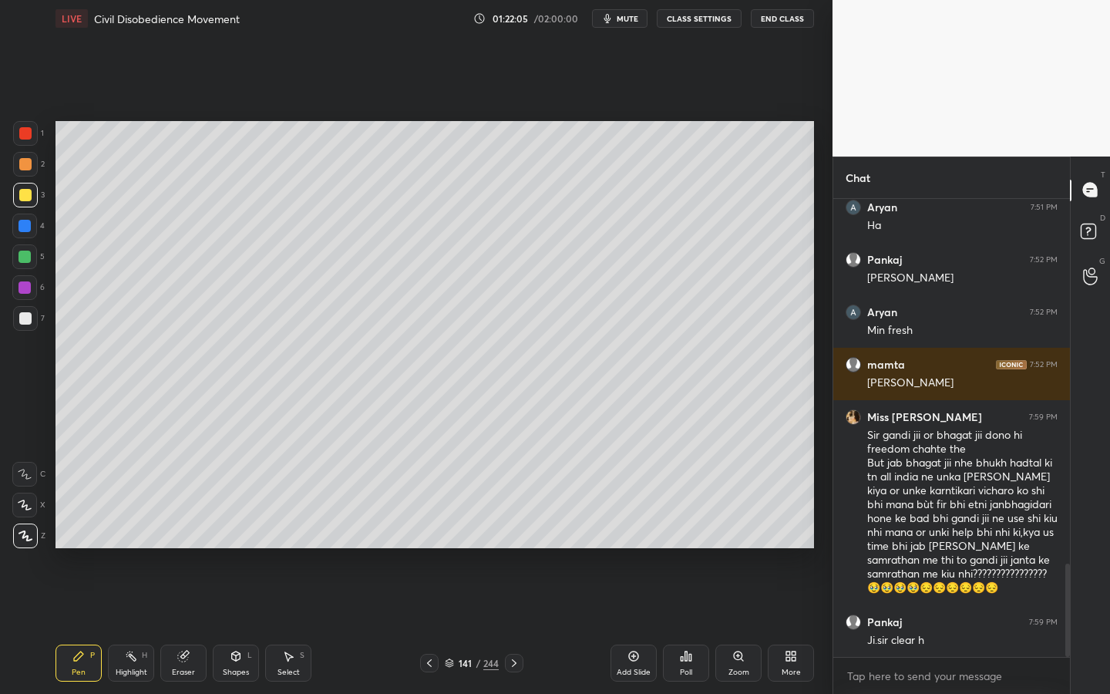
scroll to position [1853, 0]
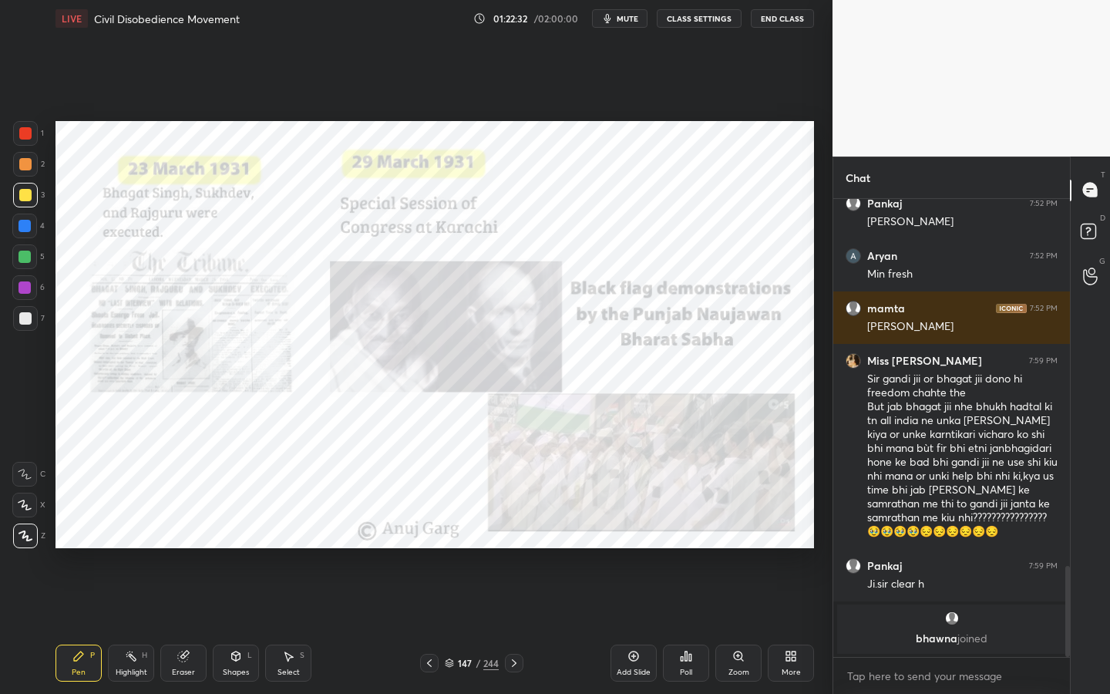
click at [231, 625] on icon at bounding box center [236, 656] width 12 height 12
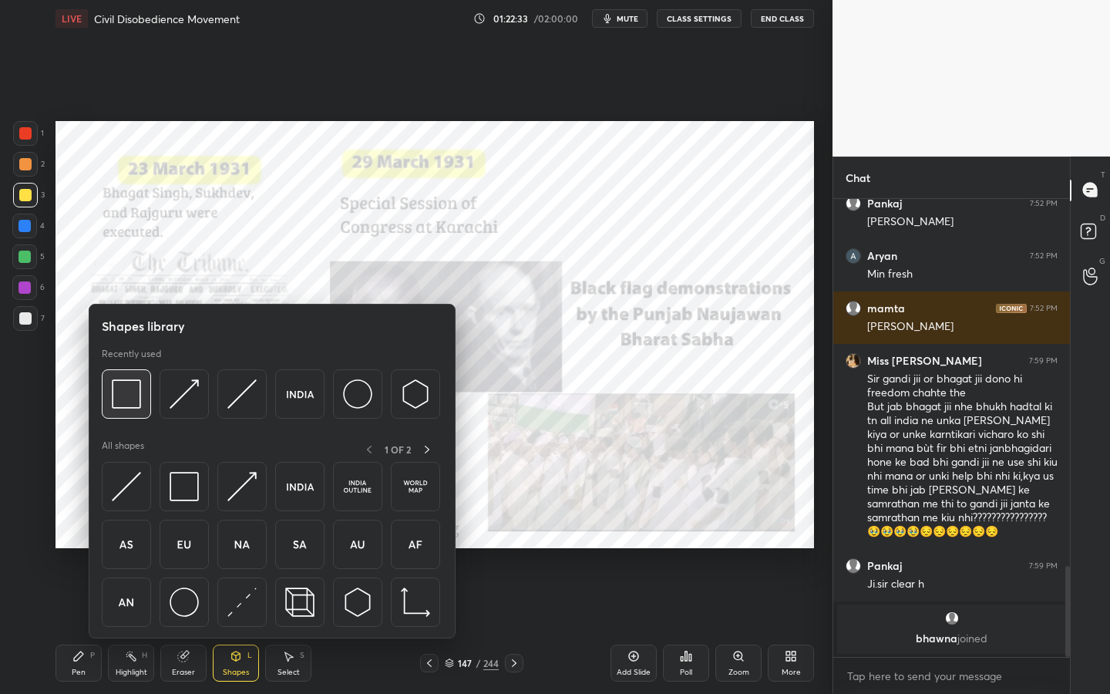
click at [136, 394] on img at bounding box center [126, 393] width 29 height 29
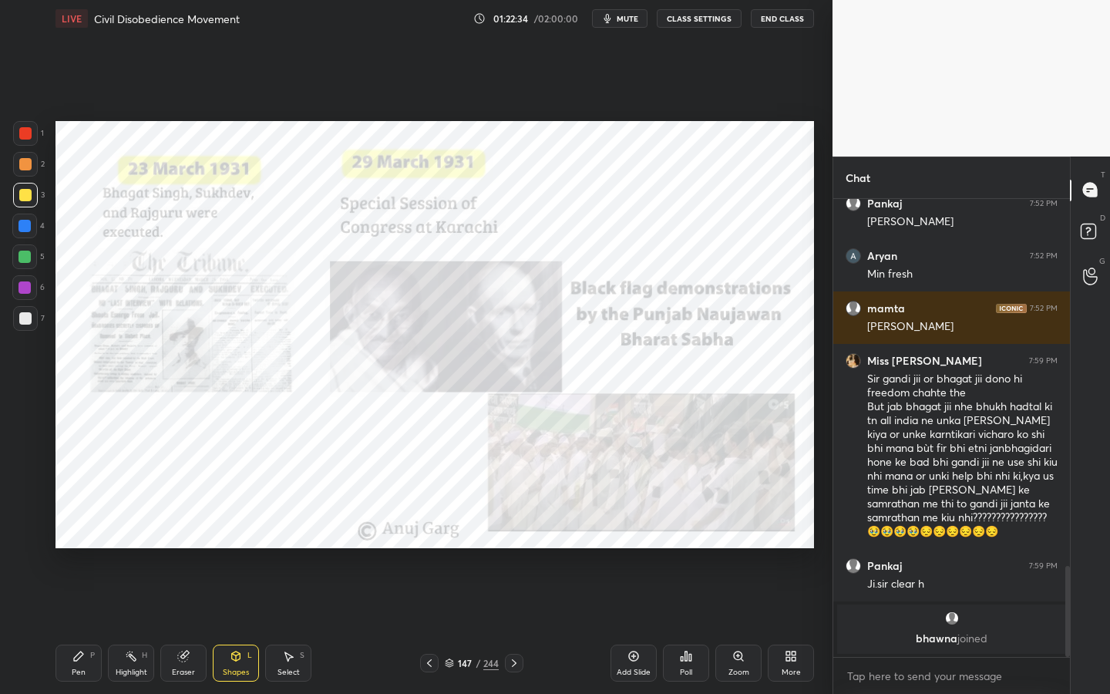
click at [26, 134] on div at bounding box center [25, 133] width 12 height 12
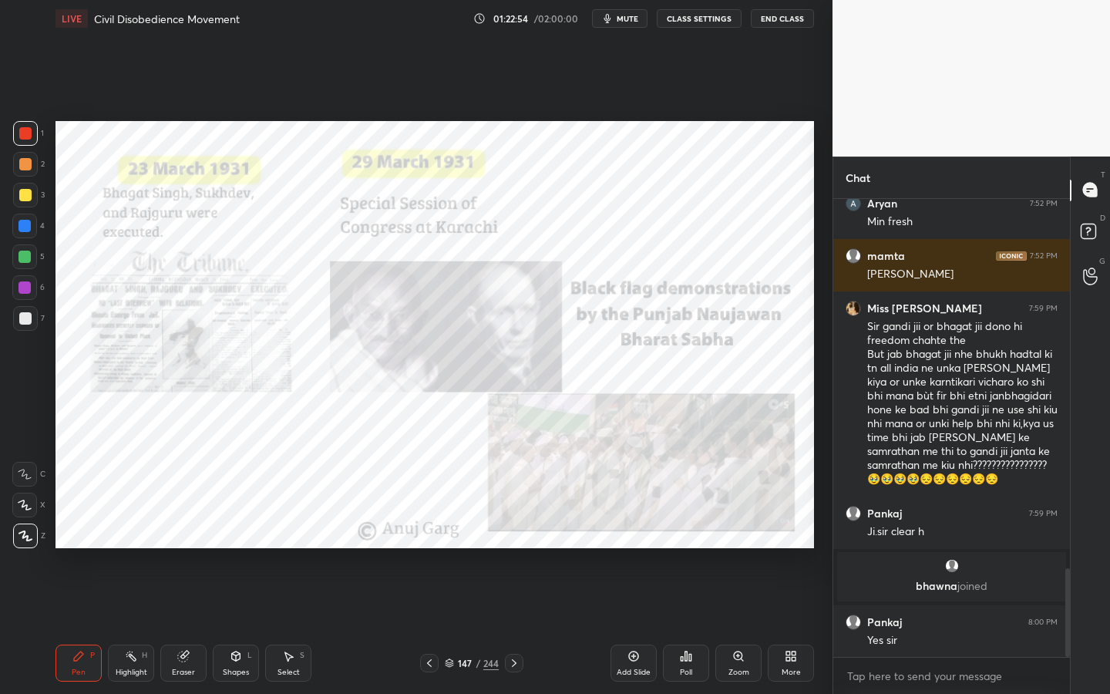
scroll to position [1902, 0]
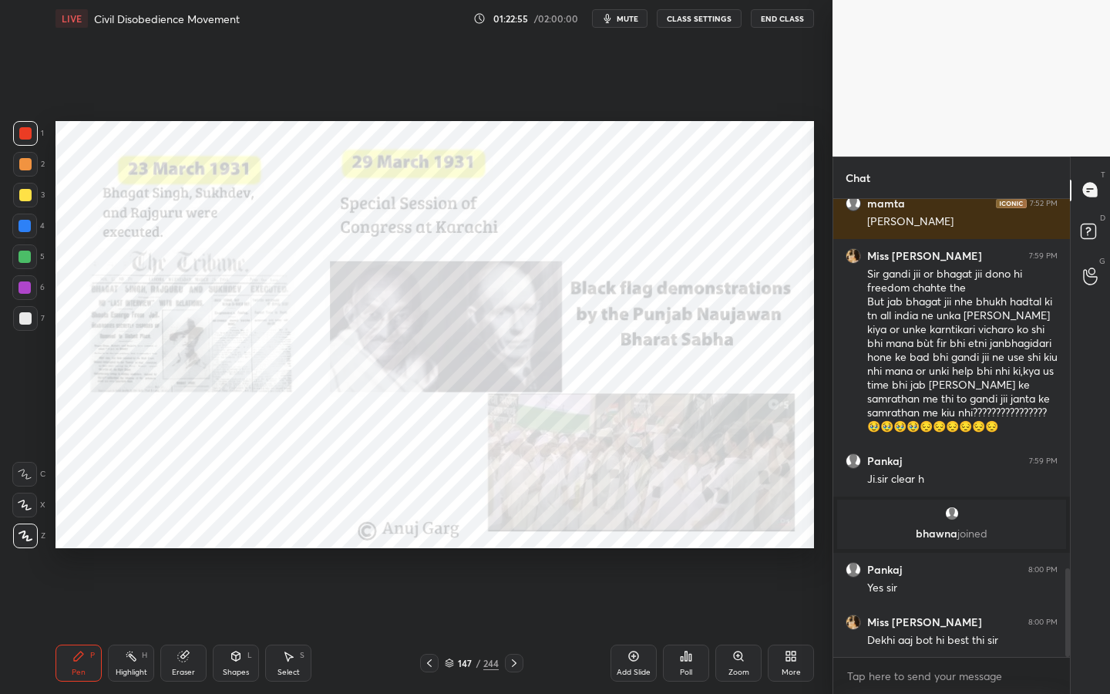
click at [184, 625] on icon at bounding box center [183, 656] width 10 height 10
click at [20, 530] on span "Erase all" at bounding box center [24, 535] width 23 height 11
click at [733, 625] on icon at bounding box center [738, 656] width 12 height 12
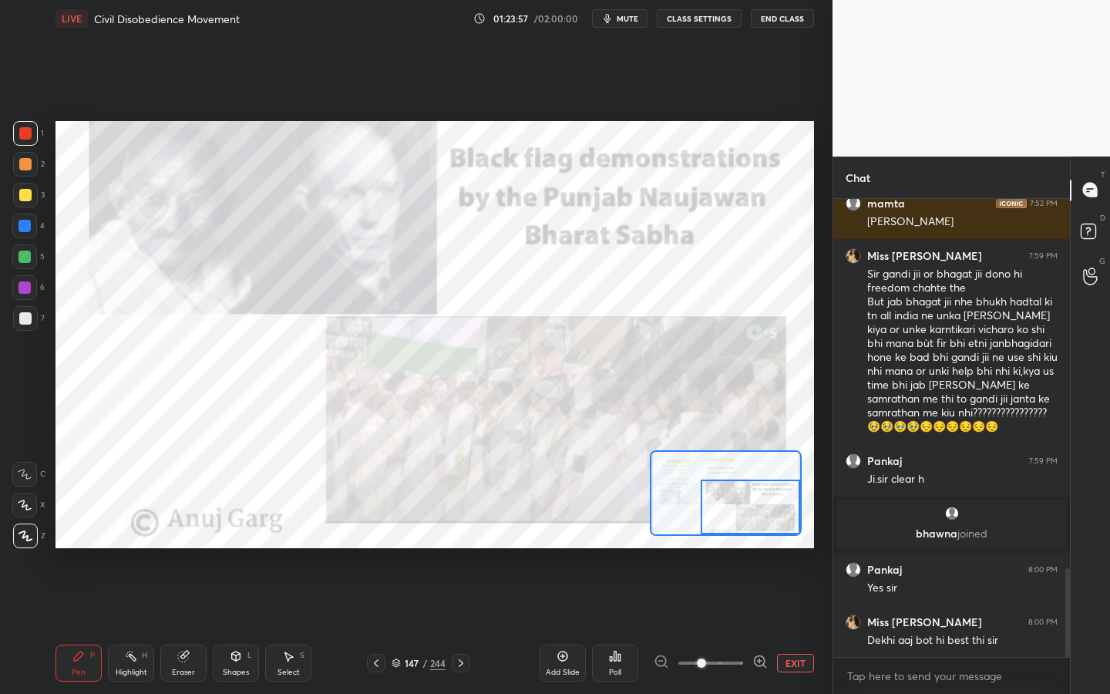
drag, startPoint x: 725, startPoint y: 503, endPoint x: 754, endPoint y: 529, distance: 39.3
click at [755, 530] on div at bounding box center [749, 506] width 99 height 55
click at [820, 625] on div "1 2 3 4 5 6 7 C X Z C X Z E E Erase all H H LIVE Civil Disobedience Movement 01…" at bounding box center [416, 347] width 832 height 694
click at [811, 625] on div "LIVE Civil Disobedience Movement 01:24:12 / 02:00:00 mute CLASS SETTINGS End Cl…" at bounding box center [434, 347] width 771 height 694
click at [808, 625] on button "EXIT" at bounding box center [795, 662] width 37 height 18
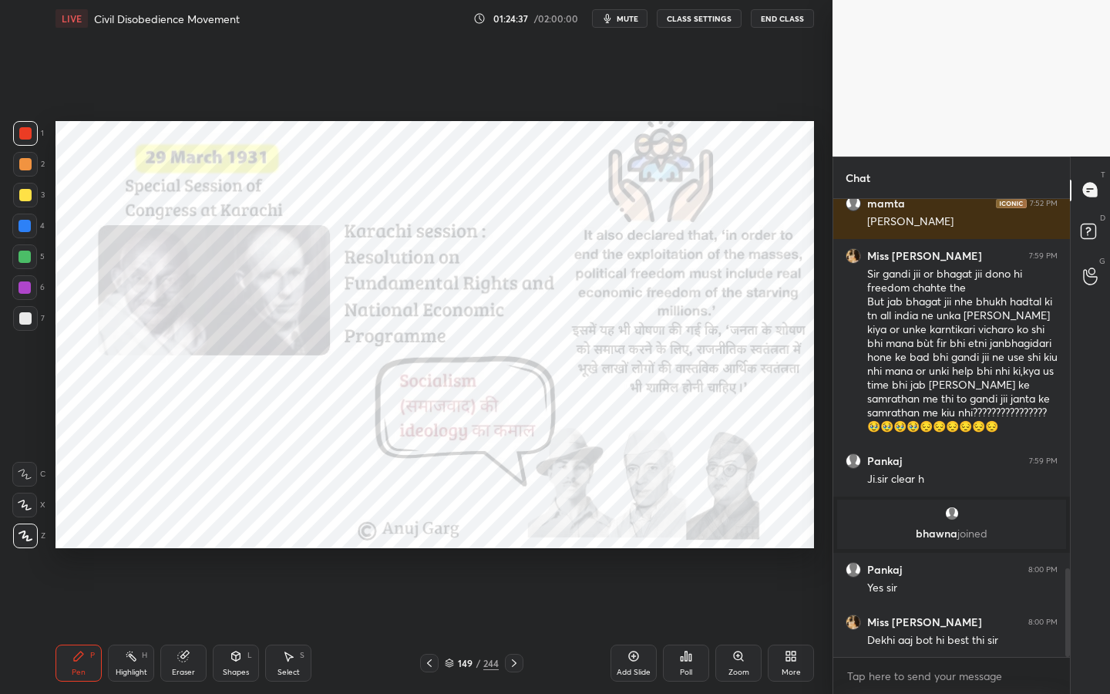
scroll to position [1954, 0]
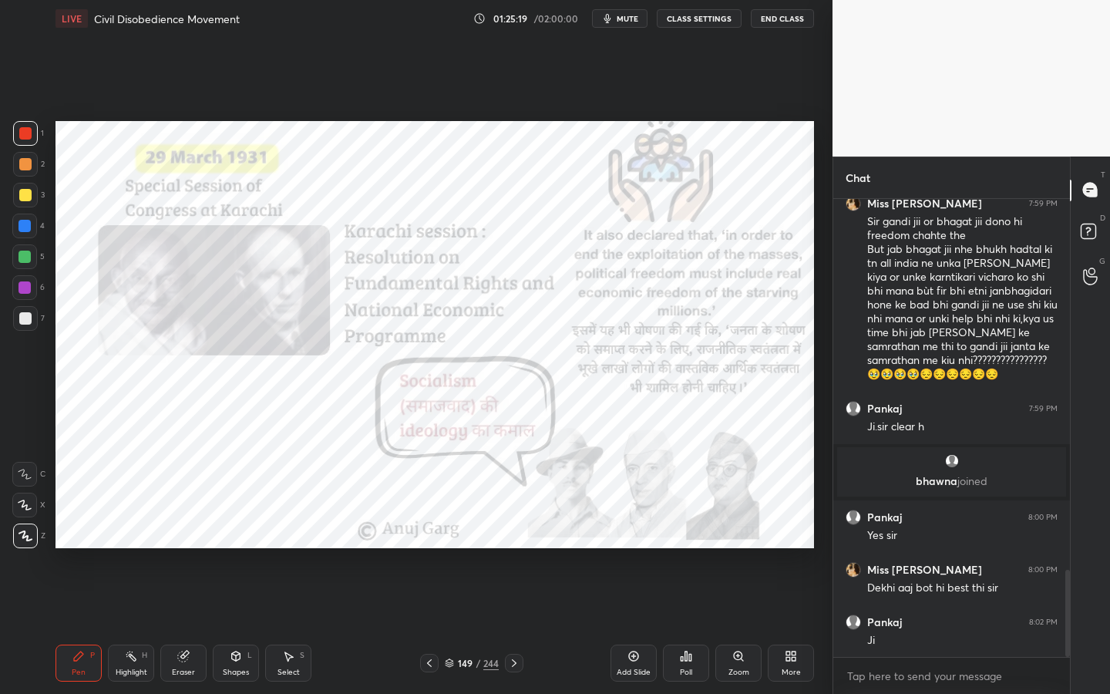
click at [166, 625] on div "Eraser" at bounding box center [183, 662] width 46 height 37
click at [27, 543] on div "Erase all" at bounding box center [24, 535] width 25 height 25
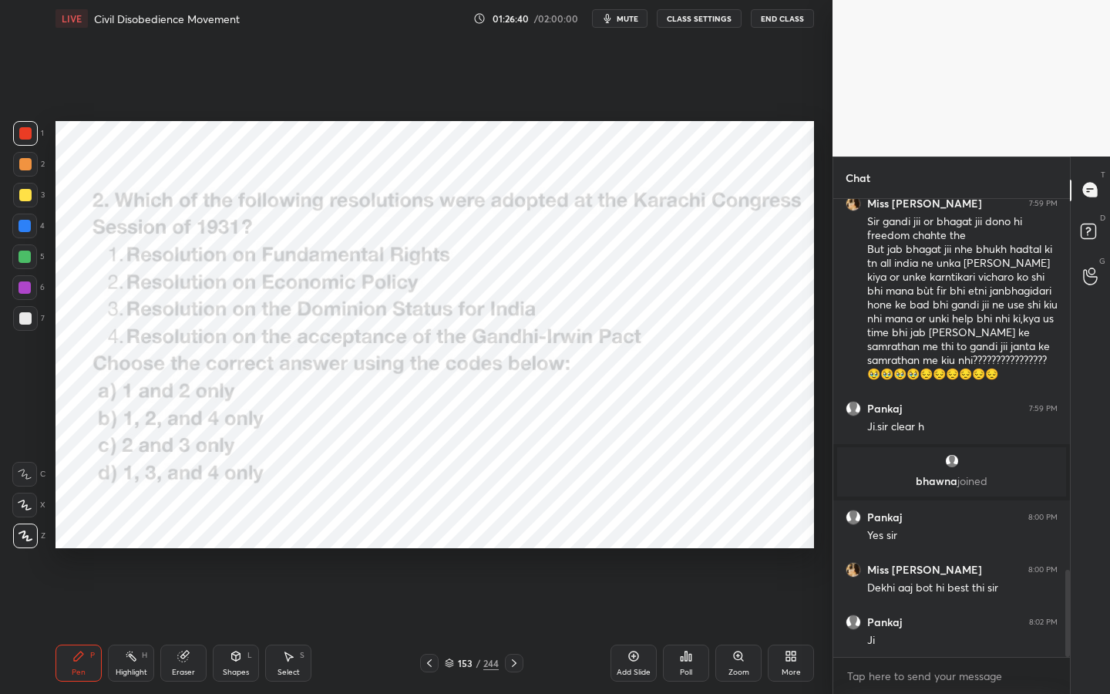
click at [694, 625] on div "Poll" at bounding box center [686, 662] width 46 height 37
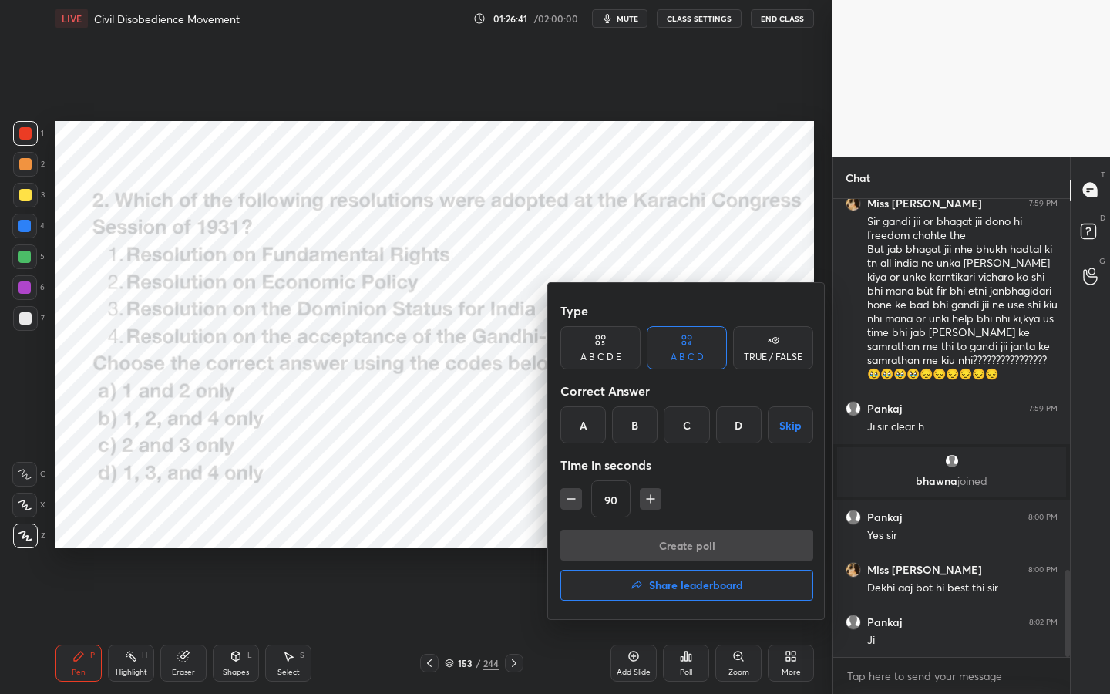
click at [639, 416] on div "B" at bounding box center [634, 424] width 45 height 37
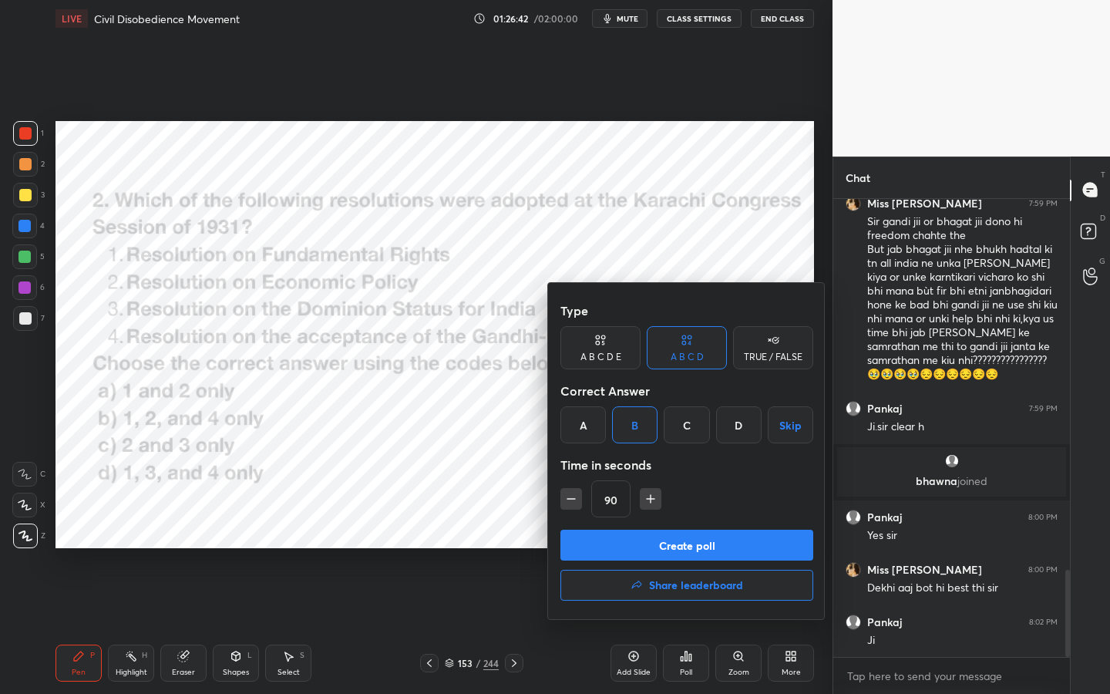
click at [642, 536] on button "Create poll" at bounding box center [686, 544] width 253 height 31
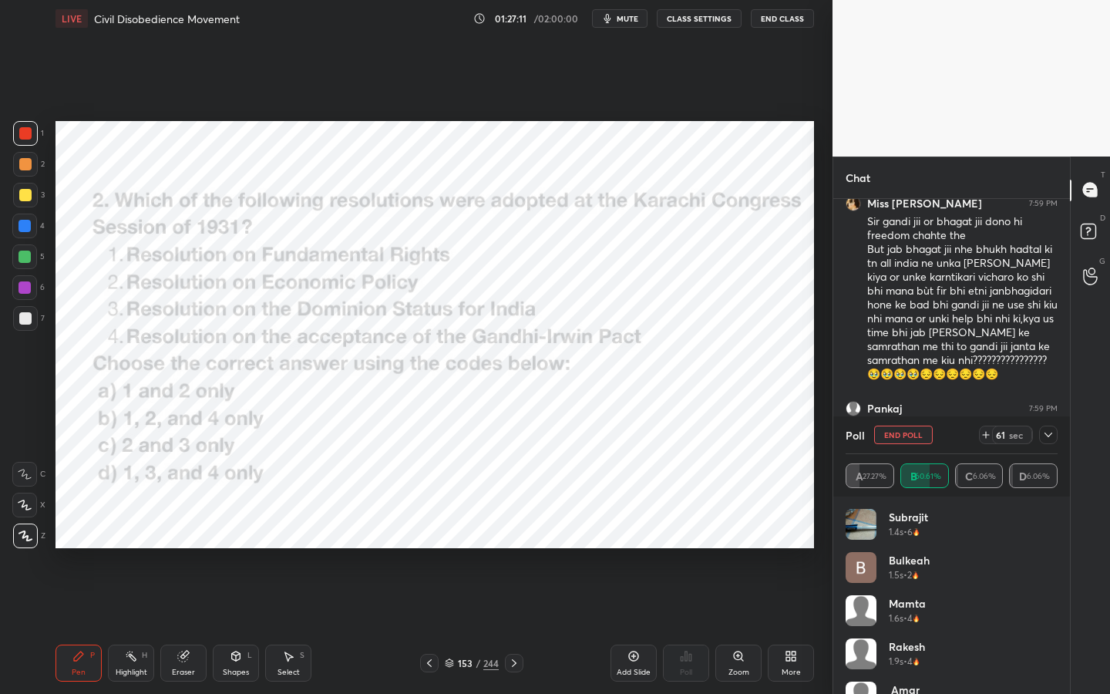
scroll to position [2087, 0]
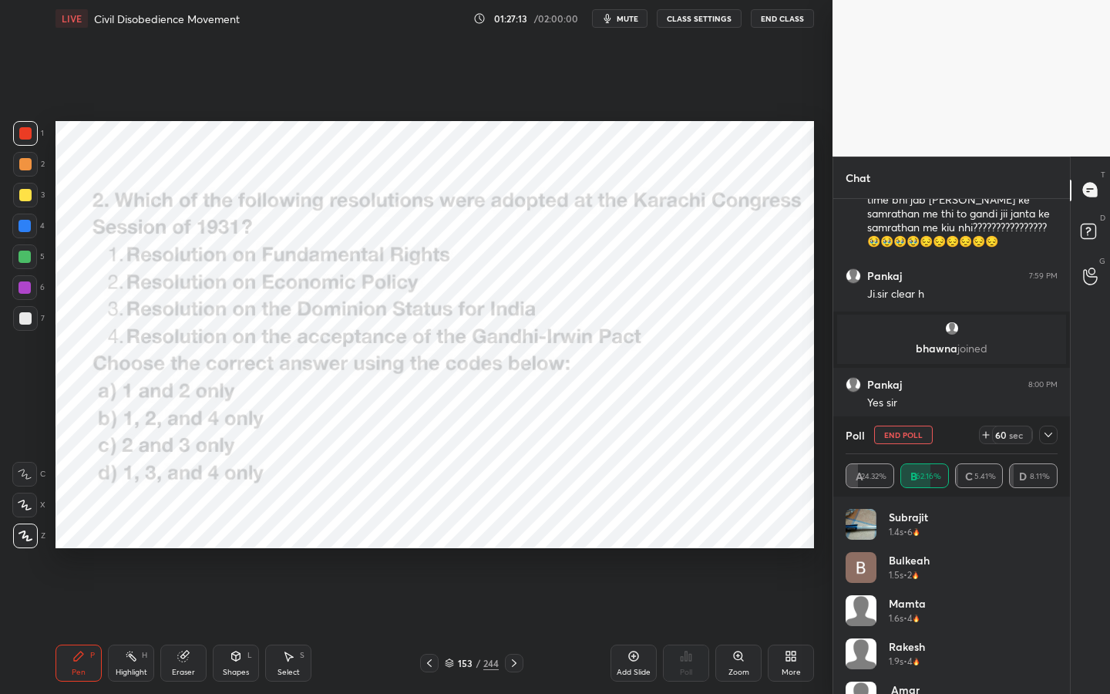
drag, startPoint x: 179, startPoint y: 669, endPoint x: 170, endPoint y: 655, distance: 16.7
click at [178, 625] on div "Eraser" at bounding box center [183, 672] width 23 height 8
click at [31, 534] on span "Erase all" at bounding box center [24, 535] width 23 height 11
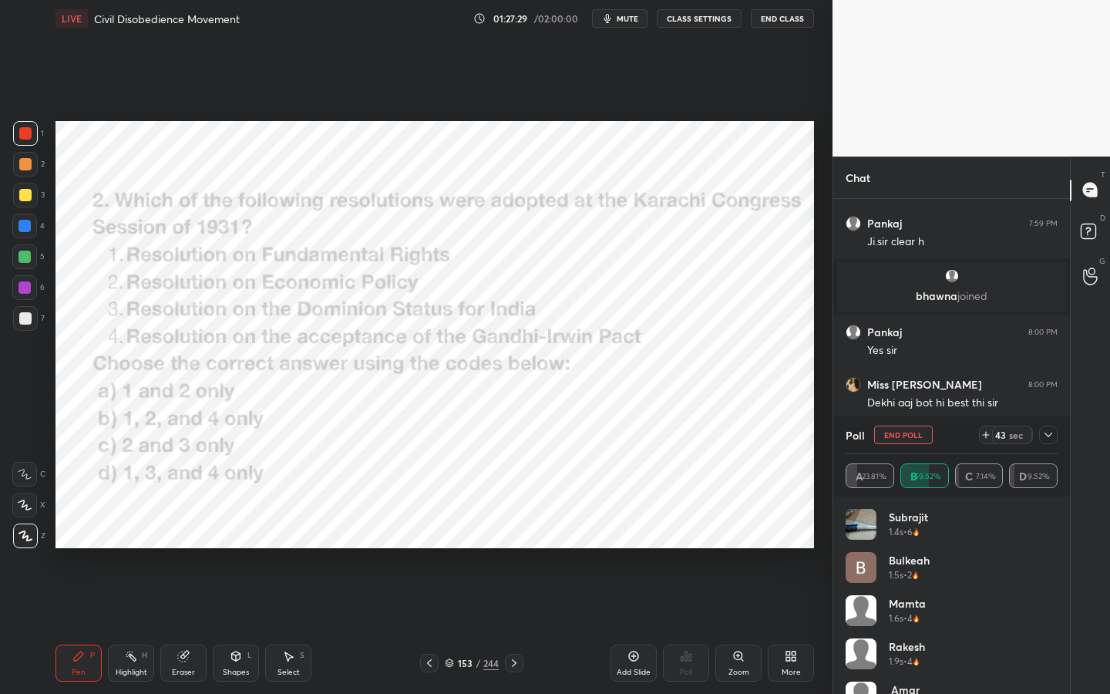
click at [45, 403] on div "1 2 3 4 5 6 7 C X Z C X Z E E Erase all H H LIVE Civil Disobedience Movement 01…" at bounding box center [410, 347] width 820 height 694
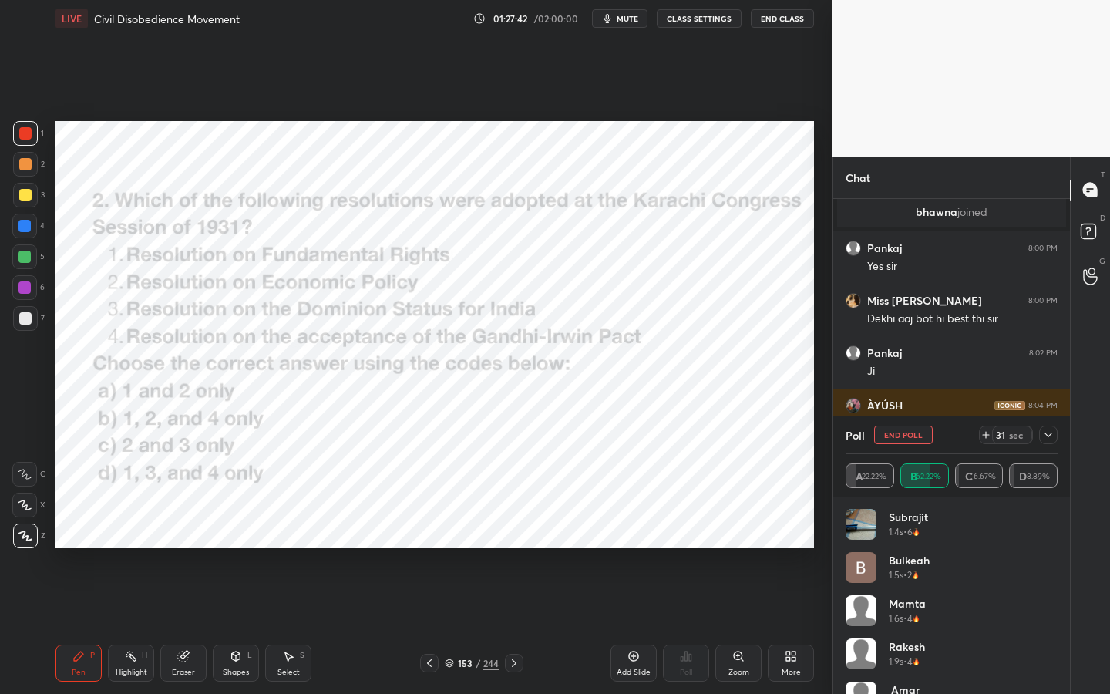
scroll to position [2276, 0]
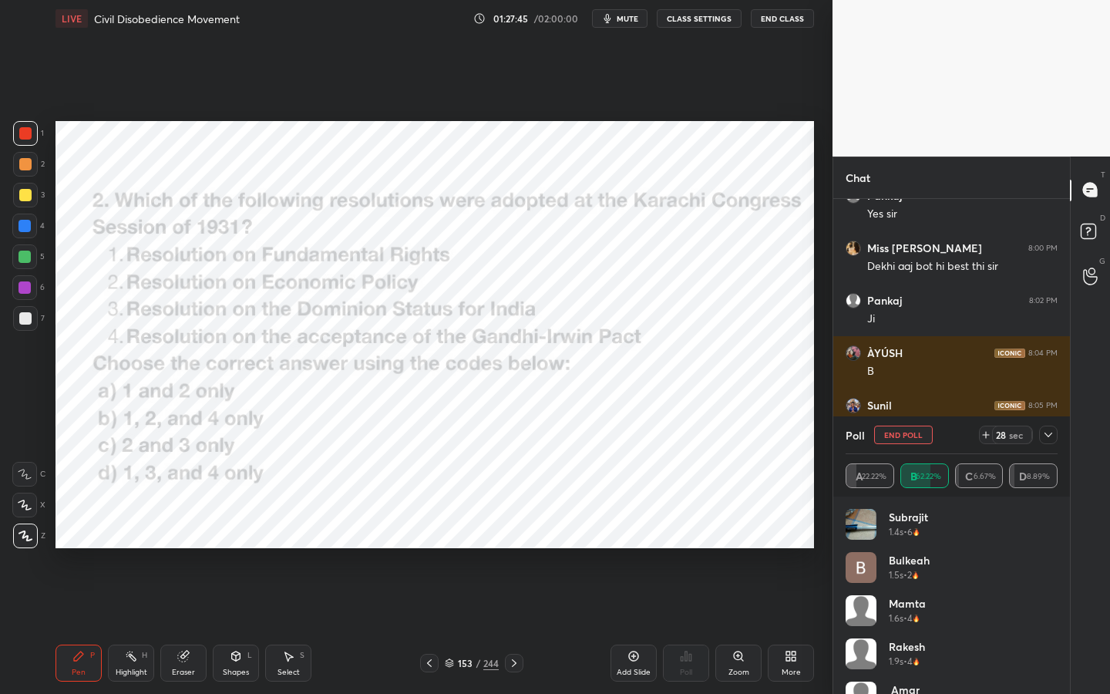
click at [1050, 435] on icon at bounding box center [1048, 434] width 12 height 12
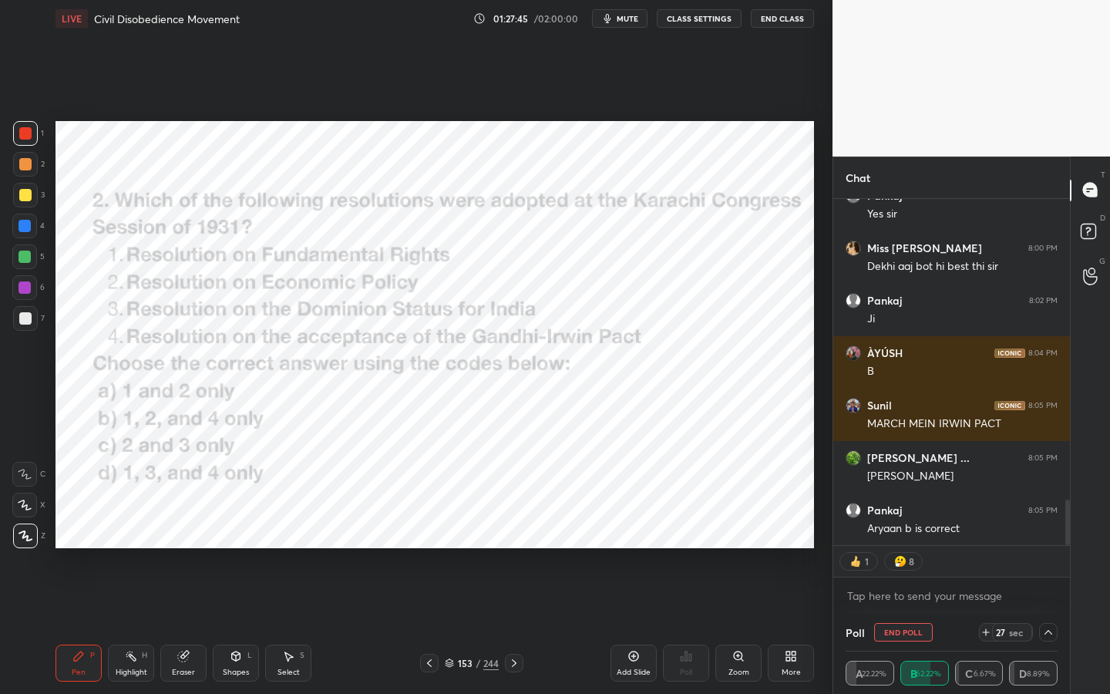
scroll to position [1, 5]
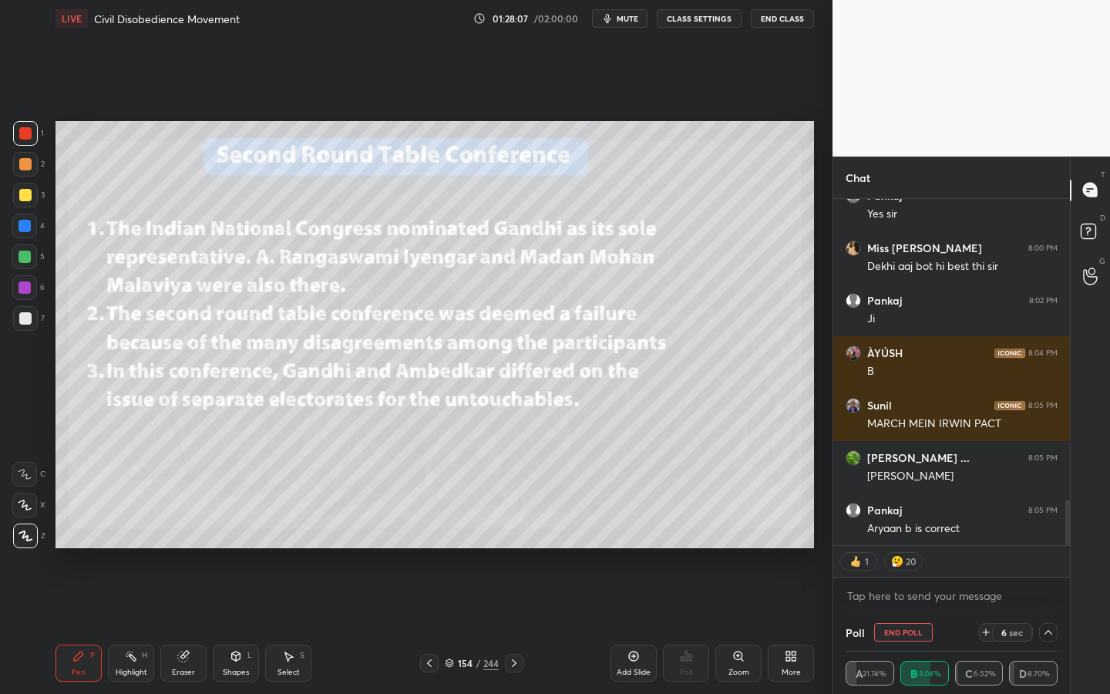
drag, startPoint x: 27, startPoint y: 200, endPoint x: 44, endPoint y: 229, distance: 33.8
click at [28, 200] on div at bounding box center [25, 195] width 12 height 12
drag, startPoint x: 194, startPoint y: 660, endPoint x: 193, endPoint y: 650, distance: 9.3
click at [194, 625] on div "Eraser" at bounding box center [183, 662] width 46 height 37
drag, startPoint x: 32, startPoint y: 536, endPoint x: 49, endPoint y: 535, distance: 17.7
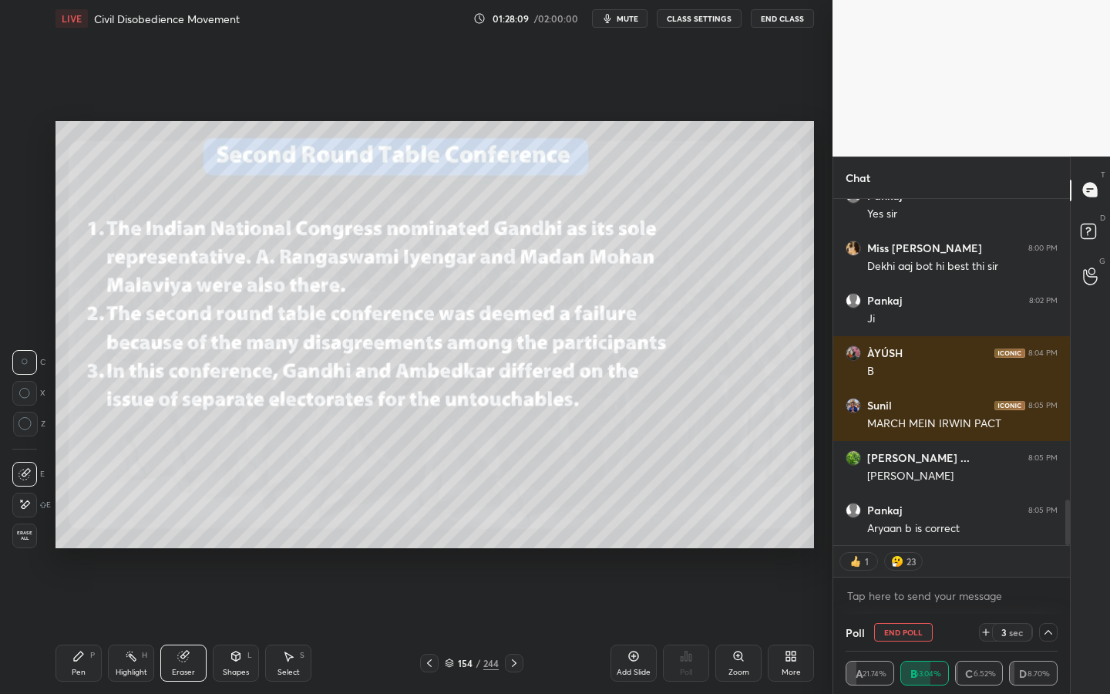
click at [32, 534] on span "Erase all" at bounding box center [24, 535] width 23 height 11
click at [234, 625] on icon at bounding box center [236, 655] width 8 height 9
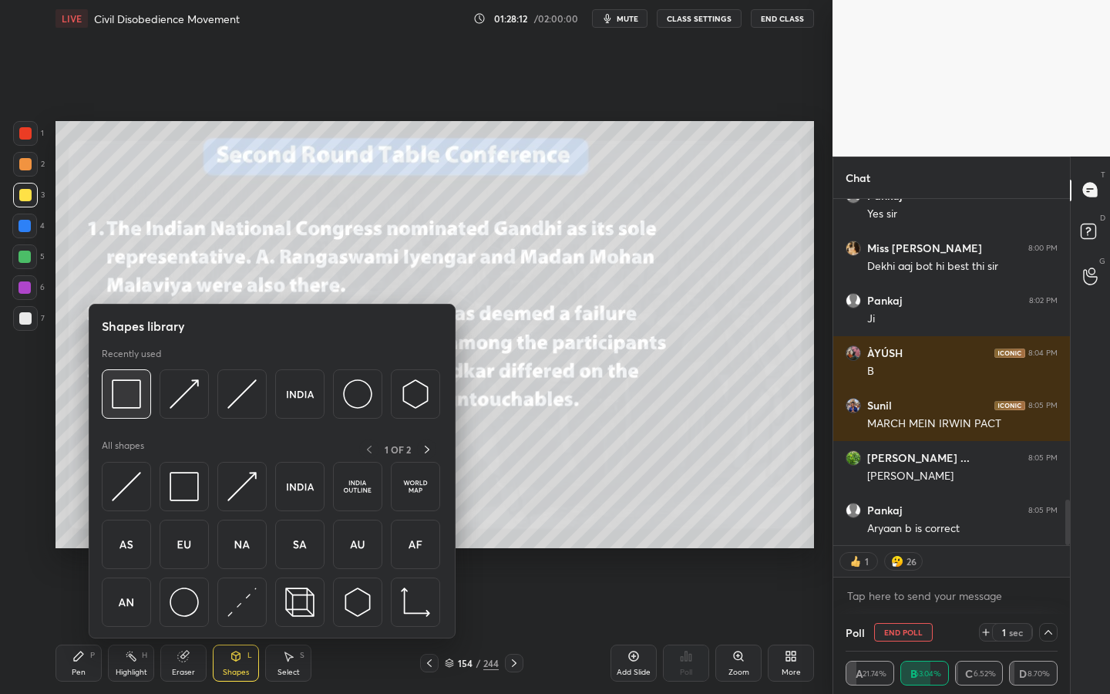
click at [119, 393] on img at bounding box center [126, 393] width 29 height 29
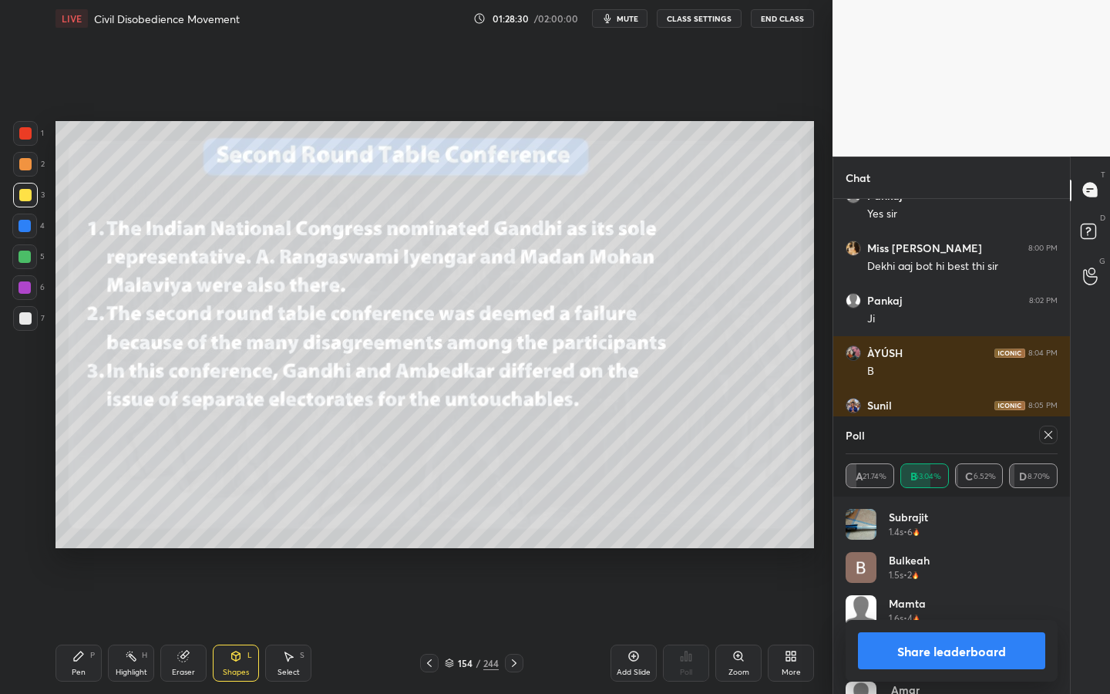
scroll to position [2328, 0]
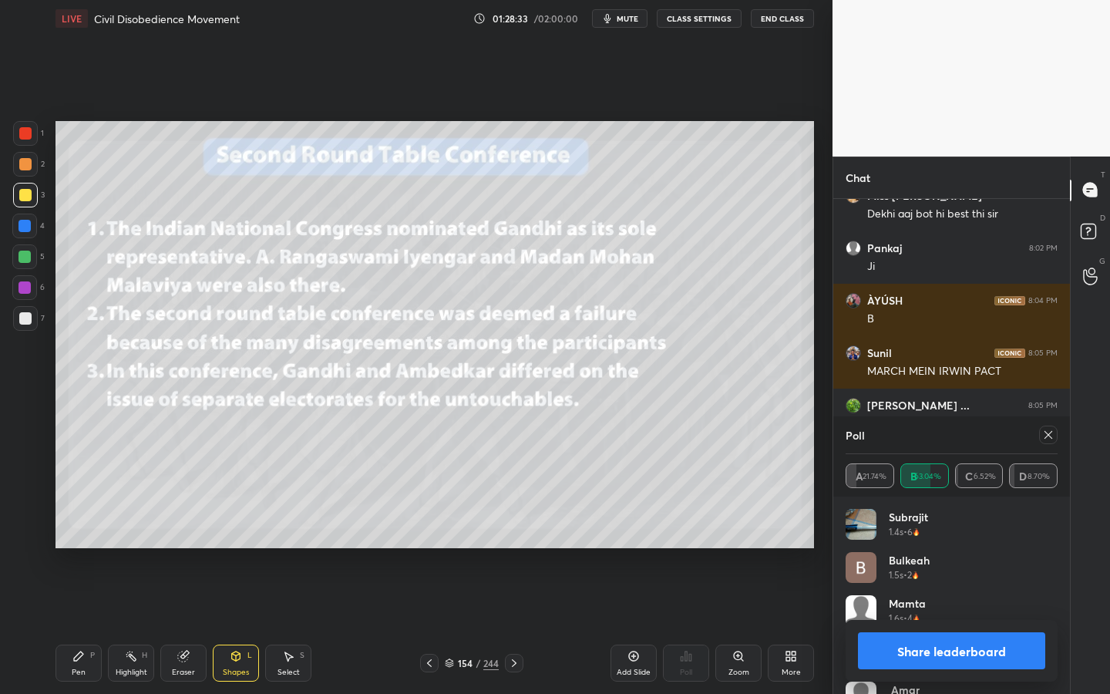
click at [1047, 437] on icon at bounding box center [1048, 434] width 12 height 12
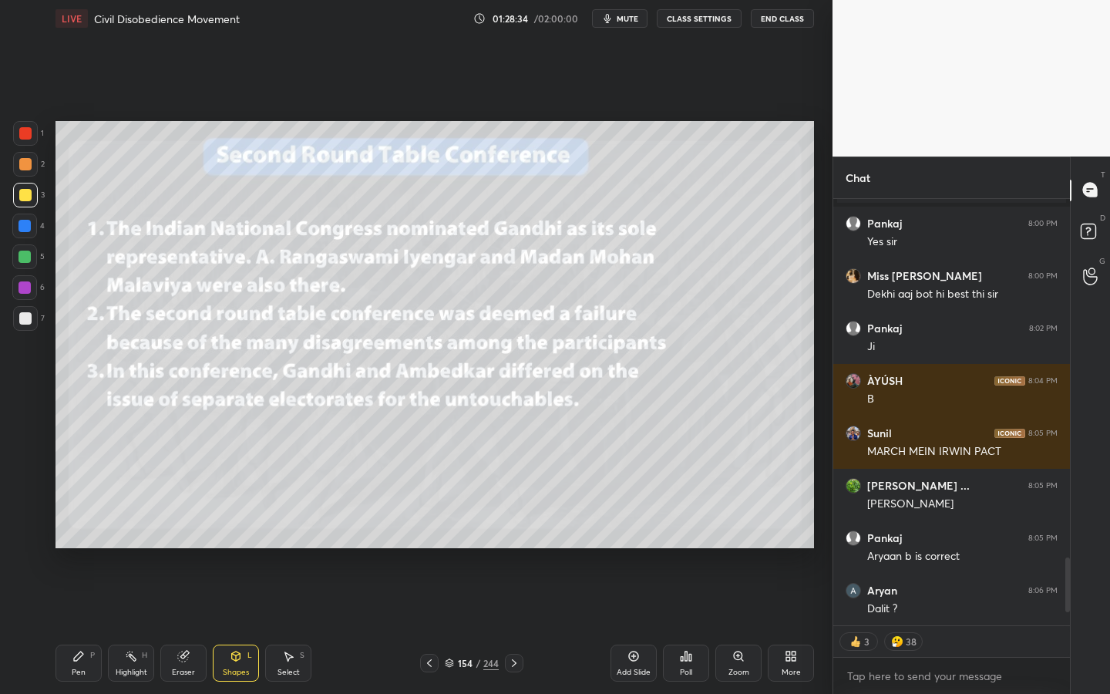
scroll to position [0, 0]
click at [193, 625] on div "Eraser" at bounding box center [183, 662] width 46 height 37
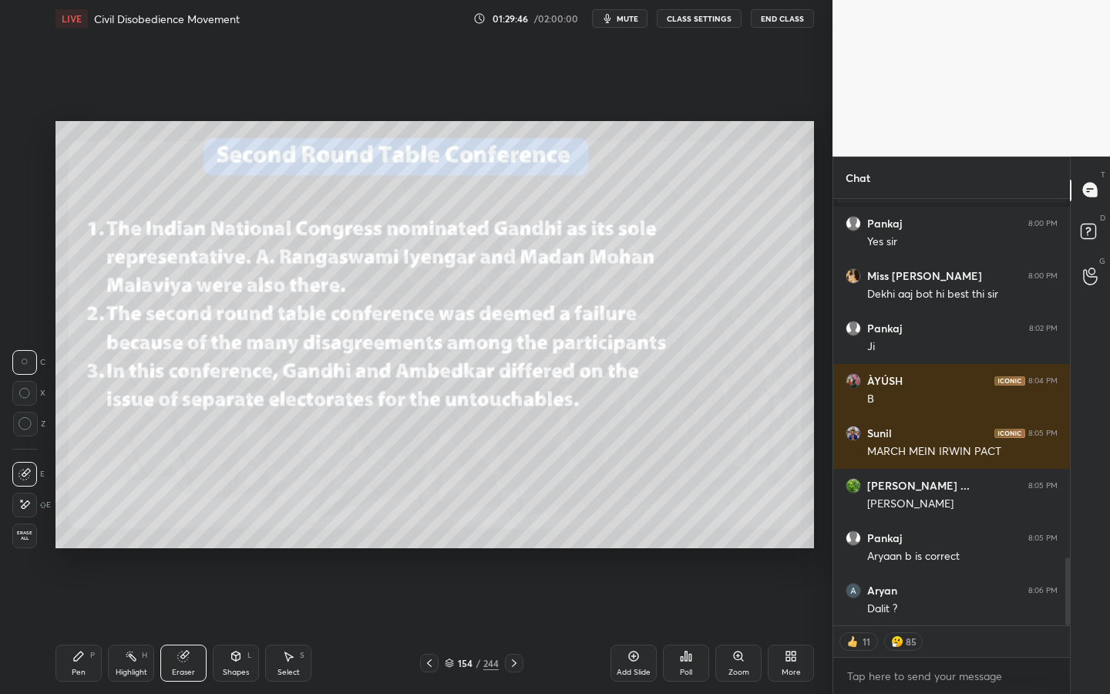
click at [18, 540] on span "Erase all" at bounding box center [24, 535] width 23 height 11
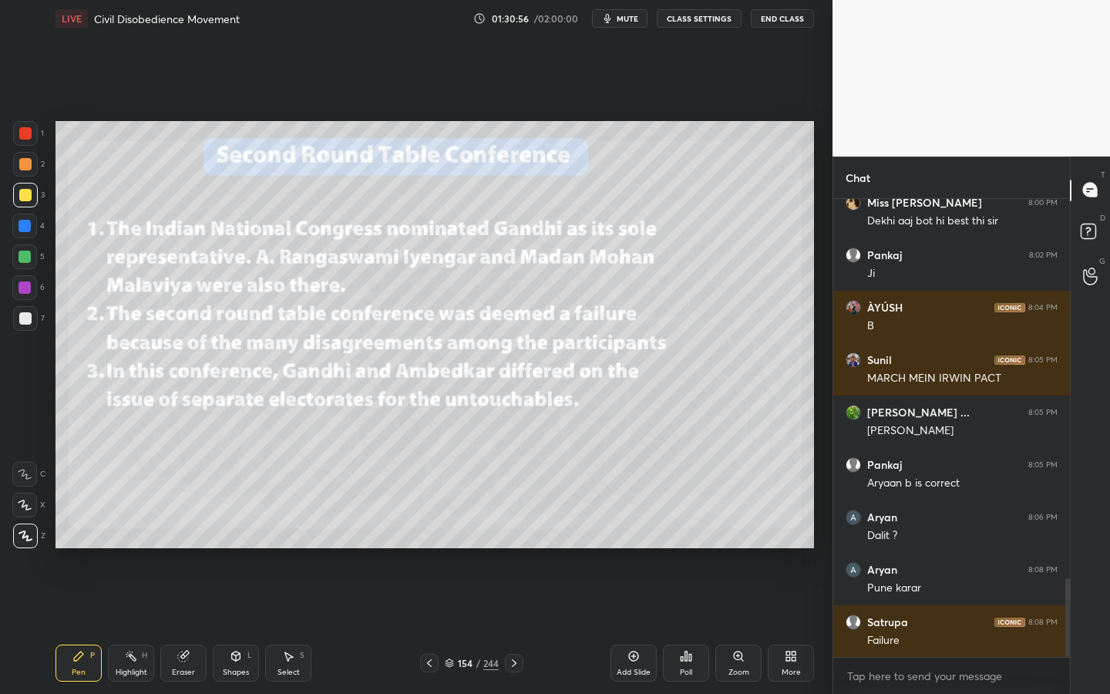
scroll to position [2239, 0]
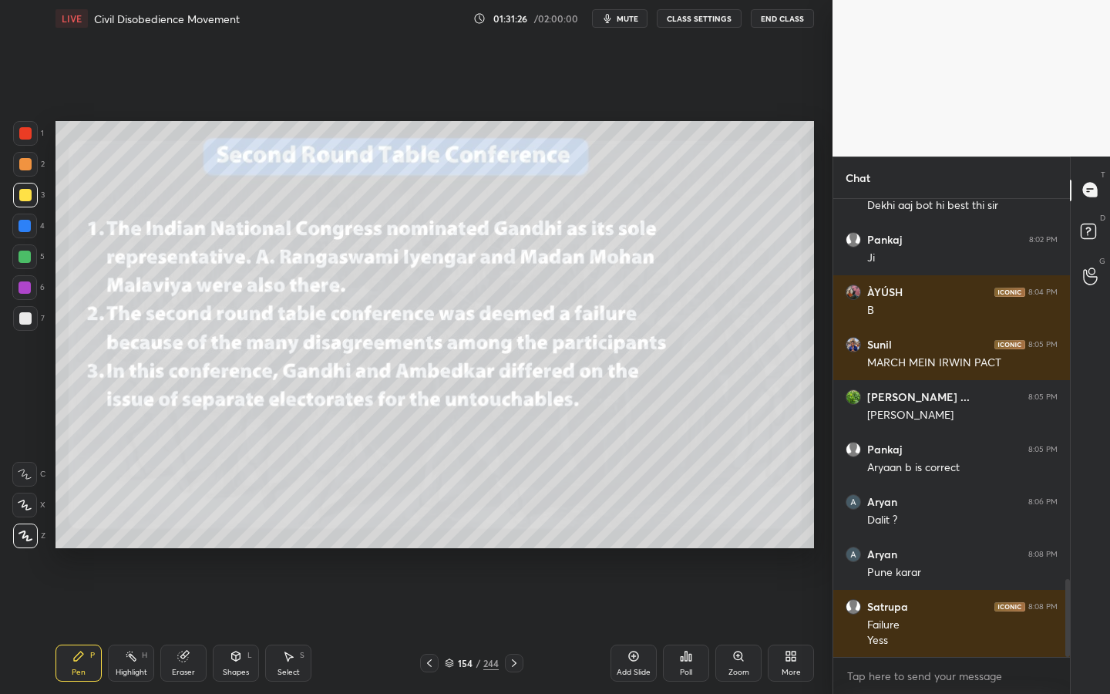
click at [197, 625] on div "Eraser" at bounding box center [183, 662] width 46 height 37
click at [24, 532] on span "Erase all" at bounding box center [24, 535] width 23 height 11
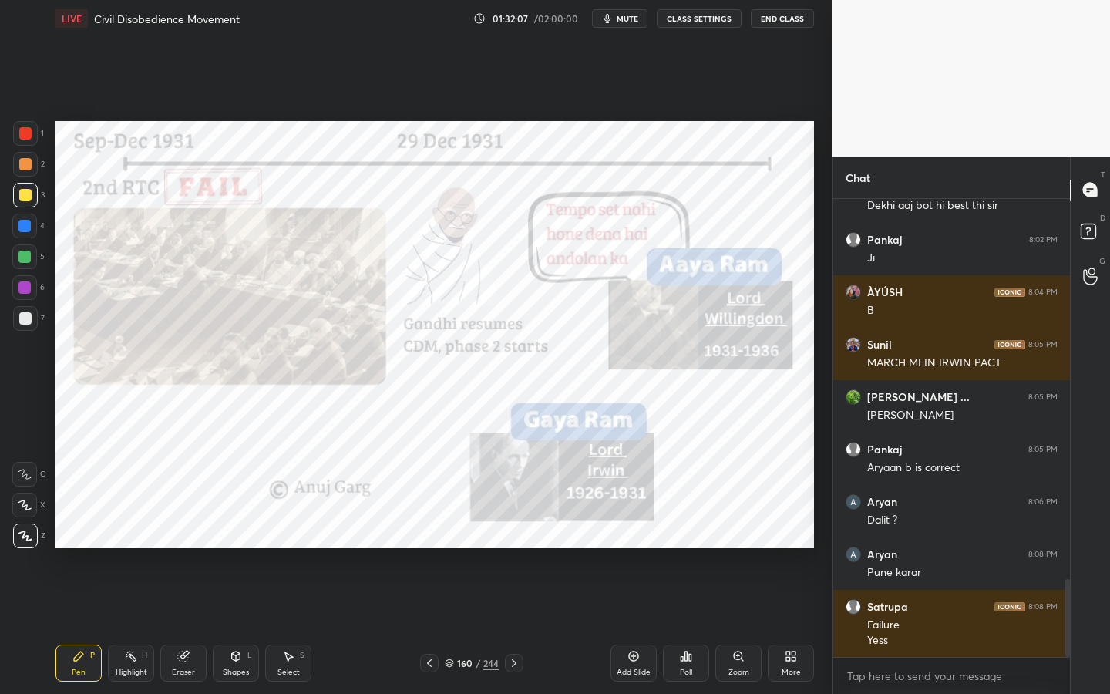
click at [23, 132] on div at bounding box center [25, 133] width 12 height 12
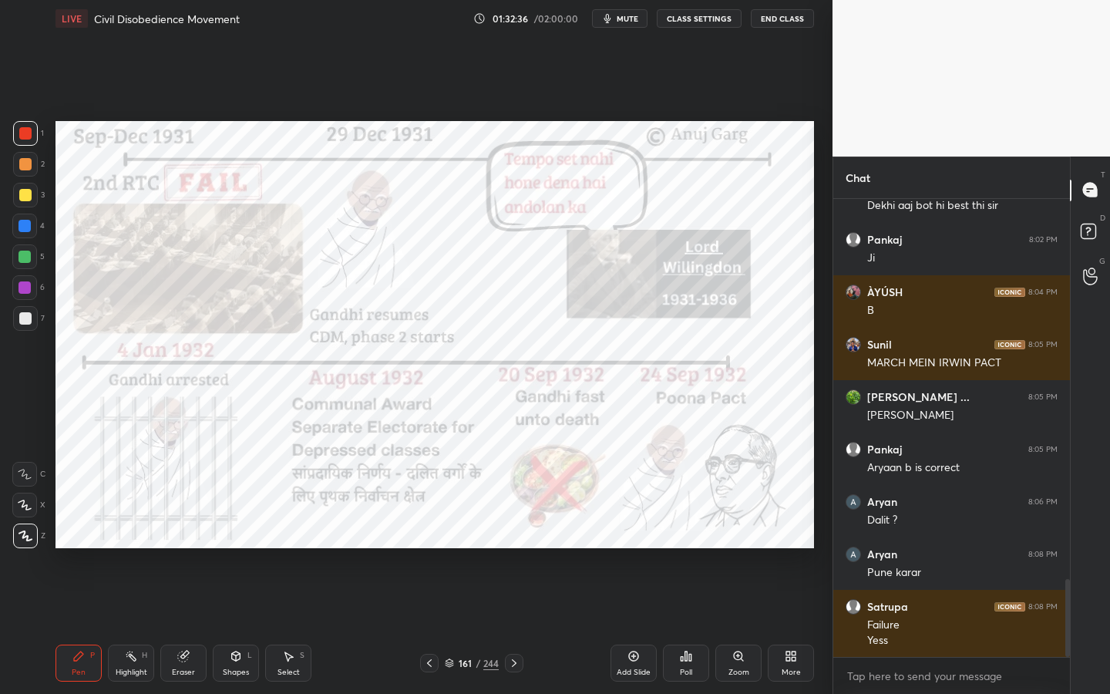
click at [814, 191] on div "Setting up your live class Poll for secs No correct answer Start poll" at bounding box center [434, 334] width 771 height 595
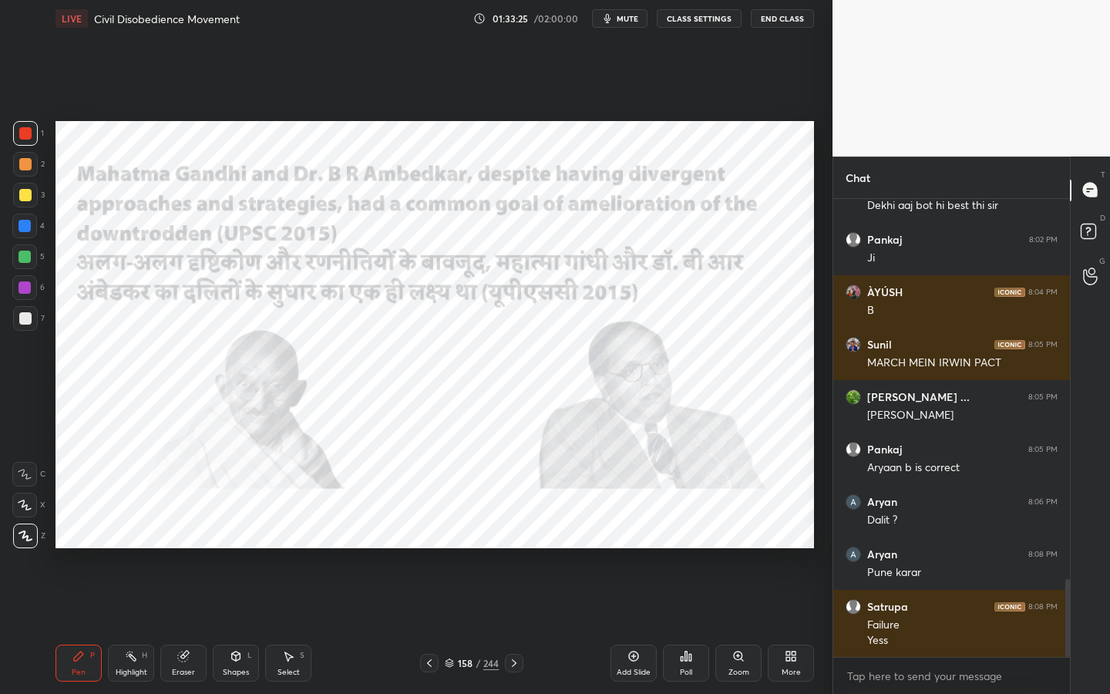
scroll to position [2306, 0]
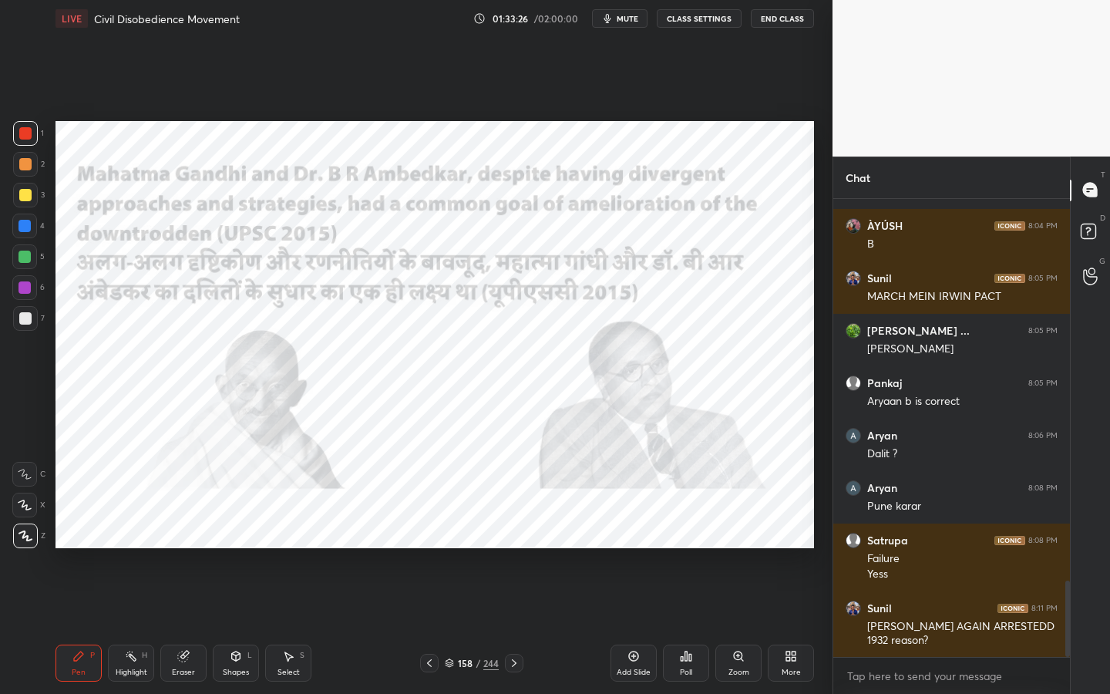
click at [221, 625] on div "Shapes L" at bounding box center [236, 662] width 46 height 37
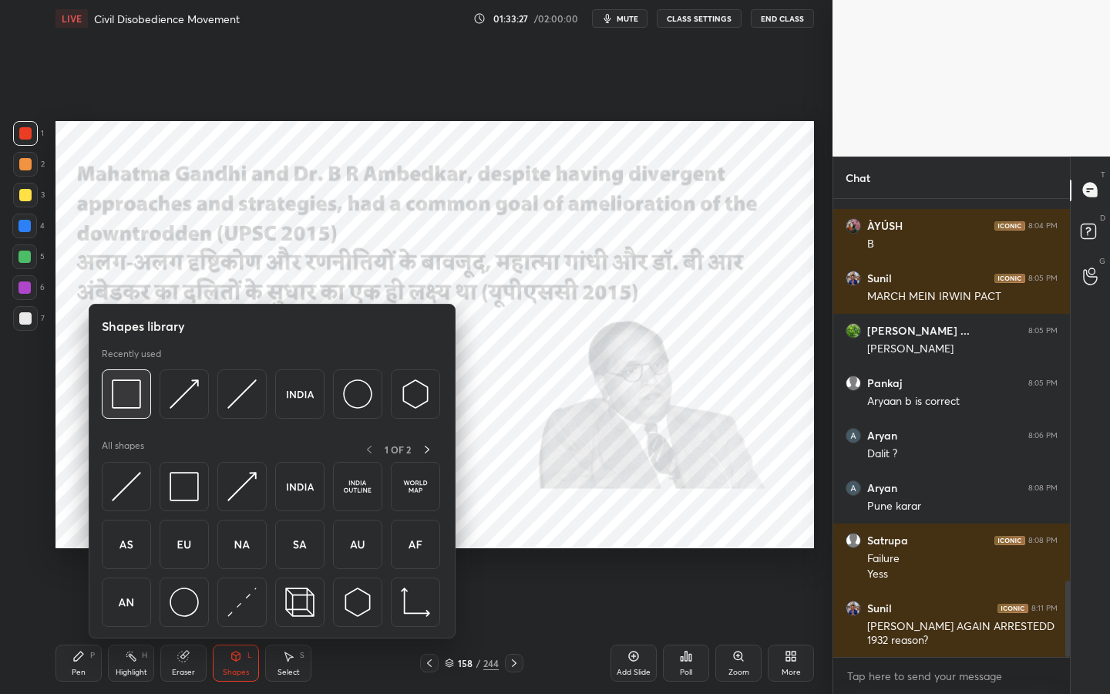
click at [133, 395] on img at bounding box center [126, 393] width 29 height 29
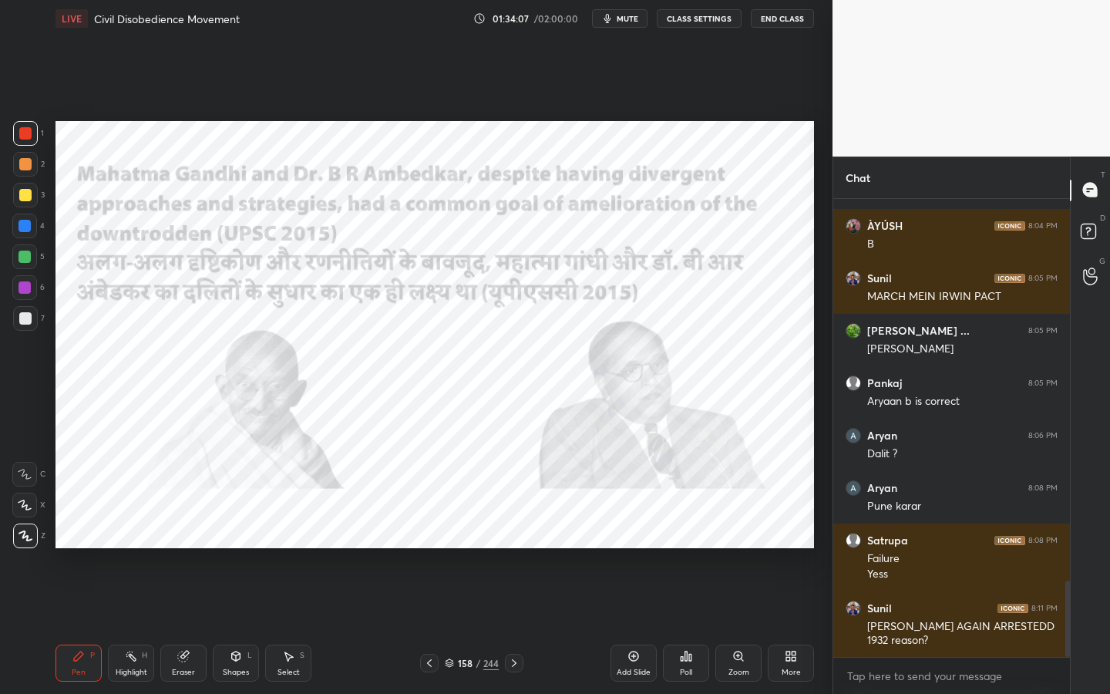
drag, startPoint x: 200, startPoint y: 654, endPoint x: 181, endPoint y: 635, distance: 26.7
click at [200, 625] on div "Eraser" at bounding box center [183, 662] width 46 height 37
click at [22, 534] on span "Erase all" at bounding box center [24, 535] width 23 height 11
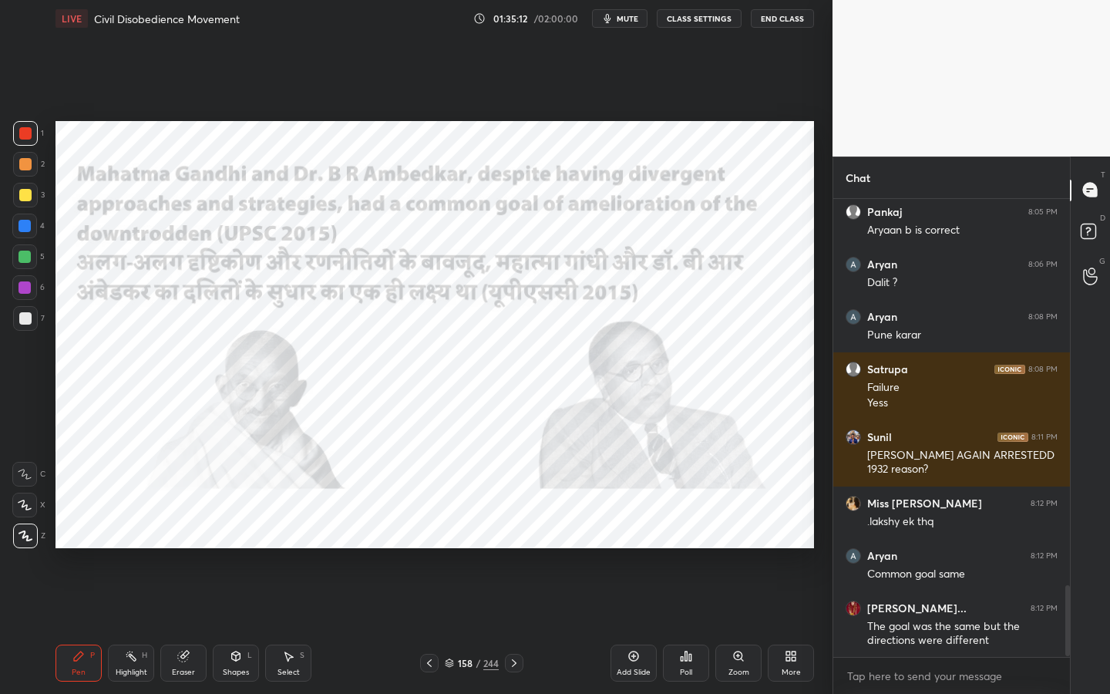
scroll to position [2529, 0]
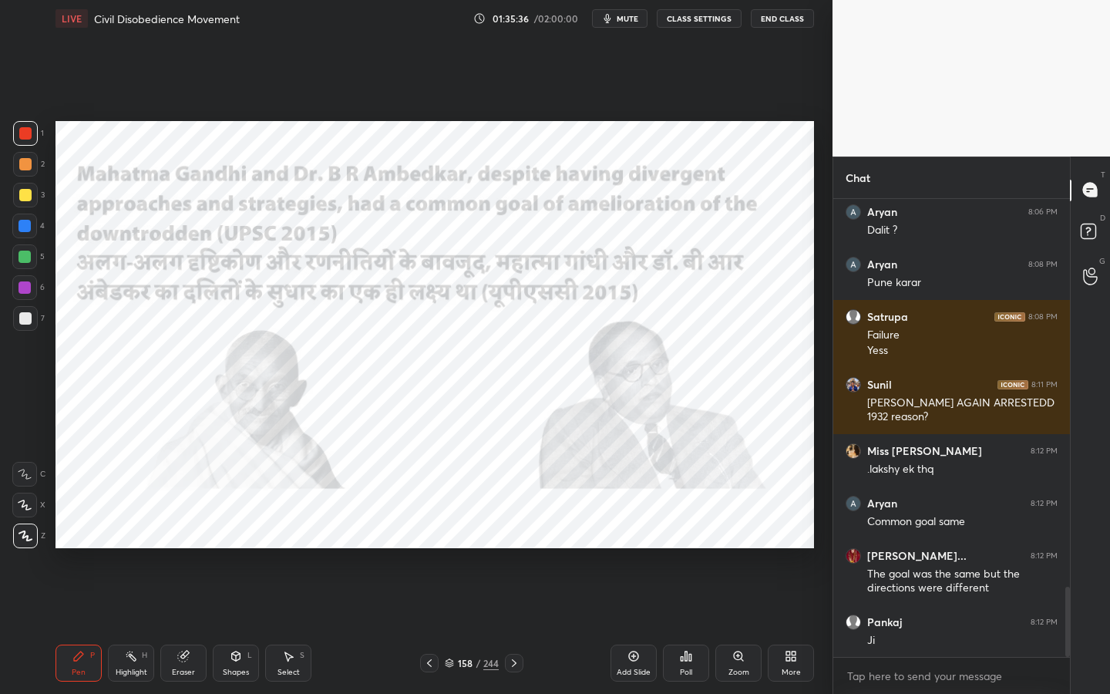
click at [202, 625] on div "Eraser" at bounding box center [183, 662] width 46 height 37
click at [28, 543] on div "Erase all" at bounding box center [24, 535] width 25 height 25
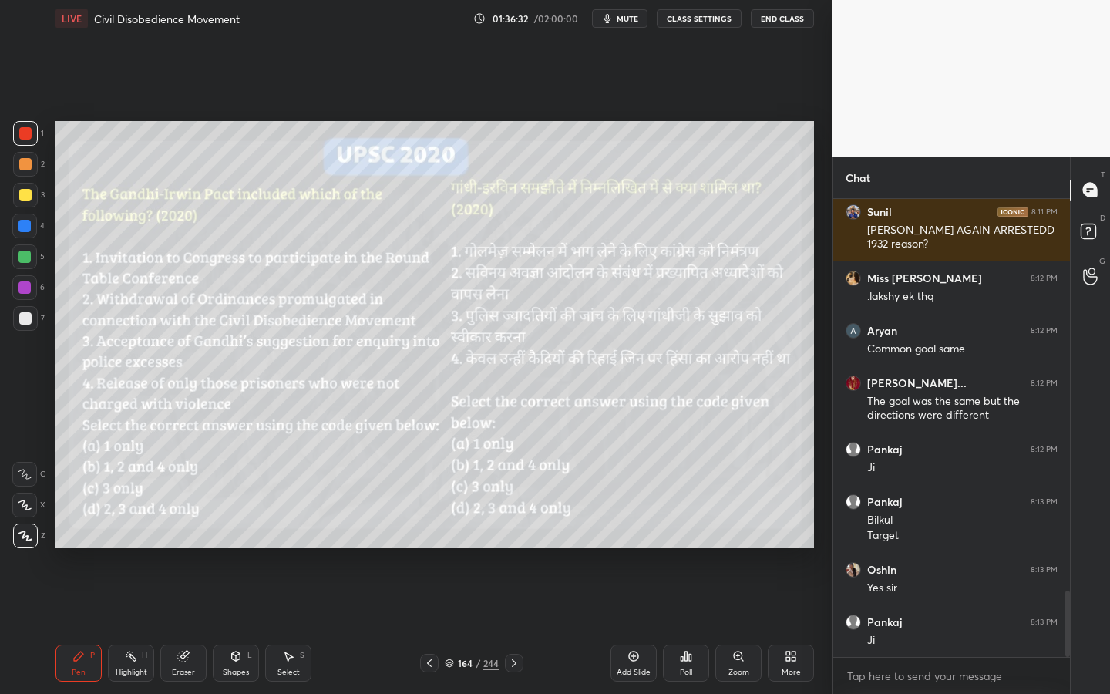
scroll to position [2768, 0]
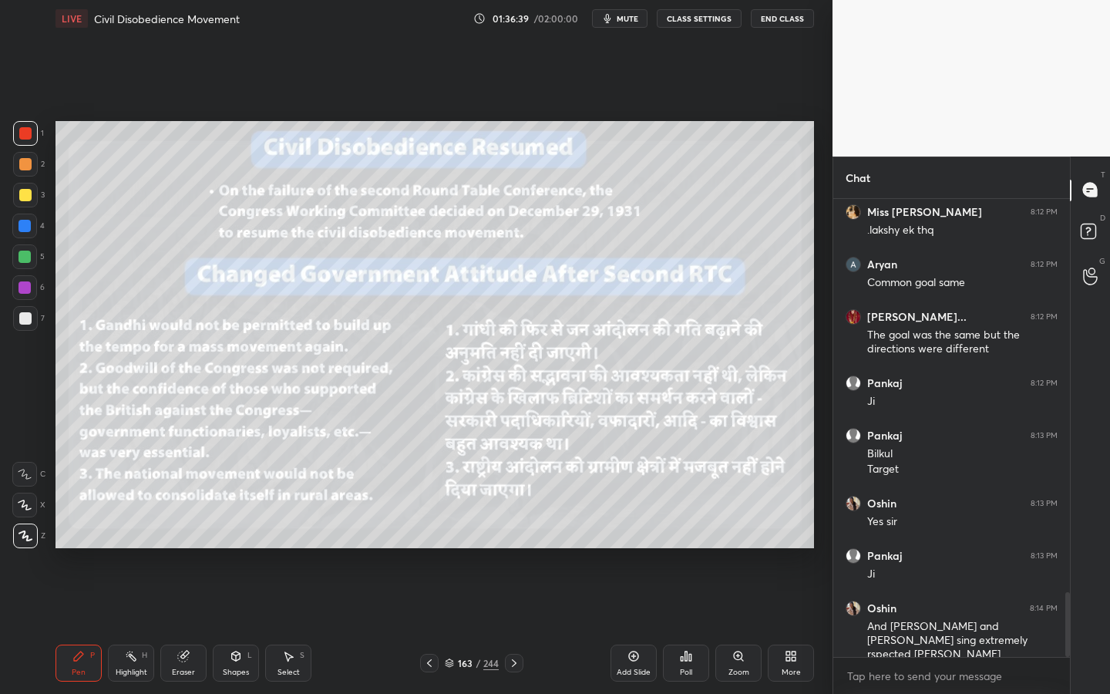
click at [635, 625] on div "Add Slide" at bounding box center [633, 662] width 46 height 37
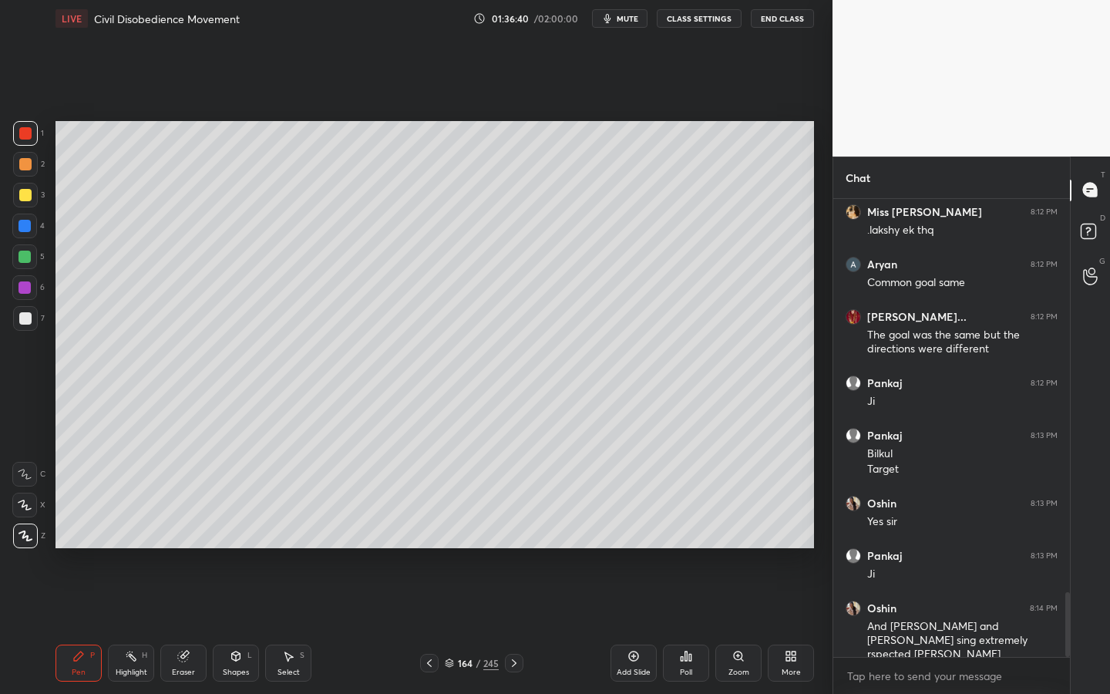
click at [24, 194] on div at bounding box center [25, 195] width 12 height 12
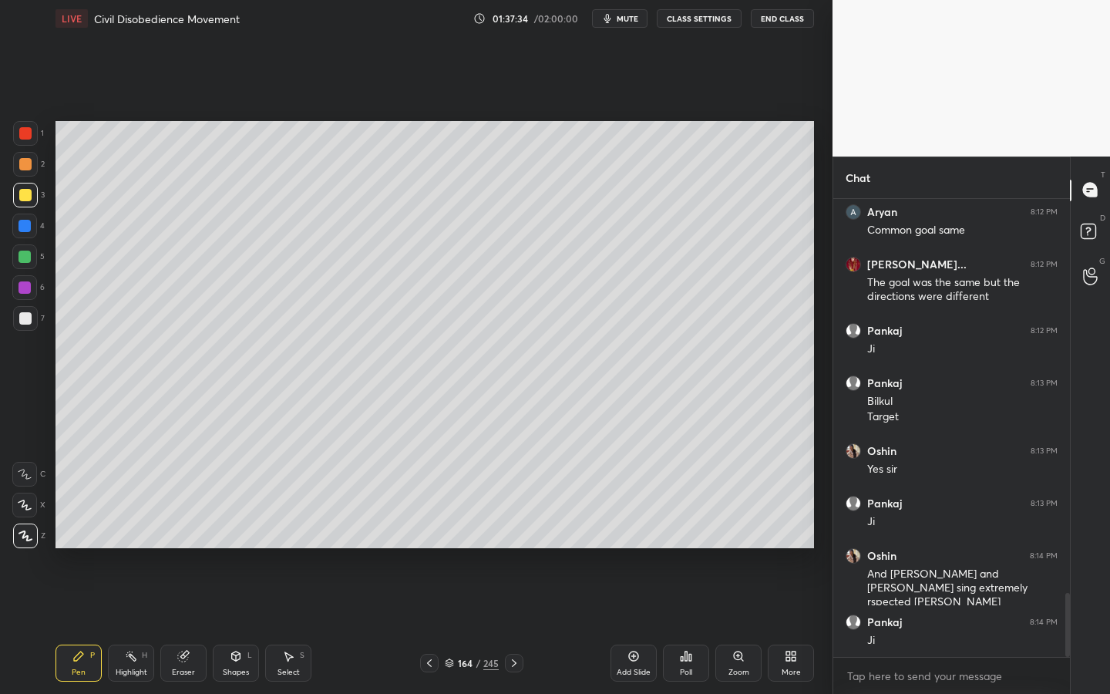
scroll to position [2873, 0]
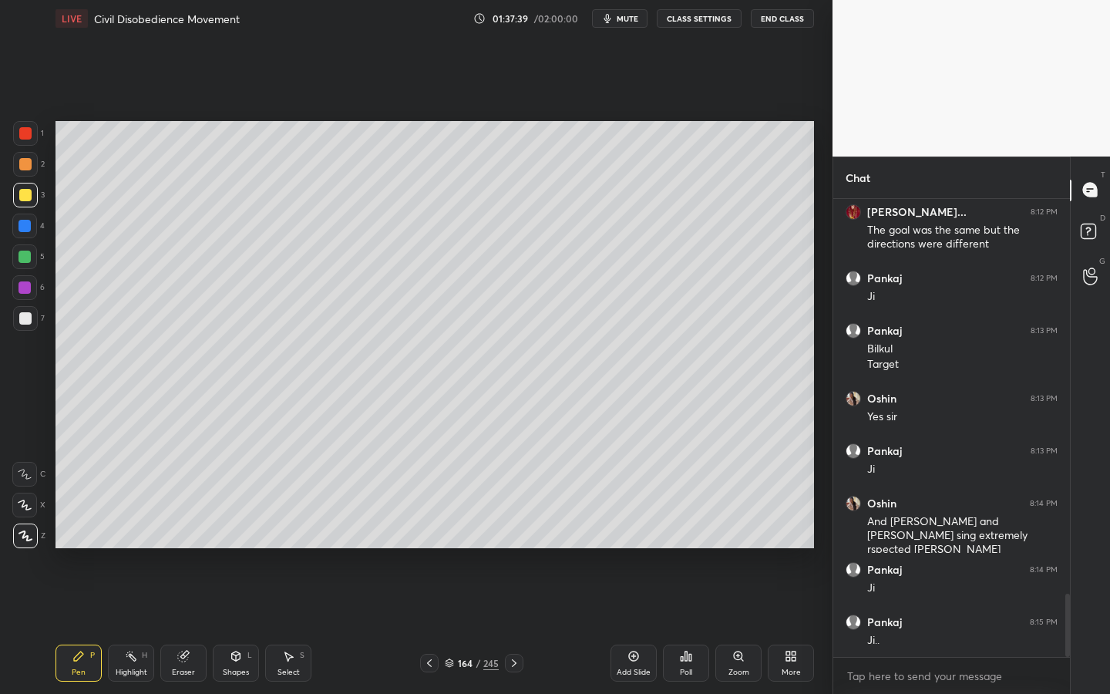
click at [40, 400] on div "1 2 3 4 5 6 7 C X Z C X Z E E Erase all H H LIVE Civil Disobedience Movement 01…" at bounding box center [410, 347] width 820 height 694
click at [482, 625] on div "164 / 245" at bounding box center [472, 663] width 54 height 14
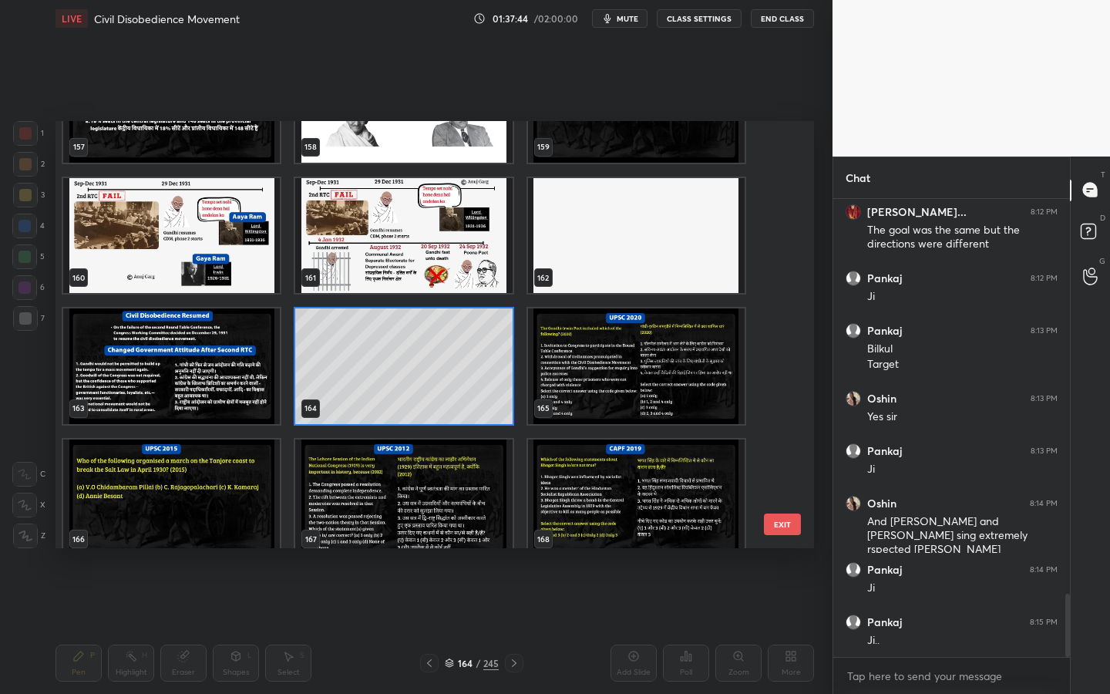
scroll to position [6919, 0]
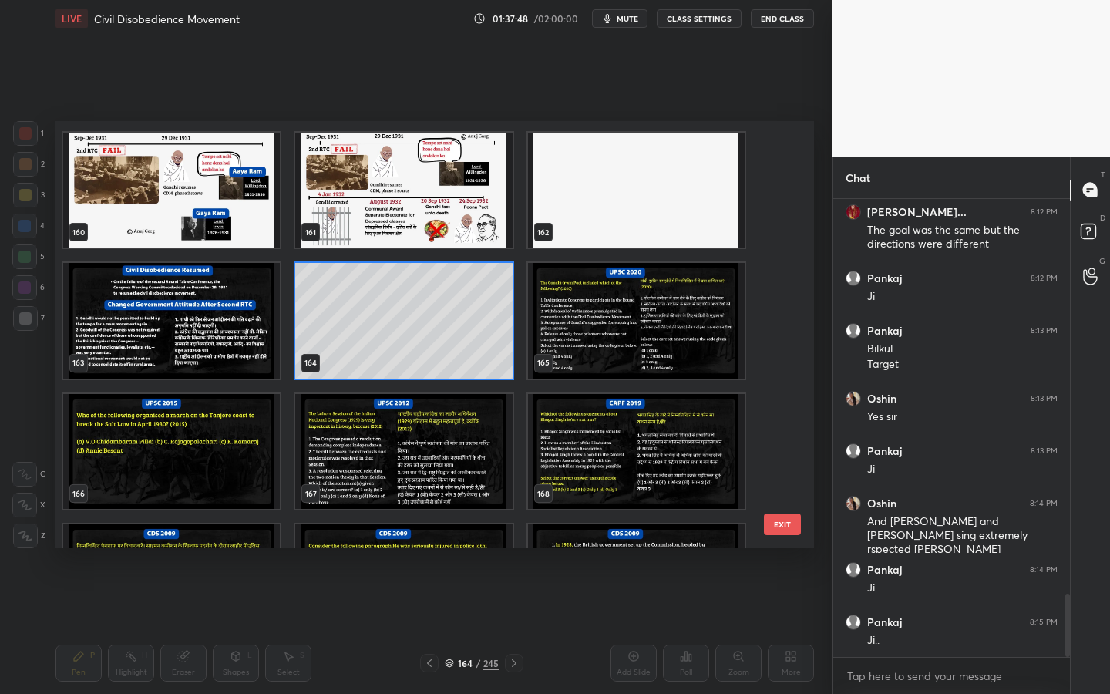
click at [232, 474] on img "grid" at bounding box center [171, 452] width 217 height 116
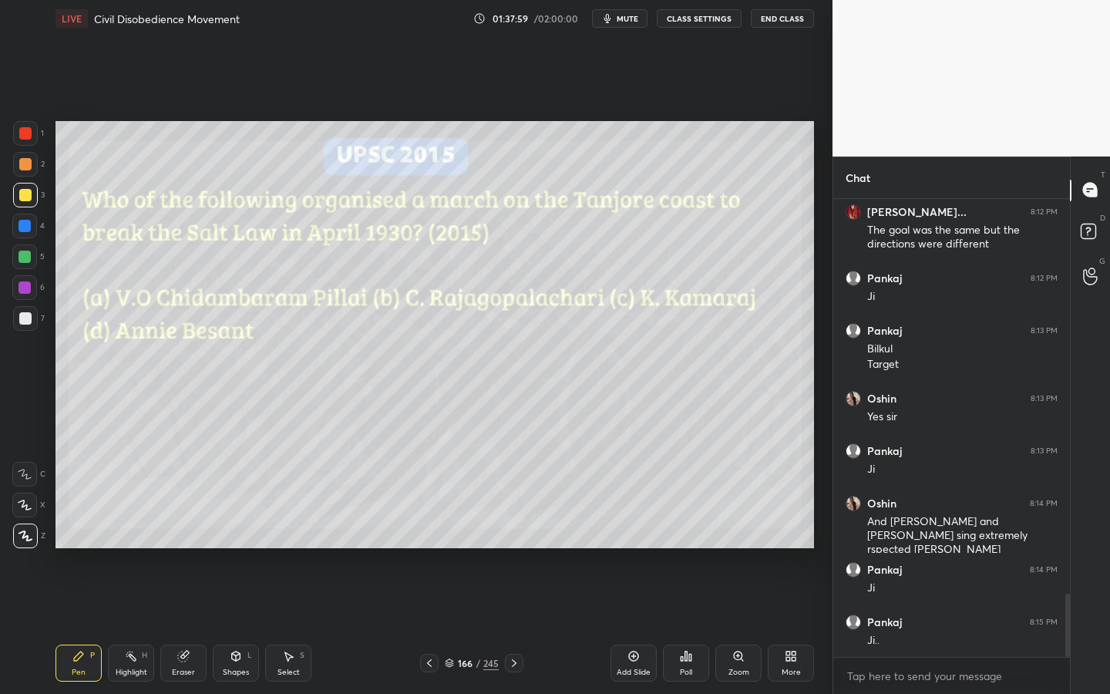
click at [681, 625] on div "Poll" at bounding box center [686, 672] width 12 height 8
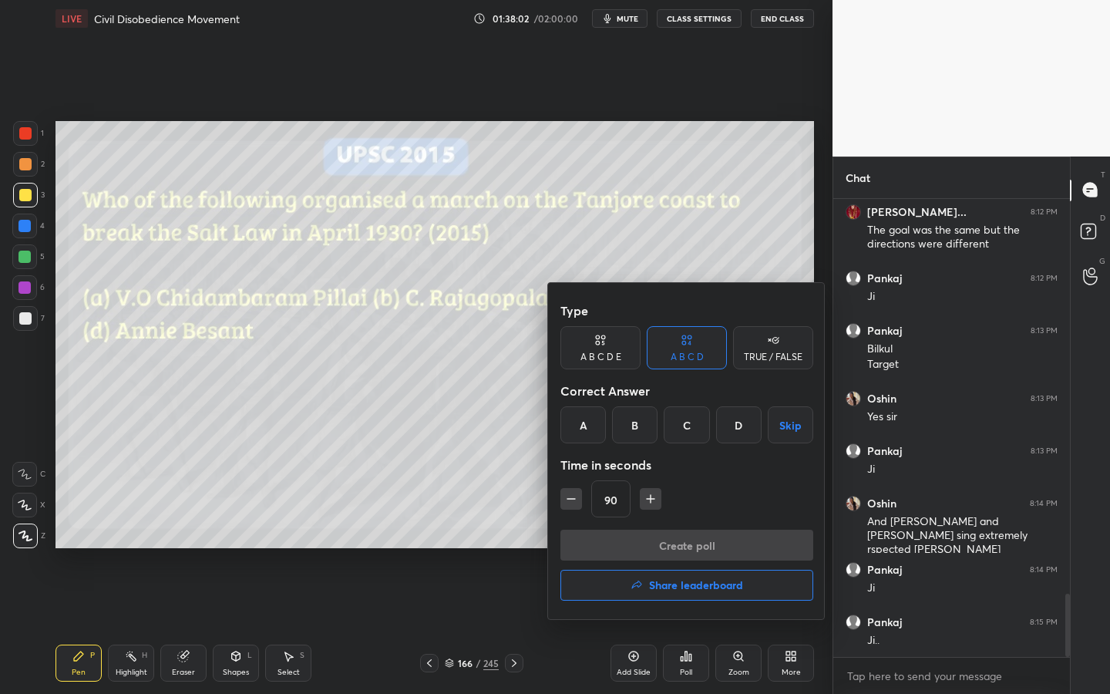
click at [630, 422] on div "B" at bounding box center [634, 424] width 45 height 37
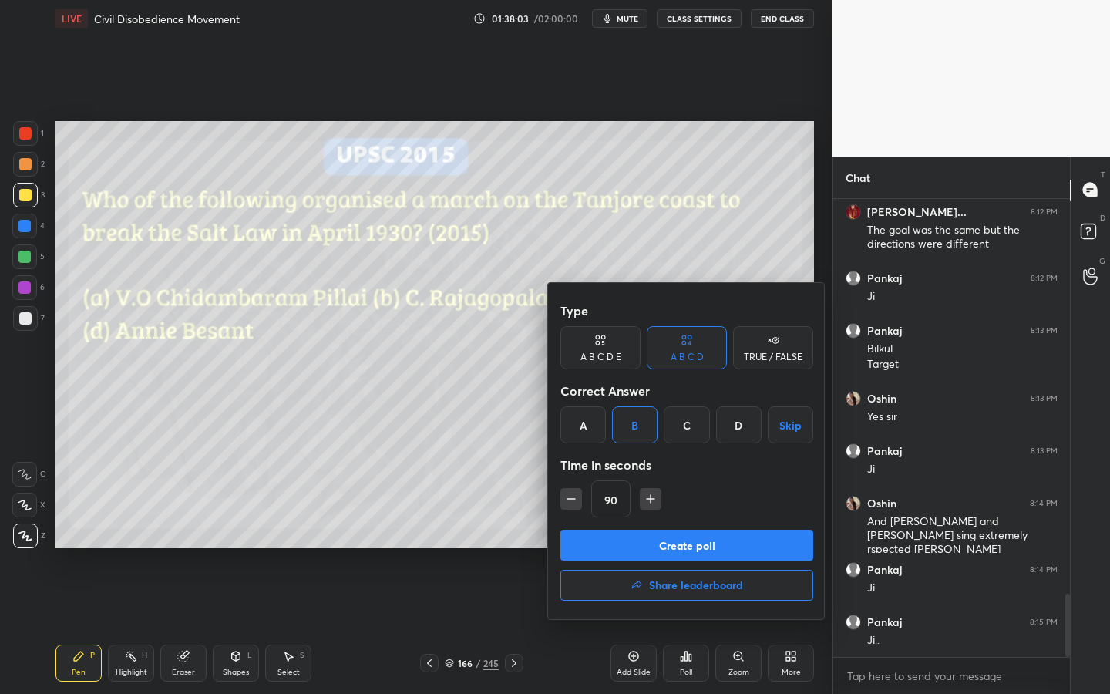
click at [620, 532] on button "Create poll" at bounding box center [686, 544] width 253 height 31
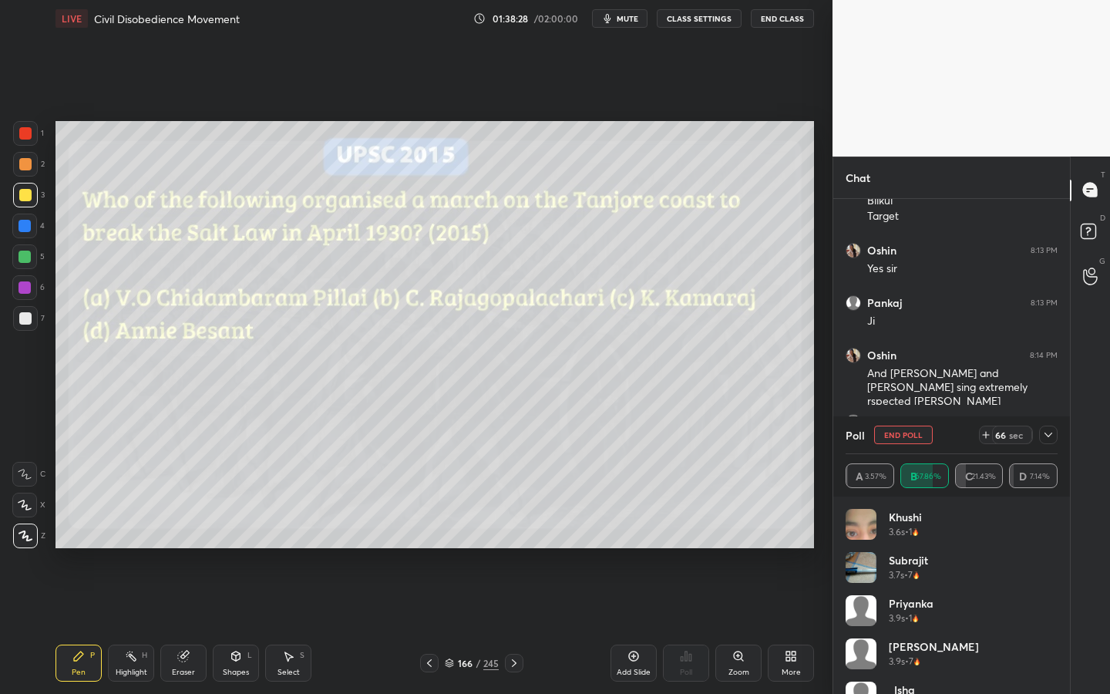
scroll to position [3073, 0]
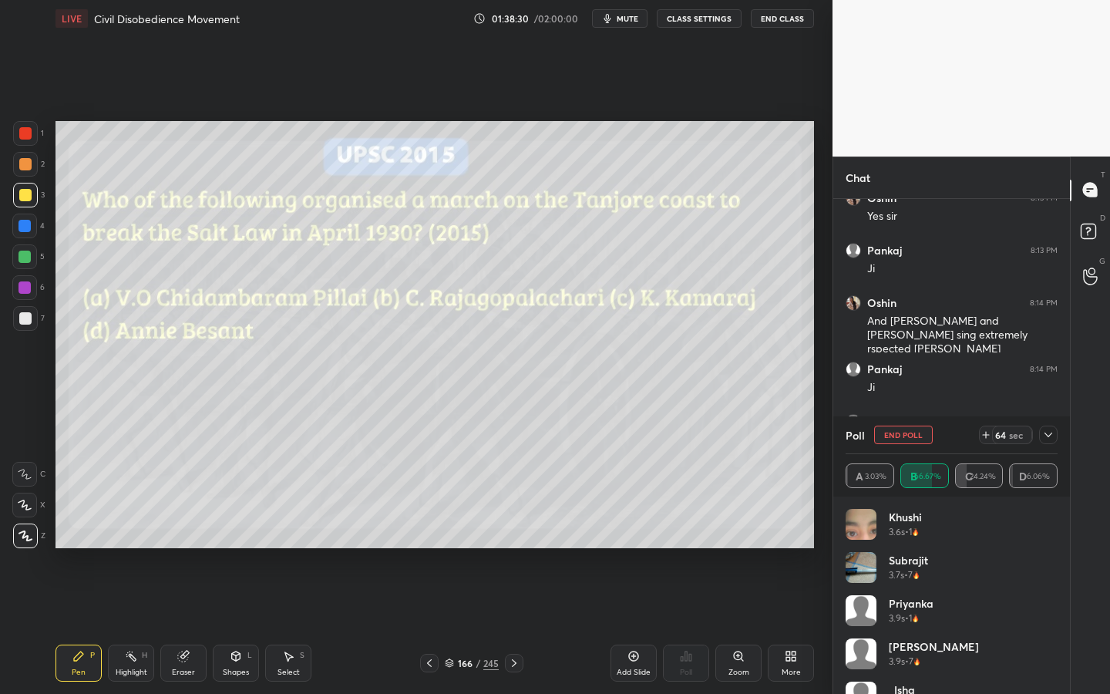
click at [1039, 437] on div at bounding box center [1048, 434] width 18 height 18
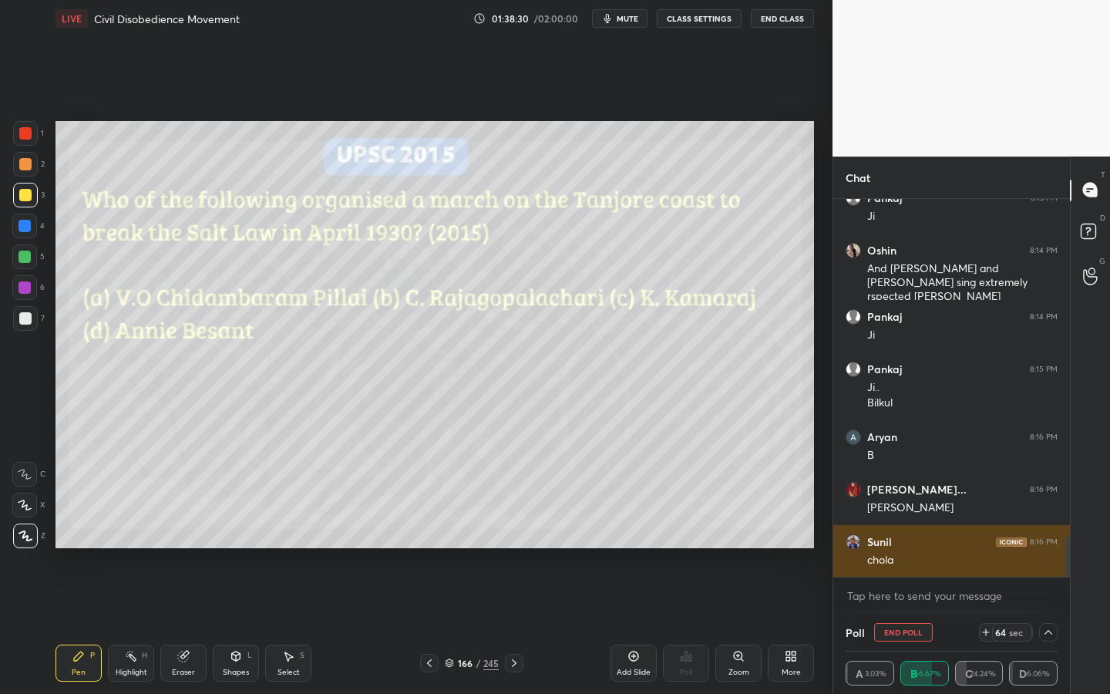
scroll to position [1, 5]
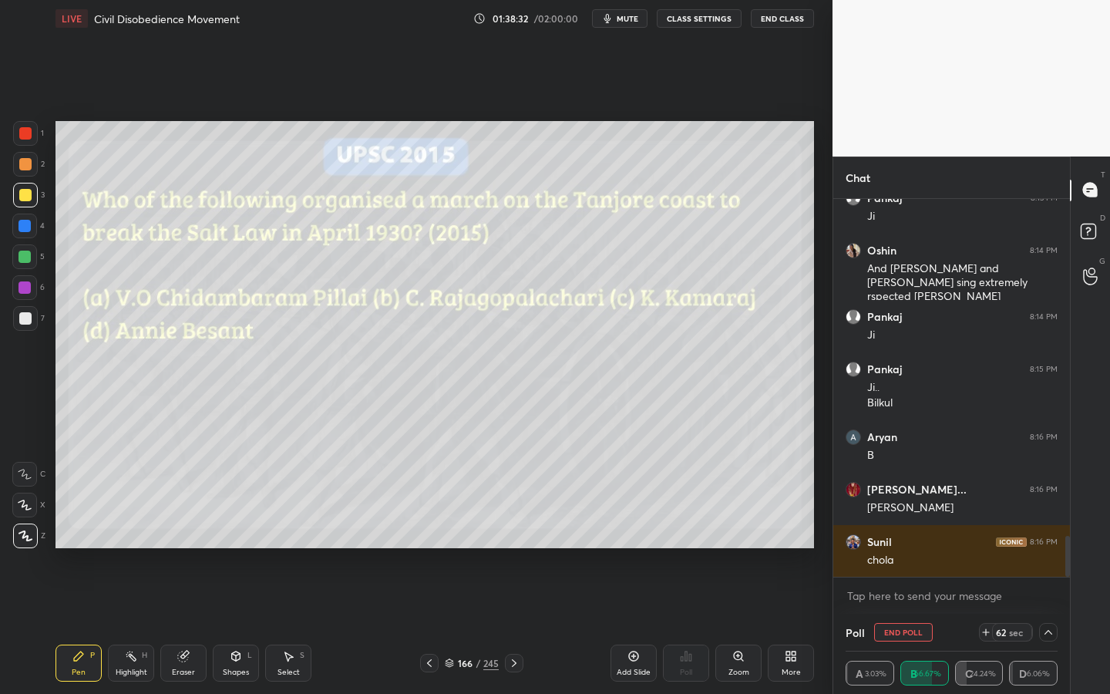
click at [186, 625] on icon at bounding box center [183, 656] width 10 height 10
click at [18, 540] on div "Erase all" at bounding box center [24, 535] width 25 height 25
click at [883, 625] on button "End Poll" at bounding box center [903, 632] width 59 height 18
type textarea "x"
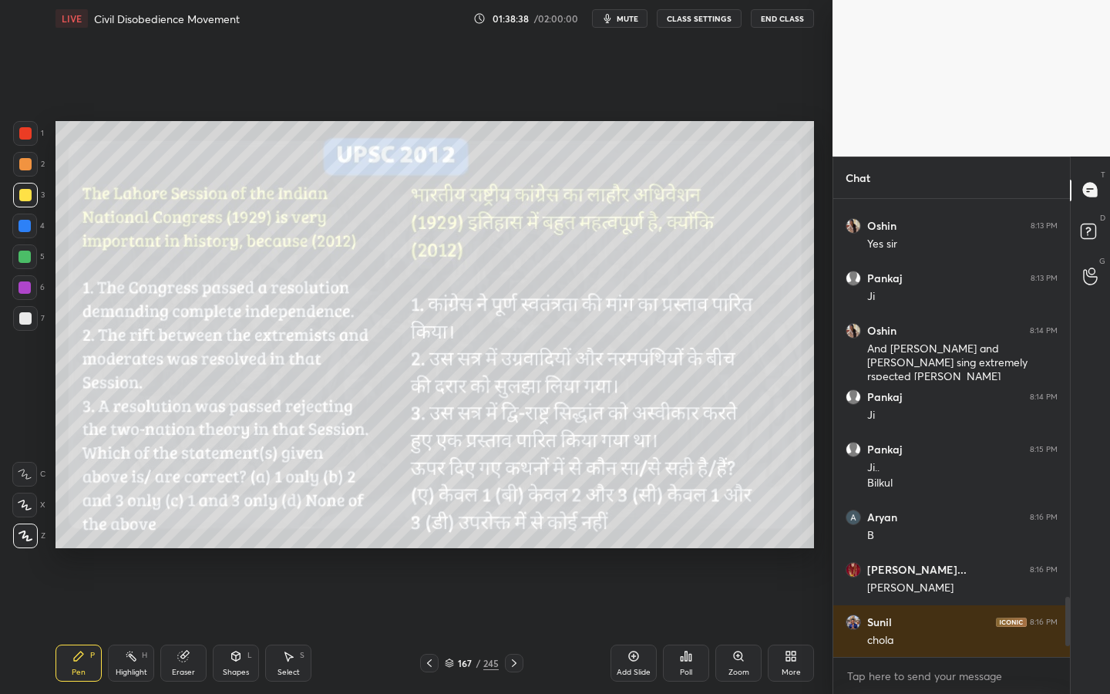
scroll to position [324, 232]
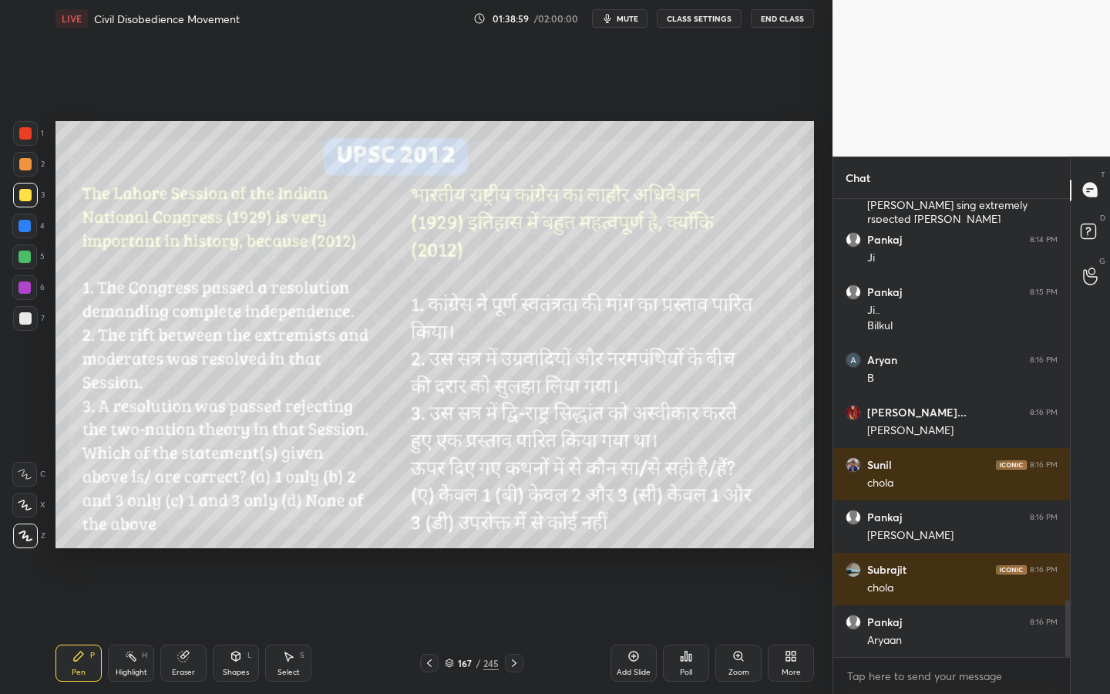
click at [673, 625] on div "Poll" at bounding box center [686, 662] width 46 height 37
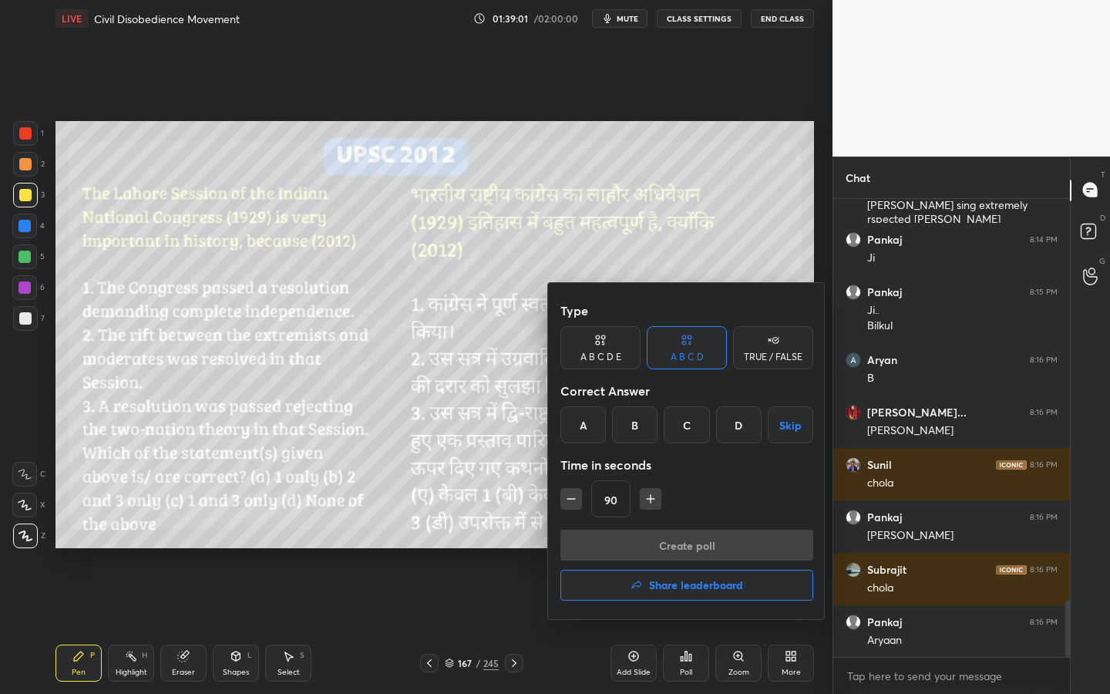
click at [587, 414] on div "A" at bounding box center [582, 424] width 45 height 37
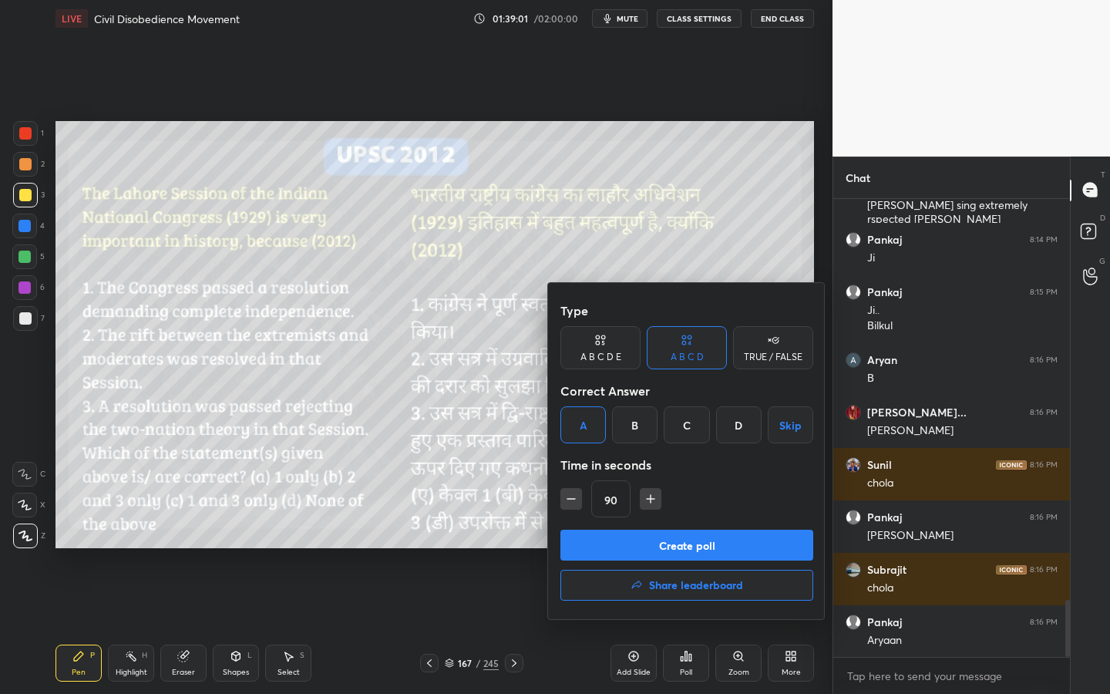
click at [568, 499] on icon "button" at bounding box center [570, 498] width 15 height 15
type input "60"
click at [588, 543] on button "Create poll" at bounding box center [686, 544] width 253 height 31
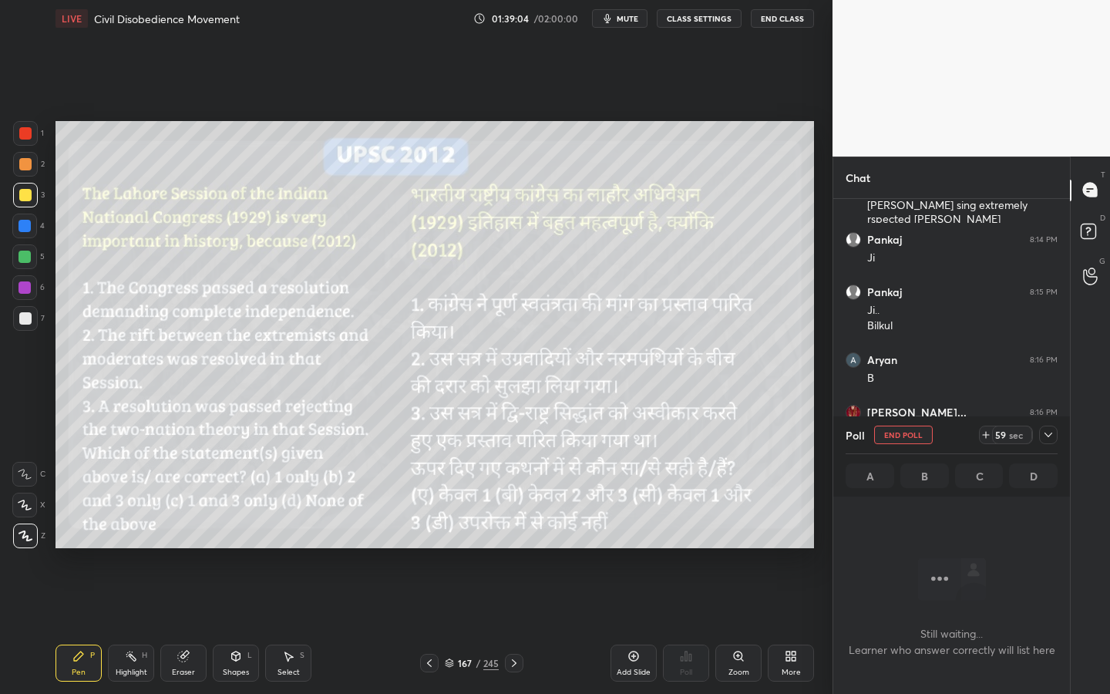
click at [784, 625] on div "More" at bounding box center [791, 662] width 46 height 37
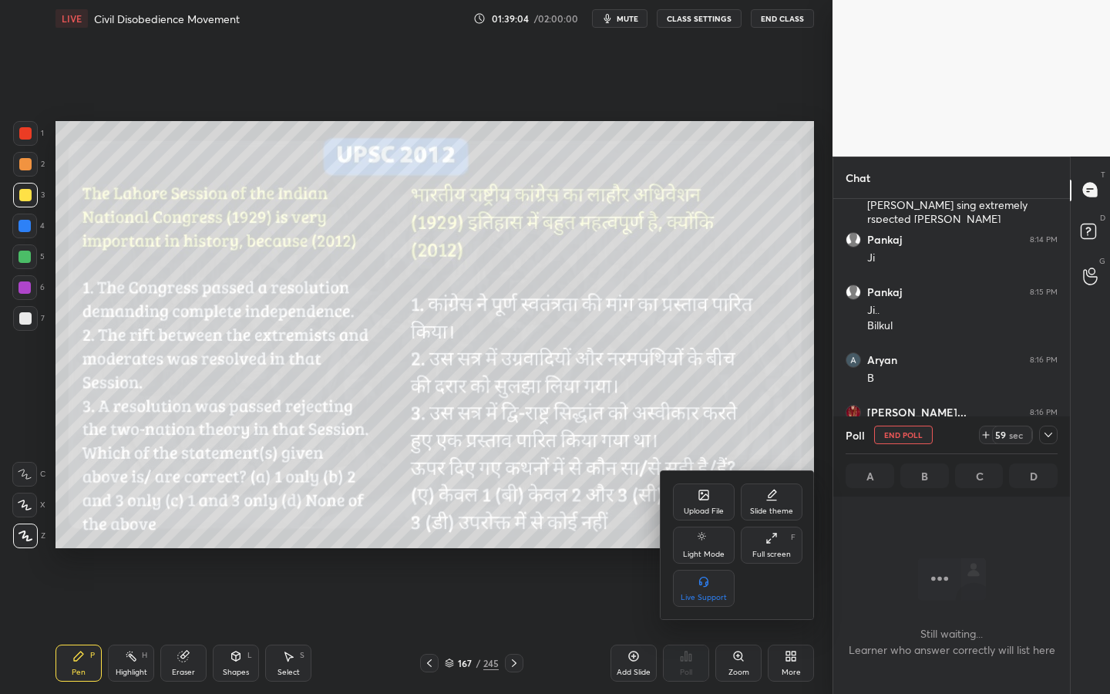
click at [707, 512] on div "Upload File" at bounding box center [704, 511] width 40 height 8
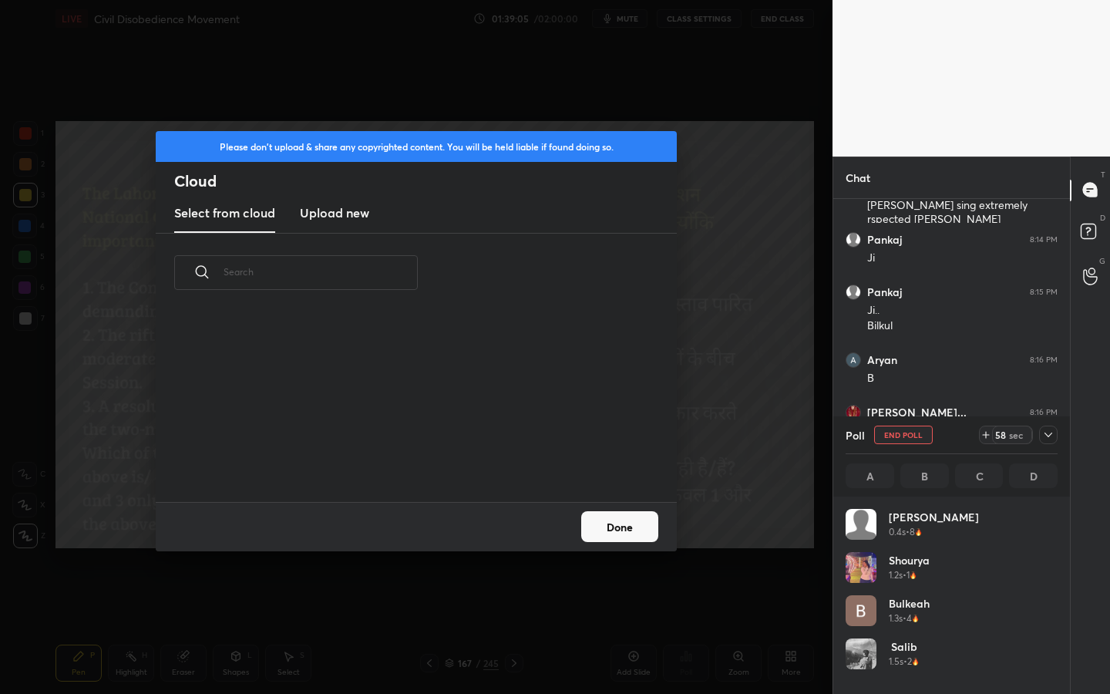
click at [343, 210] on h3 "Upload new" at bounding box center [334, 212] width 69 height 18
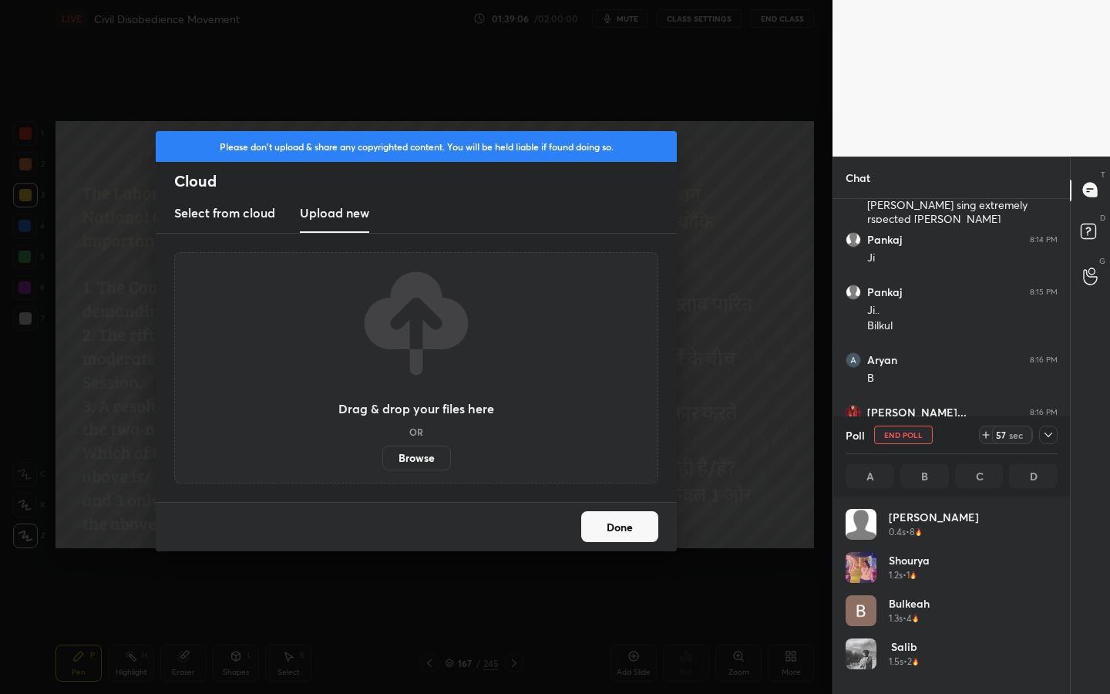
click at [413, 454] on label "Browse" at bounding box center [416, 457] width 69 height 25
click at [382, 454] on input "Browse" at bounding box center [382, 457] width 0 height 25
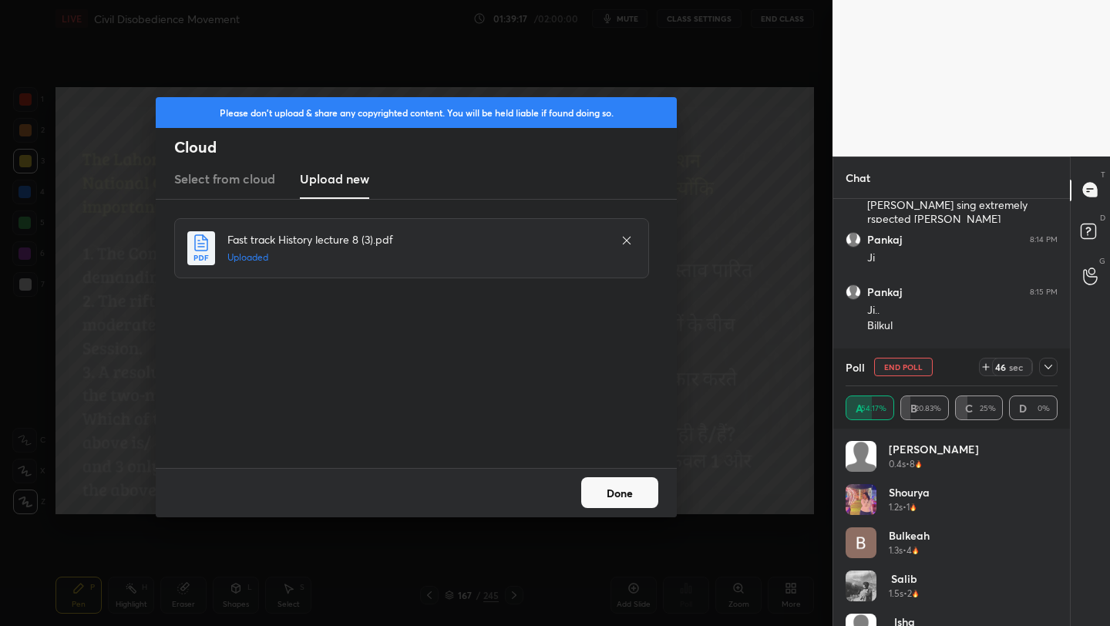
click at [610, 489] on button "Done" at bounding box center [619, 492] width 77 height 31
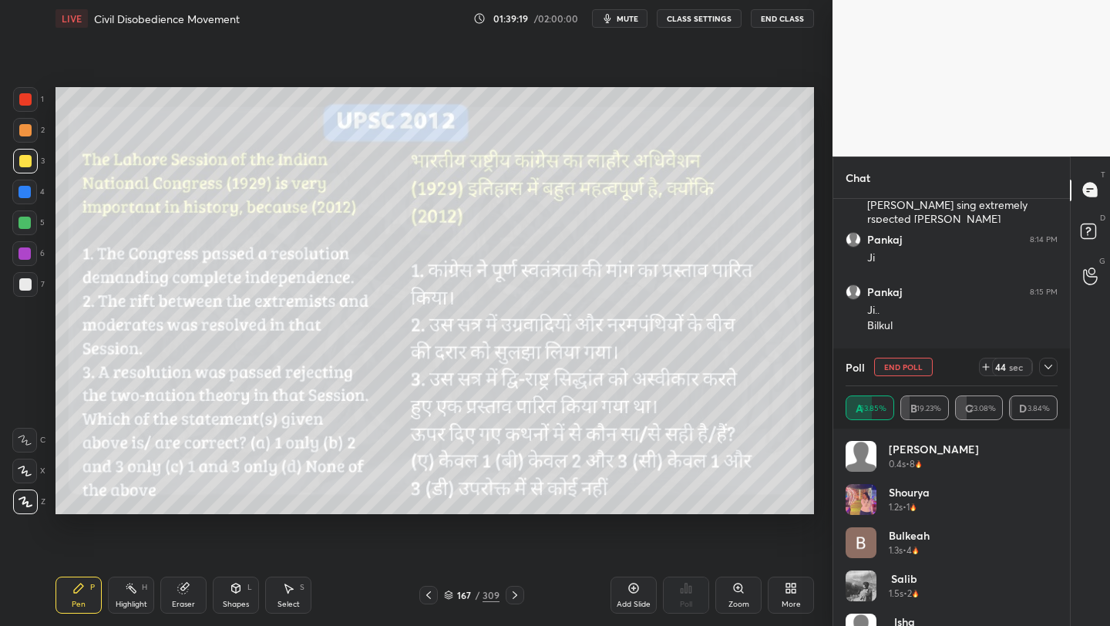
click at [791, 590] on icon at bounding box center [793, 591] width 4 height 4
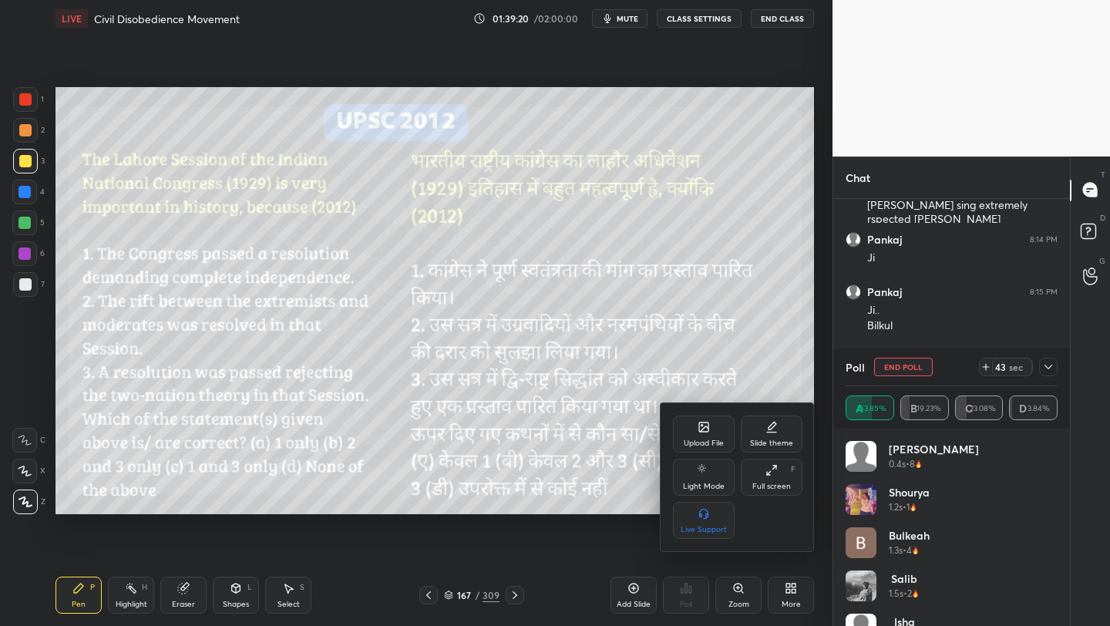
click at [778, 471] on div "Full screen F" at bounding box center [772, 477] width 62 height 37
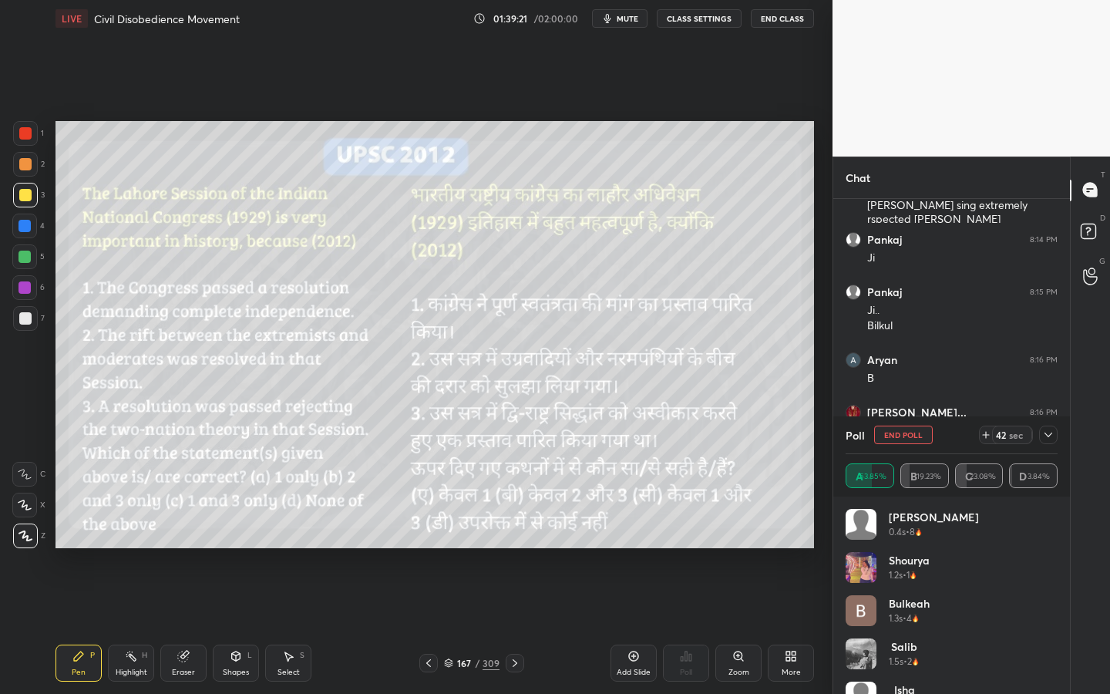
click at [1046, 435] on icon at bounding box center [1048, 434] width 12 height 12
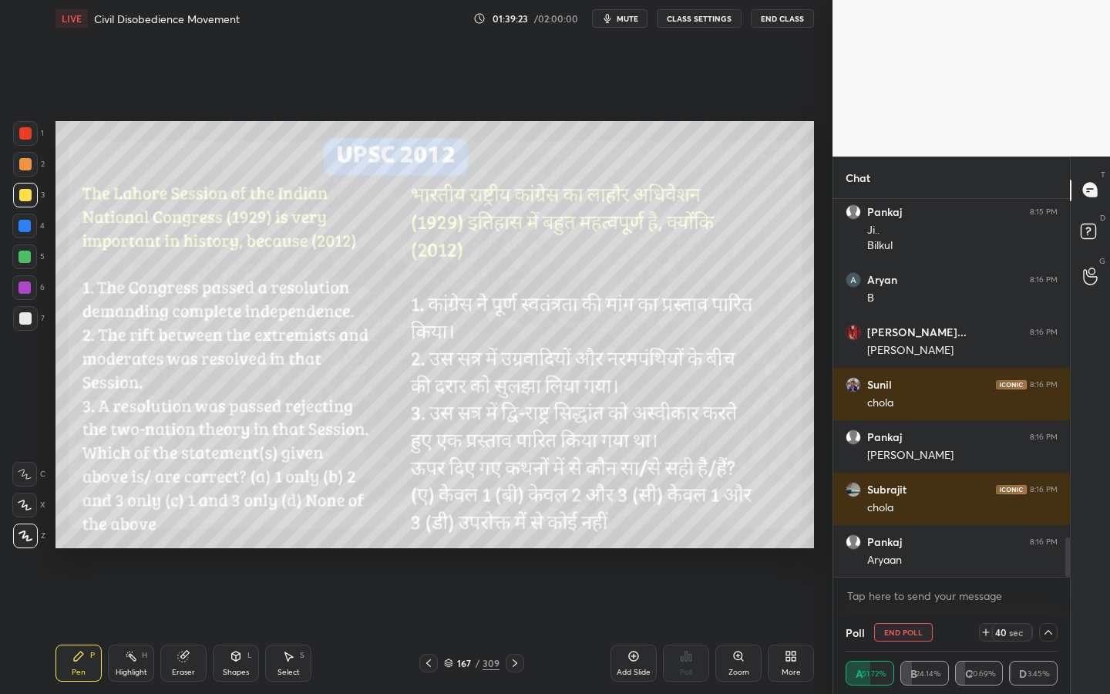
click at [176, 625] on div "Eraser" at bounding box center [183, 672] width 23 height 8
click at [24, 536] on span "Erase all" at bounding box center [24, 535] width 23 height 11
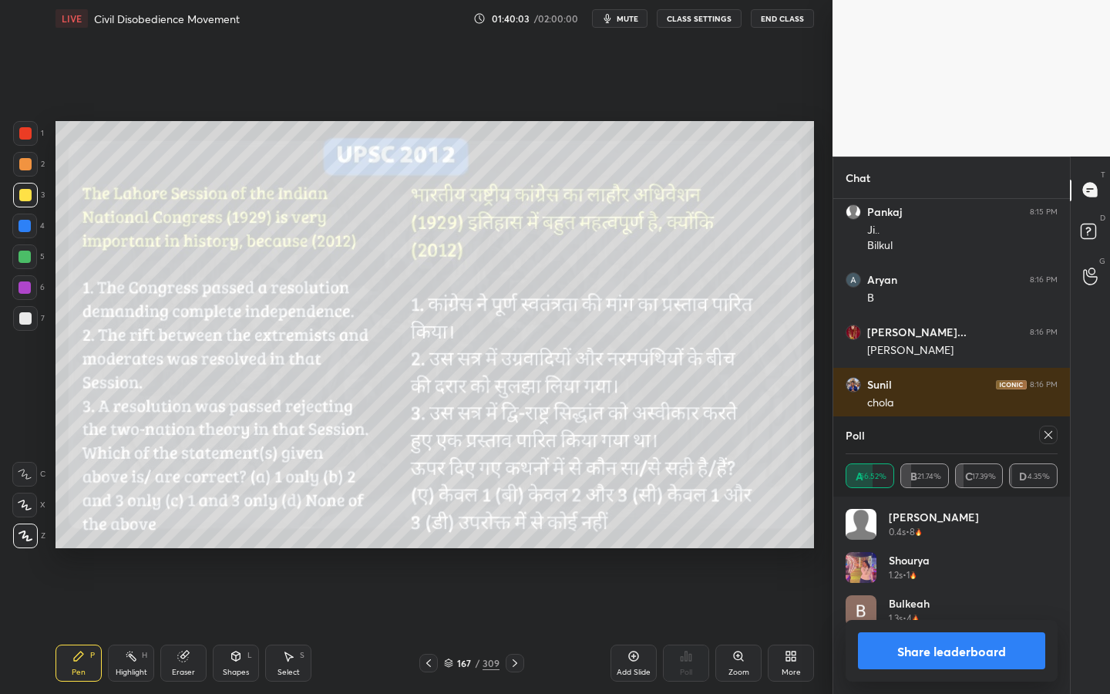
scroll to position [180, 207]
click at [1050, 437] on icon at bounding box center [1048, 435] width 8 height 8
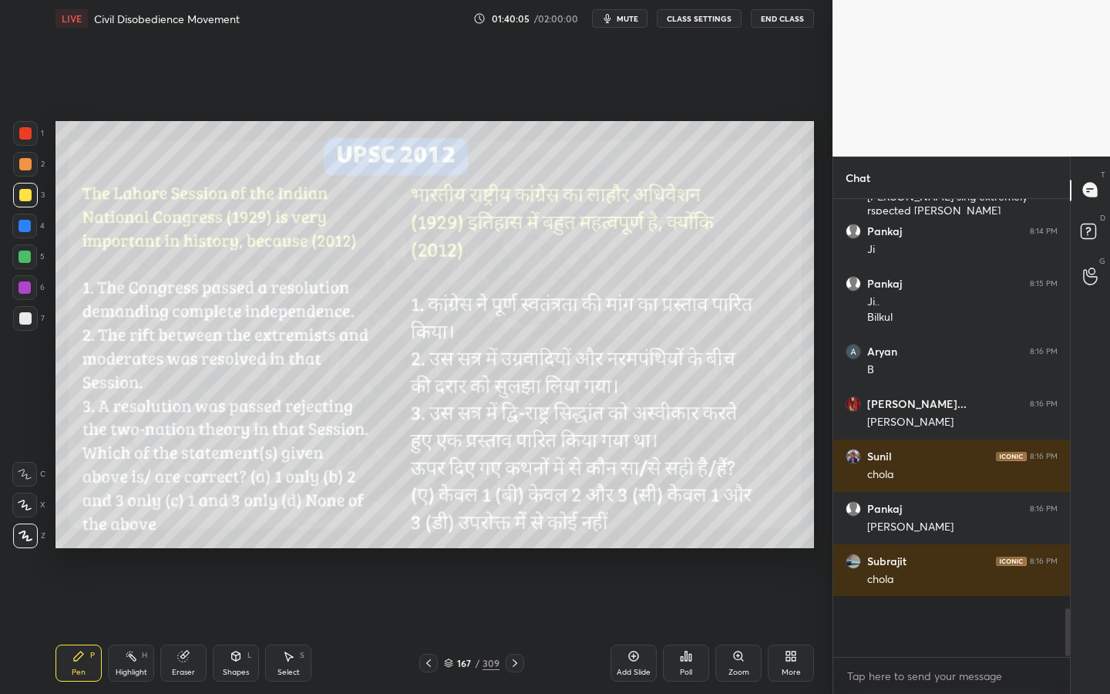
scroll to position [5, 5]
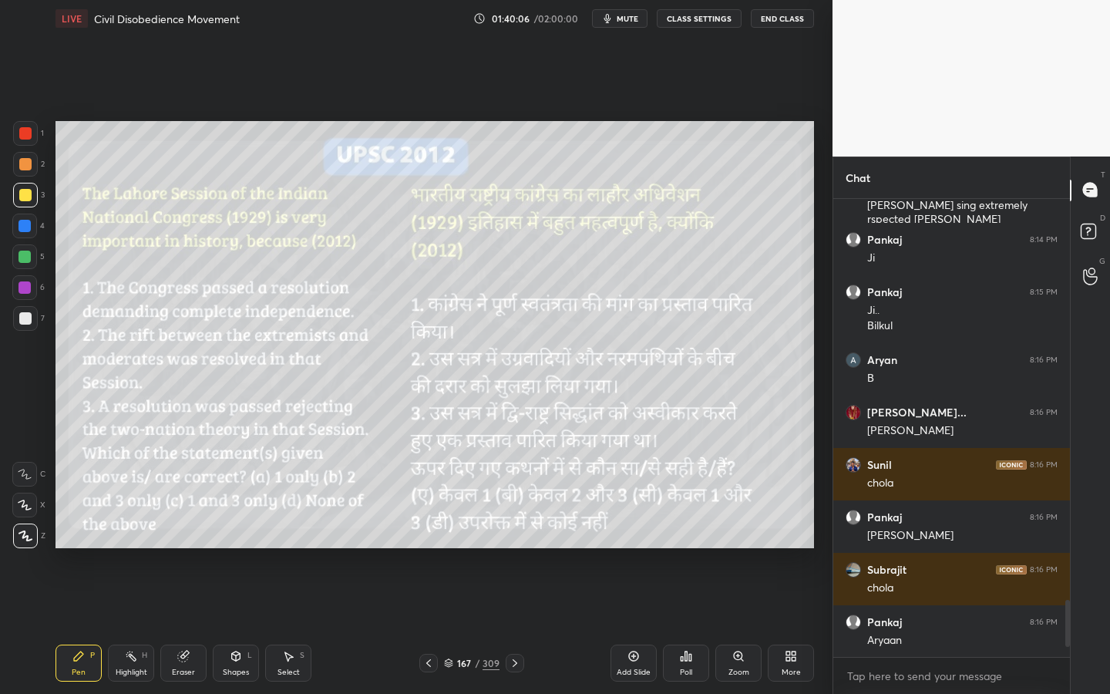
click at [479, 625] on div "/" at bounding box center [477, 662] width 5 height 9
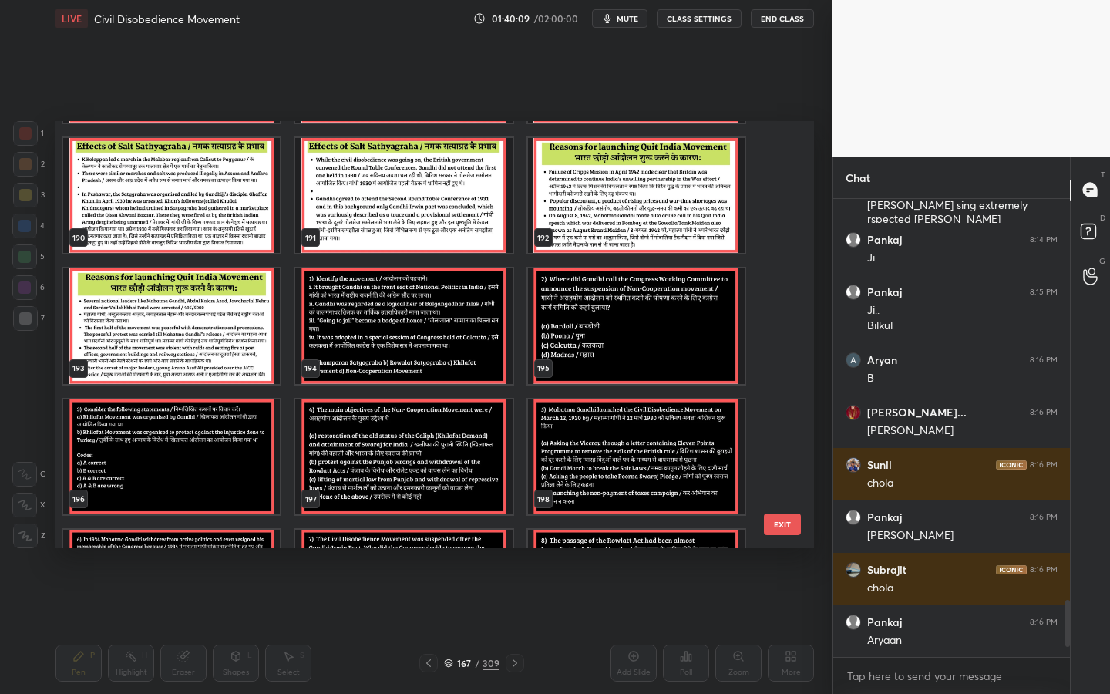
click at [399, 295] on img "grid" at bounding box center [403, 326] width 217 height 116
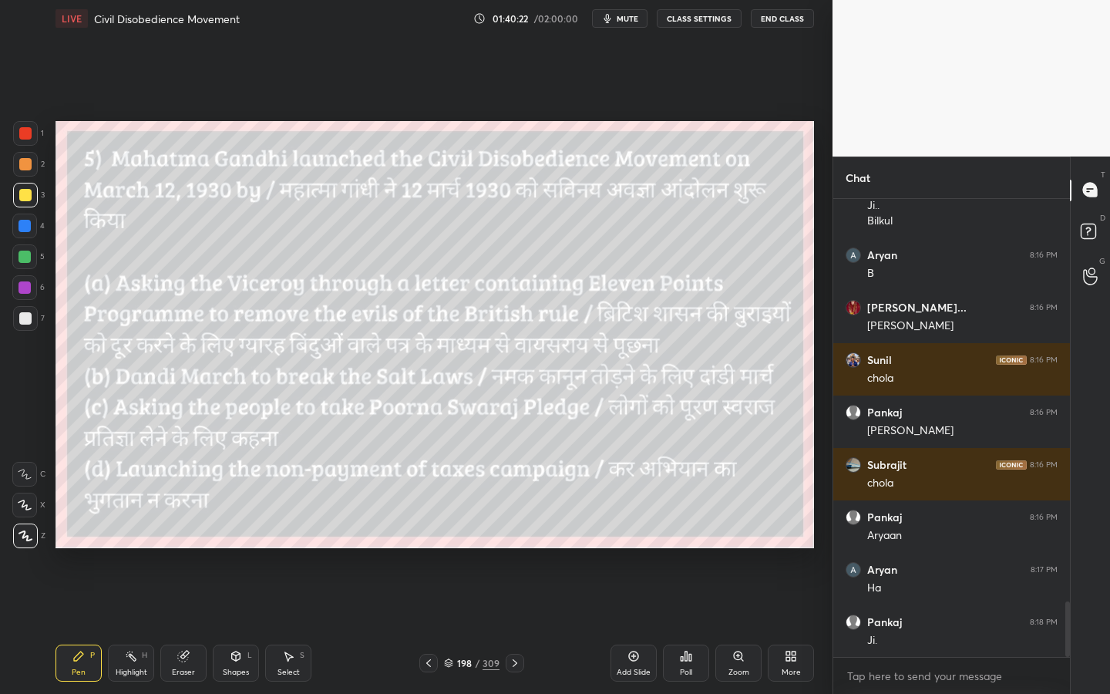
click at [689, 625] on div "Poll" at bounding box center [686, 662] width 46 height 37
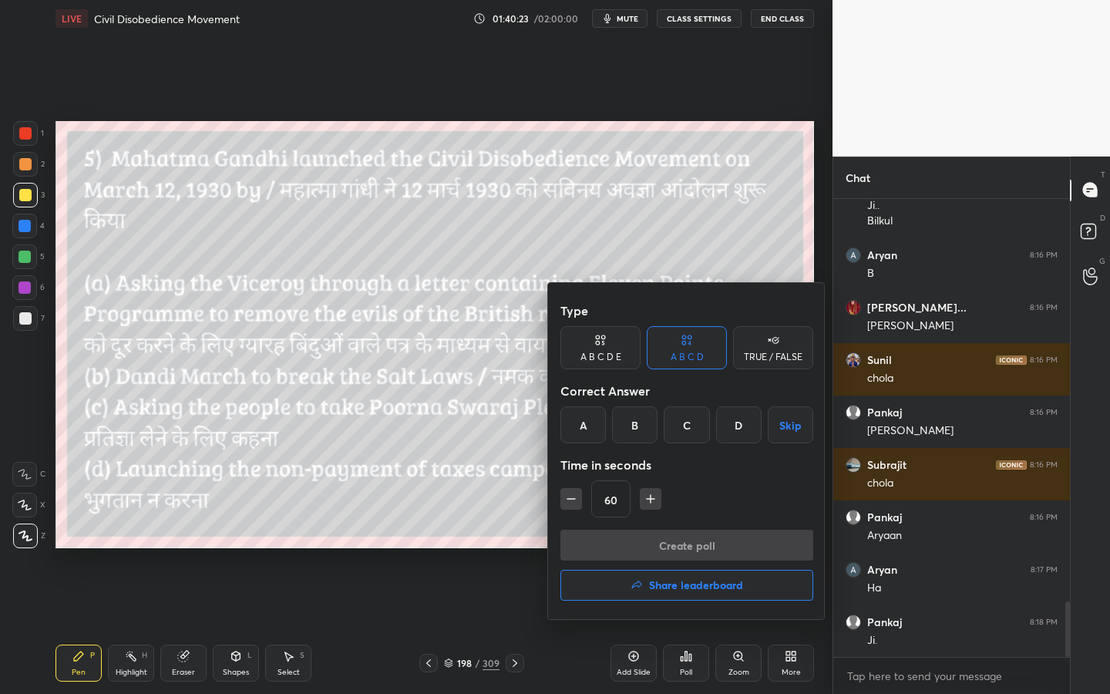
drag, startPoint x: 644, startPoint y: 432, endPoint x: 641, endPoint y: 464, distance: 31.7
click at [643, 433] on div "B" at bounding box center [634, 424] width 45 height 37
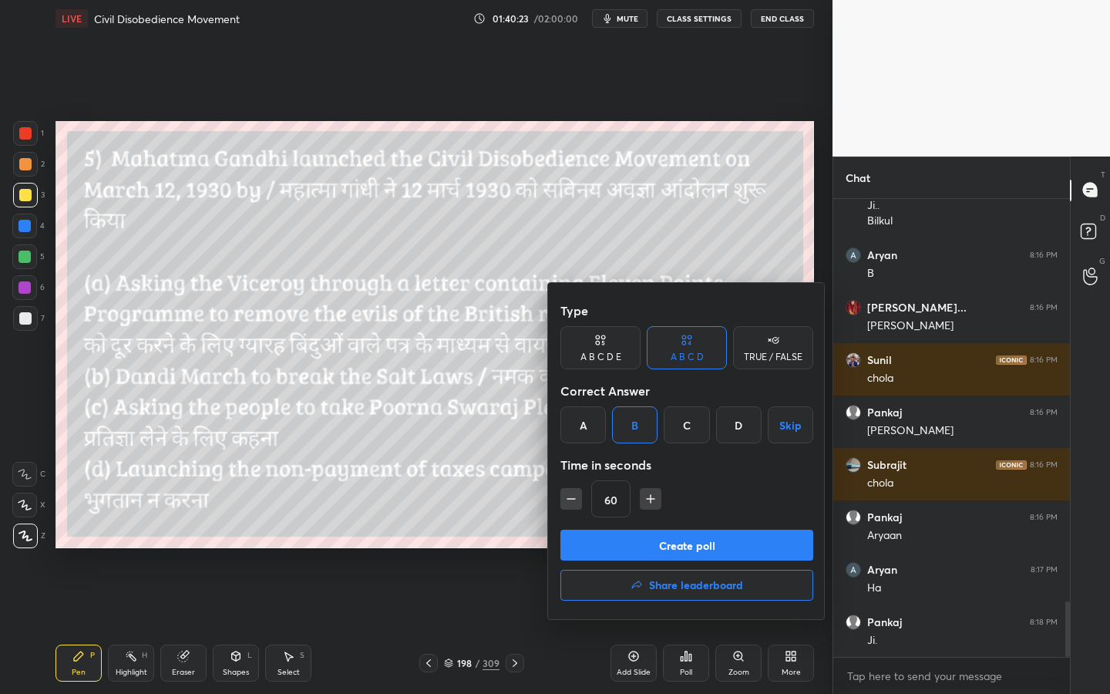
click at [640, 550] on button "Create poll" at bounding box center [686, 544] width 253 height 31
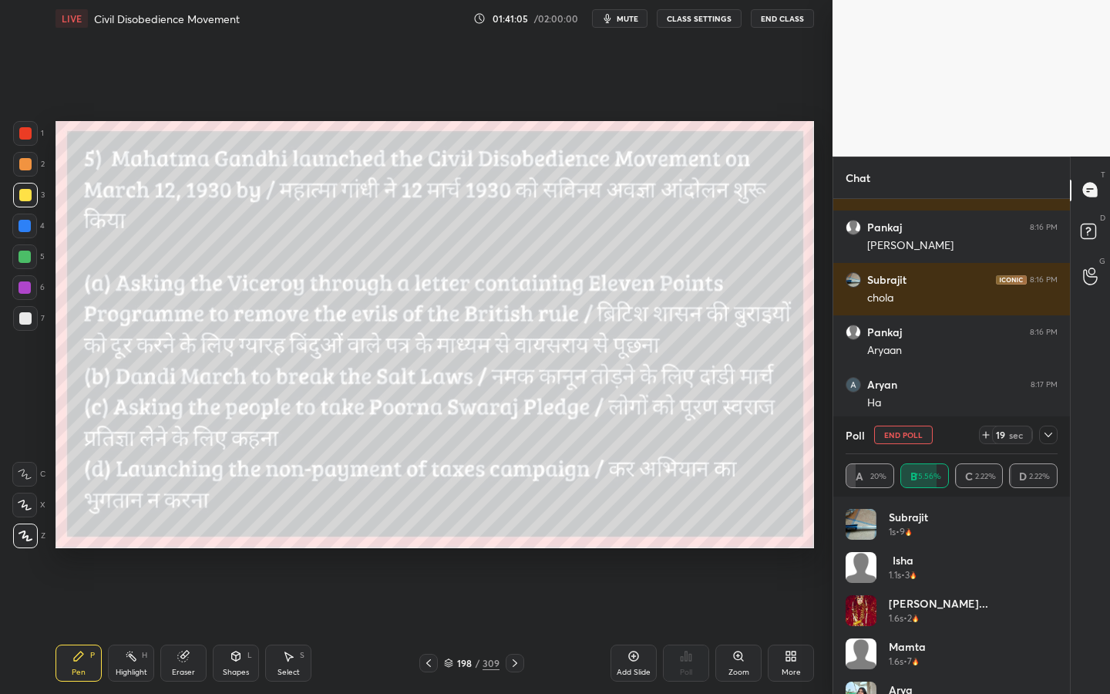
click at [1051, 441] on div at bounding box center [1048, 434] width 18 height 18
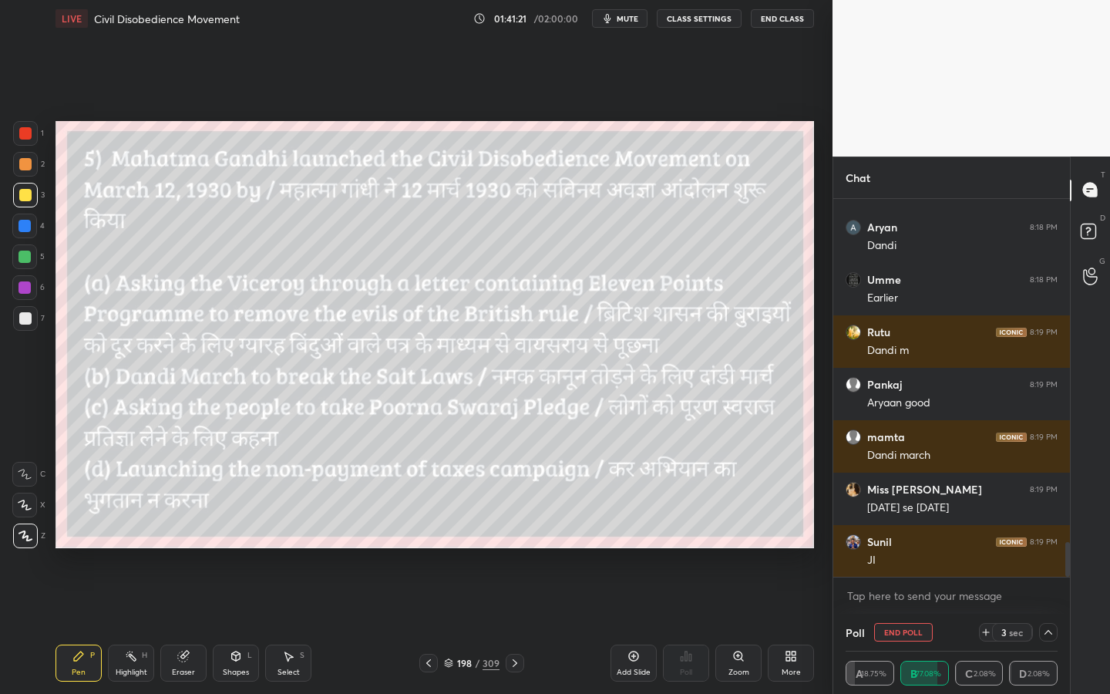
scroll to position [3807, 0]
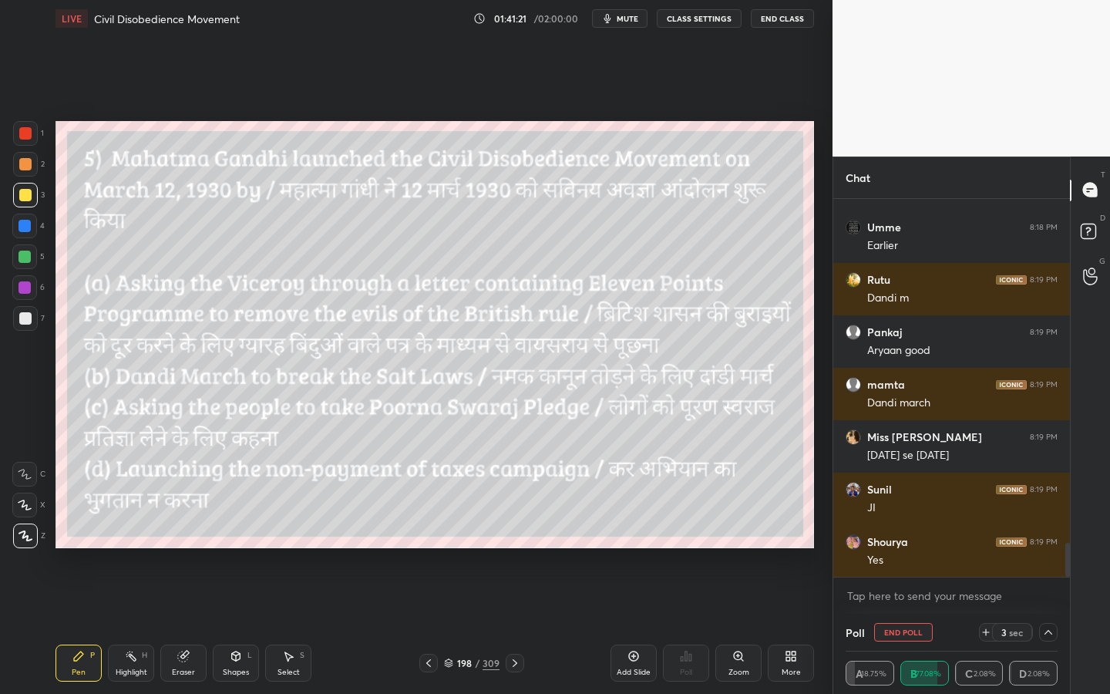
click at [902, 625] on button "End Poll" at bounding box center [903, 632] width 59 height 18
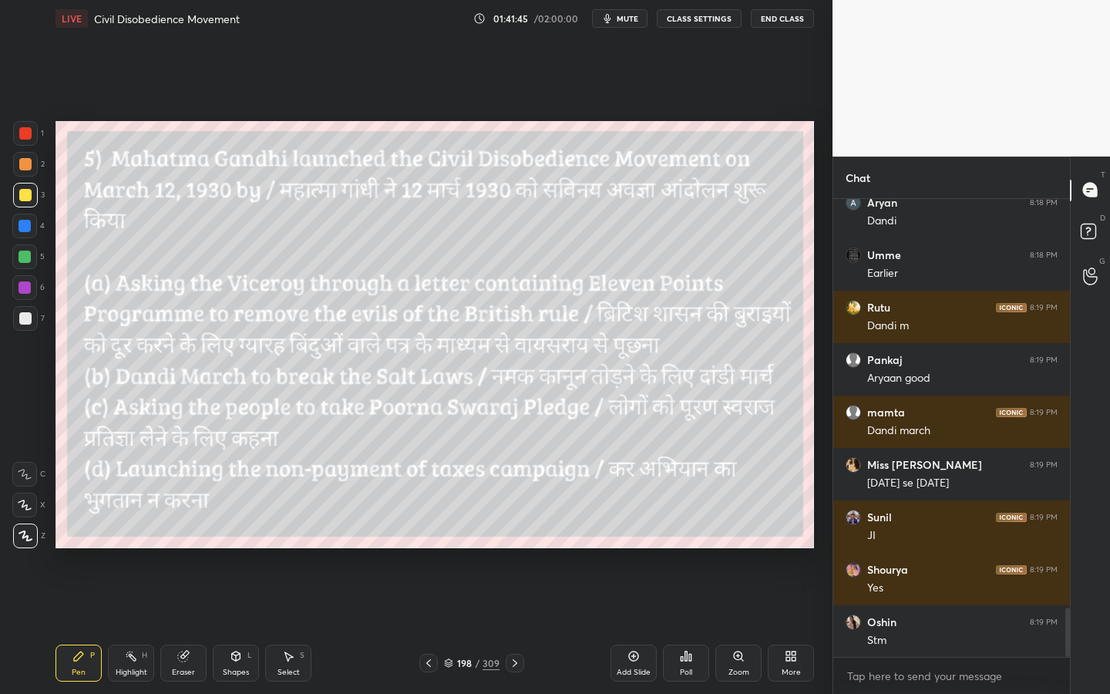
scroll to position [3831, 0]
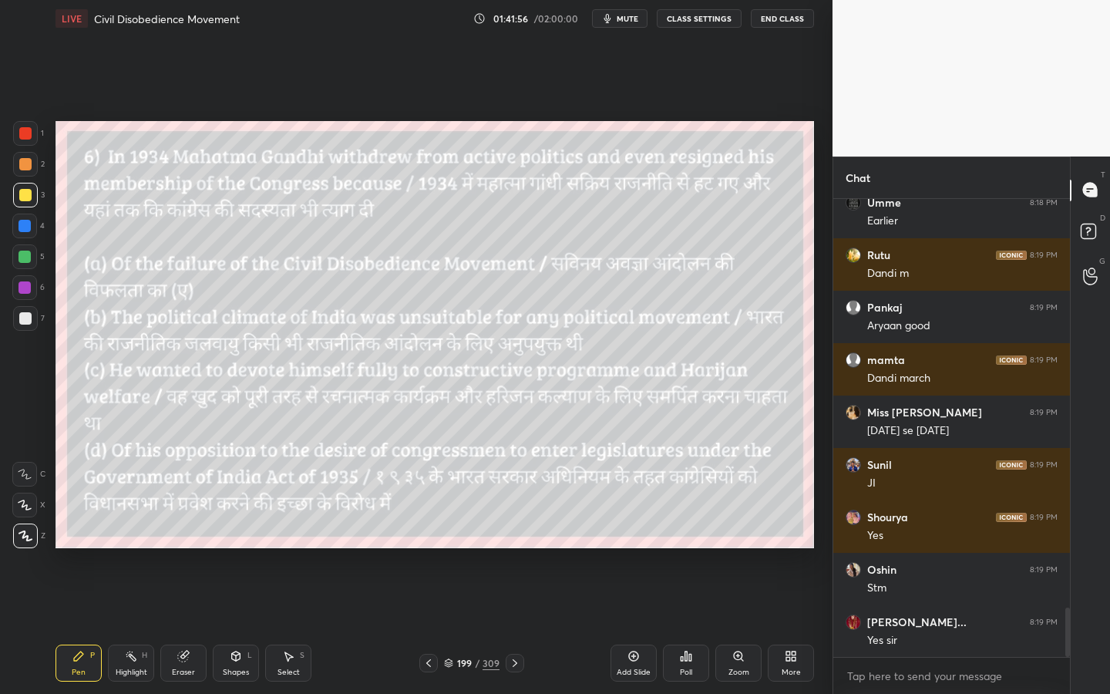
click at [689, 625] on div "Poll" at bounding box center [686, 662] width 46 height 37
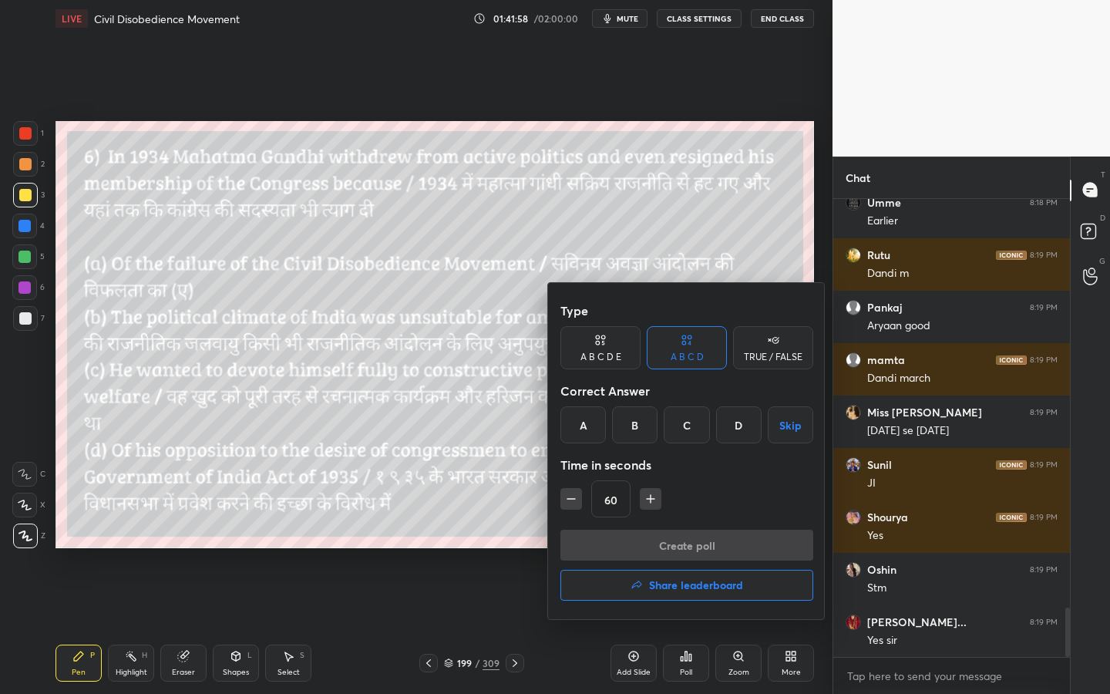
click at [686, 420] on div "C" at bounding box center [685, 424] width 45 height 37
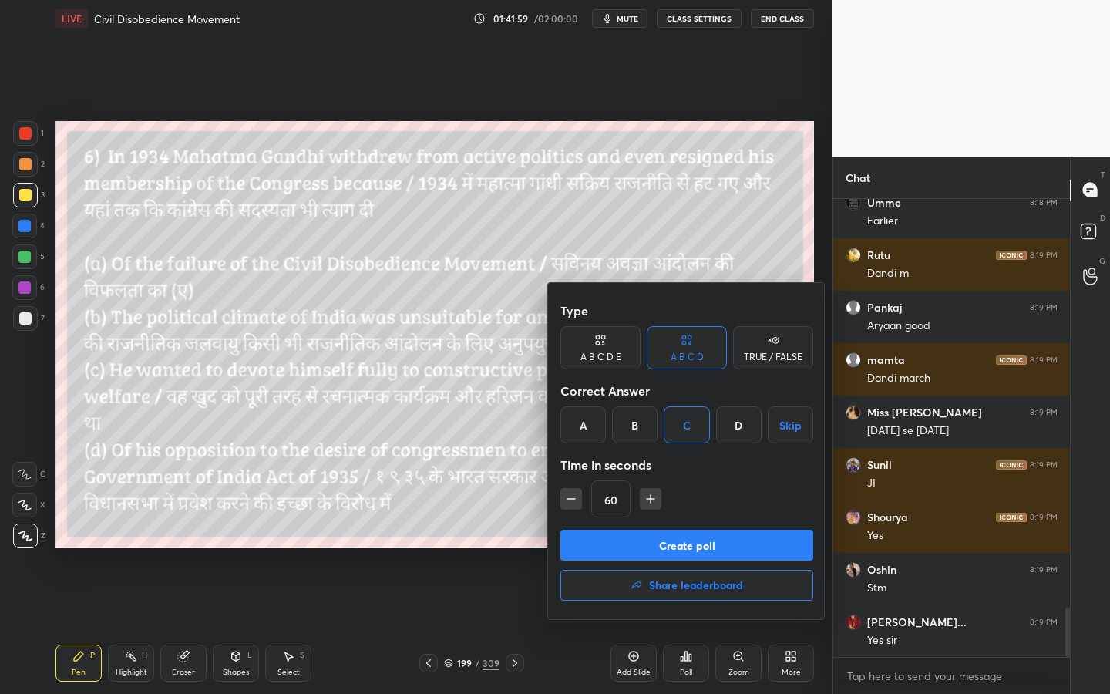
click at [656, 541] on button "Create poll" at bounding box center [686, 544] width 253 height 31
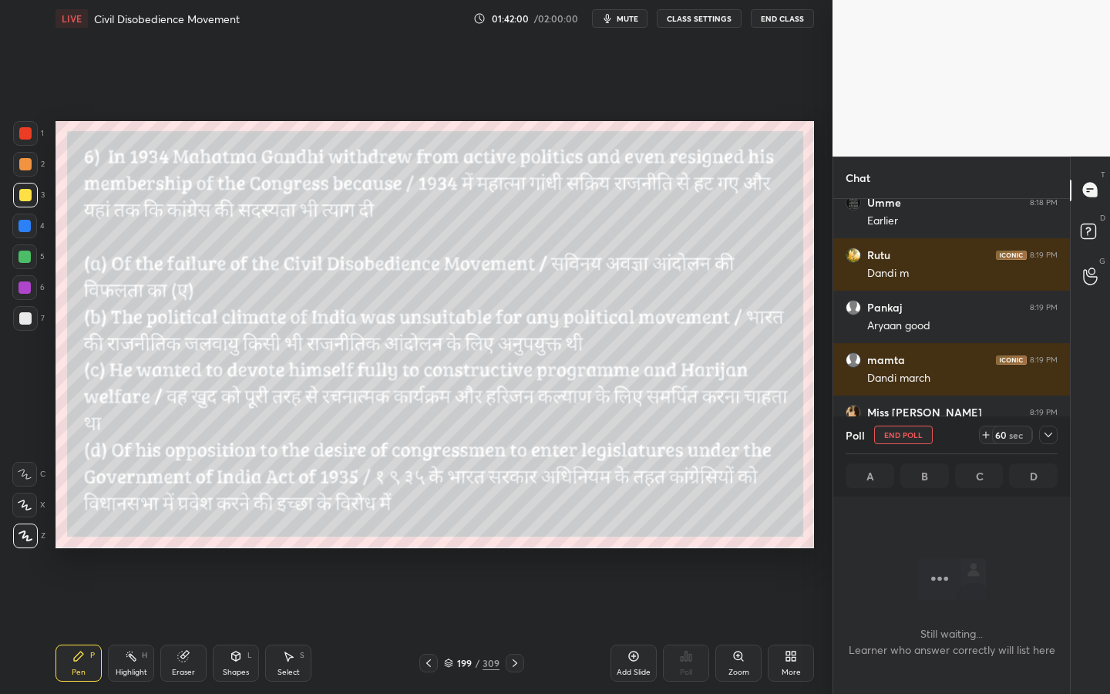
scroll to position [244, 232]
click at [1017, 426] on div "59 sec" at bounding box center [1012, 434] width 40 height 18
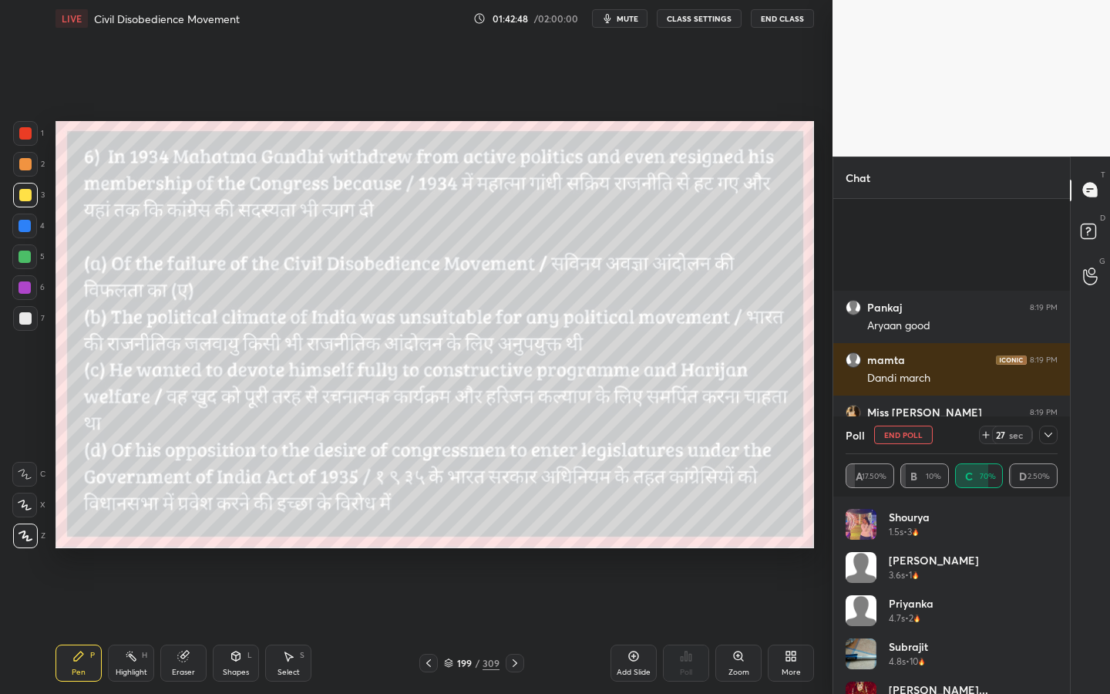
scroll to position [3978, 0]
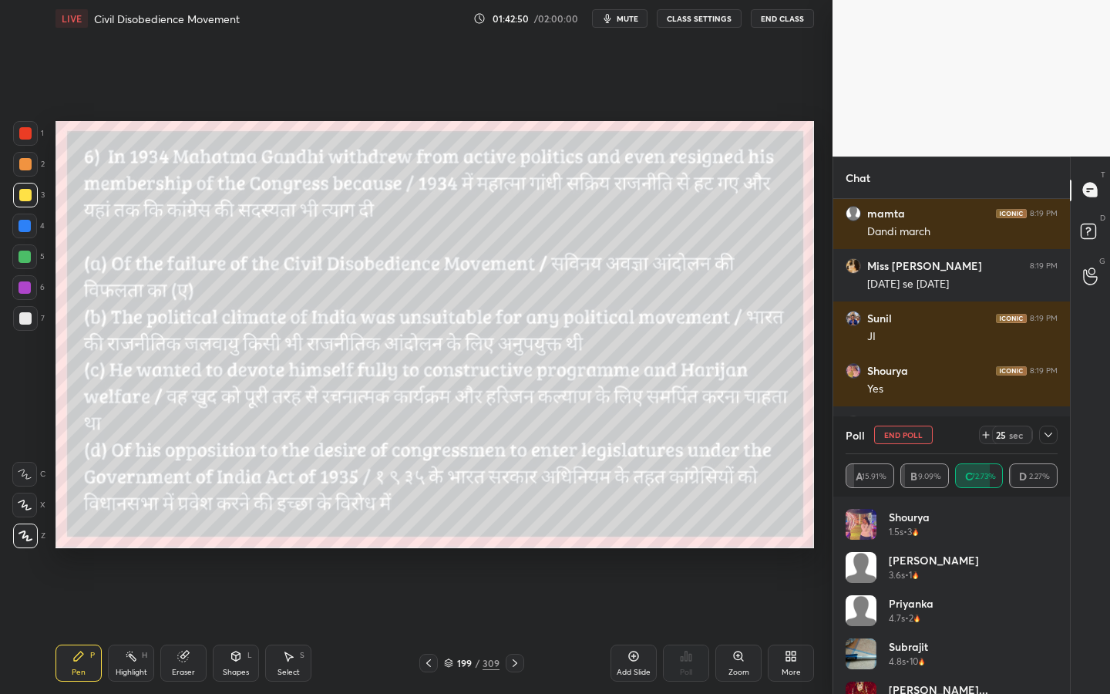
click at [1048, 435] on icon at bounding box center [1048, 434] width 12 height 12
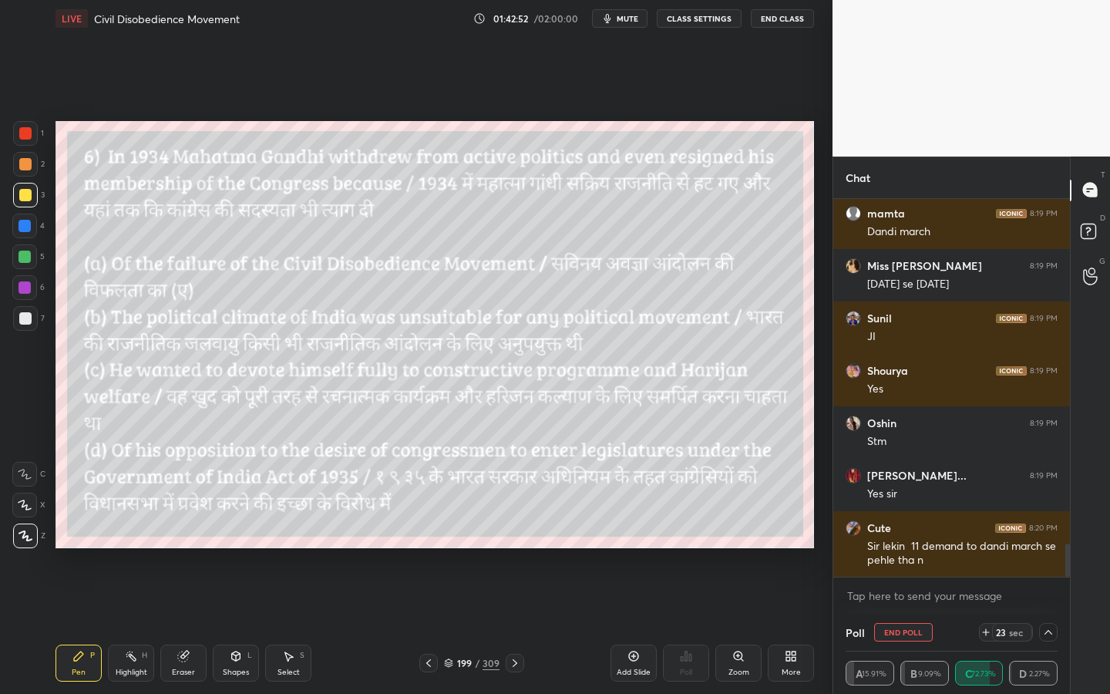
scroll to position [4030, 0]
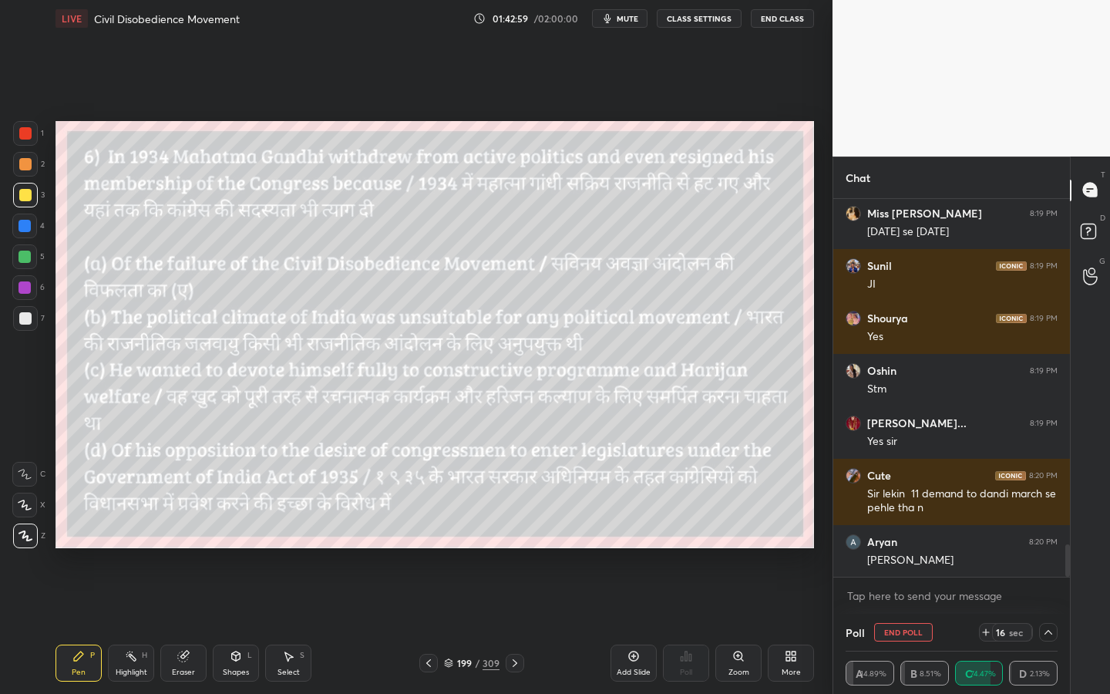
click at [886, 625] on button "End Poll" at bounding box center [903, 632] width 59 height 18
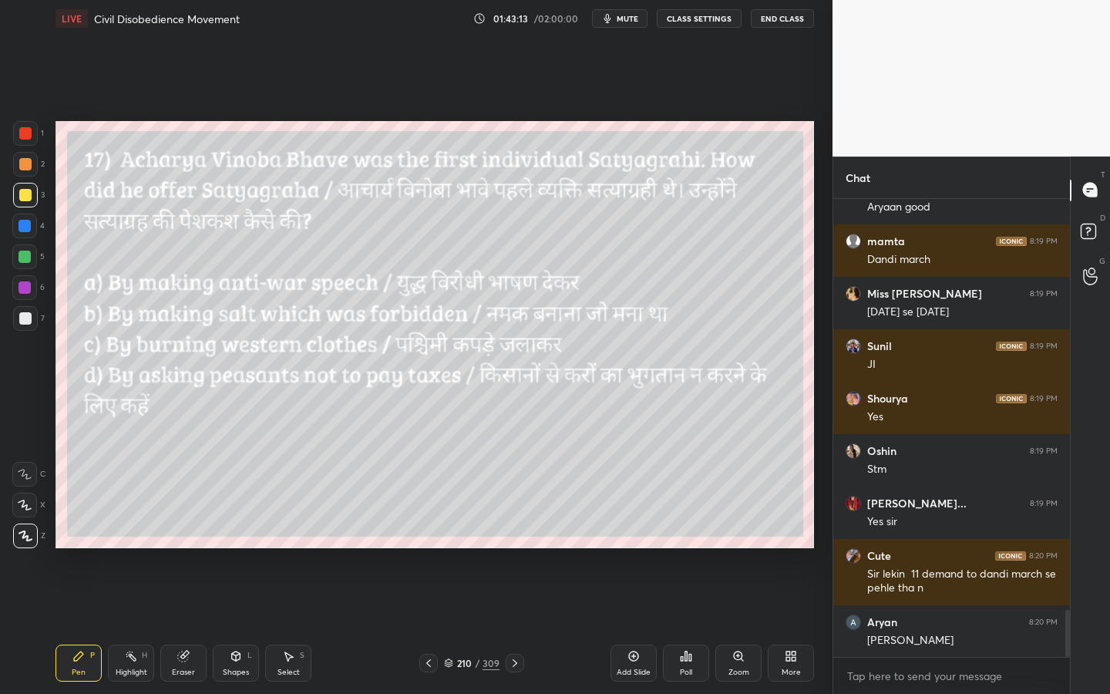
scroll to position [4003, 0]
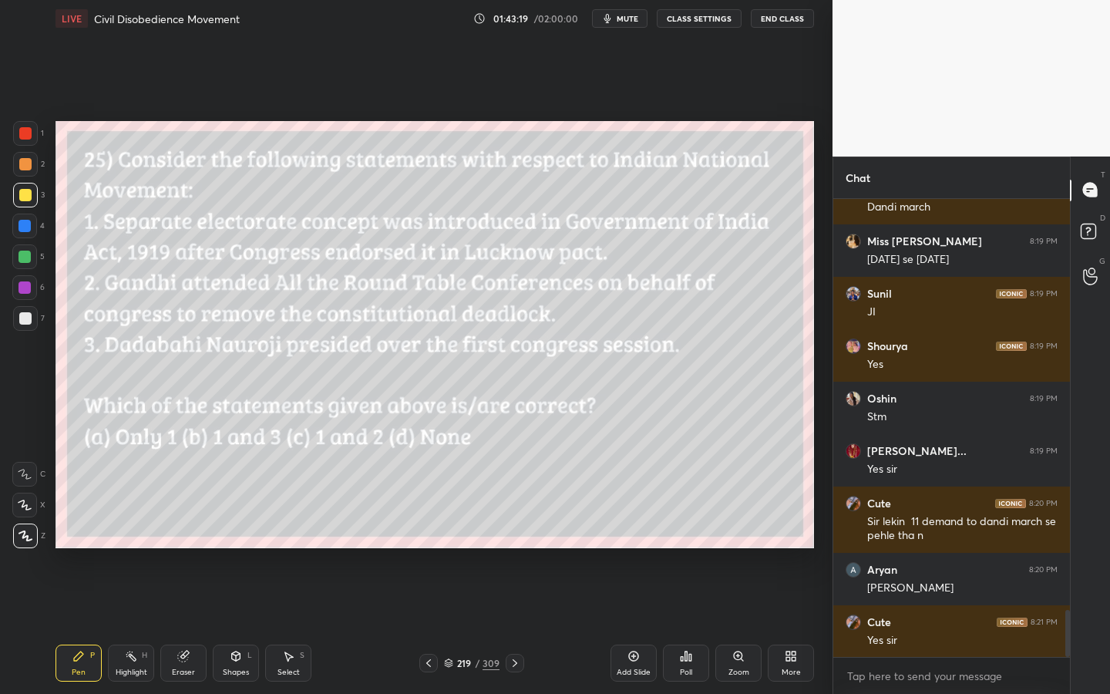
click at [489, 625] on div "309" at bounding box center [490, 663] width 17 height 14
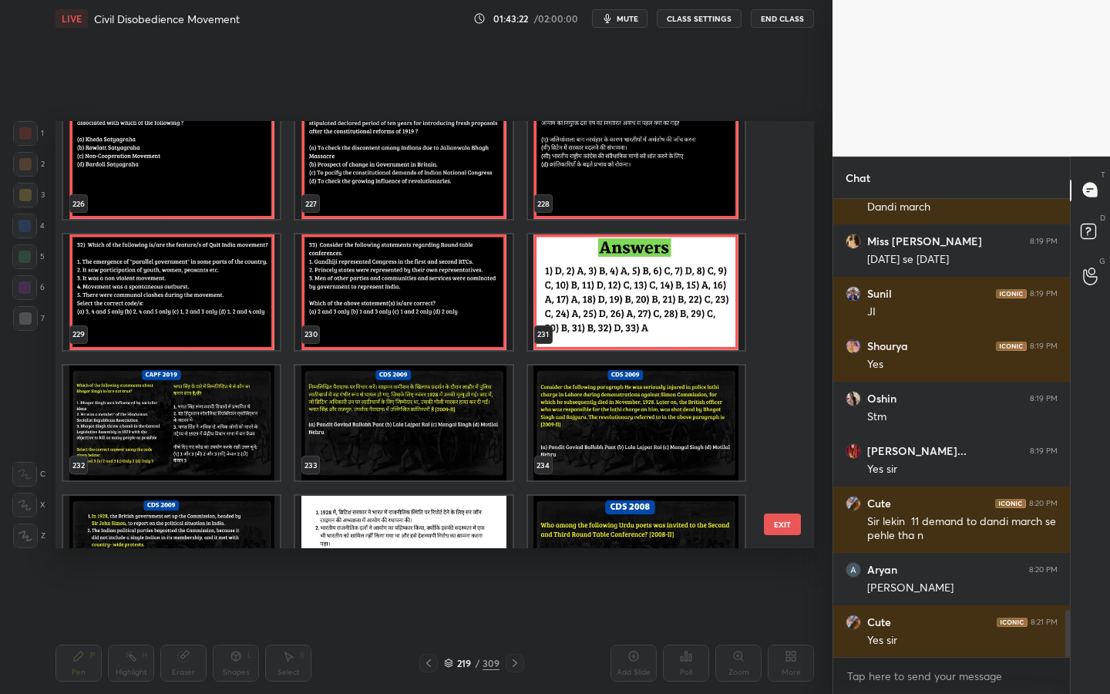
scroll to position [9851, 0]
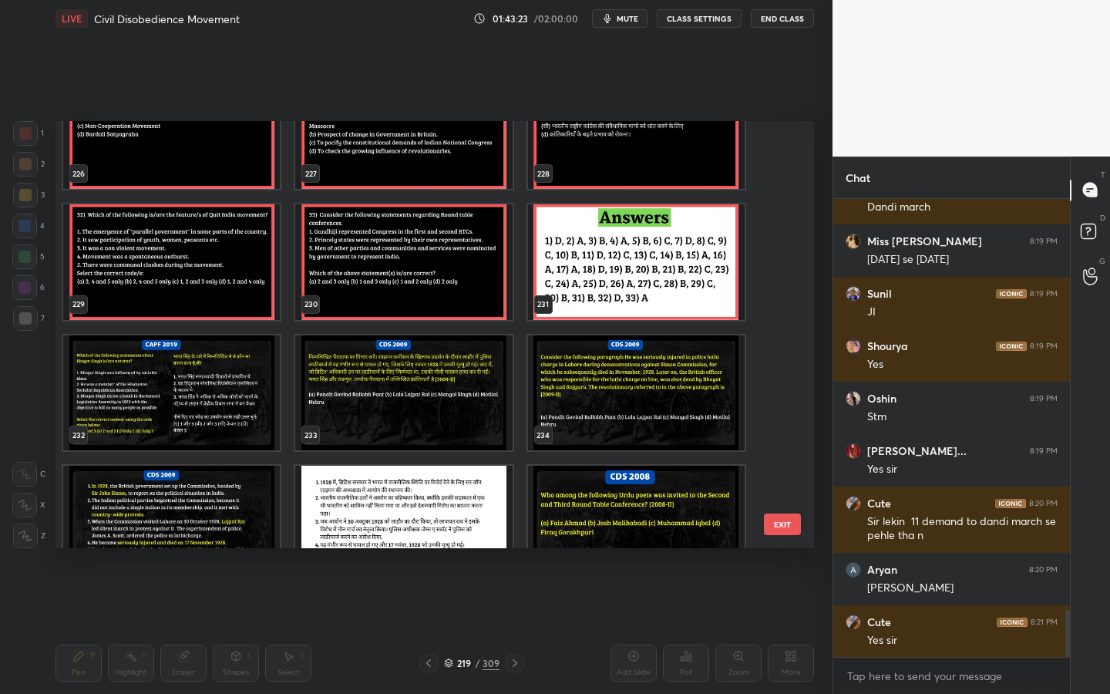
click at [200, 384] on img "grid" at bounding box center [171, 393] width 217 height 116
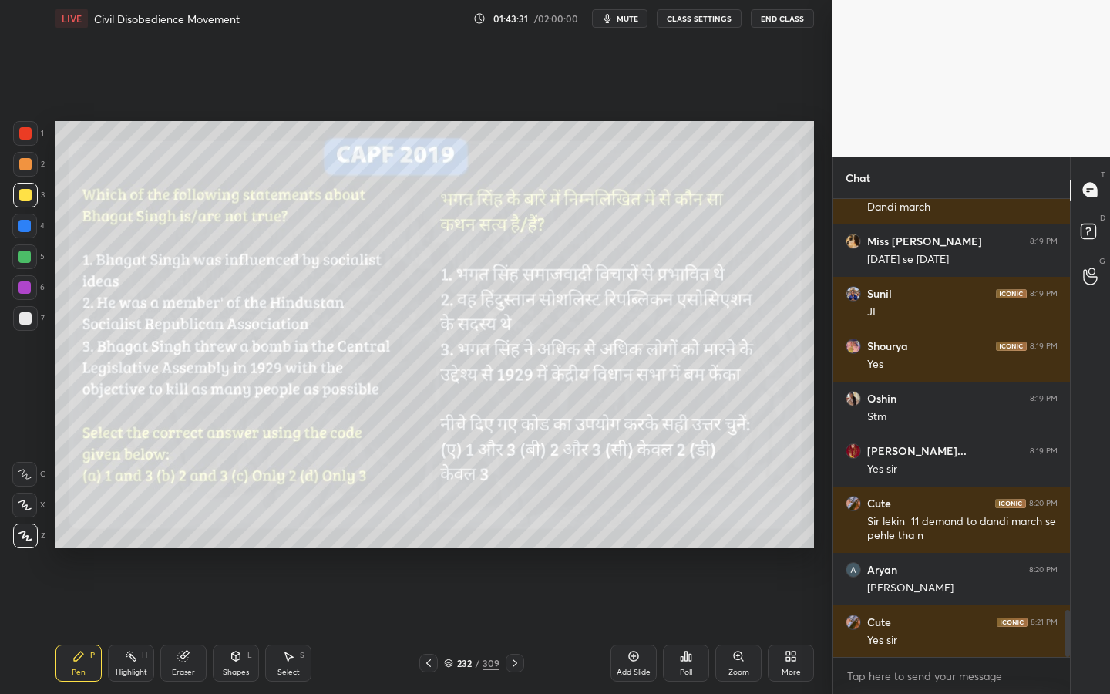
click at [693, 625] on div "Poll" at bounding box center [686, 662] width 46 height 37
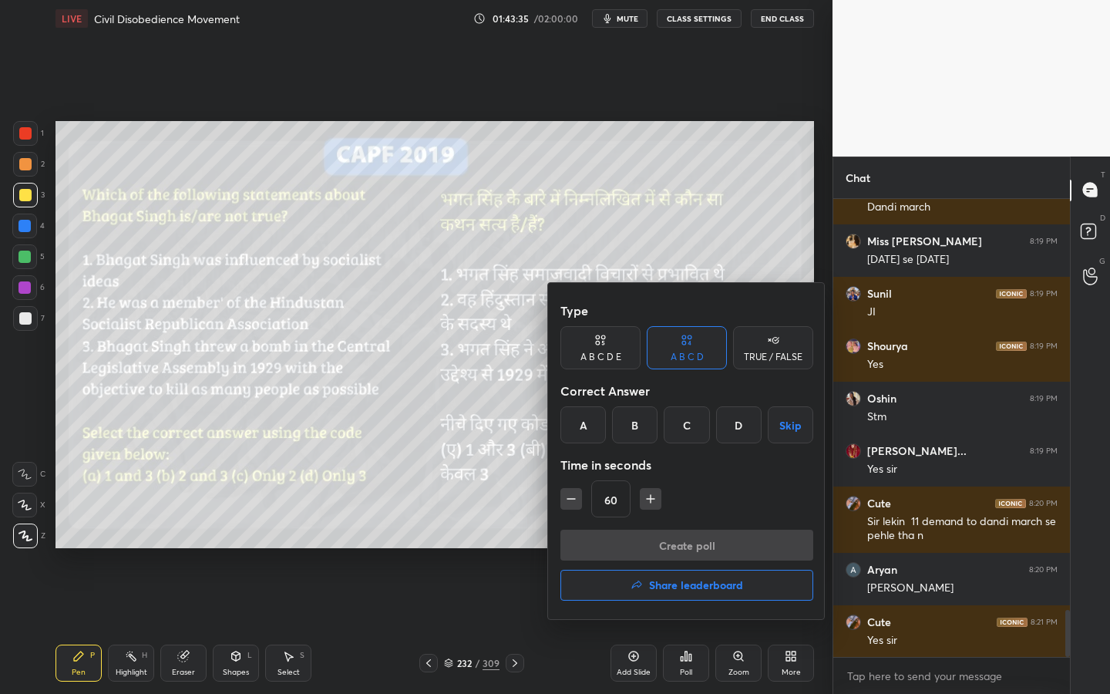
click at [262, 451] on div at bounding box center [555, 347] width 1110 height 694
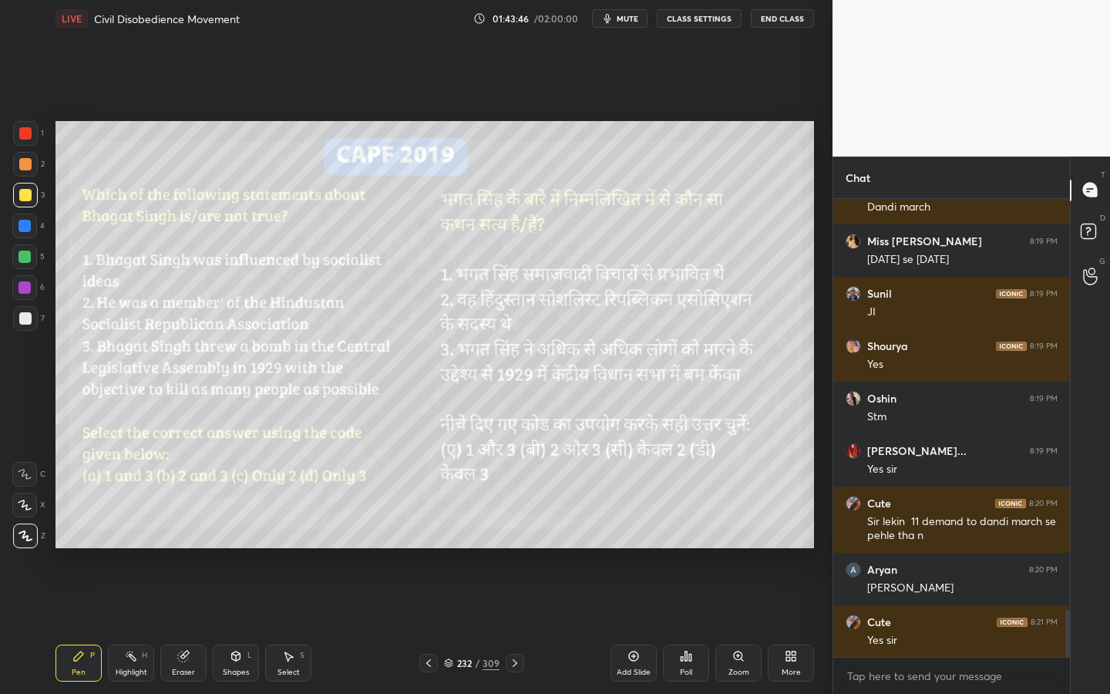
click at [698, 625] on div "Poll" at bounding box center [686, 662] width 46 height 37
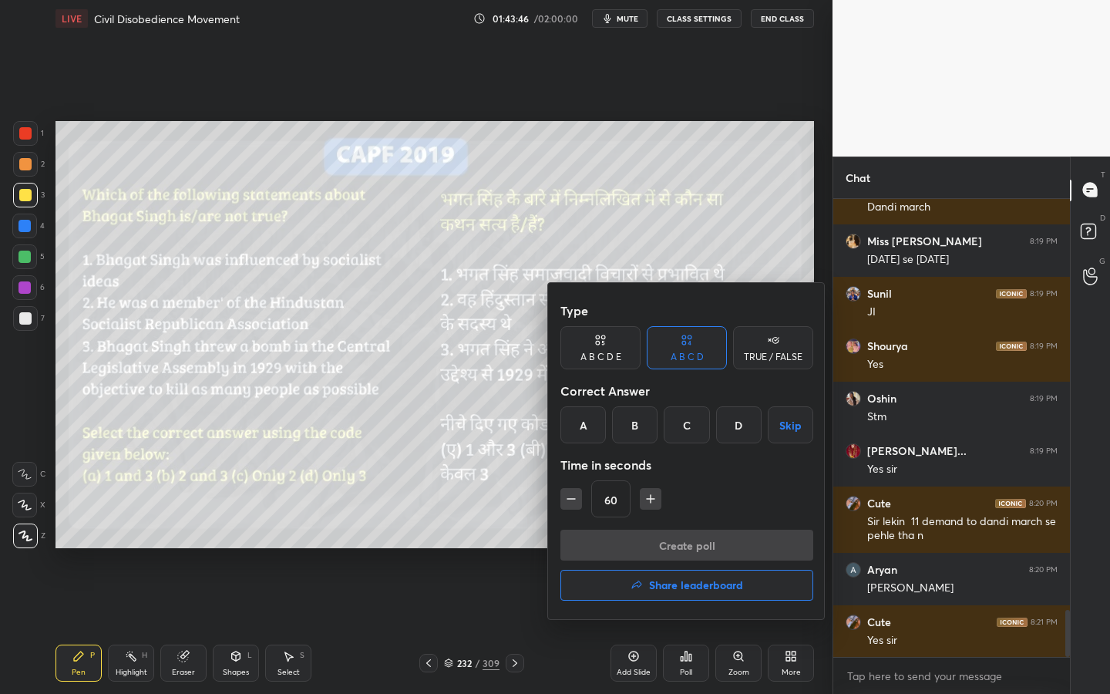
click at [753, 434] on div "D" at bounding box center [738, 424] width 45 height 37
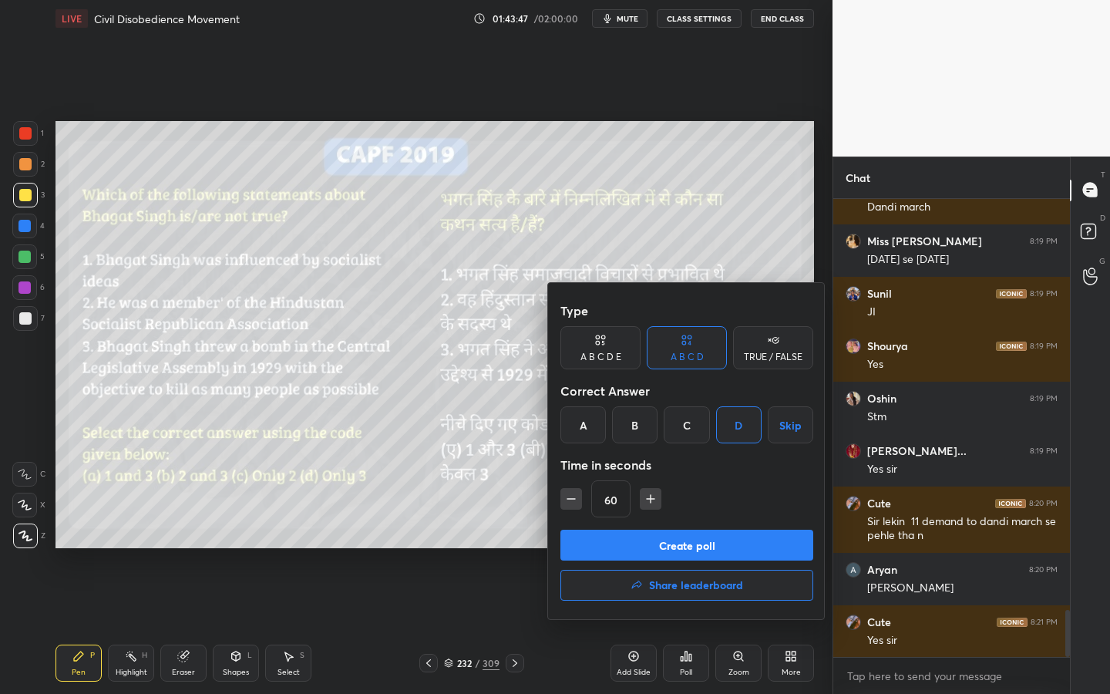
click at [686, 541] on button "Create poll" at bounding box center [686, 544] width 253 height 31
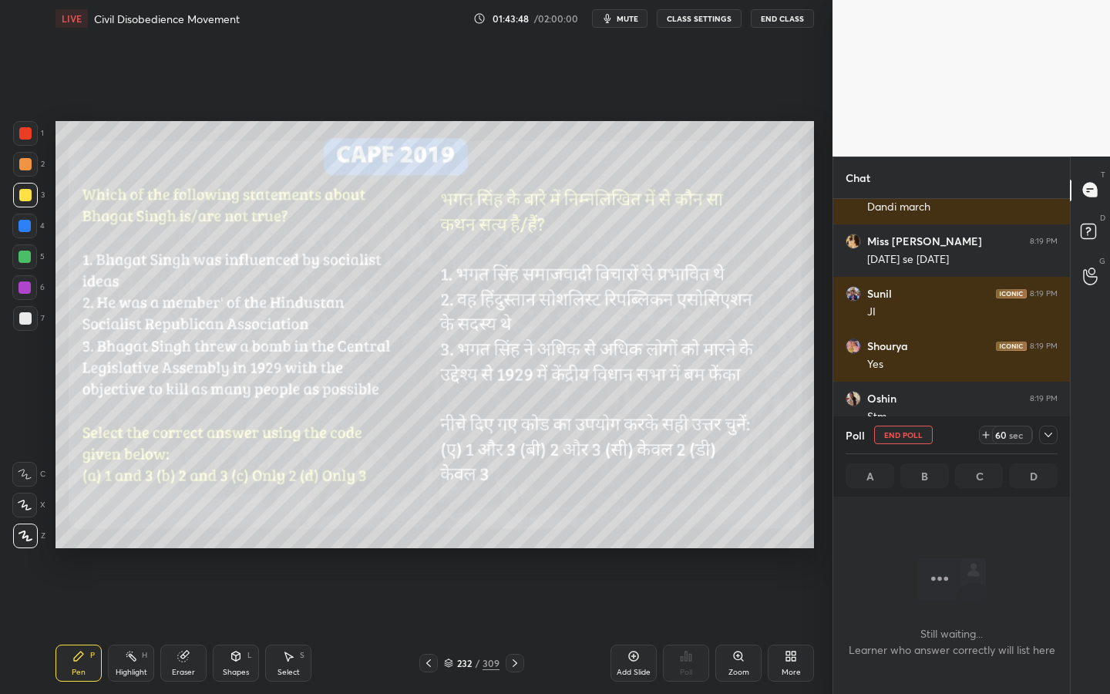
scroll to position [5, 5]
click at [1009, 436] on div "sec" at bounding box center [1015, 434] width 18 height 12
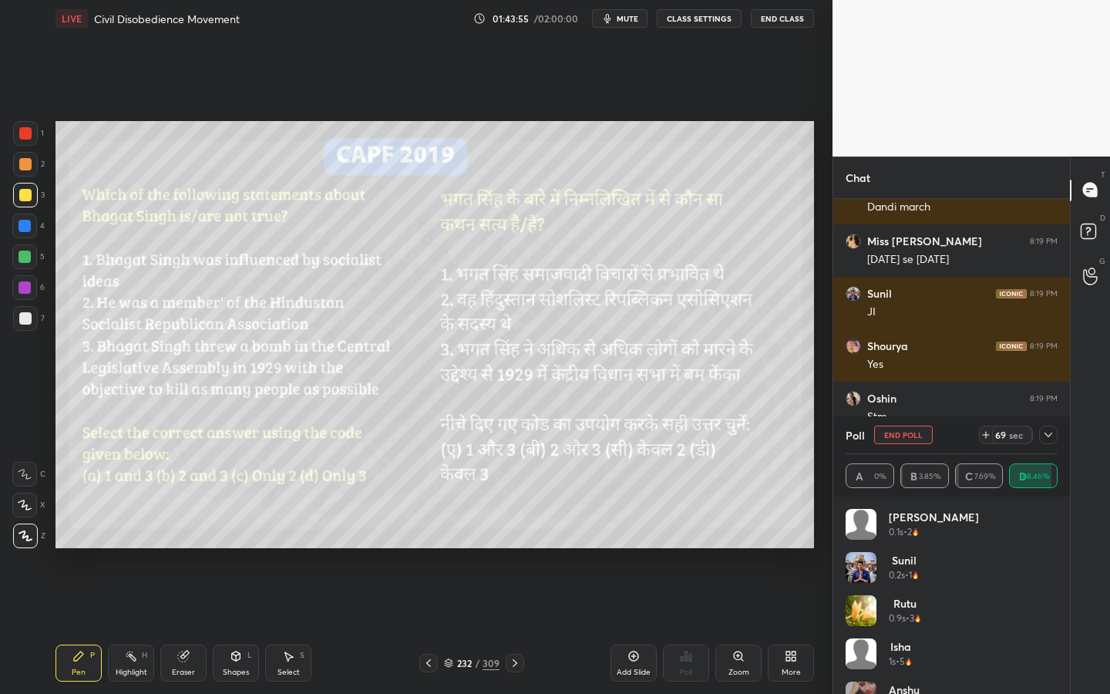
scroll to position [4135, 0]
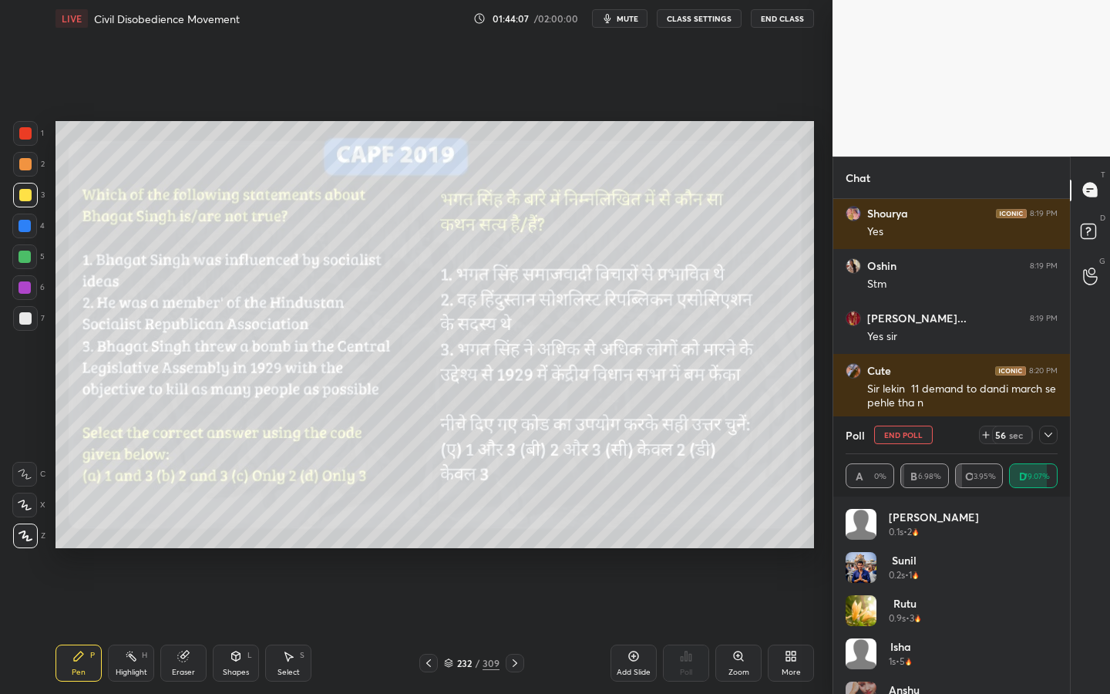
click at [1045, 425] on div "Poll End Poll 56 sec" at bounding box center [951, 434] width 212 height 37
click at [1047, 435] on icon at bounding box center [1048, 434] width 12 height 12
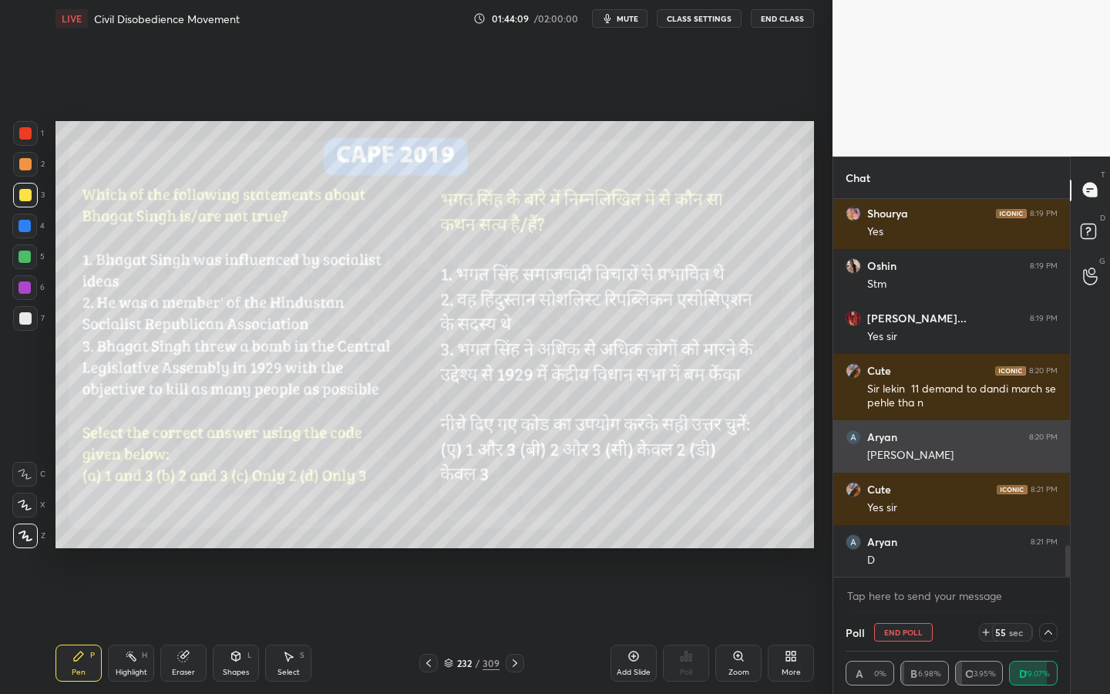
scroll to position [1, 5]
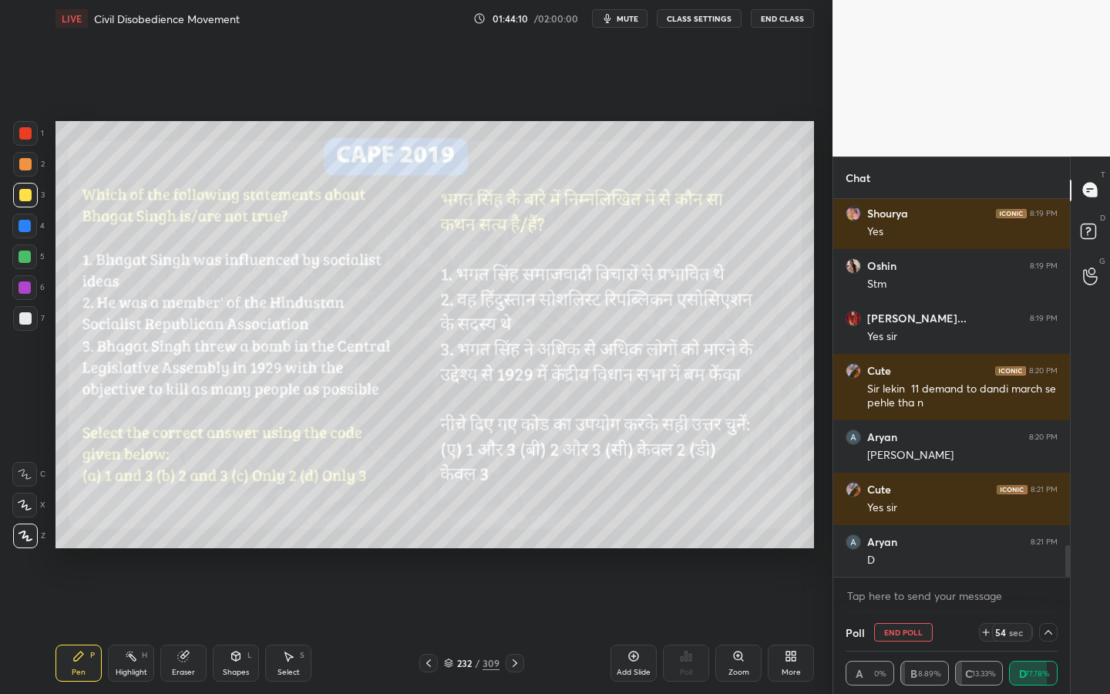
drag, startPoint x: 192, startPoint y: 678, endPoint x: 167, endPoint y: 638, distance: 47.1
click at [191, 625] on div "Eraser" at bounding box center [183, 662] width 46 height 37
click at [23, 543] on div "Erase all" at bounding box center [24, 535] width 25 height 25
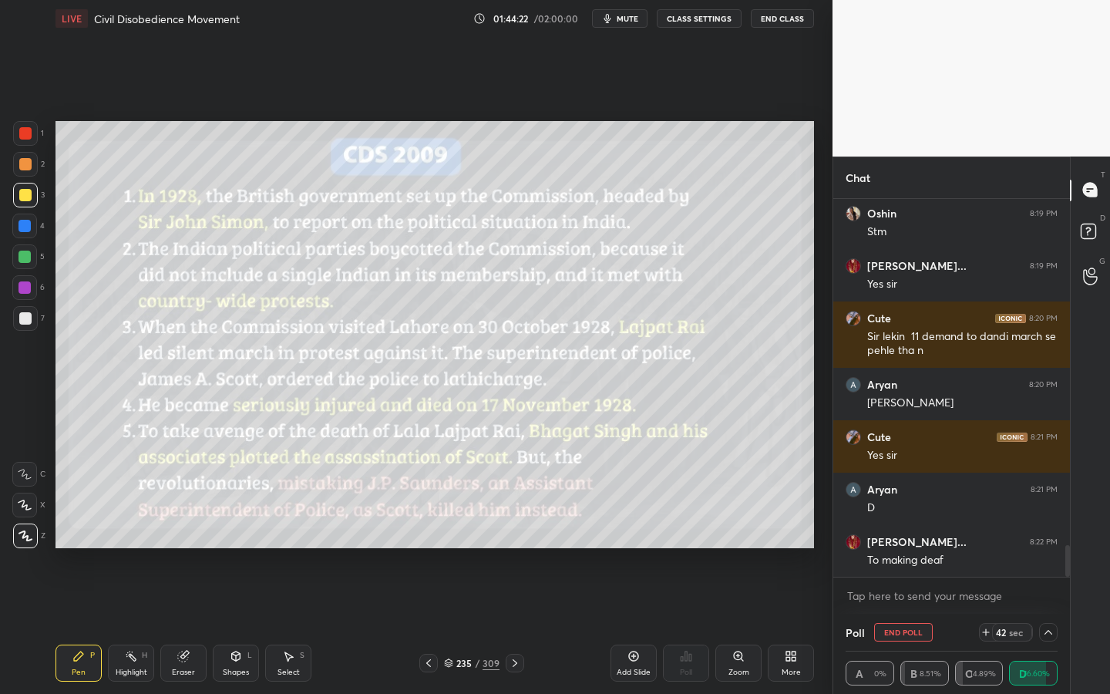
scroll to position [4240, 0]
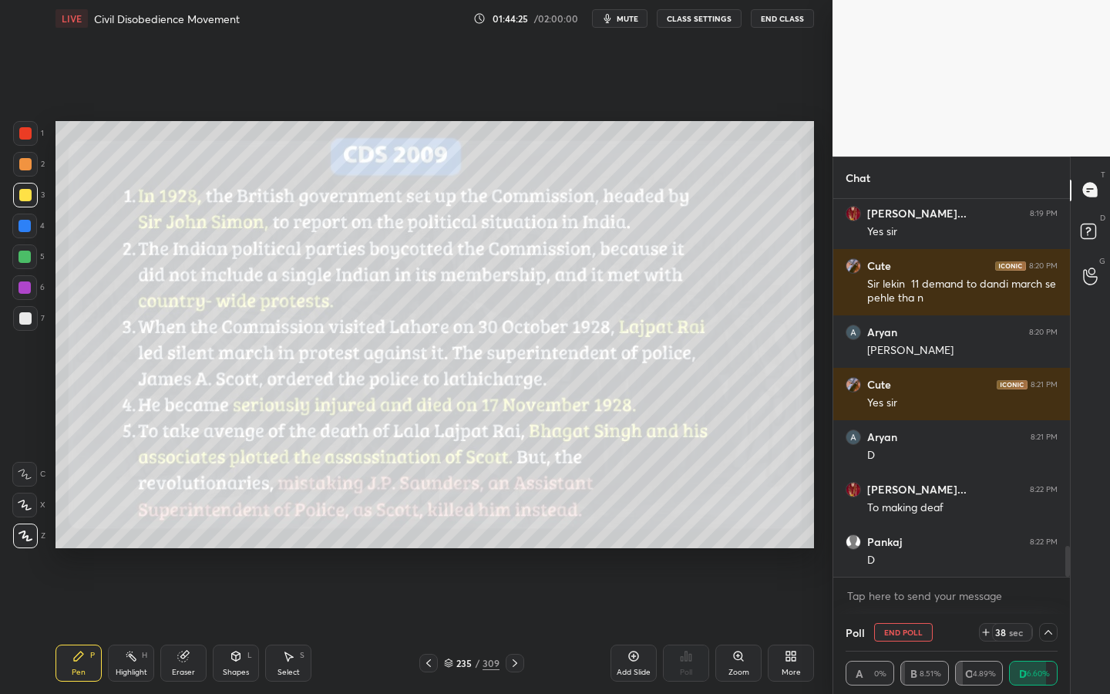
click at [475, 625] on div "/" at bounding box center [477, 662] width 5 height 9
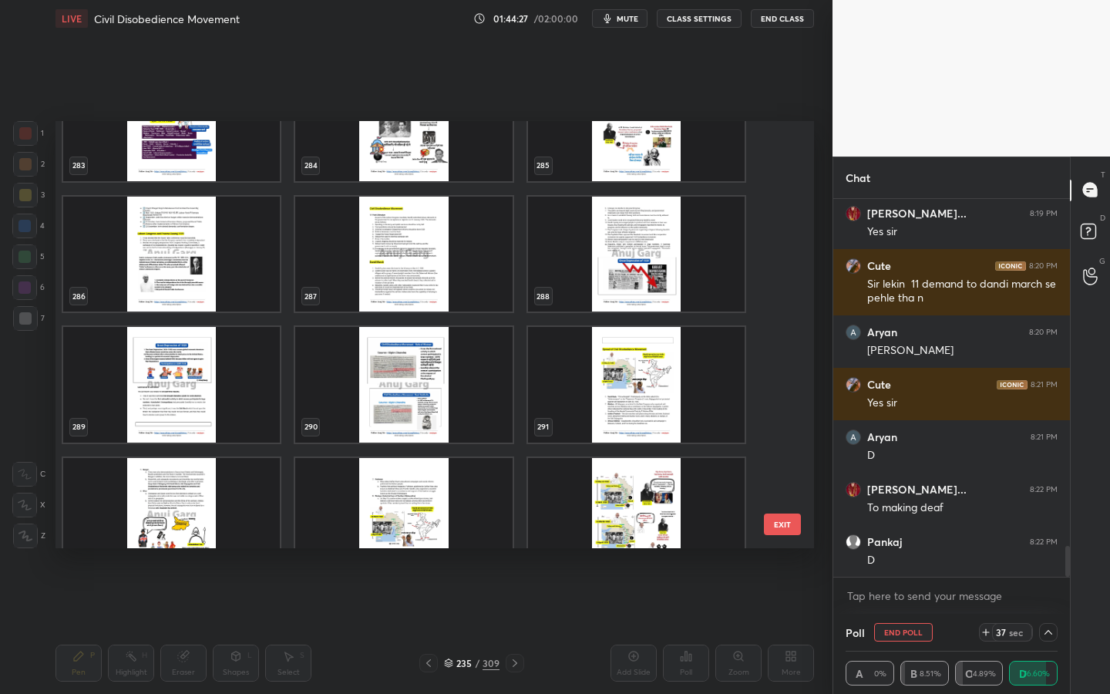
scroll to position [13026, 0]
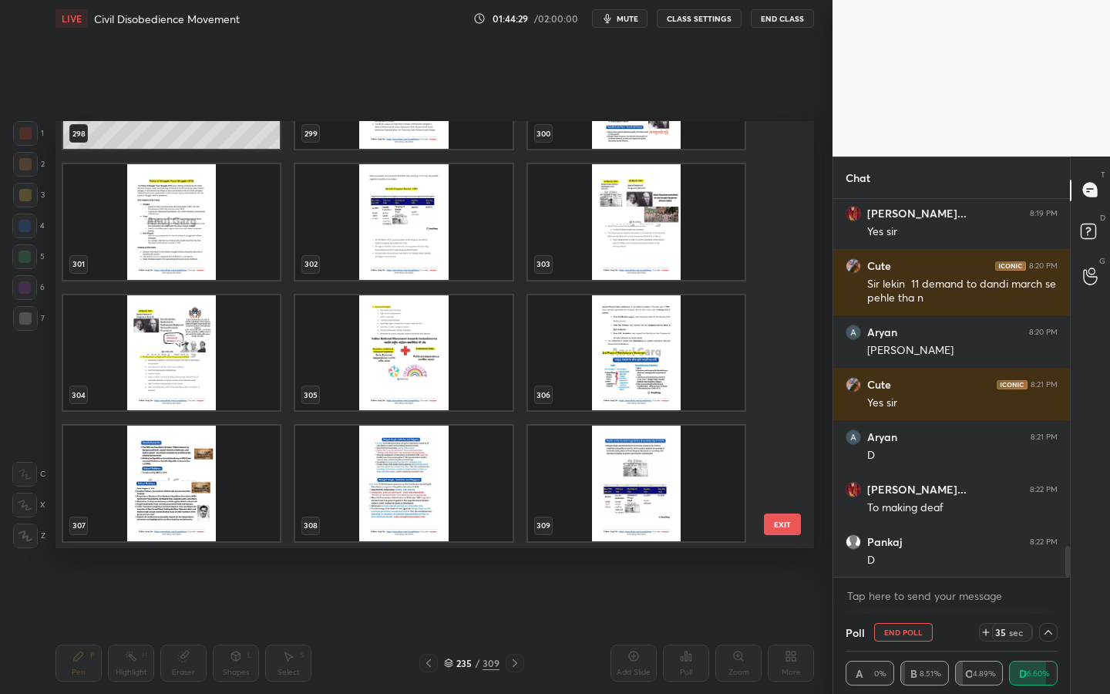
click at [602, 469] on img "grid" at bounding box center [636, 483] width 217 height 116
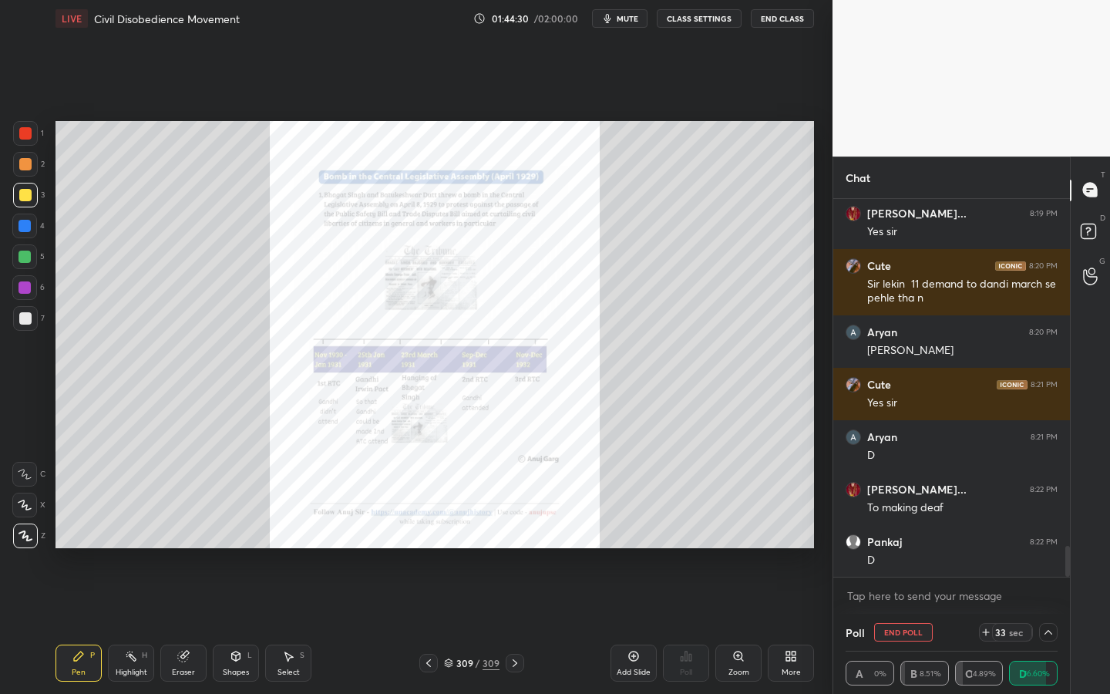
click at [623, 625] on div "Add Slide" at bounding box center [633, 672] width 34 height 8
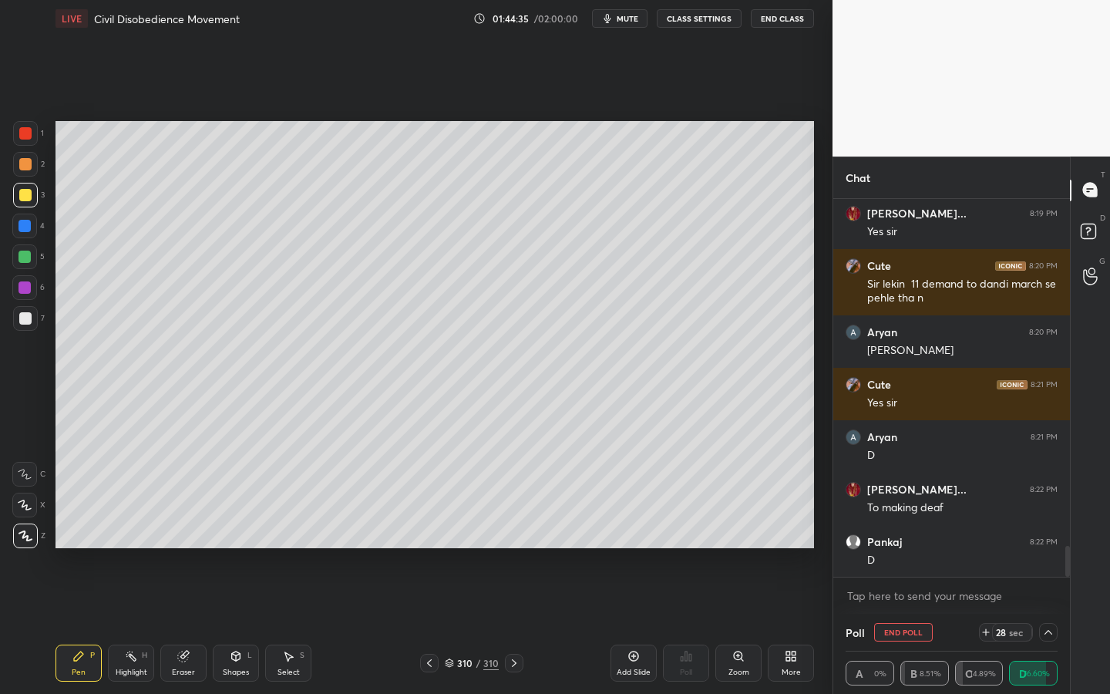
scroll to position [4292, 0]
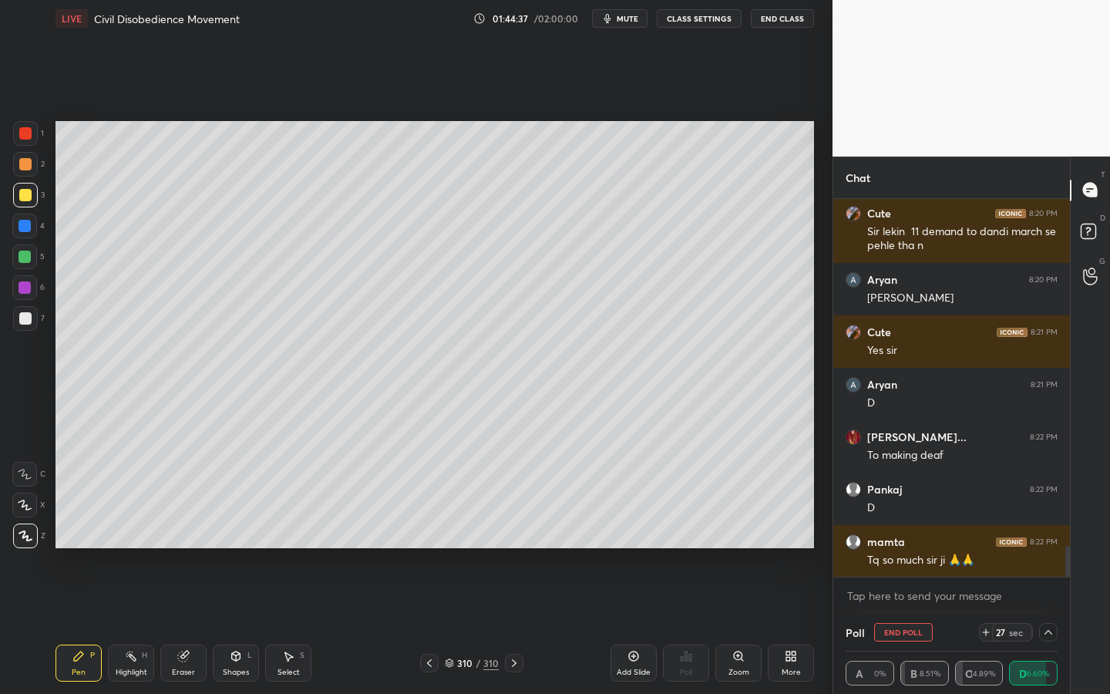
click at [1086, 248] on div "D Doubts (D)" at bounding box center [1089, 233] width 39 height 43
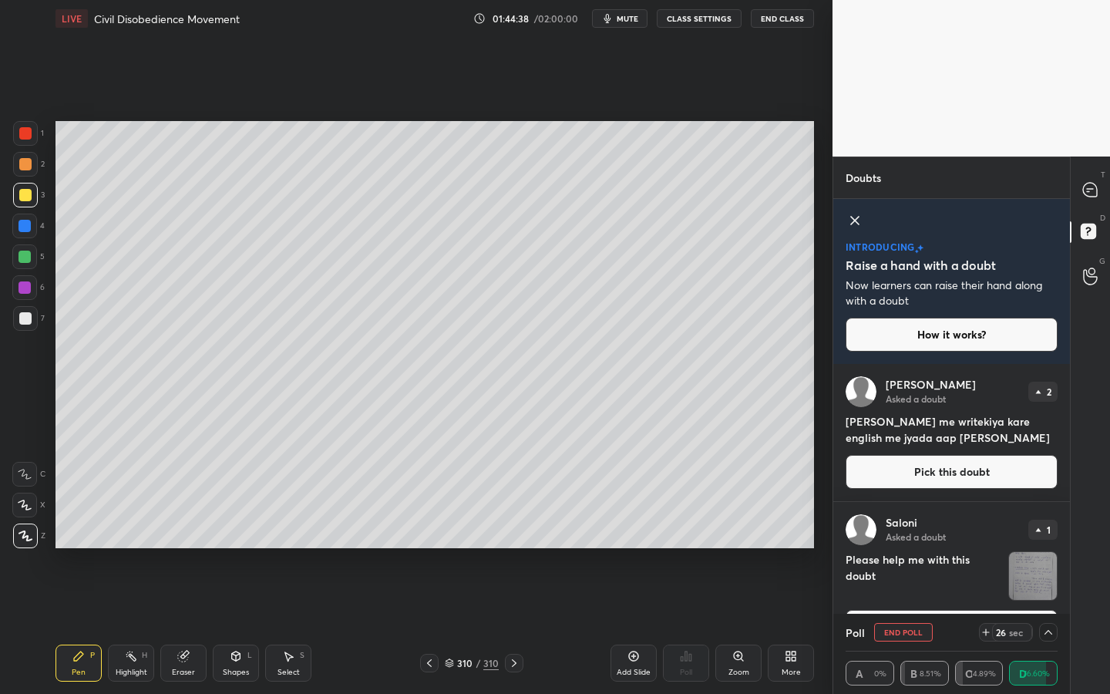
click at [988, 465] on button "Pick this doubt" at bounding box center [951, 472] width 212 height 34
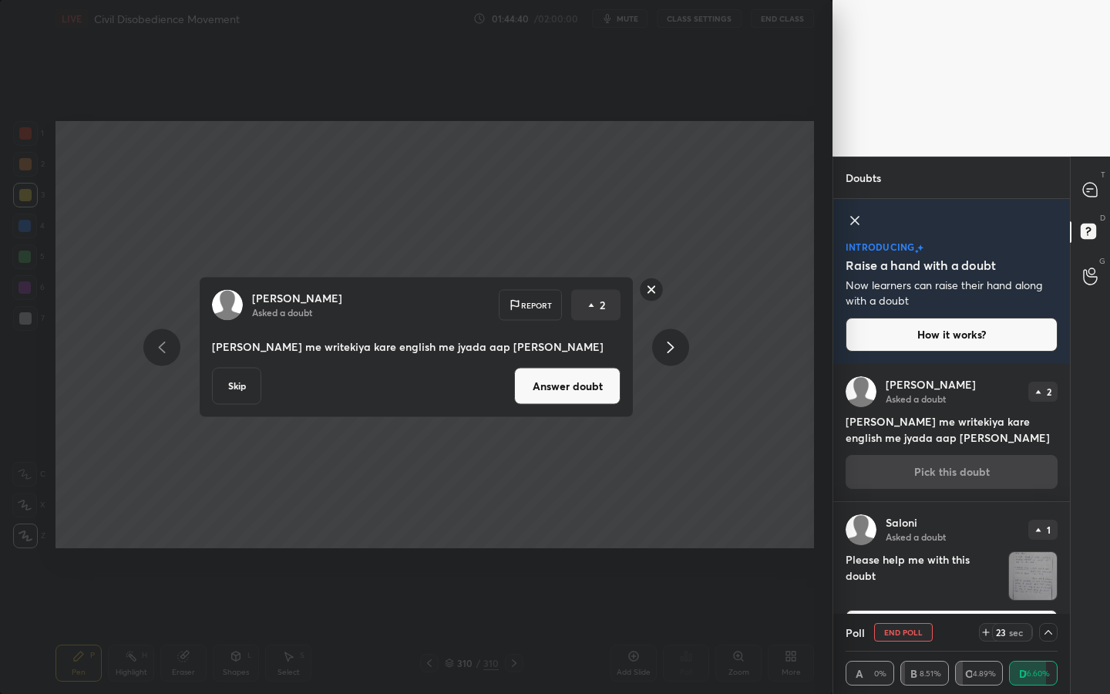
click at [549, 389] on button "Answer doubt" at bounding box center [567, 386] width 106 height 37
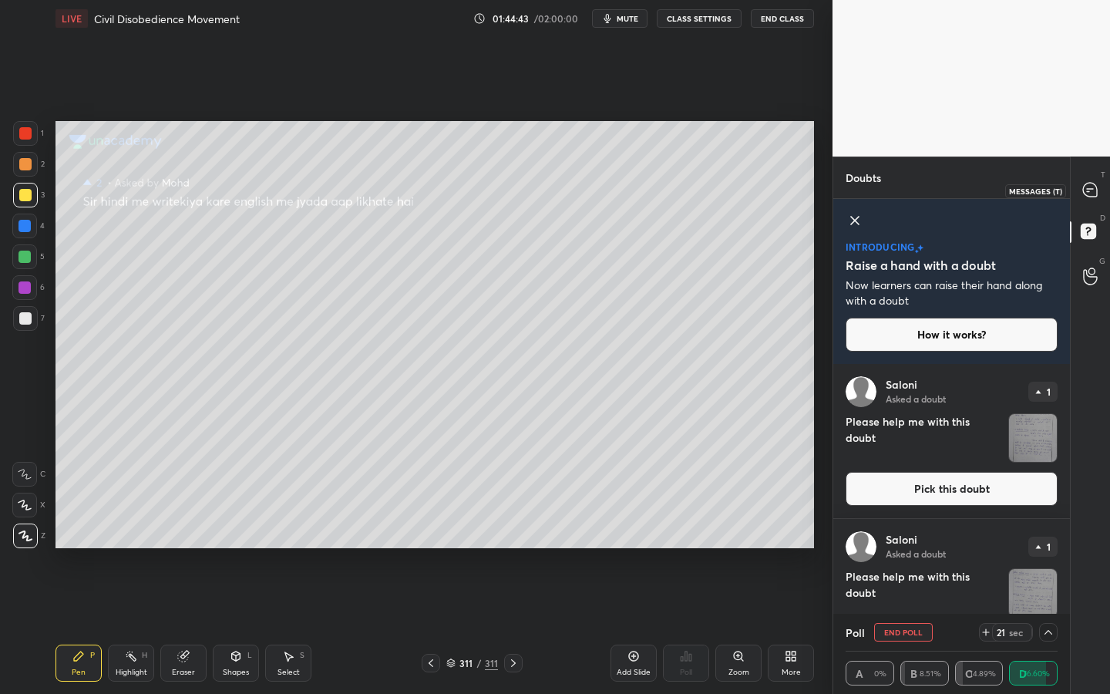
click at [1087, 203] on div at bounding box center [1090, 190] width 31 height 28
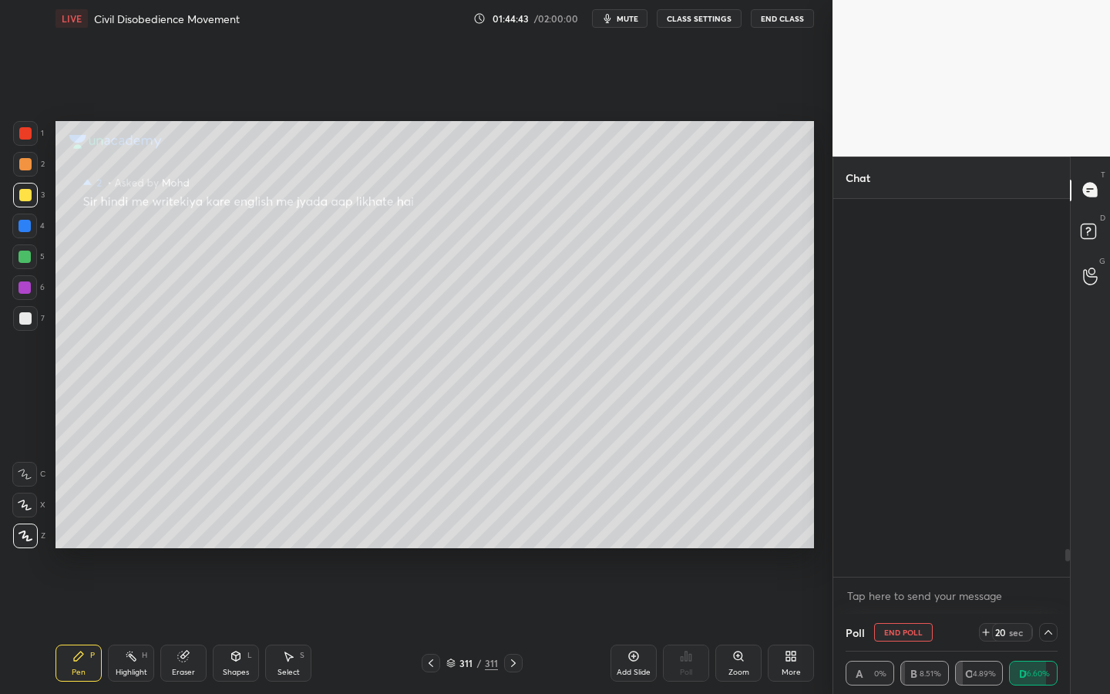
scroll to position [373, 232]
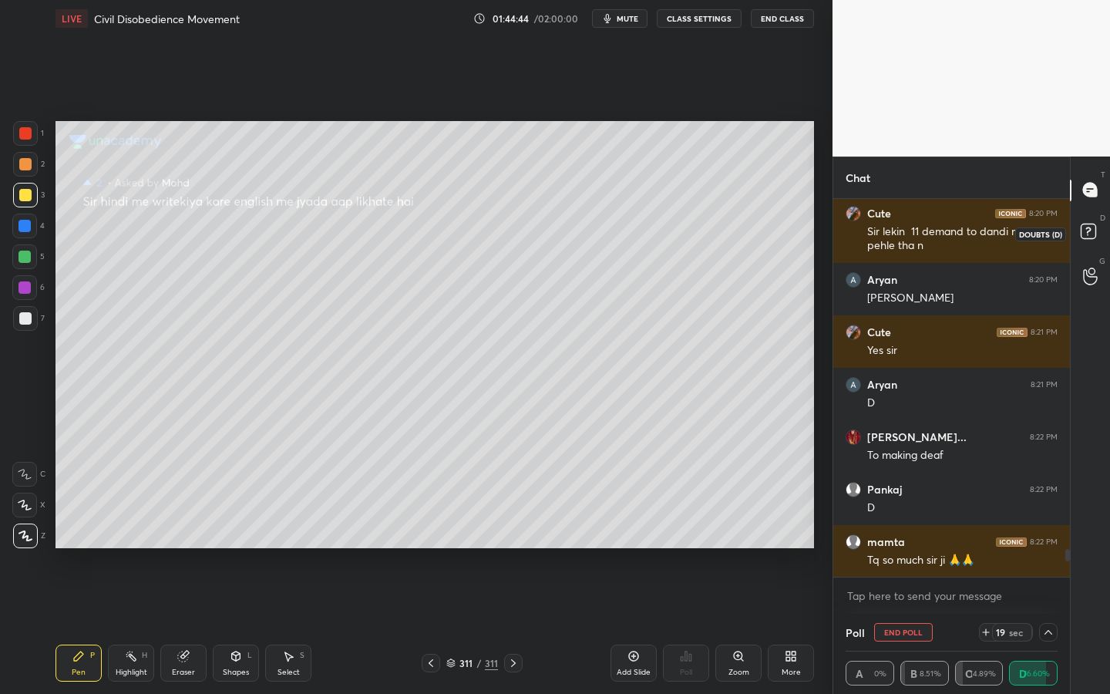
click at [1085, 238] on rect at bounding box center [1087, 230] width 15 height 15
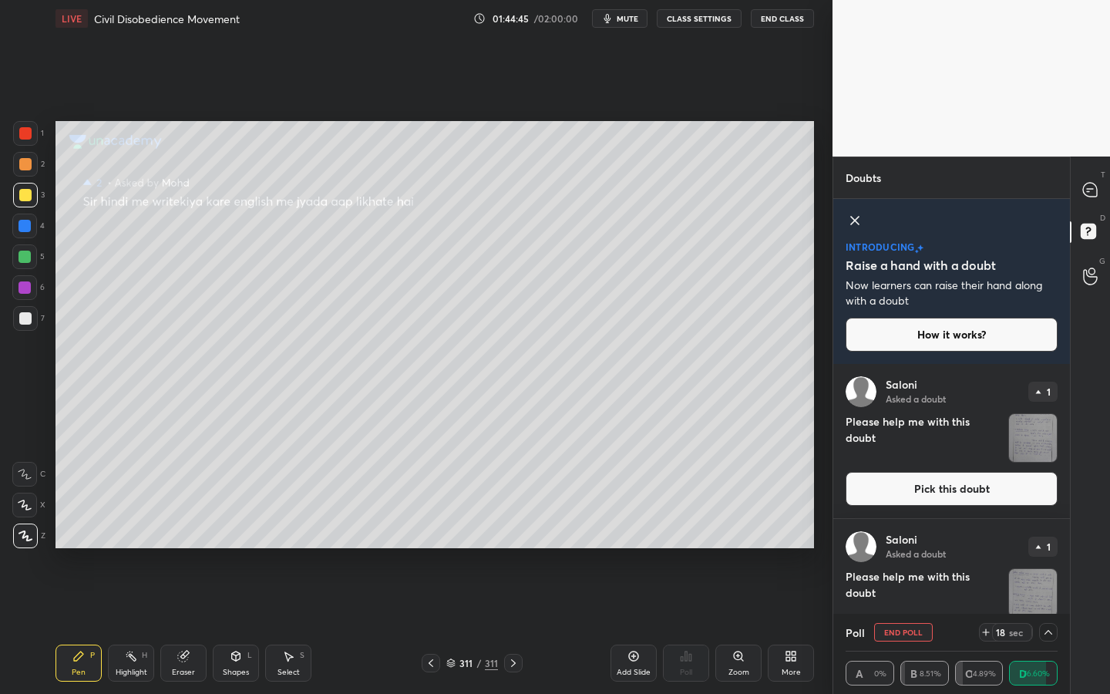
click at [996, 479] on button "Pick this doubt" at bounding box center [951, 489] width 212 height 34
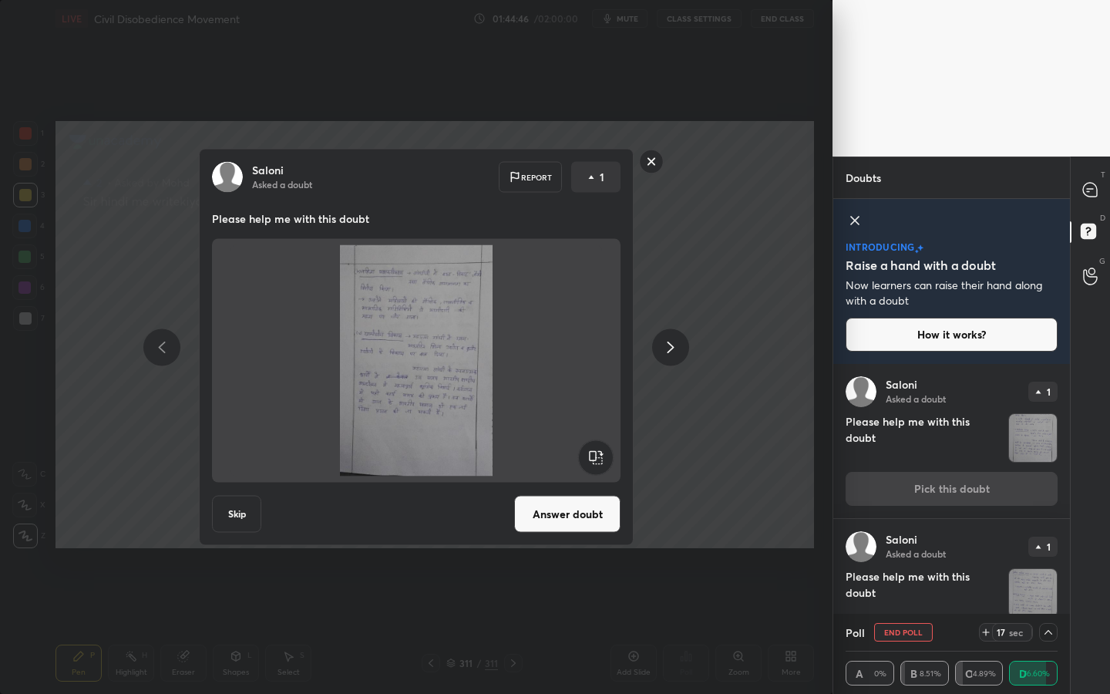
click at [572, 519] on button "Answer doubt" at bounding box center [567, 513] width 106 height 37
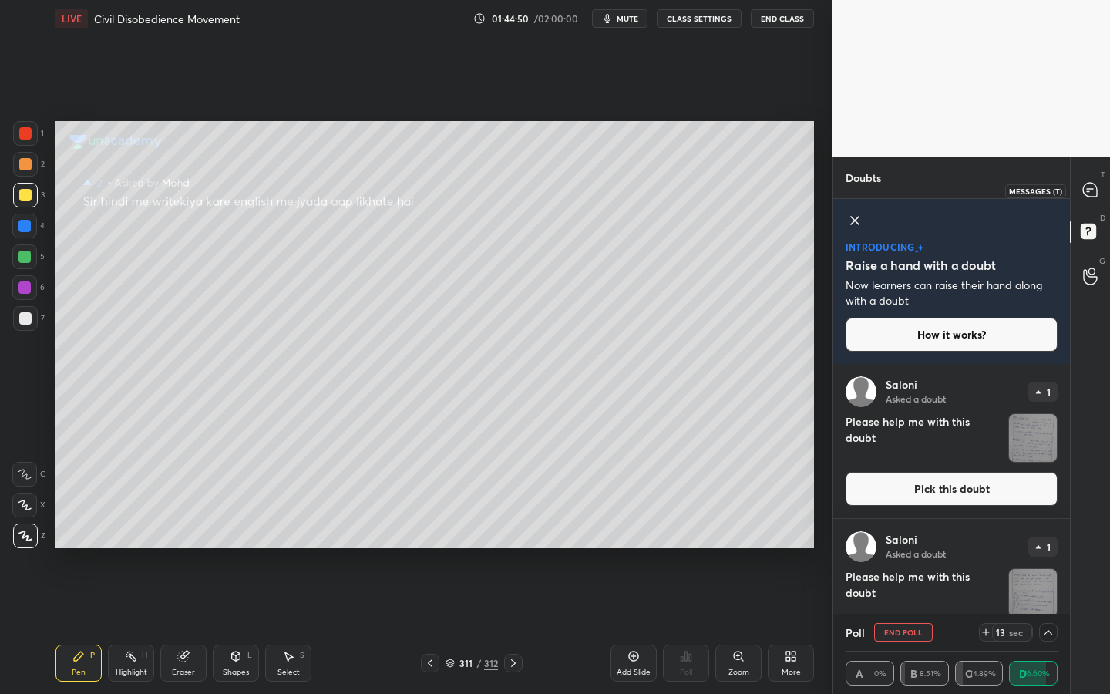
click at [1103, 181] on div at bounding box center [1090, 190] width 31 height 28
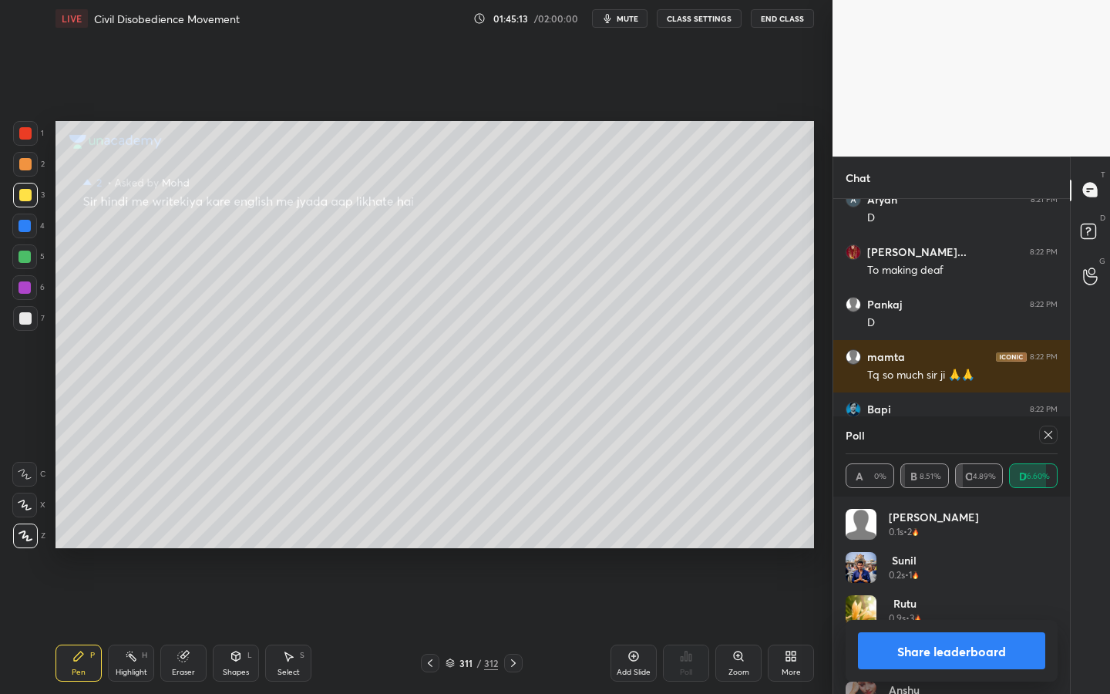
scroll to position [5035, 0]
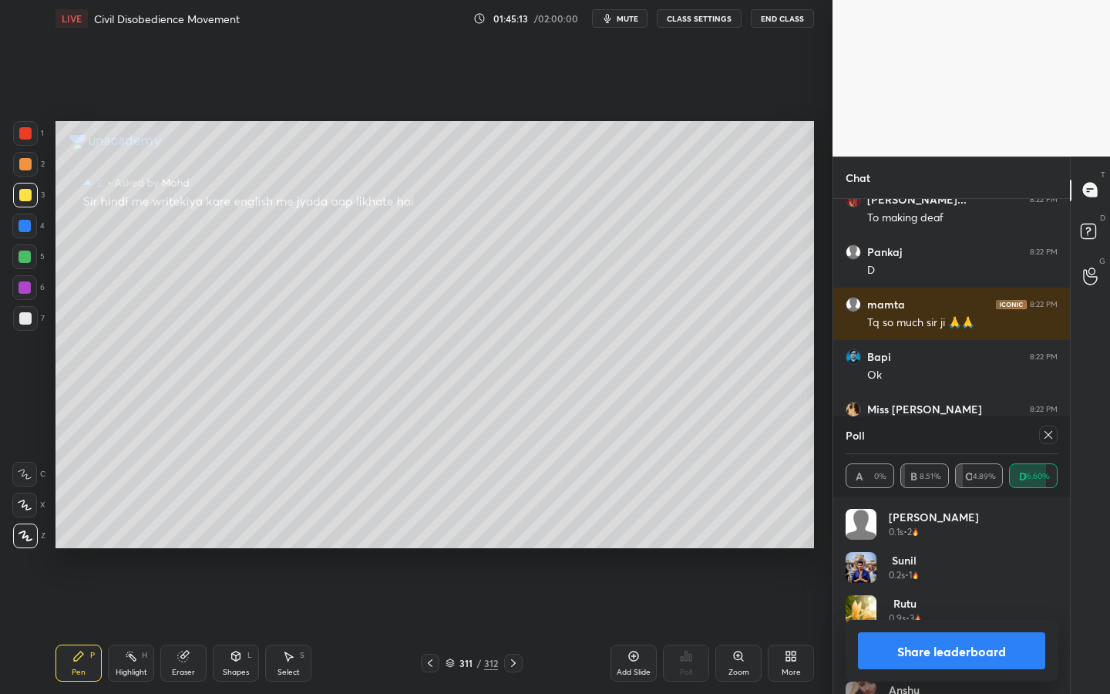
click at [1050, 434] on icon at bounding box center [1048, 434] width 12 height 12
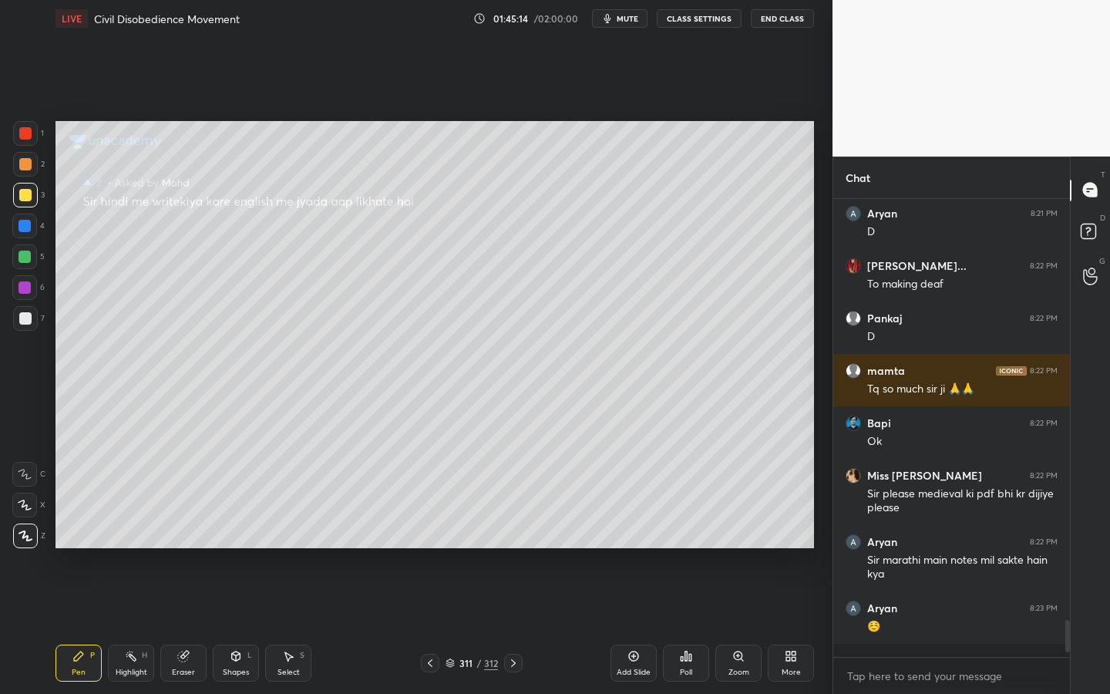
scroll to position [4969, 0]
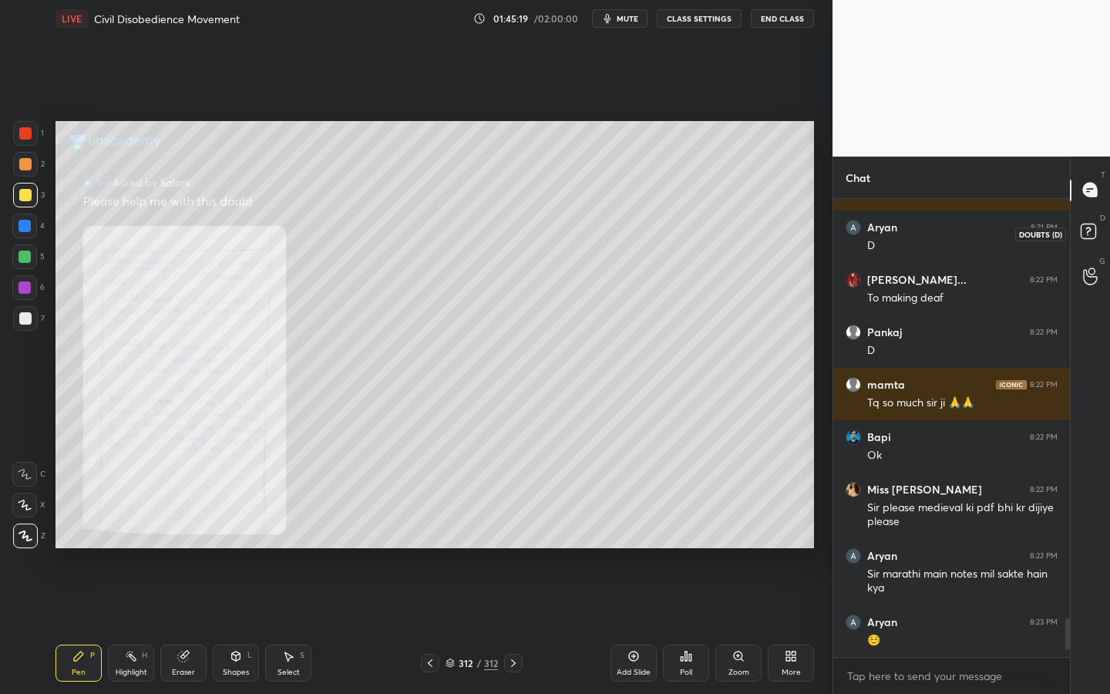
click at [1101, 227] on icon at bounding box center [1091, 234] width 28 height 28
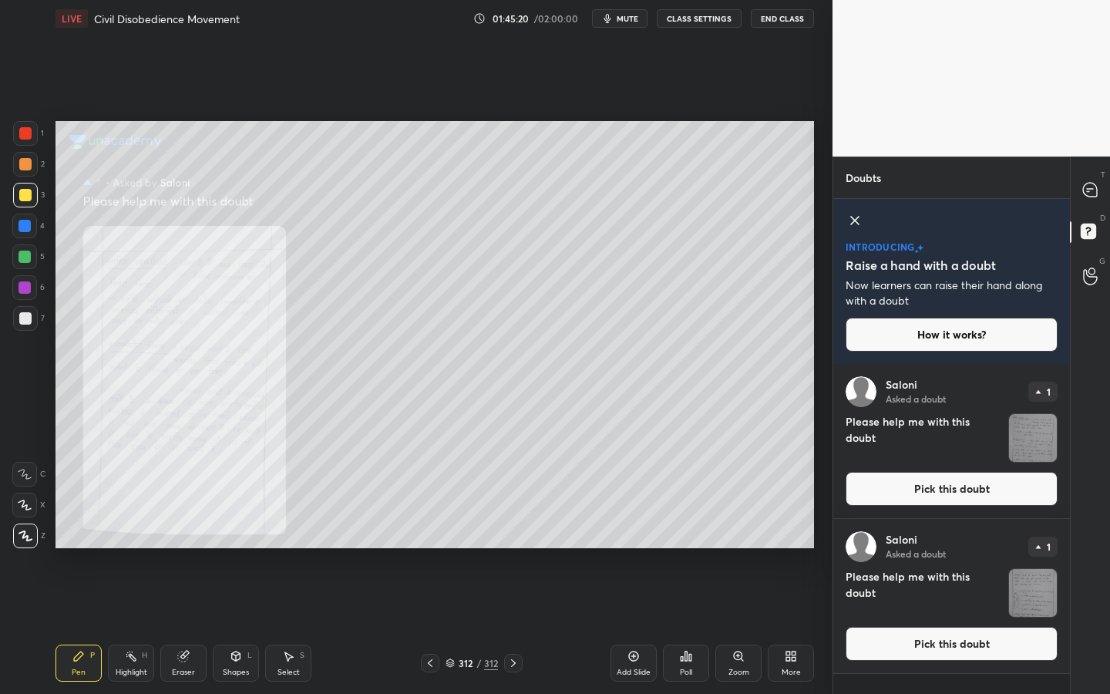
click at [950, 495] on button "Pick this doubt" at bounding box center [951, 489] width 212 height 34
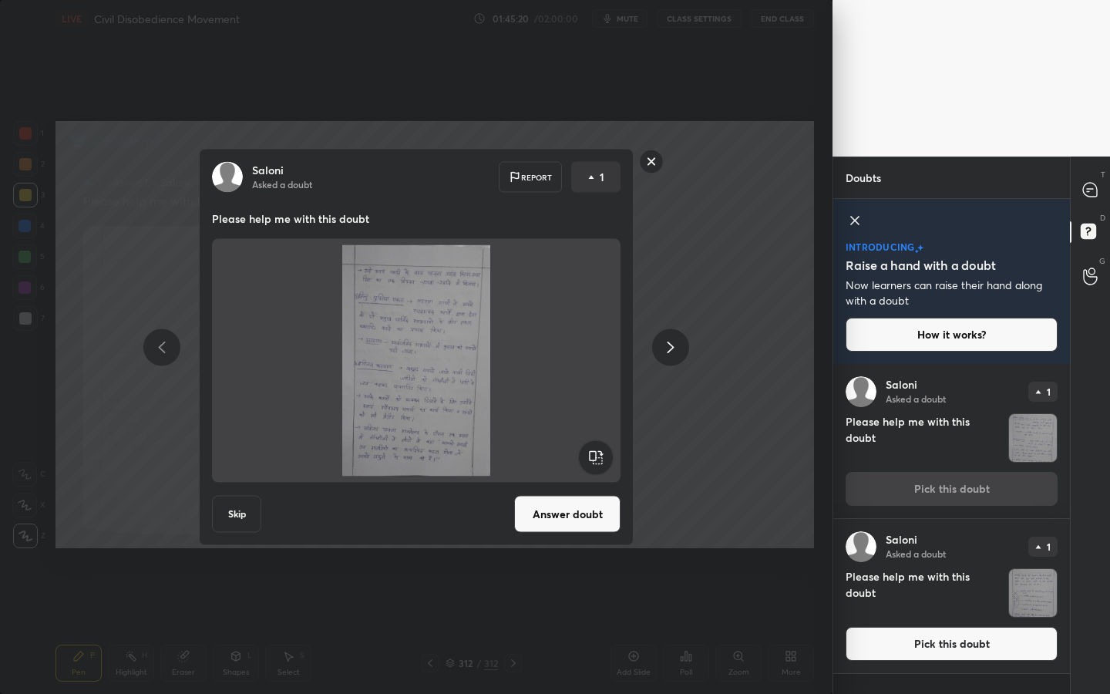
click at [596, 521] on button "Answer doubt" at bounding box center [567, 513] width 106 height 37
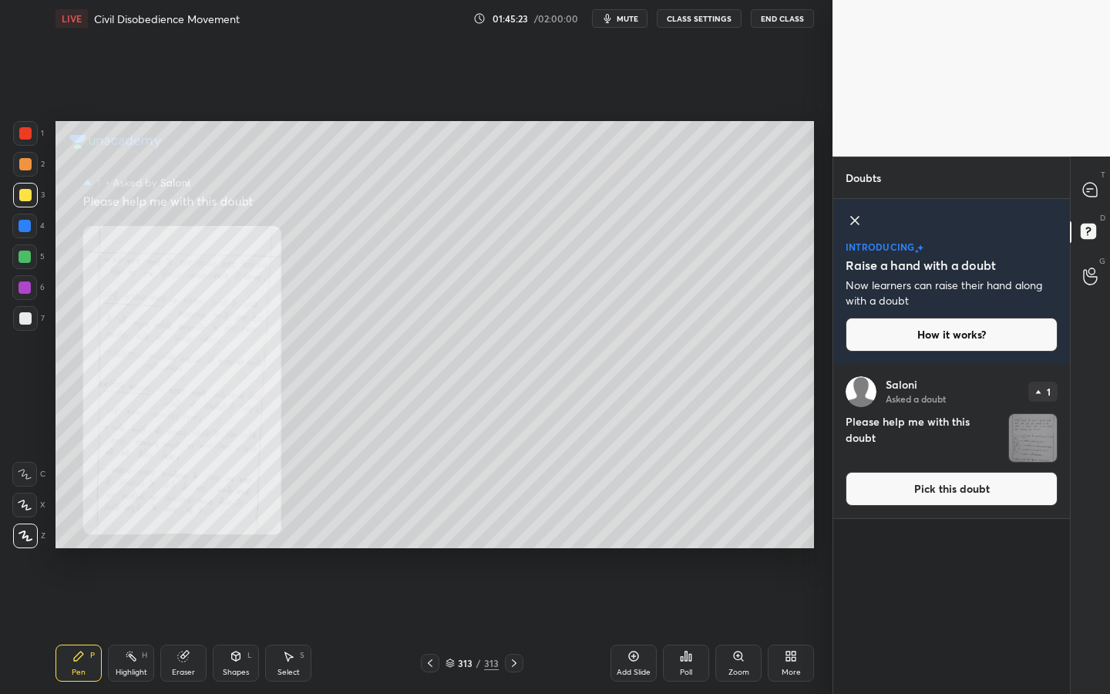
click at [917, 494] on button "Pick this doubt" at bounding box center [951, 489] width 212 height 34
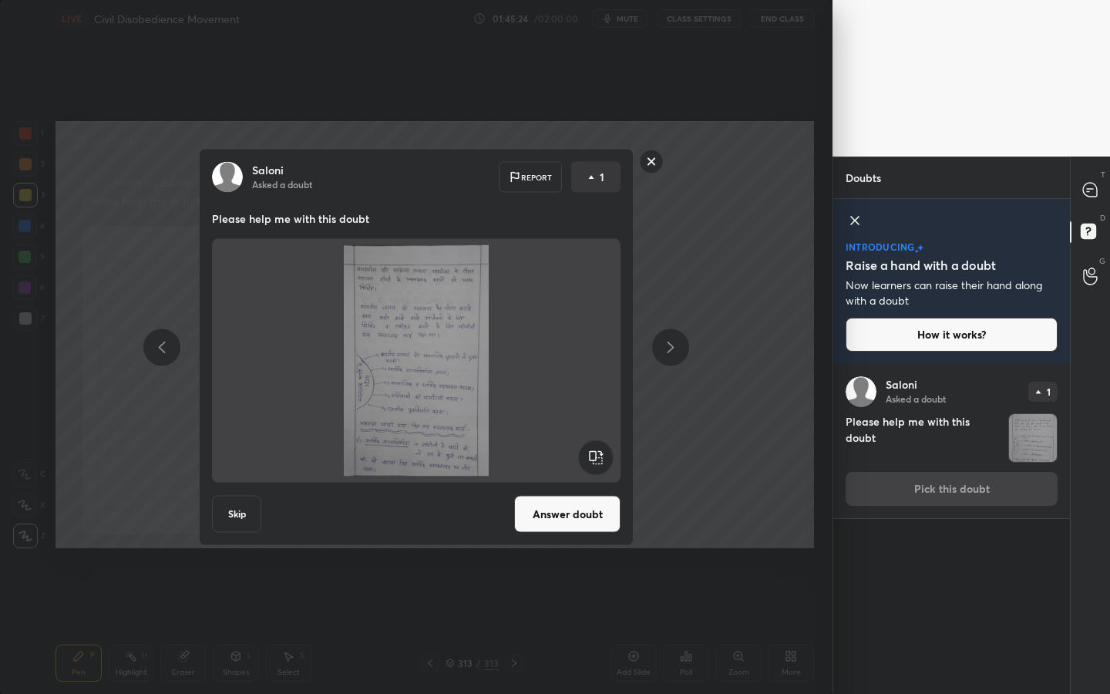
click at [575, 505] on button "Answer doubt" at bounding box center [567, 513] width 106 height 37
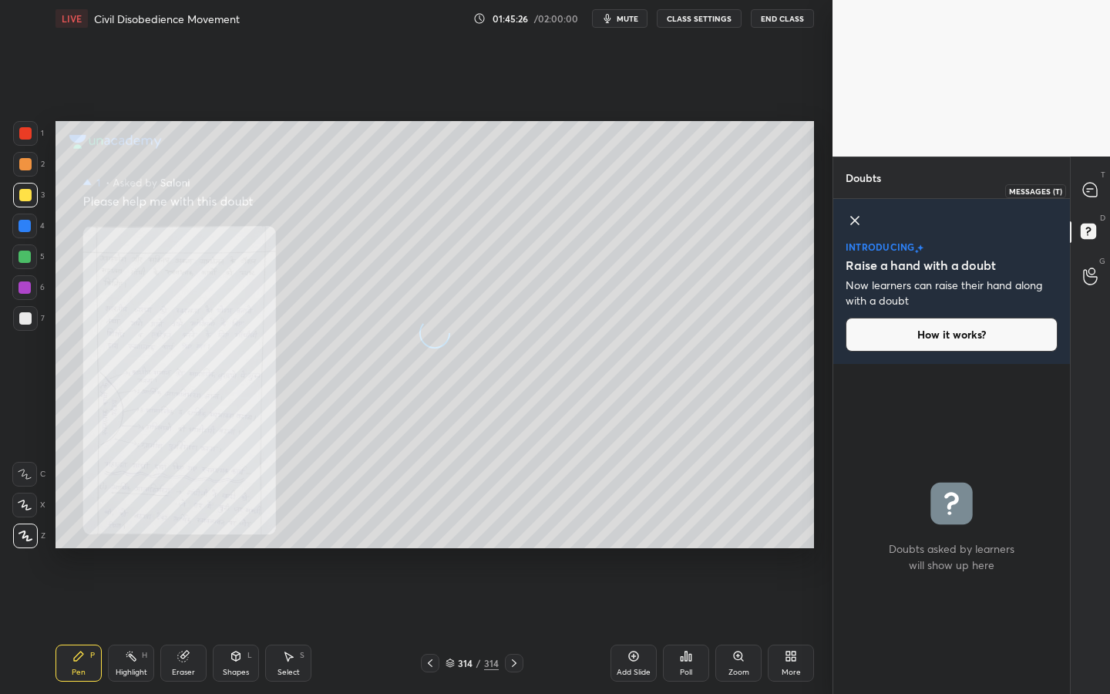
click at [1093, 201] on div at bounding box center [1090, 190] width 31 height 28
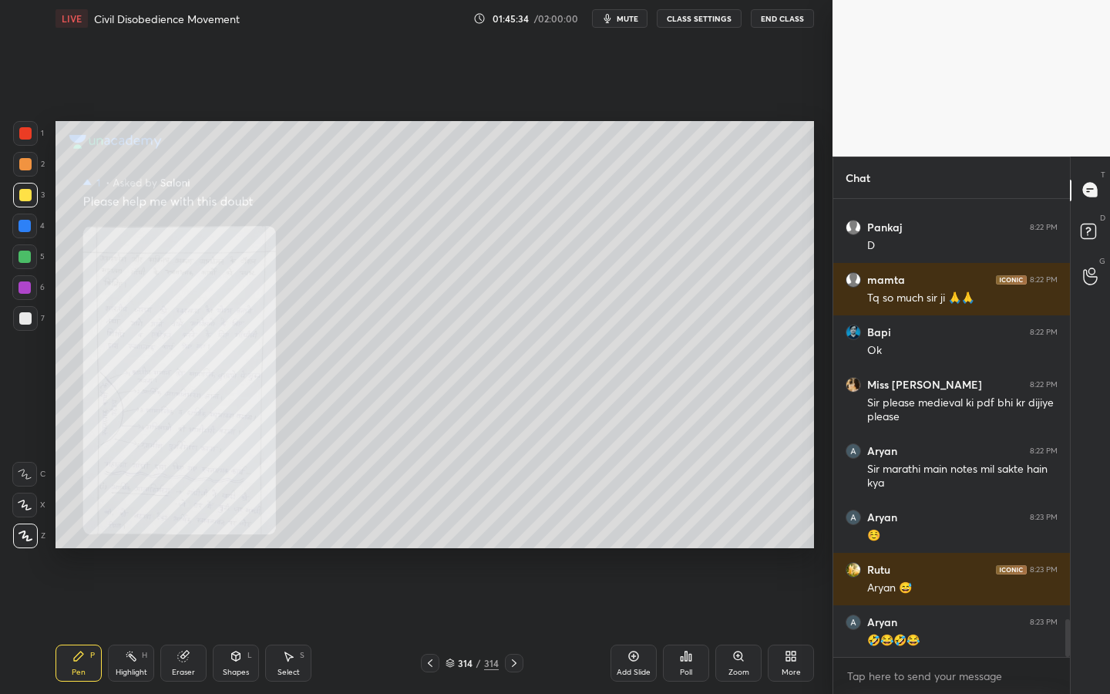
click at [741, 625] on icon at bounding box center [742, 659] width 2 height 2
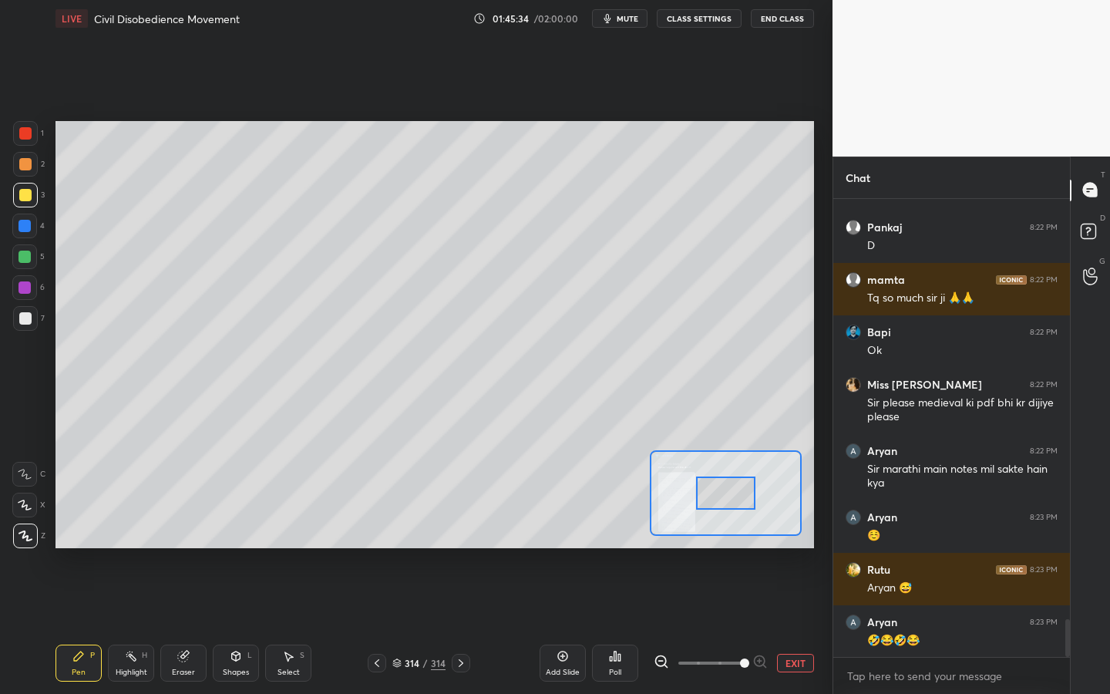
click at [741, 625] on span at bounding box center [710, 662] width 65 height 23
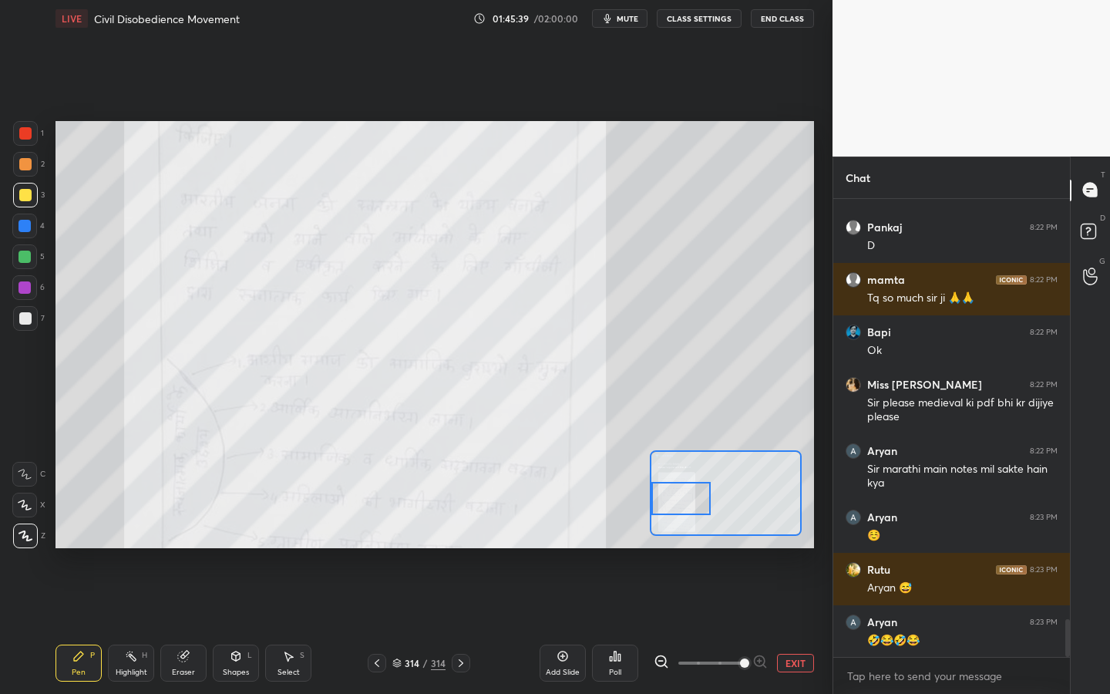
click at [639, 489] on div "Setting up your live class Poll for secs No correct answer Start poll" at bounding box center [434, 334] width 758 height 427
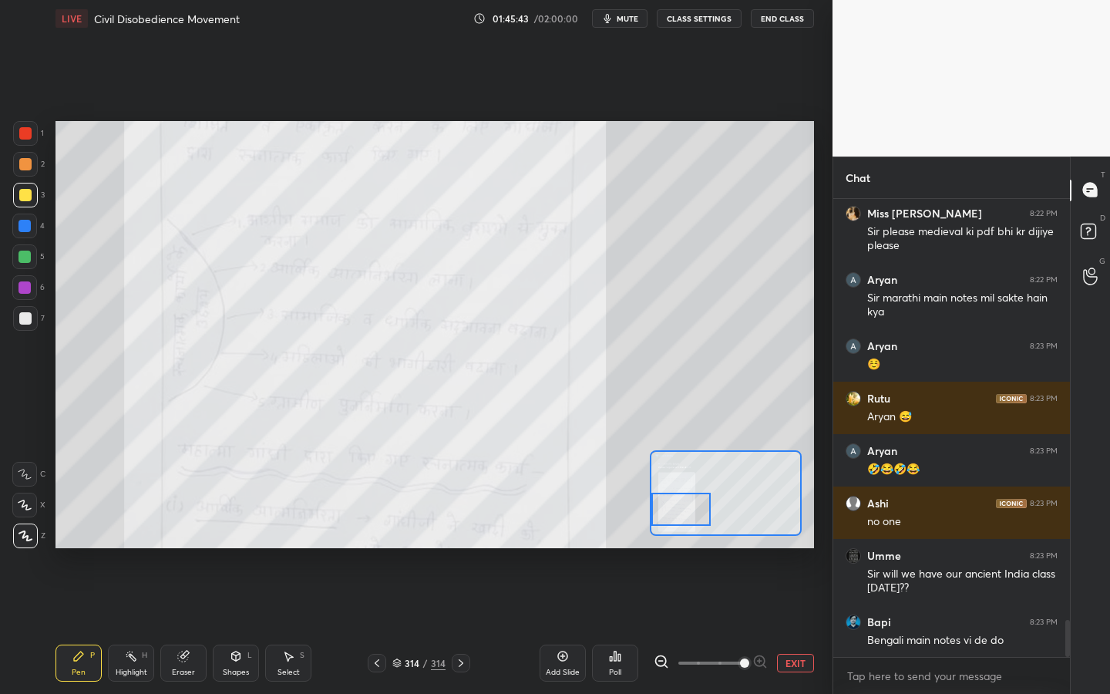
drag, startPoint x: 691, startPoint y: 485, endPoint x: 691, endPoint y: 499, distance: 13.9
click at [691, 499] on div at bounding box center [680, 508] width 59 height 33
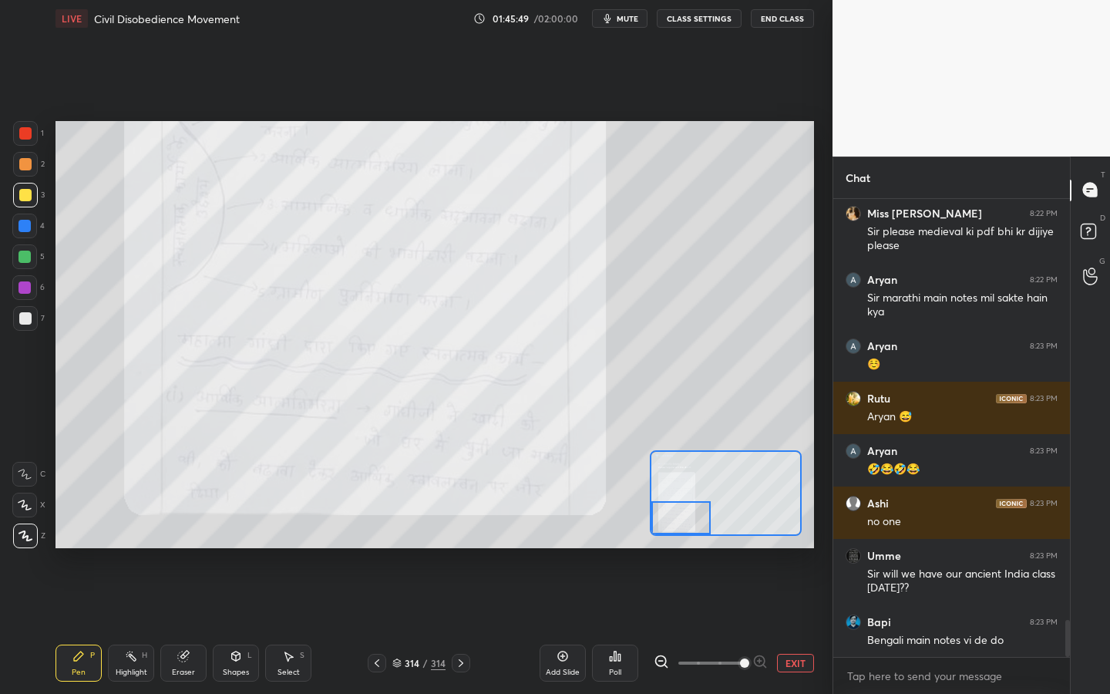
drag, startPoint x: 667, startPoint y: 503, endPoint x: 667, endPoint y: 530, distance: 27.0
click at [667, 530] on div at bounding box center [680, 517] width 59 height 33
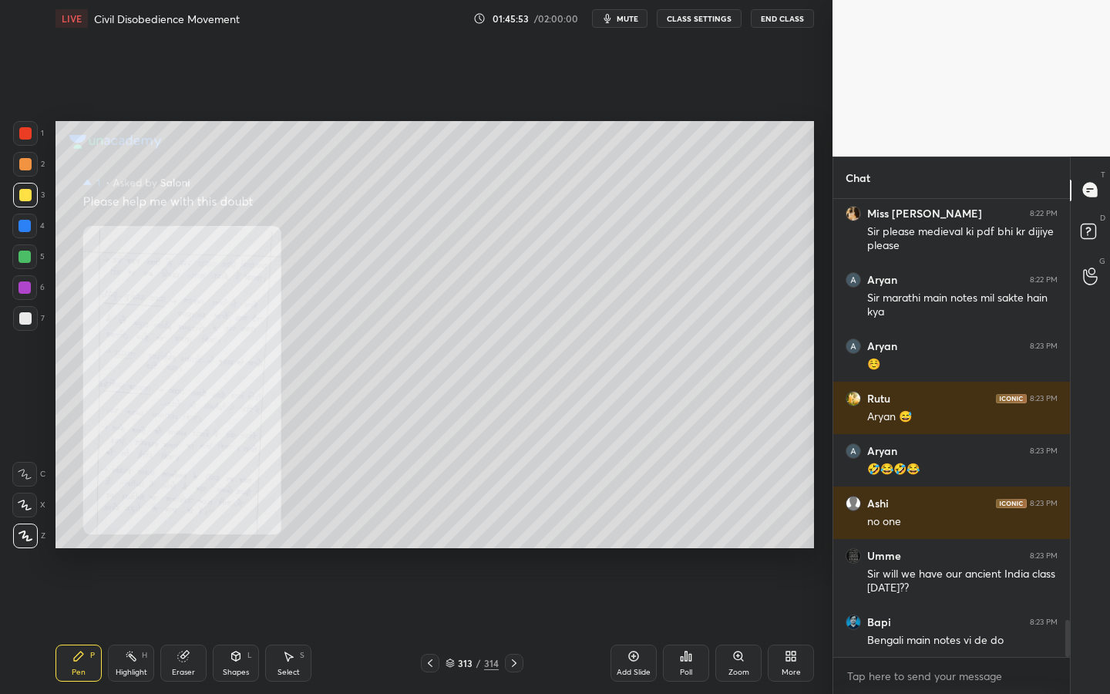
click at [734, 625] on div "Zoom" at bounding box center [738, 662] width 46 height 37
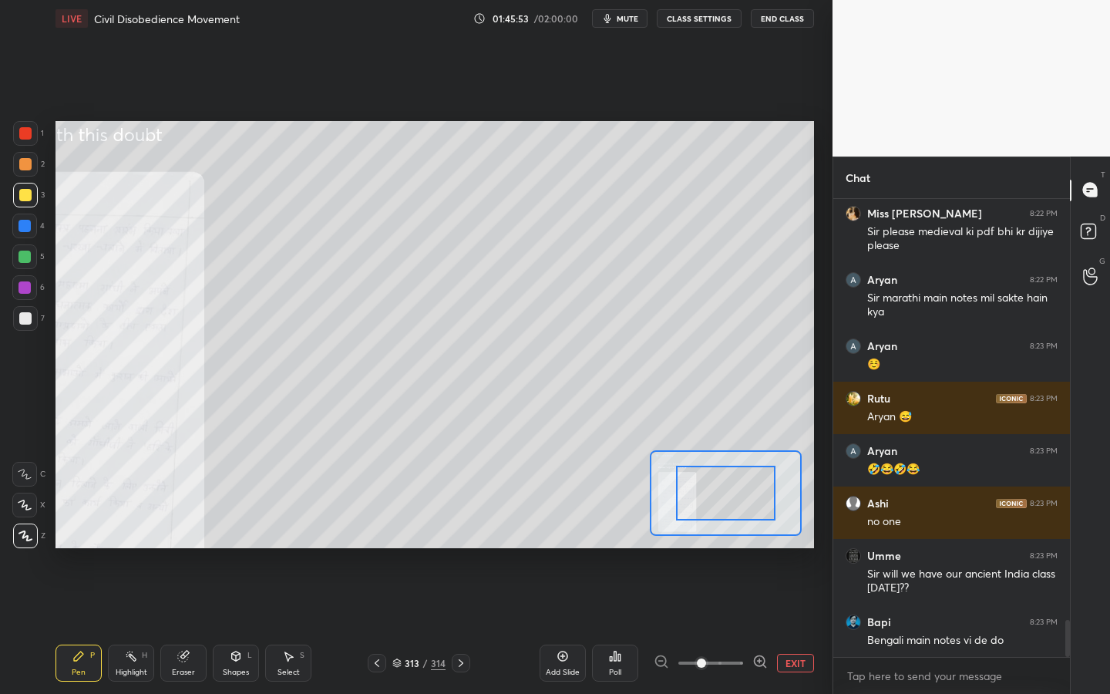
click at [734, 625] on span at bounding box center [710, 662] width 65 height 23
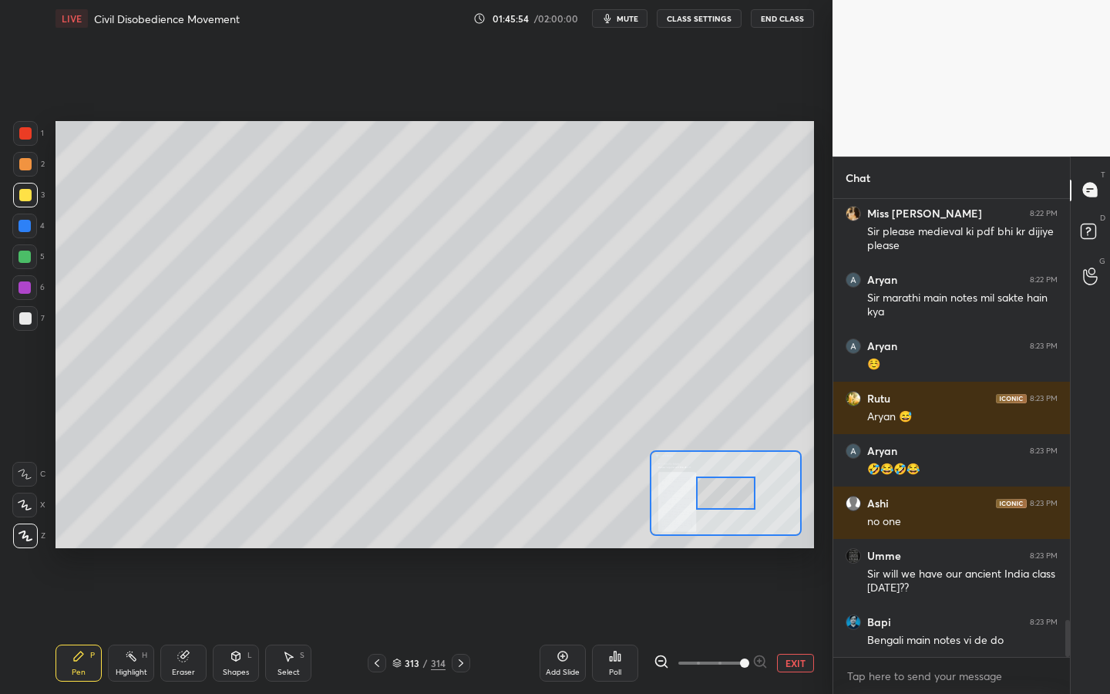
click at [740, 625] on span at bounding box center [744, 662] width 9 height 9
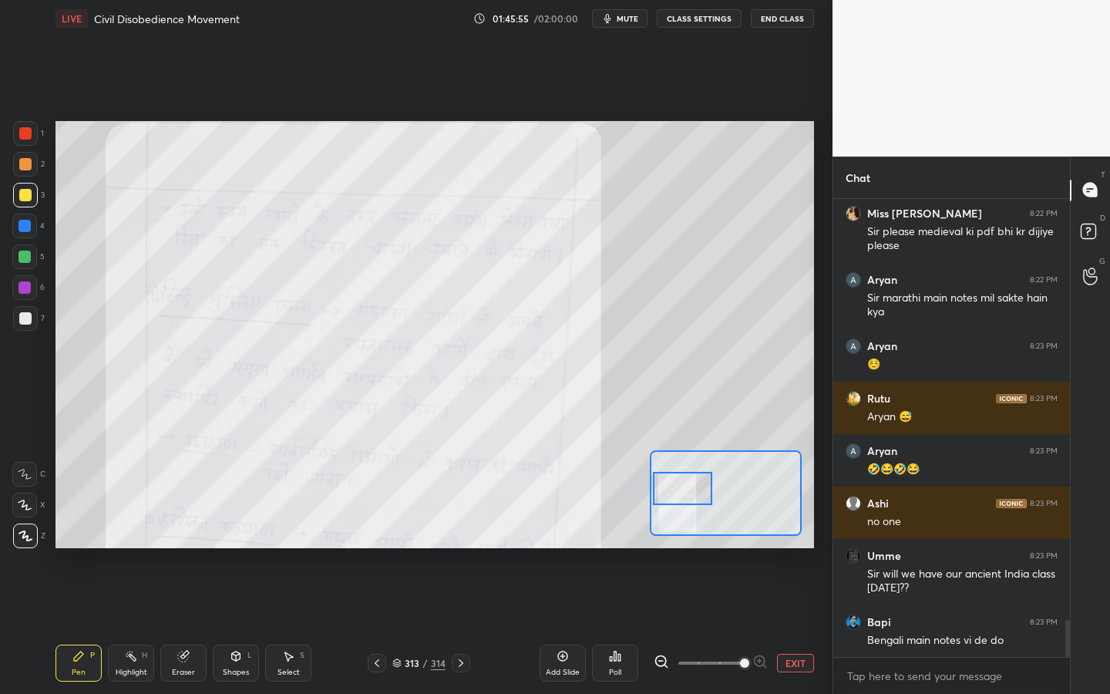
drag, startPoint x: 721, startPoint y: 486, endPoint x: 677, endPoint y: 482, distance: 43.4
click at [677, 482] on div at bounding box center [682, 488] width 59 height 33
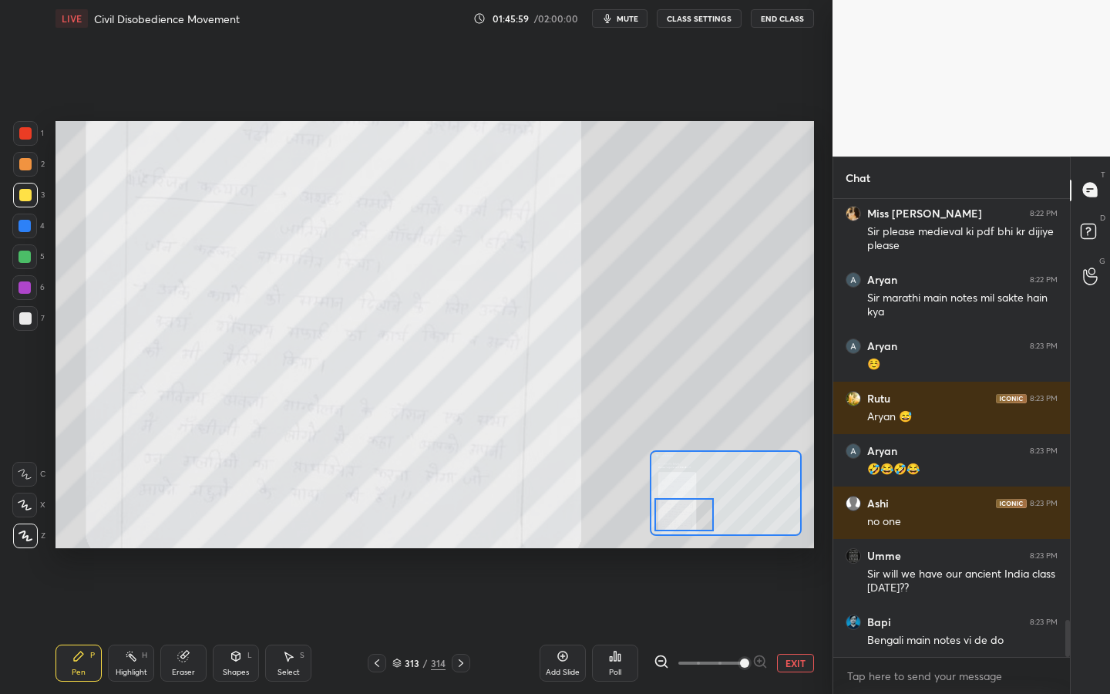
drag, startPoint x: 679, startPoint y: 486, endPoint x: 680, endPoint y: 512, distance: 26.2
click at [680, 512] on div at bounding box center [683, 514] width 59 height 33
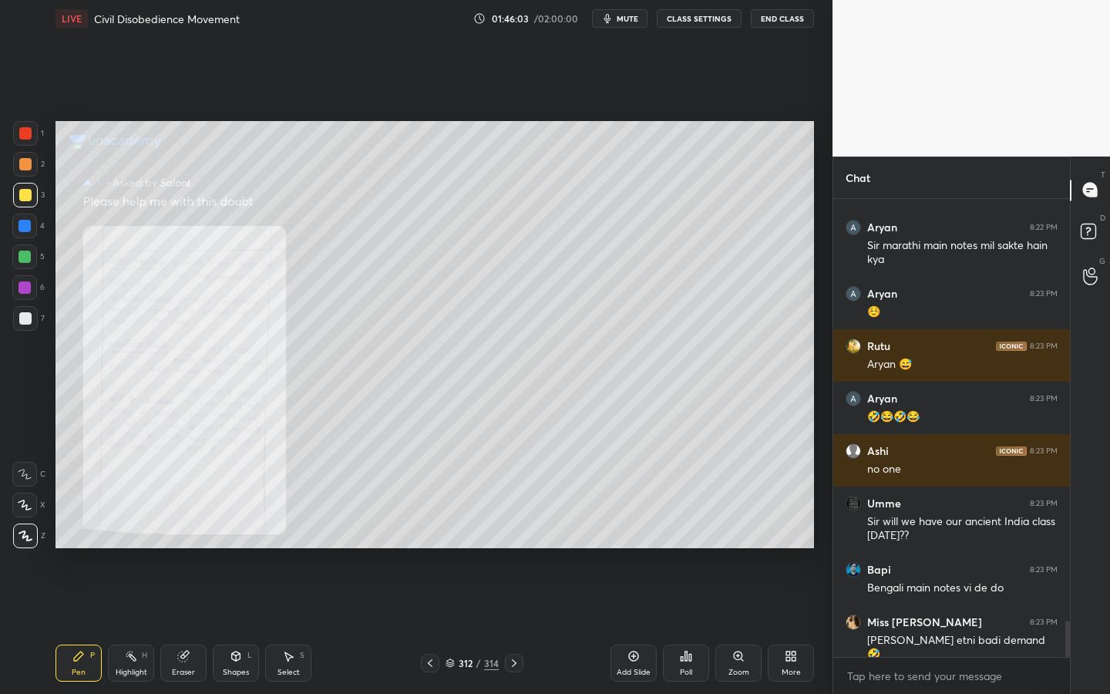
click at [727, 625] on div "Zoom" at bounding box center [738, 662] width 46 height 37
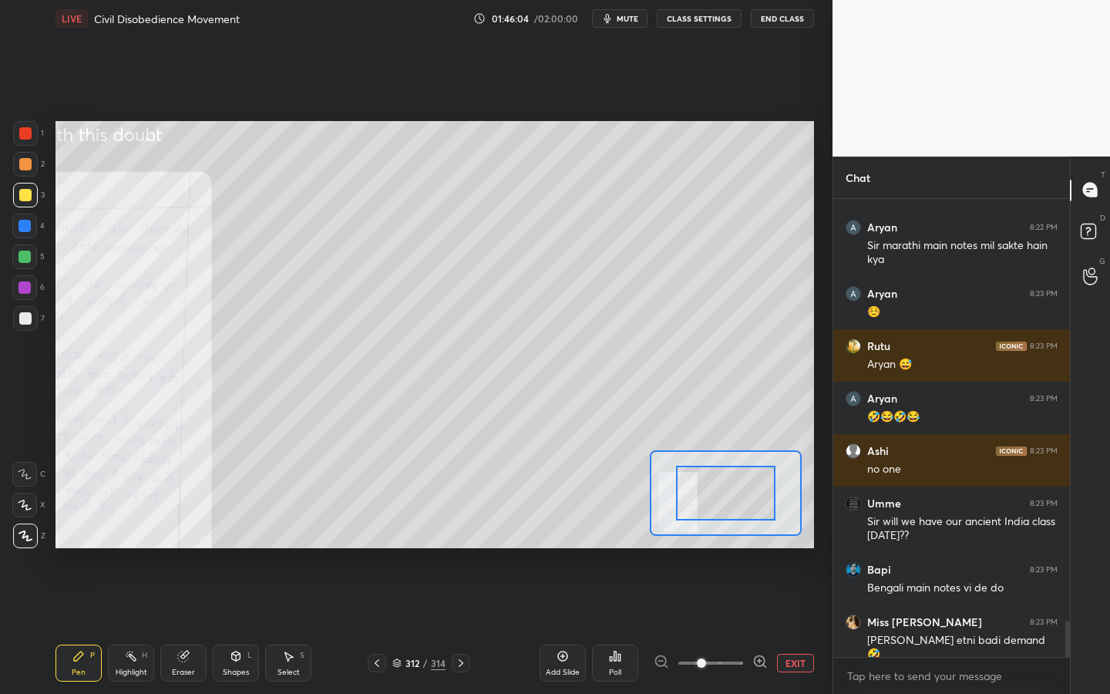
click at [727, 625] on span at bounding box center [710, 662] width 65 height 23
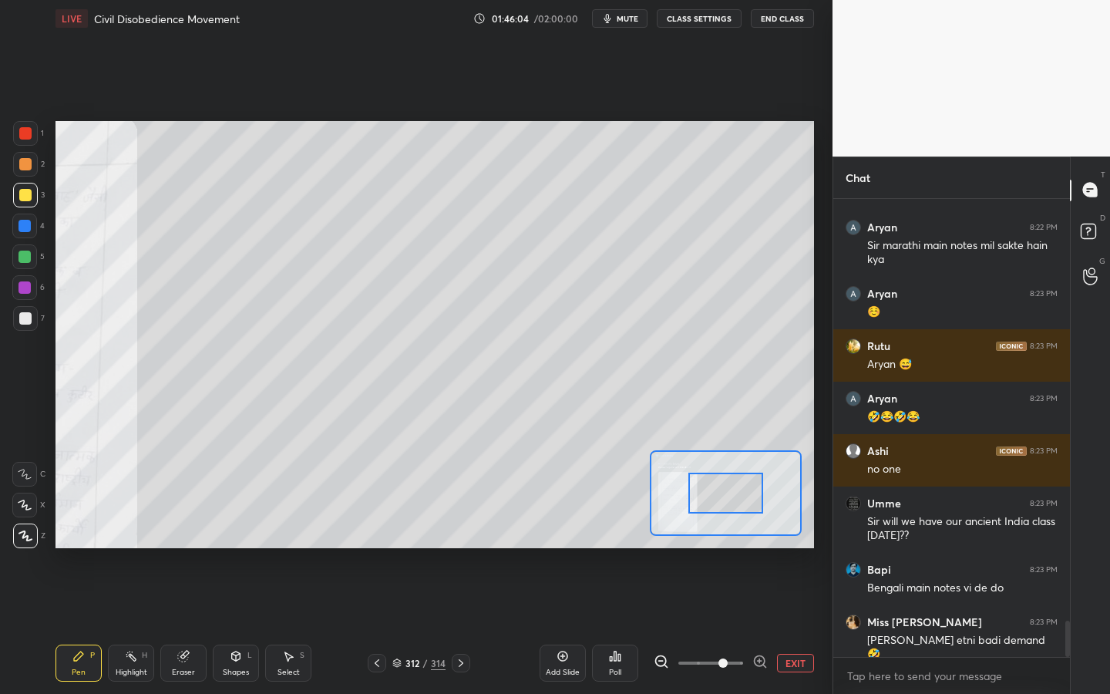
click at [727, 625] on span at bounding box center [722, 662] width 9 height 9
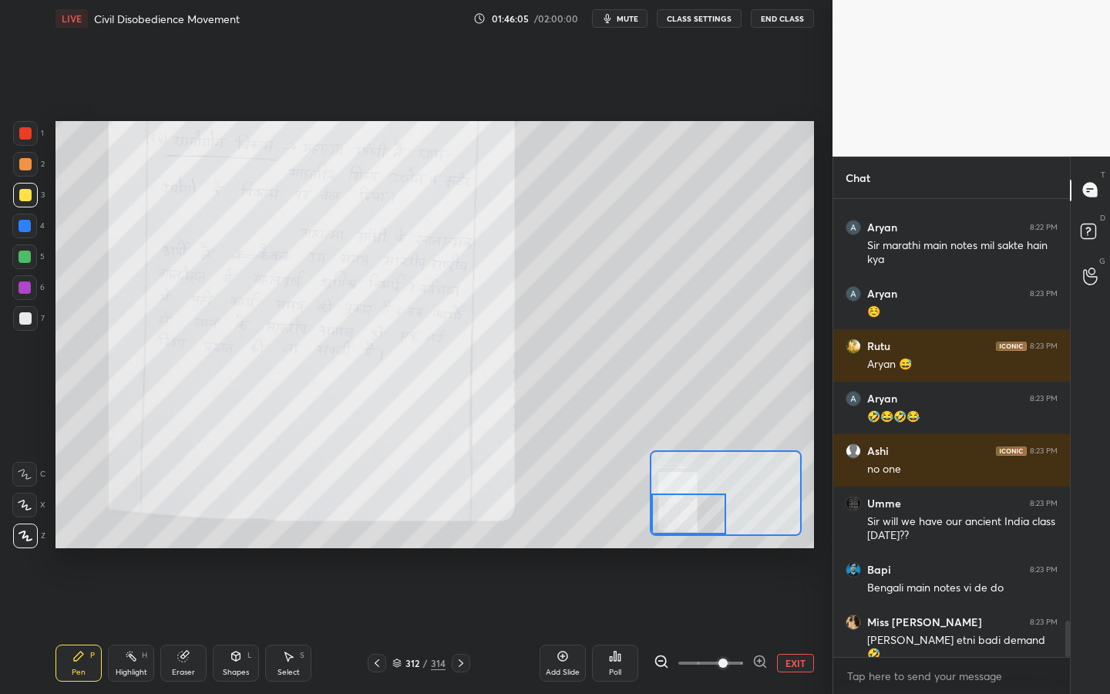
click at [614, 532] on div "Setting up your live class Poll for secs No correct answer Start poll" at bounding box center [434, 334] width 758 height 427
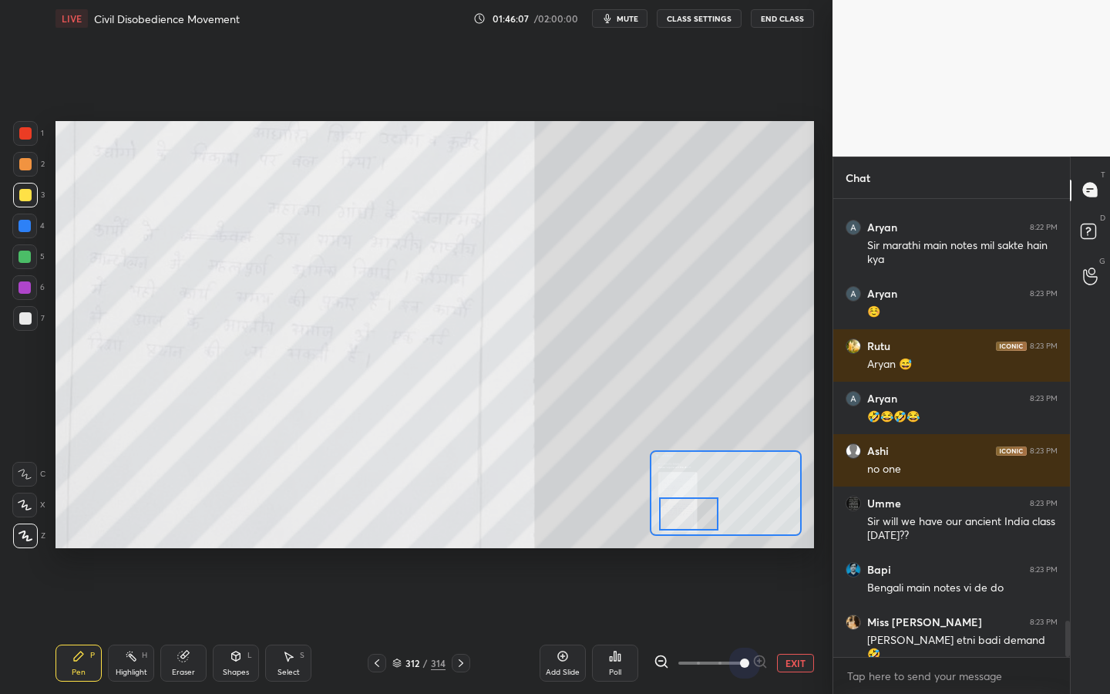
drag, startPoint x: 724, startPoint y: 661, endPoint x: 761, endPoint y: 661, distance: 37.0
click at [761, 625] on div at bounding box center [710, 662] width 114 height 18
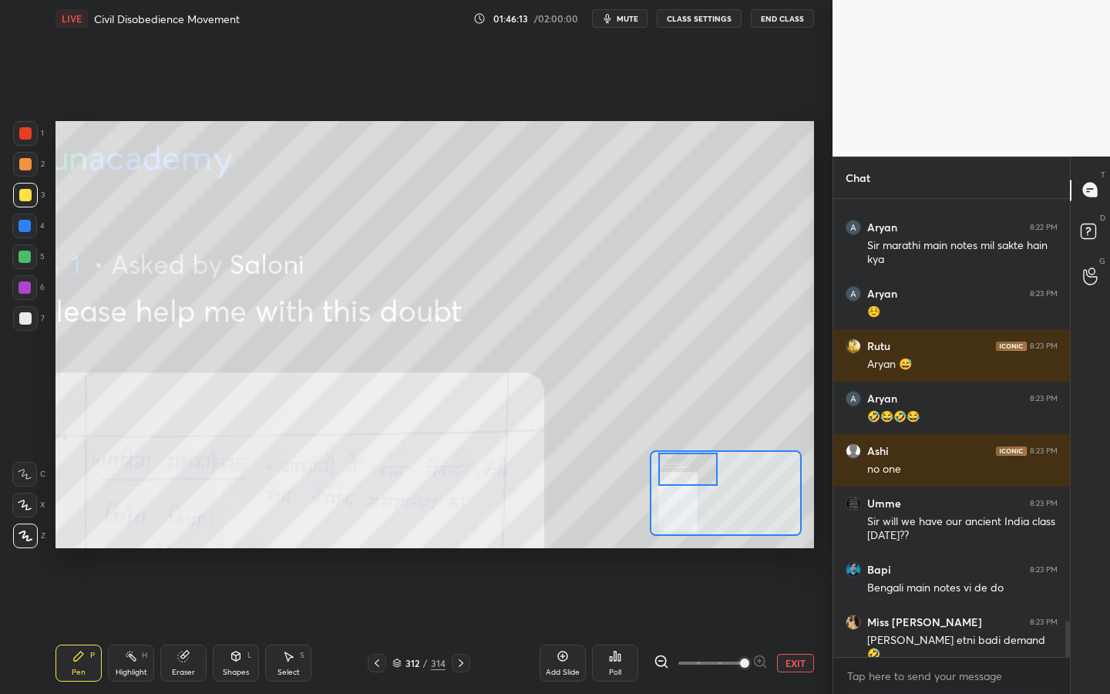
drag, startPoint x: 715, startPoint y: 513, endPoint x: 715, endPoint y: 471, distance: 42.4
click at [714, 470] on div at bounding box center [687, 468] width 59 height 33
click at [1090, 233] on rect at bounding box center [1087, 230] width 15 height 15
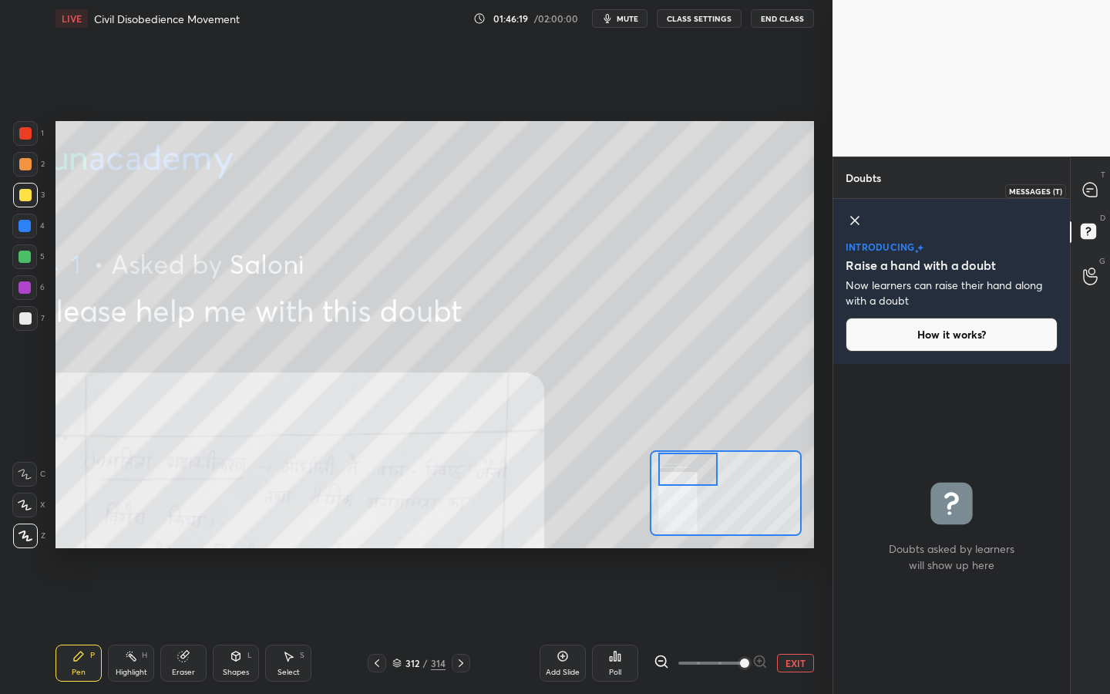
click at [1088, 190] on icon at bounding box center [1090, 190] width 14 height 14
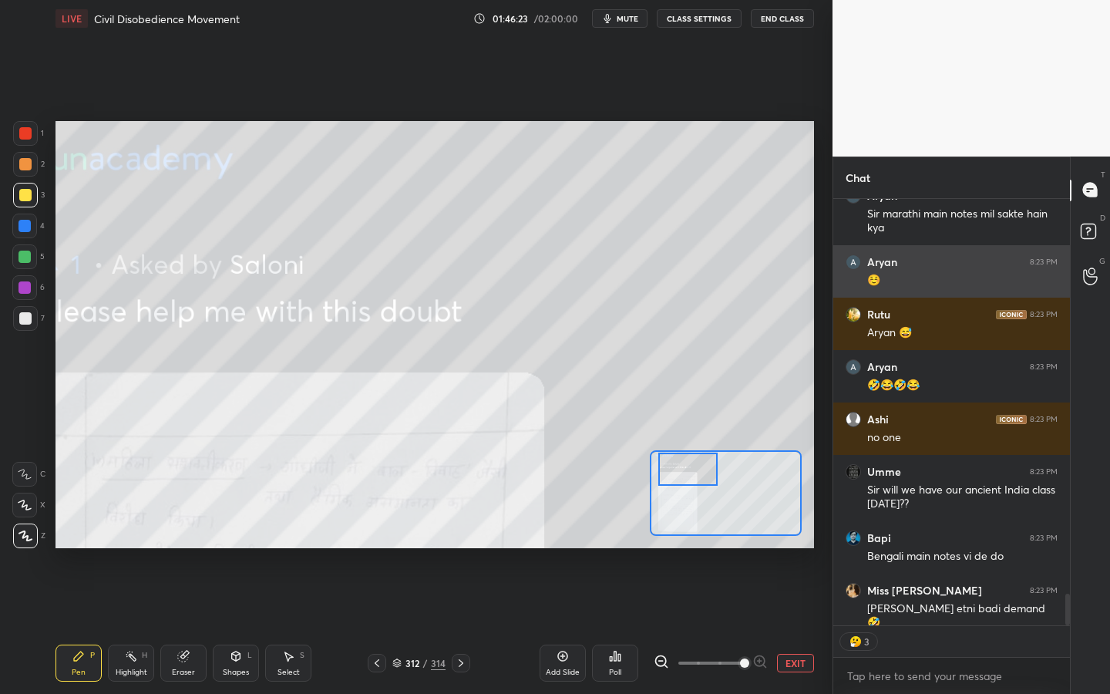
scroll to position [5367, 0]
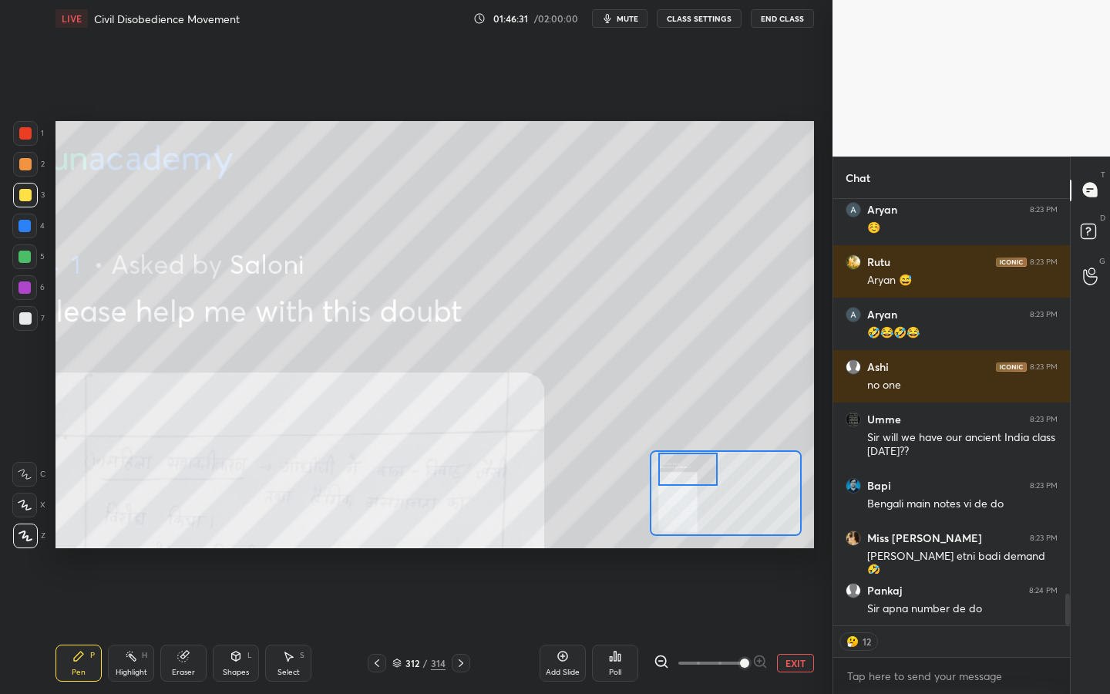
click at [190, 625] on div "Eraser" at bounding box center [183, 662] width 46 height 37
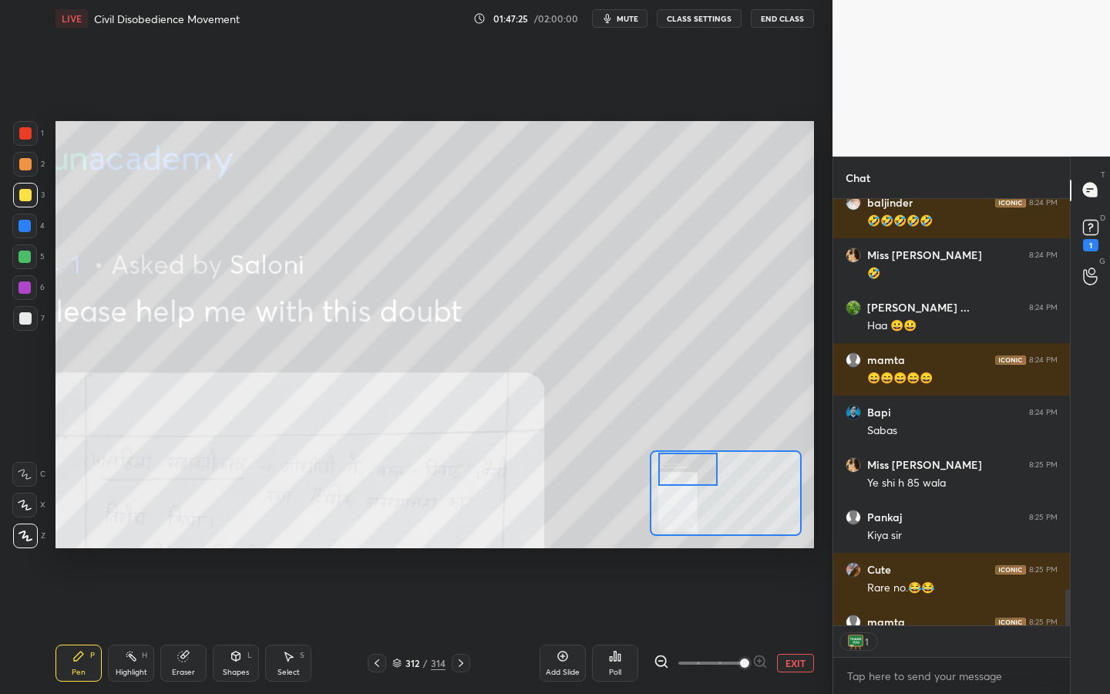
scroll to position [5, 5]
click at [1096, 225] on rect at bounding box center [1090, 227] width 15 height 15
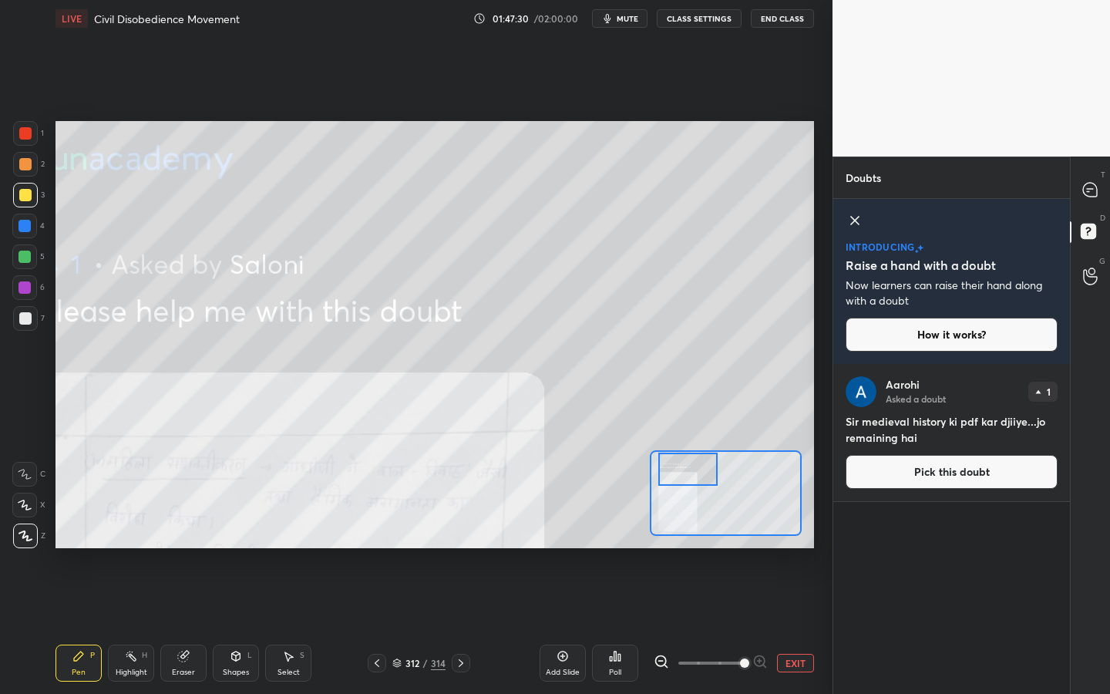
click at [940, 478] on button "Pick this doubt" at bounding box center [951, 472] width 212 height 34
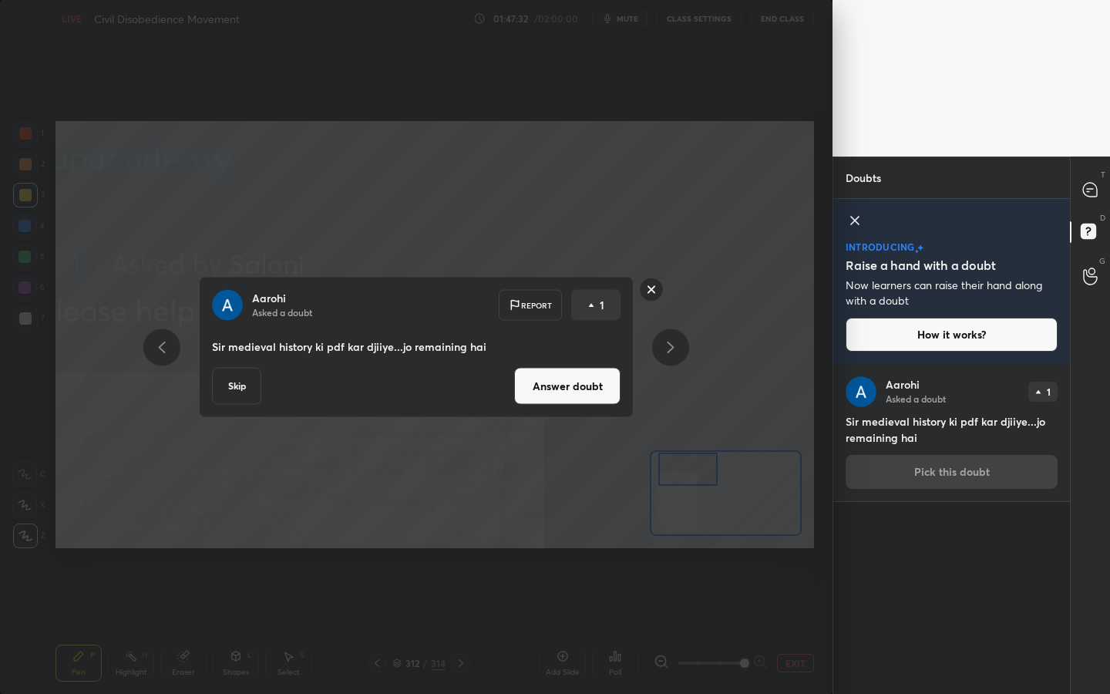
click at [640, 295] on icon at bounding box center [651, 289] width 25 height 25
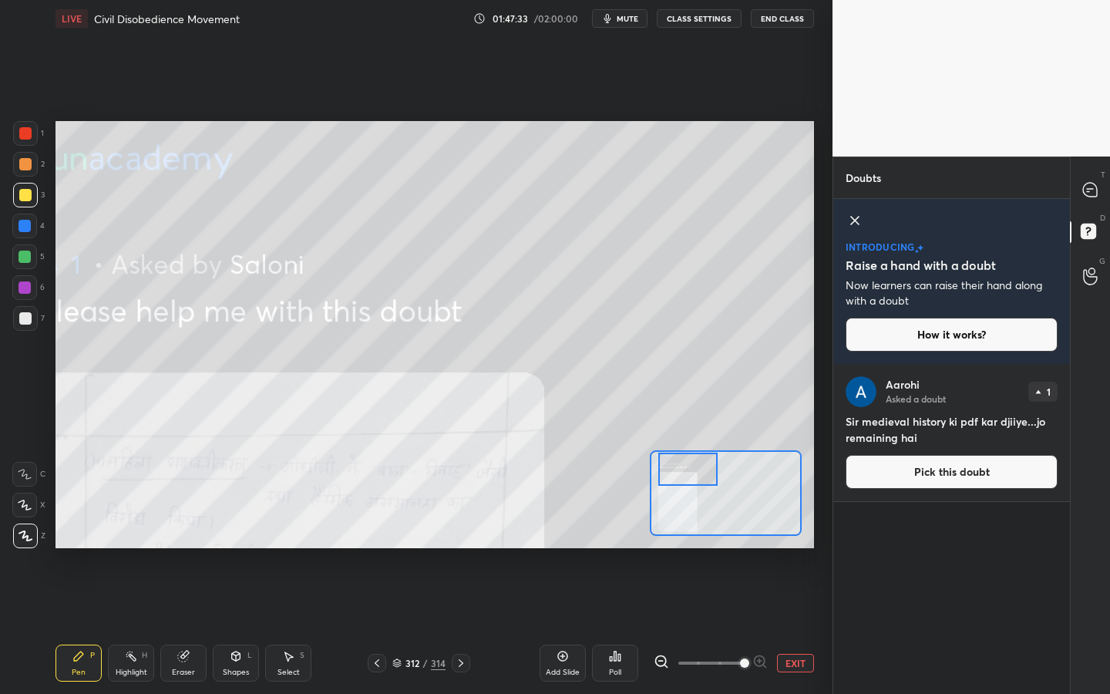
click at [899, 469] on button "Pick this doubt" at bounding box center [951, 472] width 212 height 34
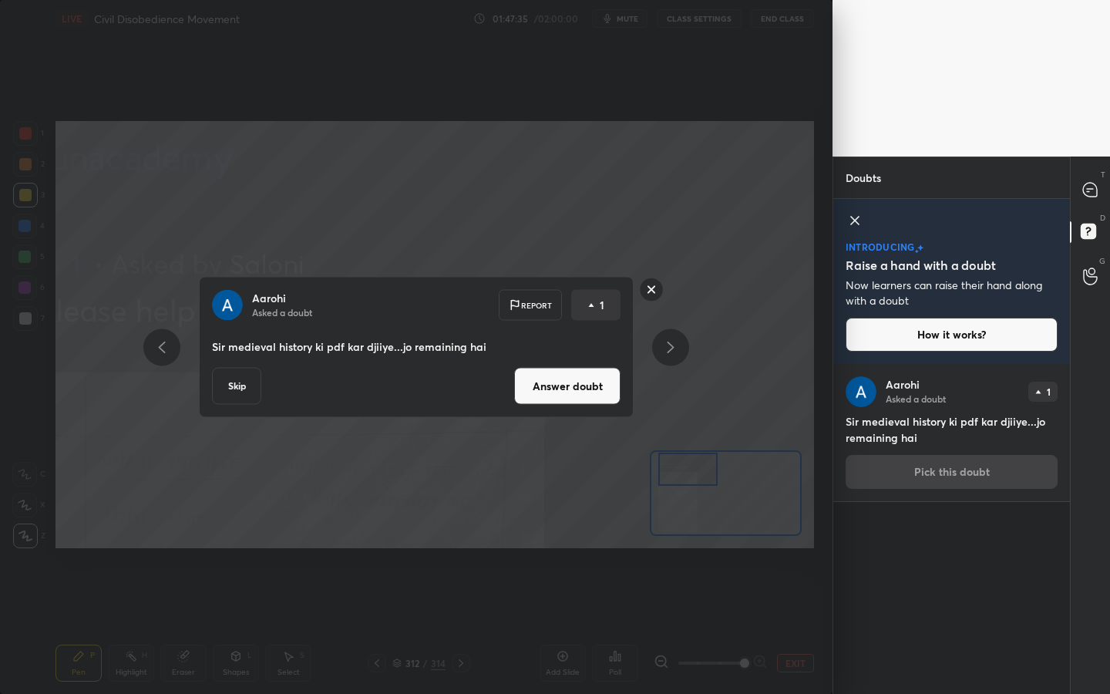
click at [240, 378] on button "Skip" at bounding box center [236, 386] width 49 height 37
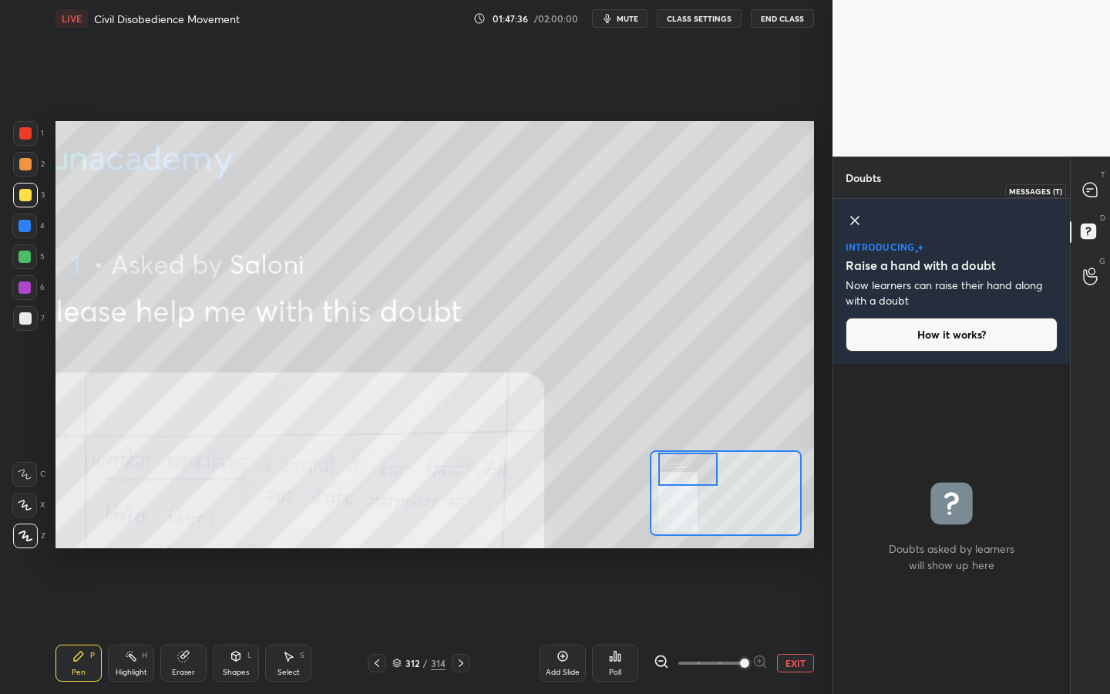
click at [1094, 207] on div "T Messages (T)" at bounding box center [1089, 190] width 39 height 43
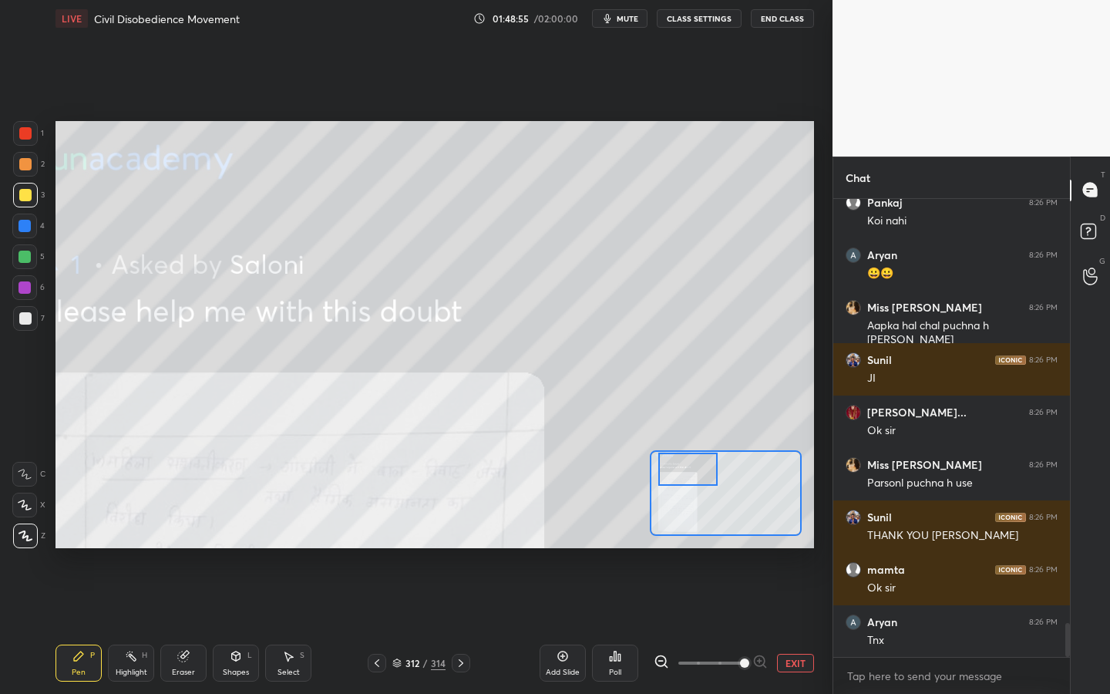
scroll to position [5778, 0]
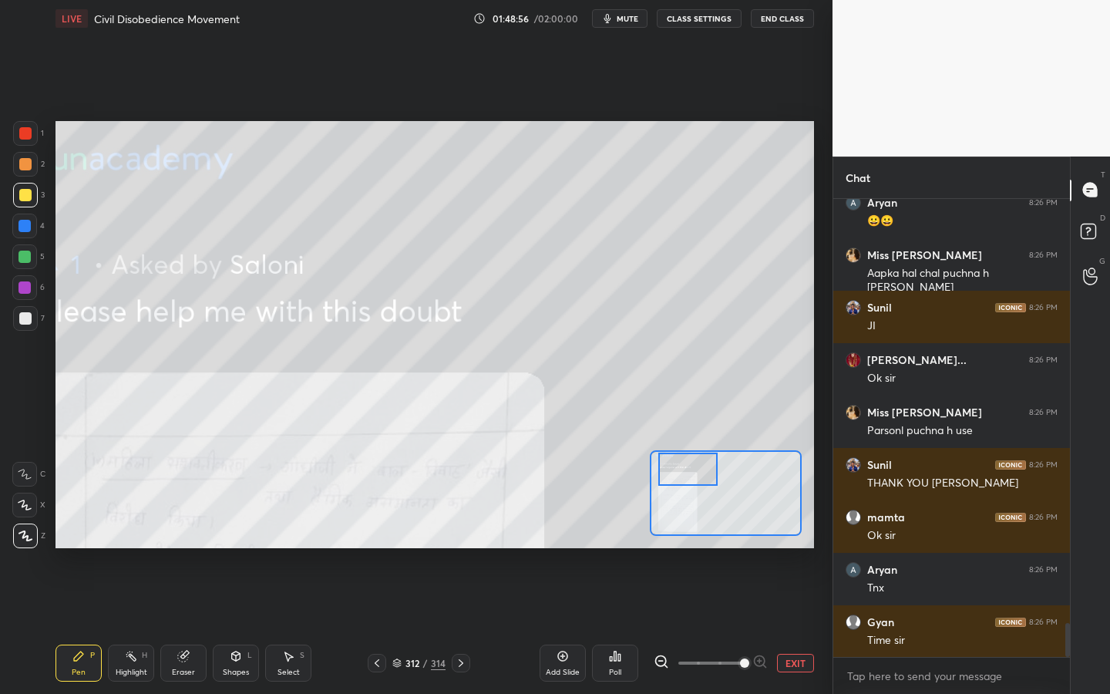
click at [553, 625] on div "Add Slide" at bounding box center [563, 672] width 34 height 8
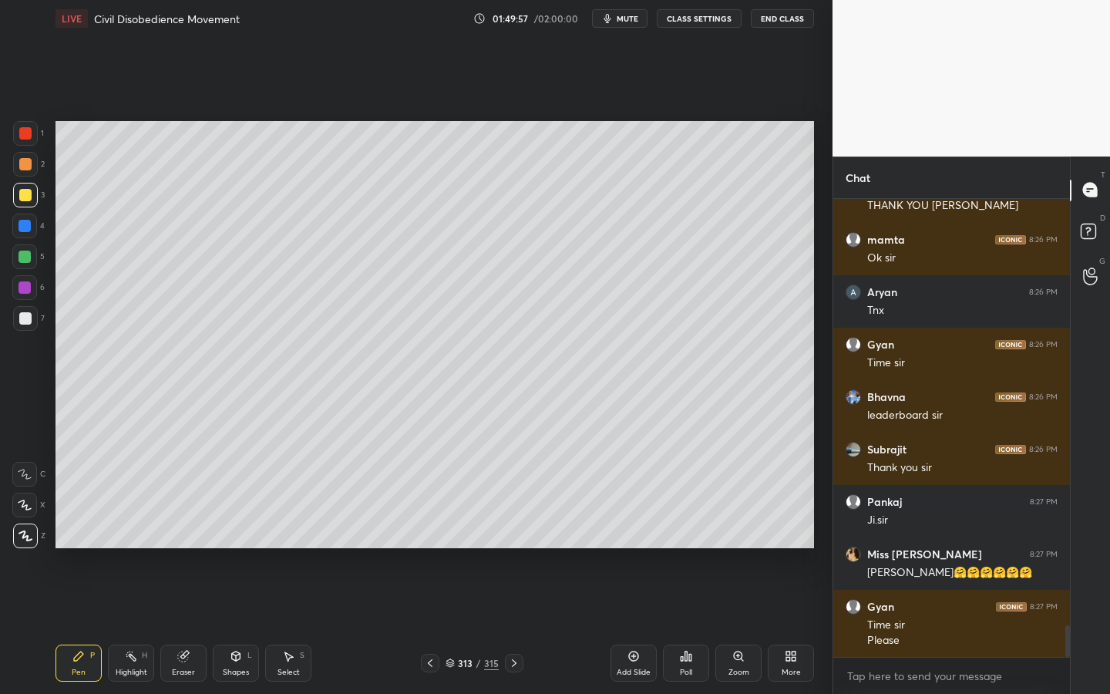
scroll to position [6122, 0]
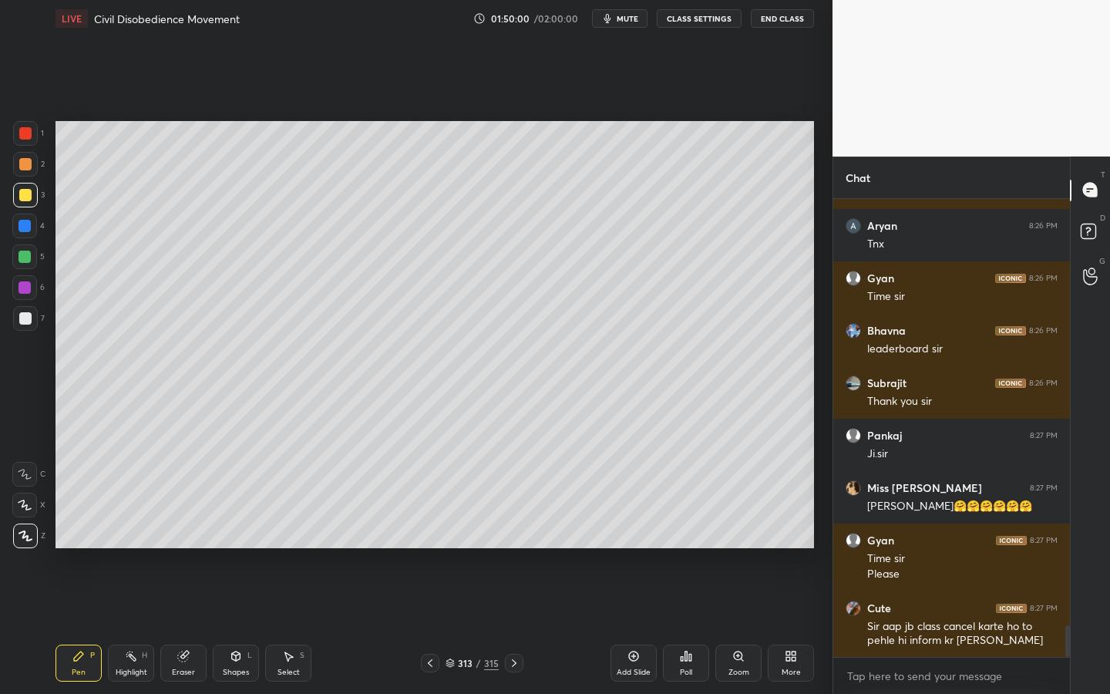
click at [794, 23] on button "End Class" at bounding box center [782, 18] width 63 height 18
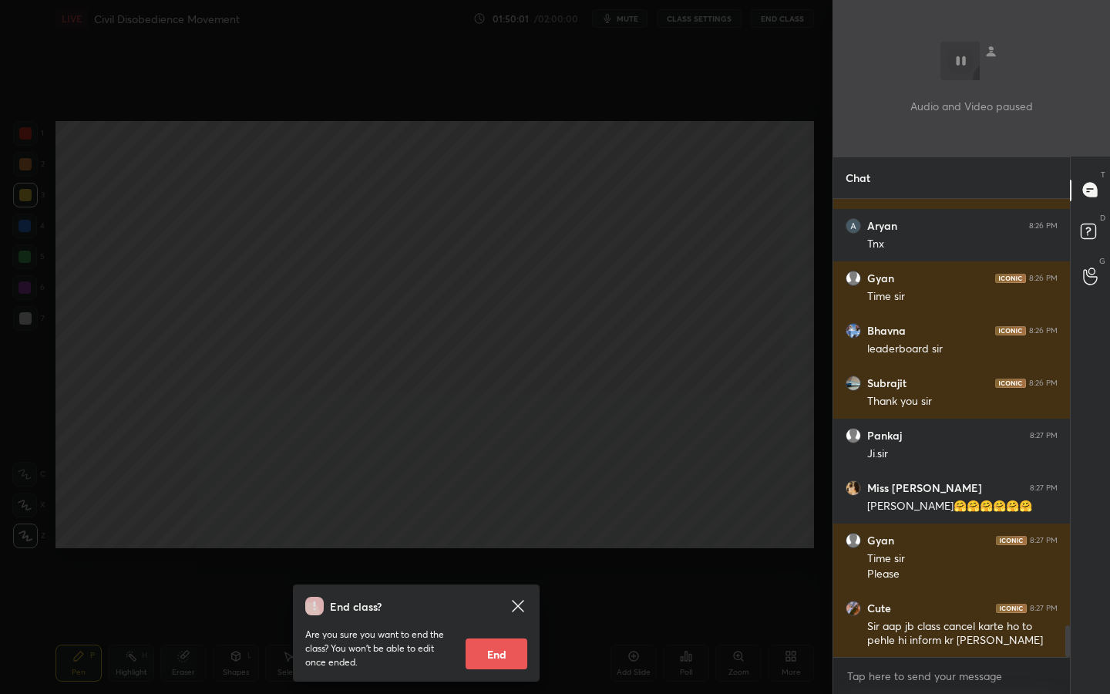
click at [479, 625] on button "End" at bounding box center [496, 653] width 62 height 31
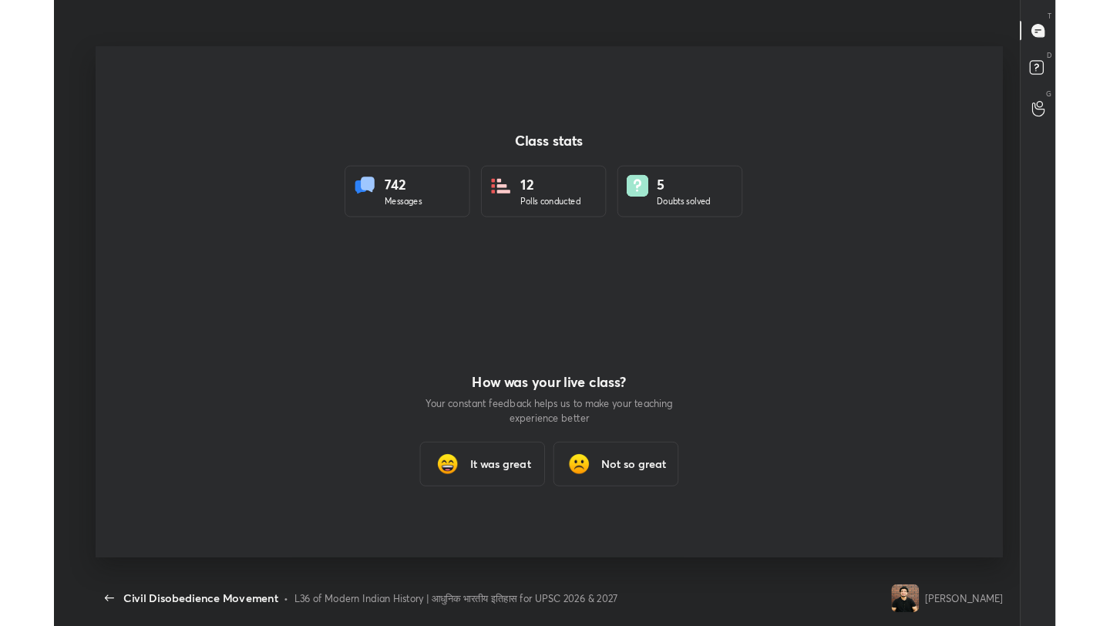
scroll to position [76533, 75963]
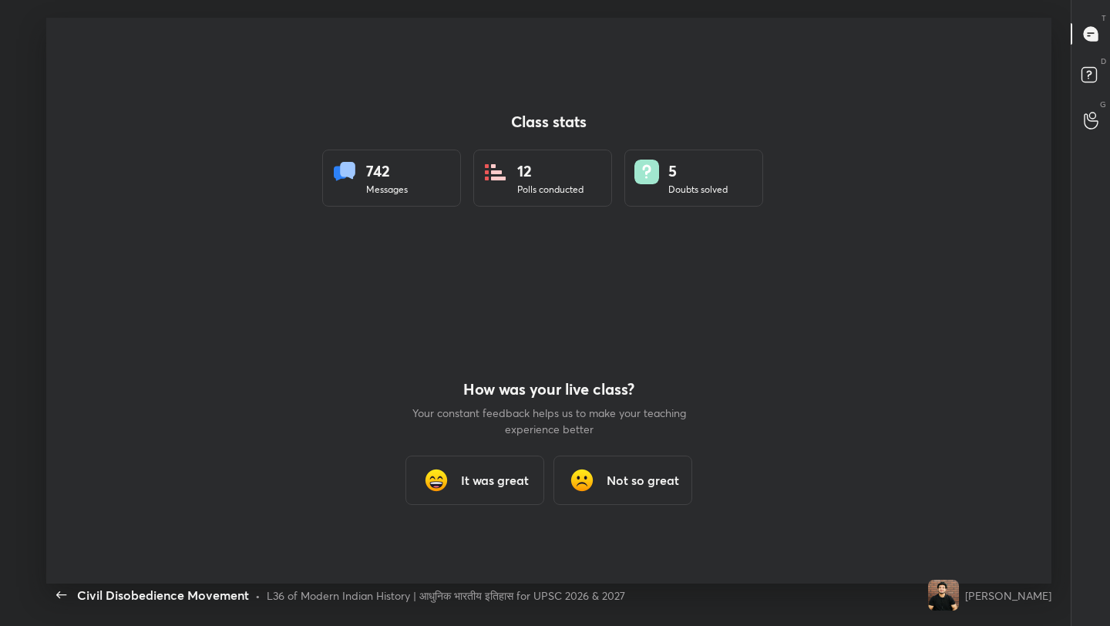
type textarea "x"
